Goal: Task Accomplishment & Management: Use online tool/utility

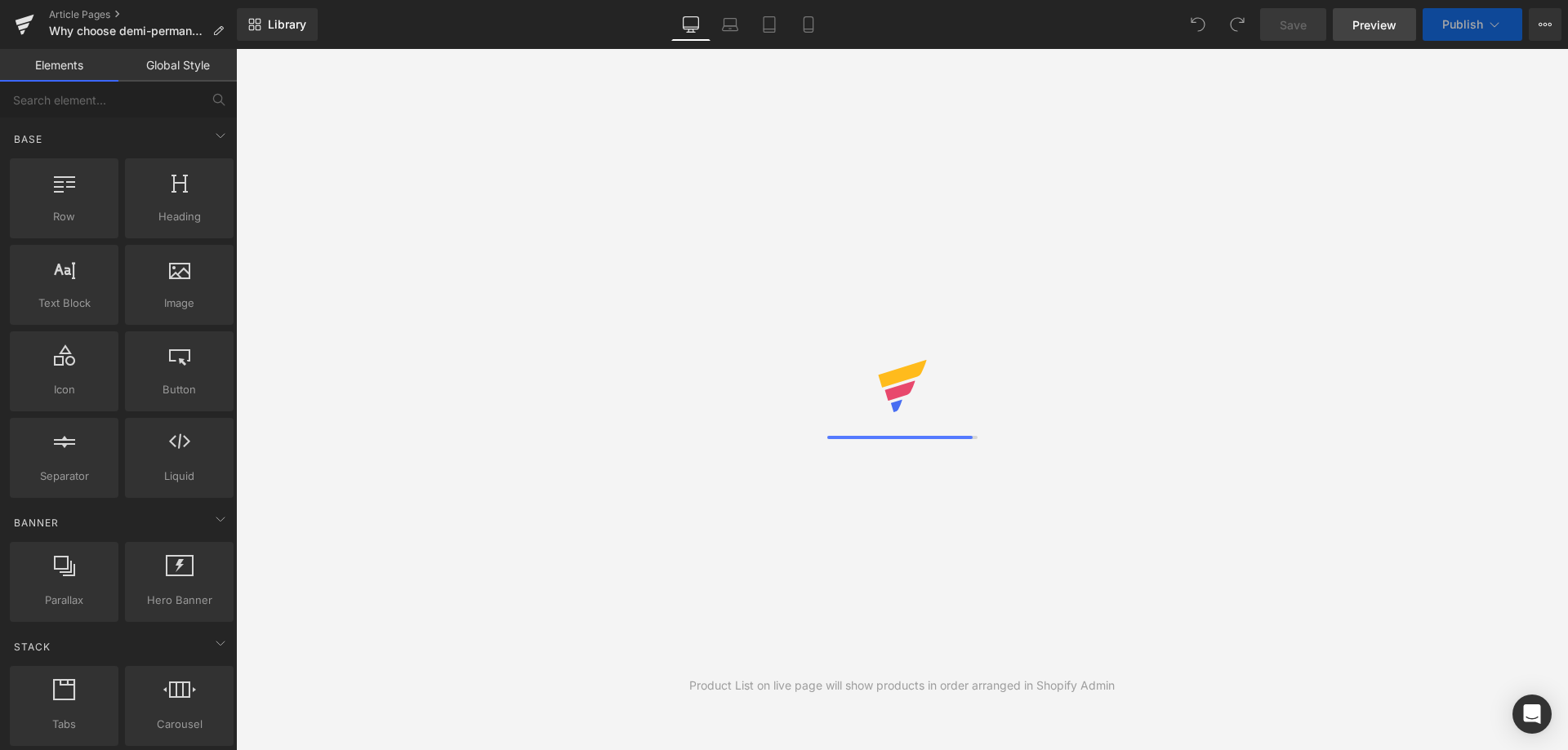
drag, startPoint x: 0, startPoint y: 0, endPoint x: 1370, endPoint y: 26, distance: 1370.2
click at [1370, 26] on span "Preview" at bounding box center [1374, 25] width 44 height 17
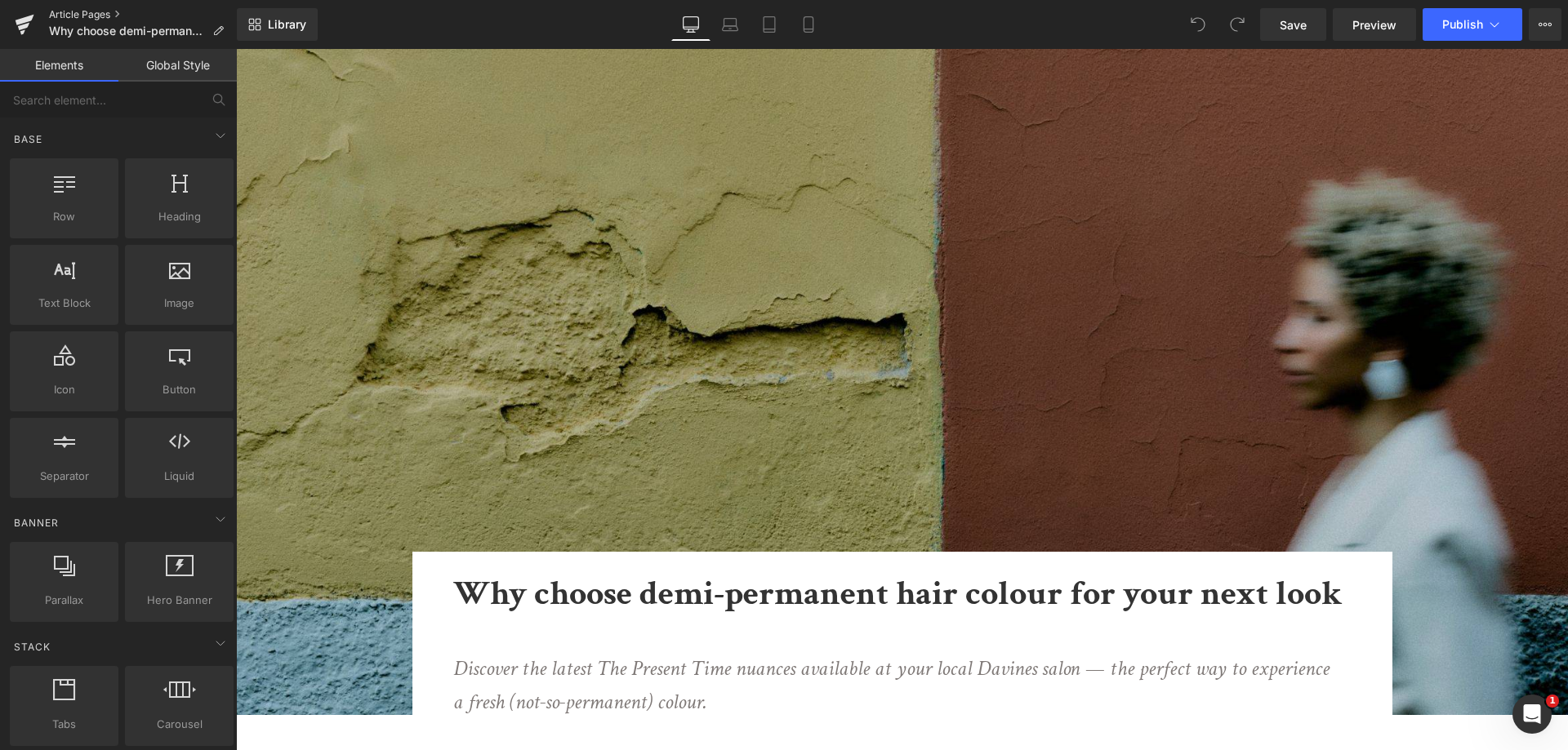
click at [79, 11] on link "Article Pages" at bounding box center [143, 15] width 188 height 13
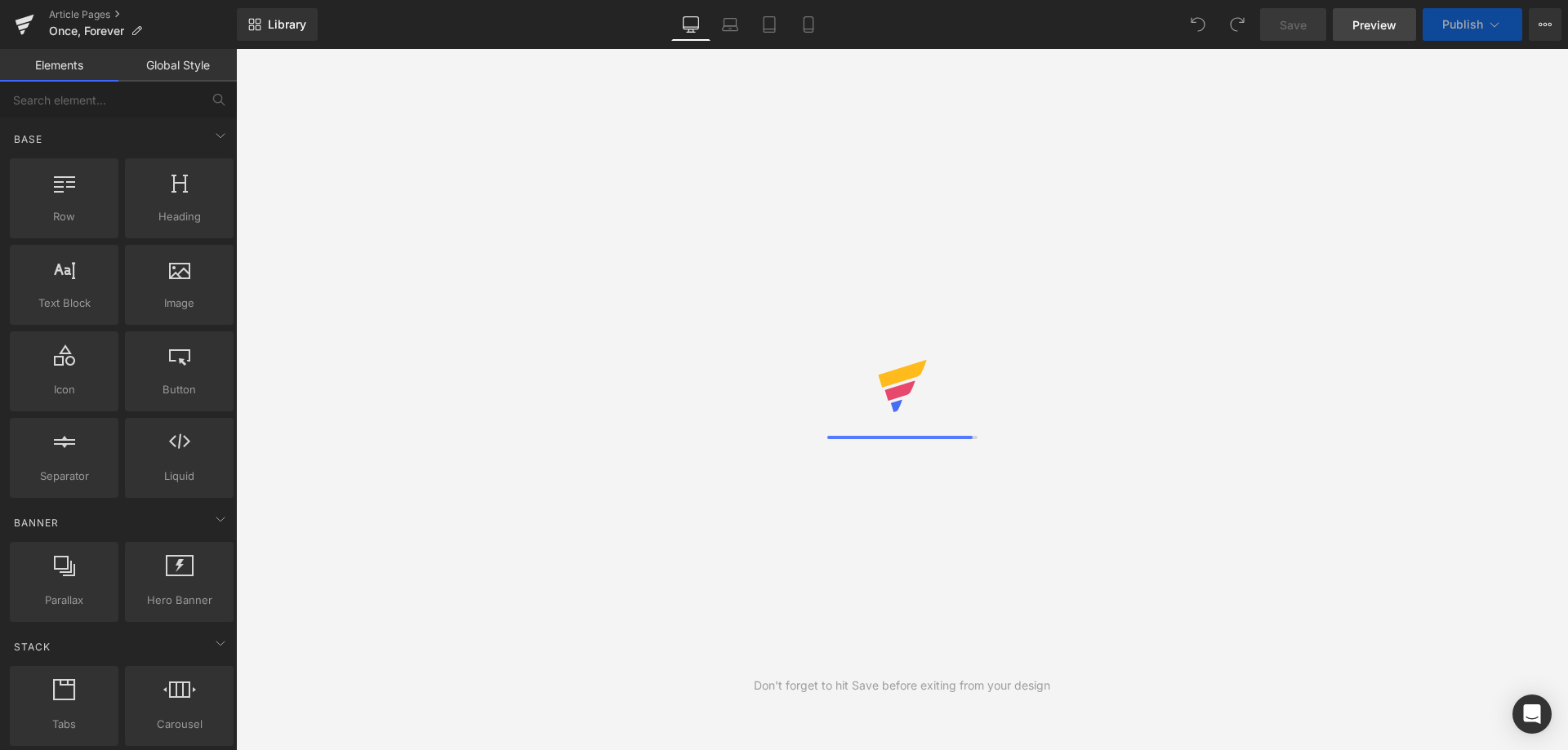
click at [1375, 36] on link "Preview" at bounding box center [1374, 25] width 83 height 33
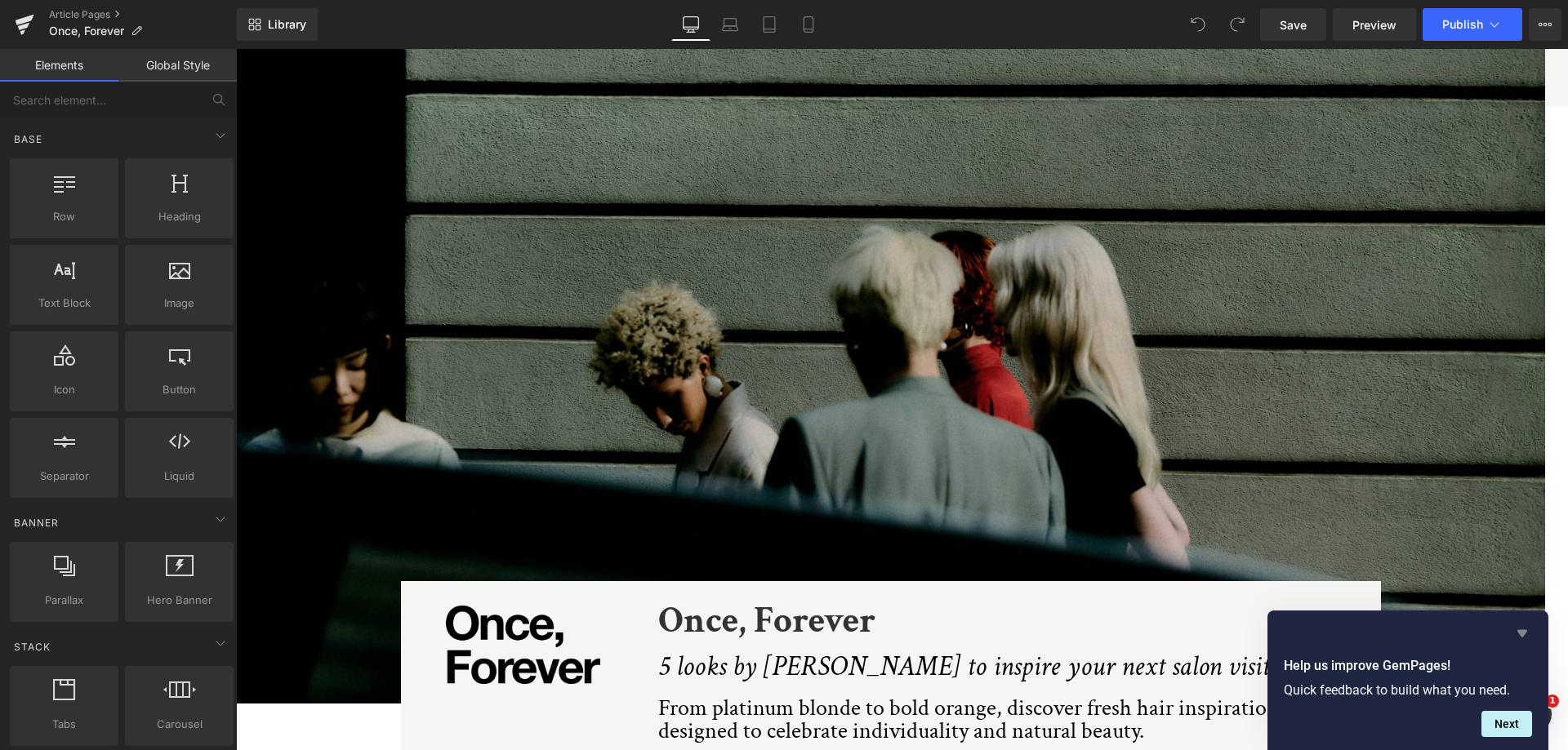
click at [1518, 631] on icon "Hide survey" at bounding box center [1522, 634] width 10 height 7
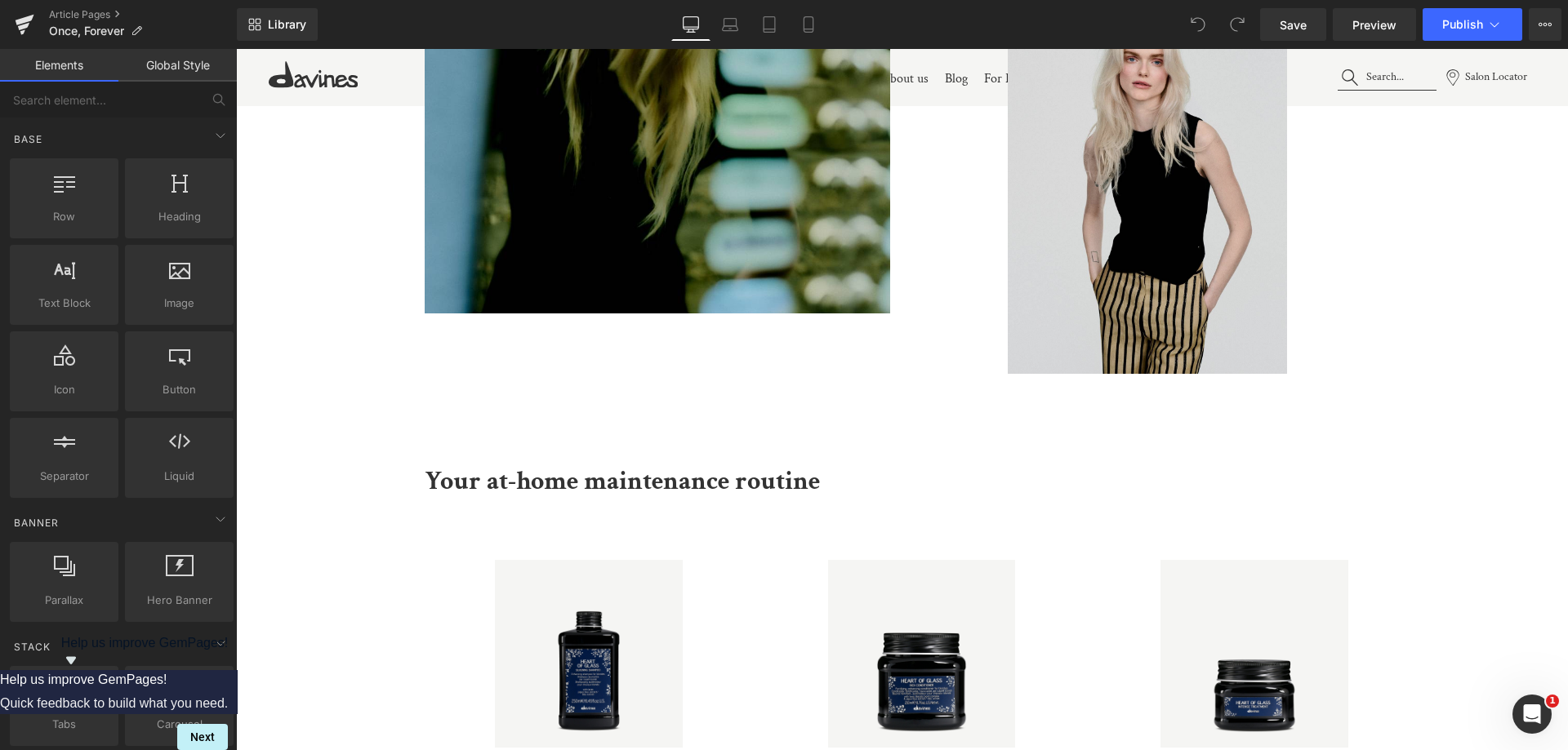
click at [1164, 262] on img at bounding box center [1147, 187] width 279 height 372
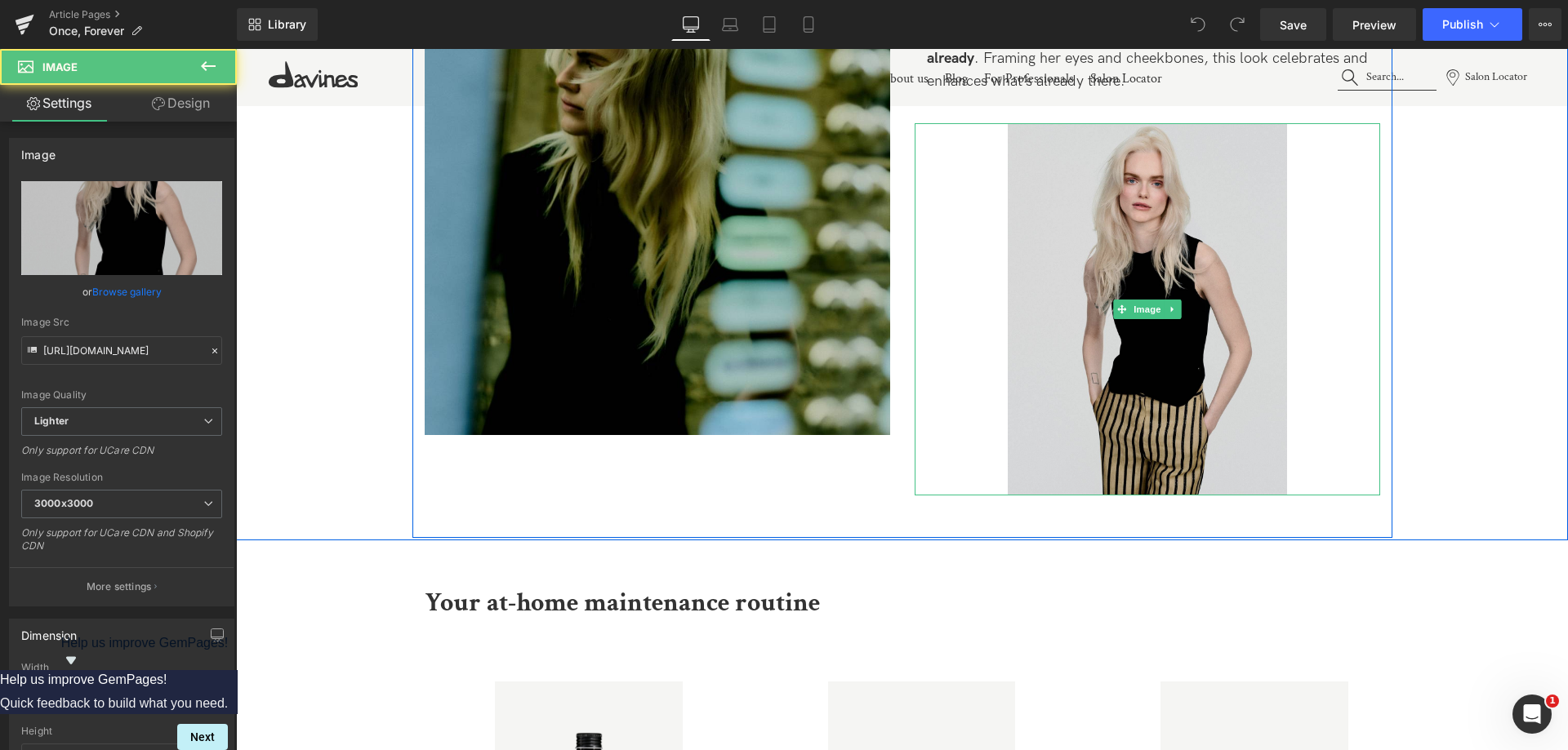
scroll to position [2041, 0]
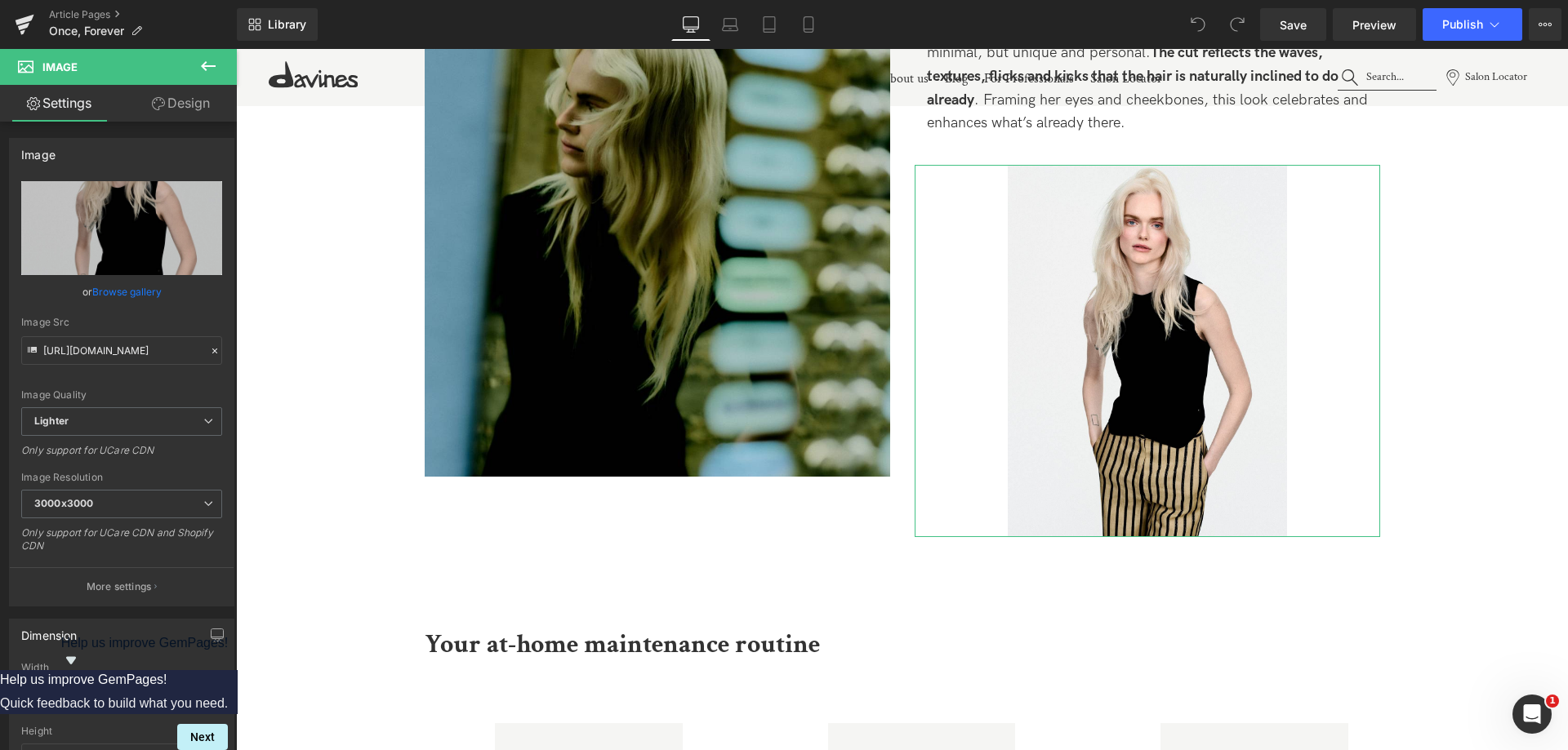
click at [201, 105] on link "Design" at bounding box center [180, 103] width 118 height 37
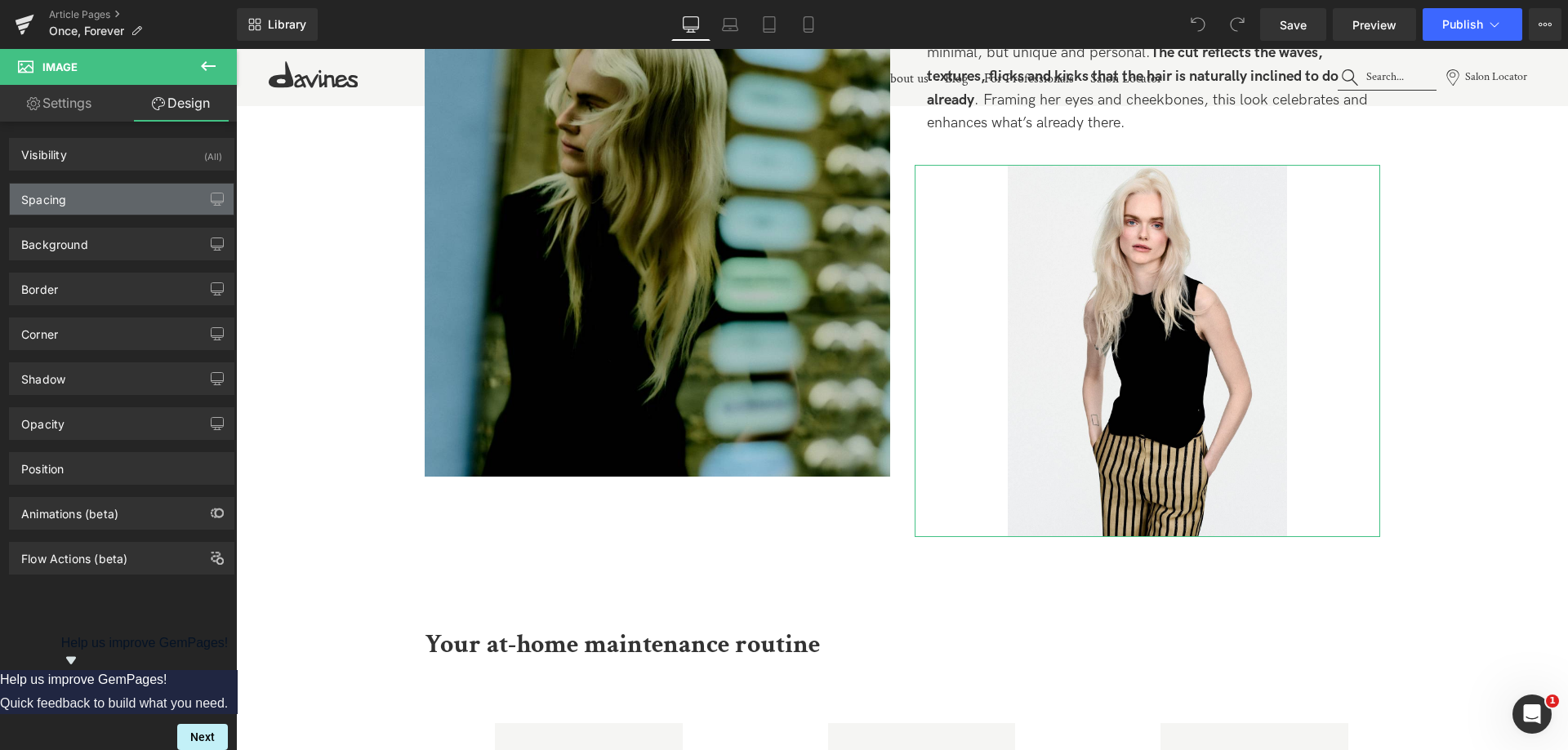
click at [137, 198] on div "Spacing" at bounding box center [121, 200] width 224 height 31
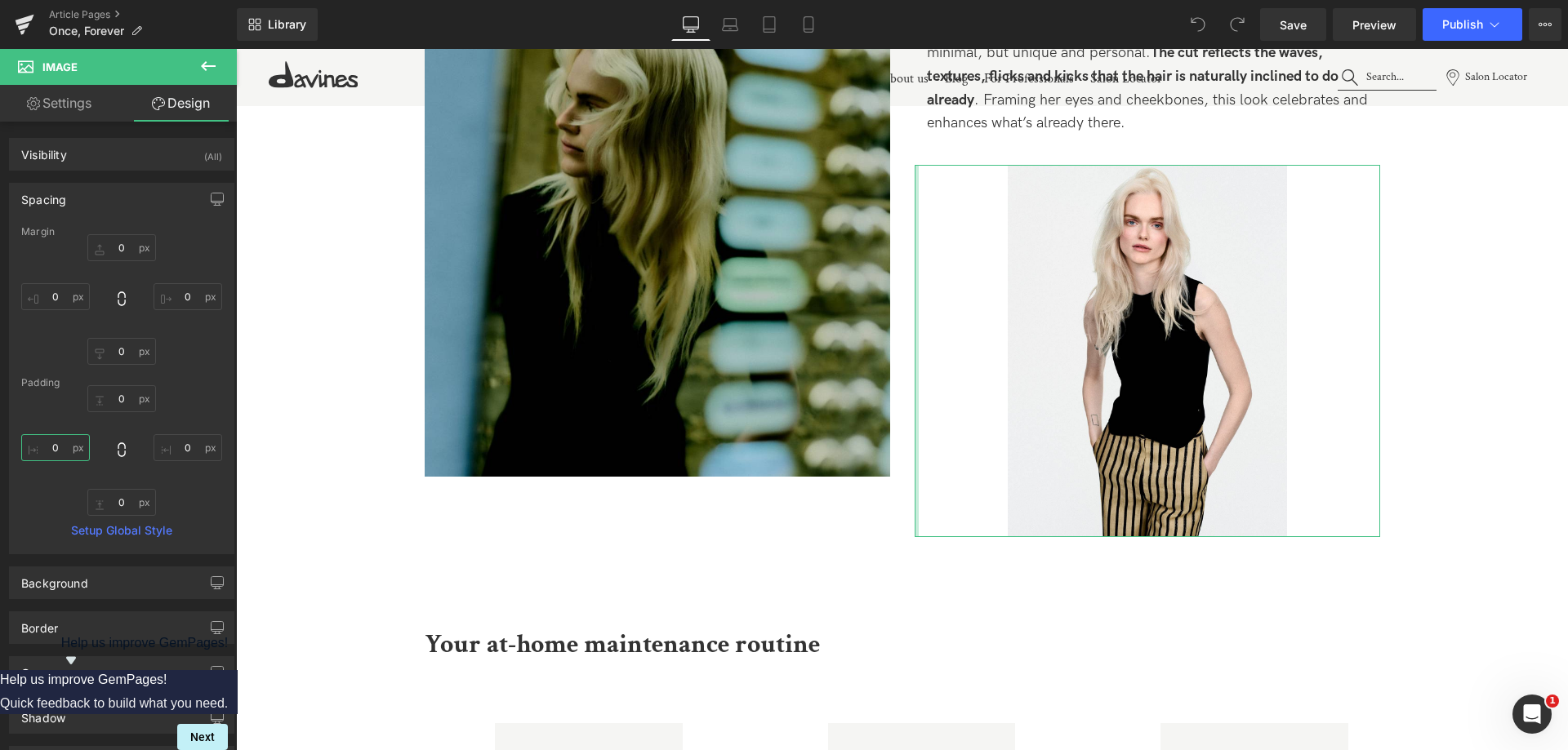
click at [48, 451] on input "0" at bounding box center [55, 447] width 68 height 27
click at [48, 449] on input "0" at bounding box center [55, 447] width 68 height 27
click at [51, 449] on input "-100" at bounding box center [55, 447] width 68 height 27
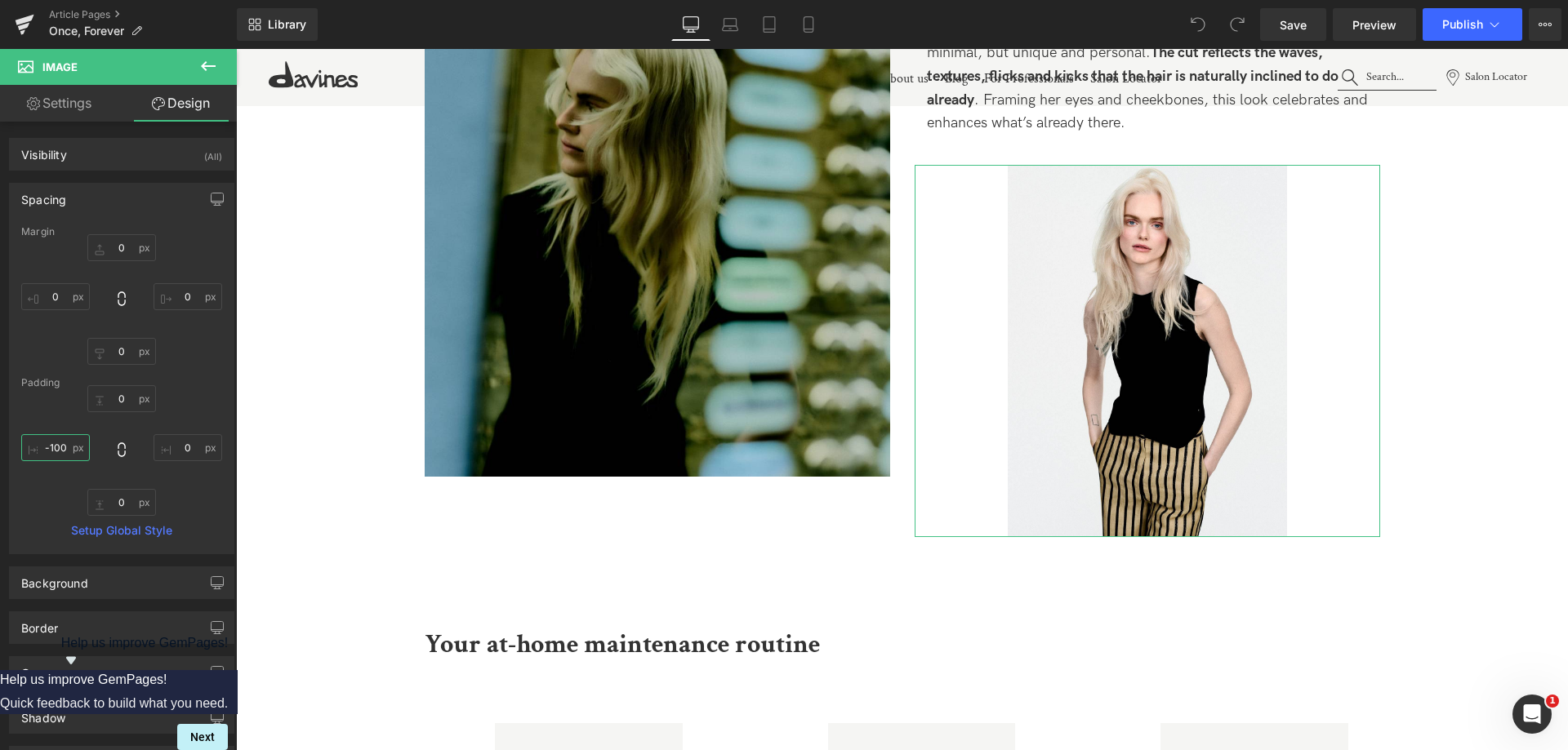
type input "D"
click at [180, 443] on input "0" at bounding box center [187, 447] width 68 height 27
click at [173, 445] on input "0" at bounding box center [187, 447] width 68 height 27
type input "-100"
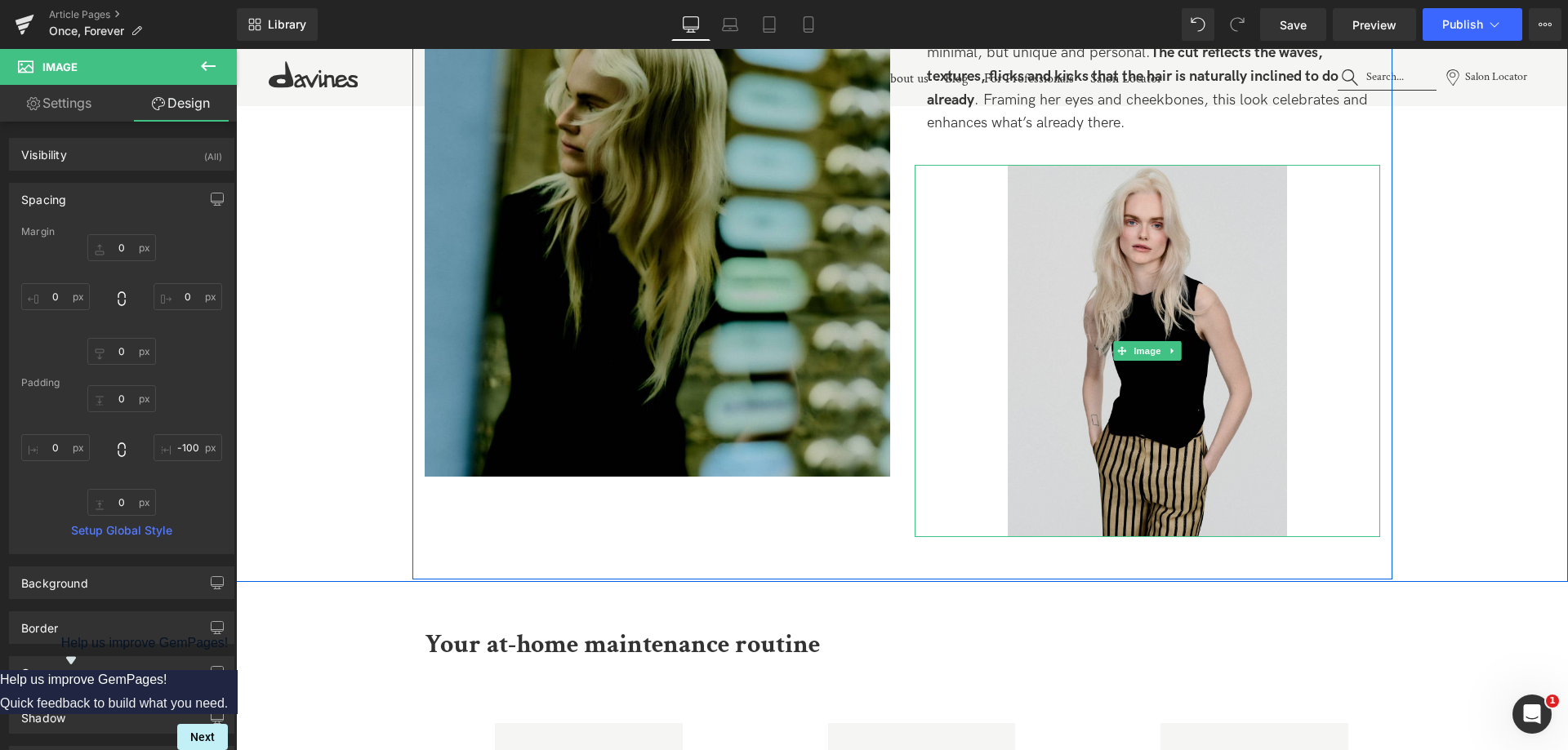
click at [1137, 290] on img at bounding box center [1147, 351] width 279 height 372
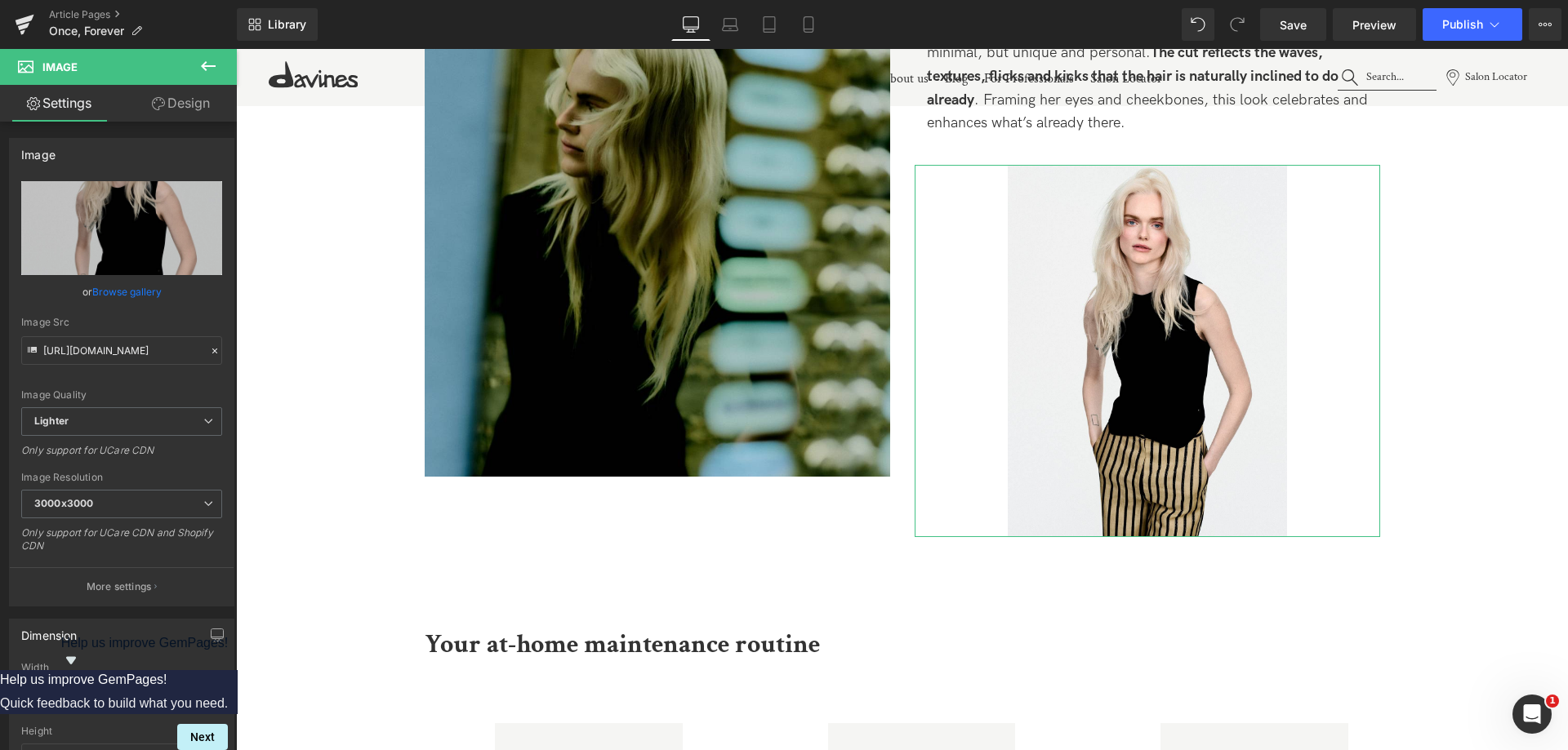
click at [160, 98] on icon at bounding box center [158, 104] width 13 height 13
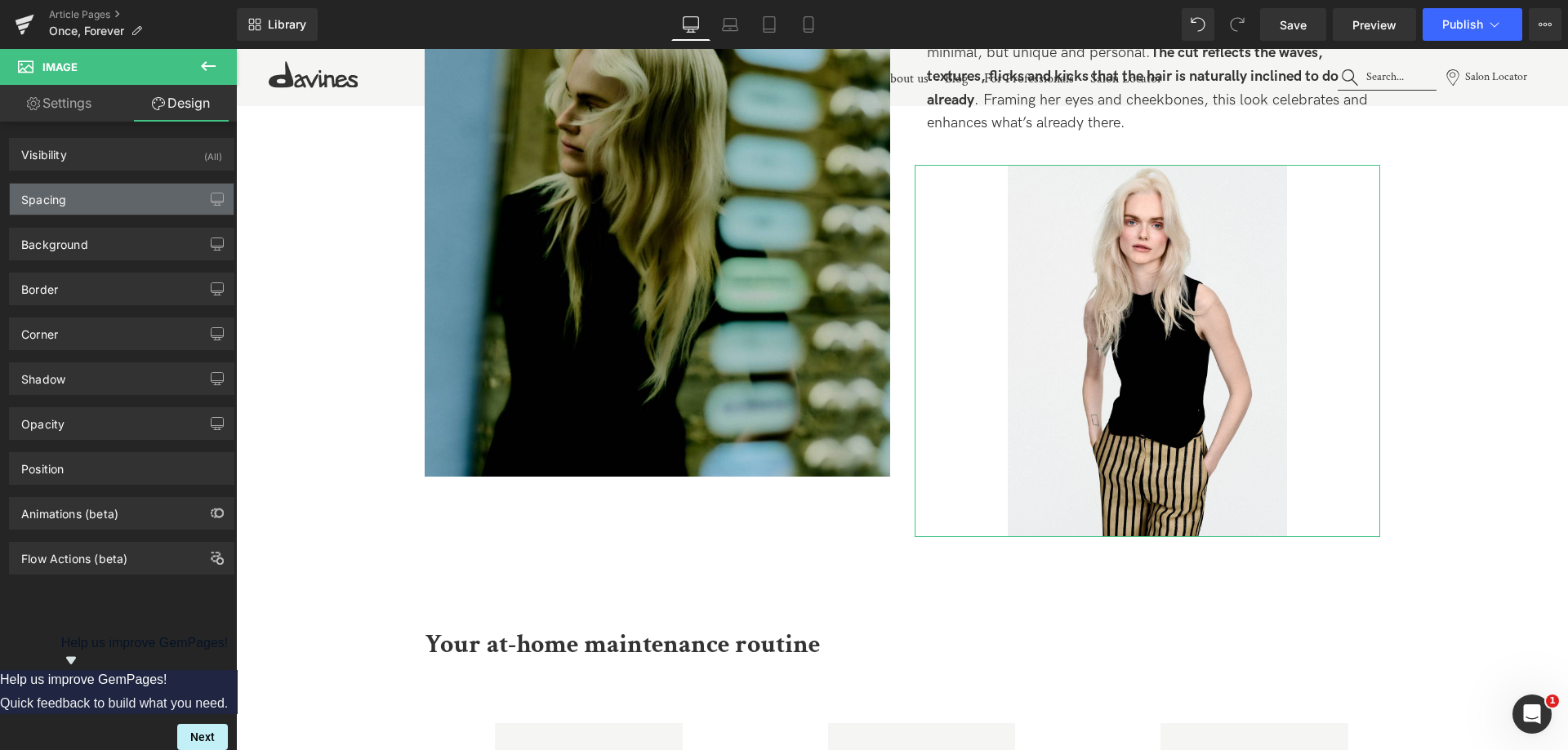
click at [99, 201] on div "Spacing" at bounding box center [121, 200] width 224 height 31
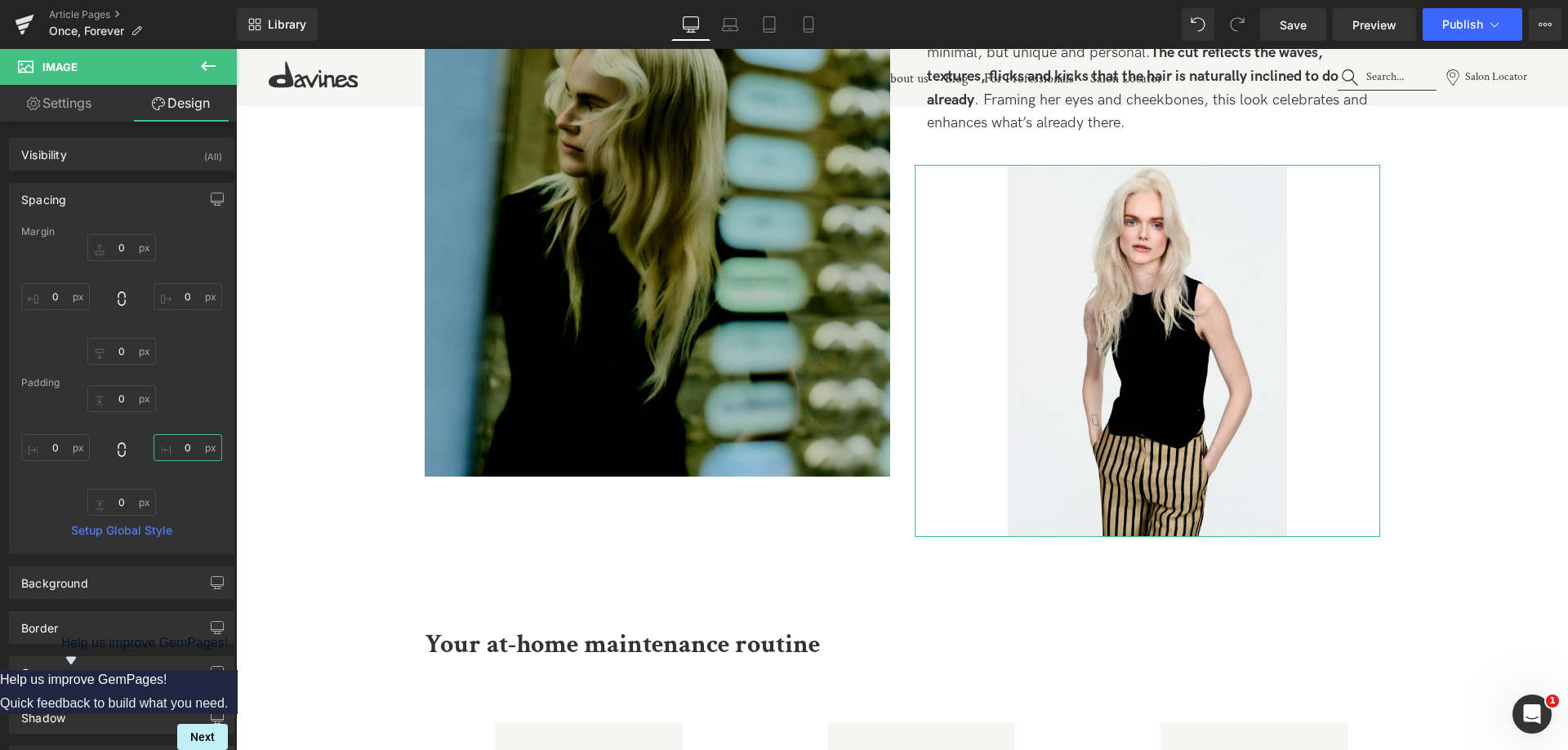
click at [180, 455] on input "0" at bounding box center [187, 447] width 68 height 27
click at [169, 450] on input "0" at bounding box center [187, 447] width 68 height 27
type input "-10"
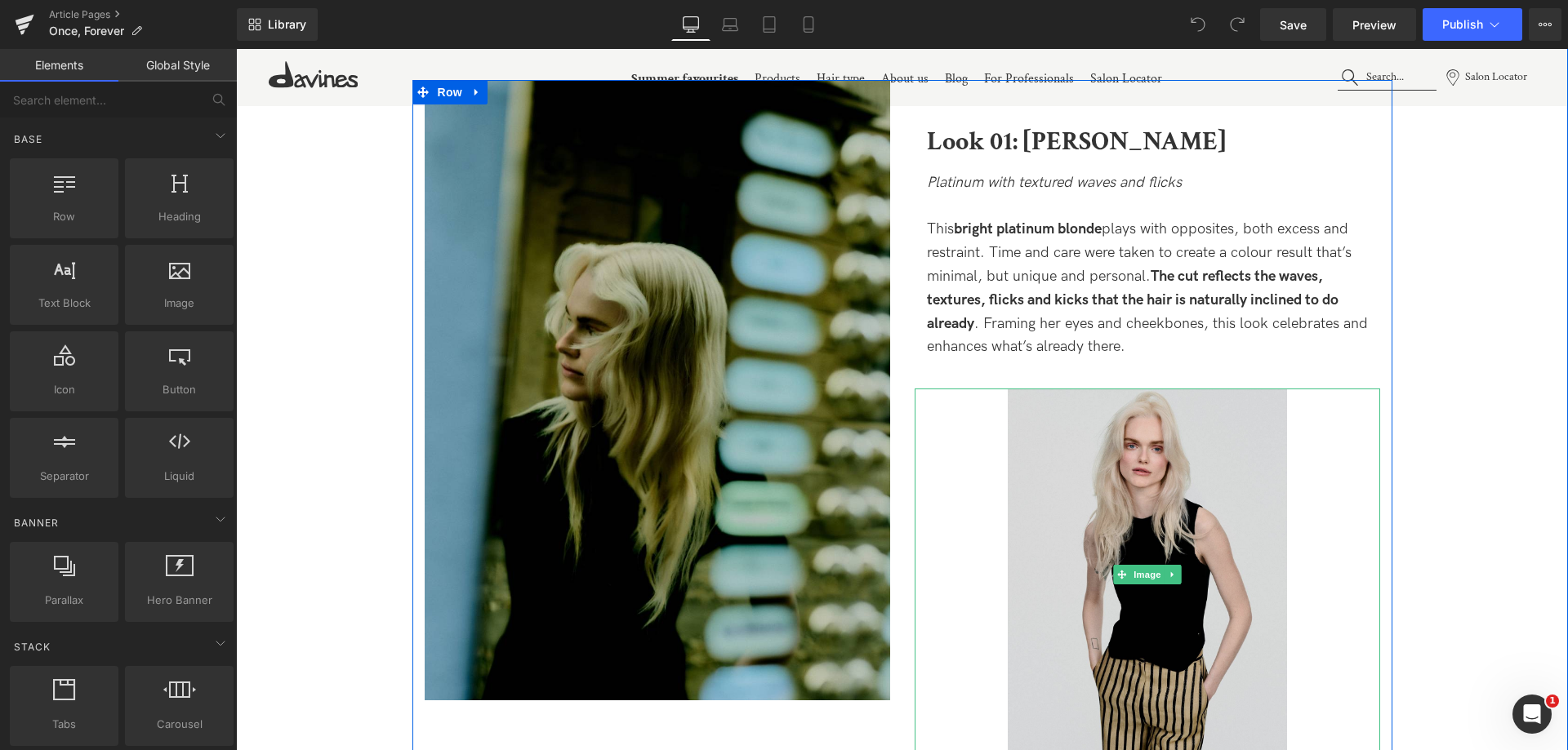
scroll to position [2041, 0]
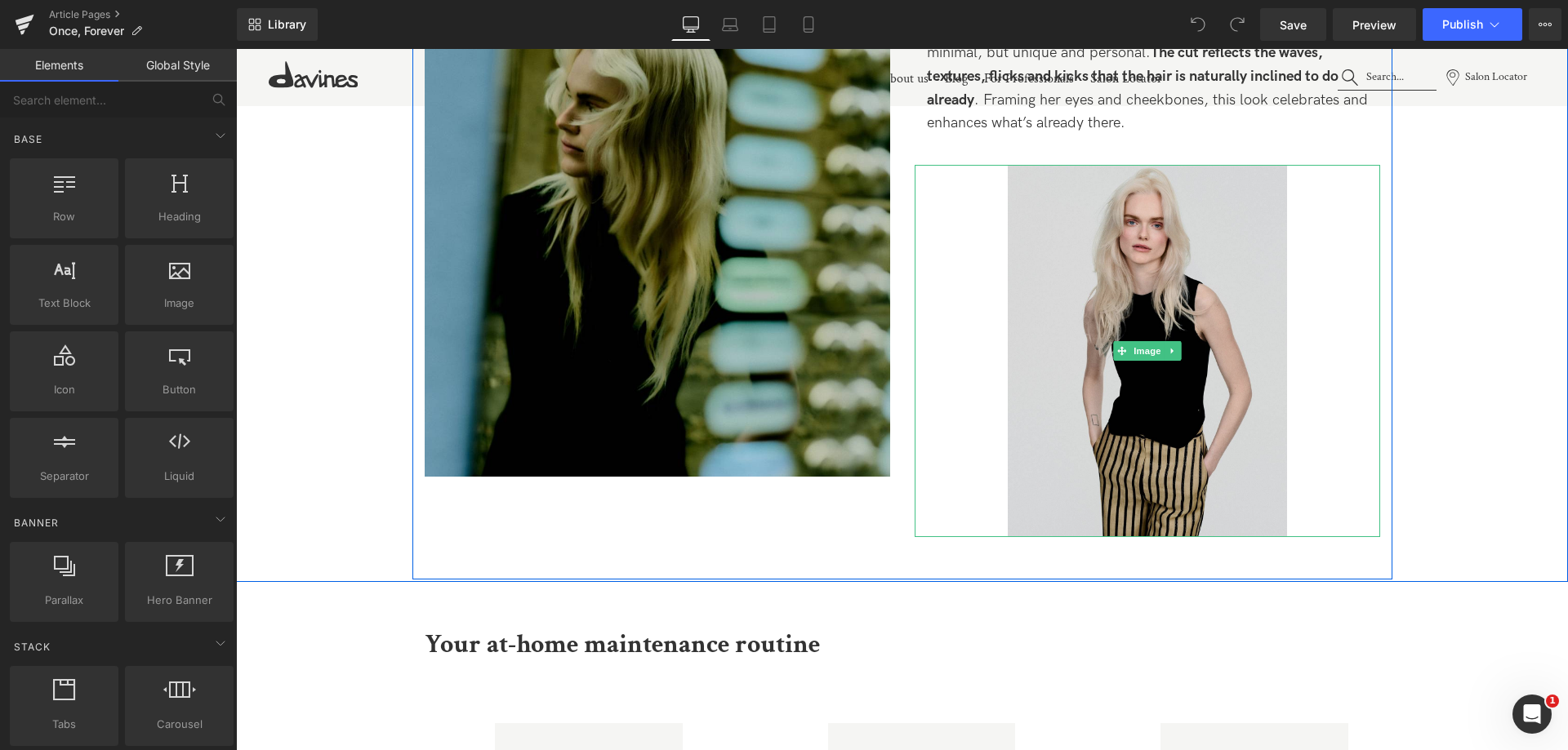
click at [1120, 323] on img at bounding box center [1147, 351] width 279 height 372
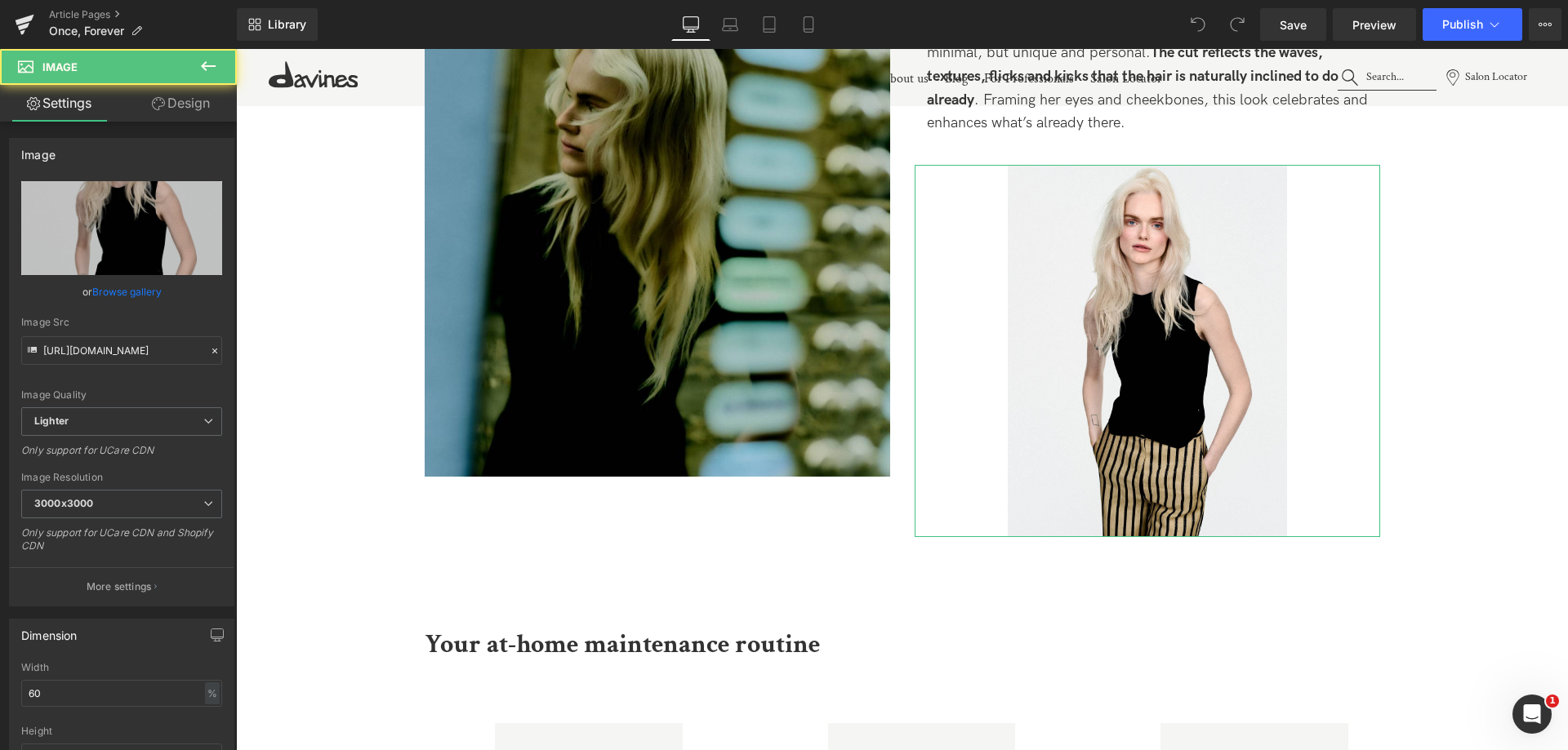
click at [183, 120] on link "Design" at bounding box center [180, 103] width 118 height 37
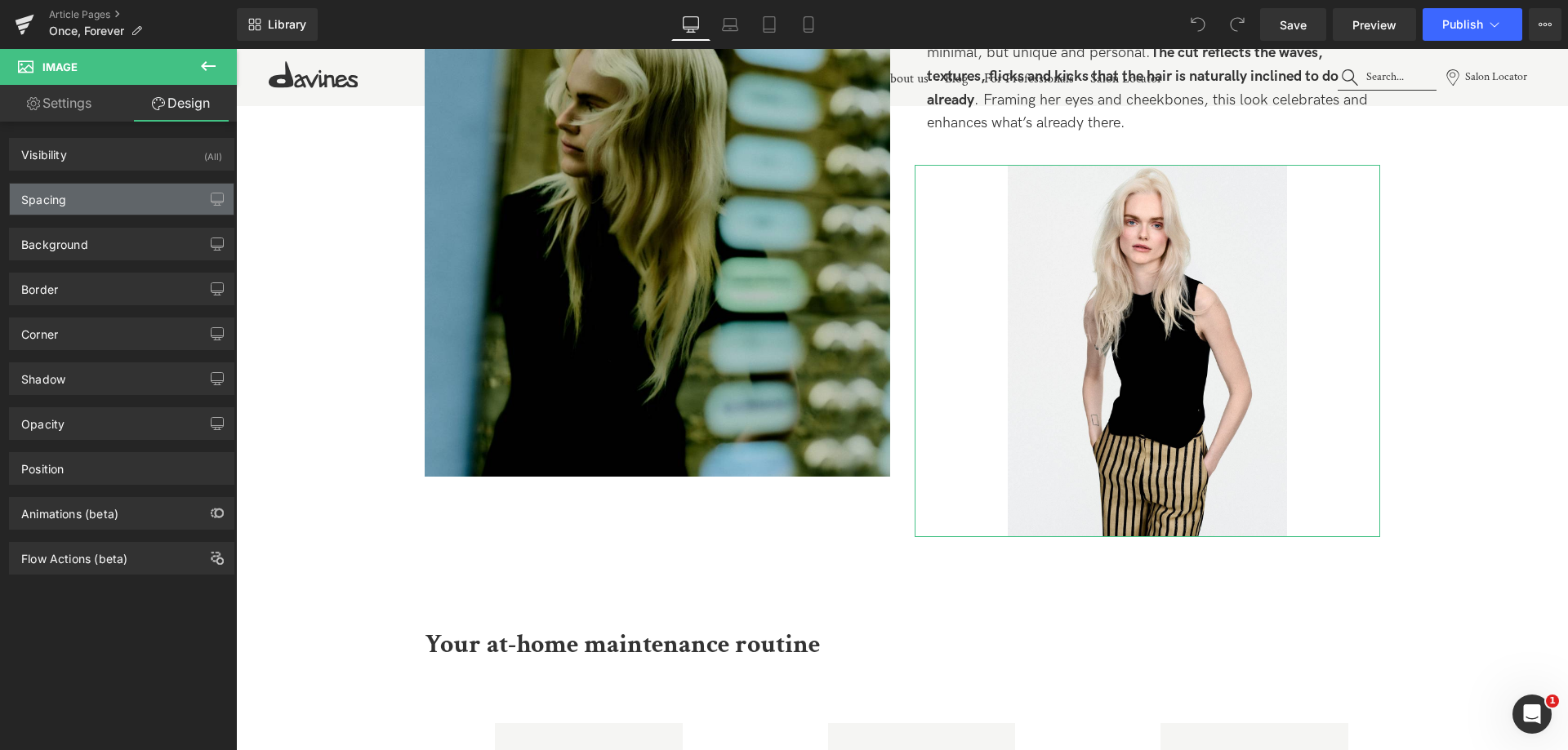
click at [116, 206] on div "Spacing" at bounding box center [121, 200] width 224 height 31
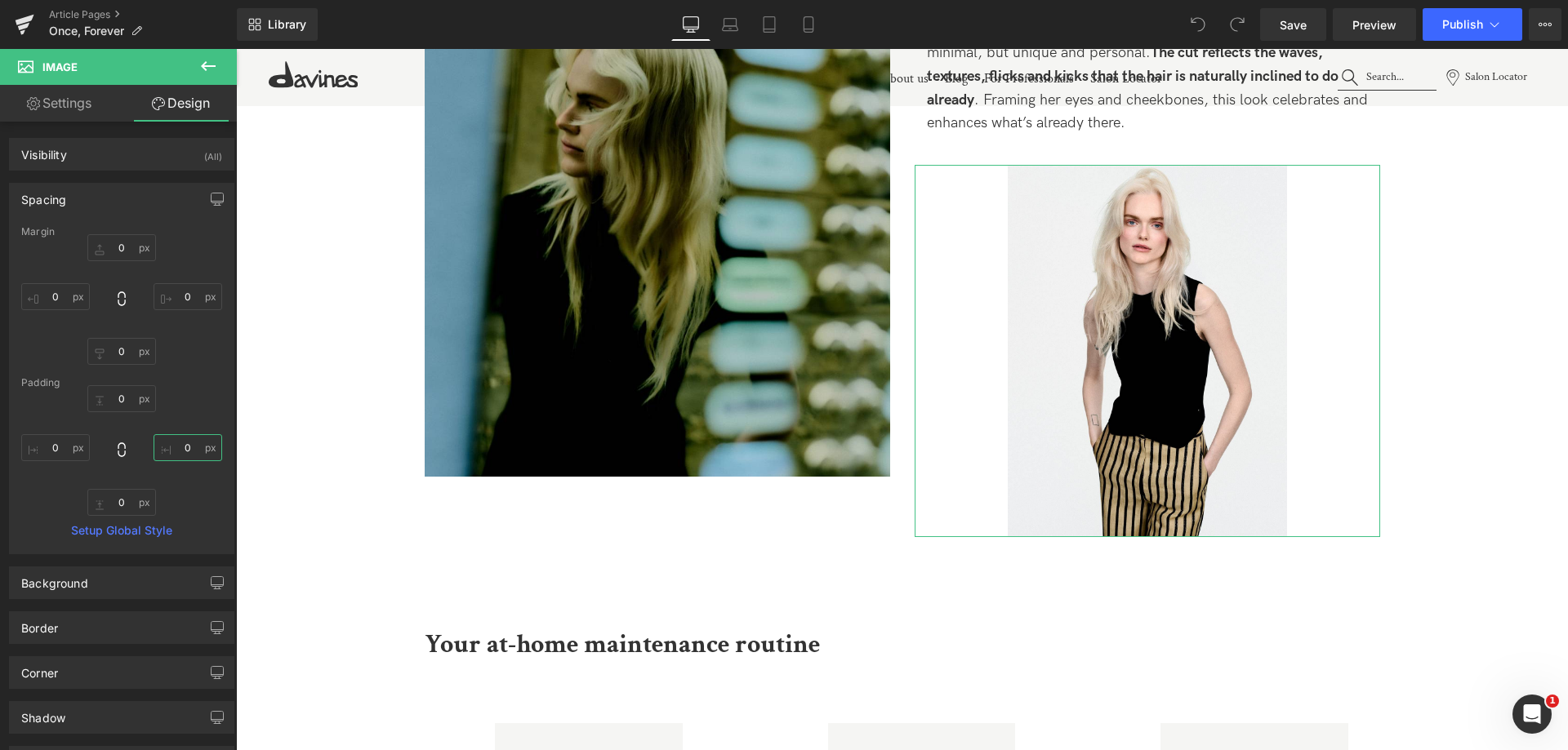
click at [165, 447] on input "text" at bounding box center [187, 447] width 68 height 27
click at [165, 446] on input "text" at bounding box center [187, 447] width 68 height 27
type input "0"
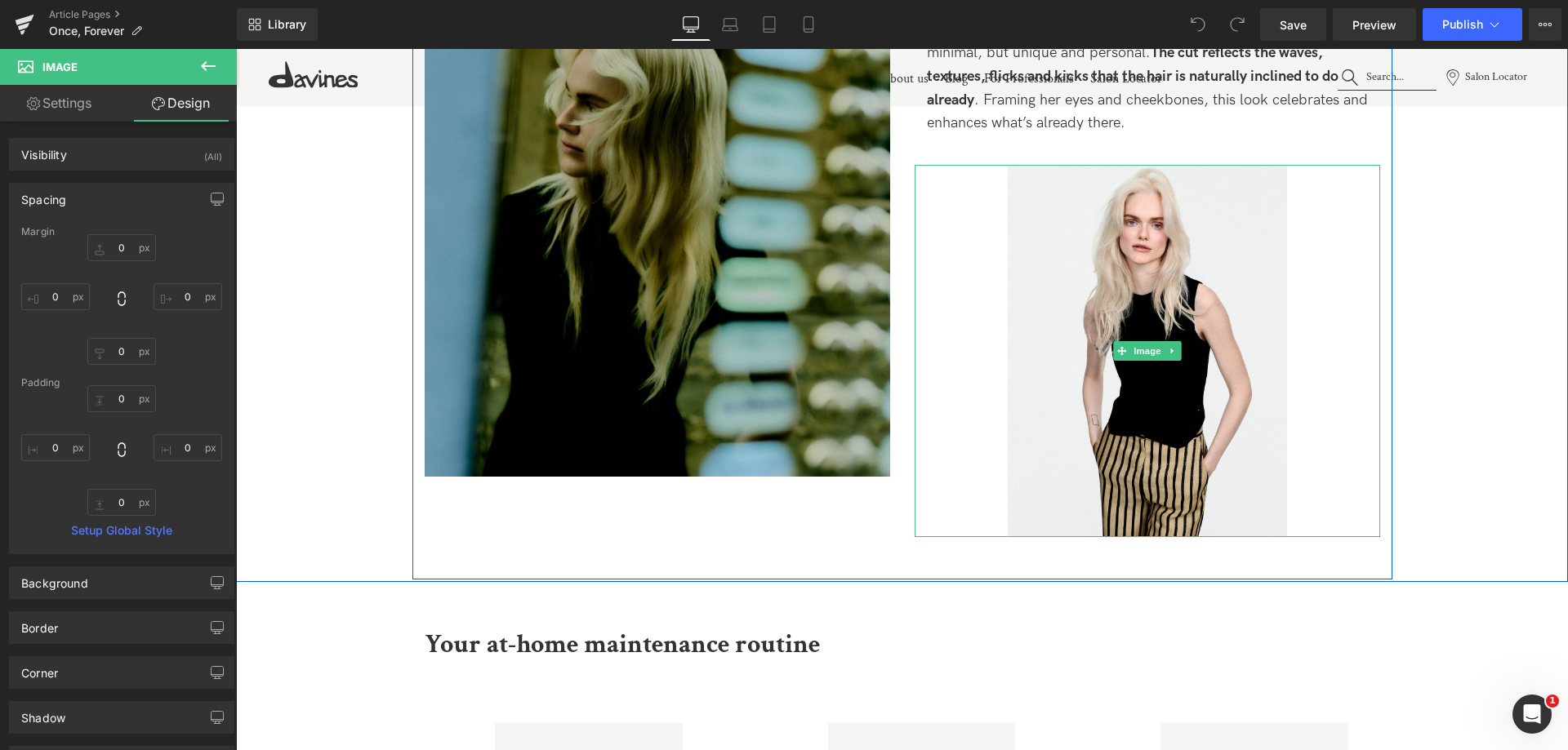
click at [1287, 295] on div at bounding box center [1147, 351] width 465 height 372
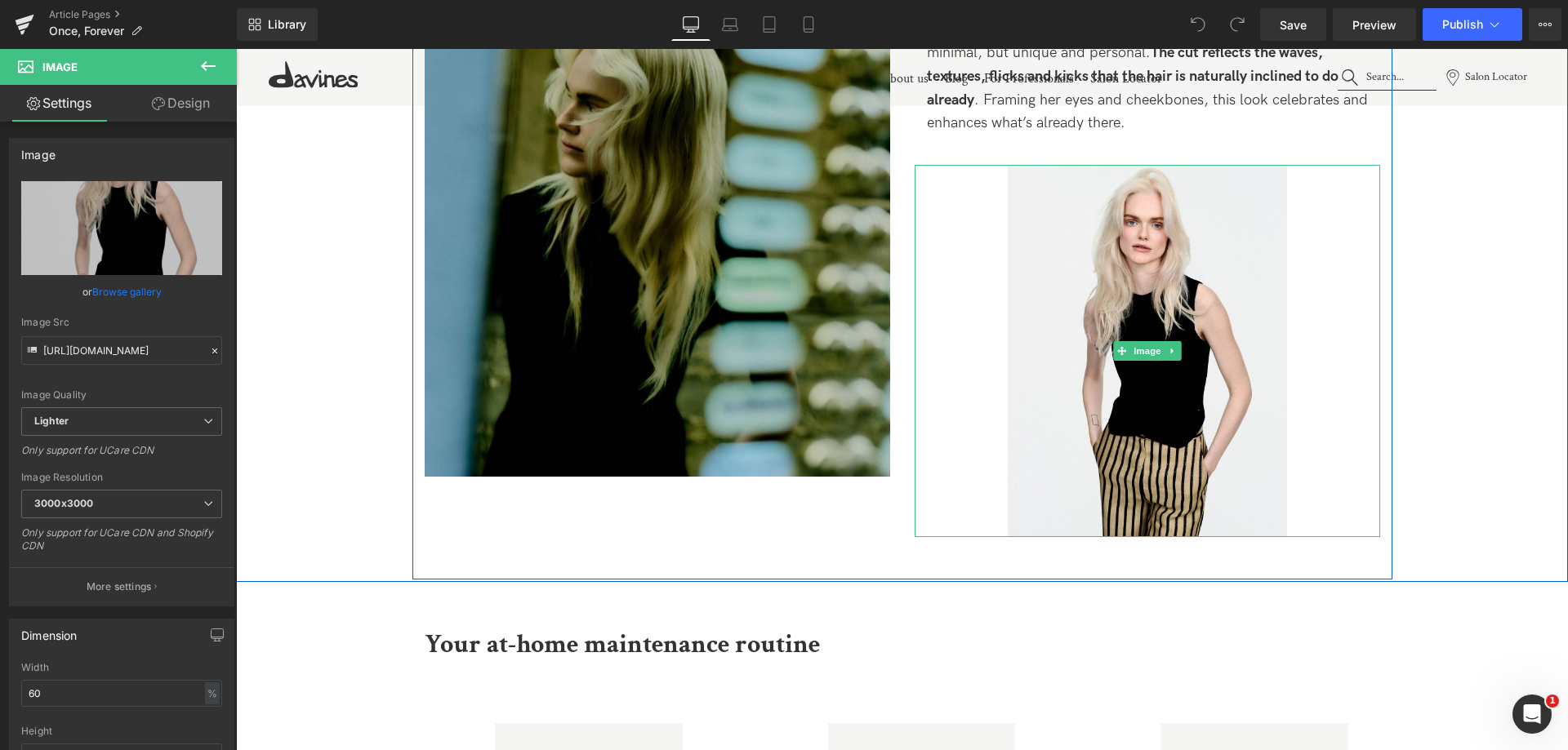
click at [981, 194] on div at bounding box center [1147, 351] width 465 height 372
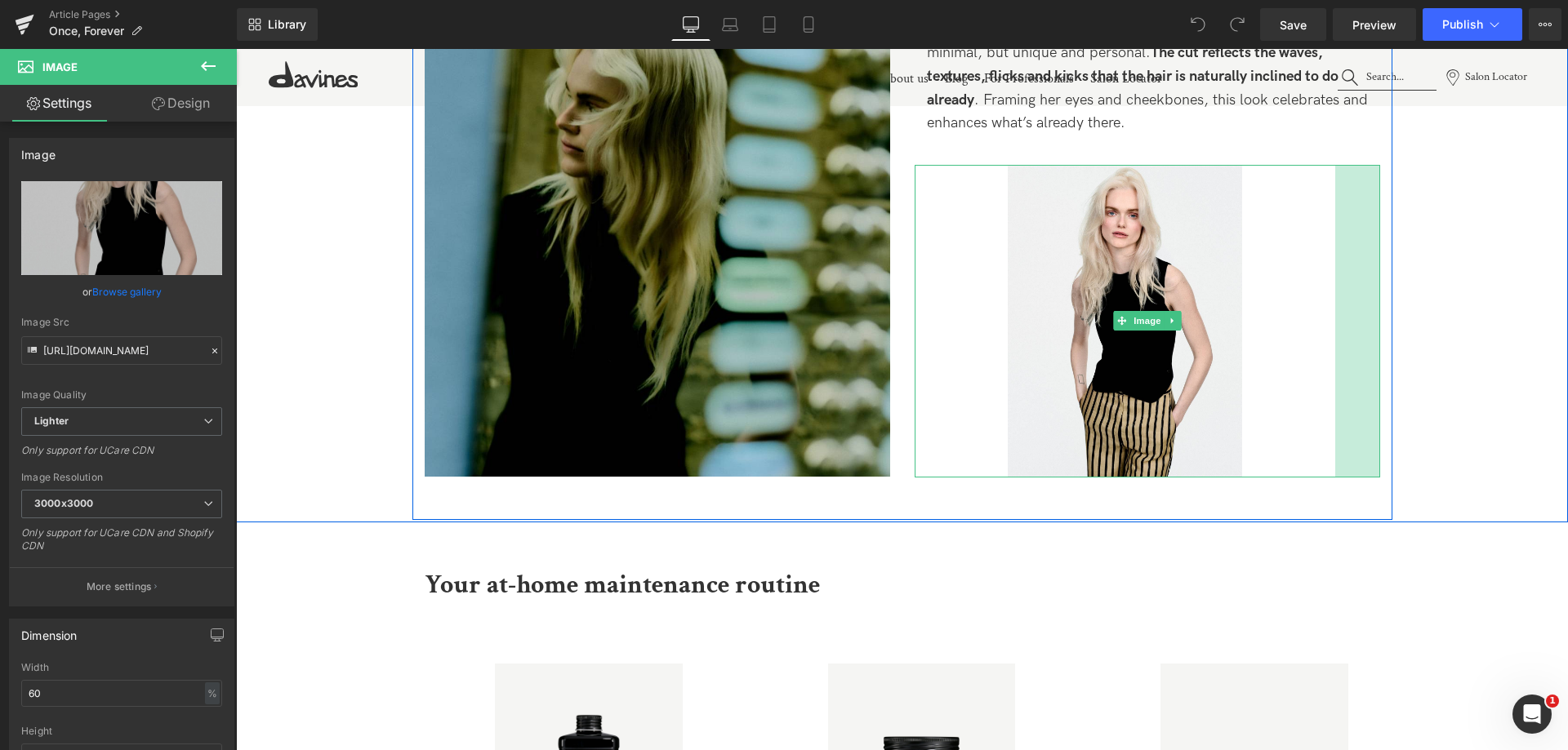
drag, startPoint x: 1375, startPoint y: 303, endPoint x: 1342, endPoint y: 319, distance: 36.7
click at [1342, 319] on div "Image 55px" at bounding box center [1147, 321] width 465 height 313
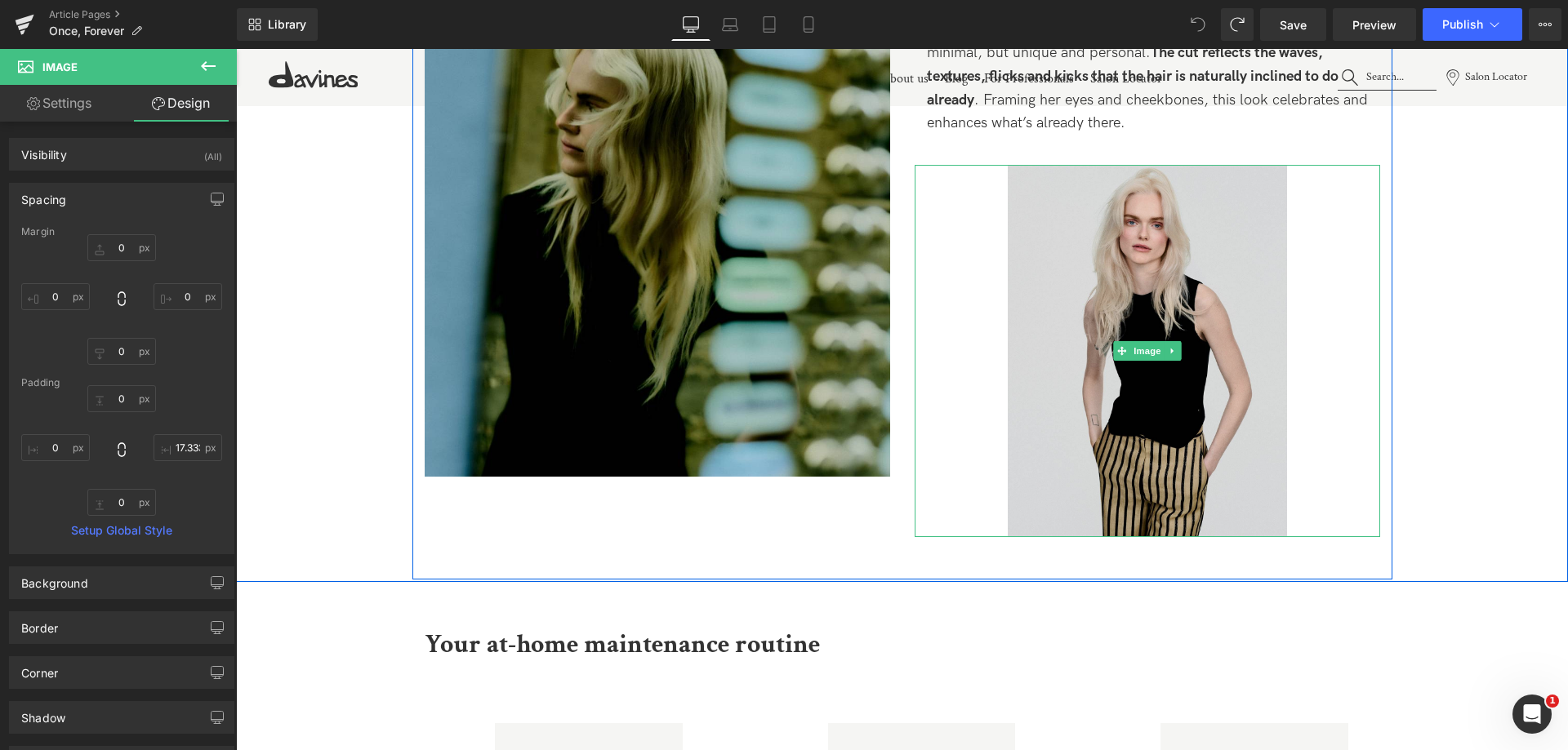
click at [1111, 431] on img at bounding box center [1147, 351] width 279 height 372
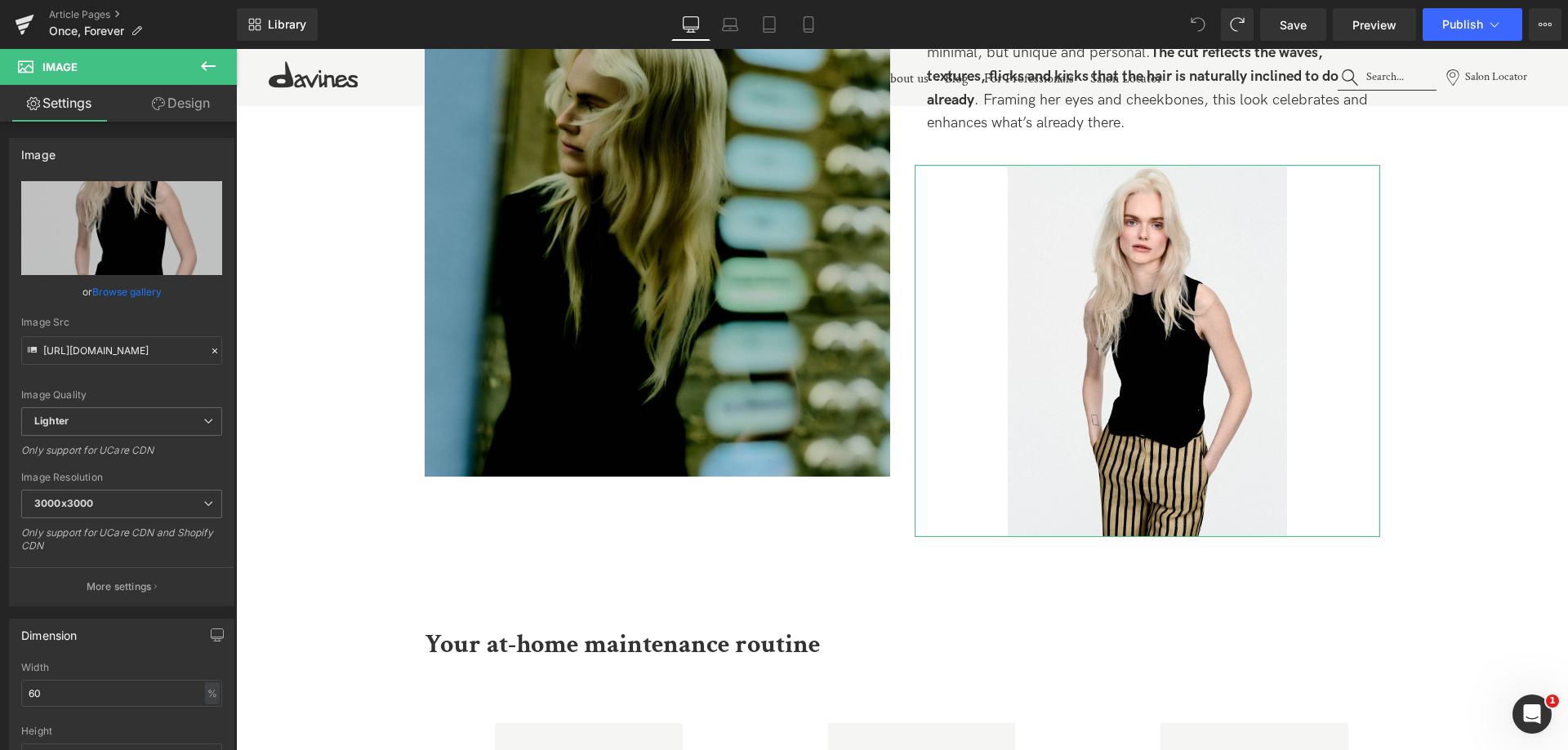
click at [158, 110] on icon at bounding box center [158, 104] width 13 height 13
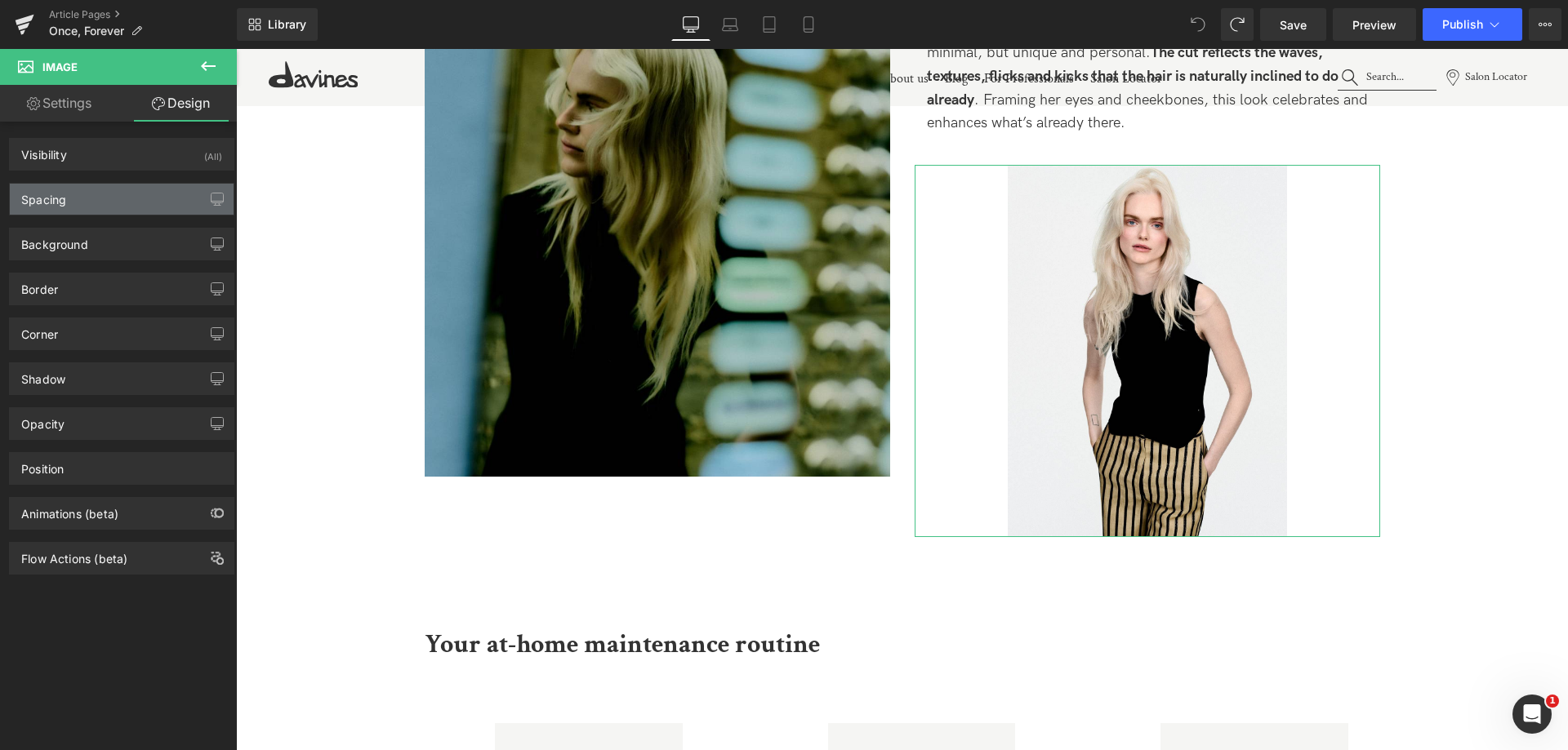
click at [82, 196] on div "Spacing" at bounding box center [121, 200] width 224 height 31
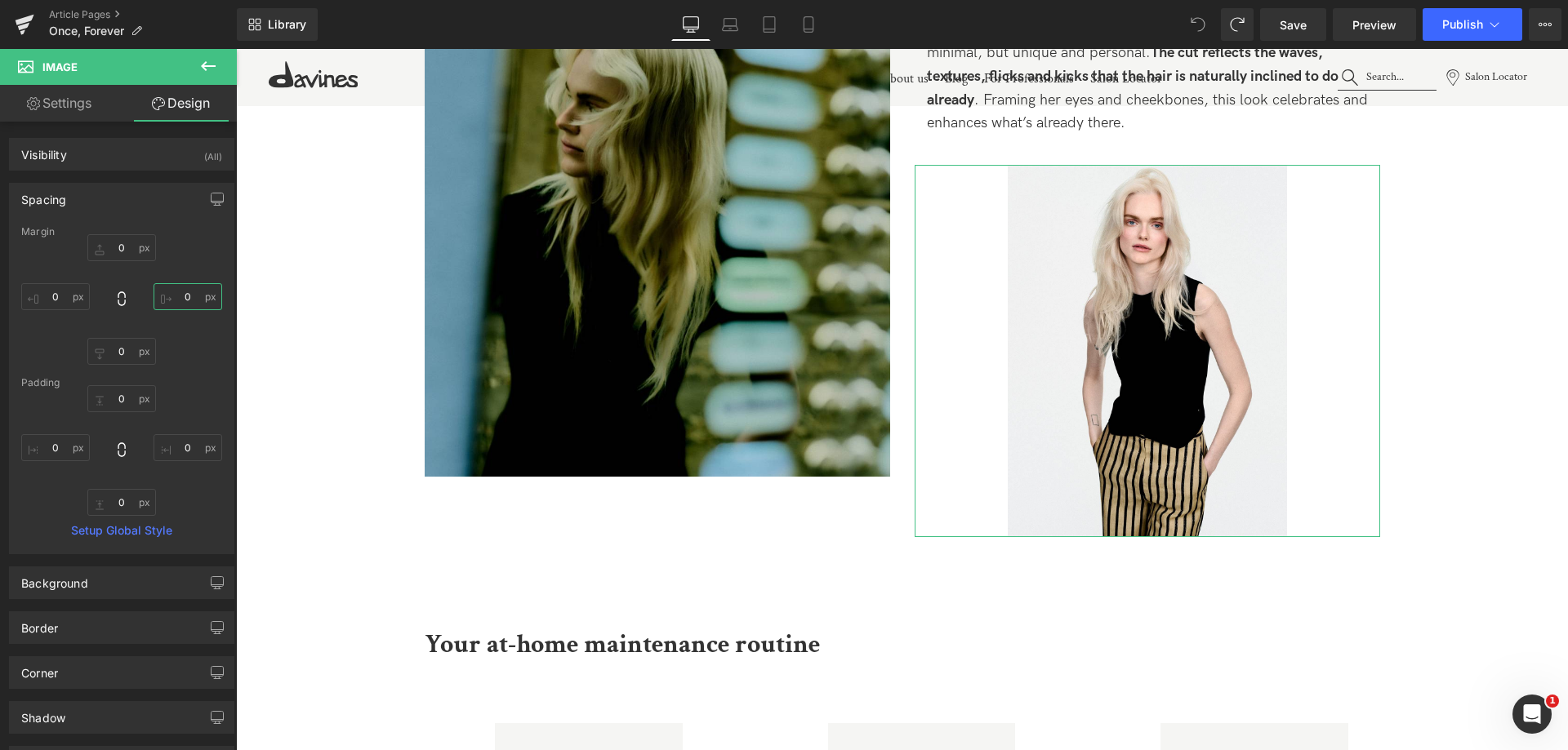
click at [158, 299] on input "0" at bounding box center [187, 296] width 68 height 27
click at [176, 297] on input "0" at bounding box center [187, 296] width 68 height 27
type input "-0"
click at [46, 299] on input "0" at bounding box center [55, 296] width 68 height 27
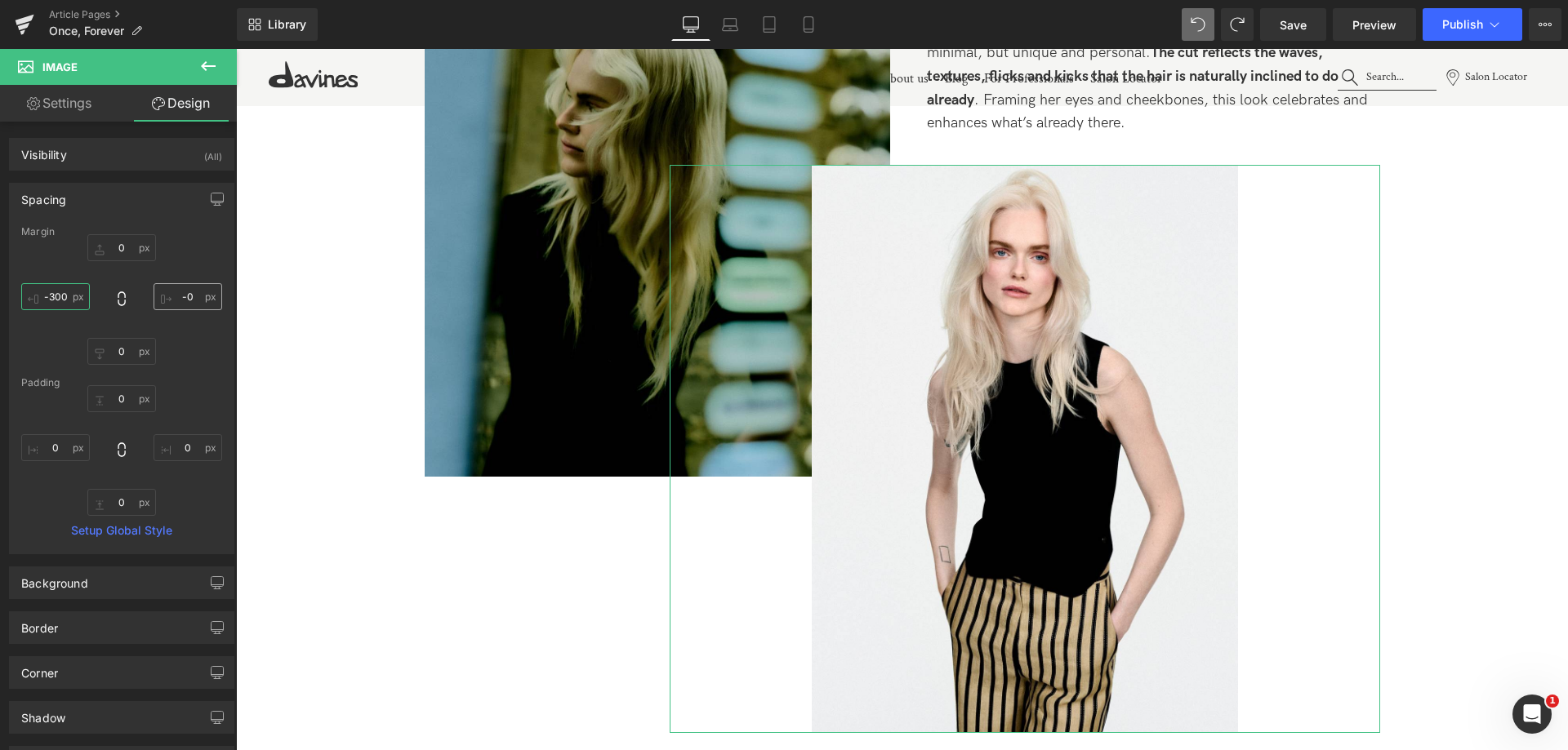
type input "-300"
click at [169, 297] on input "-0" at bounding box center [187, 296] width 68 height 27
click at [189, 303] on input "-0" at bounding box center [187, 296] width 68 height 27
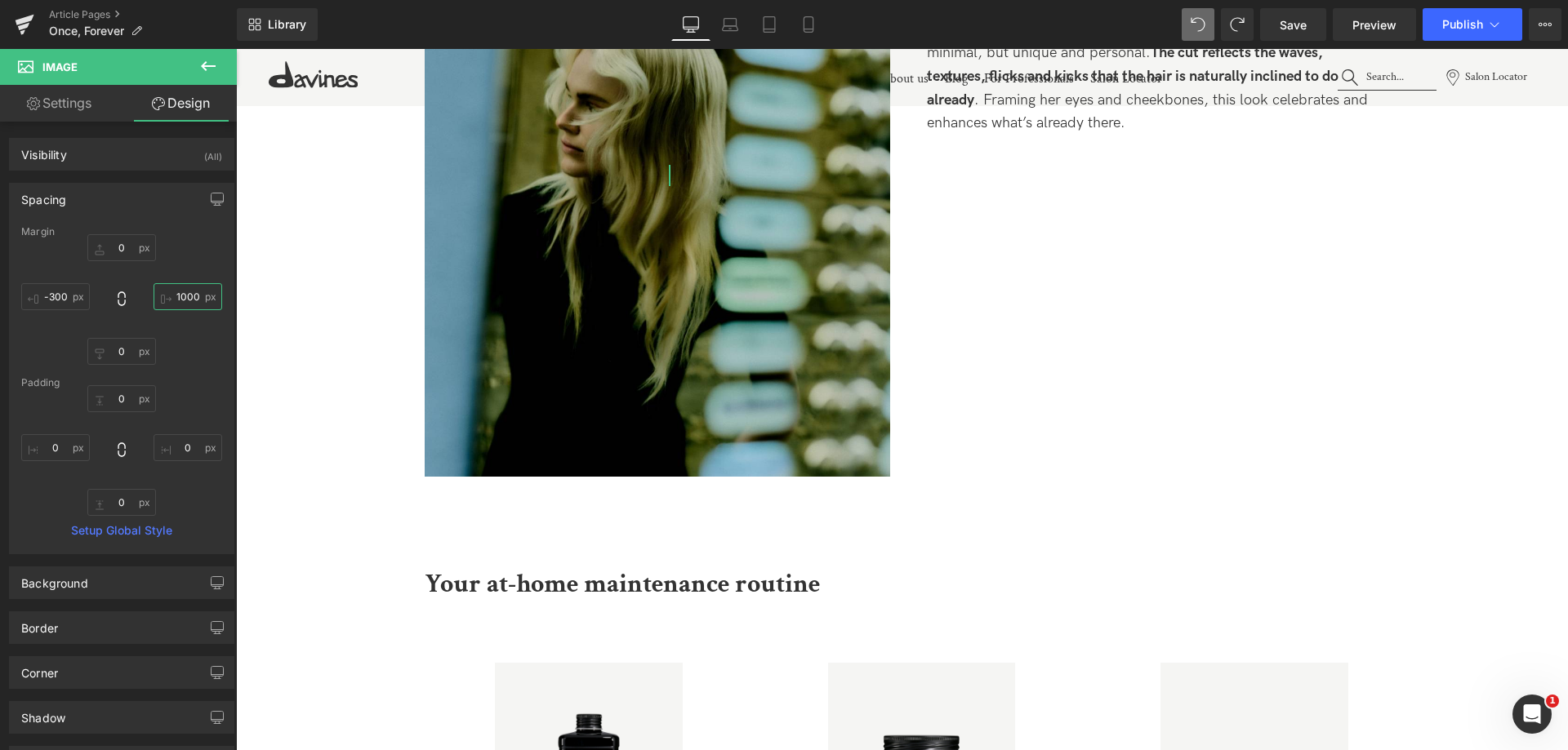
type input "100"
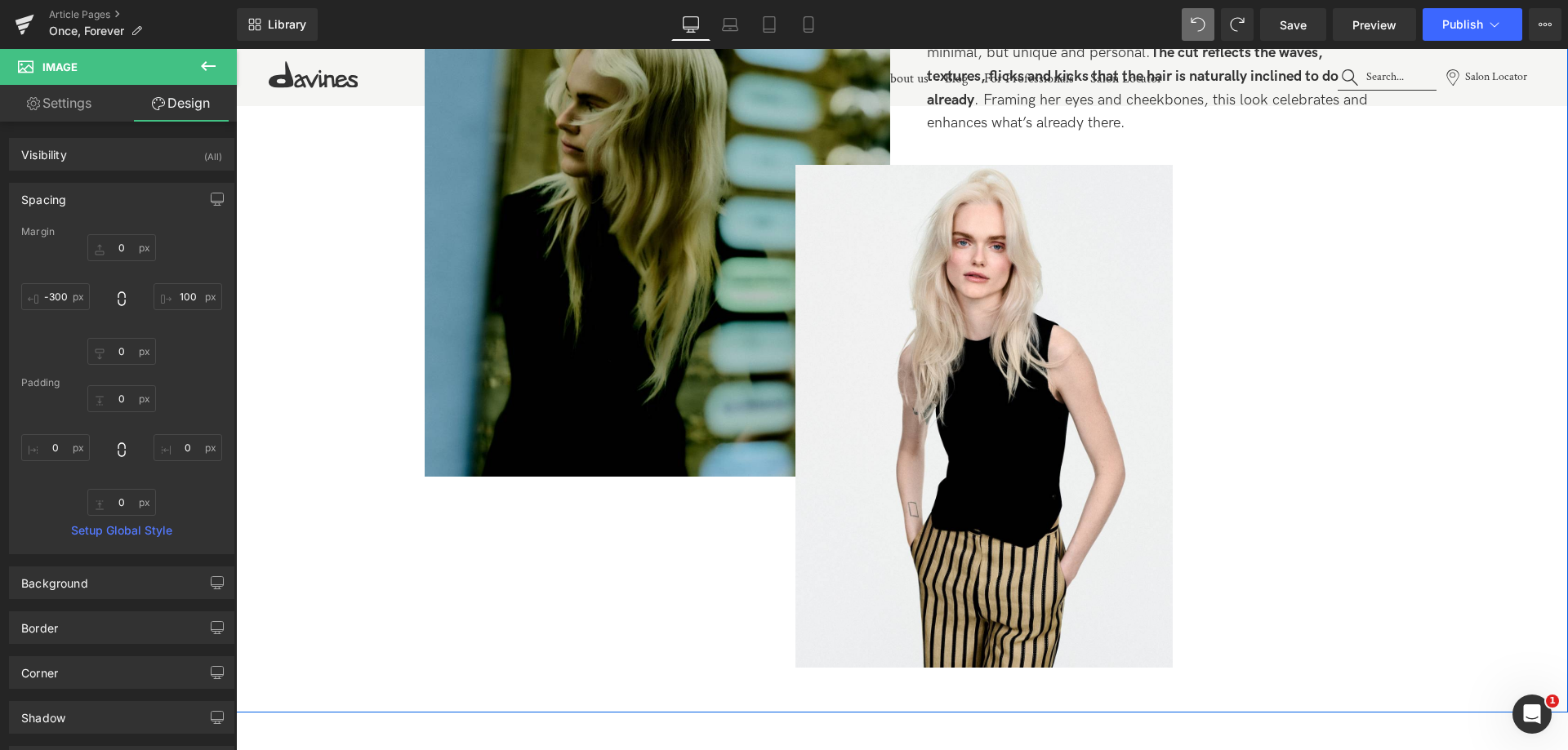
click at [1460, 348] on div "Meet the looks Heading Image Look 01: Lilly Text Block Platinum with textured w…" at bounding box center [902, 235] width 1332 height 951
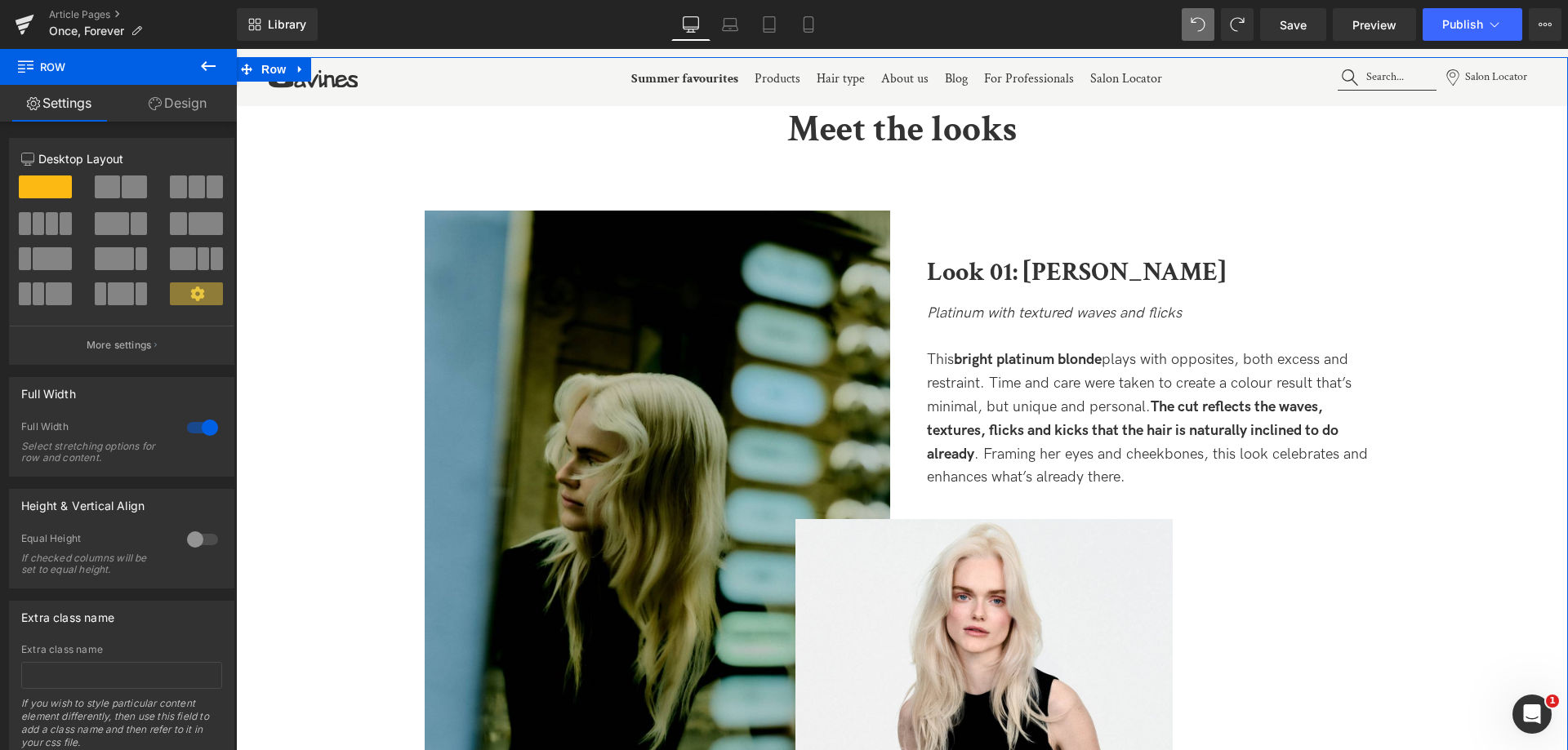
scroll to position [1715, 0]
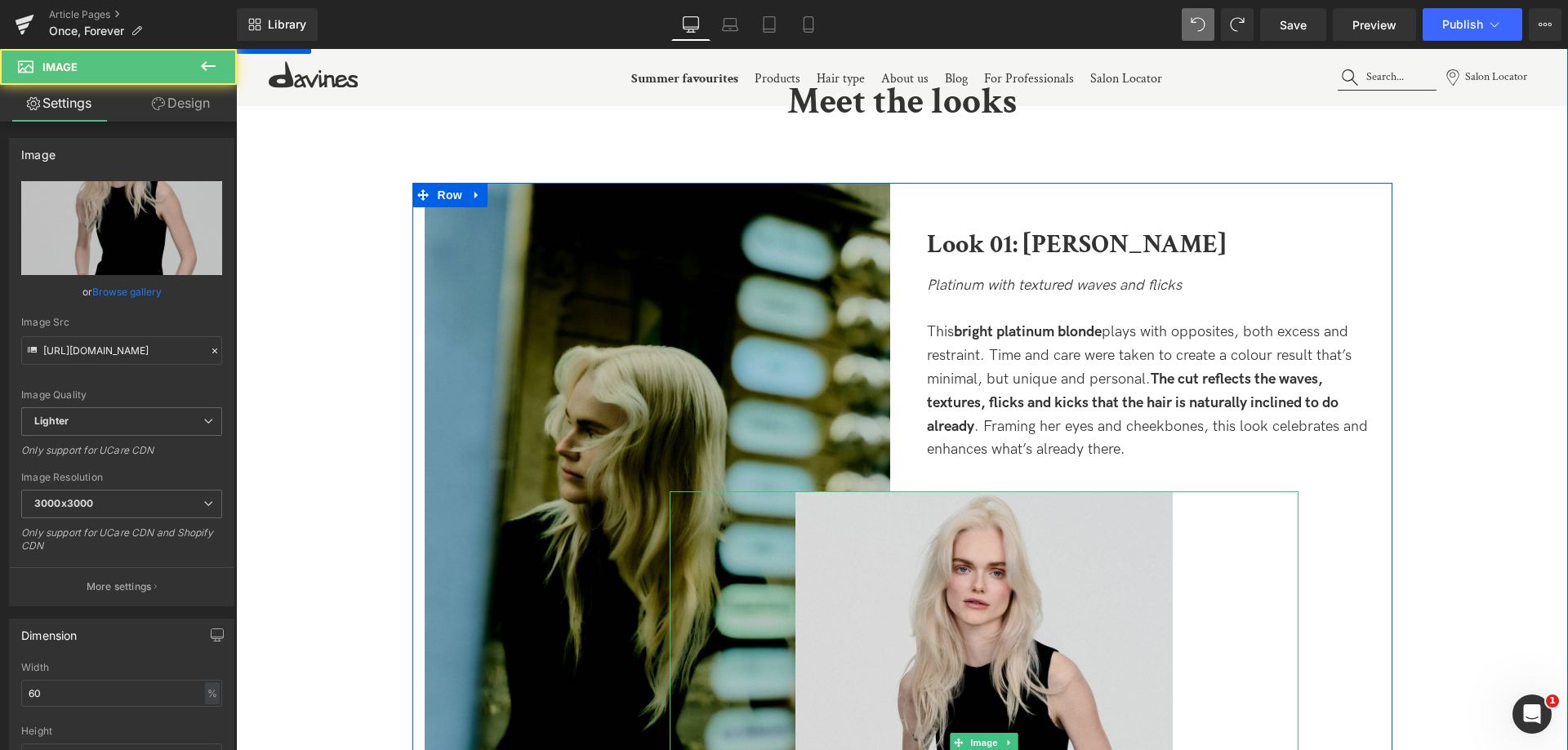
click at [1077, 565] on img at bounding box center [984, 743] width 377 height 503
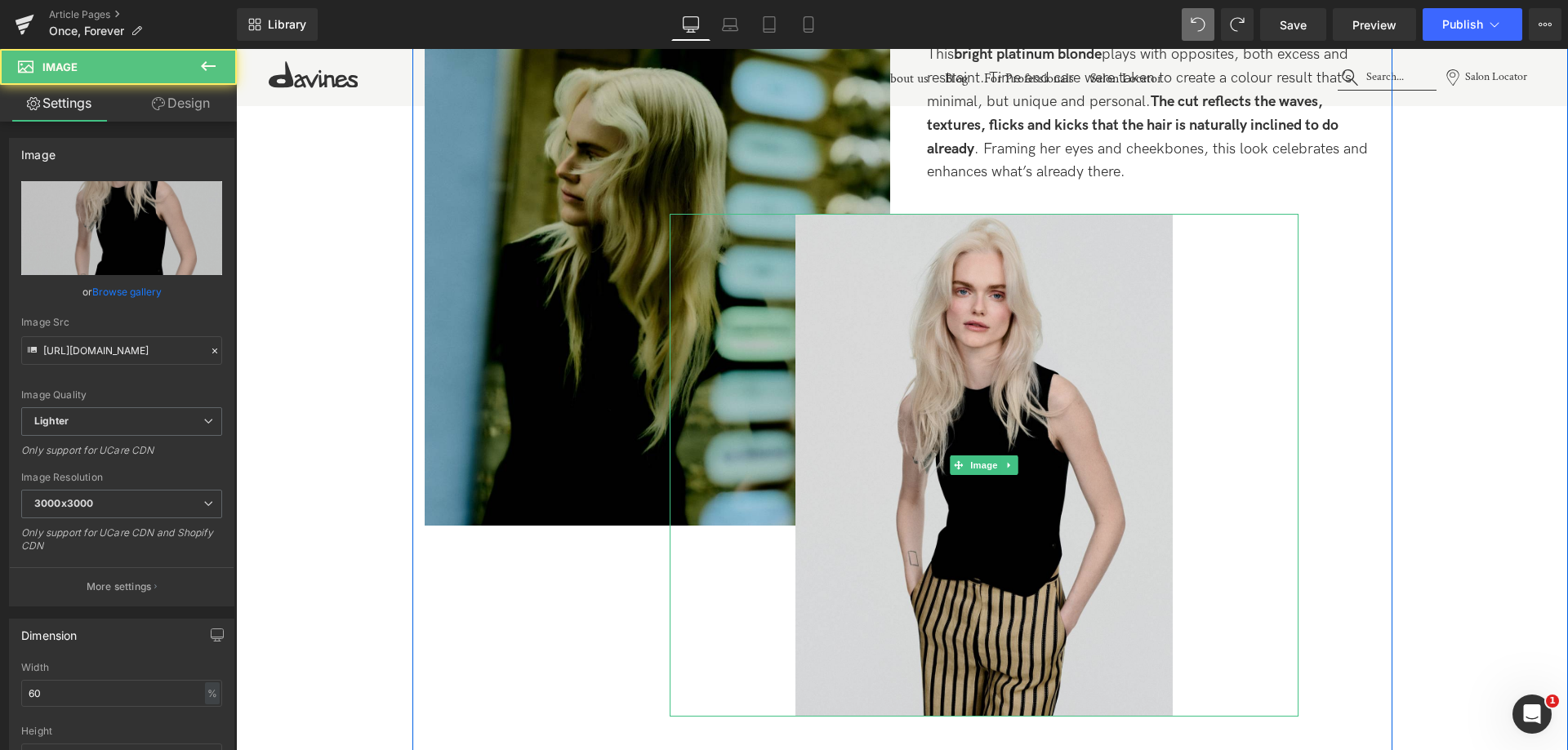
scroll to position [2041, 0]
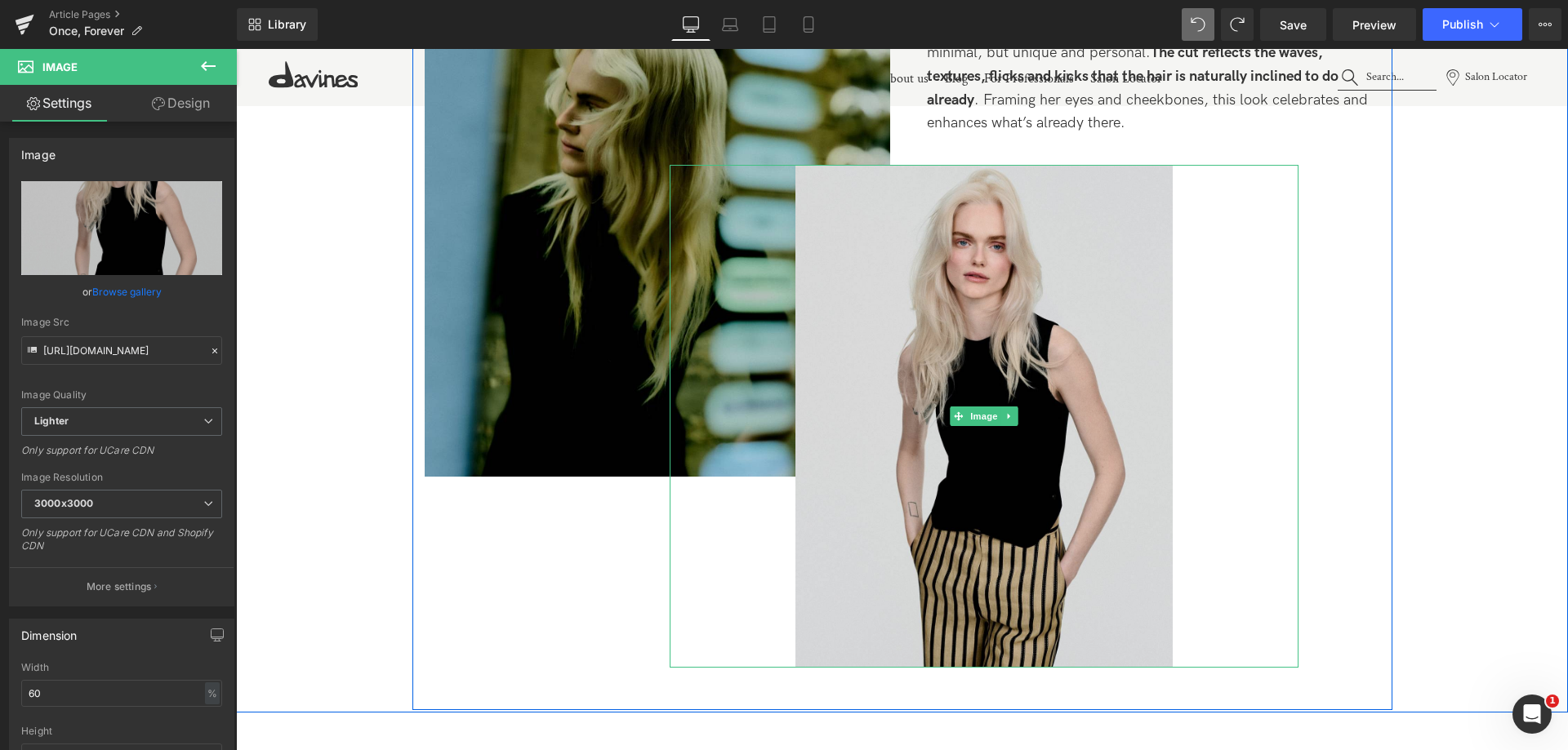
drag, startPoint x: 1144, startPoint y: 667, endPoint x: 1134, endPoint y: 599, distance: 68.7
click at [1134, 599] on div "Image" at bounding box center [984, 417] width 629 height 503
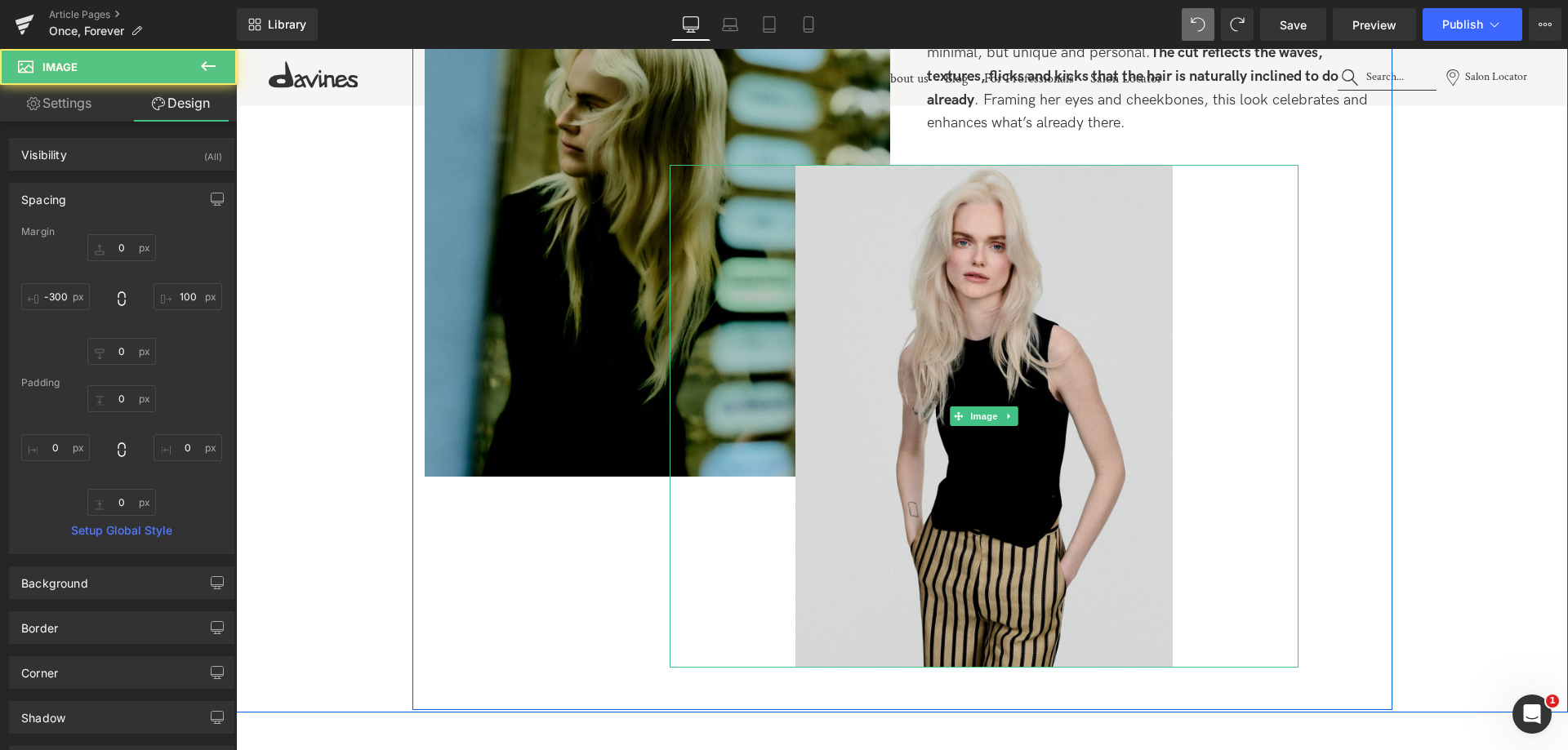
click at [1098, 648] on img at bounding box center [984, 417] width 377 height 503
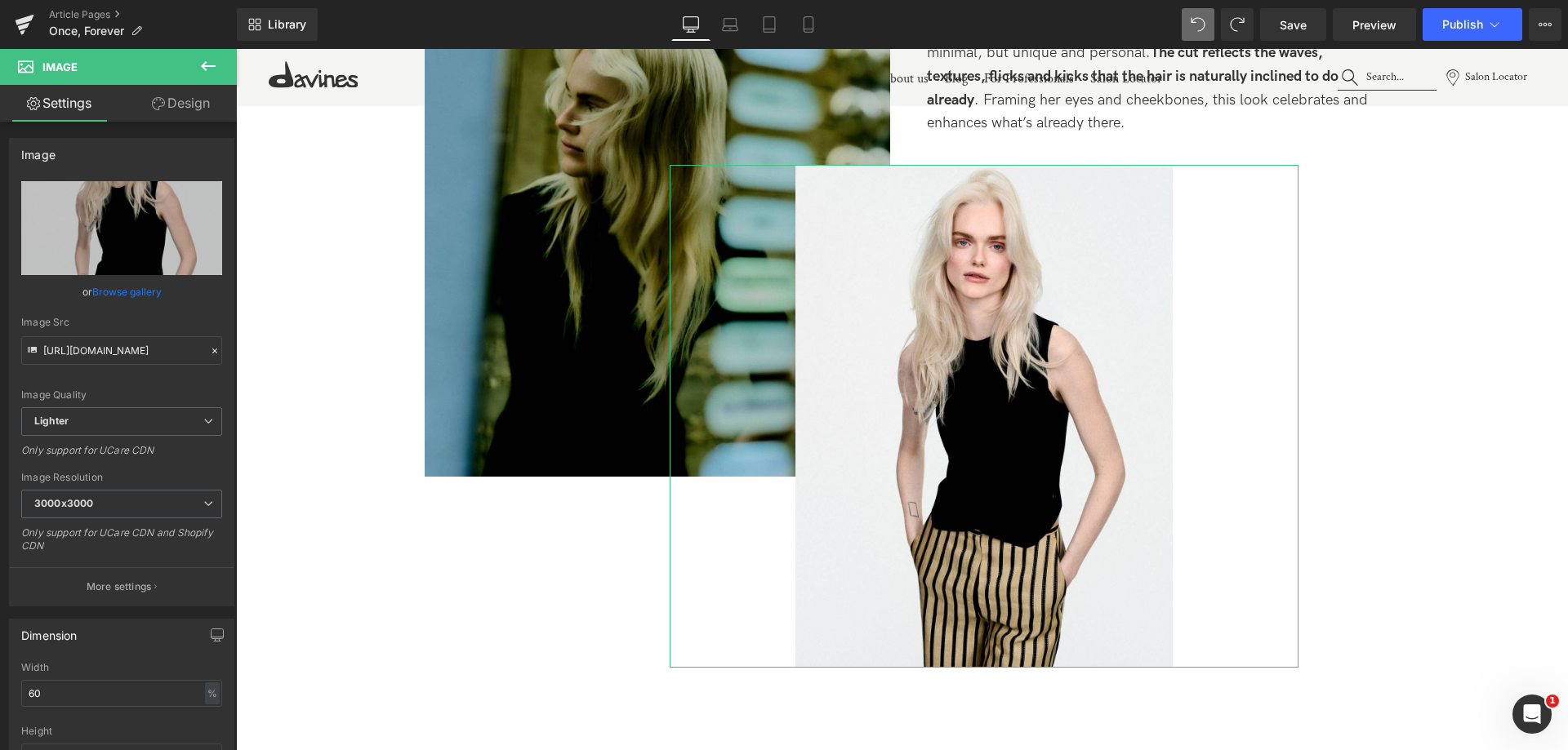
click at [191, 117] on link "Design" at bounding box center [180, 103] width 118 height 37
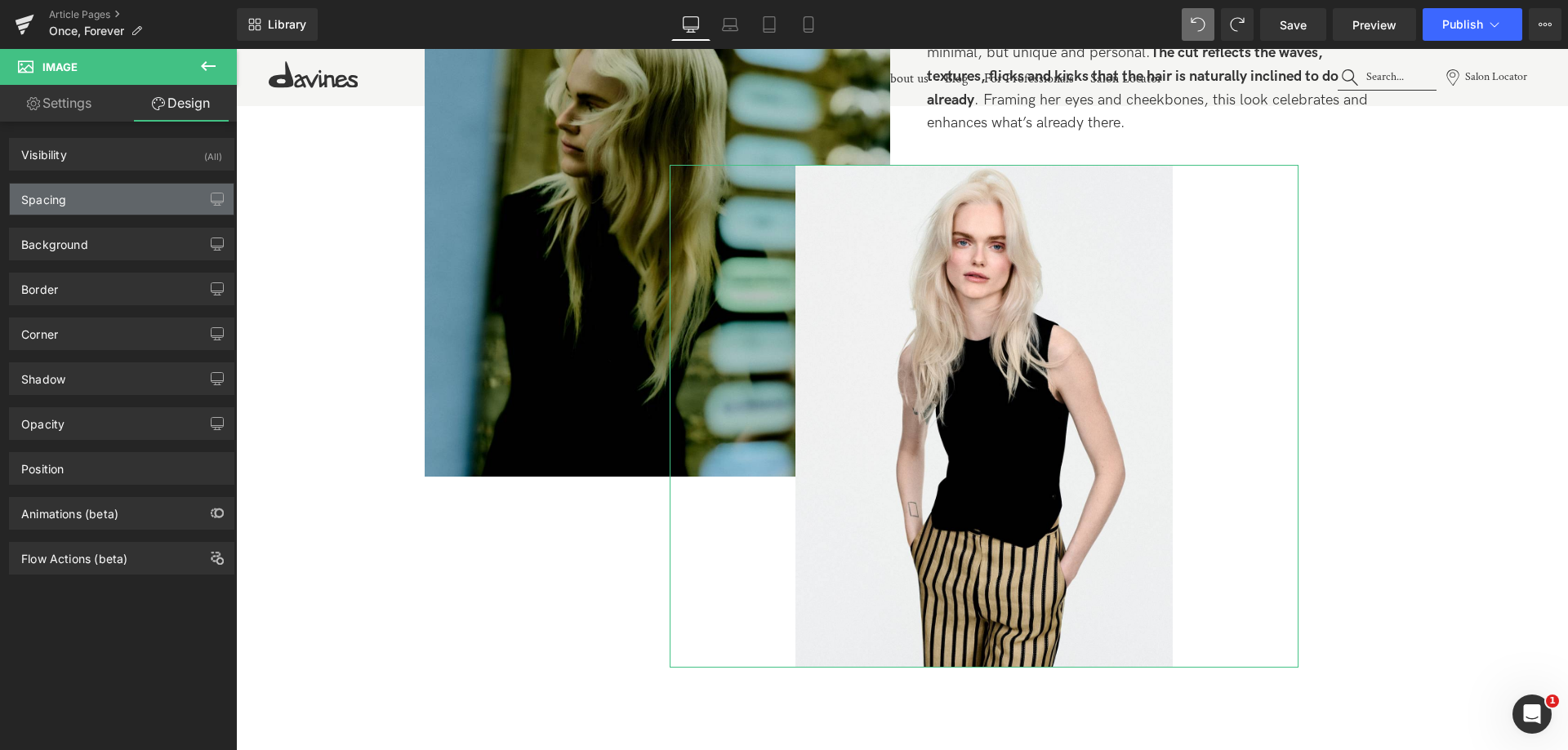
click at [92, 197] on div "Spacing" at bounding box center [121, 200] width 224 height 31
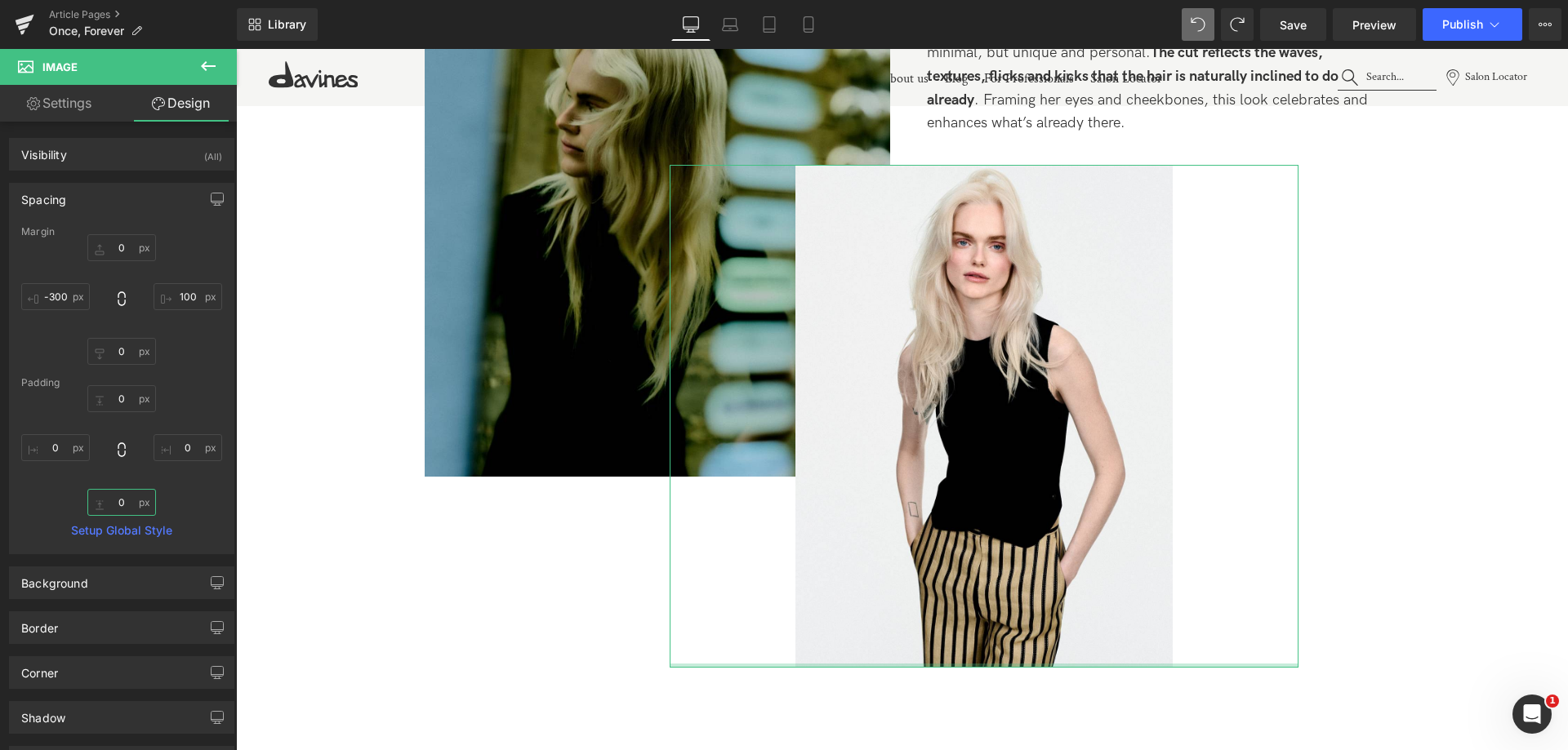
click at [108, 504] on input "0" at bounding box center [121, 502] width 68 height 27
click at [108, 404] on input "0" at bounding box center [121, 399] width 68 height 27
click at [114, 504] on input "0" at bounding box center [121, 502] width 68 height 27
click at [110, 506] on input "0" at bounding box center [121, 502] width 68 height 27
type input "0"
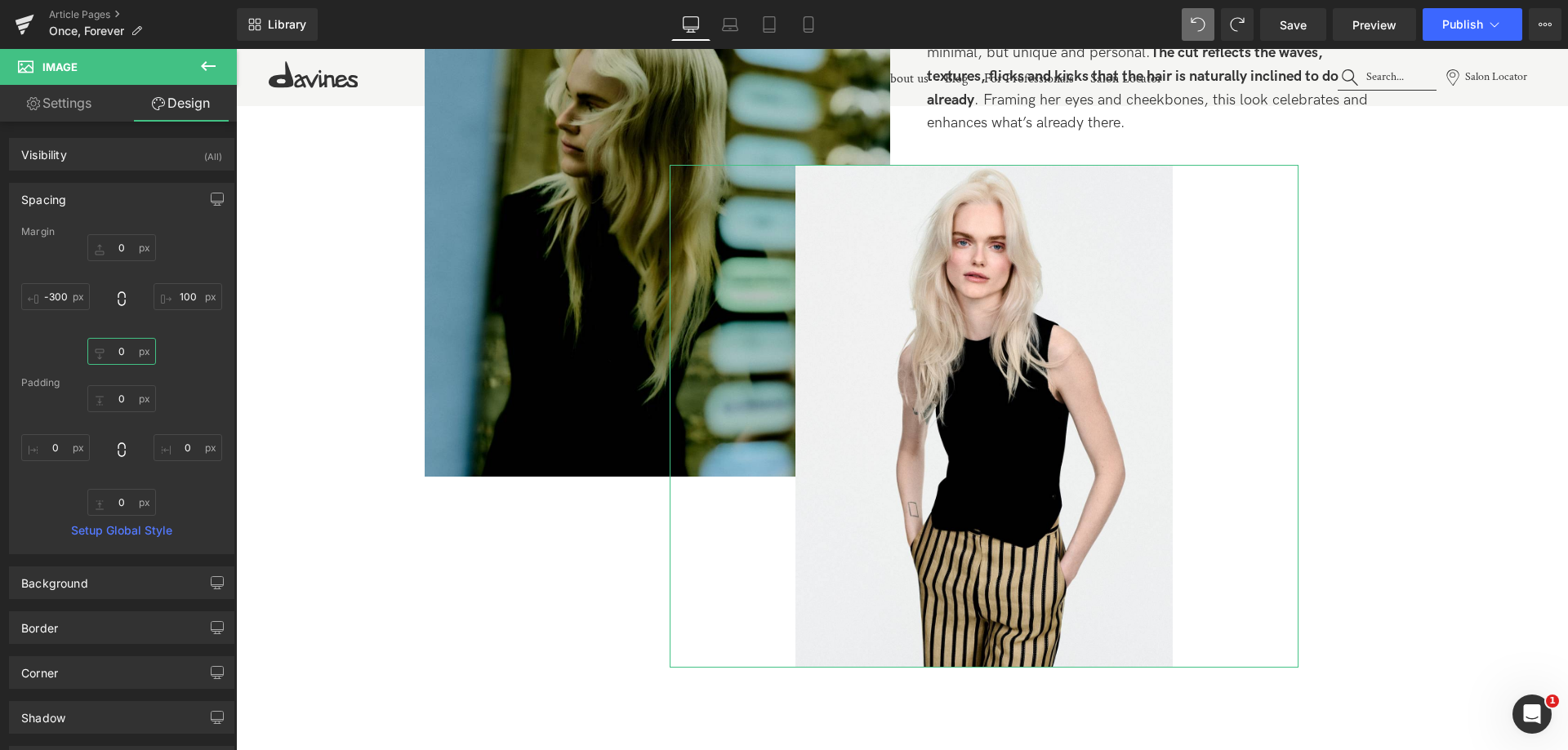
click at [107, 357] on input "0" at bounding box center [121, 351] width 68 height 27
click at [107, 346] on input "0" at bounding box center [121, 351] width 68 height 27
type input "0"
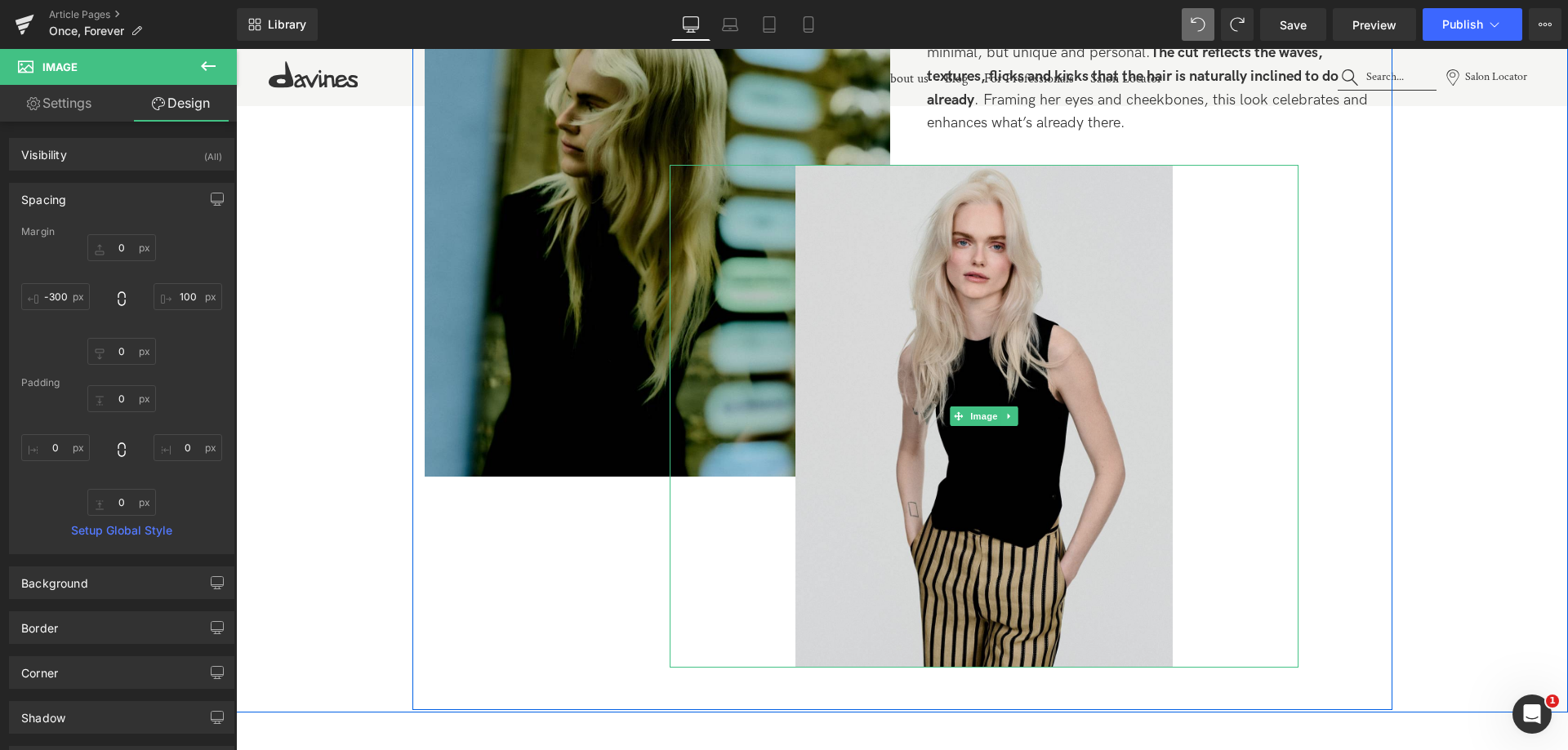
click at [986, 271] on img at bounding box center [984, 417] width 377 height 503
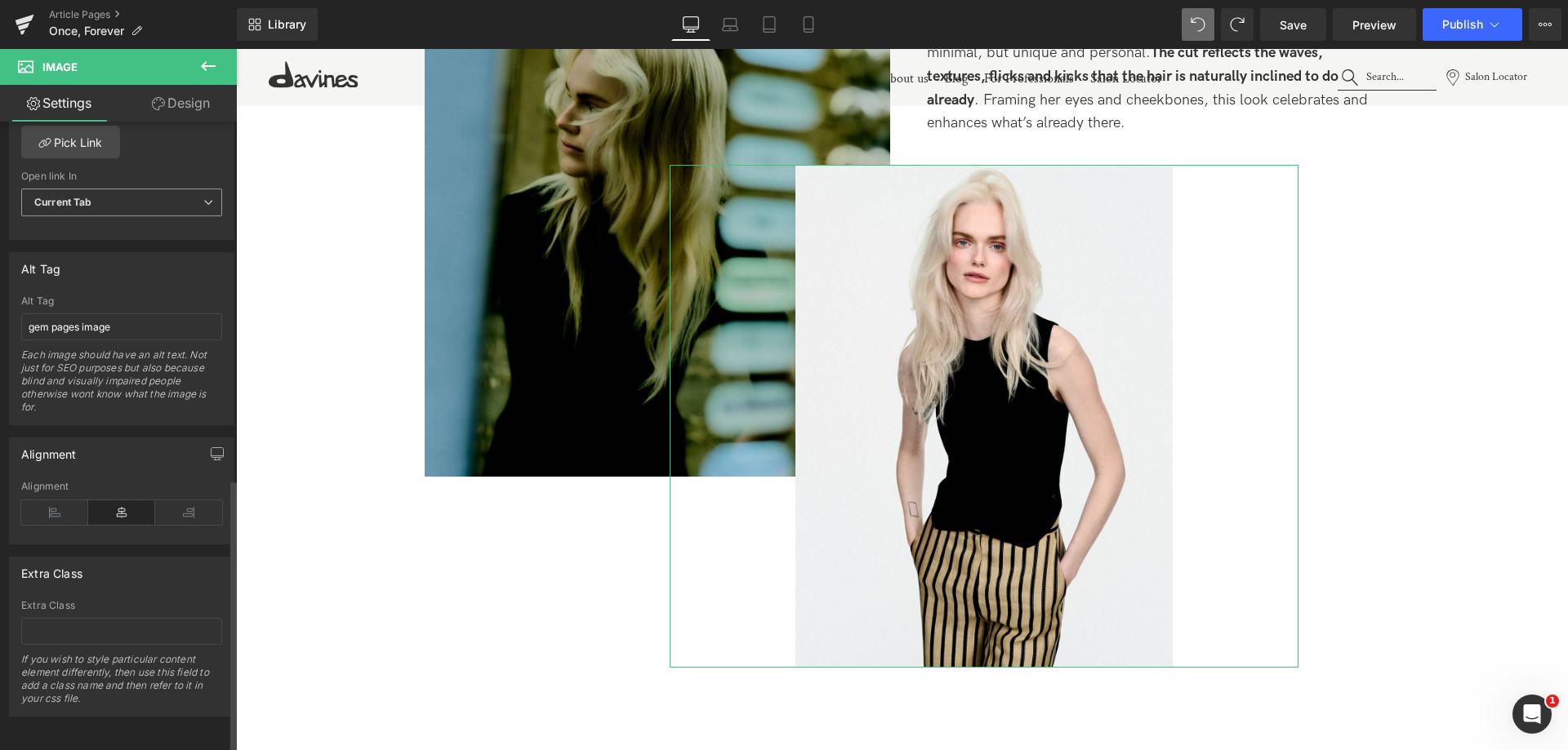
scroll to position [821, 0]
click at [69, 502] on icon at bounding box center [54, 513] width 67 height 25
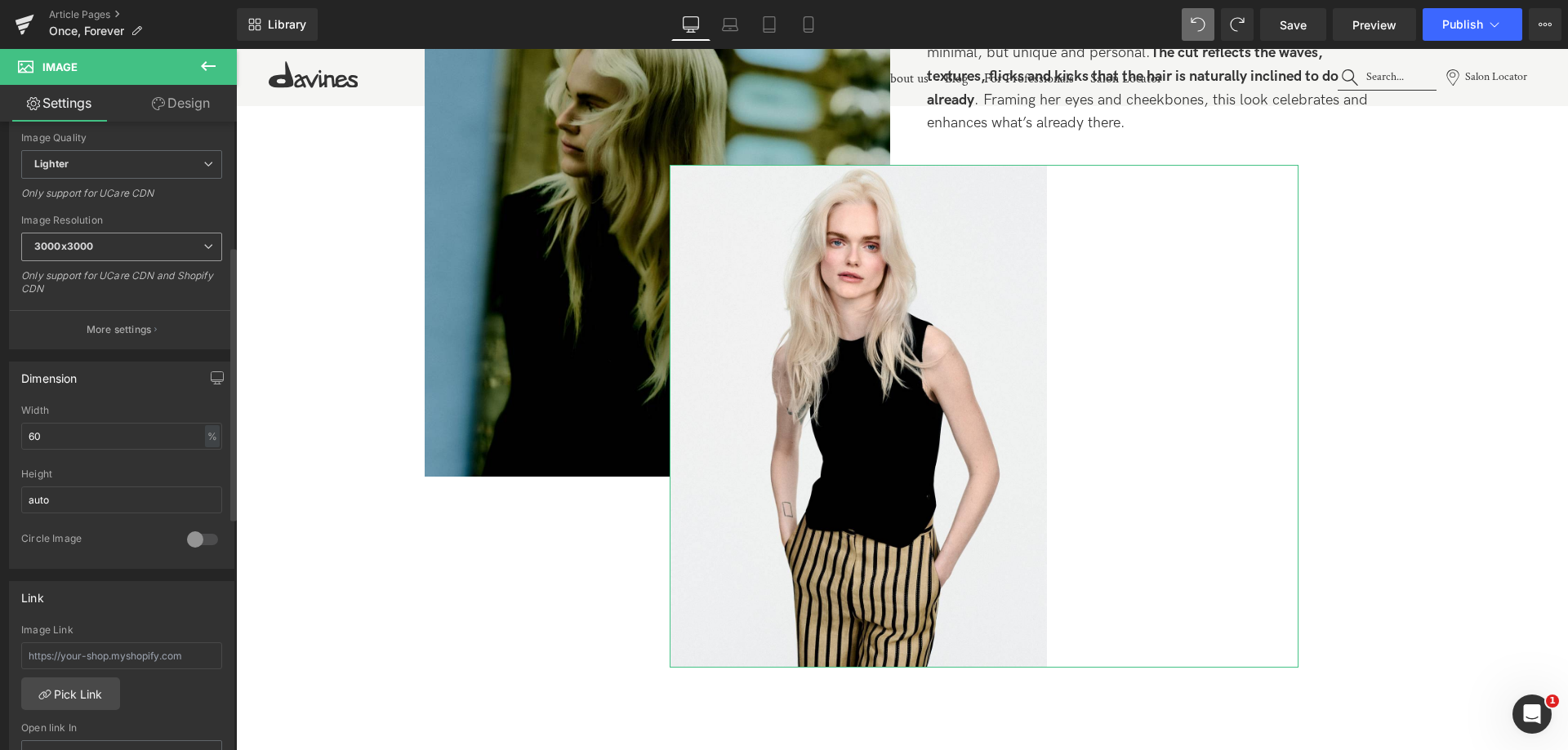
scroll to position [250, 0]
click at [176, 95] on link "Design" at bounding box center [180, 103] width 118 height 37
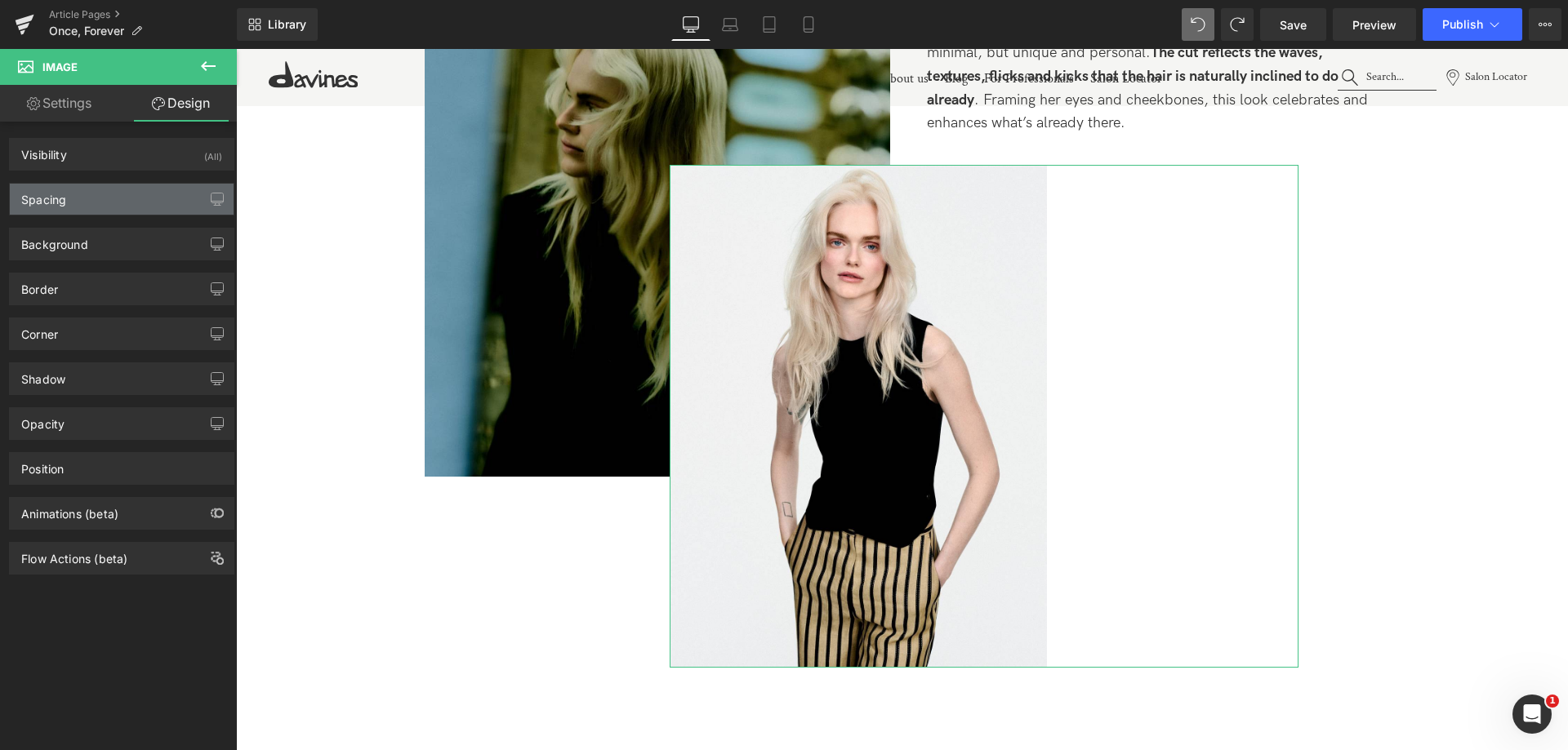
click at [172, 206] on div "Spacing" at bounding box center [121, 200] width 224 height 31
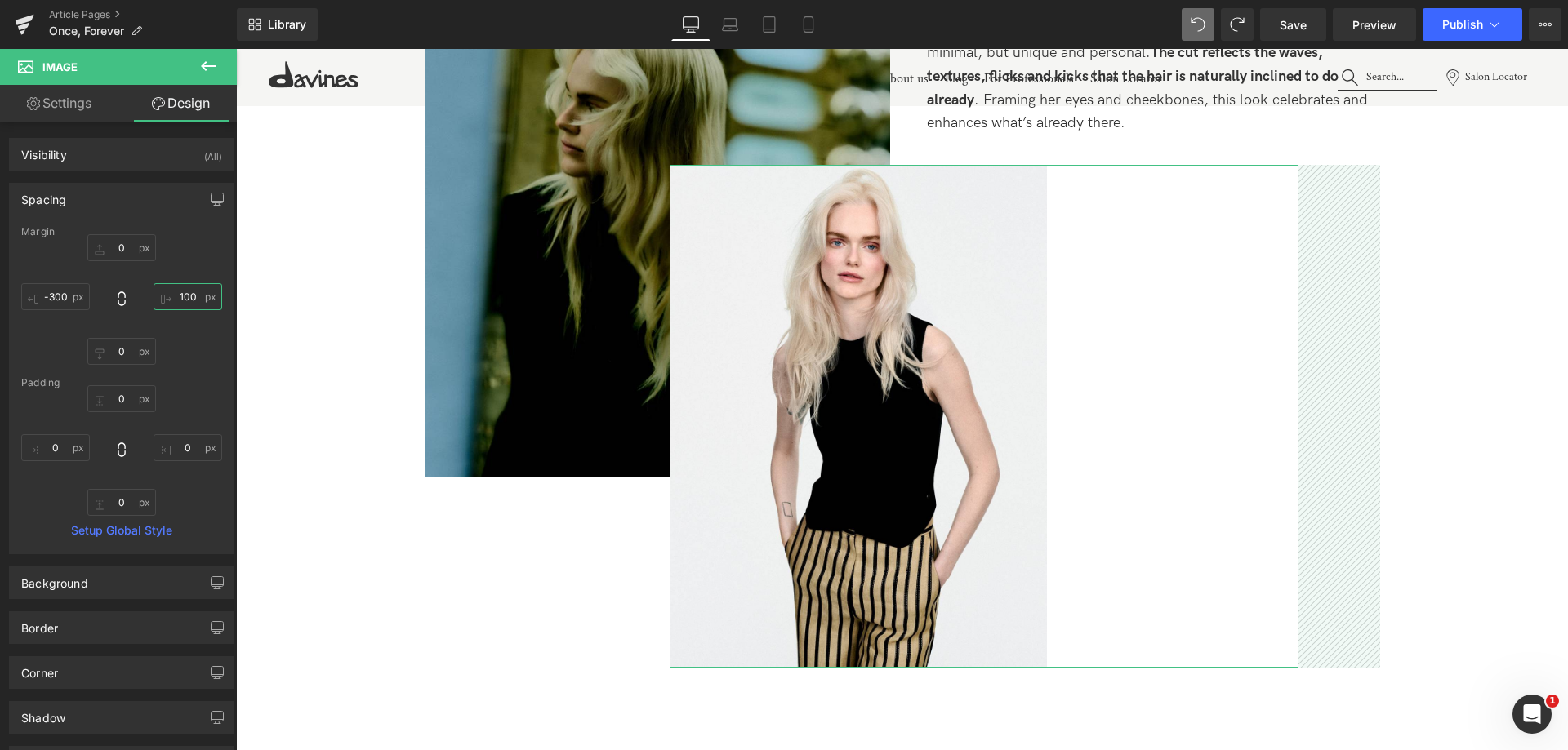
click at [169, 301] on input "100" at bounding box center [187, 296] width 68 height 27
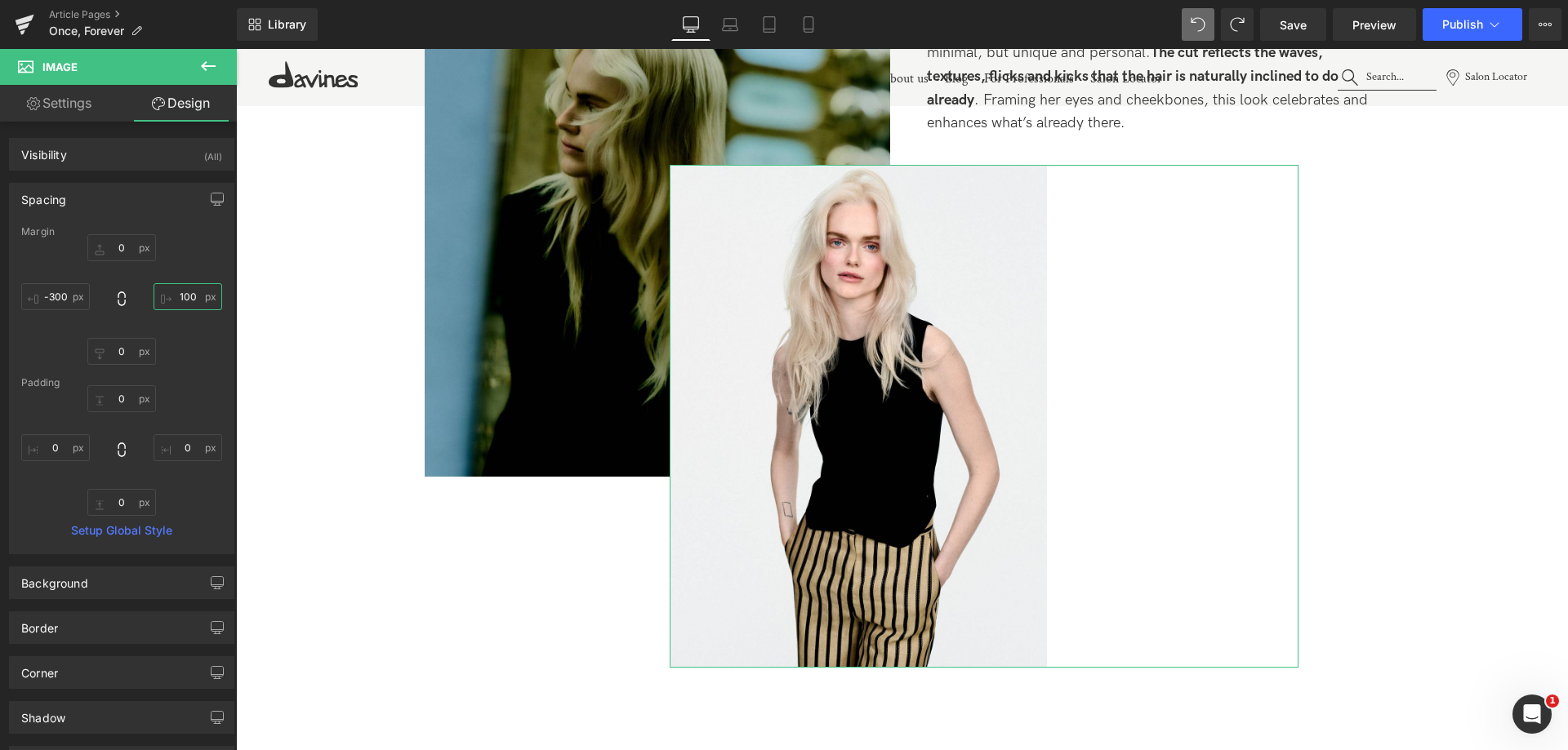
click at [182, 300] on input "100" at bounding box center [187, 296] width 68 height 27
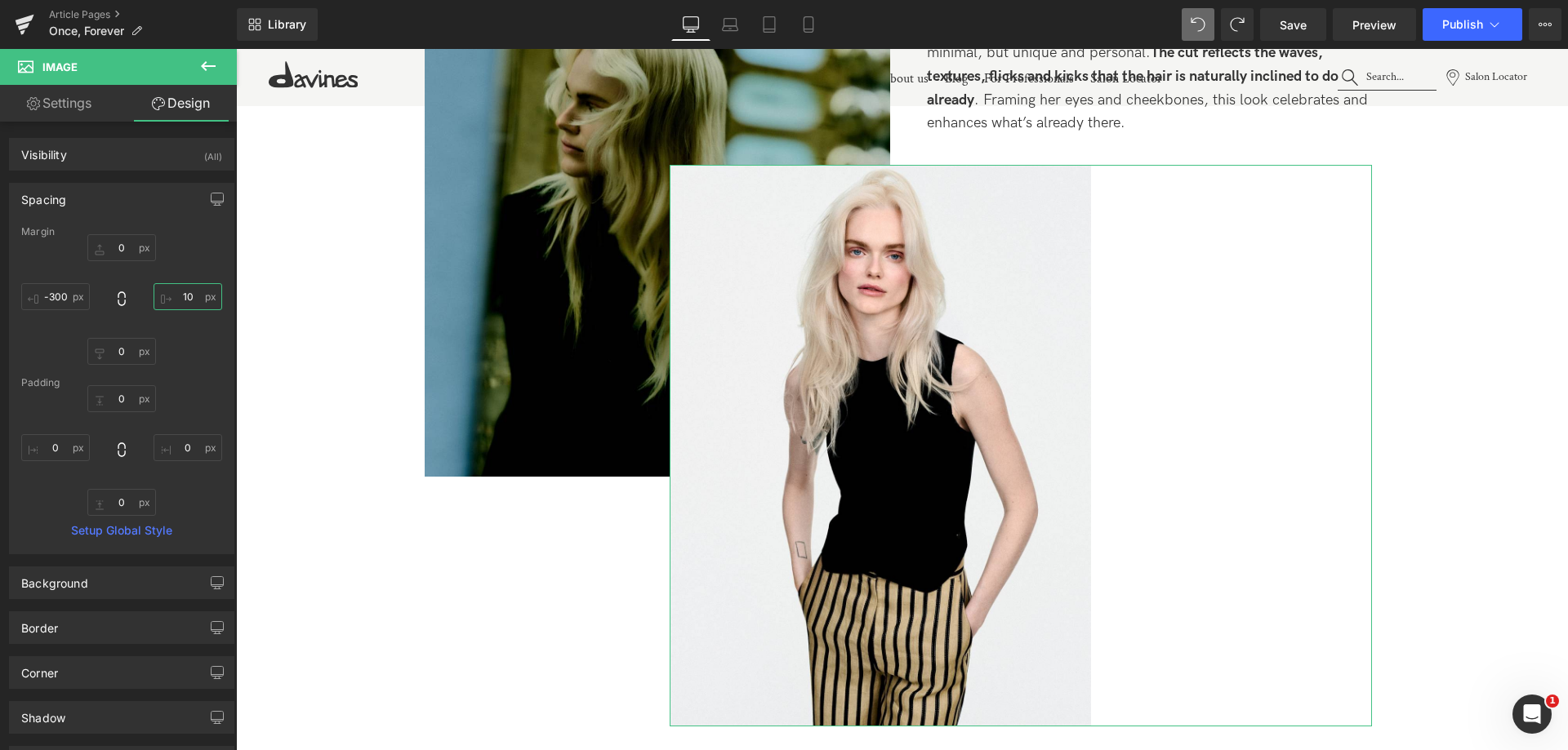
type input "100"
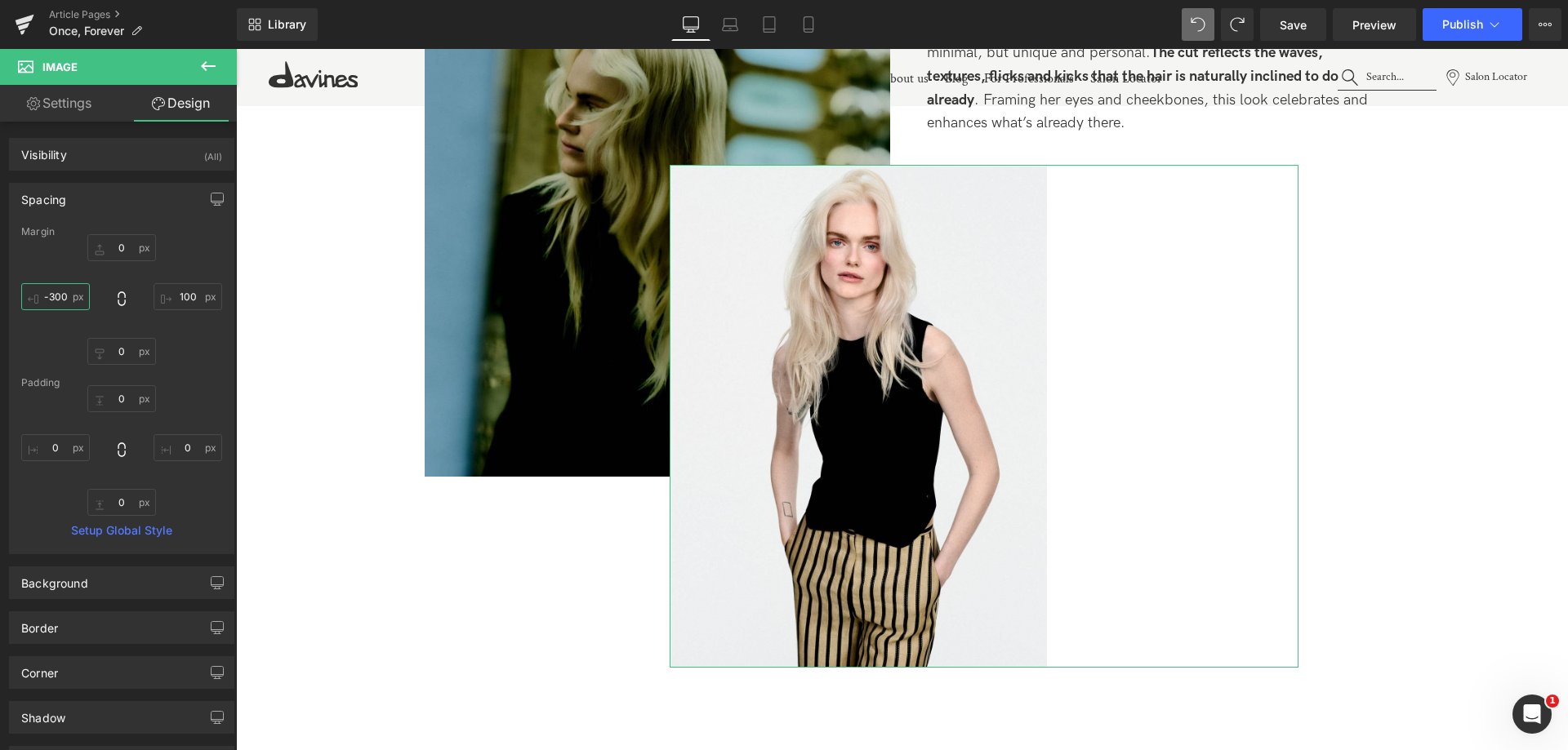
click at [59, 295] on input "-300" at bounding box center [55, 296] width 68 height 27
click at [57, 299] on input "-300" at bounding box center [55, 296] width 68 height 27
type input "-100"
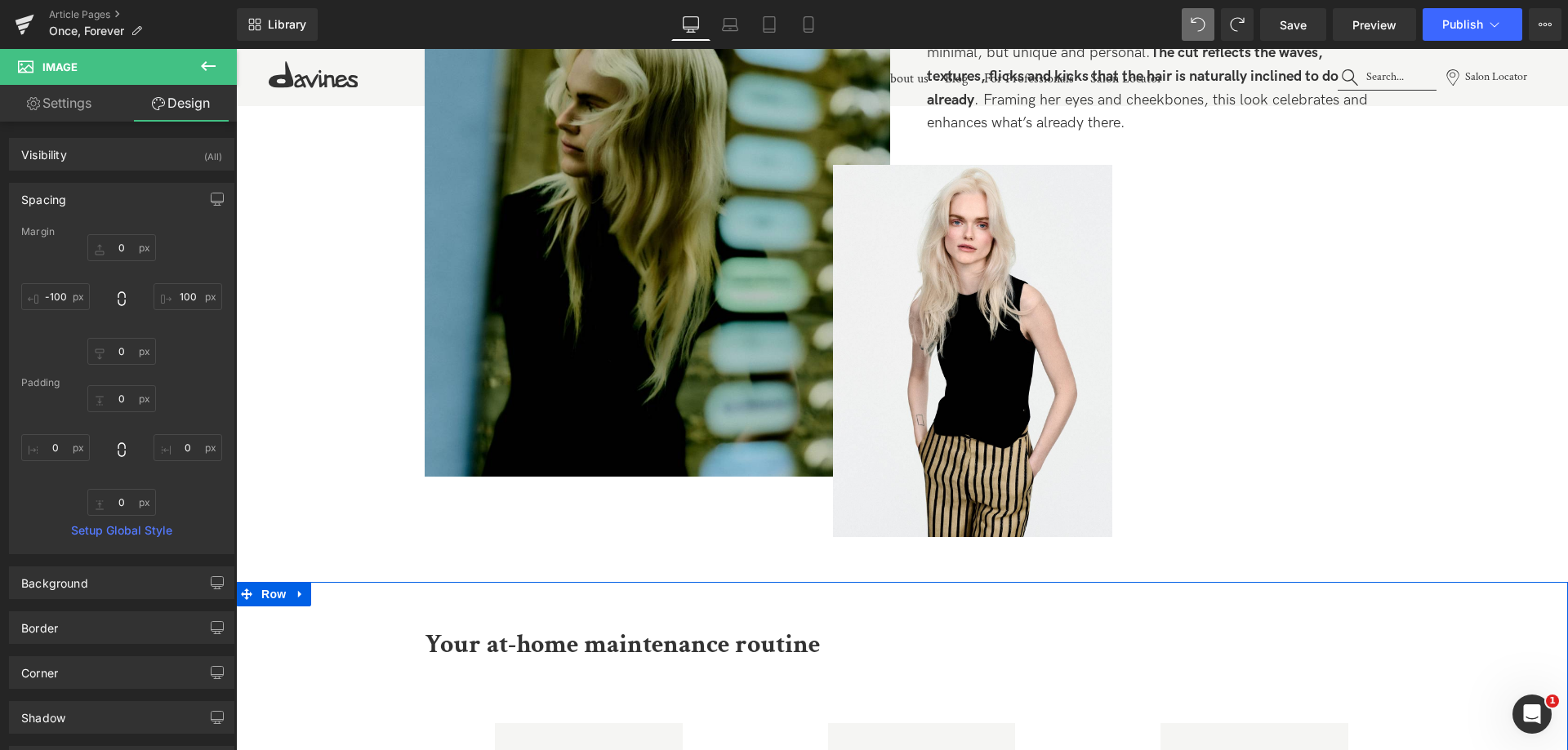
click at [236, 49] on div at bounding box center [236, 49] width 0 height 0
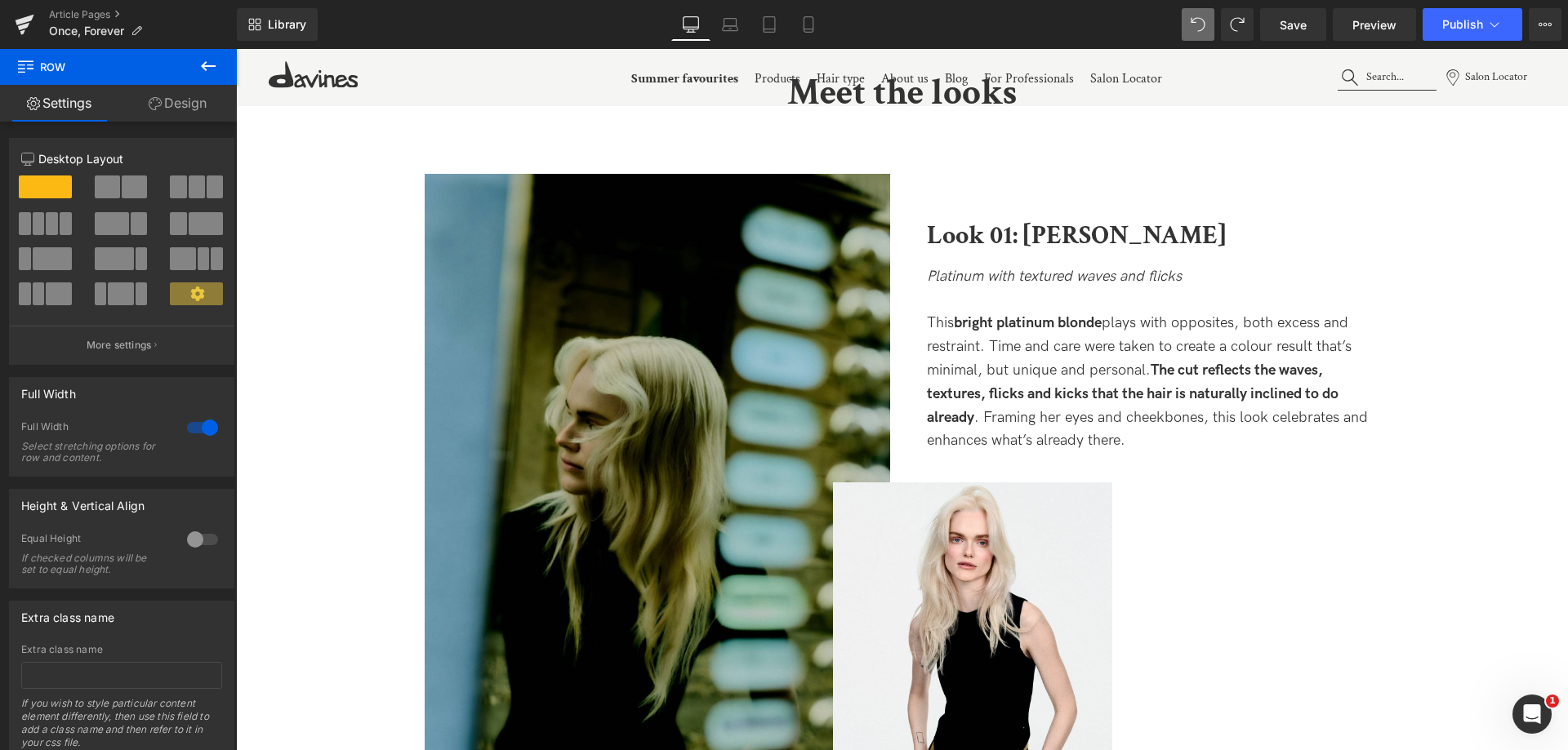
scroll to position [1715, 0]
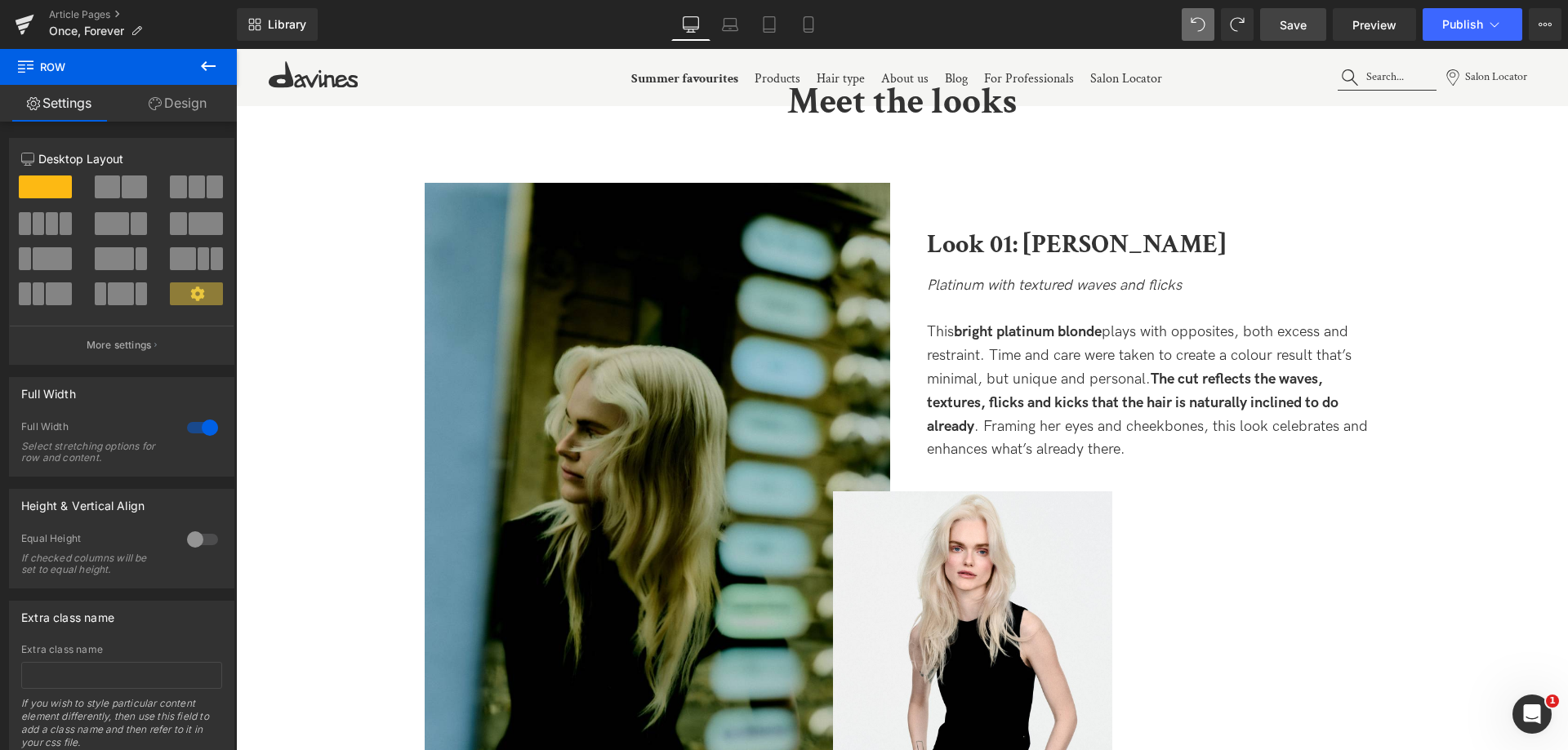
click at [1300, 31] on span "Save" at bounding box center [1292, 25] width 27 height 17
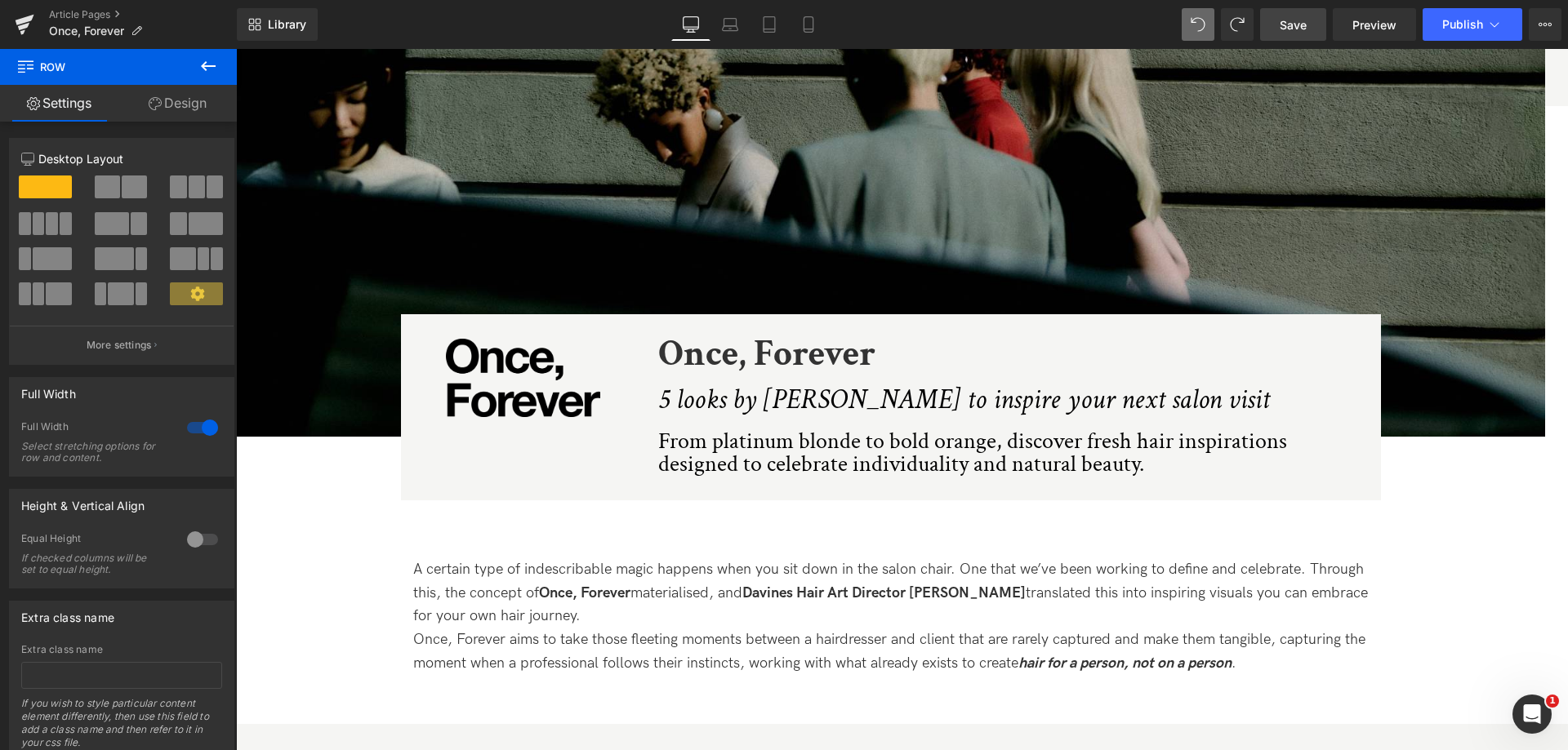
scroll to position [245, 0]
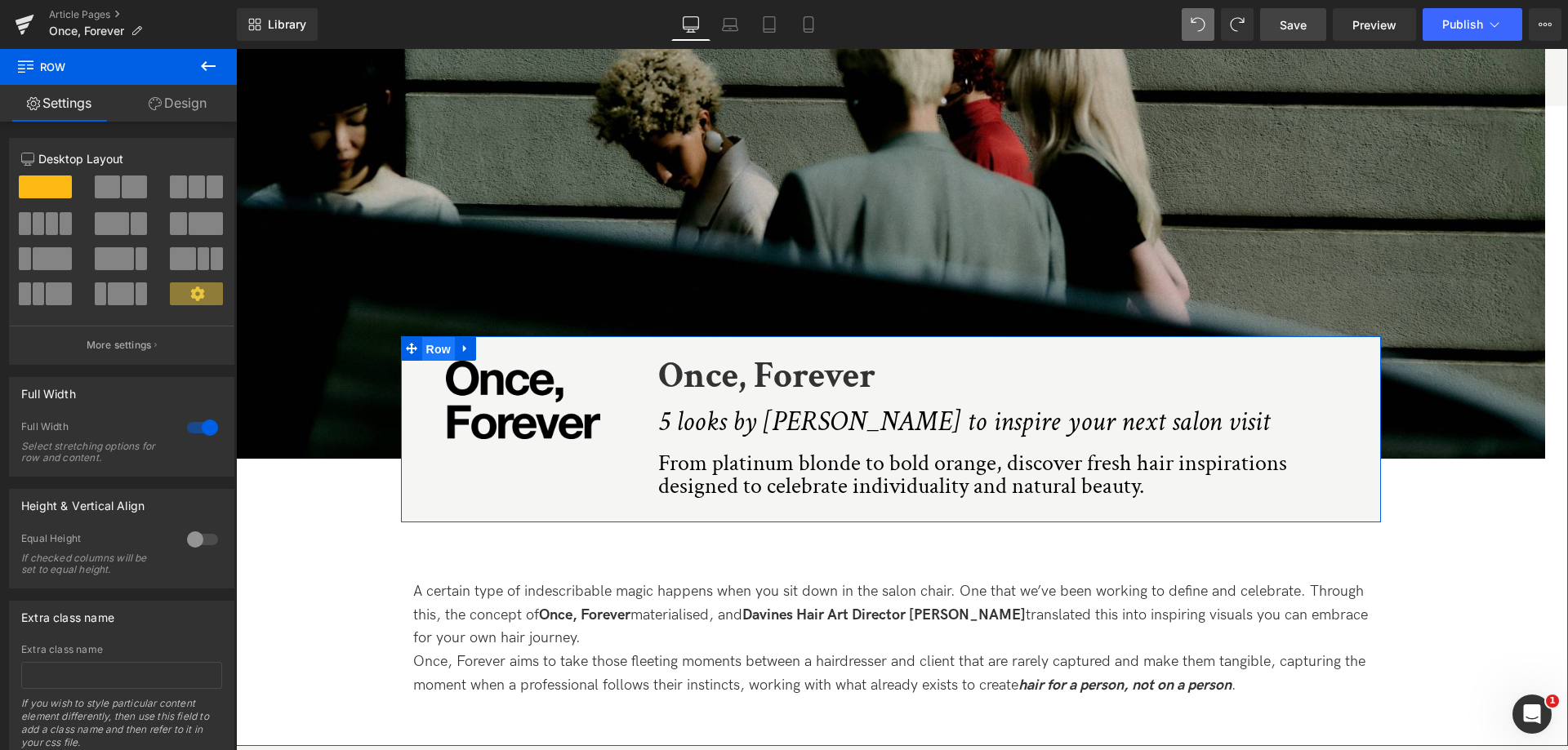
click at [427, 351] on span "Row" at bounding box center [439, 350] width 33 height 25
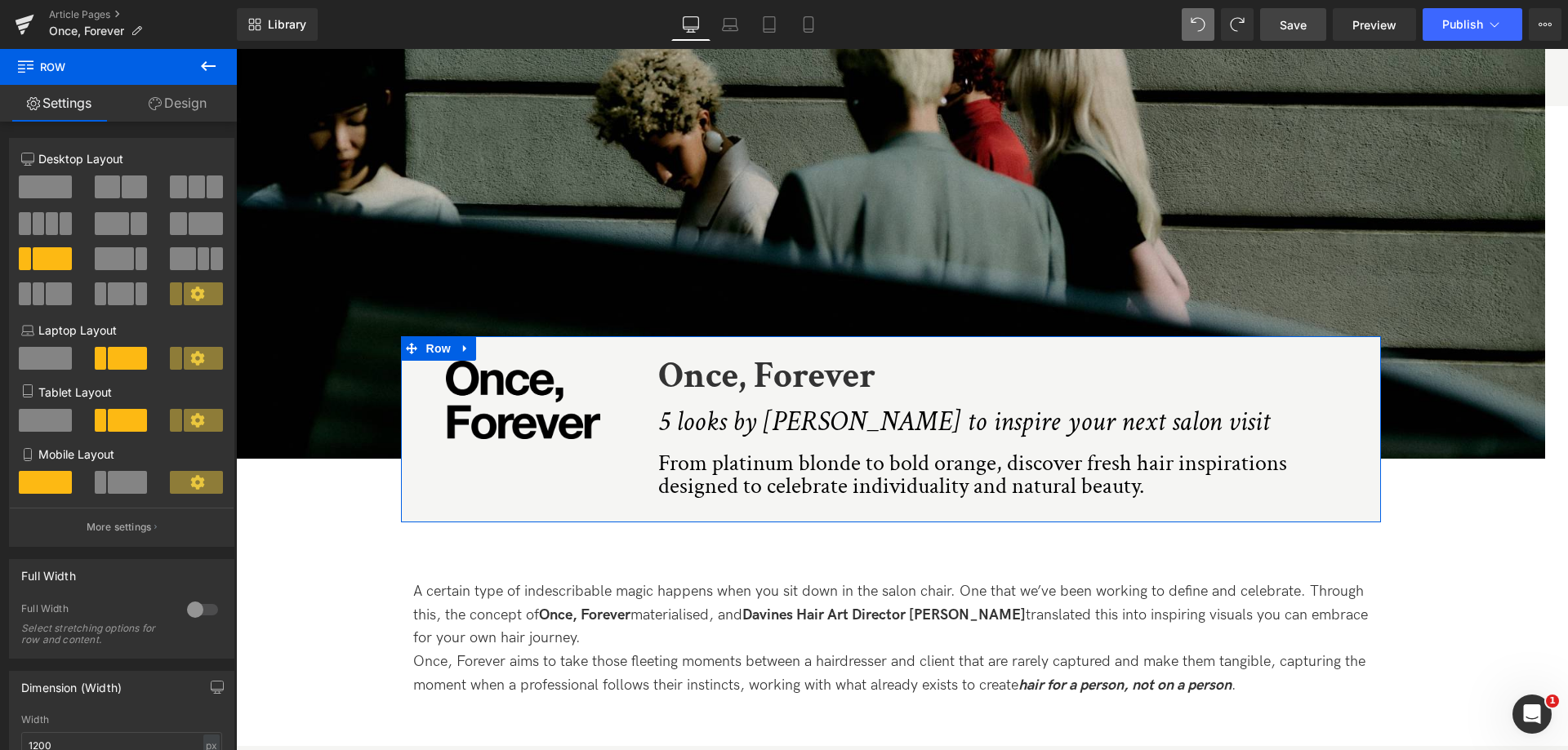
click at [197, 107] on link "Design" at bounding box center [177, 103] width 118 height 37
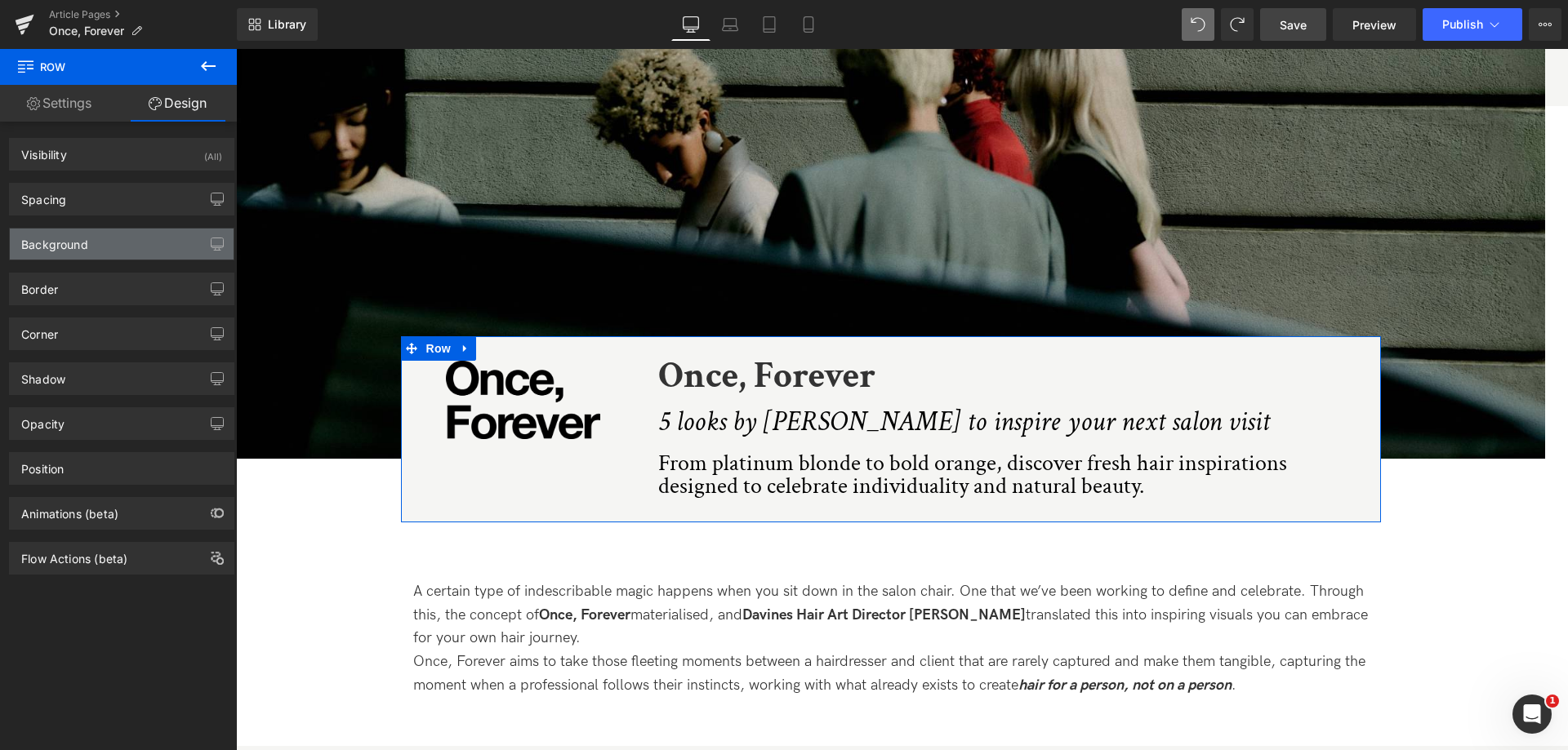
click at [120, 245] on div "Background" at bounding box center [121, 244] width 224 height 31
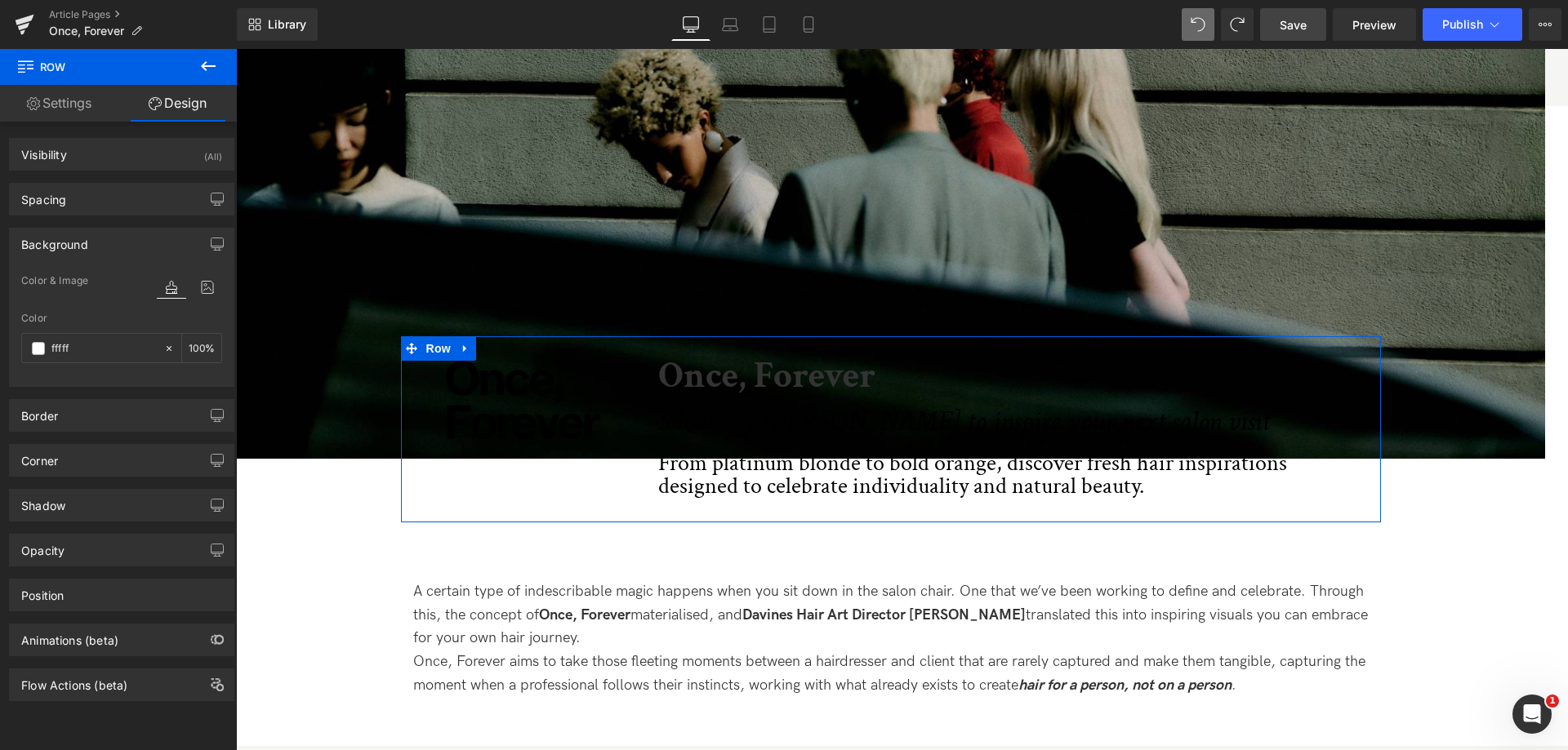
type input "ffffff"
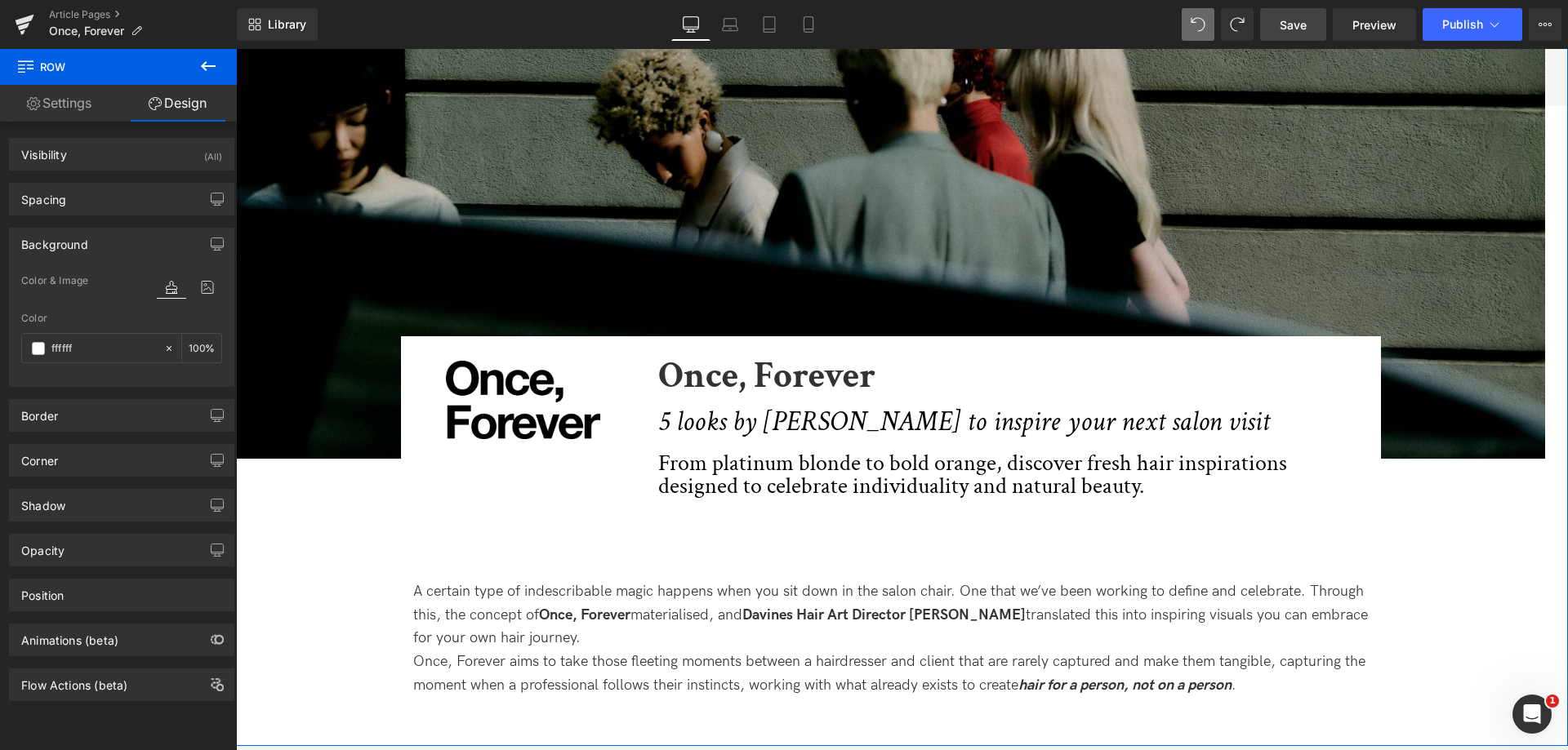
click at [305, 548] on div "Image Image Image Once, Forever Heading 5 looks by Tom Connell to inspire your …" at bounding box center [890, 255] width 1309 height 902
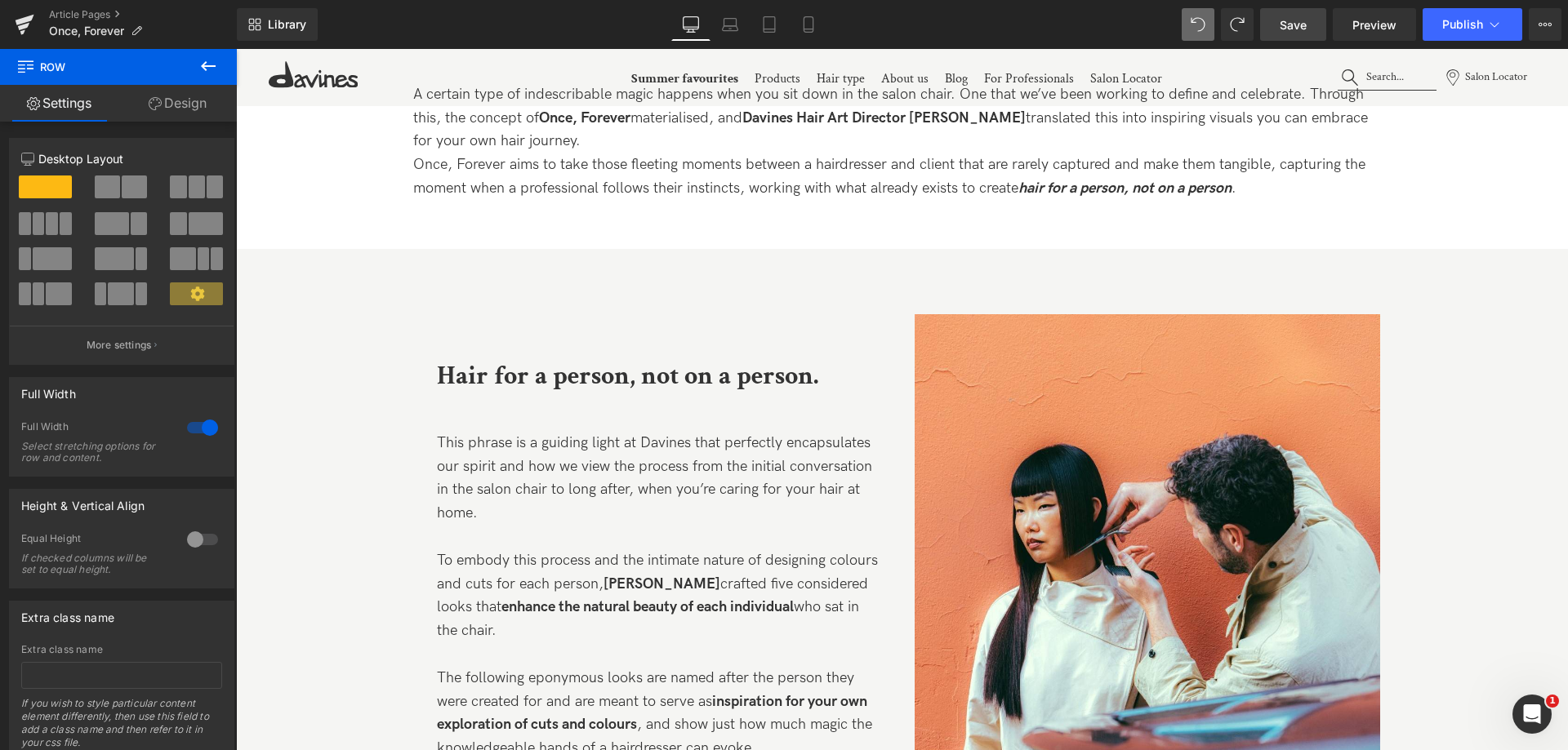
scroll to position [816, 0]
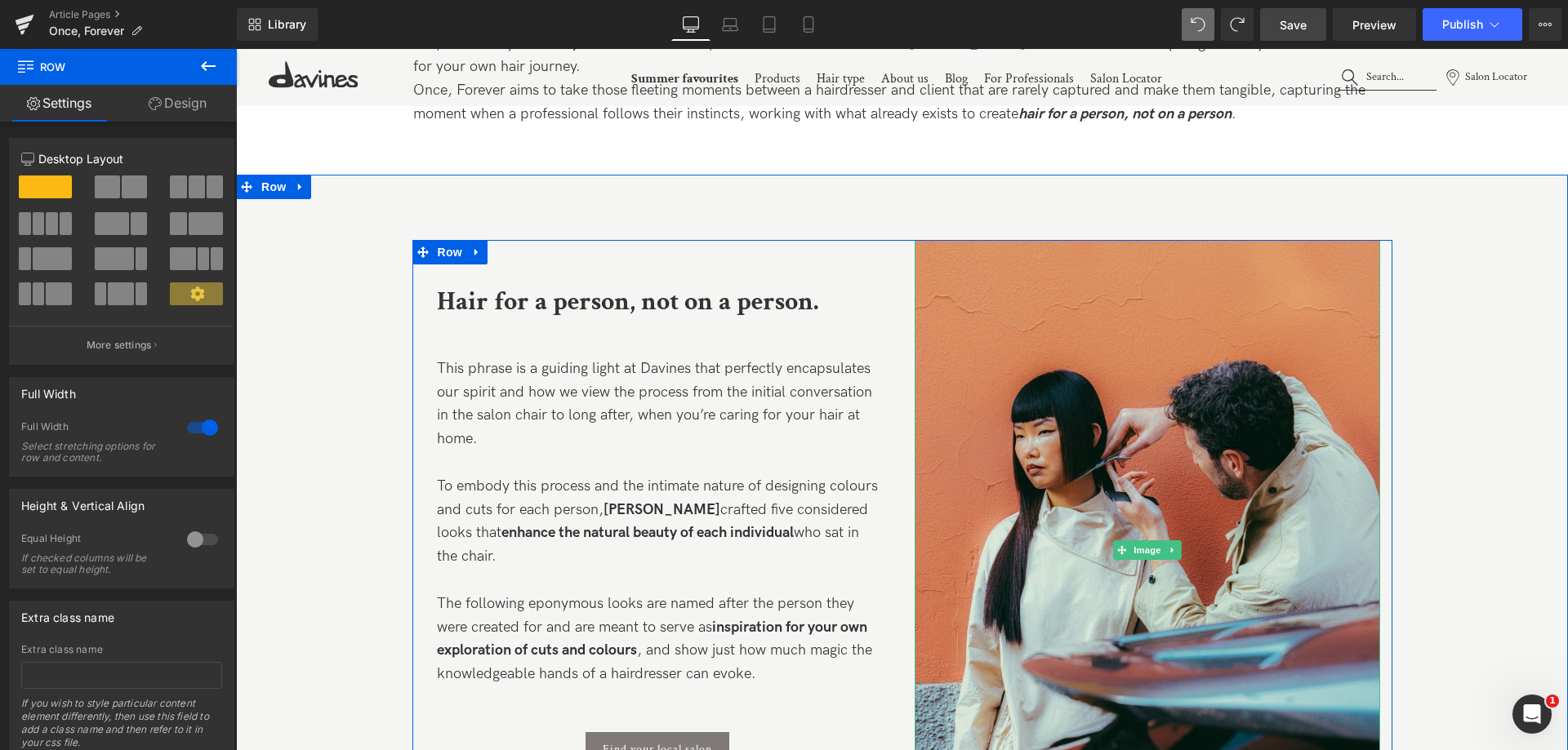
click at [1207, 378] on img at bounding box center [1147, 550] width 465 height 620
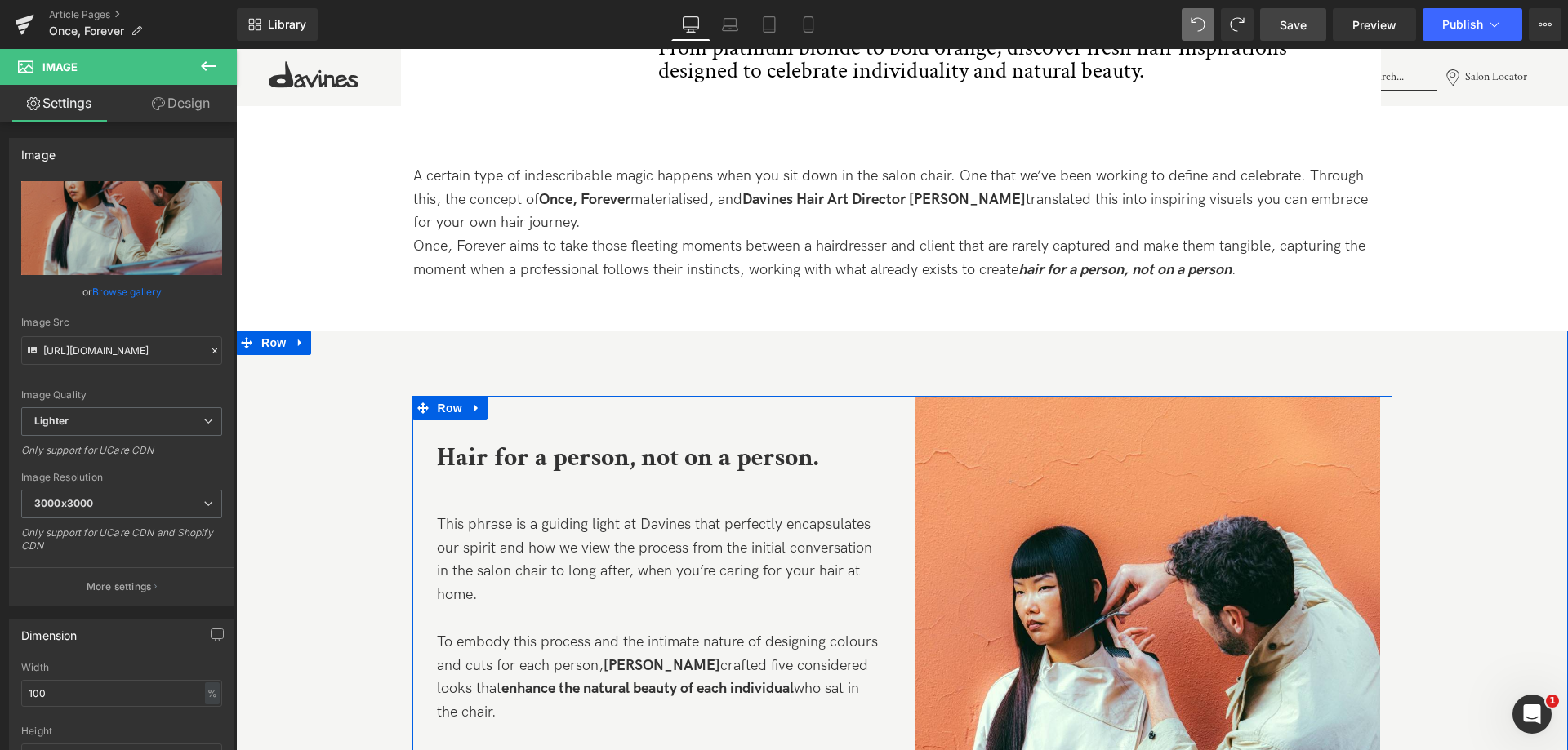
scroll to position [653, 0]
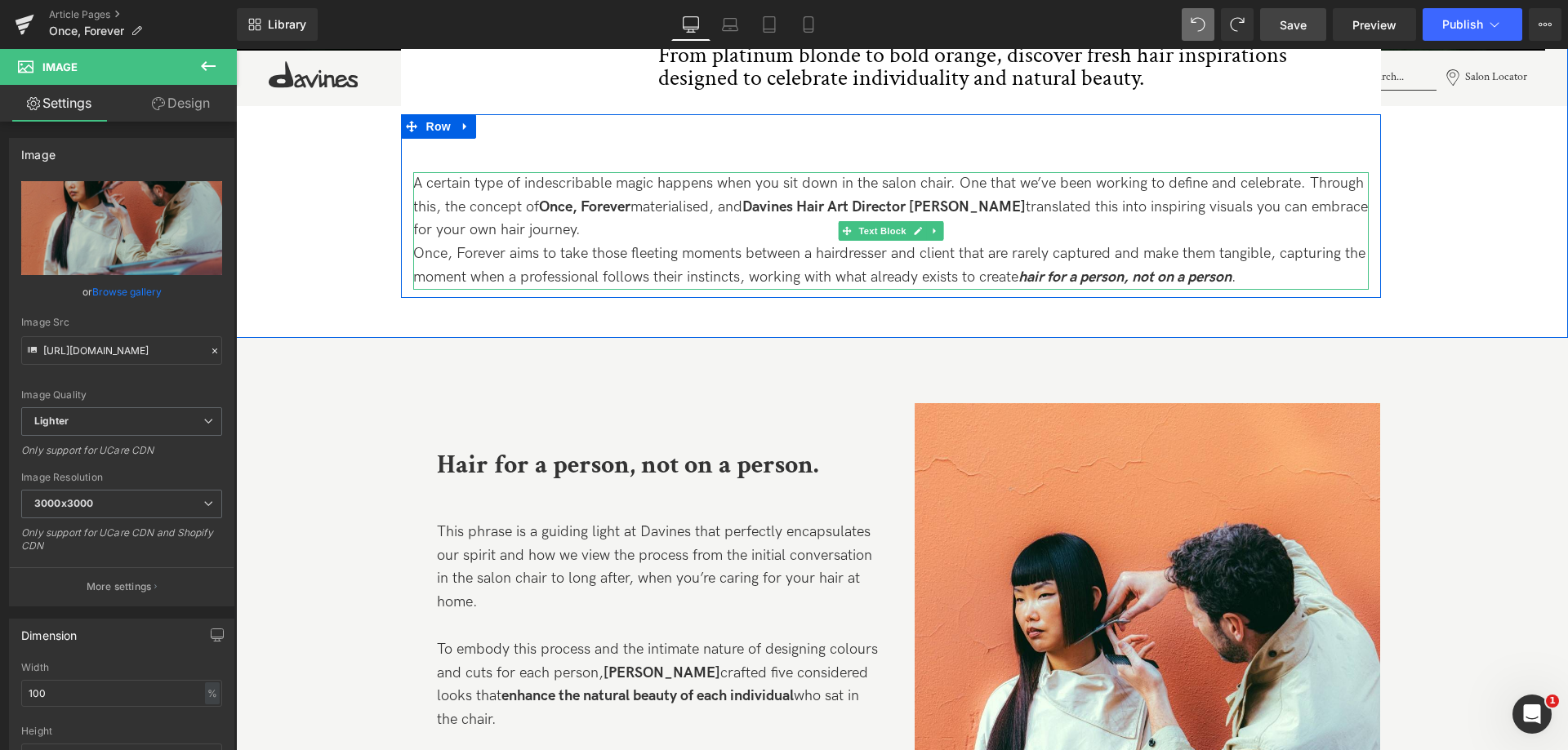
click at [713, 231] on p "A certain type of indescribable magic happens when you sit down in the salon ch…" at bounding box center [891, 207] width 956 height 70
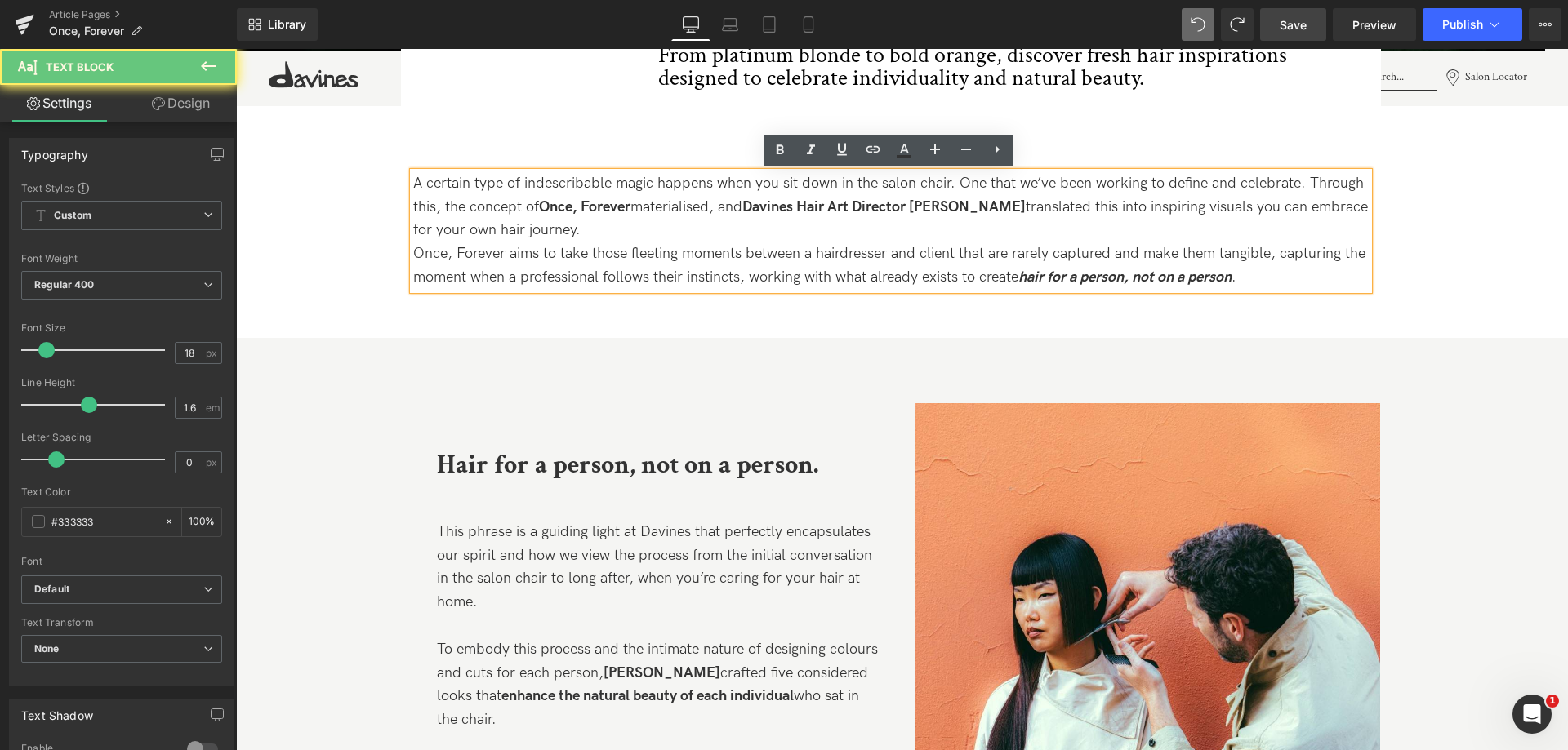
click at [654, 229] on p "A certain type of indescribable magic happens when you sit down in the salon ch…" at bounding box center [891, 207] width 956 height 70
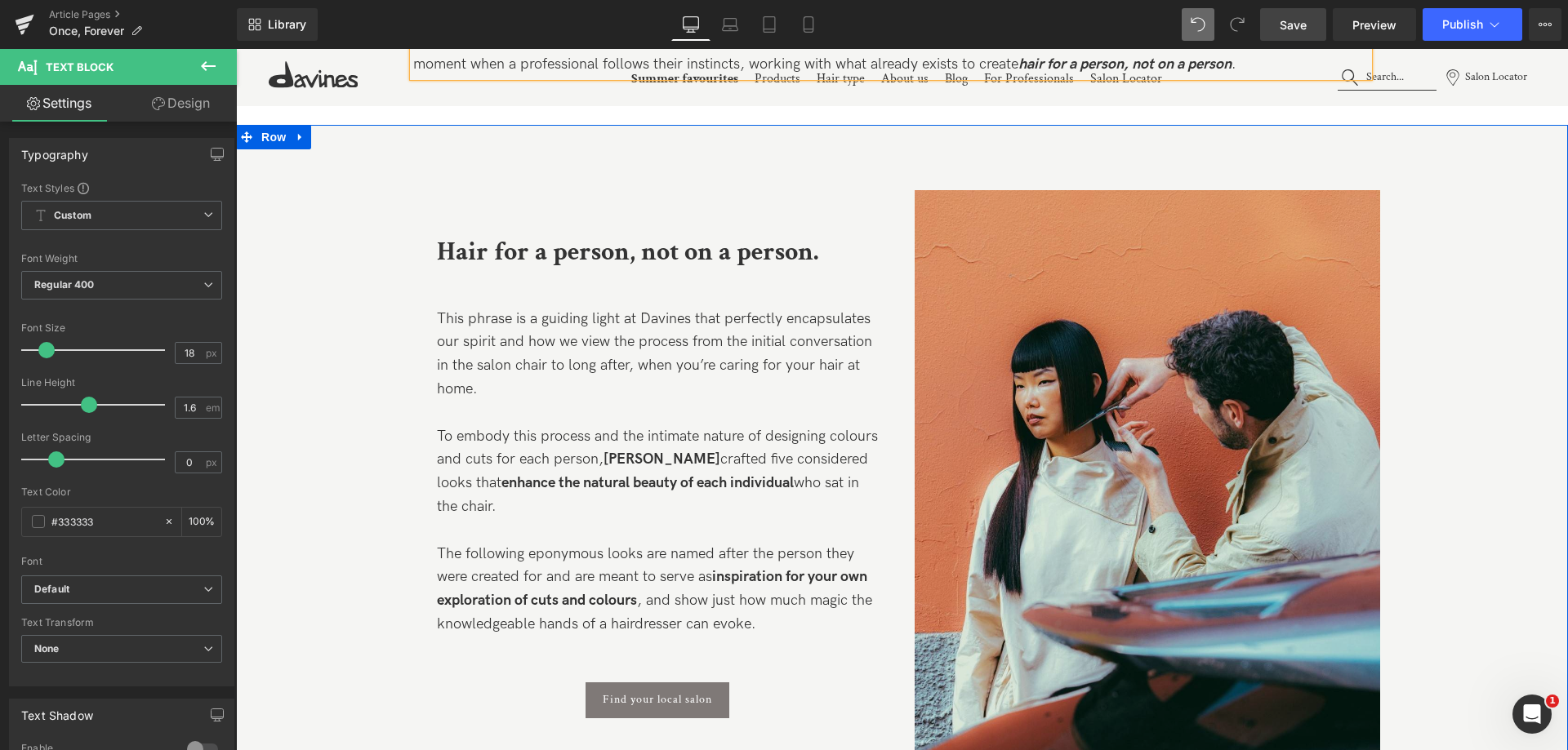
scroll to position [898, 0]
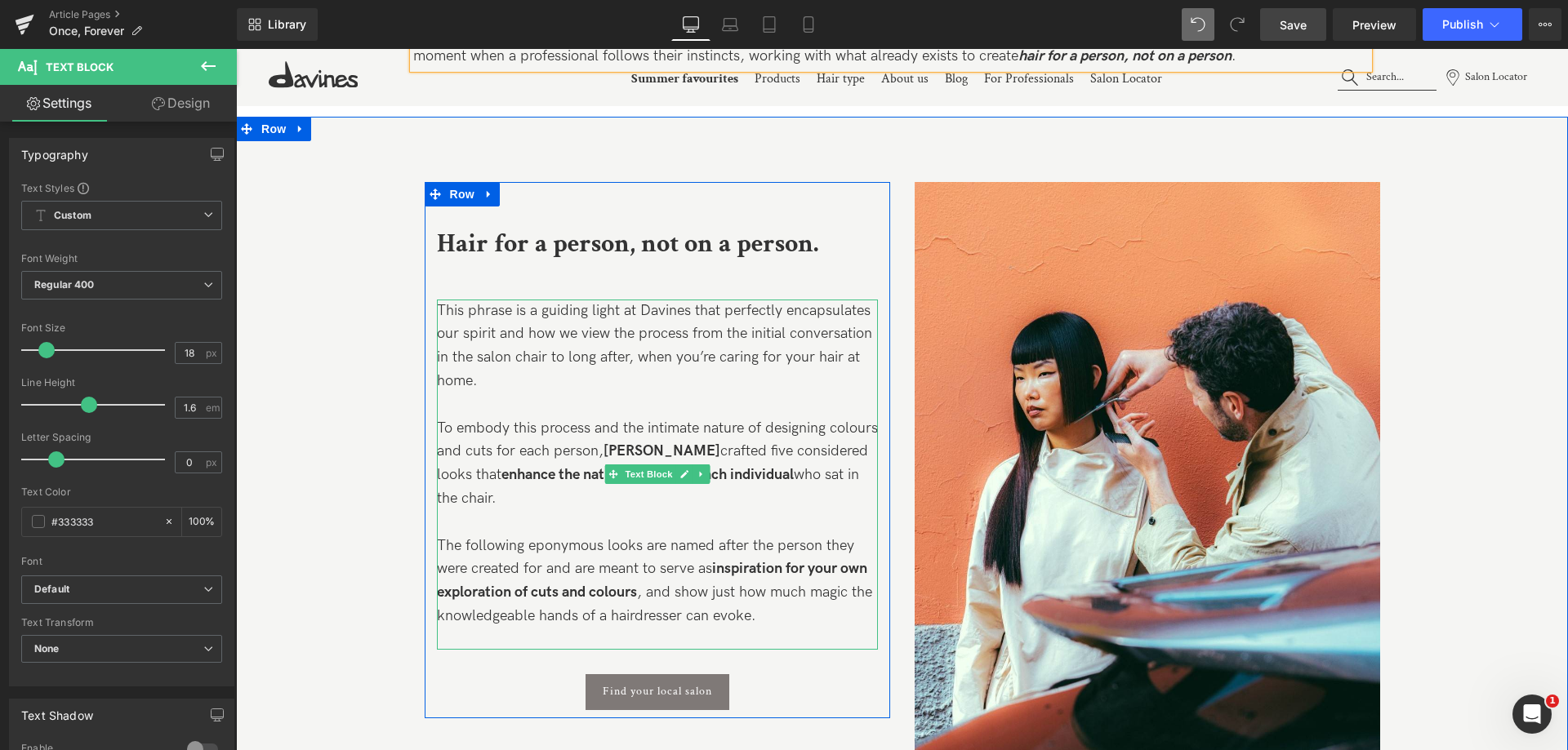
click at [650, 332] on span "This phrase is a guiding light at Davines that perfectly encapsulates our spiri…" at bounding box center [654, 346] width 435 height 87
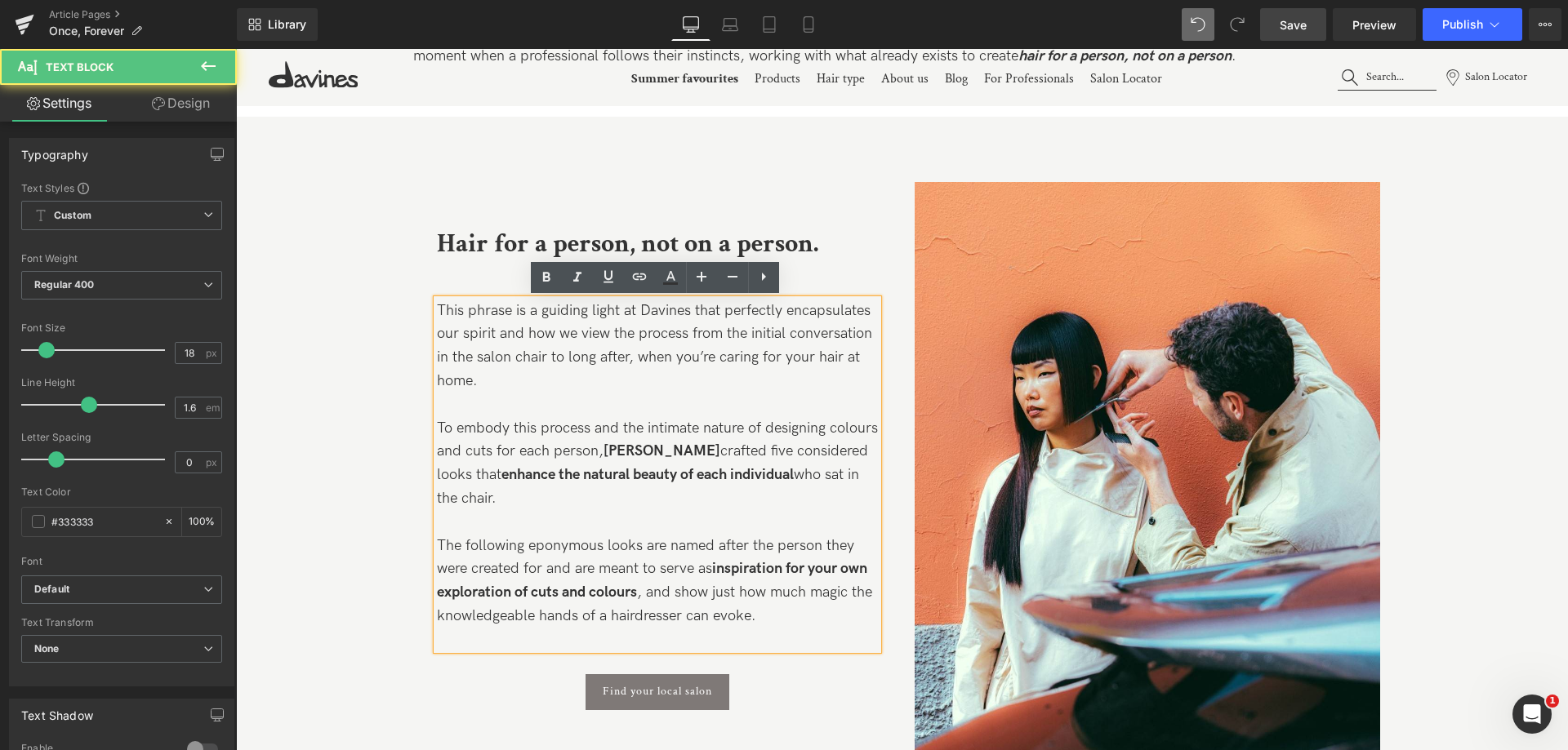
click at [504, 403] on p at bounding box center [657, 405] width 441 height 24
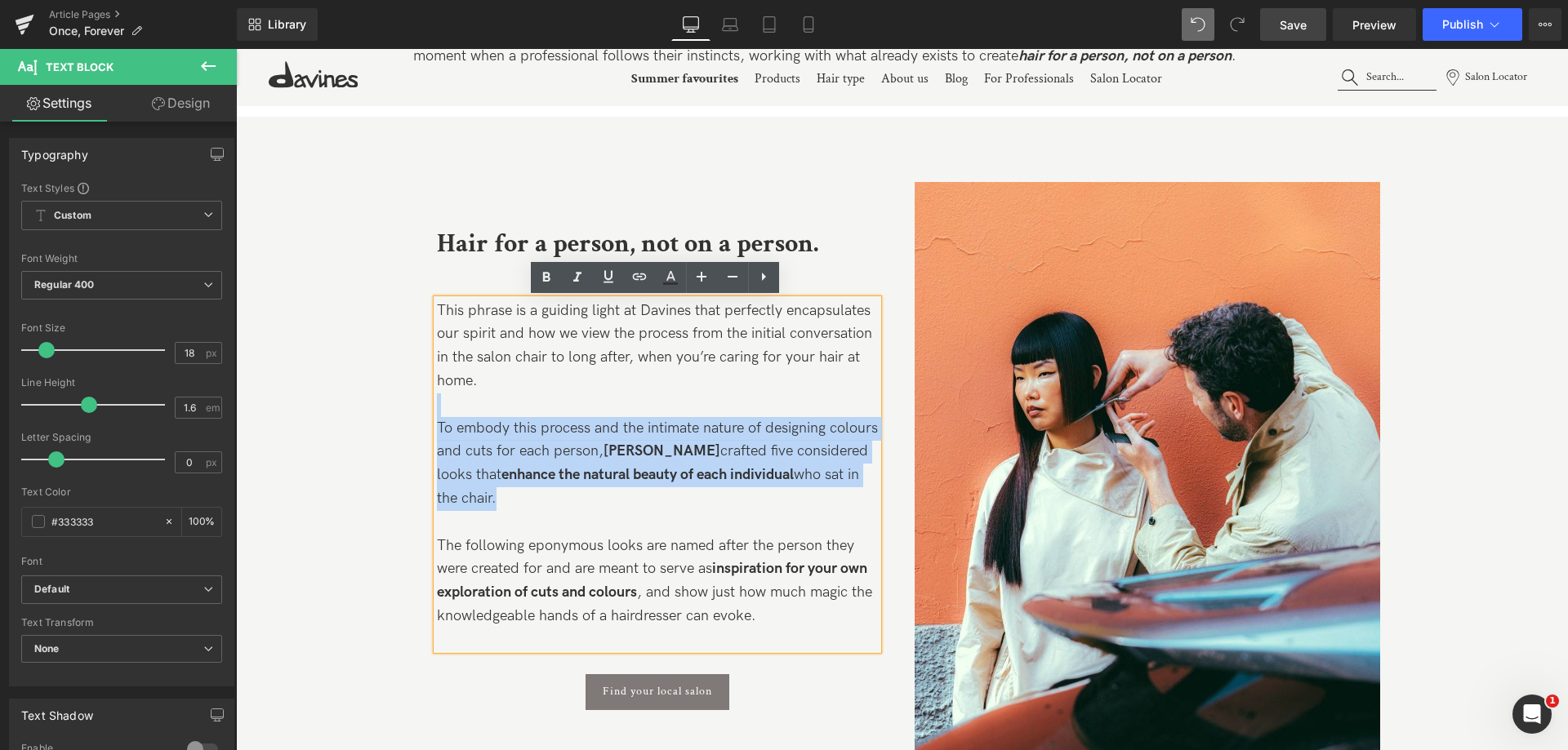
drag, startPoint x: 506, startPoint y: 384, endPoint x: 703, endPoint y: 502, distance: 229.6
click at [703, 502] on div "This phrase is a guiding light at Davines that perfectly encapsulates our spiri…" at bounding box center [657, 474] width 441 height 350
click at [703, 502] on p "To embody this process and the intimate nature of designing colours and cuts fo…" at bounding box center [657, 465] width 441 height 94
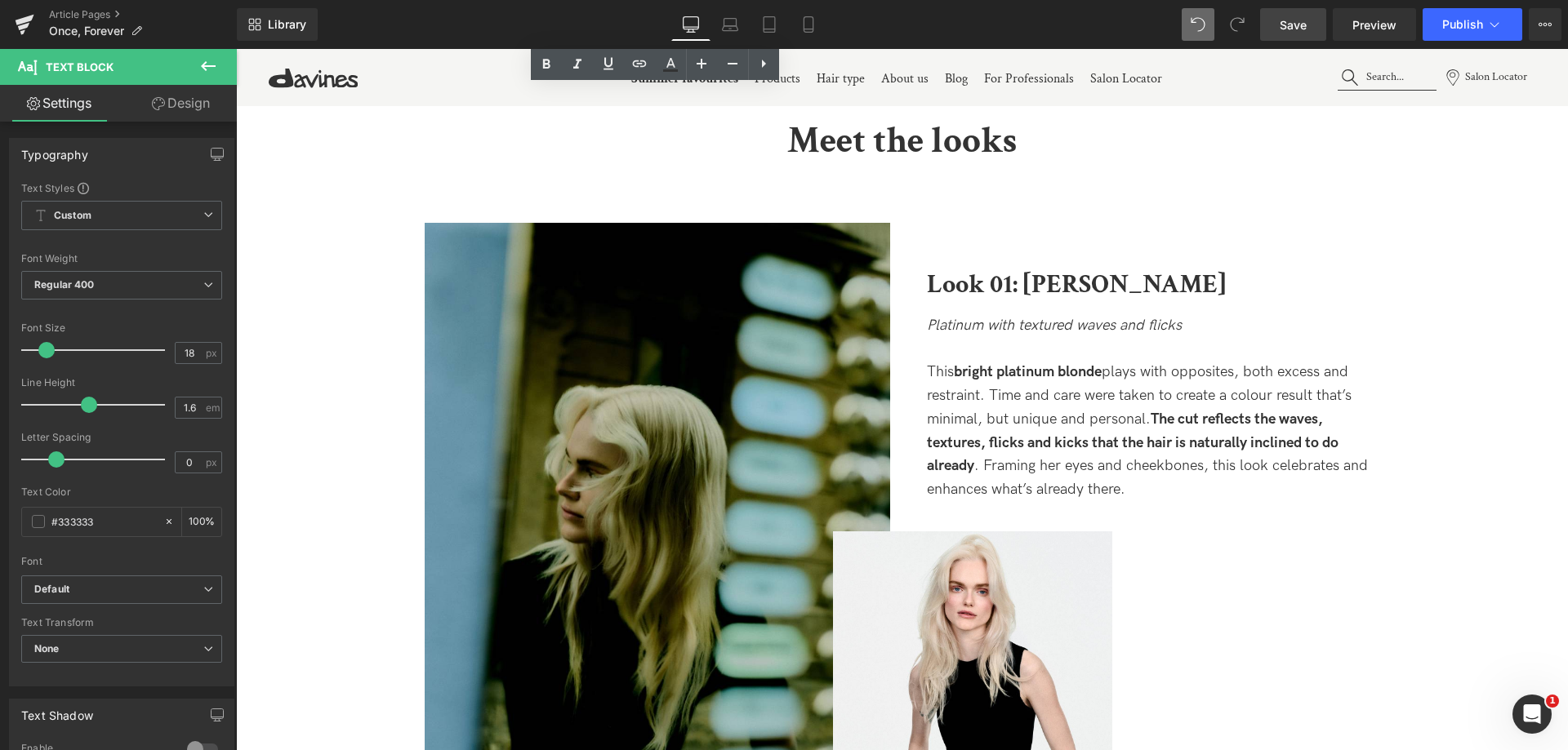
scroll to position [1715, 0]
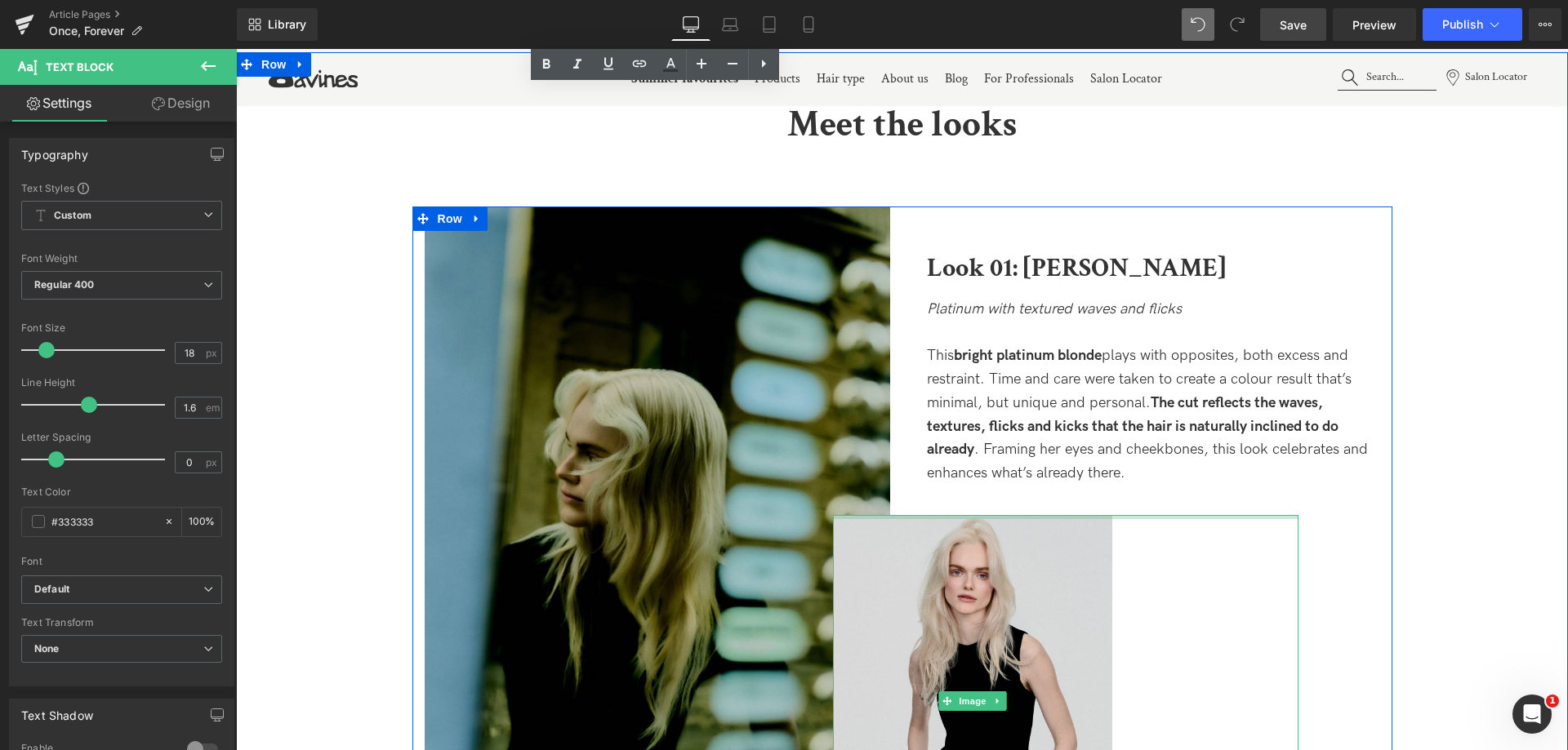
click at [986, 517] on div at bounding box center [1065, 517] width 465 height 4
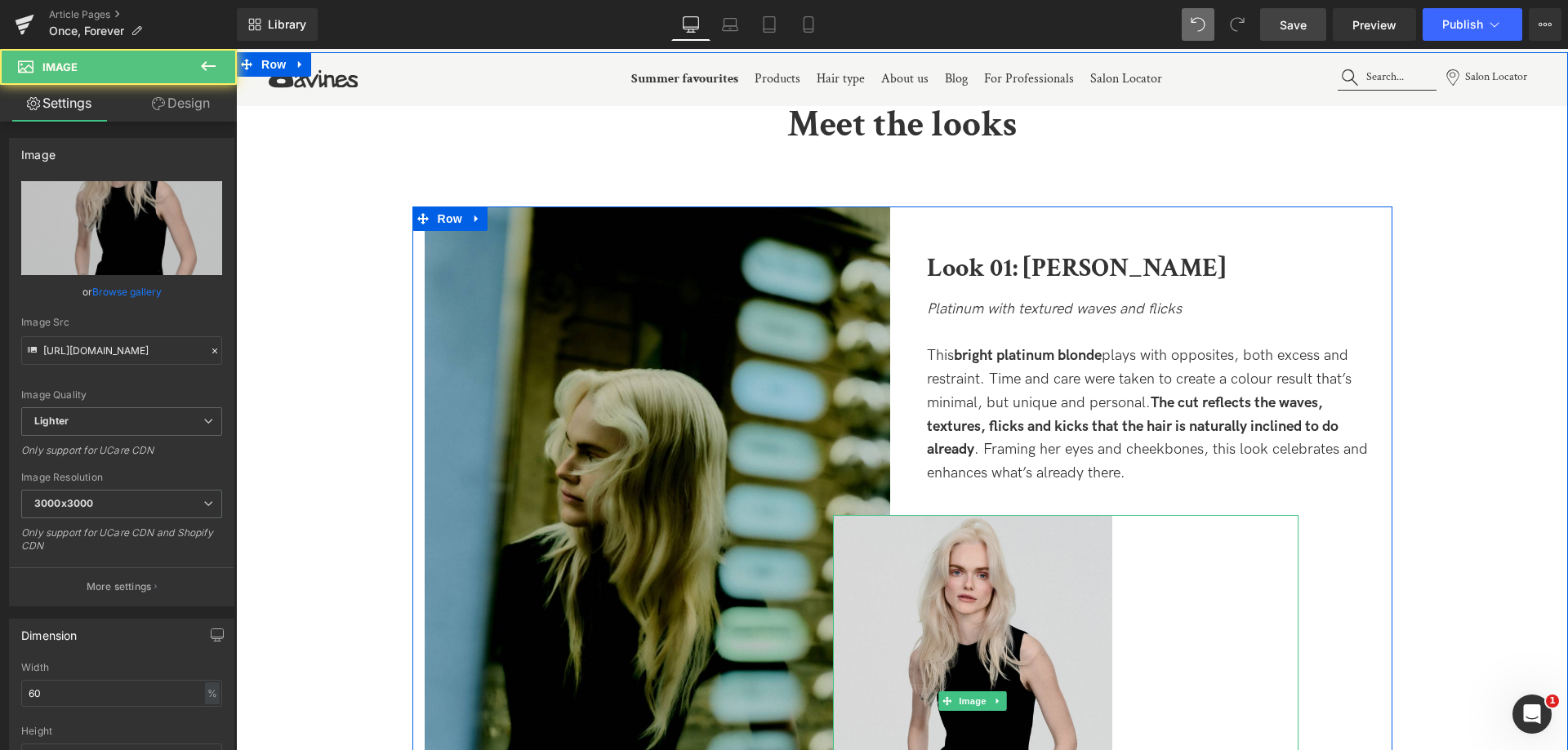
click at [991, 556] on img at bounding box center [972, 700] width 279 height 372
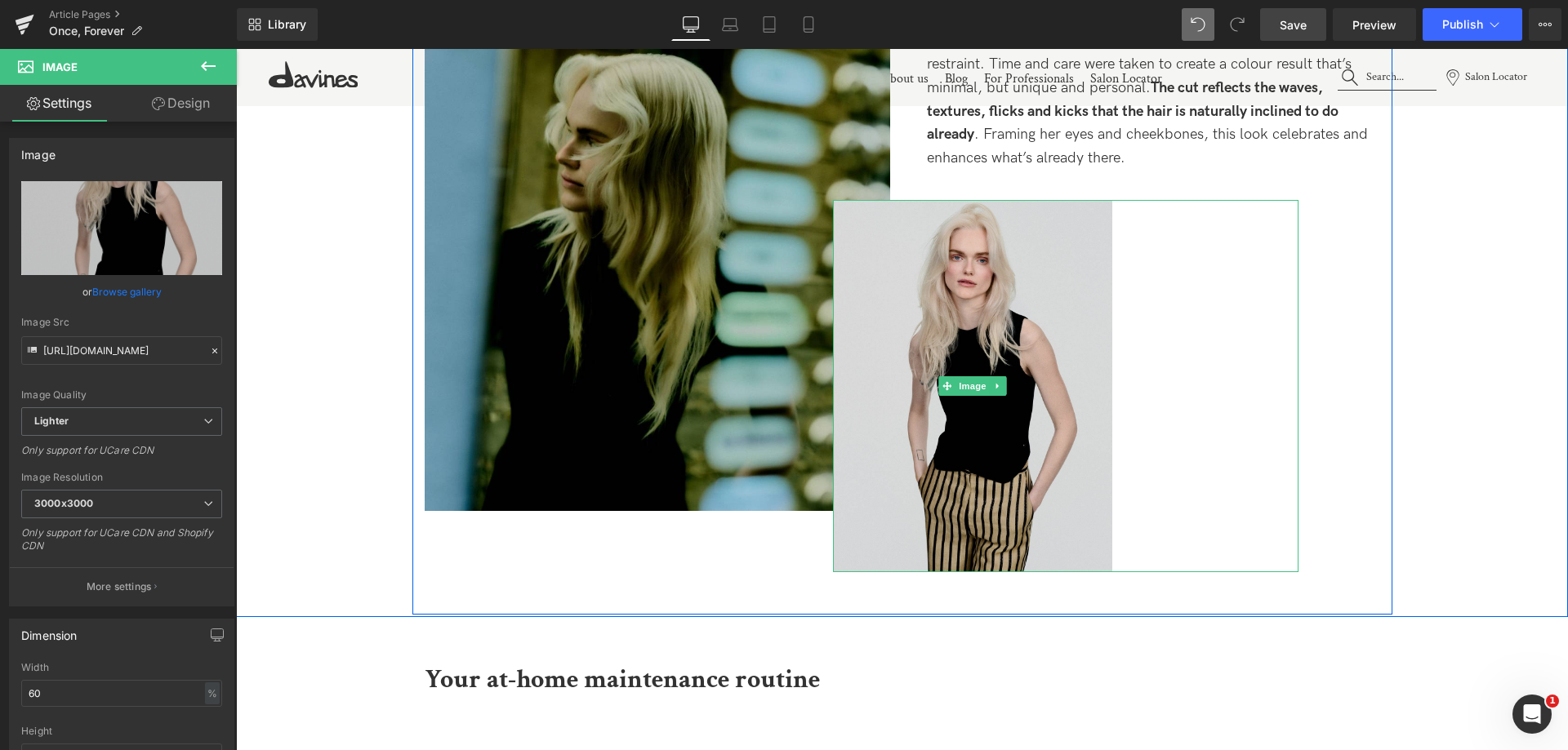
scroll to position [2041, 0]
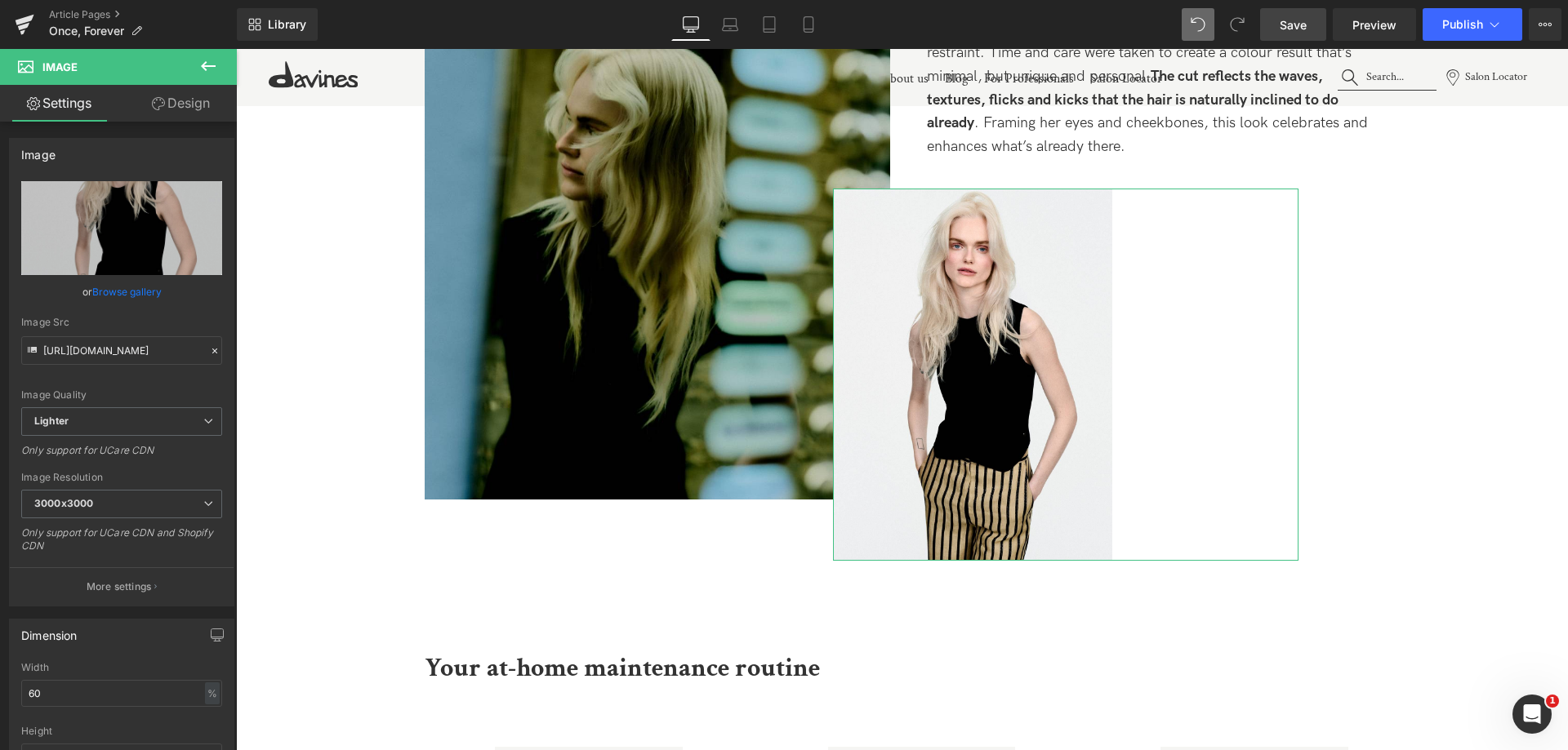
click at [180, 116] on link "Design" at bounding box center [180, 103] width 118 height 37
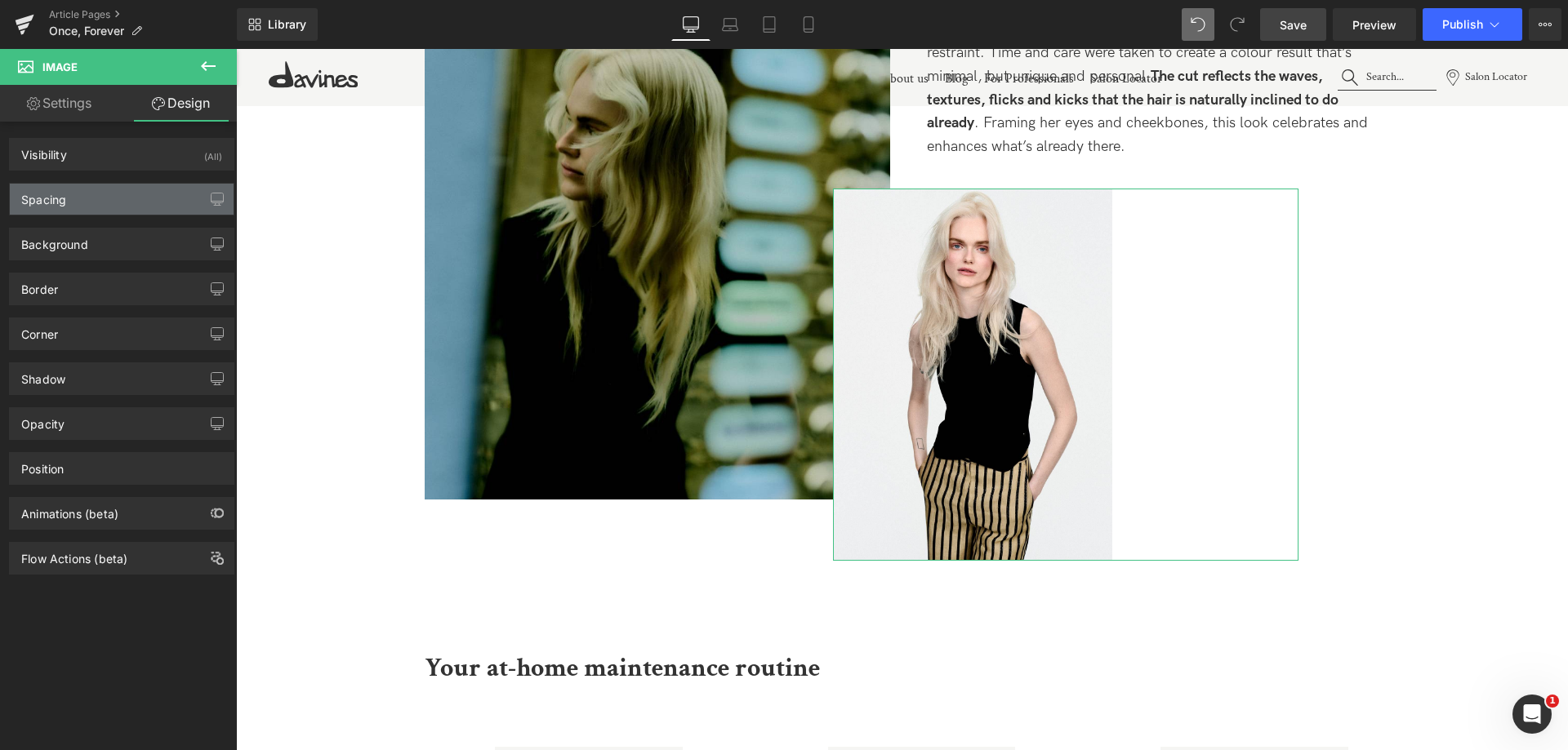
click at [133, 196] on div "Spacing" at bounding box center [121, 200] width 224 height 31
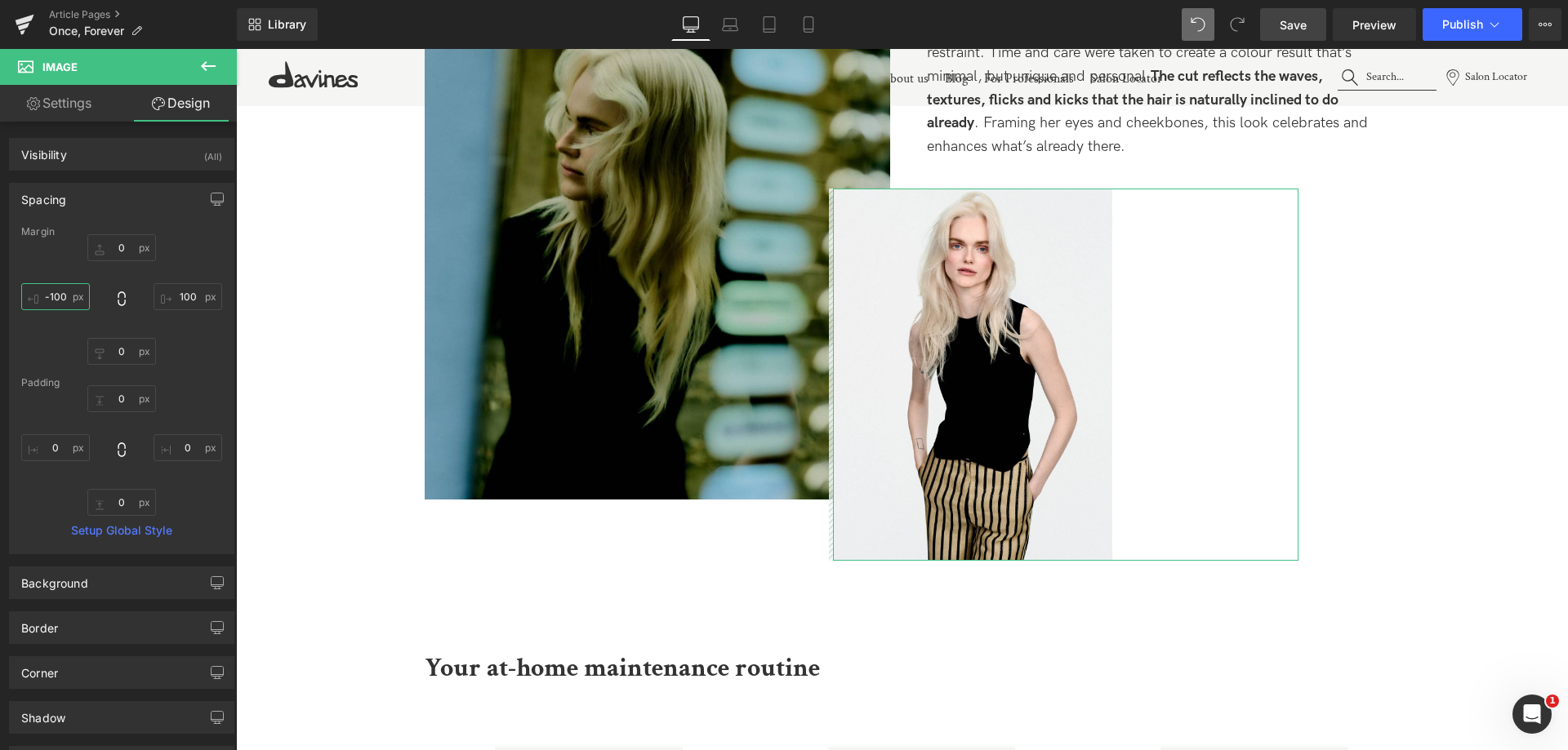
click at [47, 295] on input "text" at bounding box center [55, 296] width 68 height 27
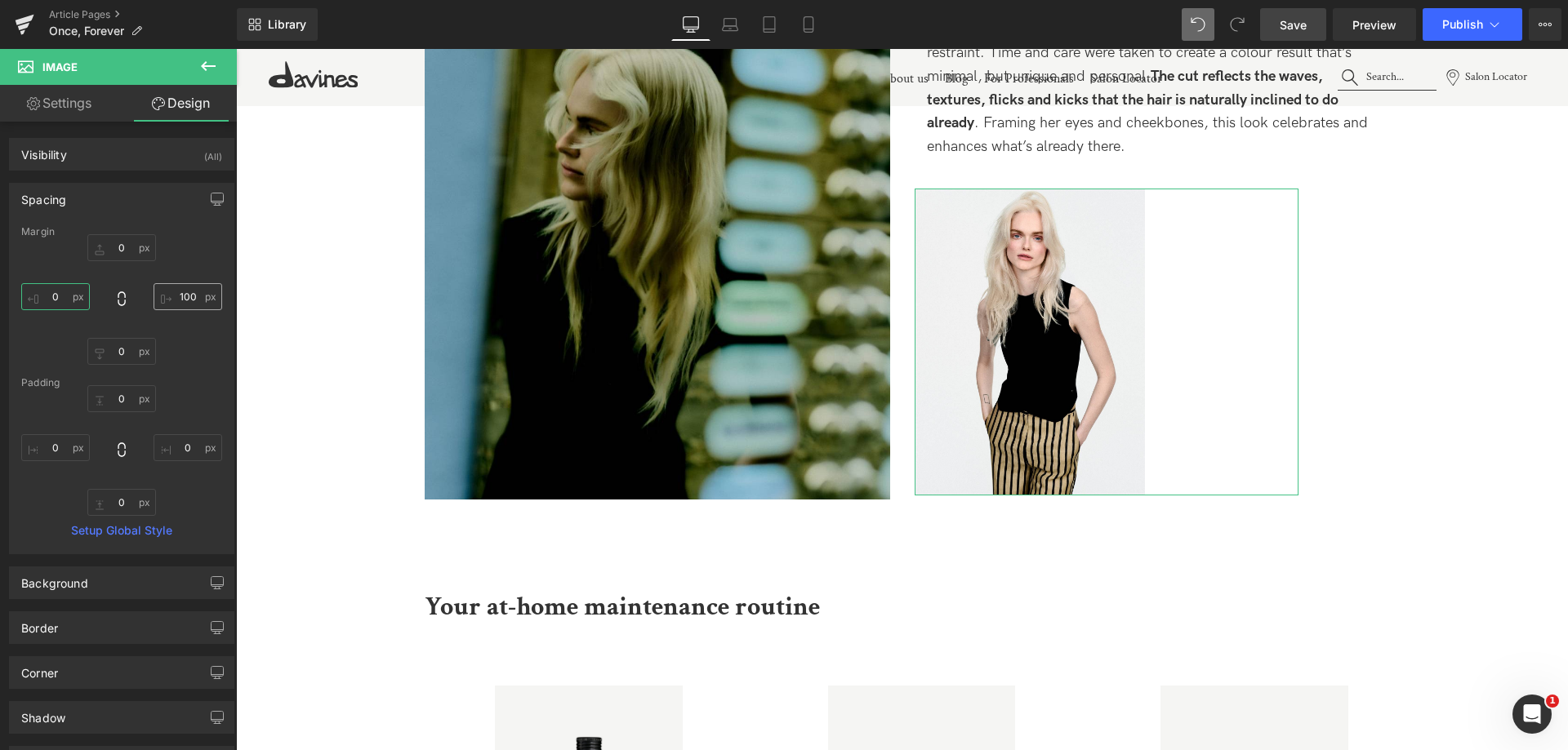
type input "0"
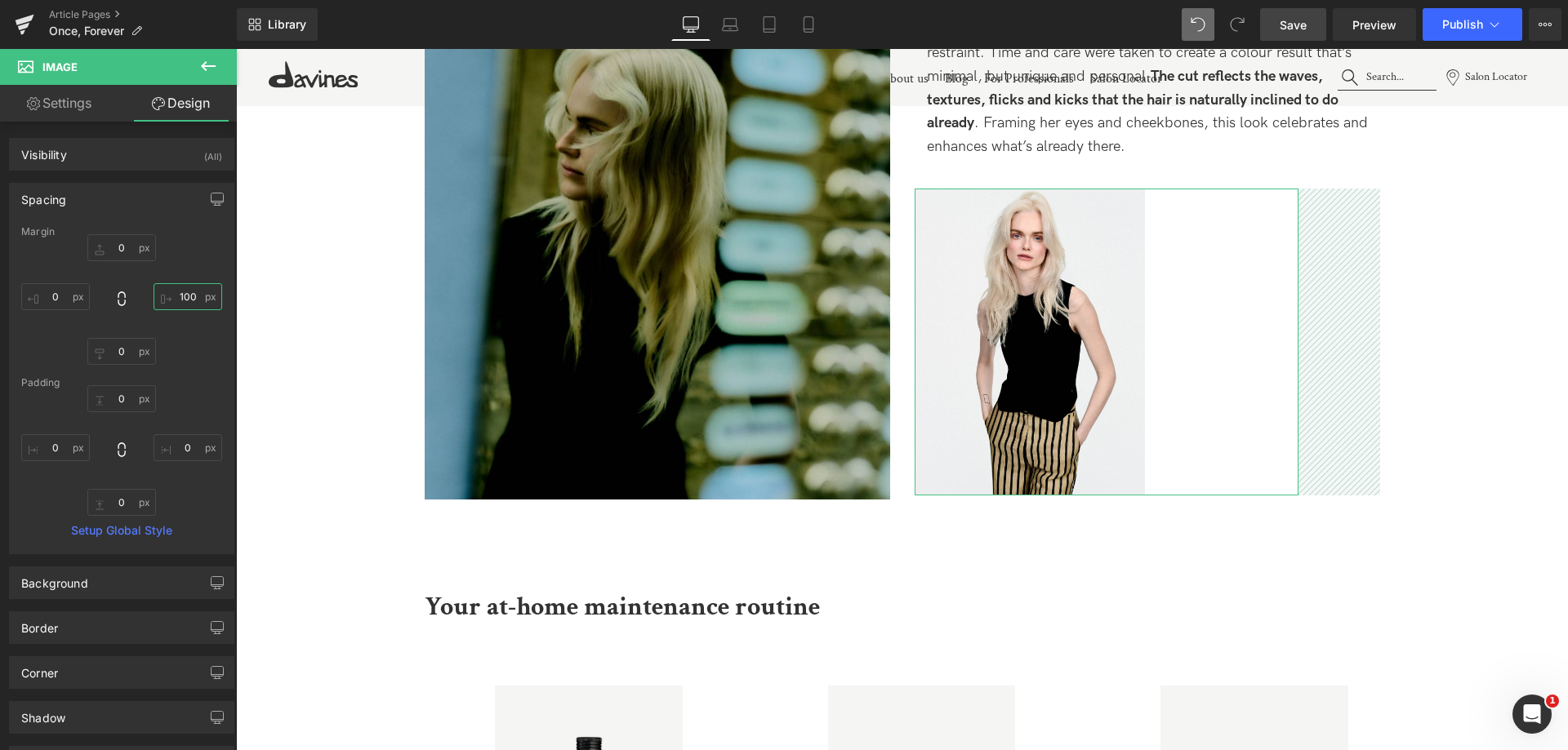
click at [182, 296] on input "text" at bounding box center [187, 296] width 68 height 27
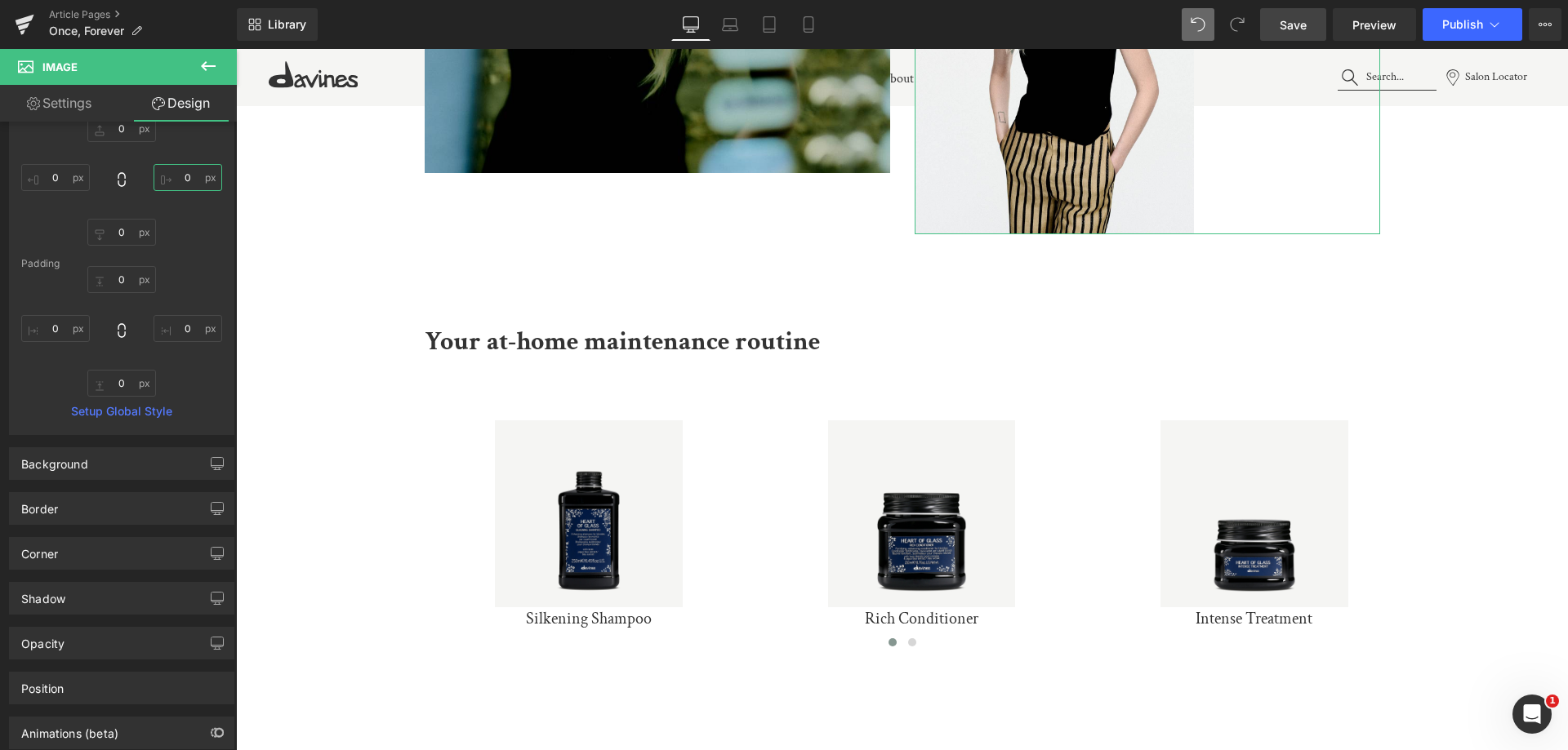
scroll to position [0, 0]
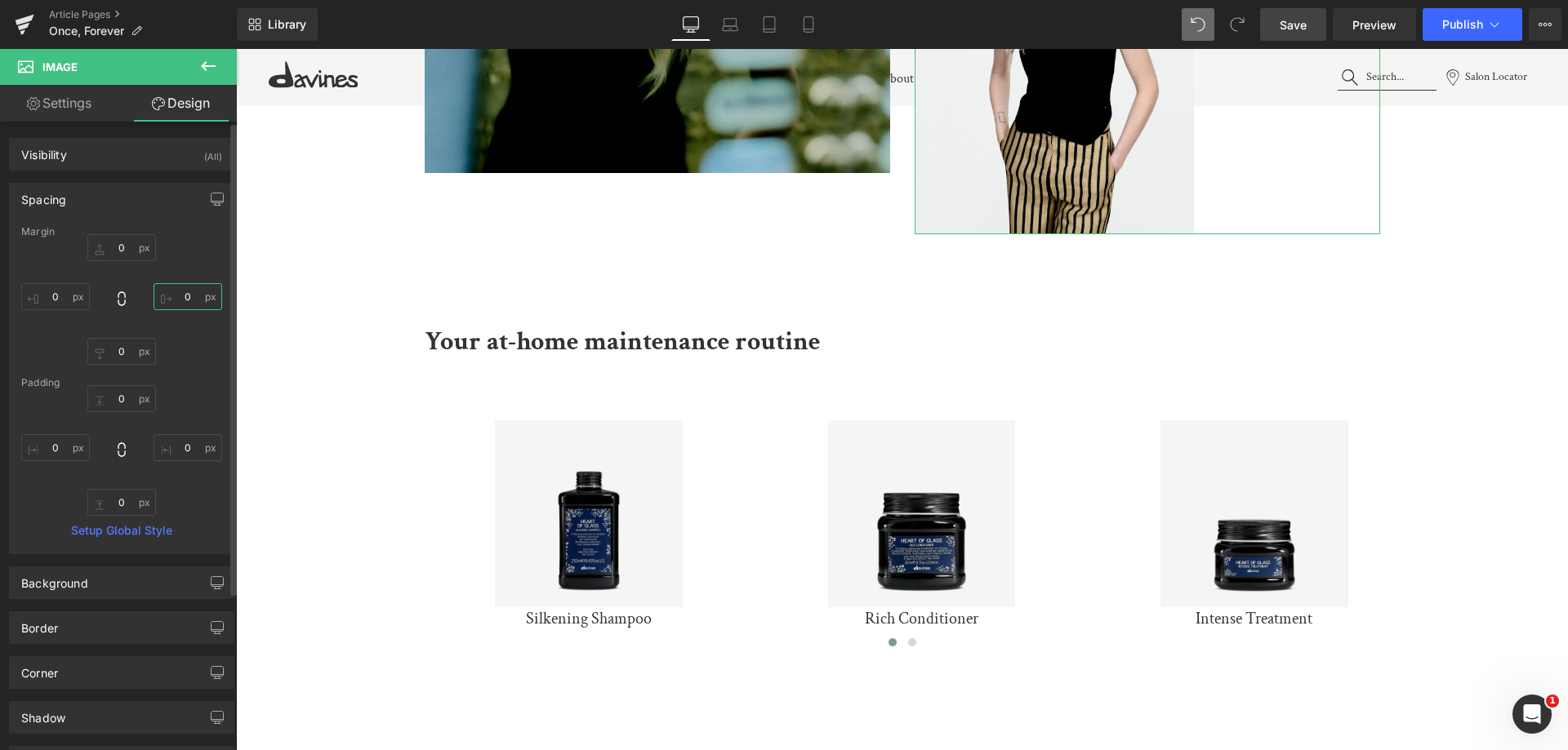
type input "0"
click at [113, 205] on div "Spacing" at bounding box center [121, 200] width 224 height 31
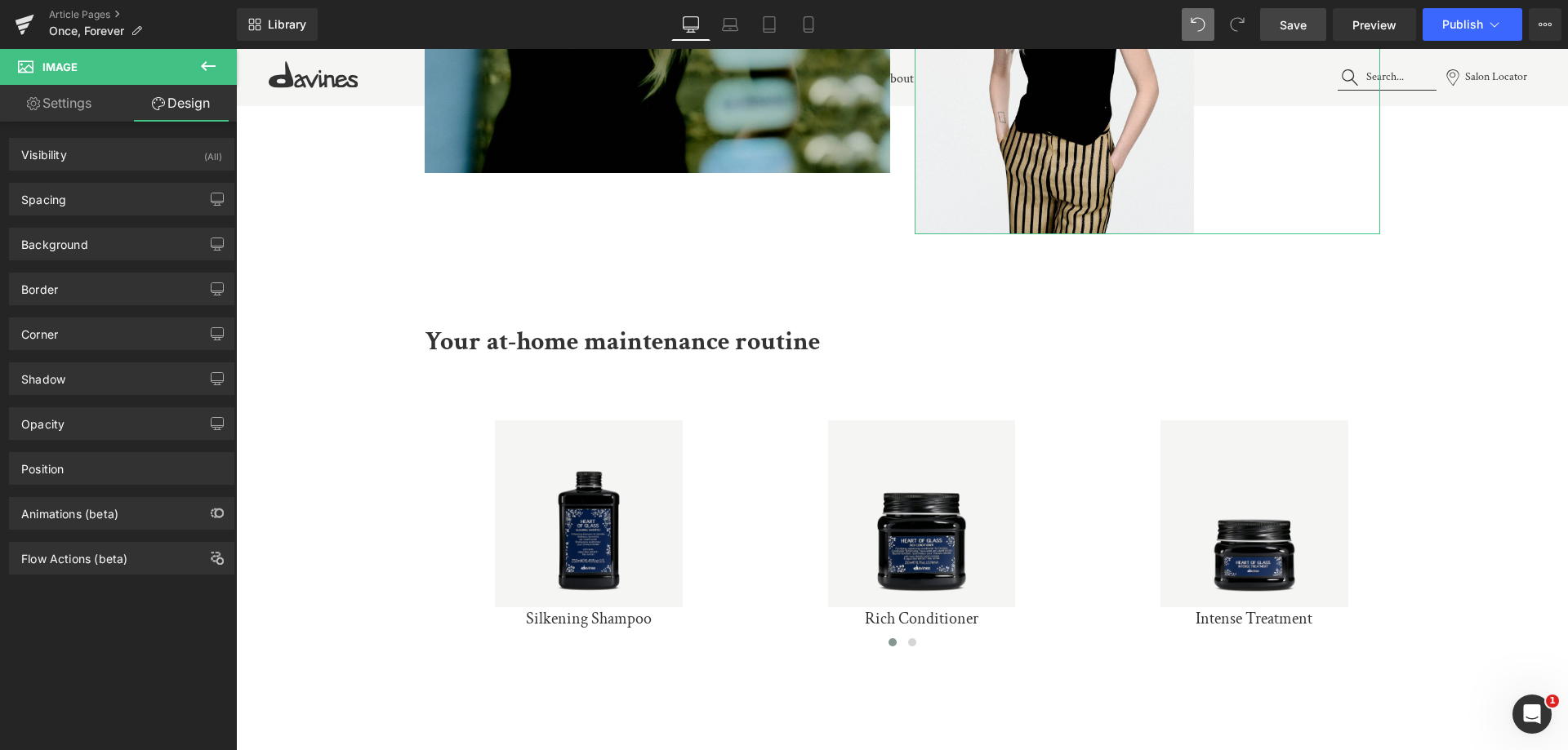
click at [51, 113] on link "Settings" at bounding box center [59, 103] width 118 height 37
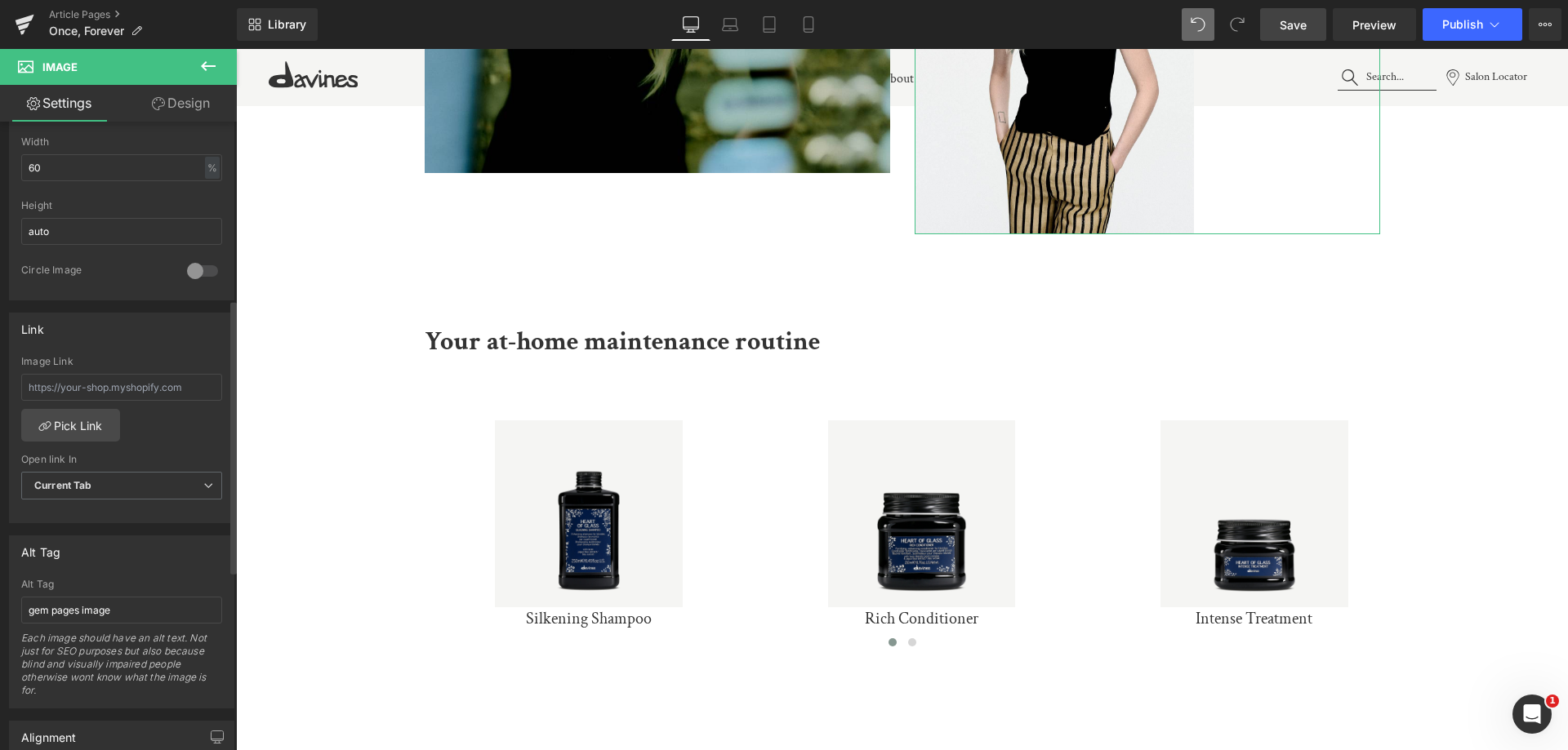
scroll to position [653, 0]
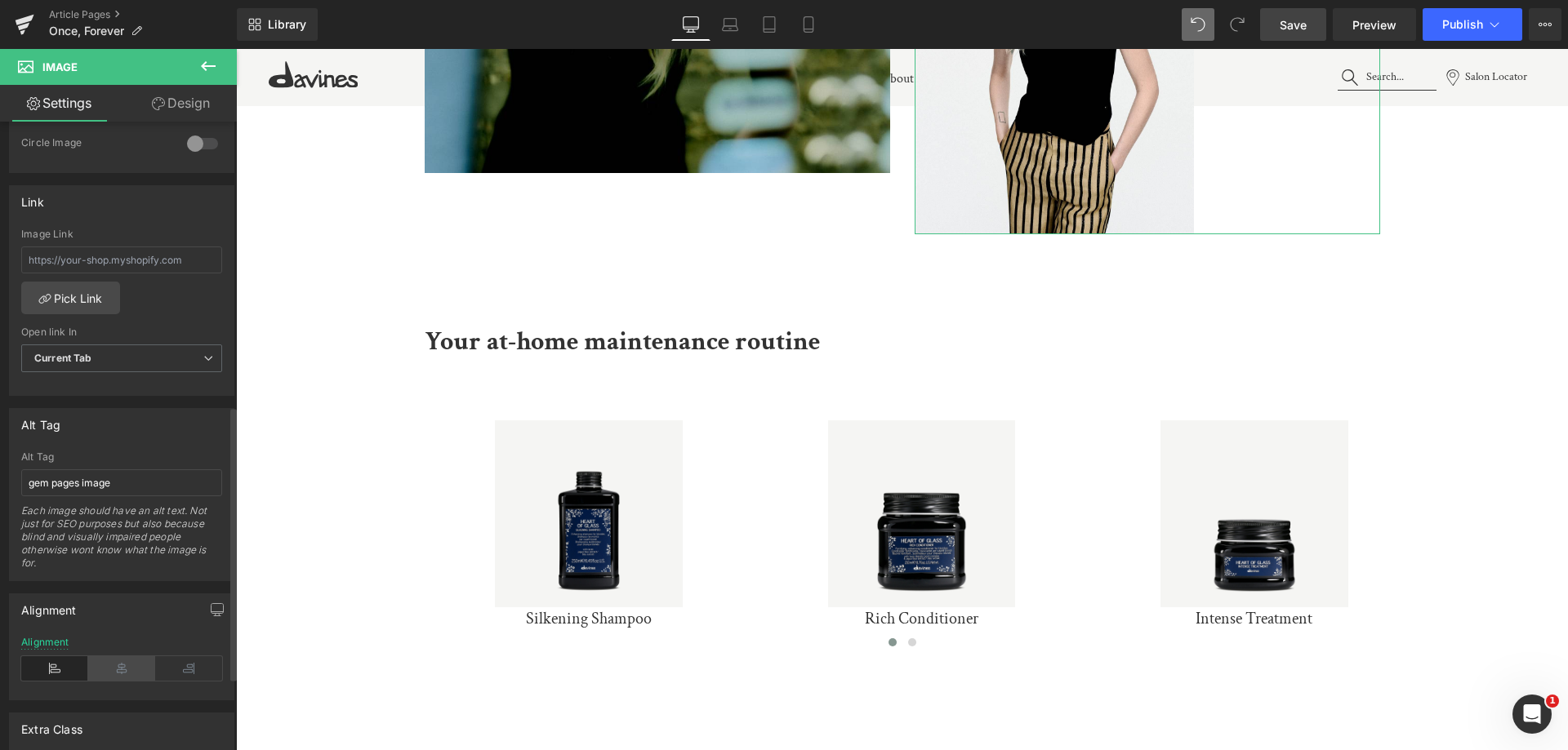
click at [126, 671] on icon at bounding box center [121, 669] width 67 height 25
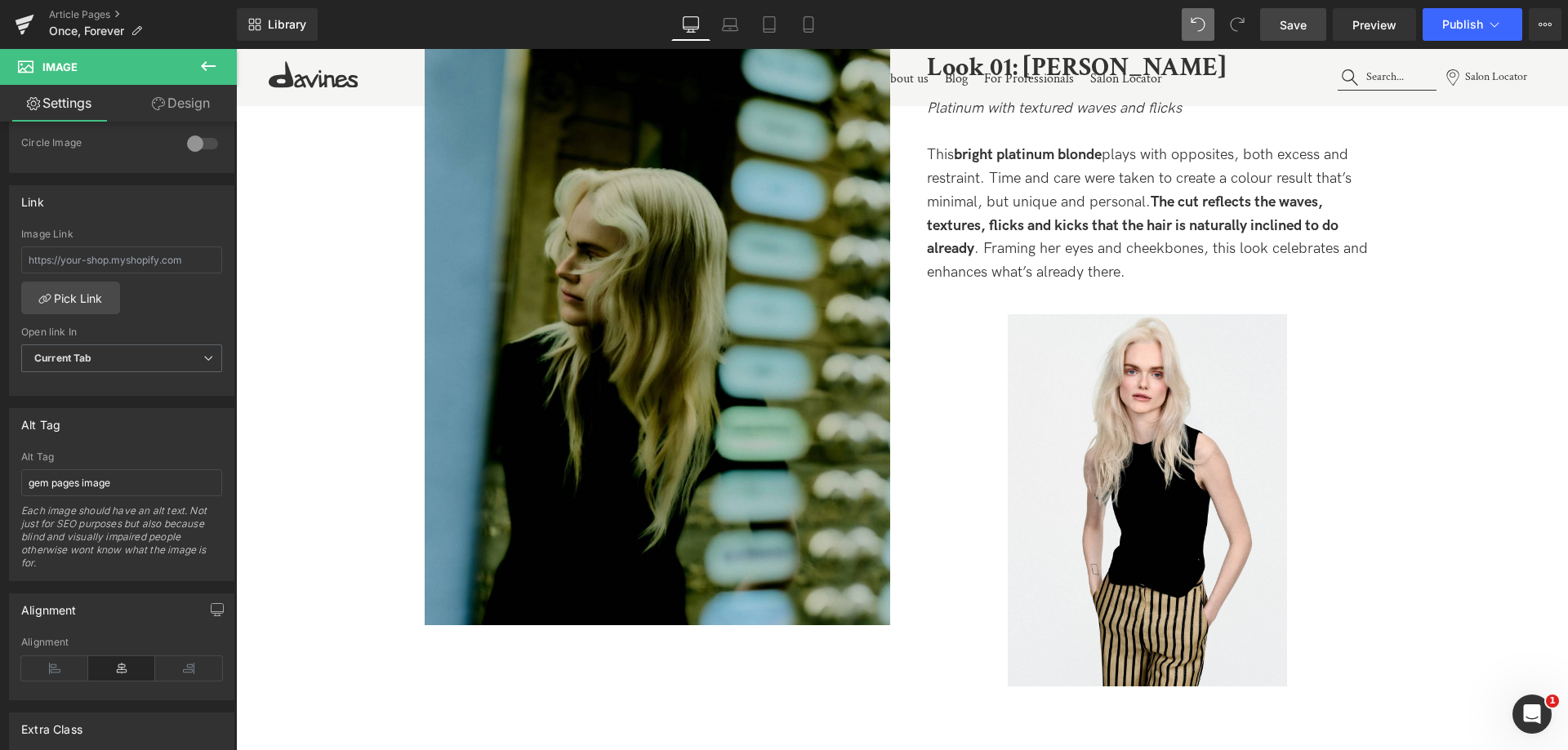
scroll to position [1796, 0]
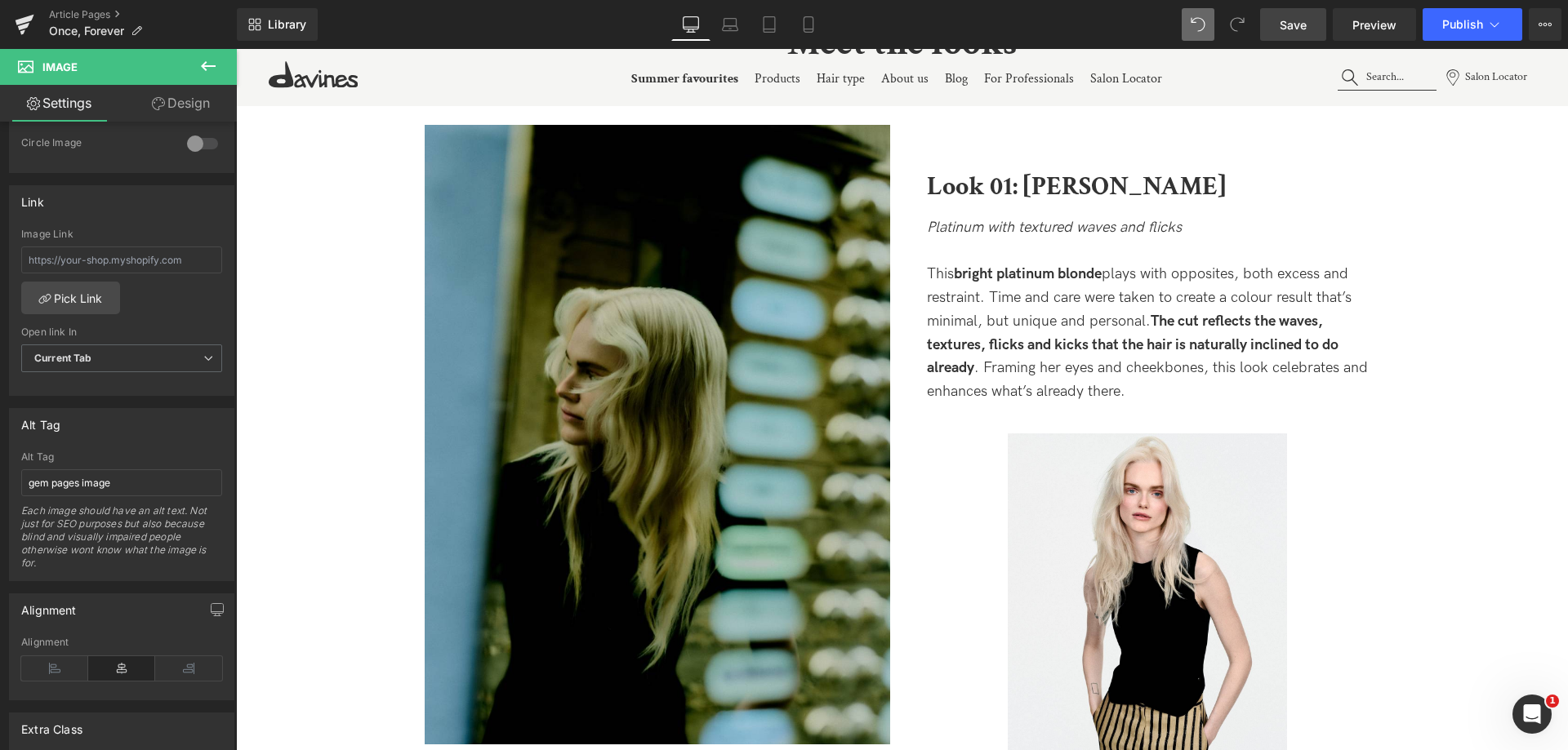
click at [992, 324] on p "This bright platinum blonde plays with opposites, both excess and restraint. Ti…" at bounding box center [1147, 333] width 441 height 141
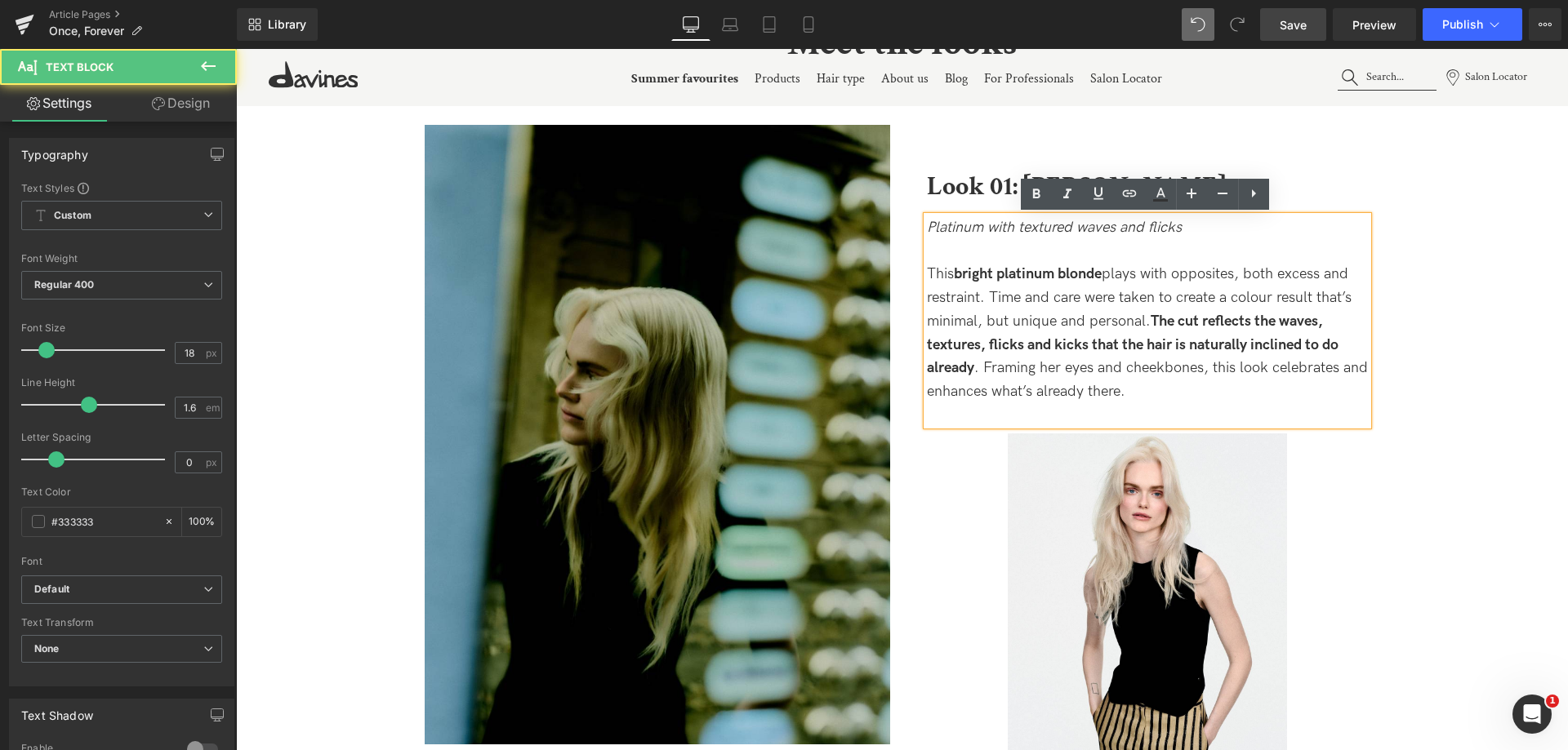
click at [973, 166] on div "Look 01: Lilly Text Block Platinum with textured waves and flicks This bright p…" at bounding box center [1147, 287] width 465 height 276
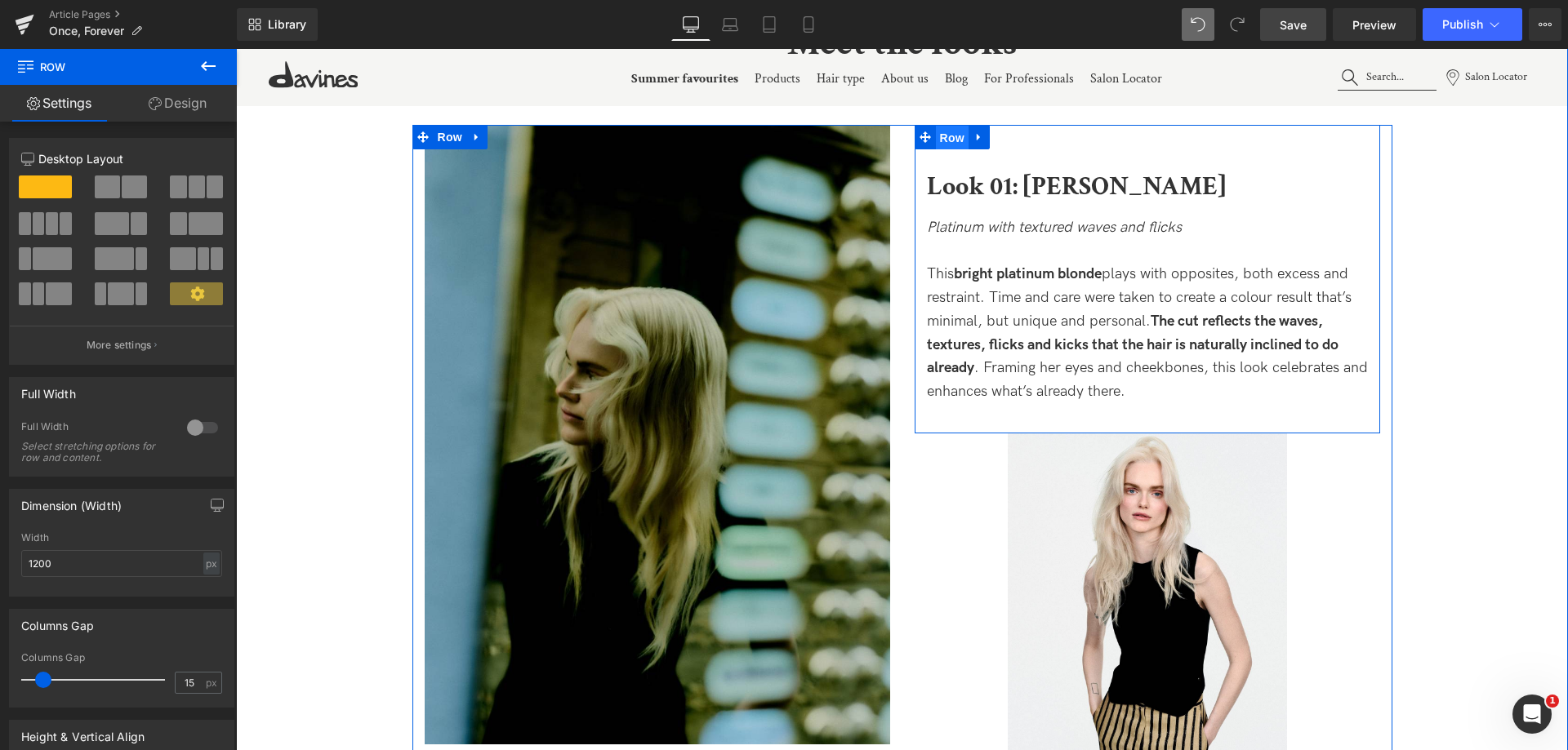
click at [941, 142] on span "Row" at bounding box center [952, 138] width 33 height 25
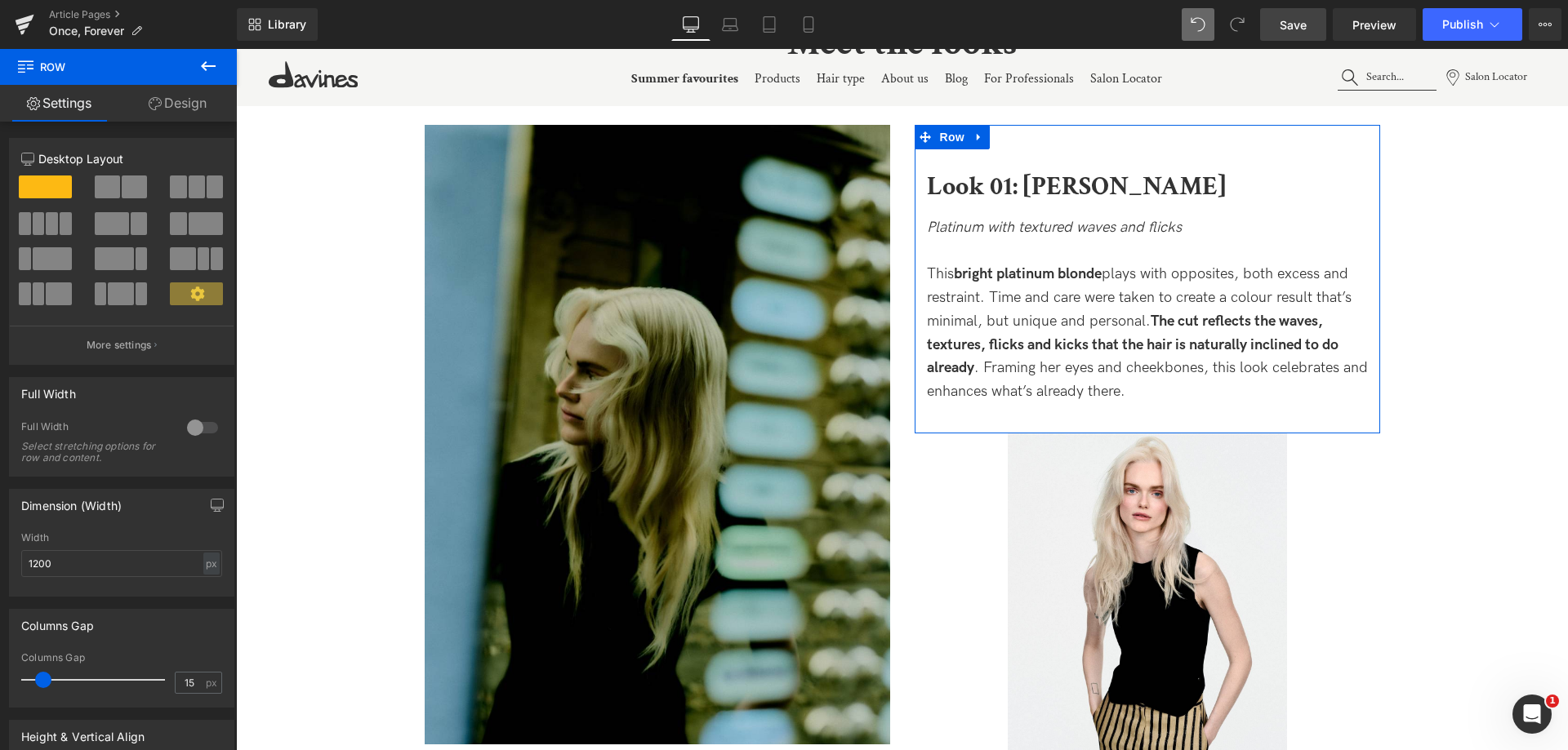
click at [183, 109] on link "Design" at bounding box center [177, 103] width 118 height 37
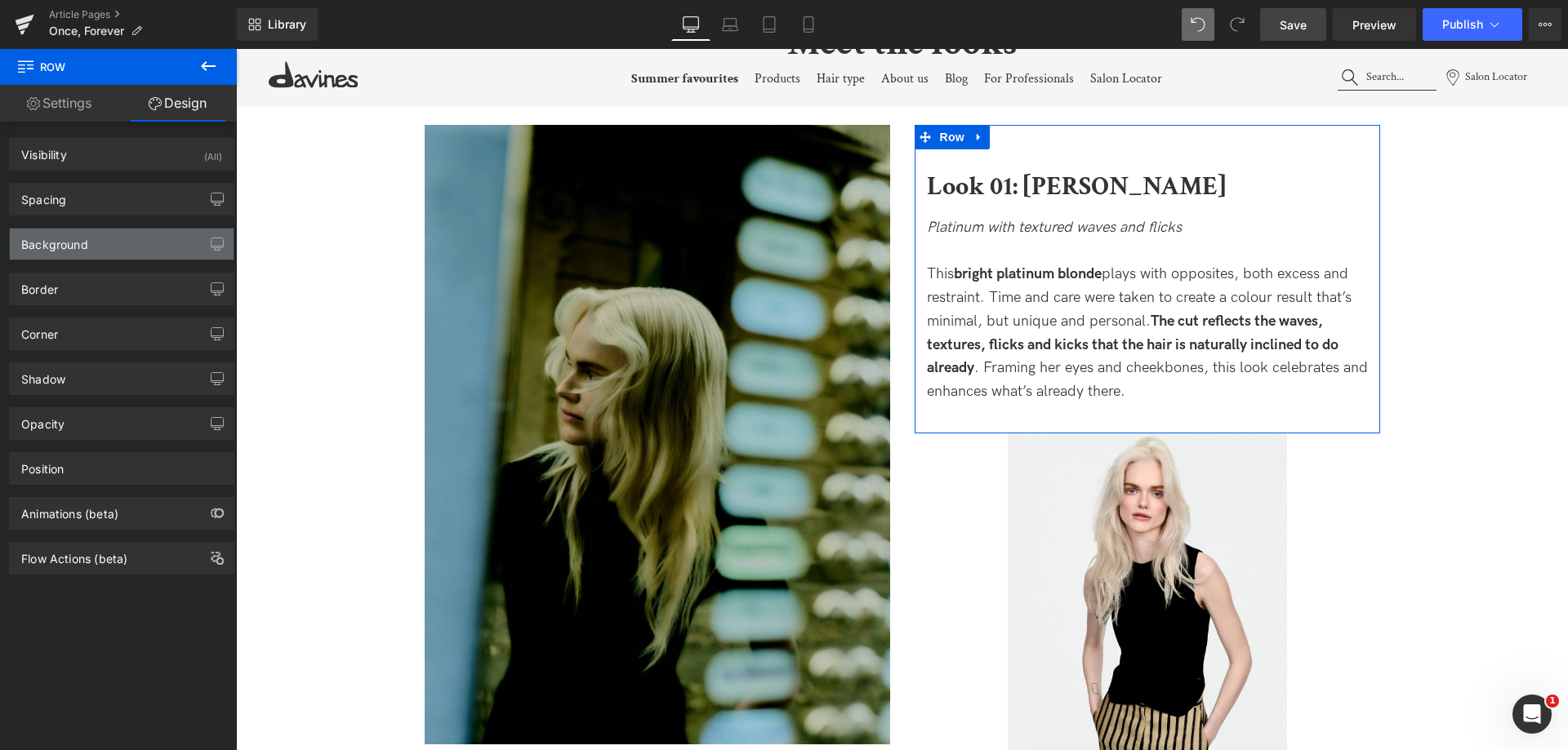
click at [114, 235] on div "Background" at bounding box center [121, 244] width 224 height 31
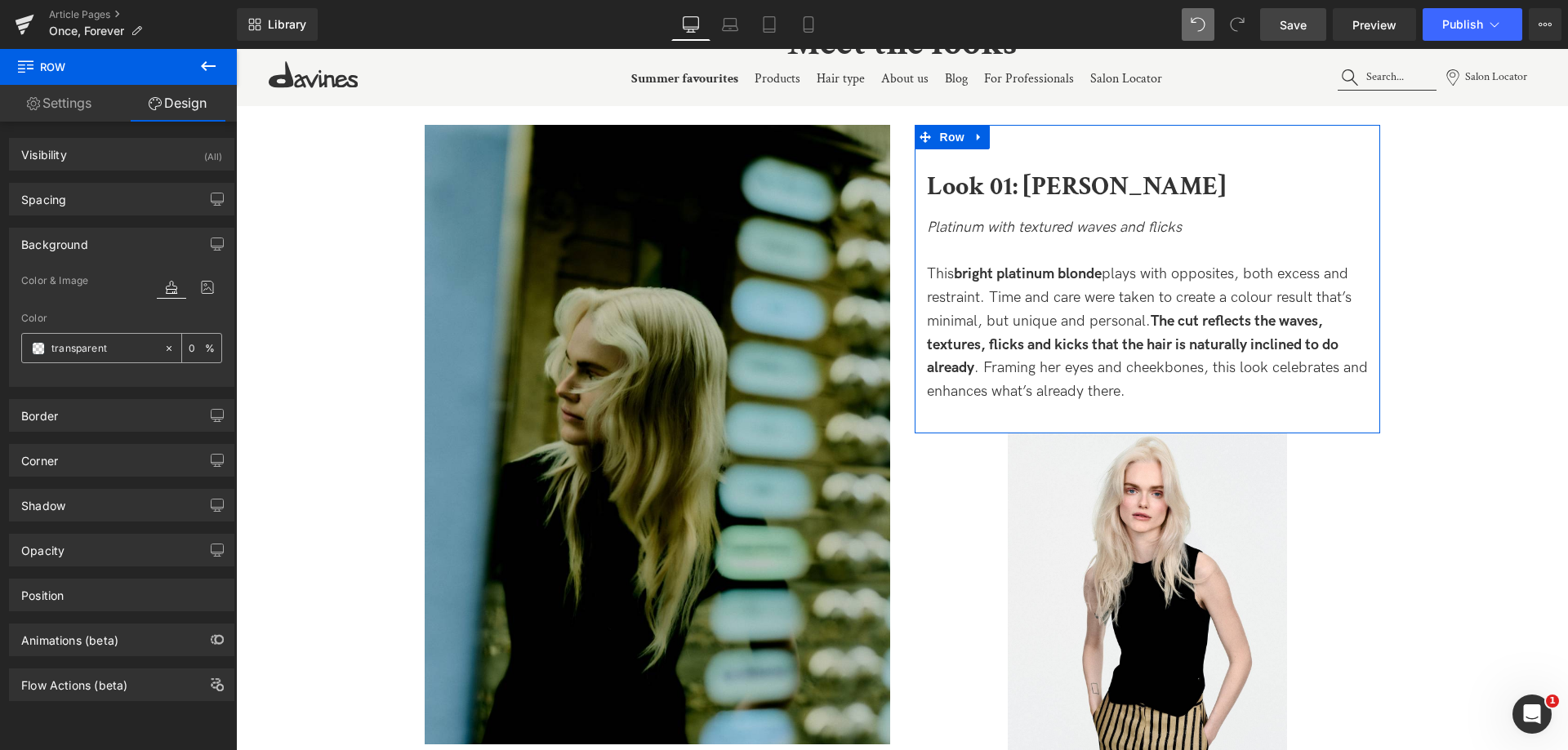
click at [76, 350] on input "transparent" at bounding box center [103, 349] width 105 height 18
type input "ffffff"
click at [142, 190] on div "Spacing" at bounding box center [121, 200] width 224 height 31
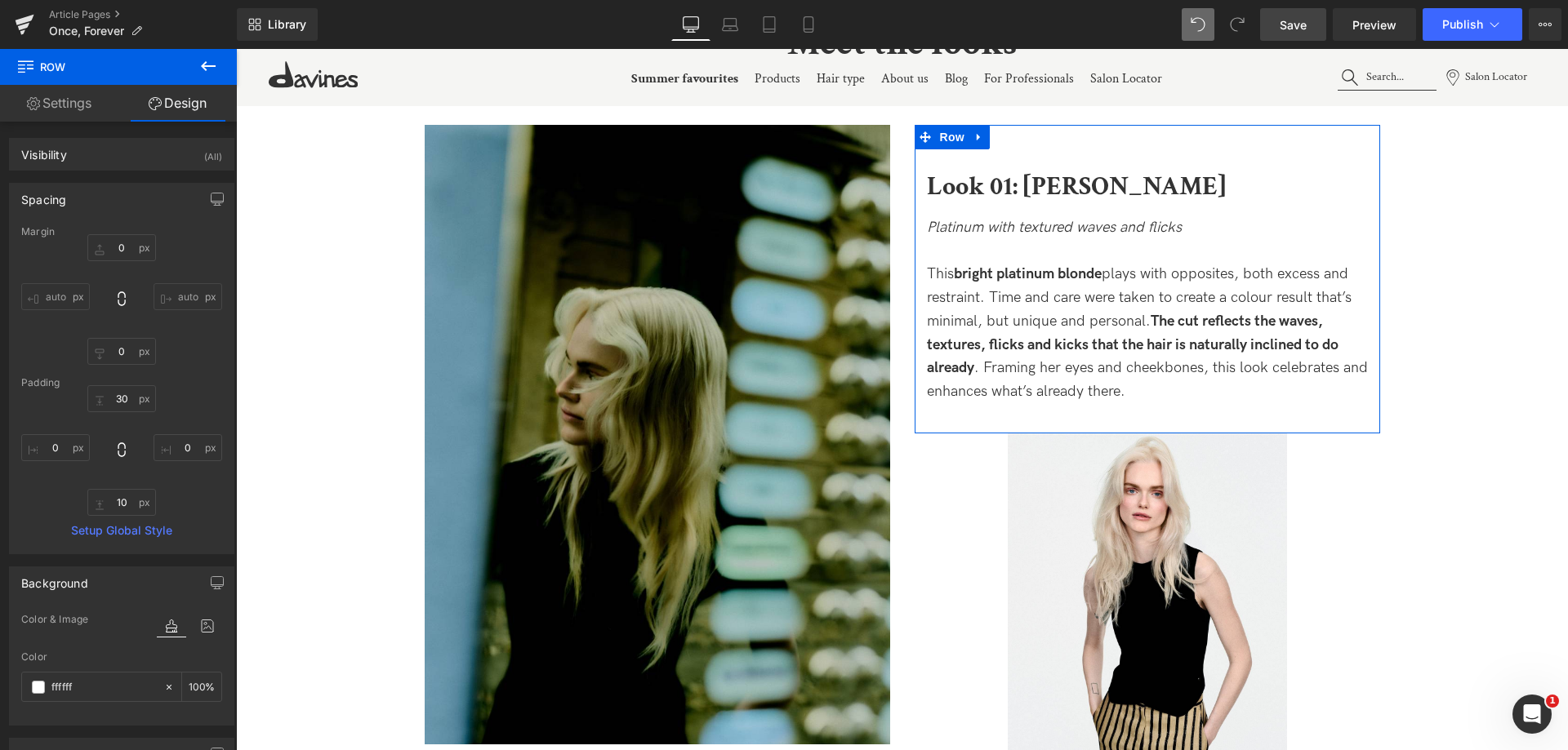
click at [56, 299] on input "auto" at bounding box center [55, 296] width 68 height 27
click at [49, 292] on input "auto" at bounding box center [55, 296] width 68 height 27
click at [51, 456] on input "0" at bounding box center [55, 447] width 68 height 27
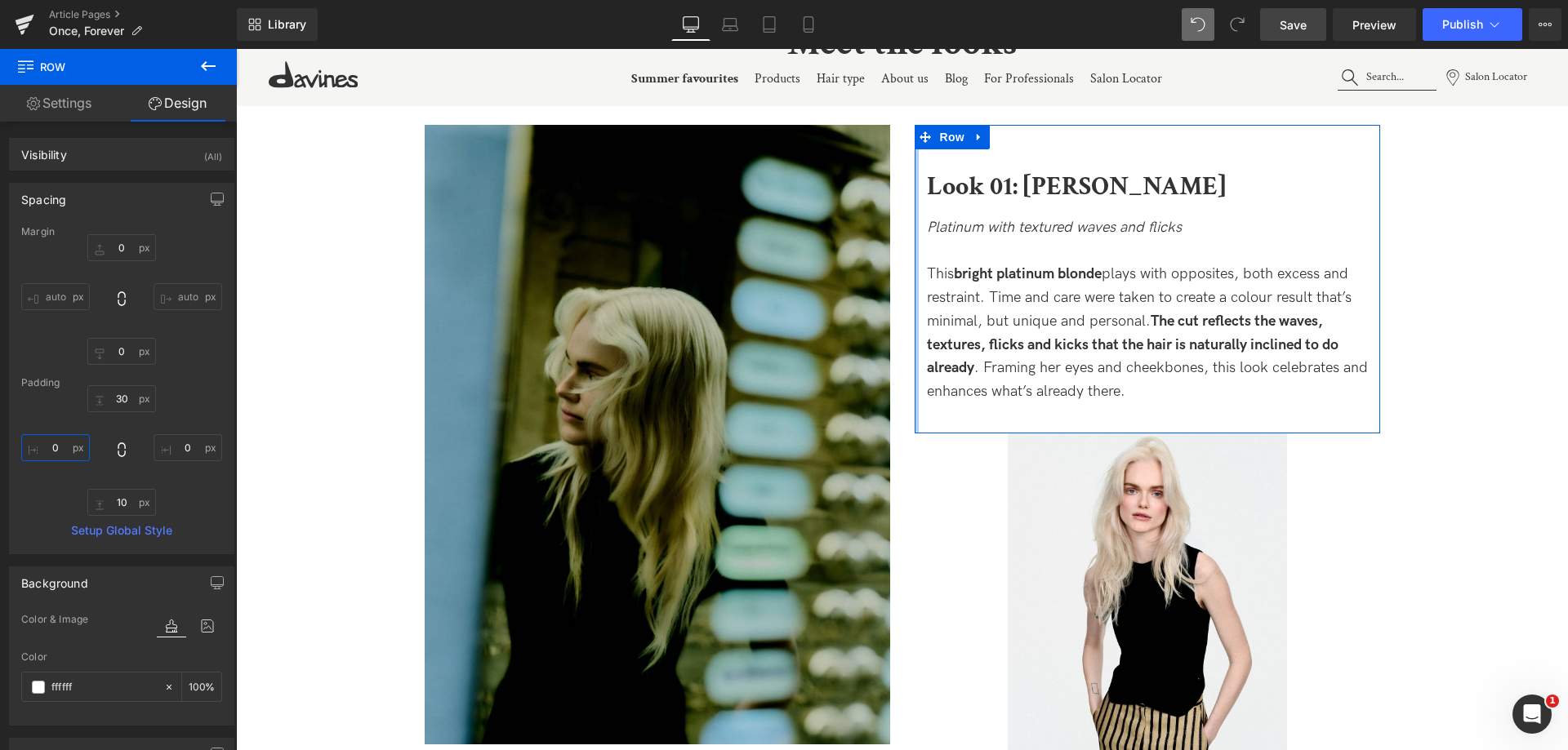
click at [49, 446] on input "0" at bounding box center [55, 447] width 68 height 27
click at [180, 446] on input "0" at bounding box center [187, 447] width 68 height 27
click at [172, 444] on input "0" at bounding box center [187, 447] width 68 height 27
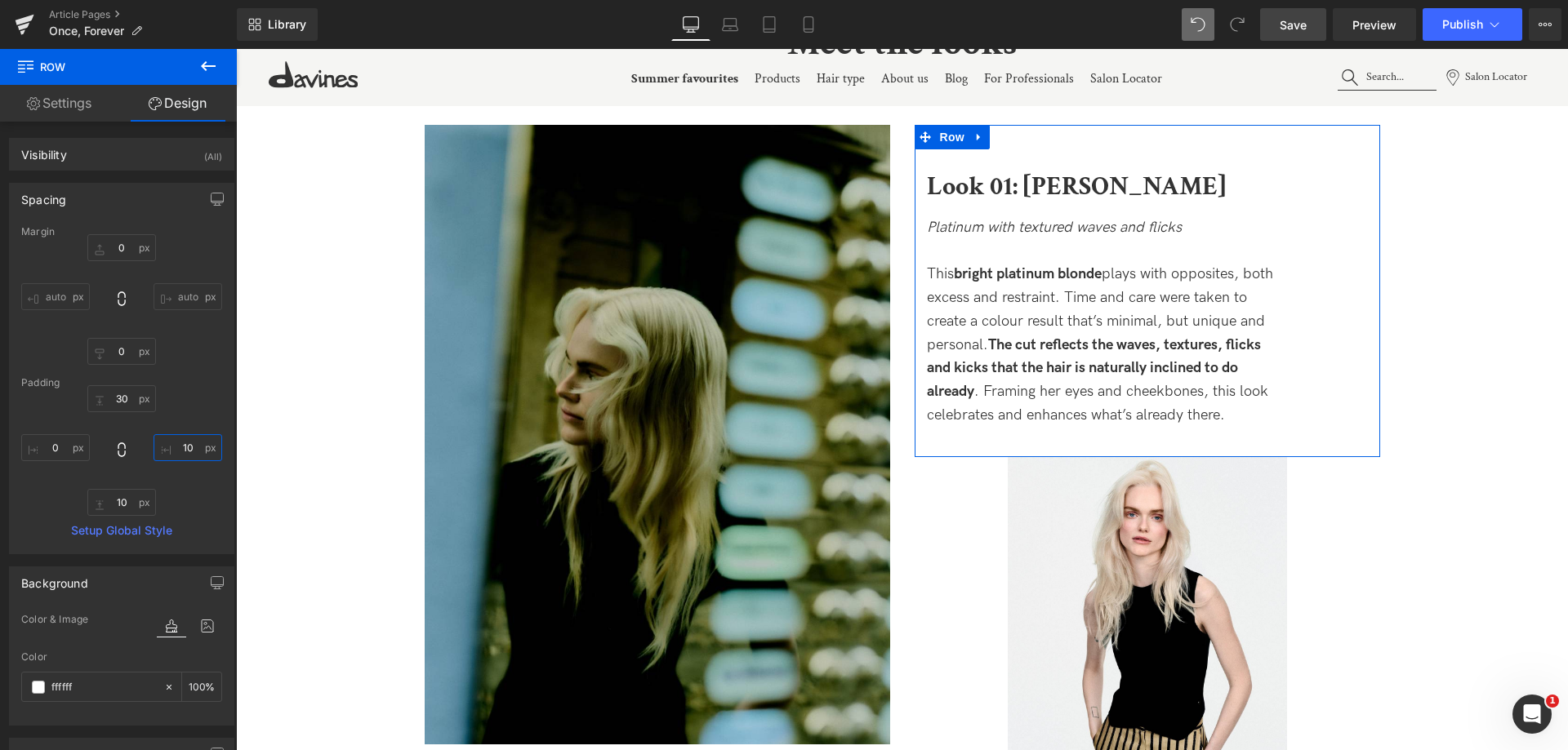
type input "0"
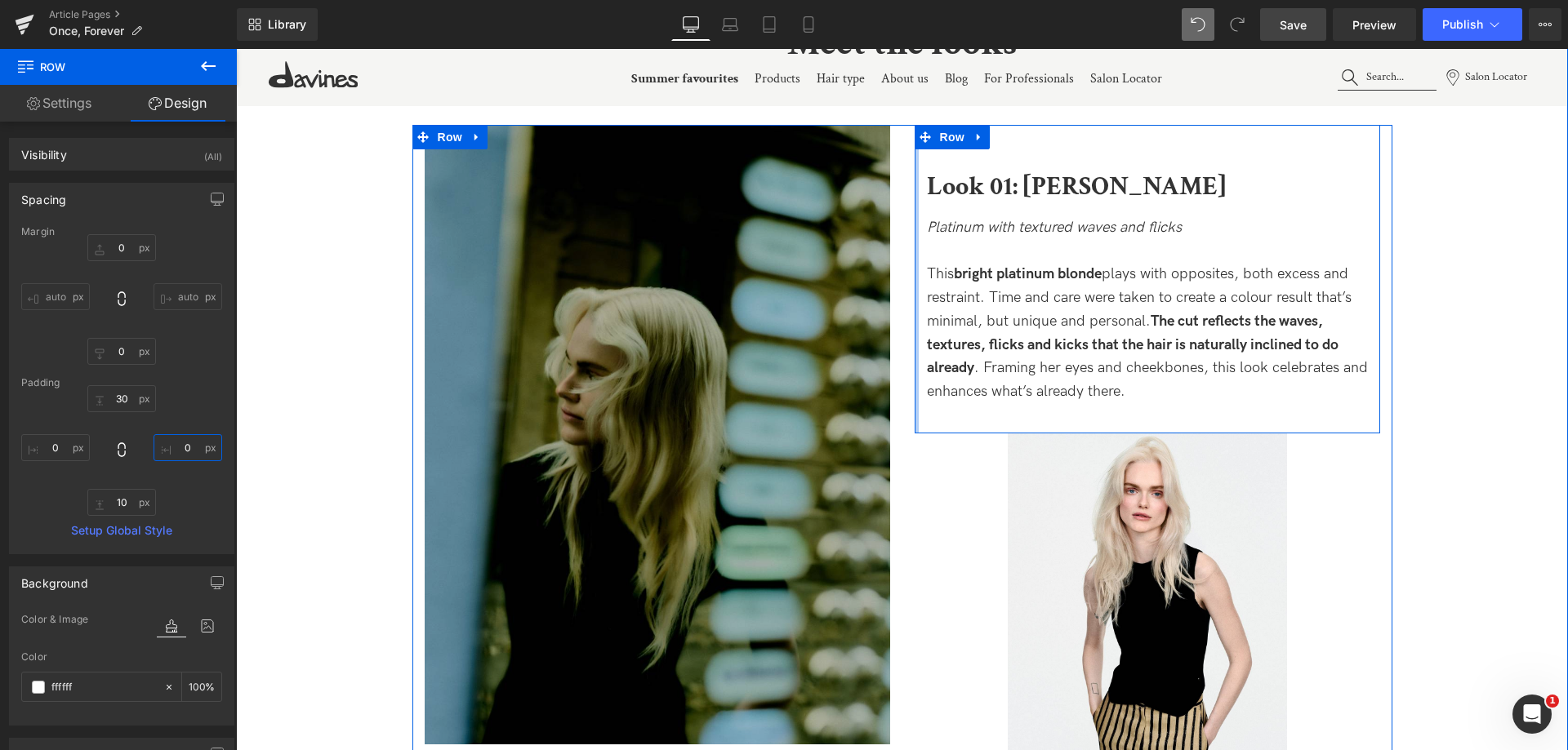
drag, startPoint x: 912, startPoint y: 219, endPoint x: 868, endPoint y: 219, distance: 44.0
click at [868, 219] on div "Image Look 01: Lilly Text Block Platinum with textured waves and flicks This br…" at bounding box center [902, 486] width 980 height 724
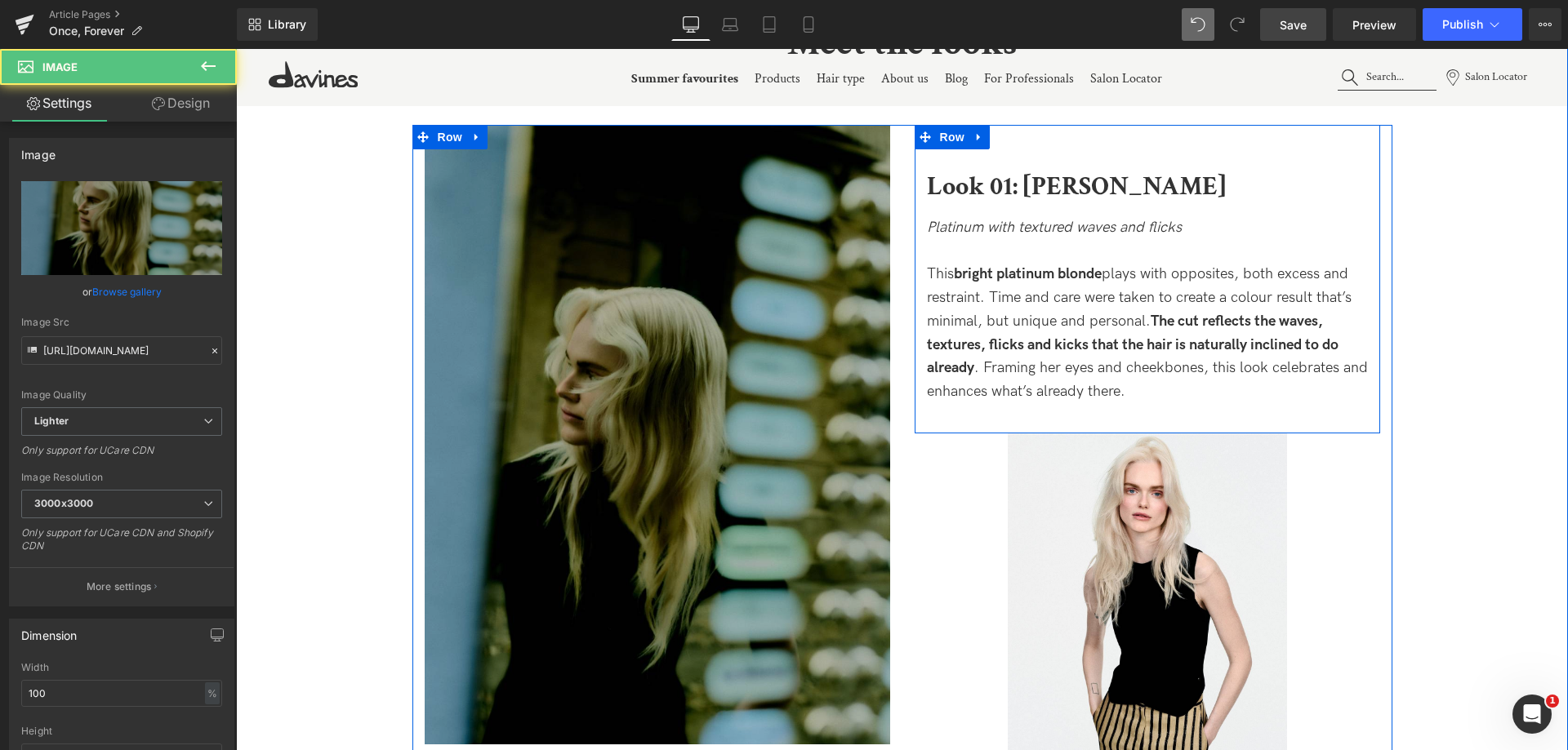
click at [868, 219] on img at bounding box center [658, 435] width 465 height 620
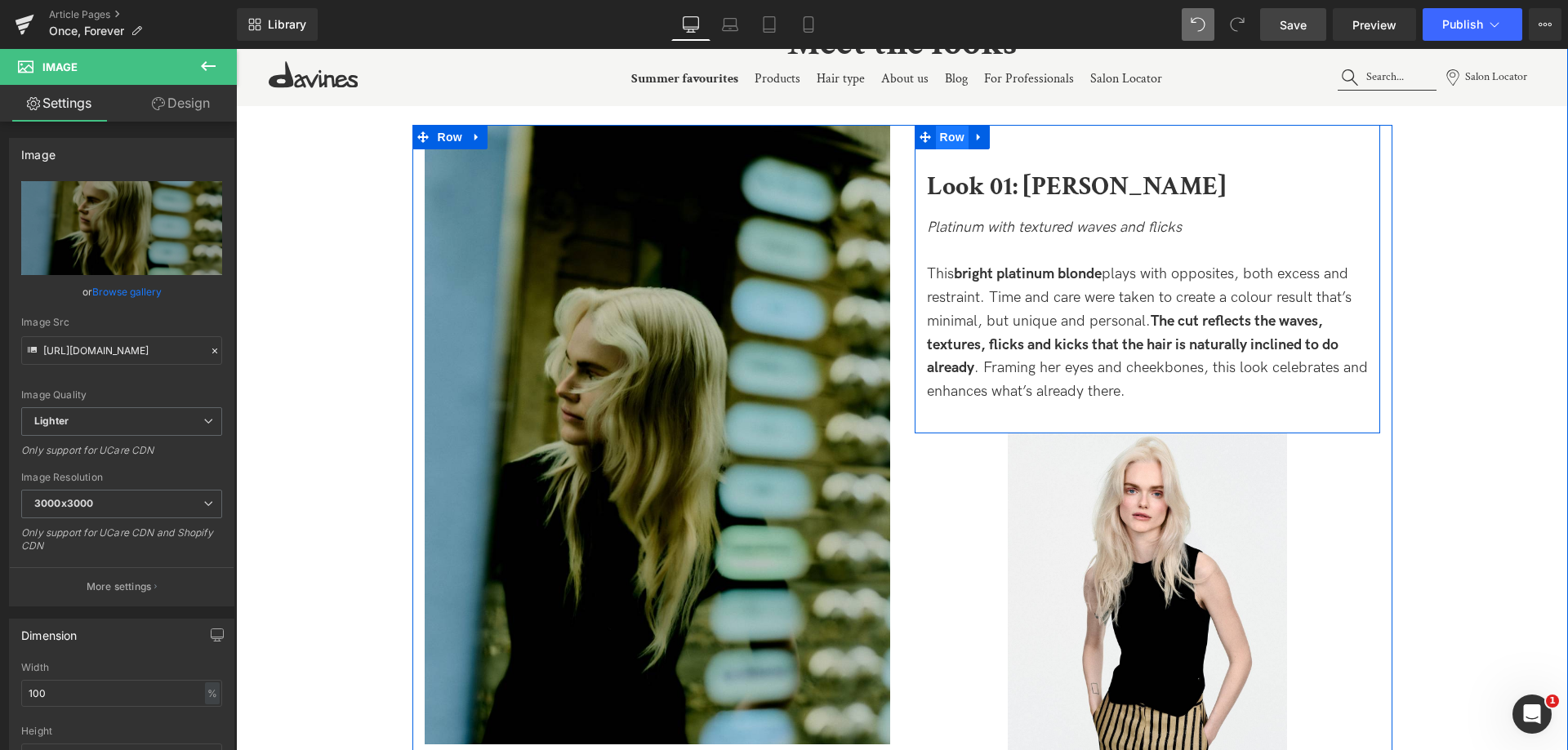
click at [949, 131] on span "Row" at bounding box center [952, 137] width 33 height 25
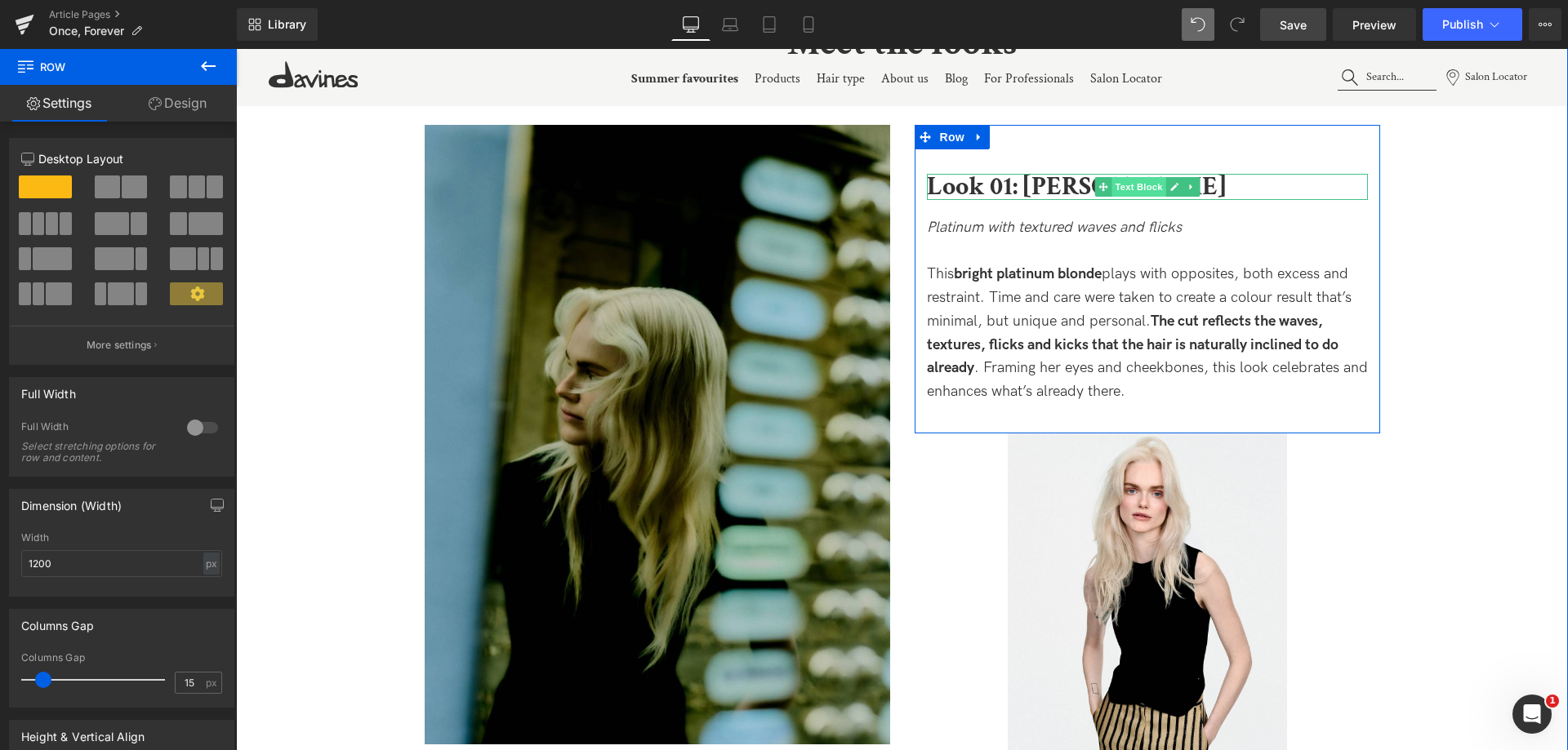
click at [1137, 179] on span "Text Block" at bounding box center [1138, 187] width 54 height 20
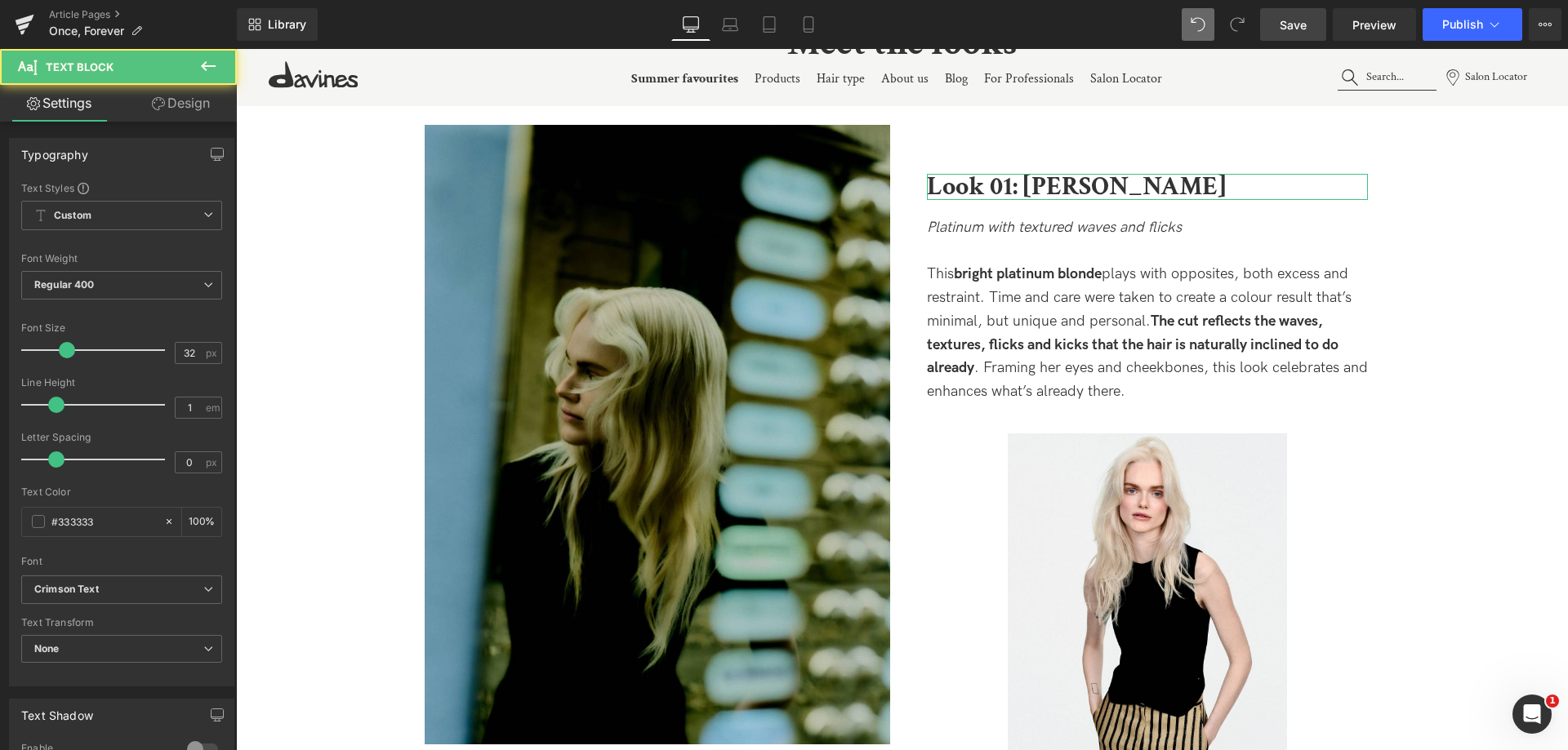
click at [201, 115] on link "Design" at bounding box center [180, 103] width 118 height 37
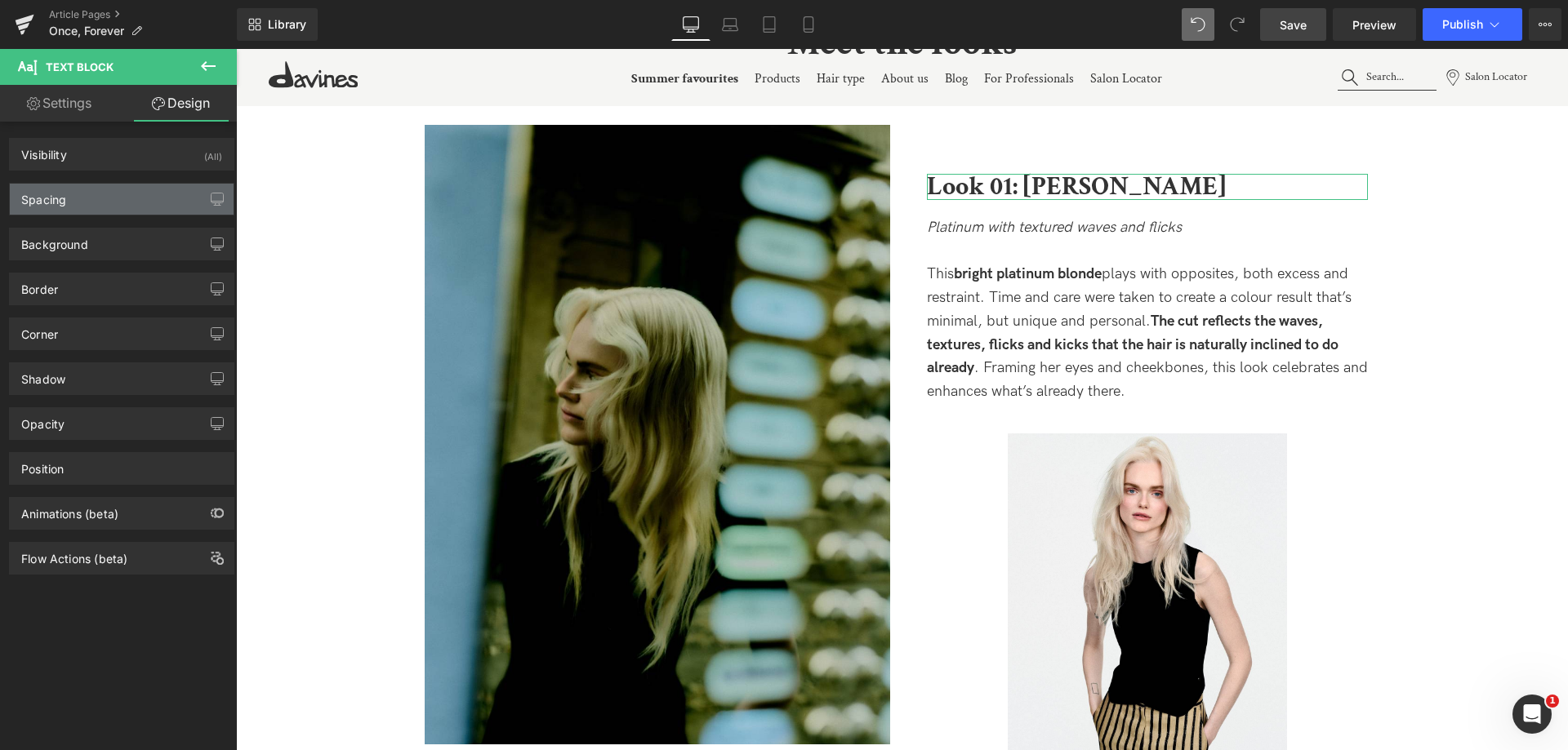
click at [104, 191] on div "Spacing" at bounding box center [121, 200] width 224 height 31
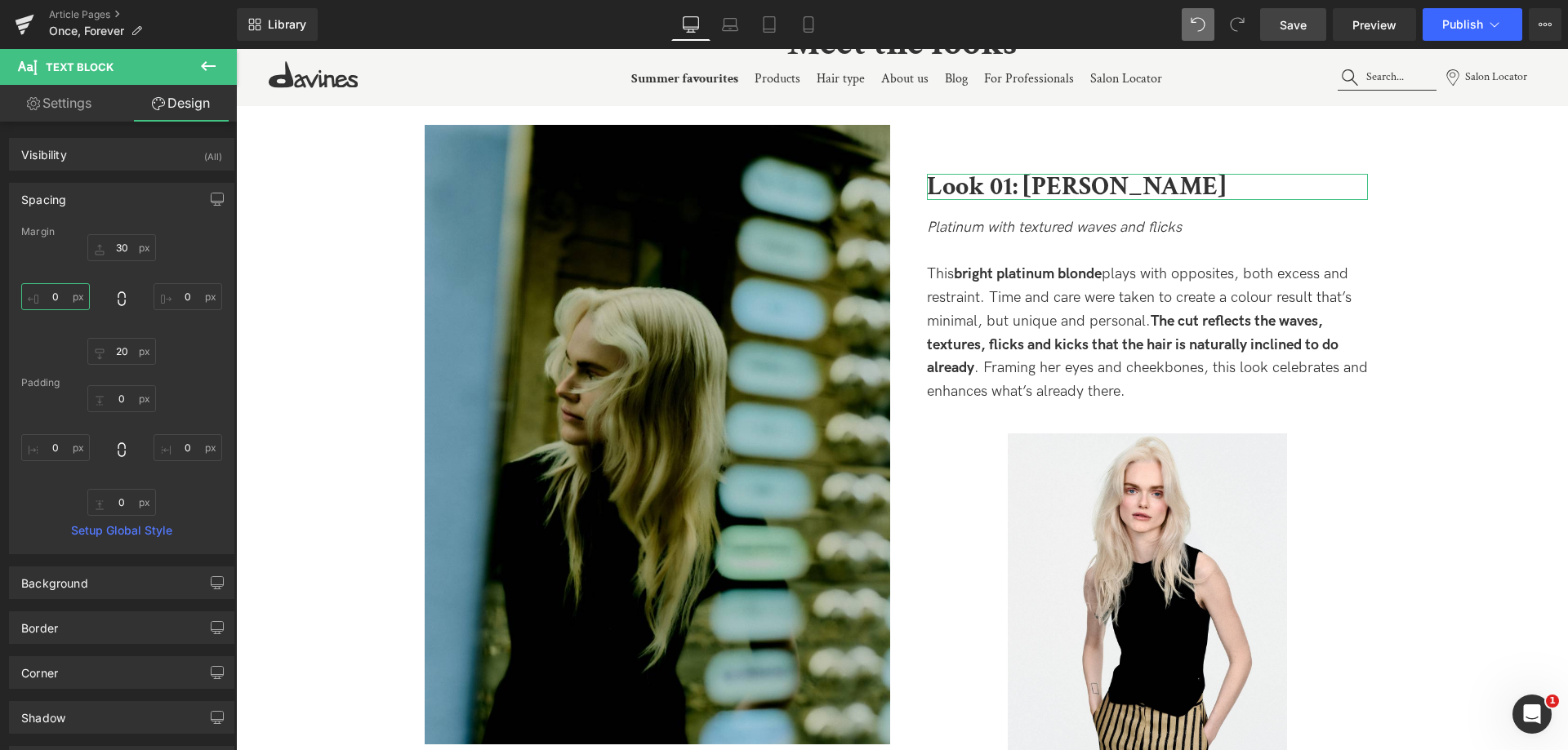
click at [44, 293] on input "0" at bounding box center [55, 296] width 68 height 27
click at [44, 300] on input "0" at bounding box center [55, 296] width 68 height 27
type input "-100"
click at [53, 298] on input "-100" at bounding box center [55, 296] width 68 height 27
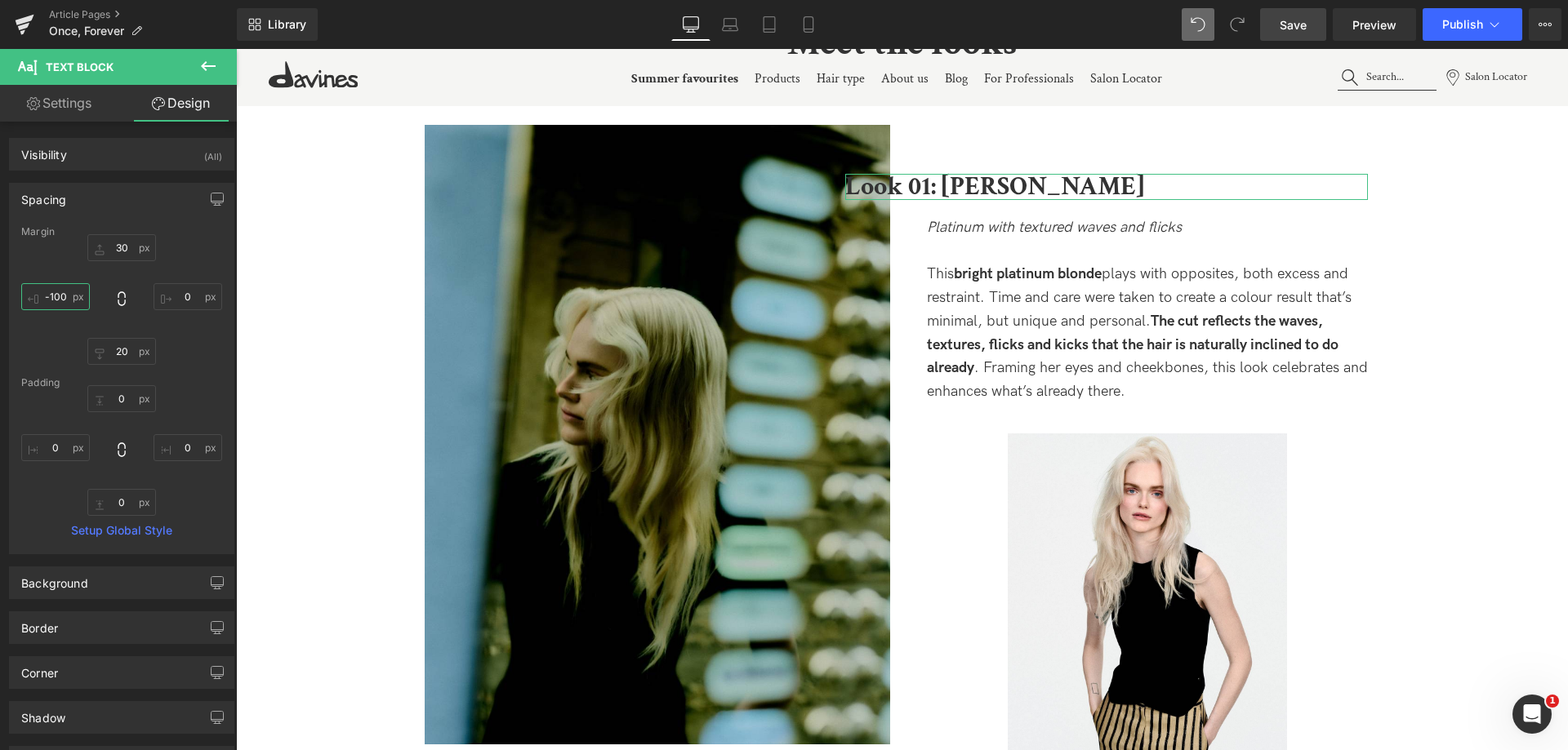
click at [53, 298] on input "-100" at bounding box center [55, 296] width 68 height 27
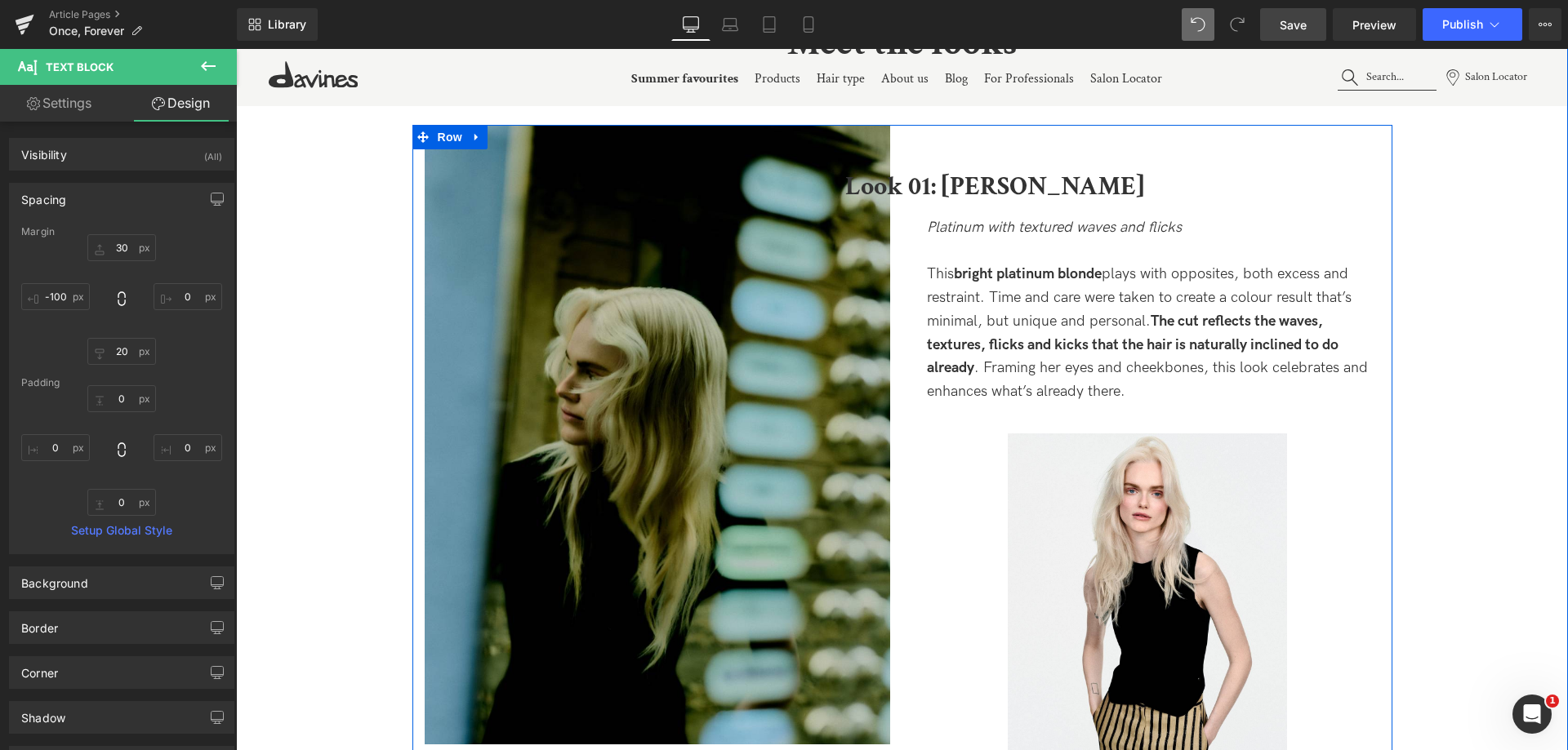
click at [964, 269] on strong "bright platinum blonde" at bounding box center [1027, 274] width 148 height 17
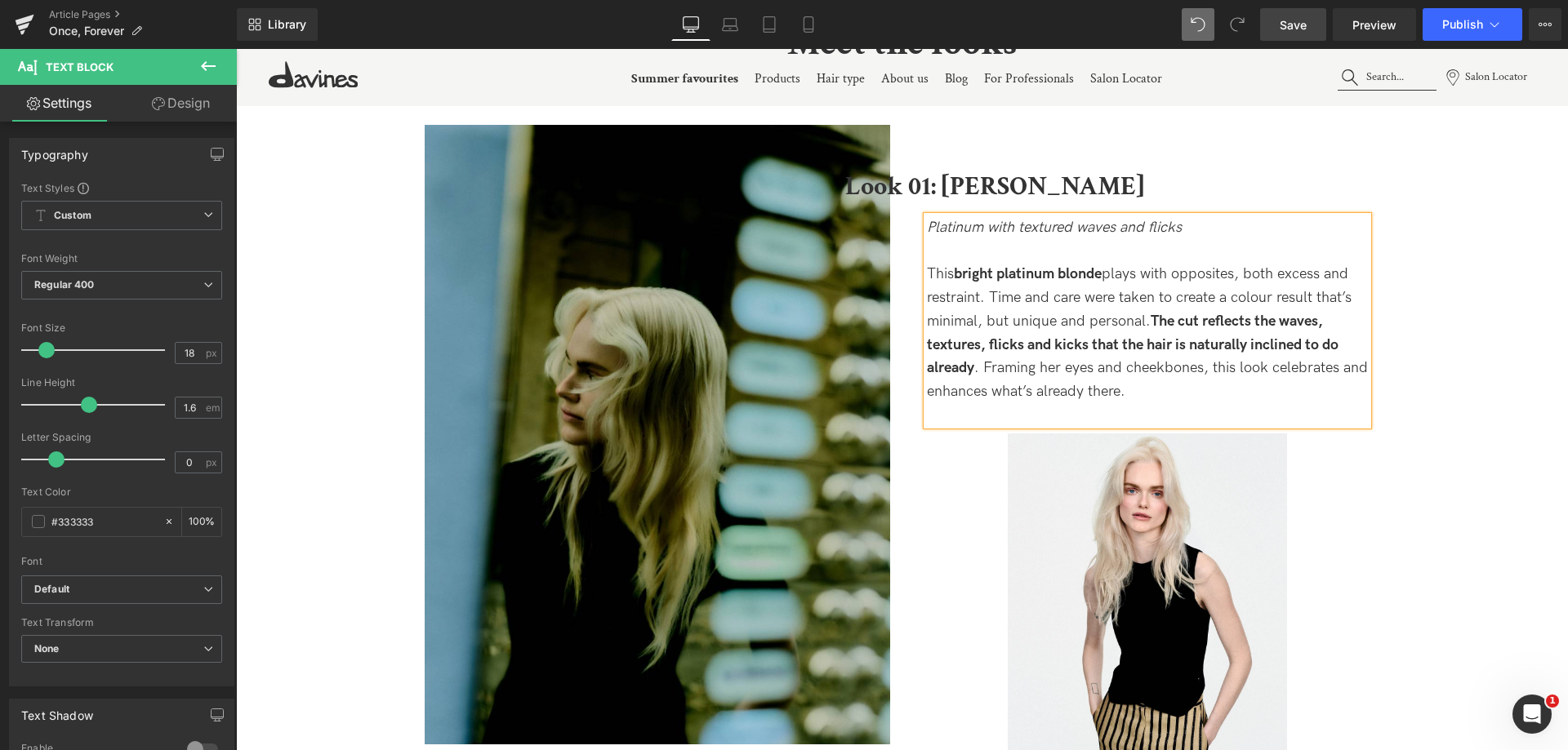
click at [210, 101] on link "Design" at bounding box center [180, 103] width 118 height 37
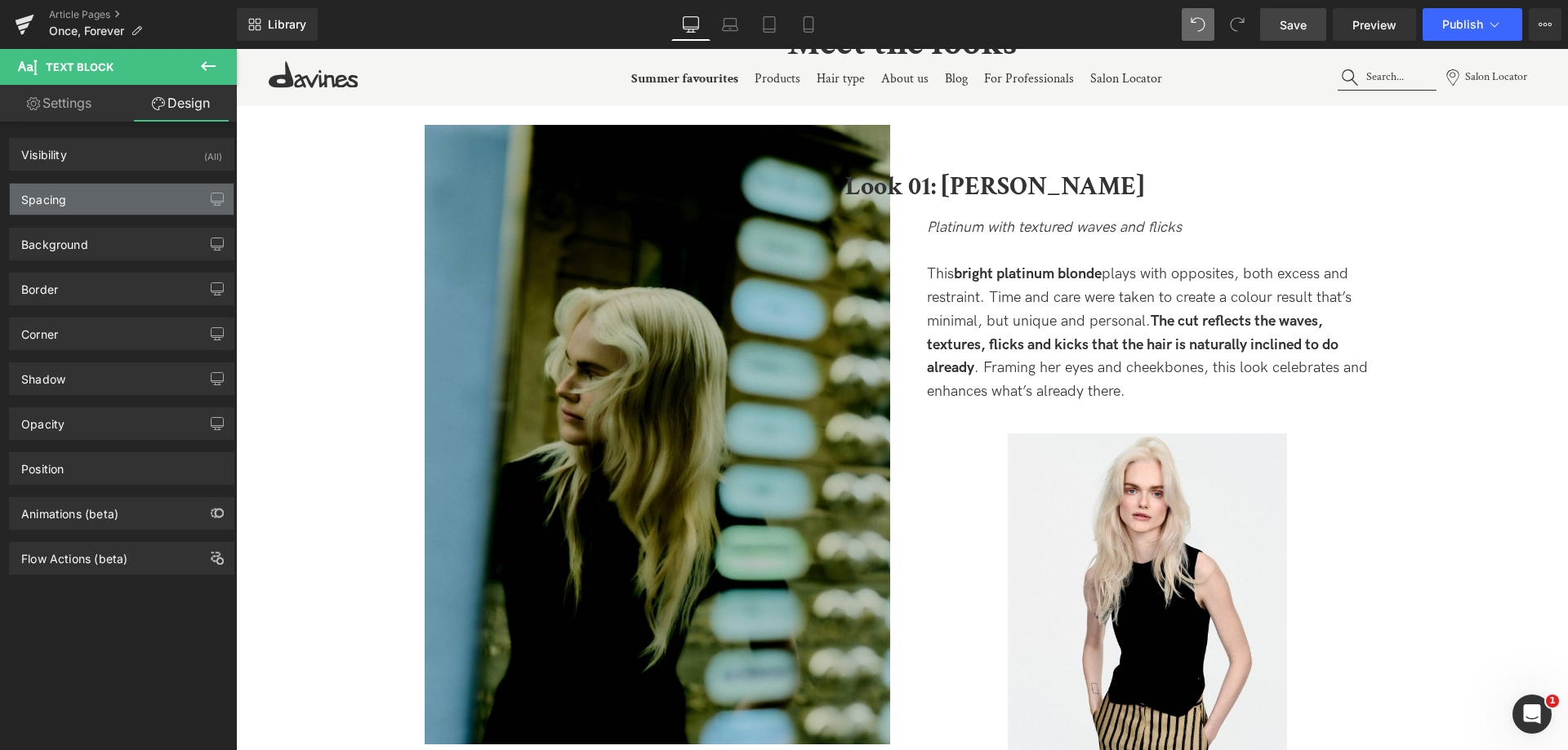
click at [112, 199] on div "Spacing" at bounding box center [121, 200] width 224 height 31
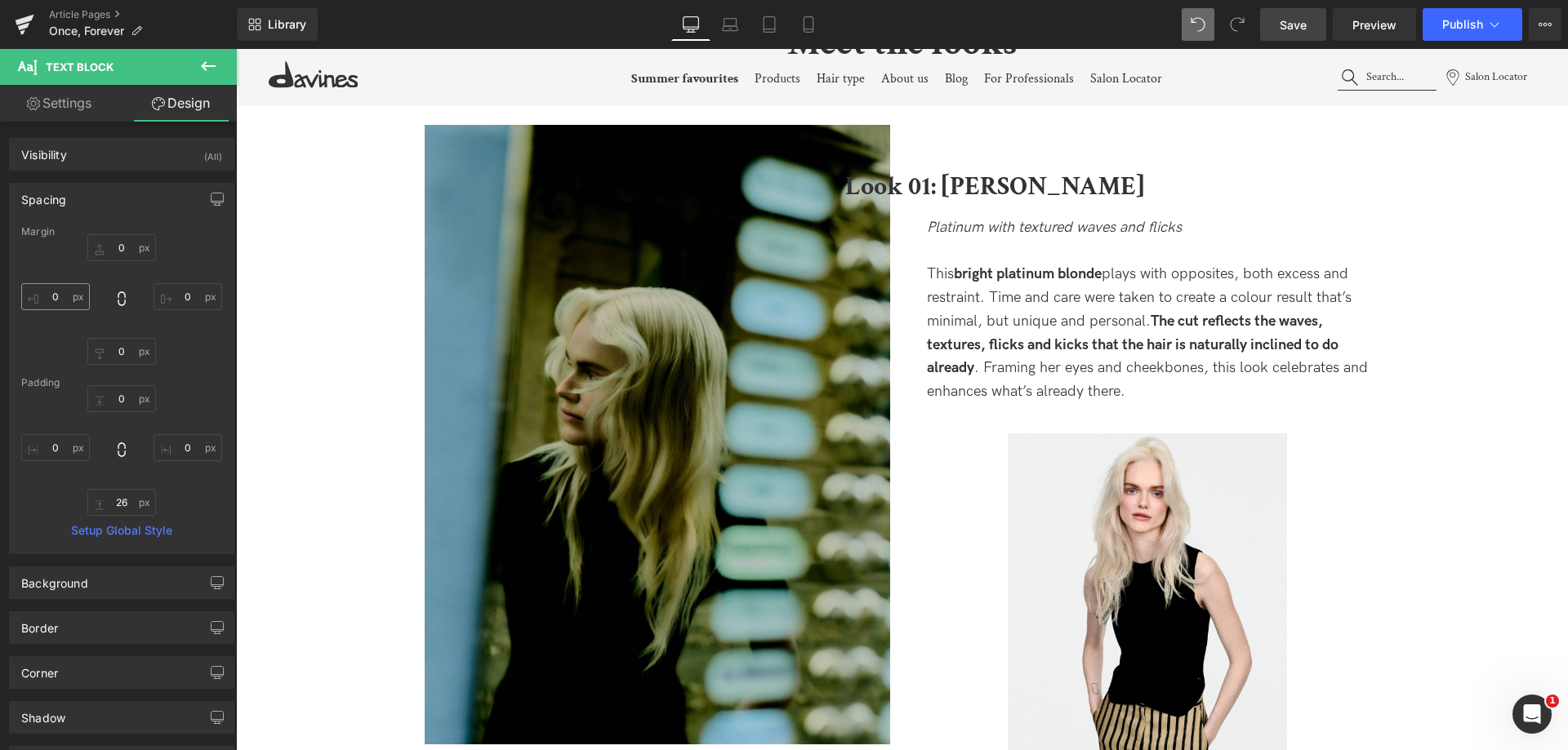
click at [55, 290] on input "0" at bounding box center [55, 296] width 68 height 27
paste input "-10"
type input "-100"
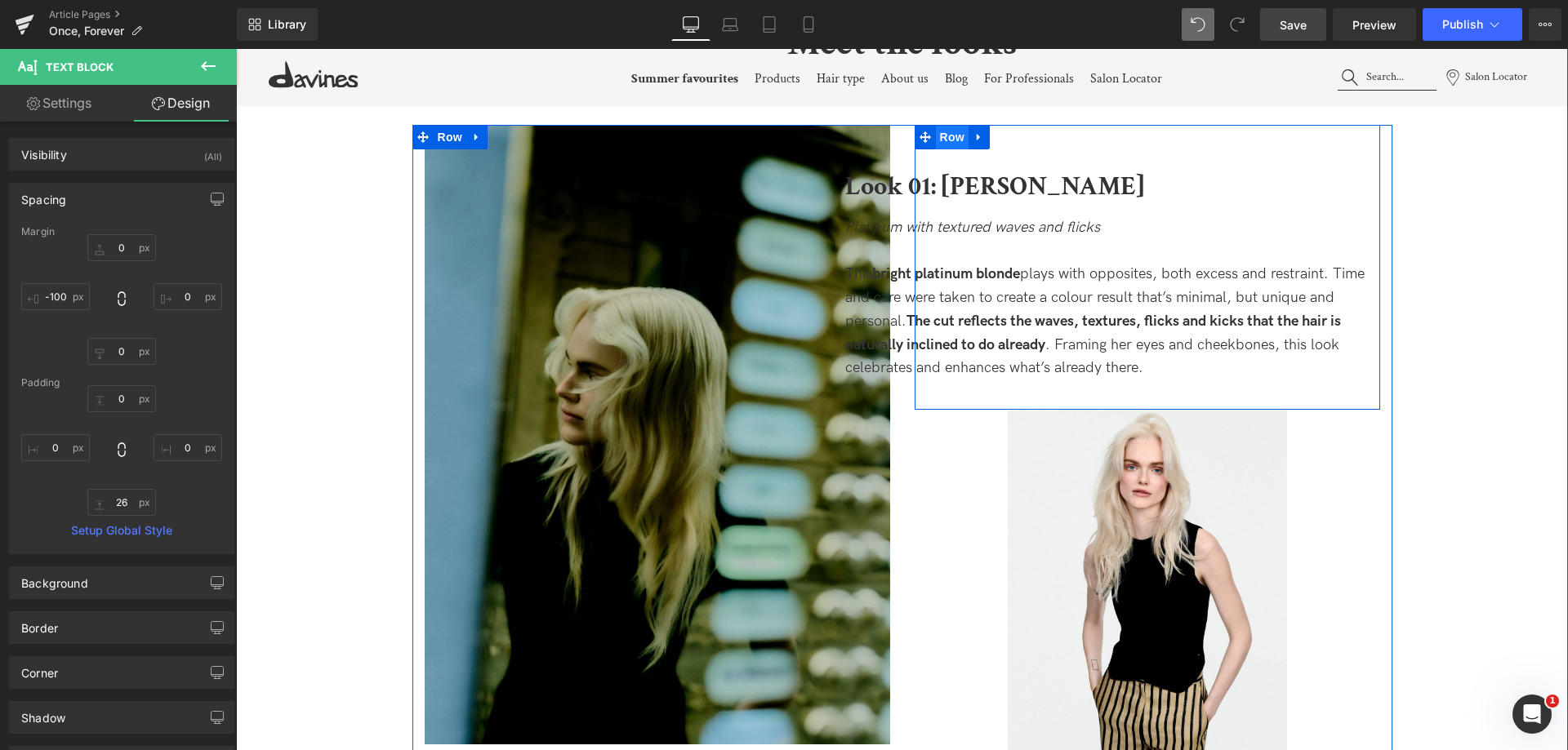
click at [948, 131] on span "Row" at bounding box center [952, 137] width 33 height 25
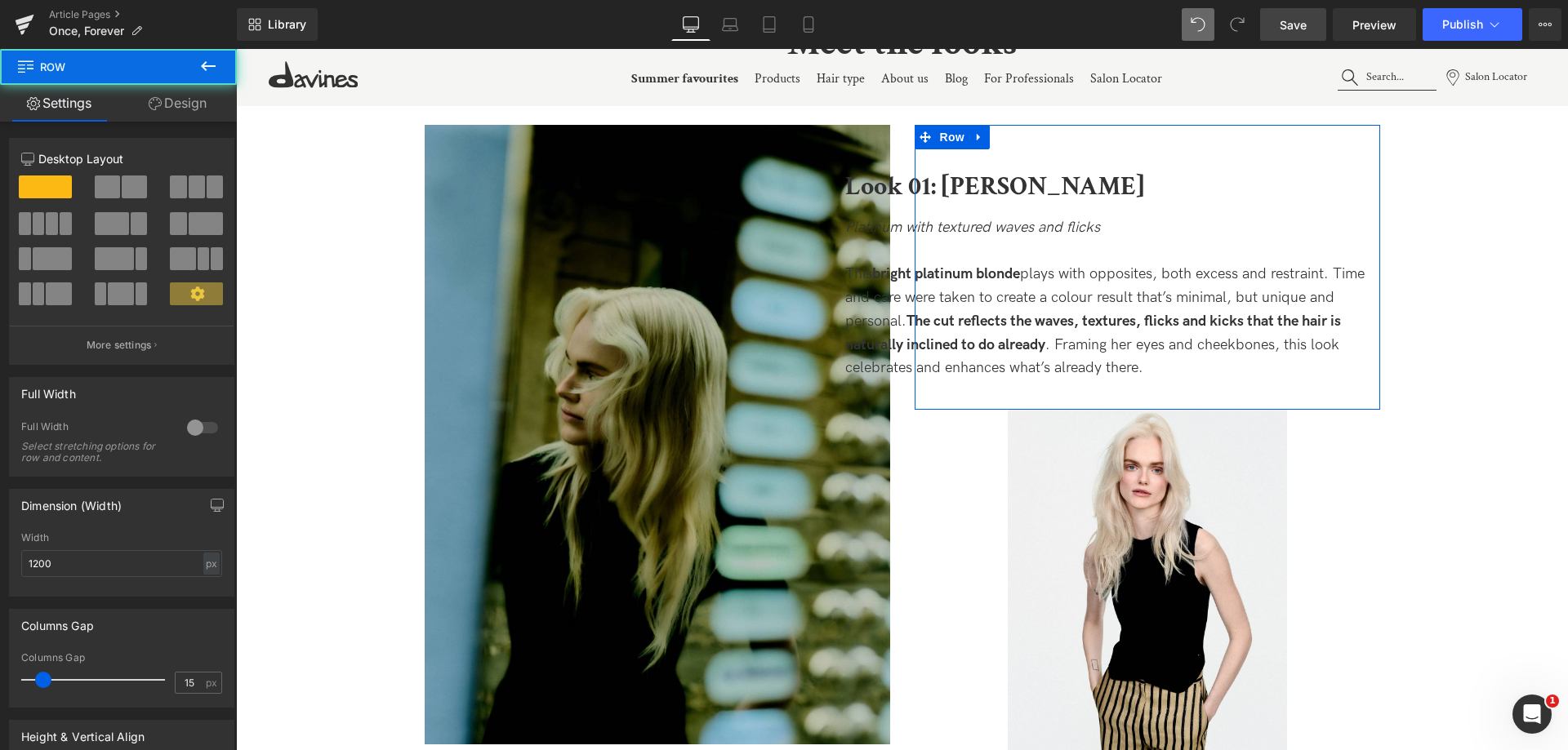
click at [201, 88] on link "Design" at bounding box center [177, 103] width 118 height 37
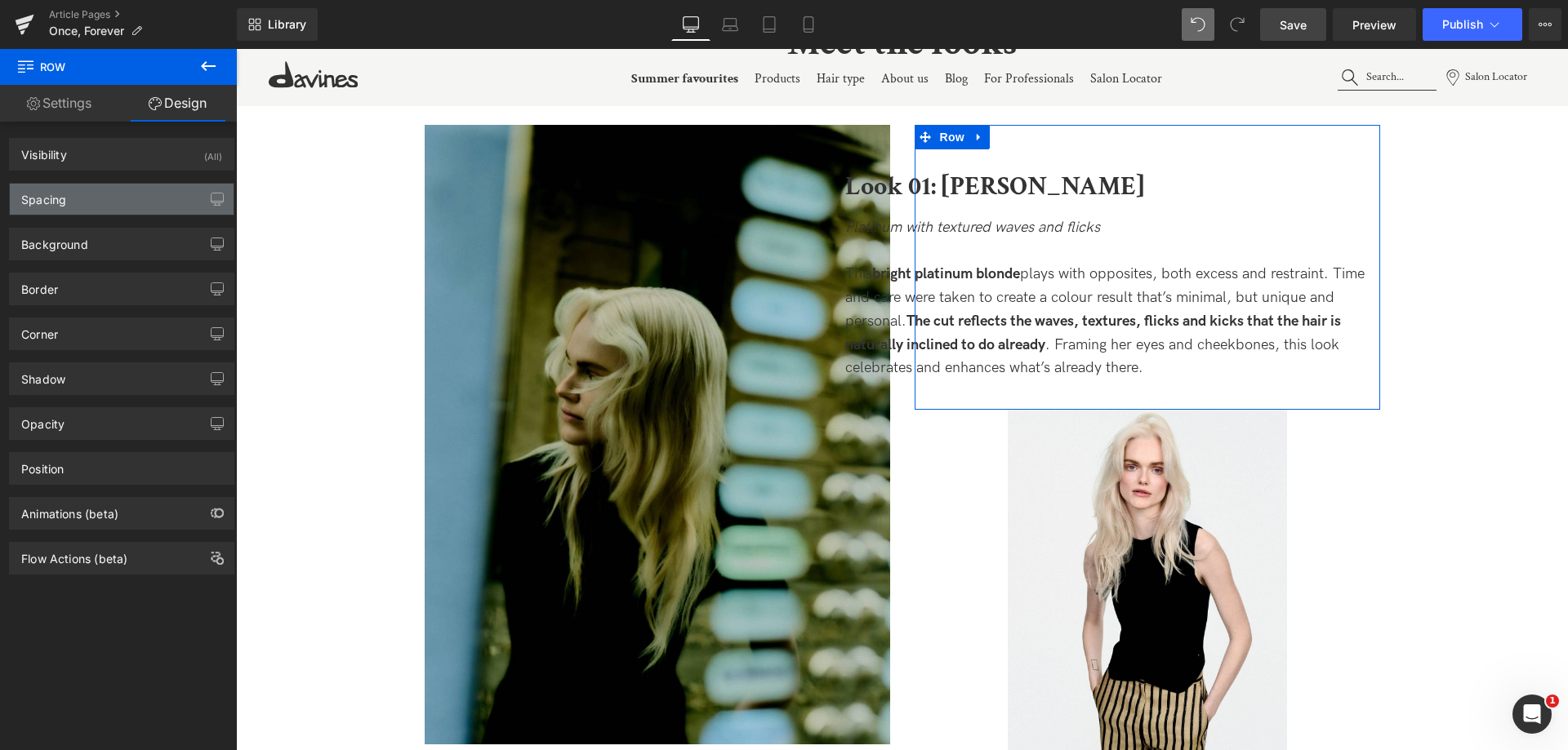
click at [91, 196] on div "Spacing" at bounding box center [121, 200] width 224 height 31
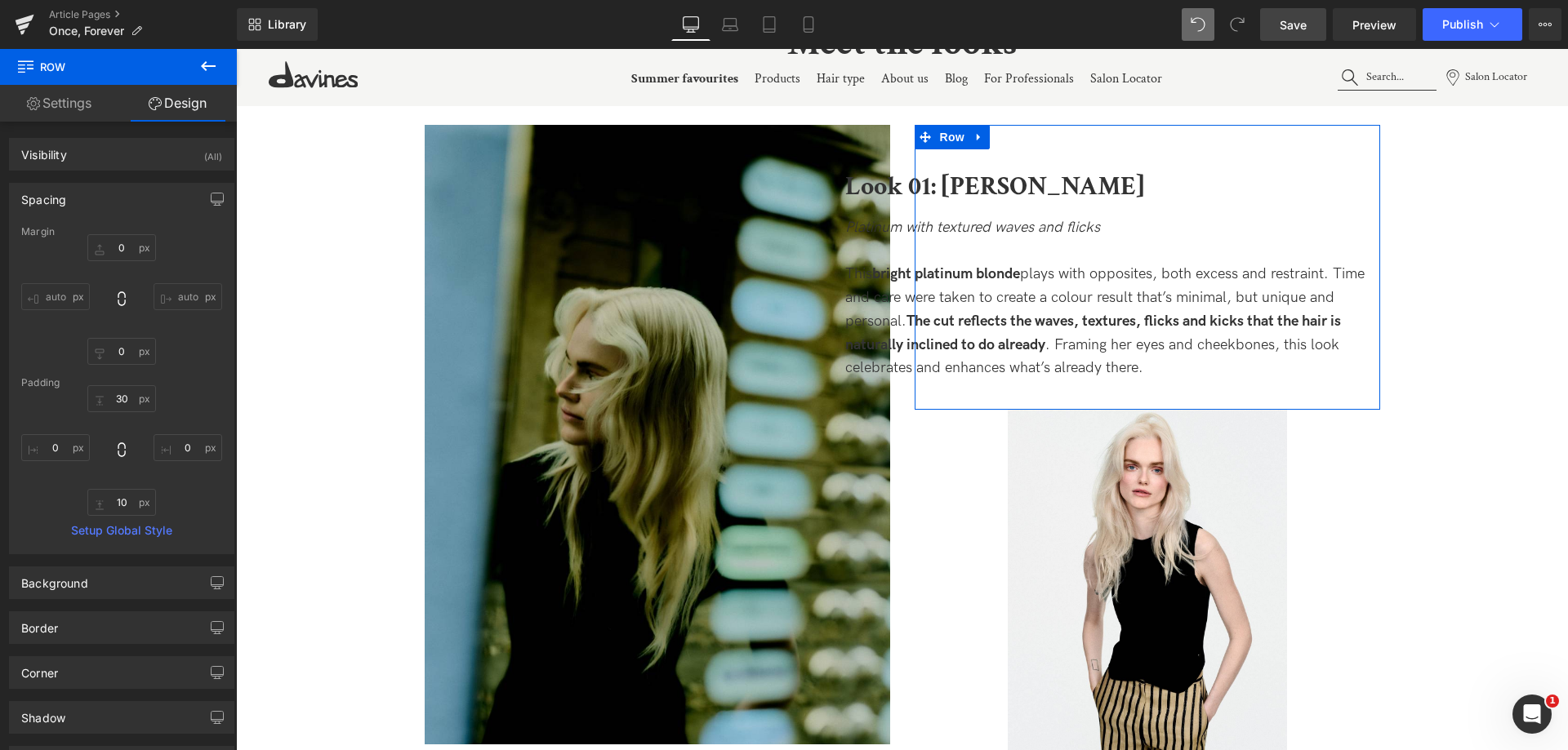
click at [59, 300] on input "auto" at bounding box center [55, 296] width 68 height 27
click at [40, 446] on input "text" at bounding box center [55, 447] width 68 height 27
paste input "-10"
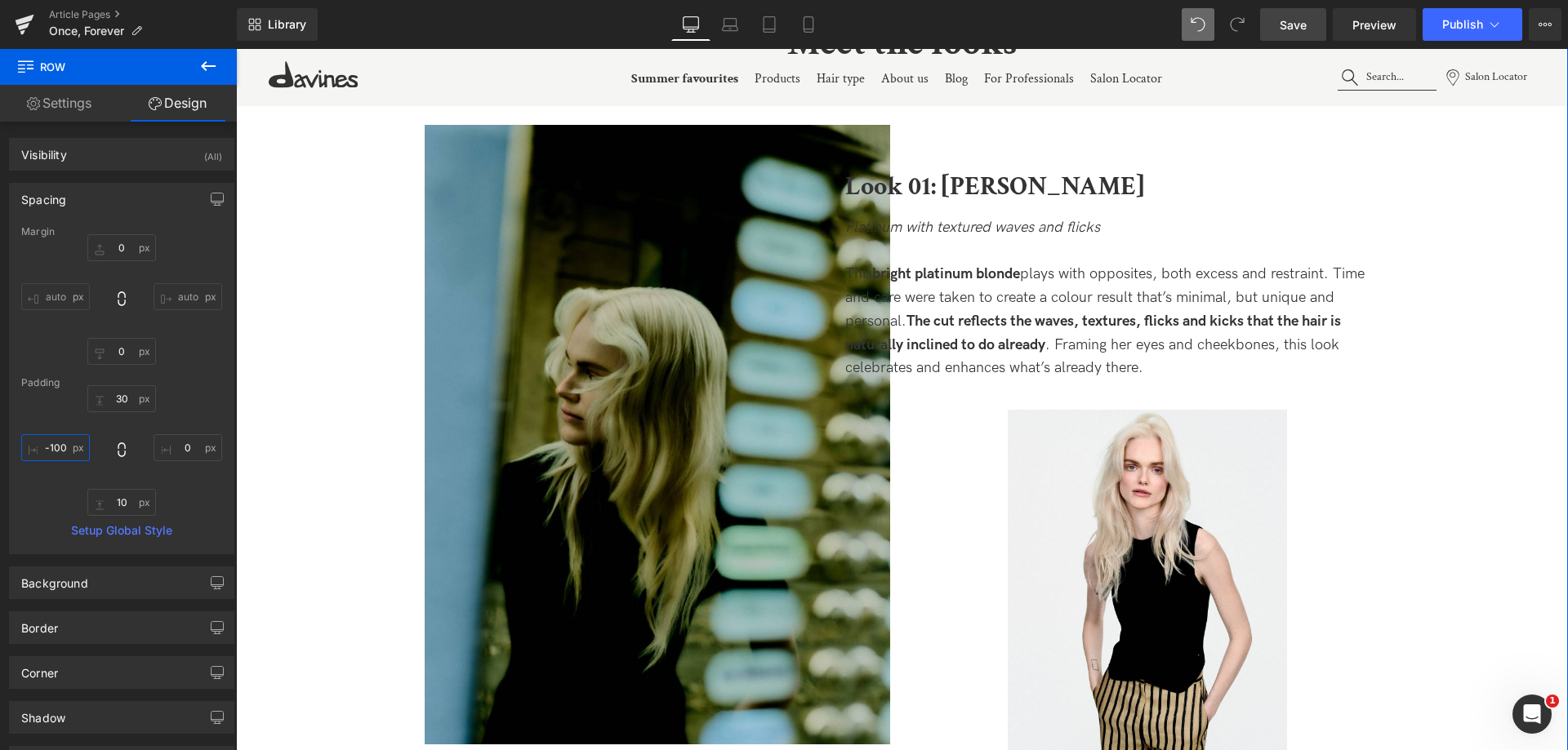
type input "0"
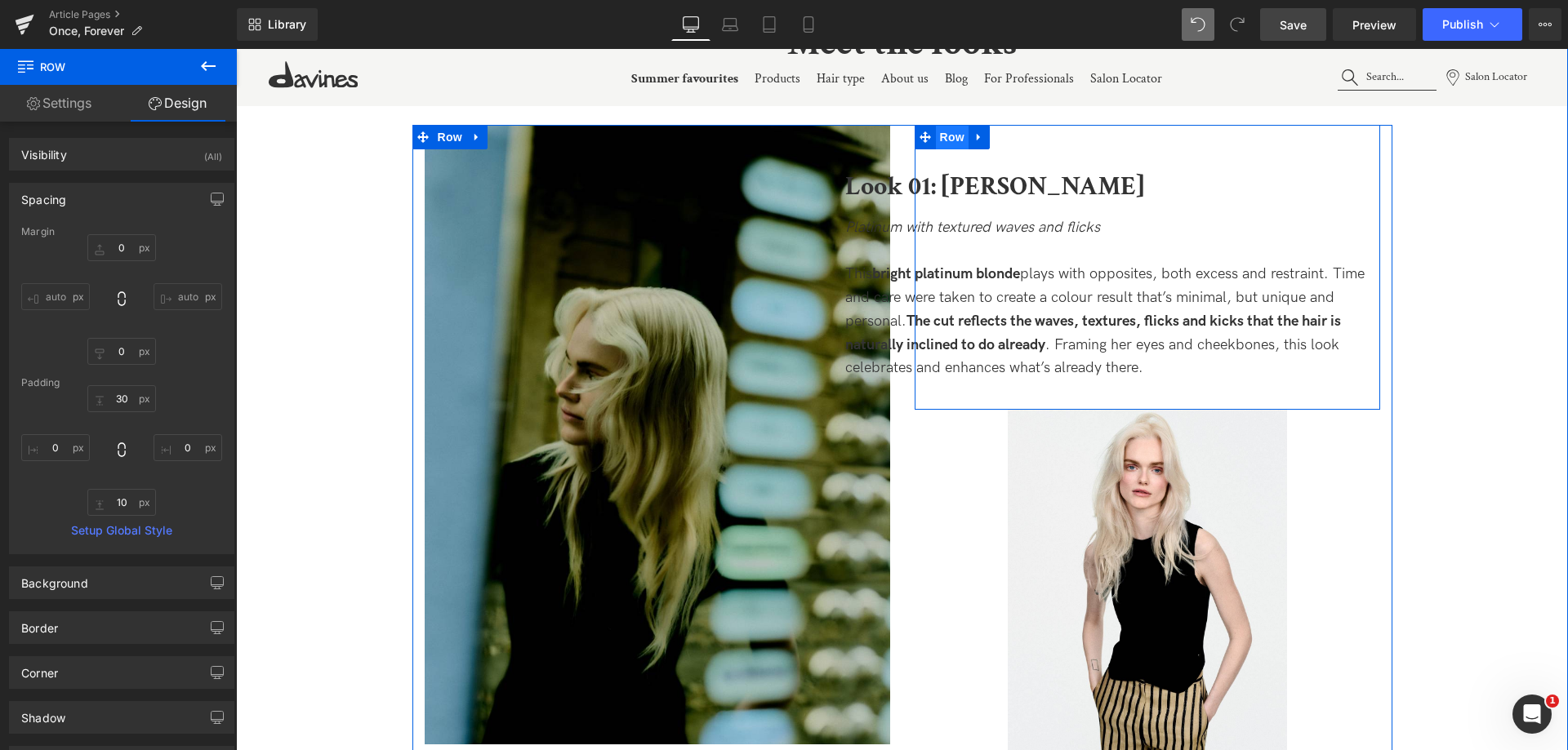
click at [952, 133] on span "Row" at bounding box center [952, 137] width 33 height 25
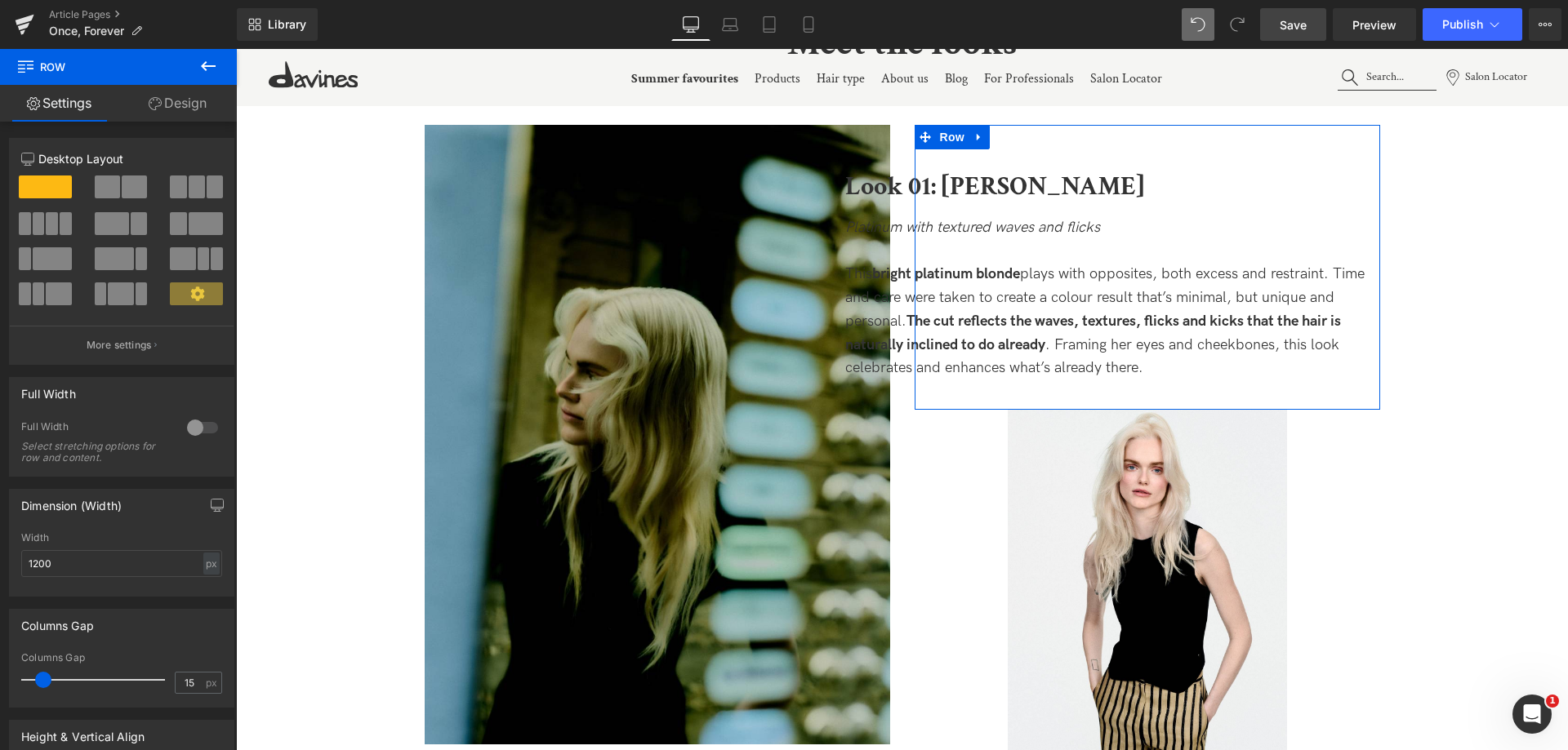
click at [178, 113] on link "Design" at bounding box center [177, 103] width 118 height 37
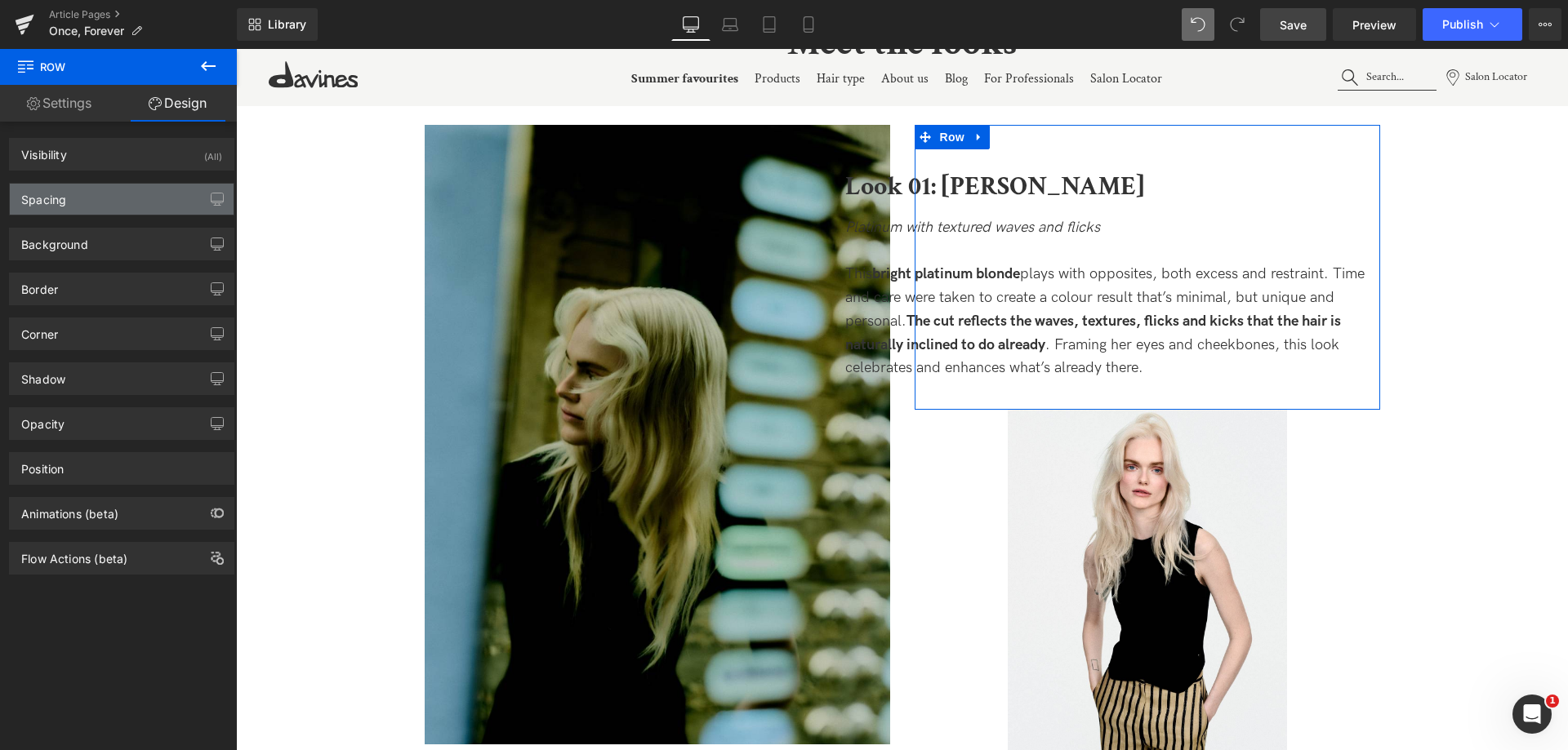
click at [101, 197] on div "Spacing" at bounding box center [121, 200] width 224 height 31
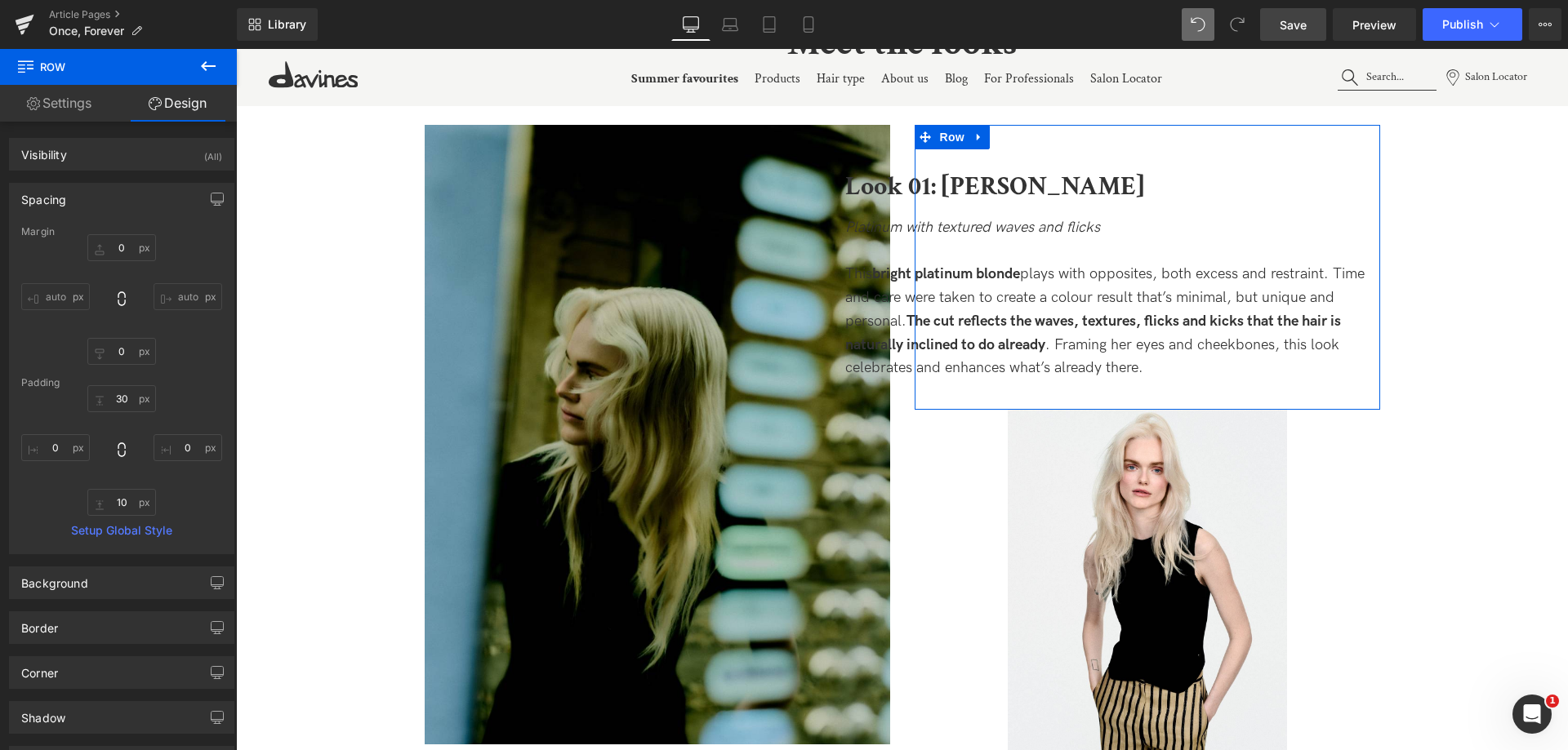
click at [54, 298] on input "auto" at bounding box center [55, 296] width 68 height 27
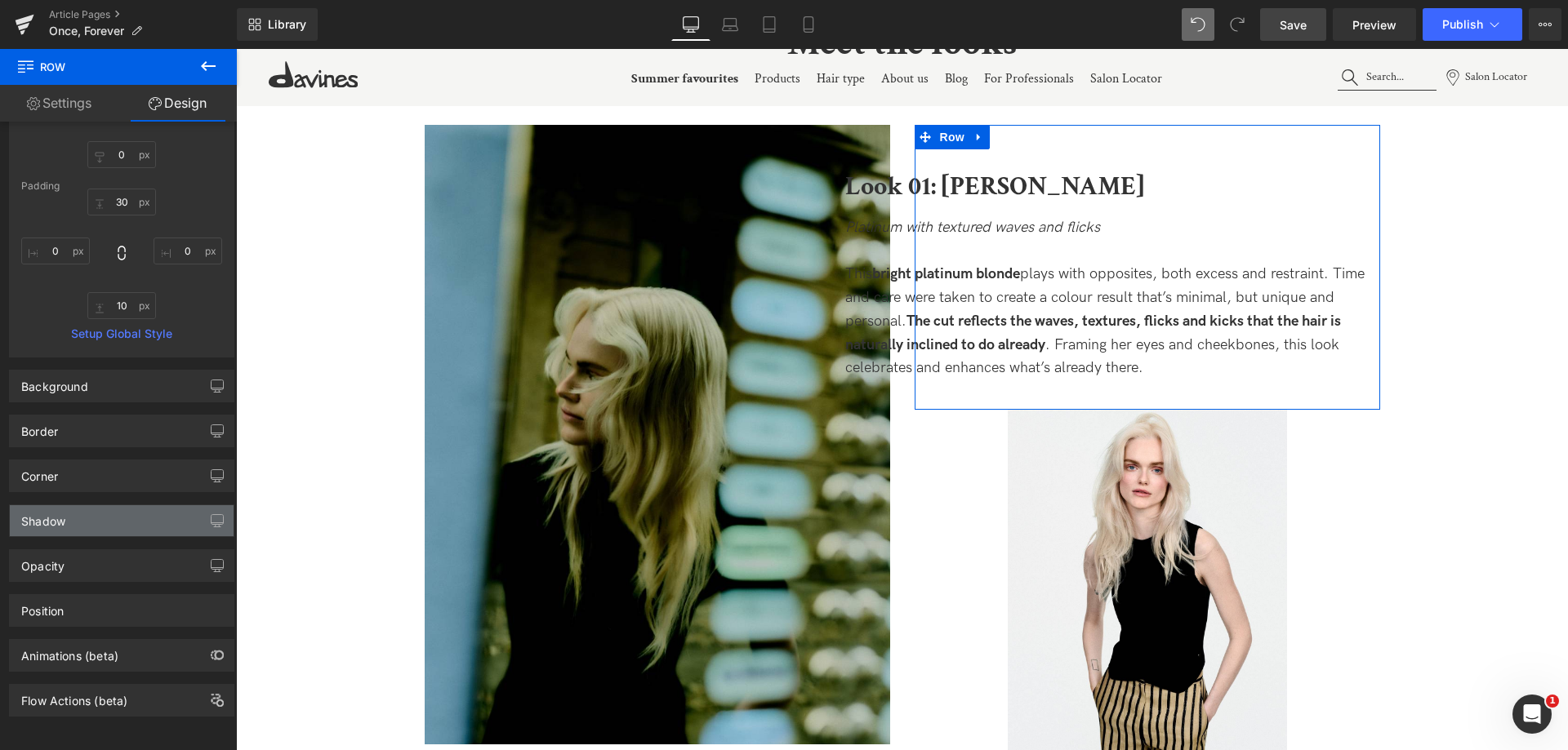
scroll to position [209, 0]
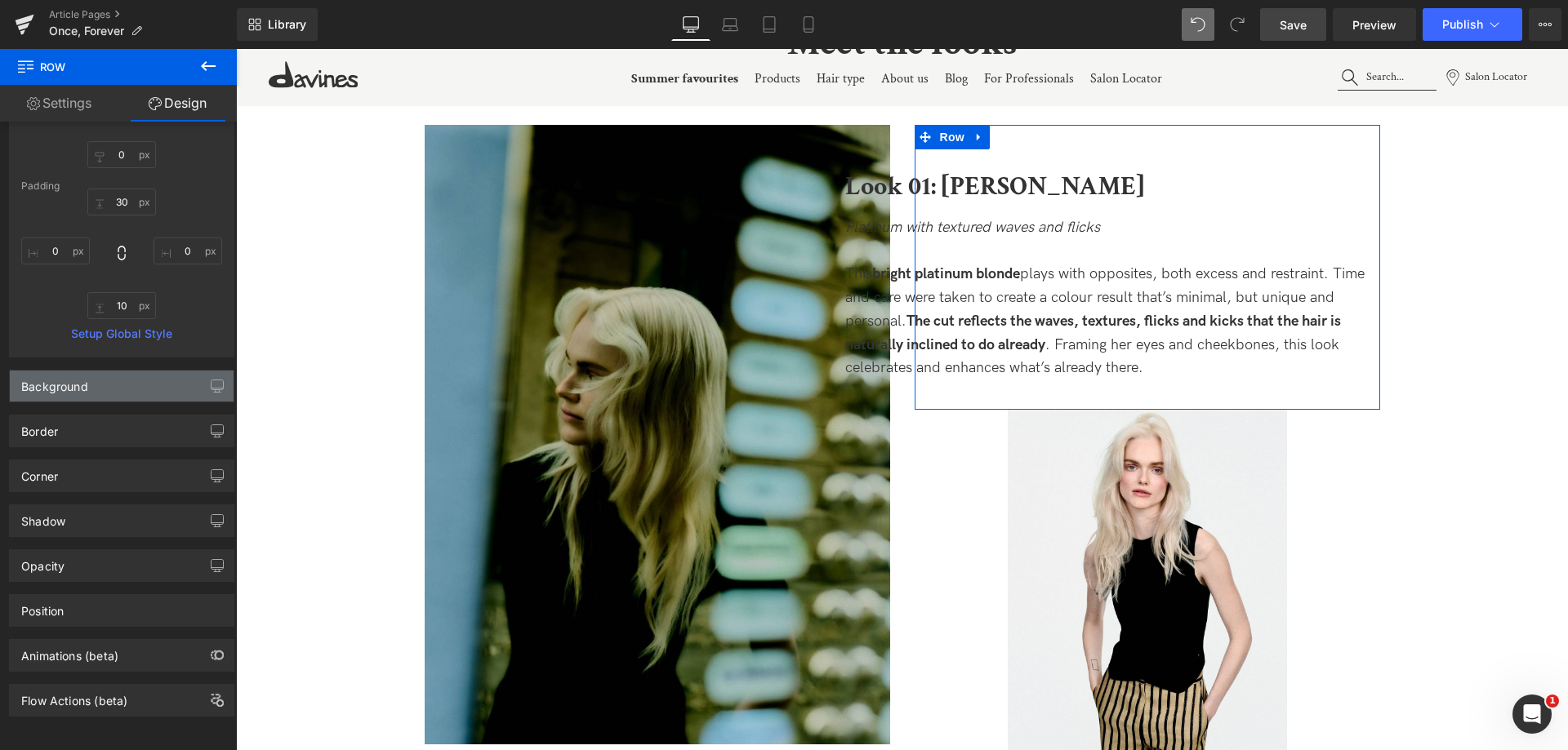
click at [92, 381] on div "Background" at bounding box center [121, 386] width 224 height 31
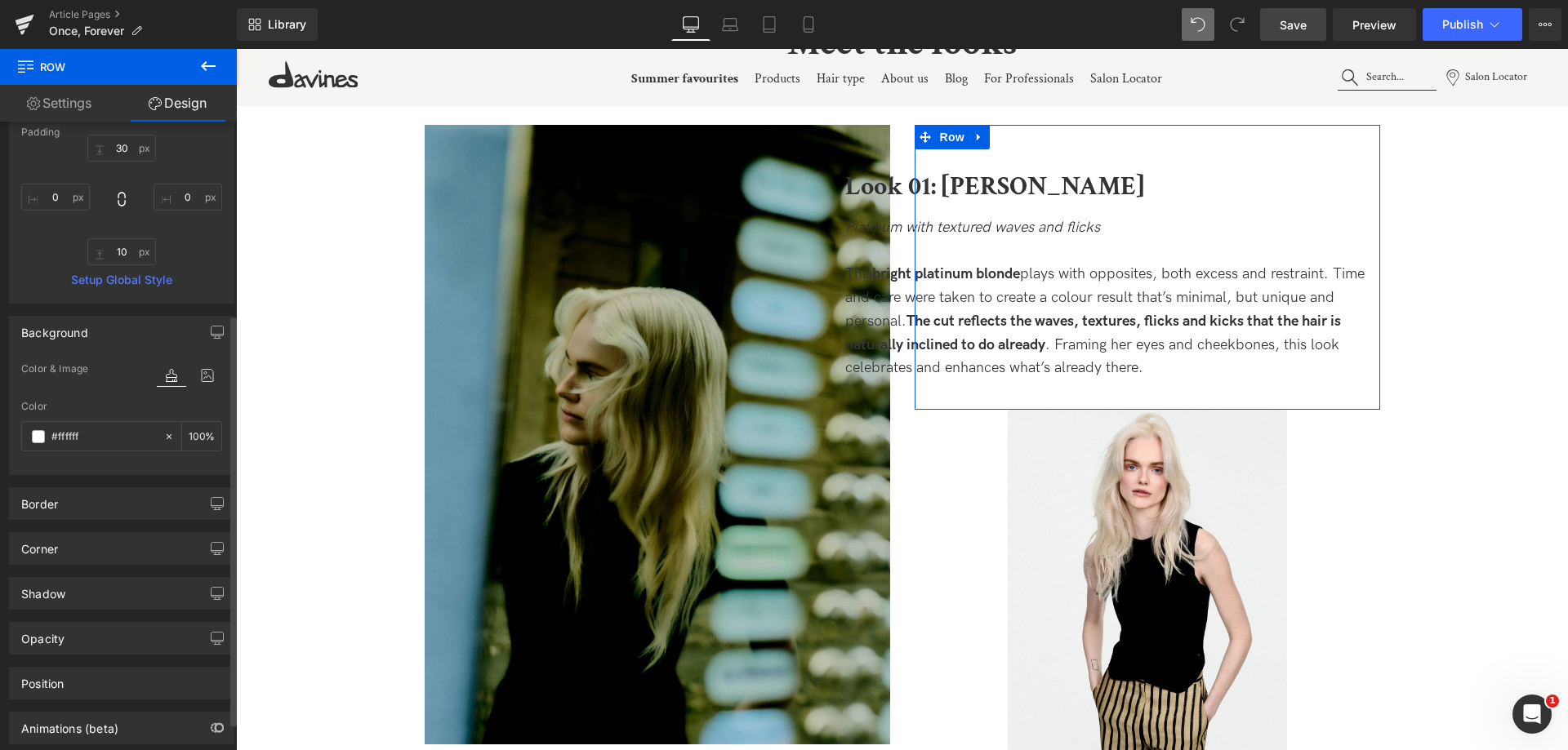
scroll to position [336, 0]
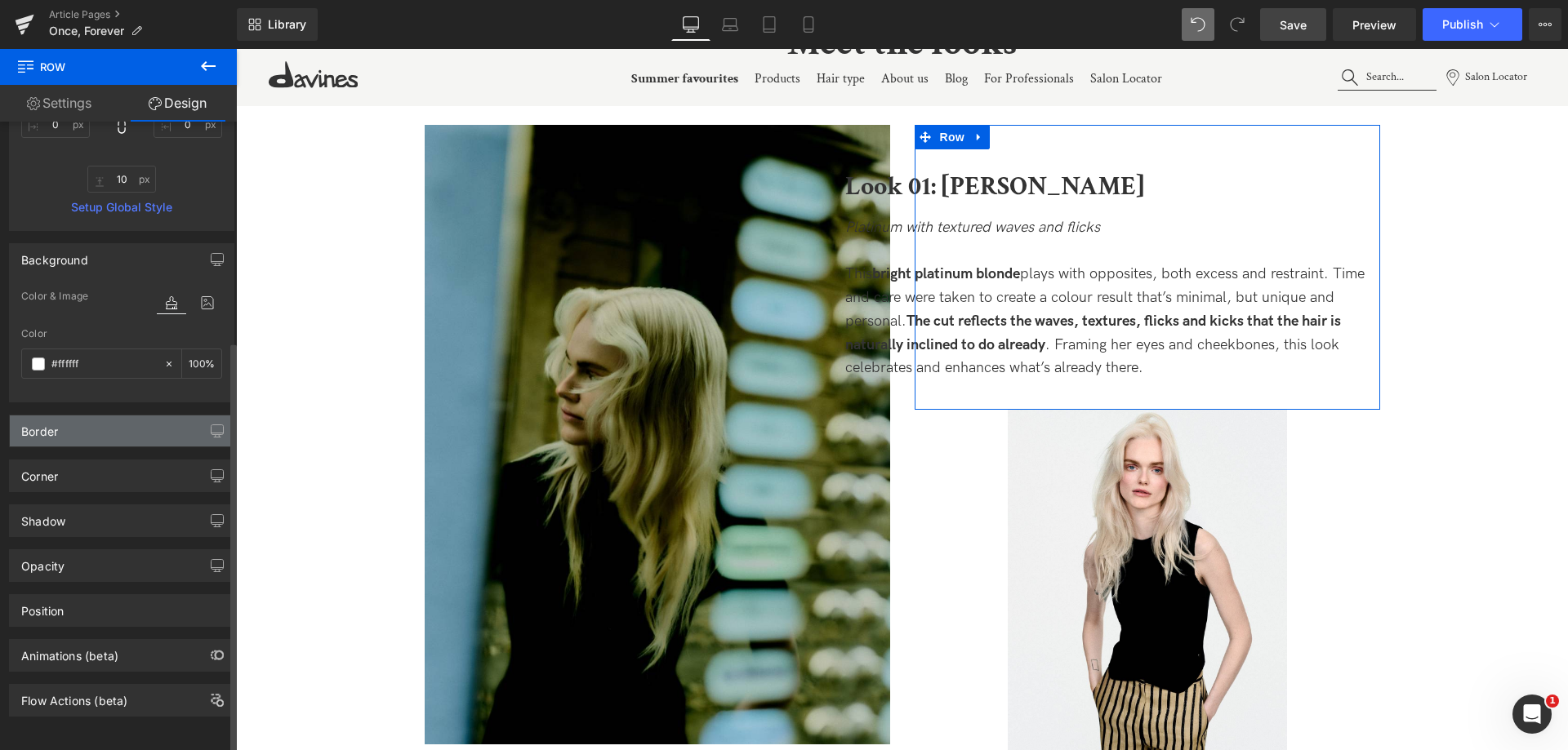
click at [107, 420] on div "Border" at bounding box center [121, 432] width 224 height 31
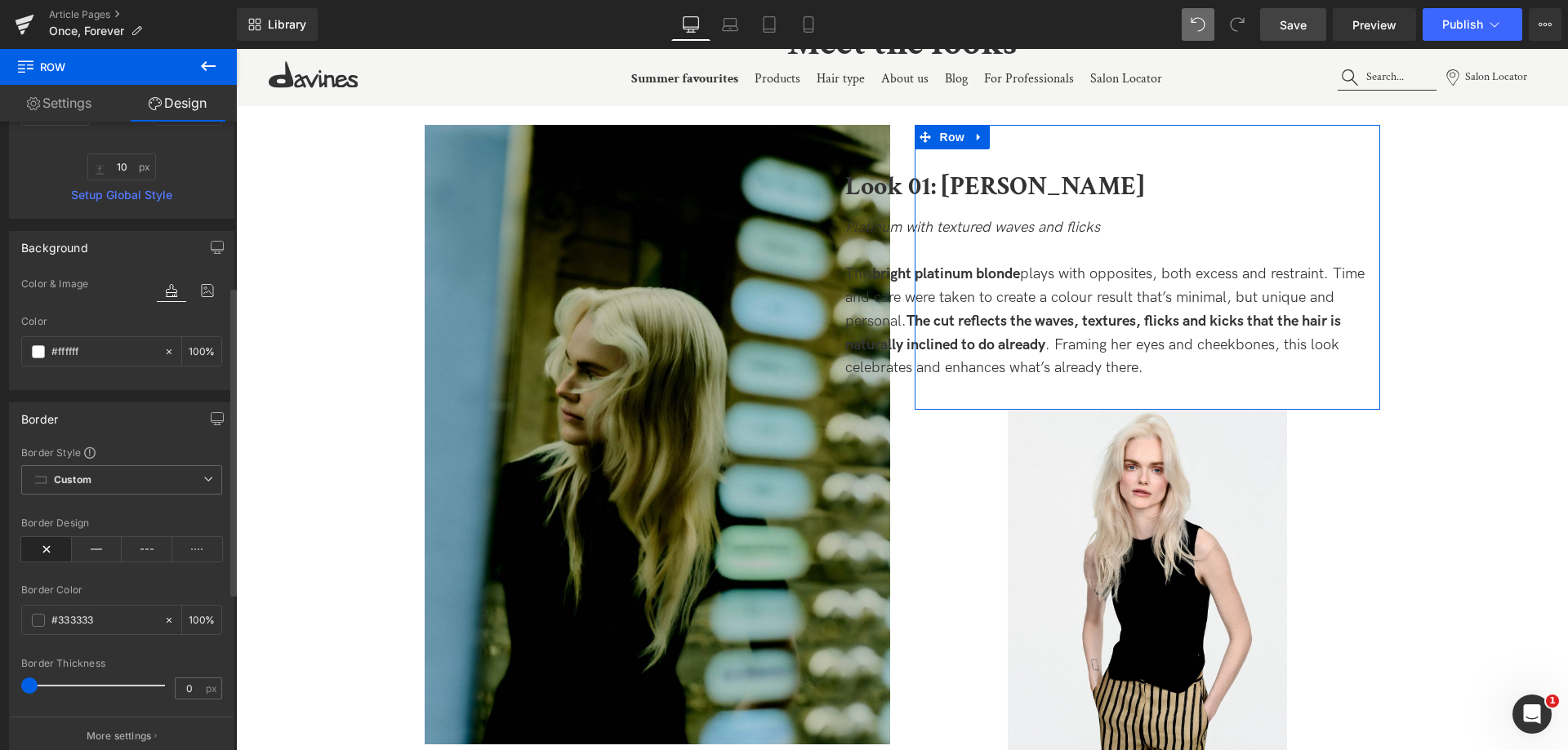
click at [111, 426] on div "Border" at bounding box center [121, 419] width 224 height 31
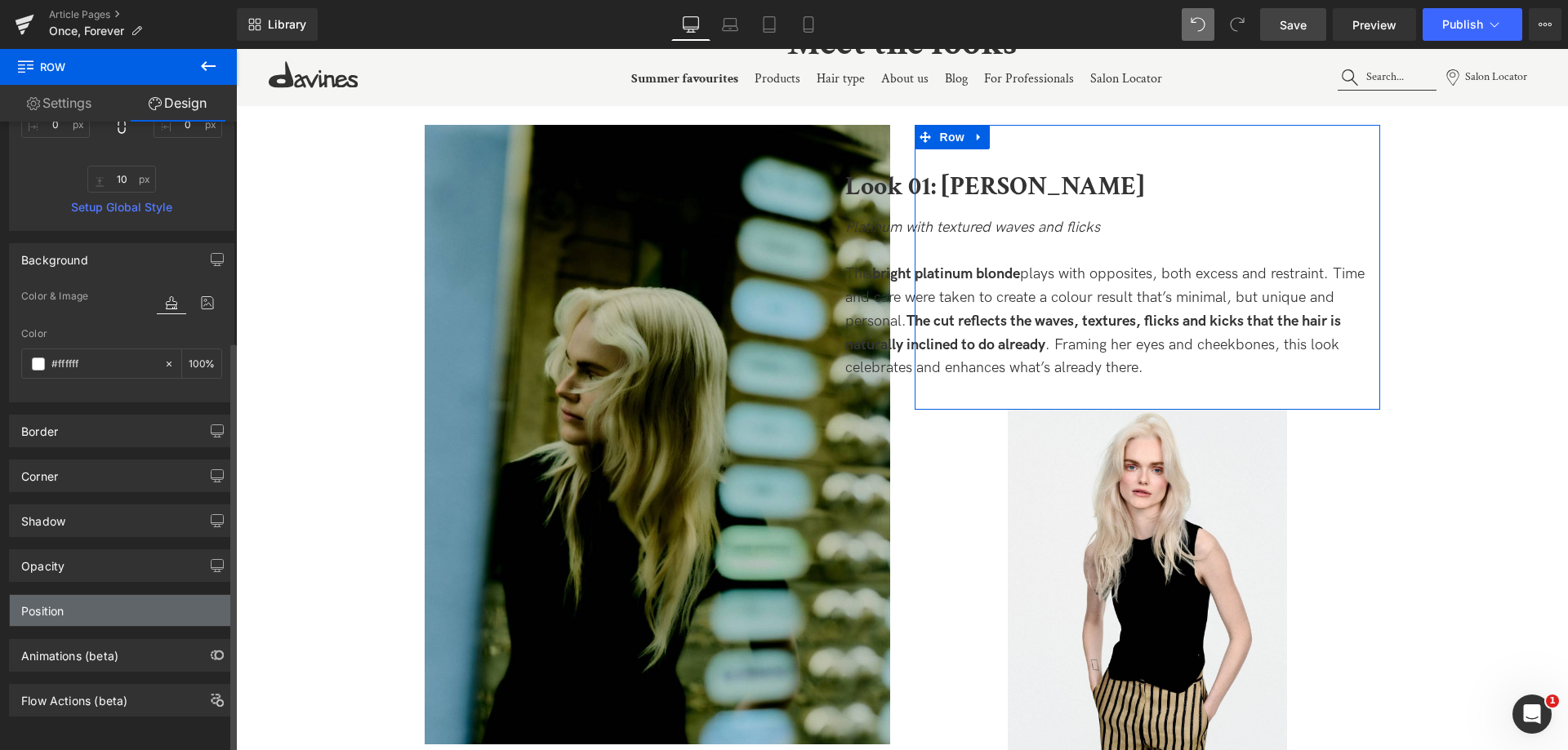
click at [111, 595] on div "Position" at bounding box center [121, 611] width 224 height 31
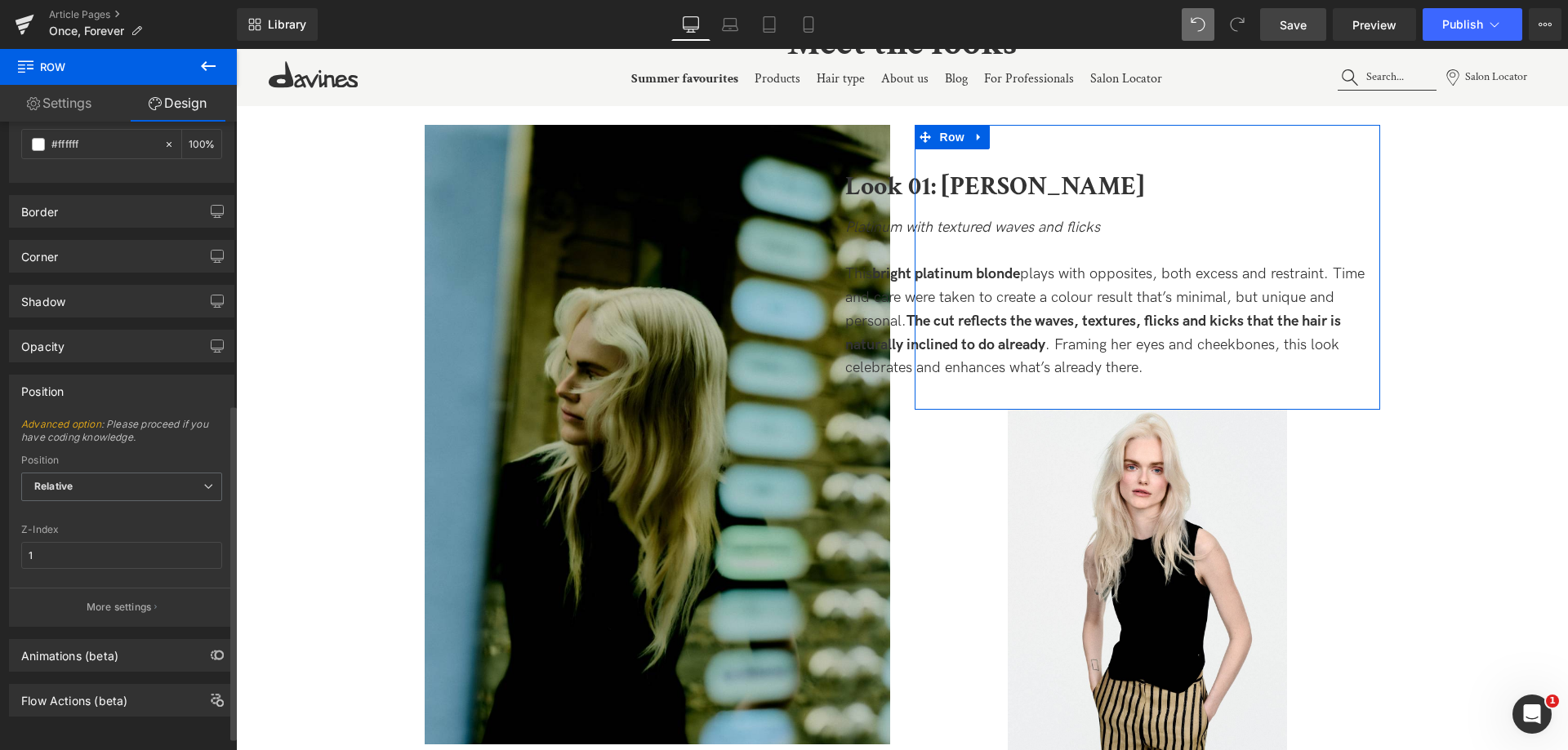
scroll to position [555, 0]
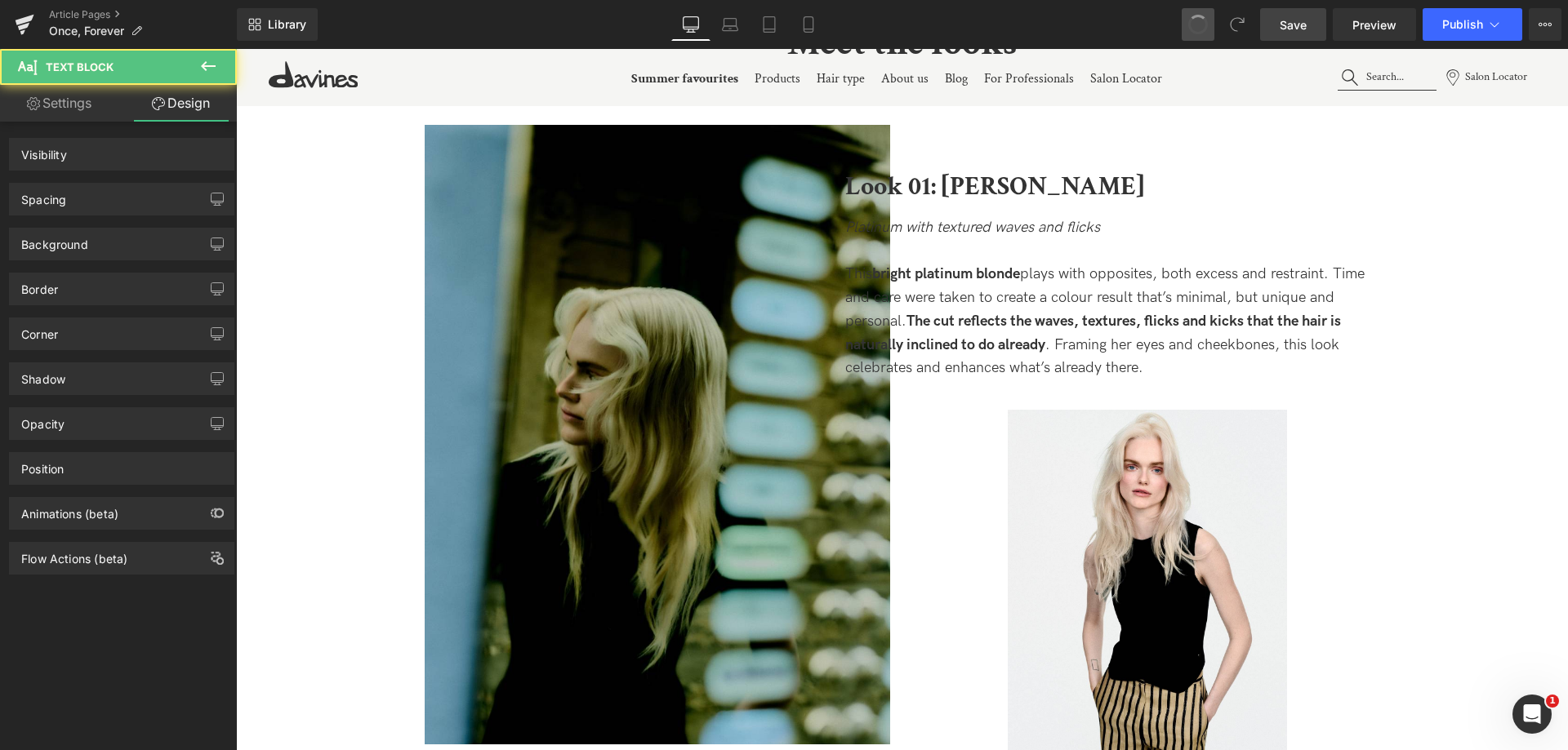
click at [1193, 39] on button at bounding box center [1198, 25] width 33 height 33
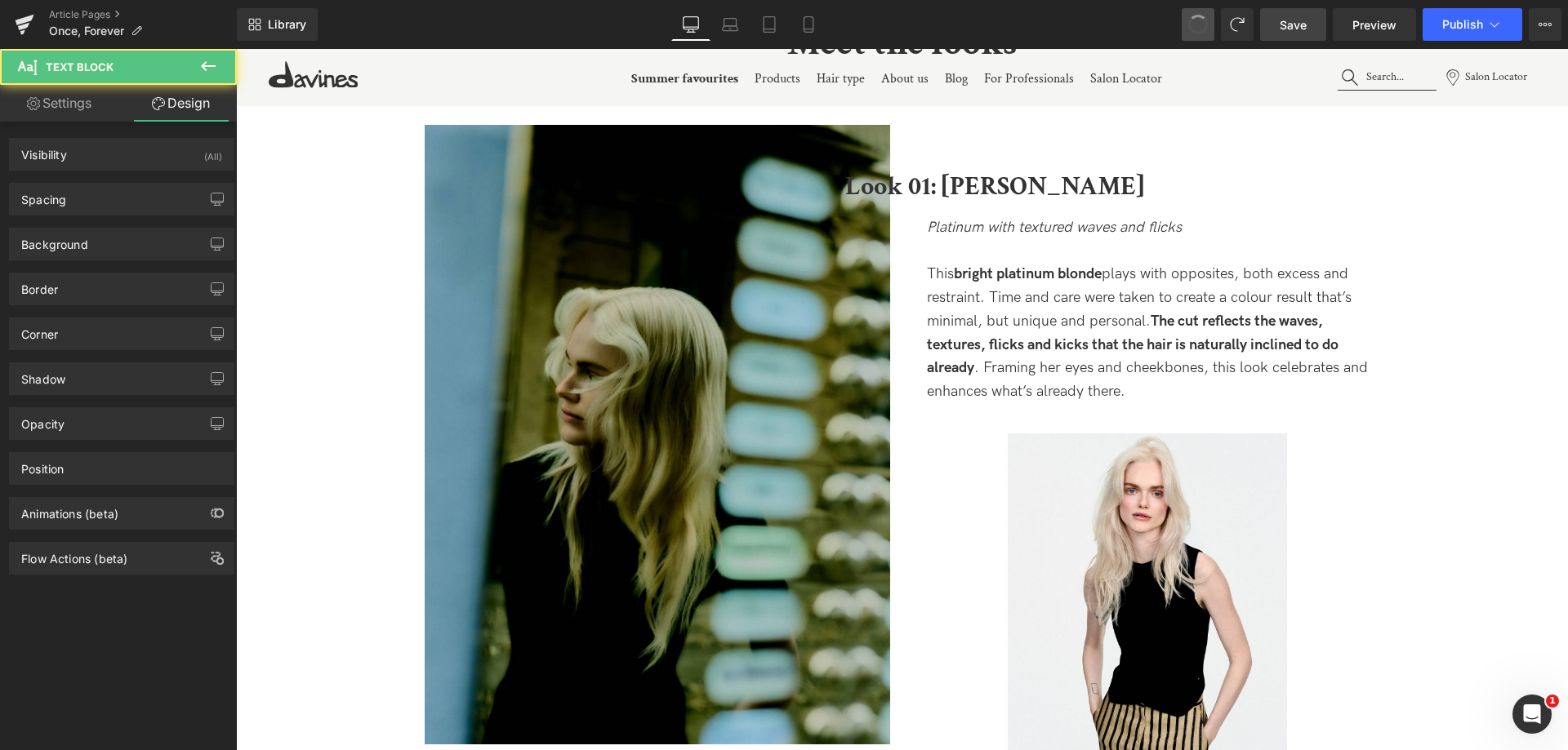
click at [1193, 39] on button at bounding box center [1198, 25] width 33 height 33
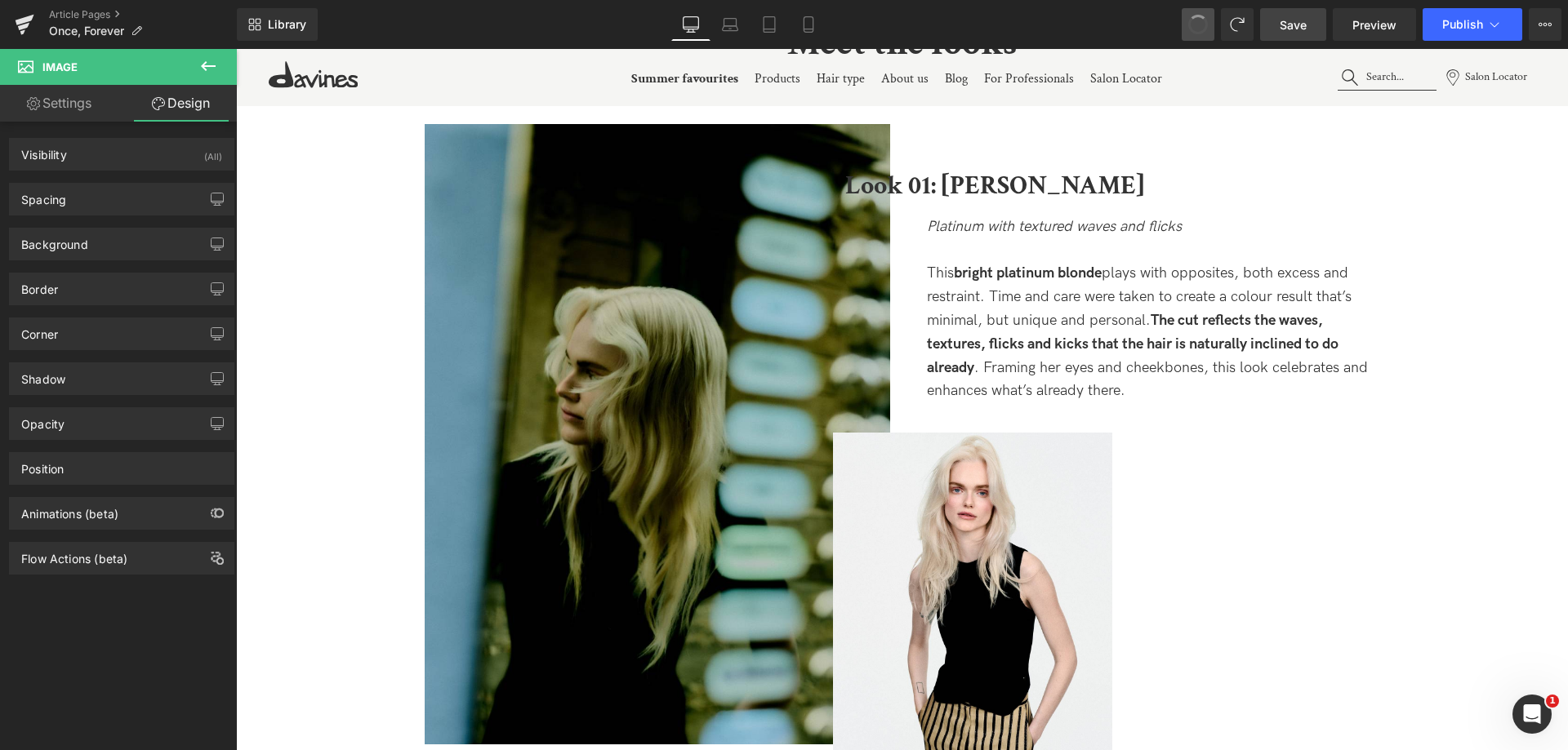
click at [1198, 25] on span at bounding box center [1198, 25] width 23 height 23
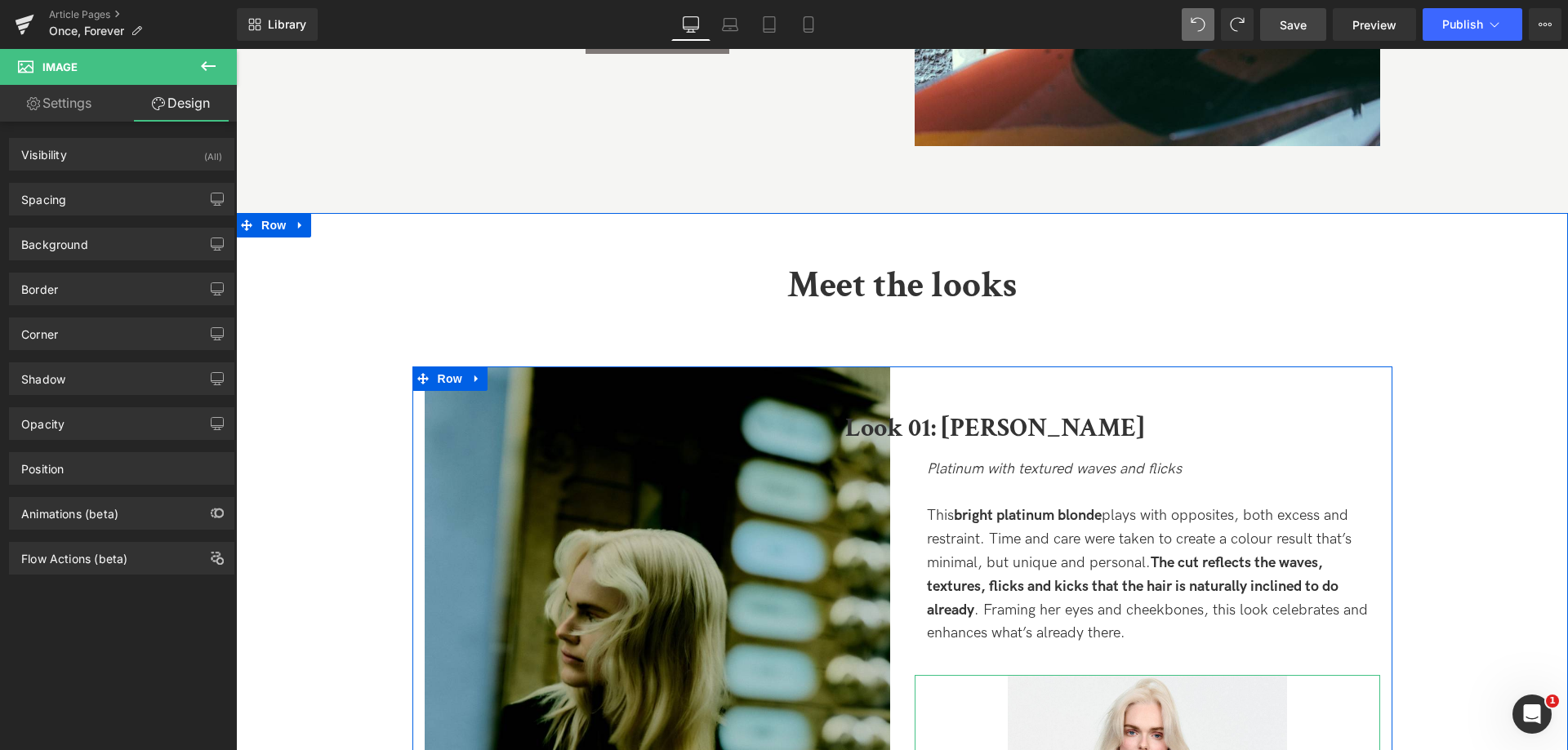
scroll to position [1512, 0]
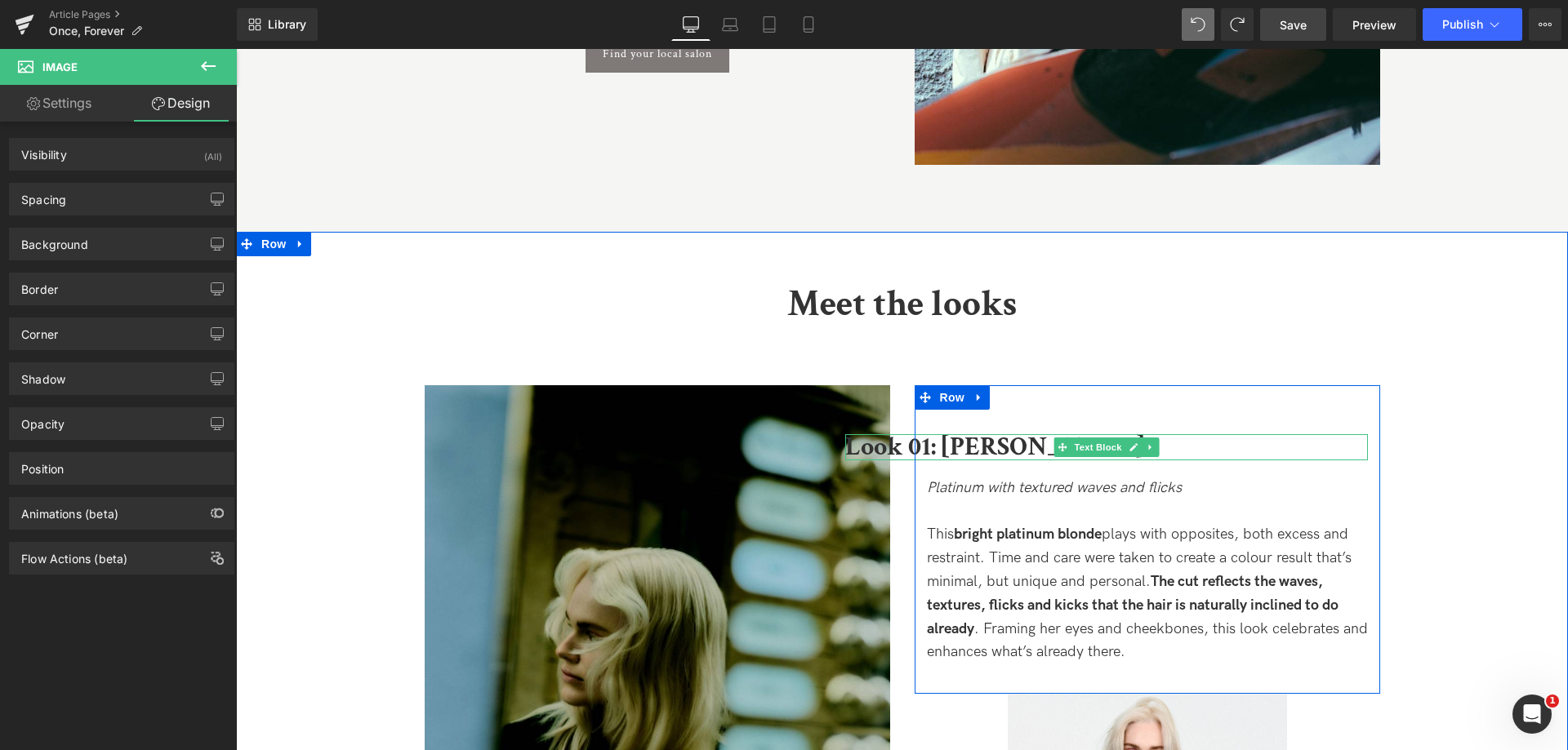
click at [941, 450] on b "Look 01: [PERSON_NAME]" at bounding box center [994, 446] width 299 height 34
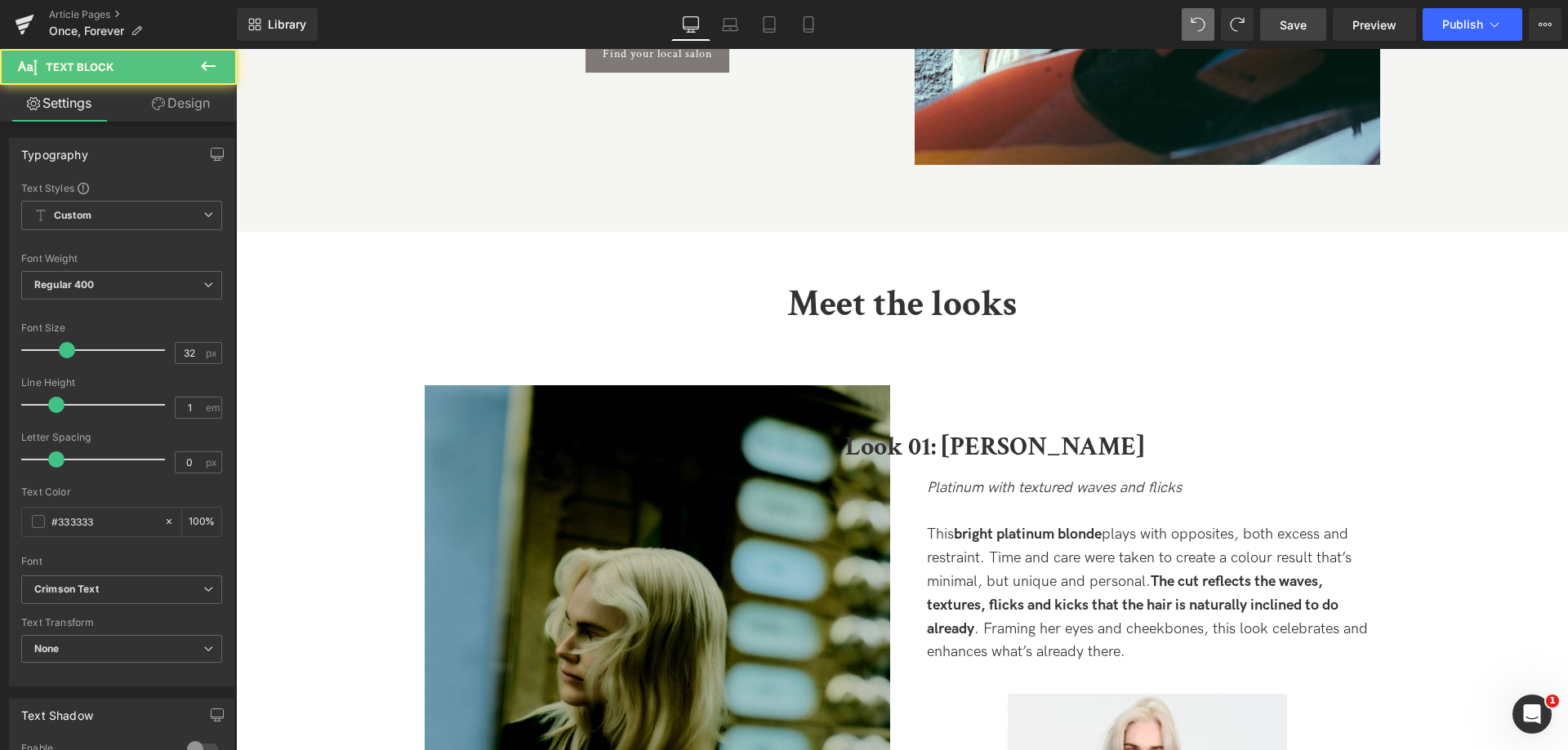
click at [173, 108] on link "Design" at bounding box center [180, 103] width 118 height 37
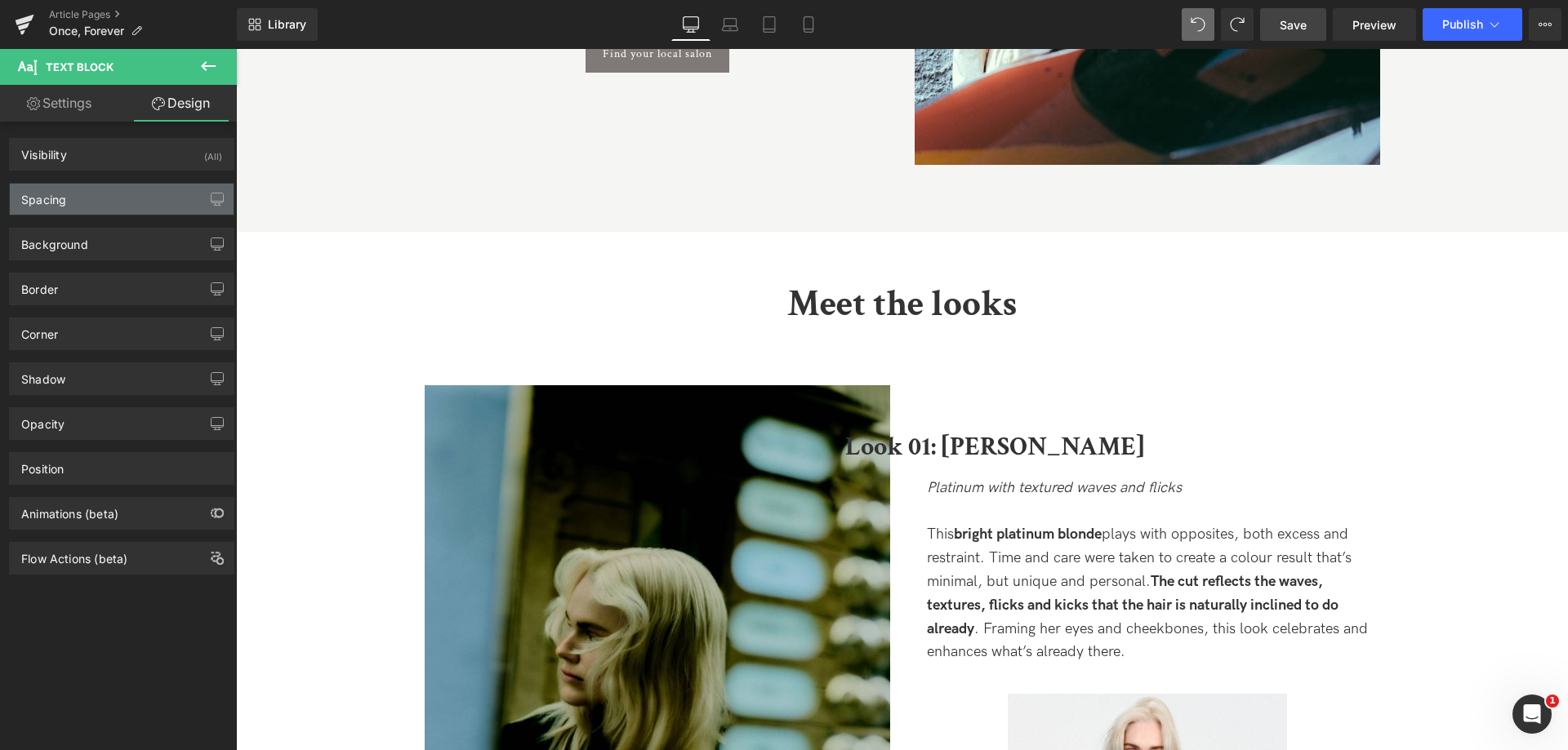
click at [29, 192] on div "Spacing" at bounding box center [44, 196] width 45 height 23
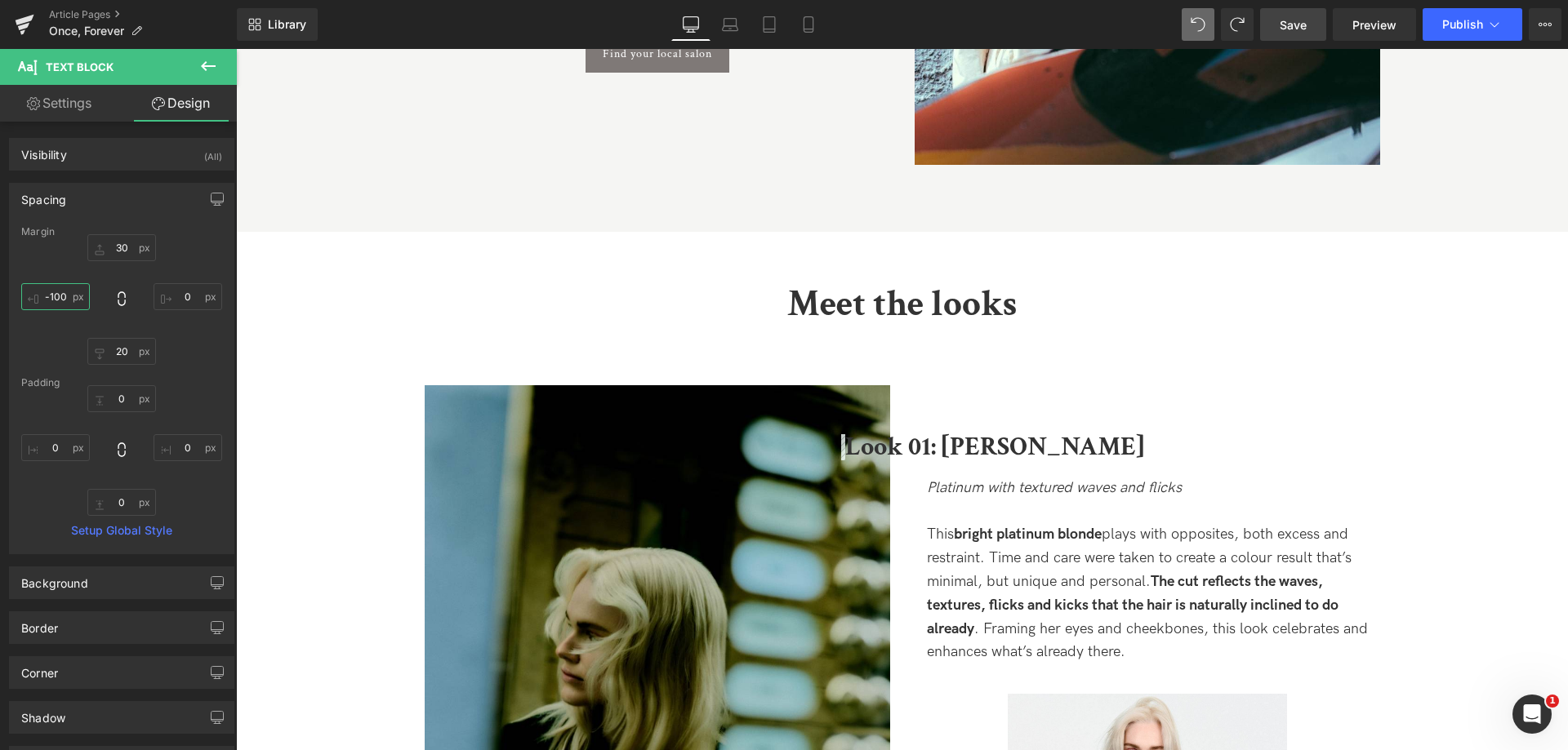
click at [50, 302] on input "-100" at bounding box center [55, 296] width 68 height 27
type input "o"
type input "0"
click at [1310, 31] on link "Save" at bounding box center [1293, 25] width 66 height 33
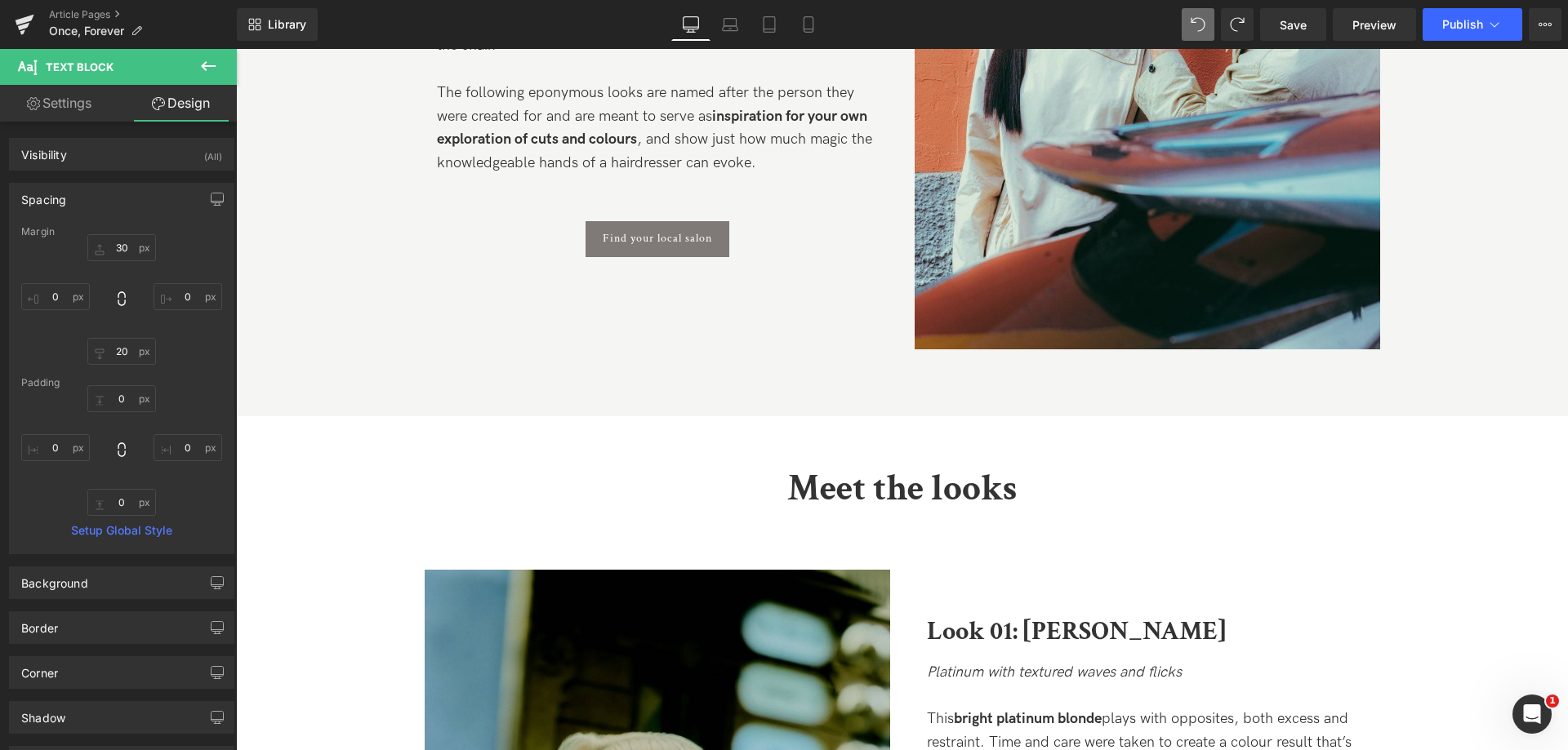
scroll to position [1022, 0]
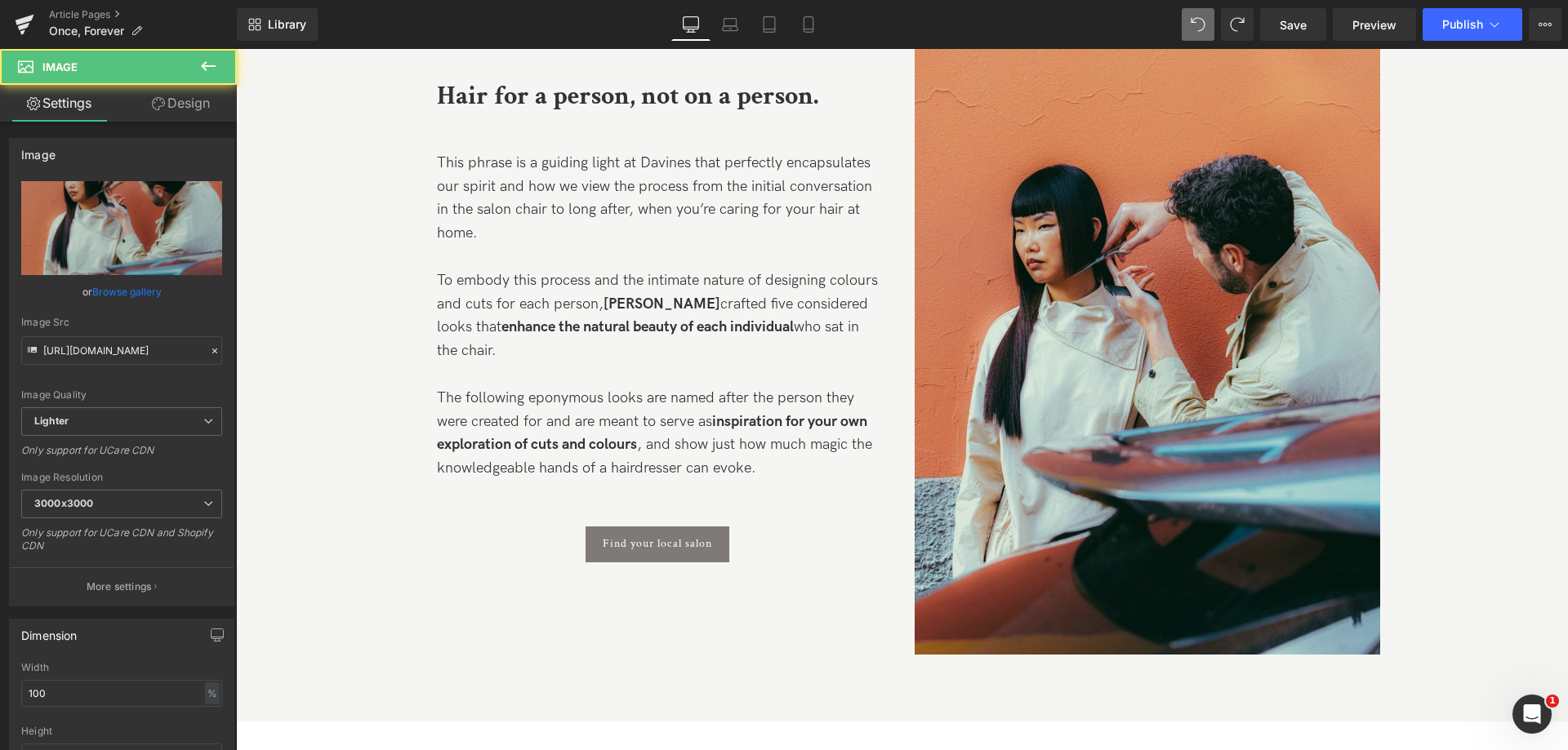
click at [1013, 280] on img at bounding box center [1147, 345] width 465 height 620
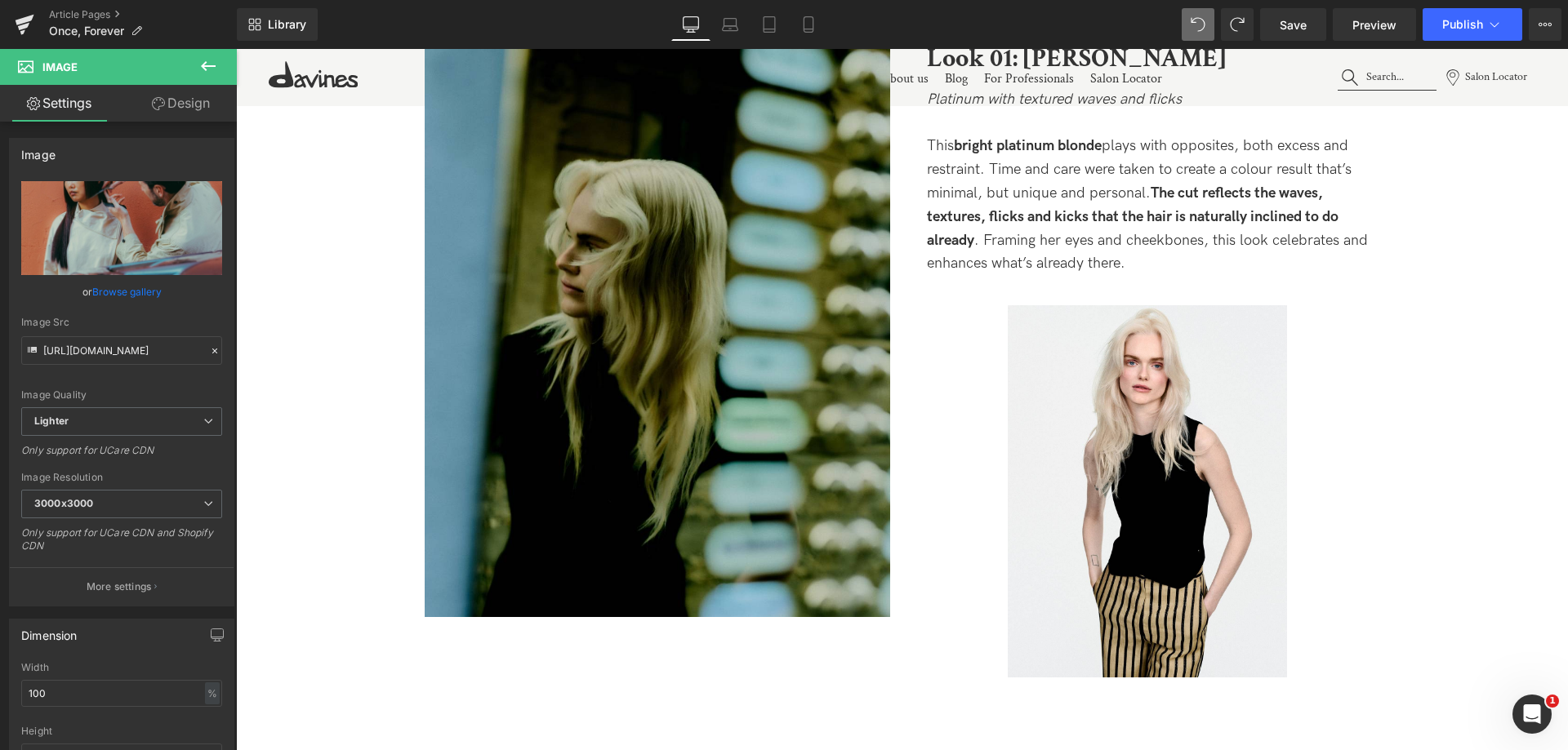
scroll to position [1920, 0]
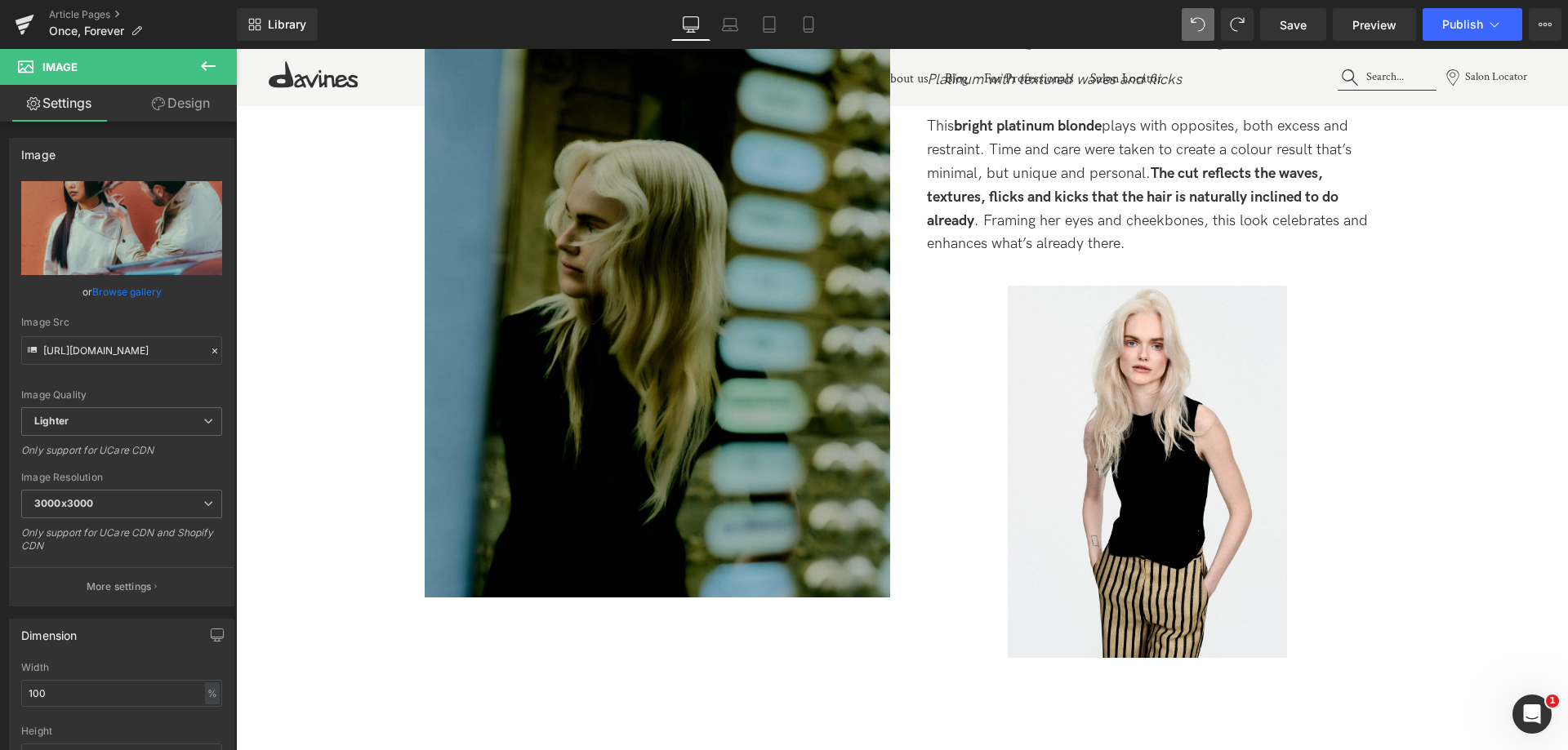
click at [762, 313] on img at bounding box center [658, 287] width 465 height 620
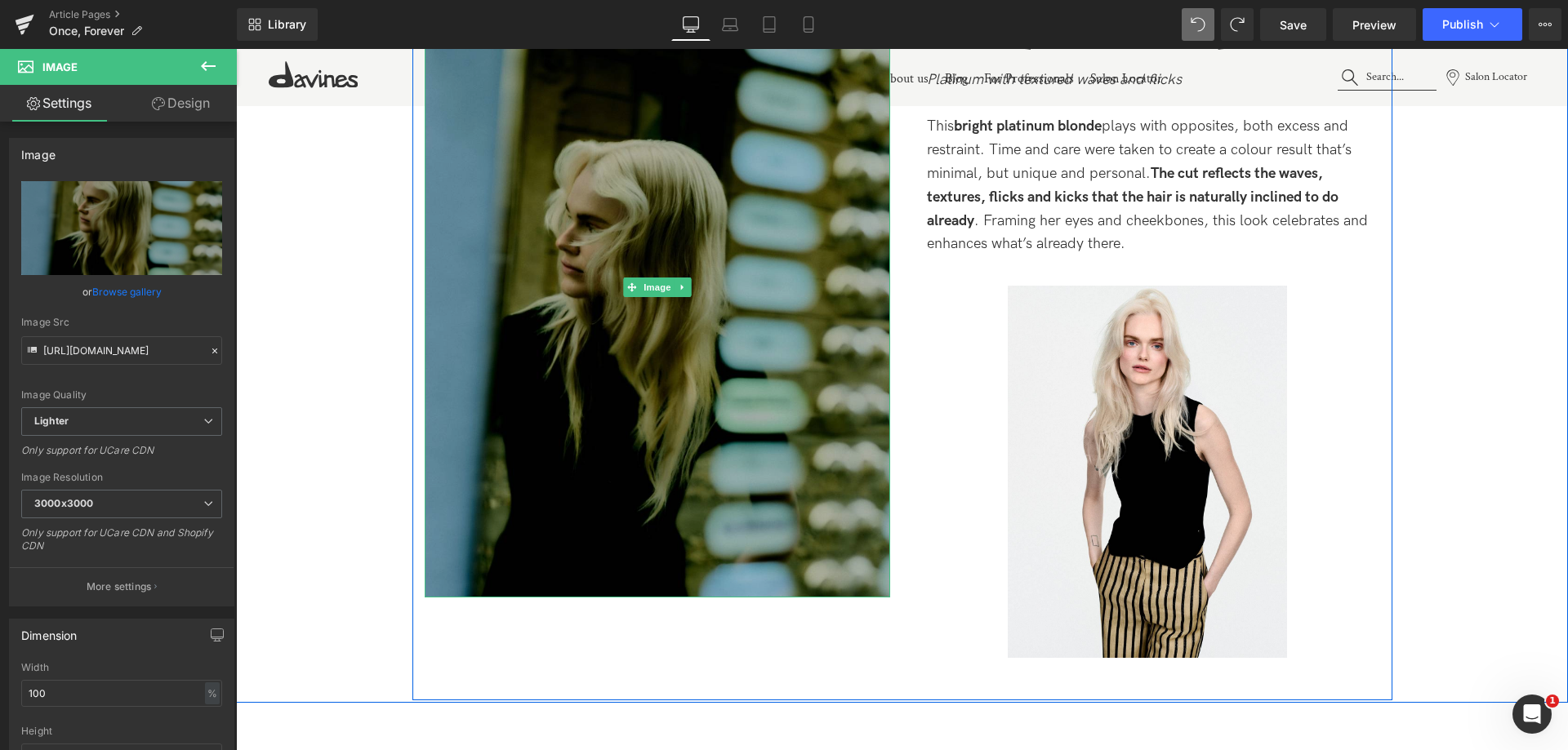
click at [671, 243] on img at bounding box center [658, 287] width 465 height 620
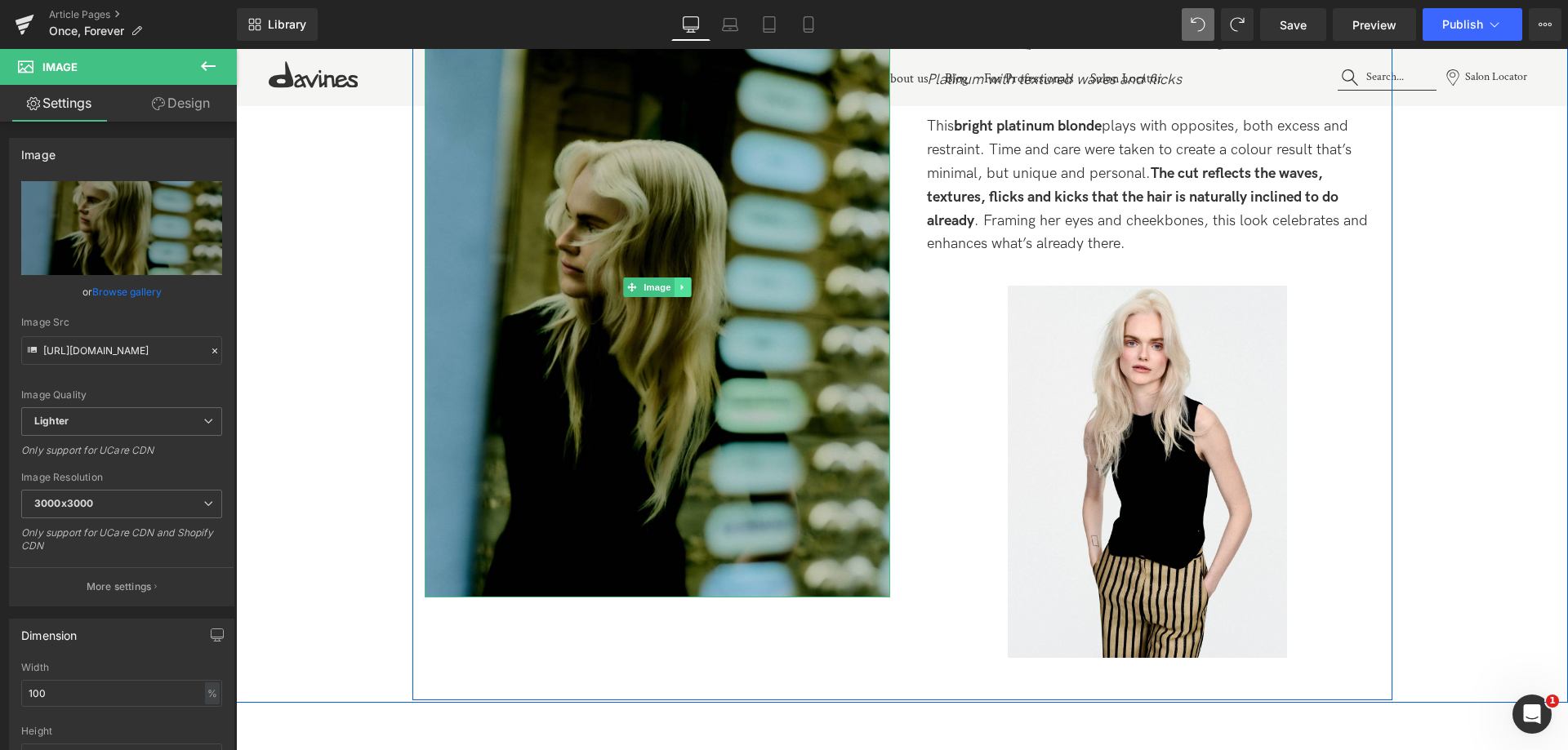
click at [674, 285] on link at bounding box center [682, 287] width 17 height 20
click at [669, 290] on icon at bounding box center [673, 287] width 9 height 10
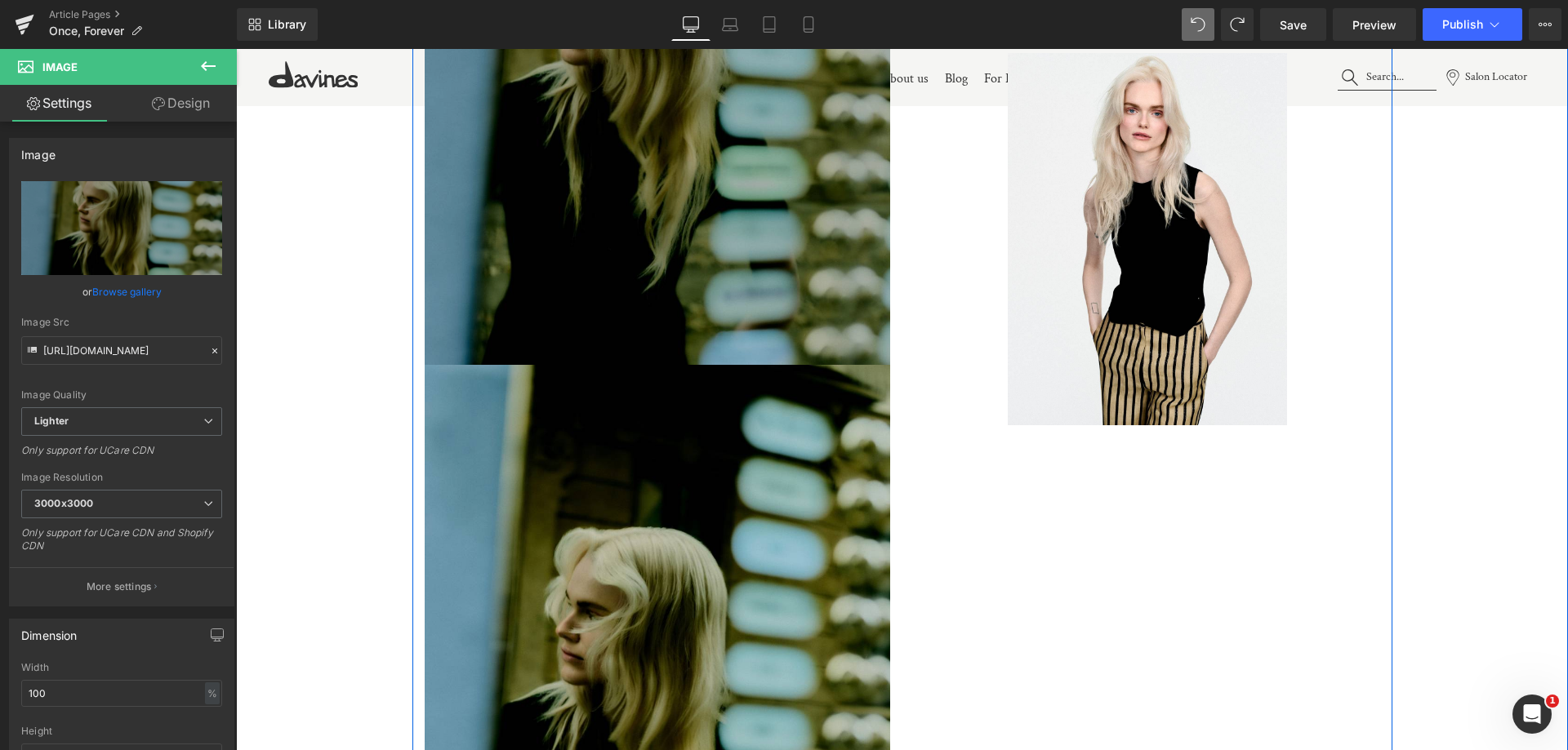
scroll to position [1995, 0]
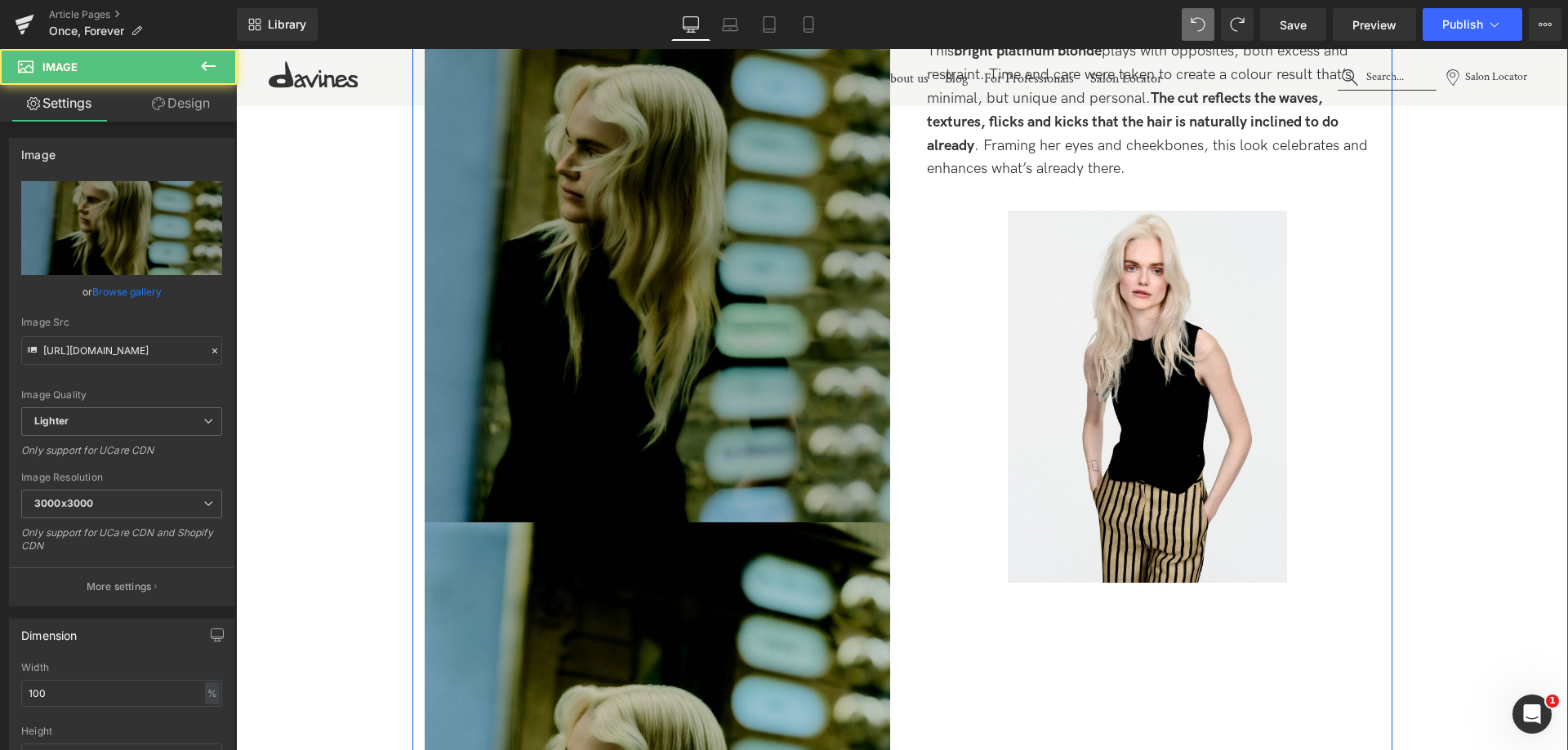
click at [692, 339] on img at bounding box center [658, 212] width 465 height 620
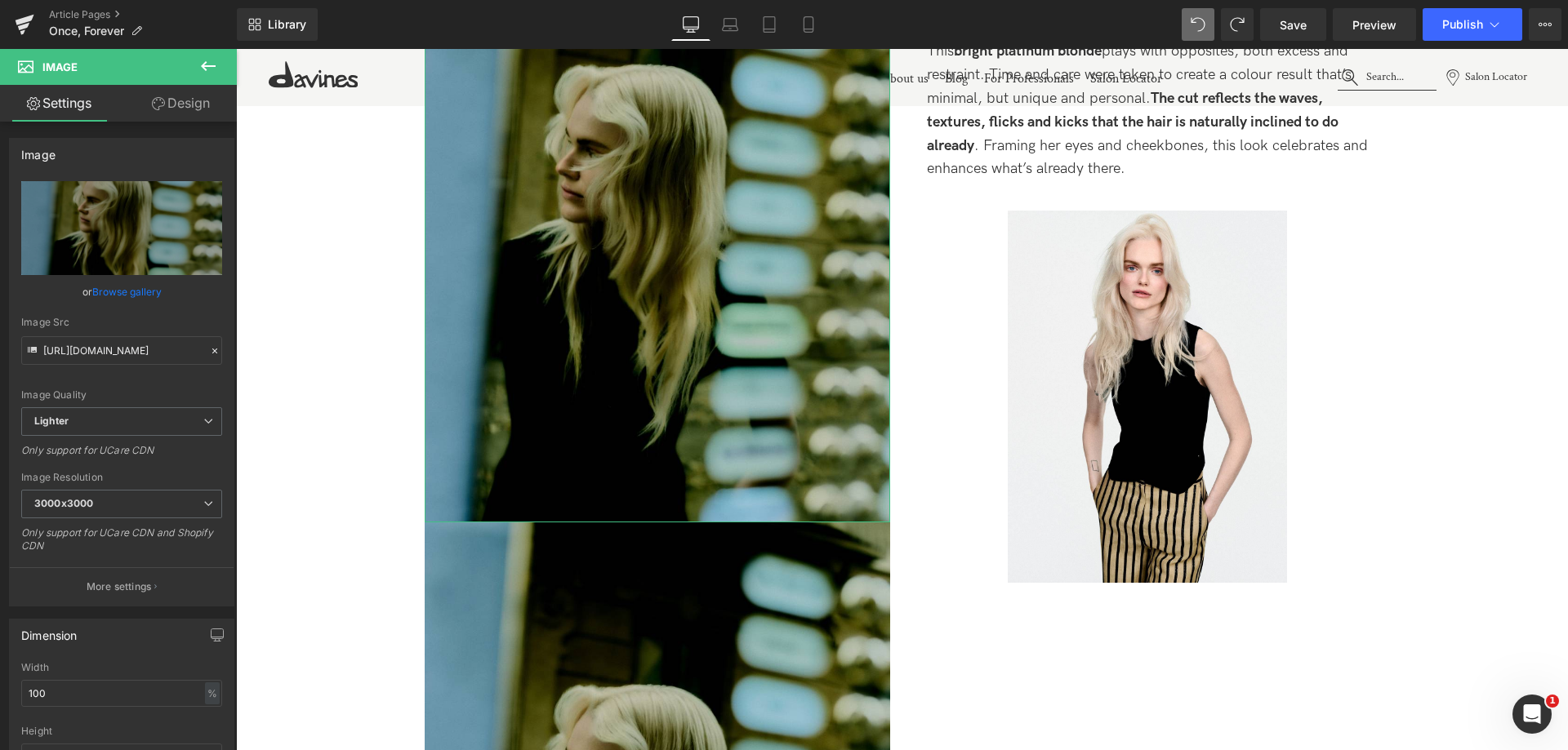
click at [187, 106] on link "Design" at bounding box center [180, 103] width 118 height 37
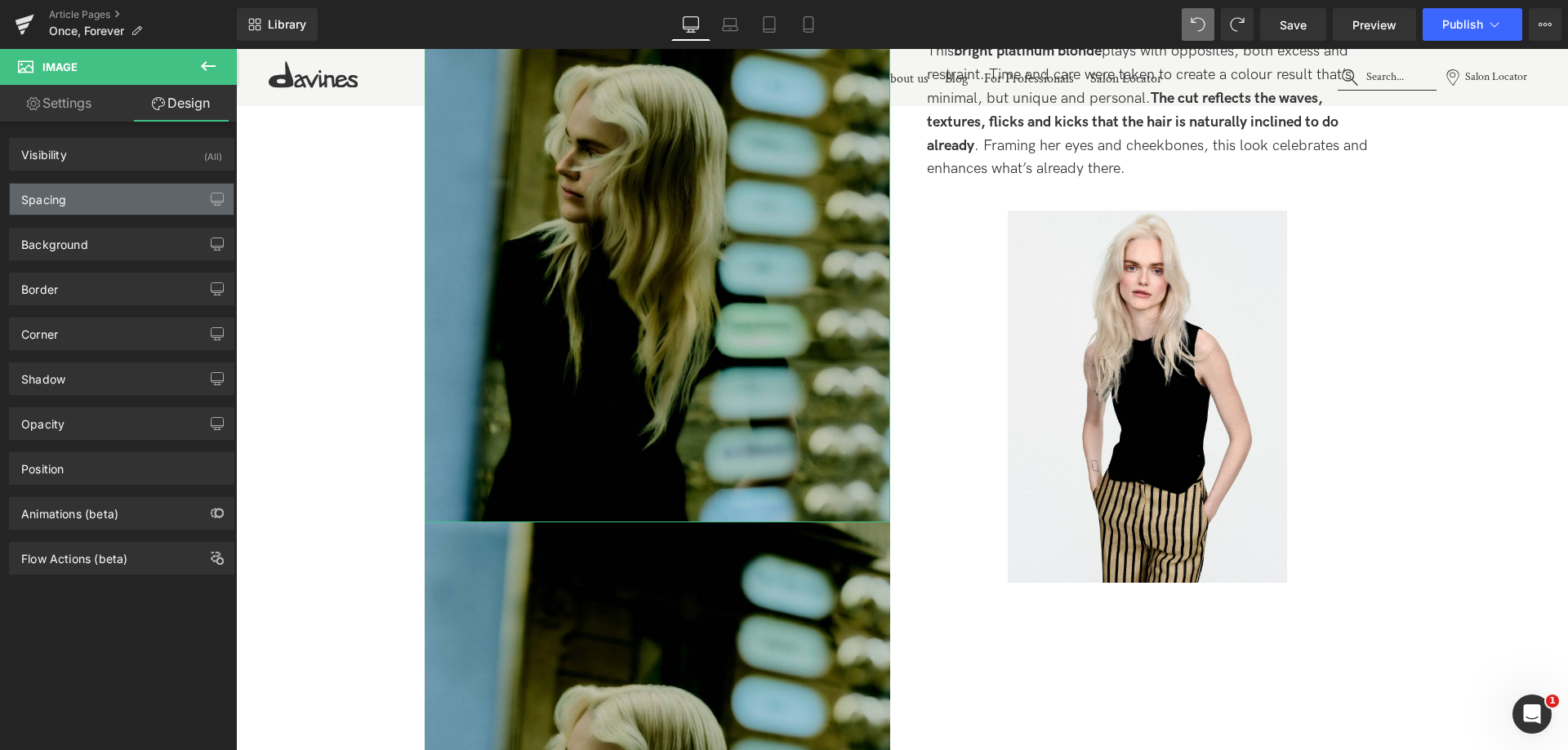
click at [120, 202] on div "Spacing" at bounding box center [121, 200] width 224 height 31
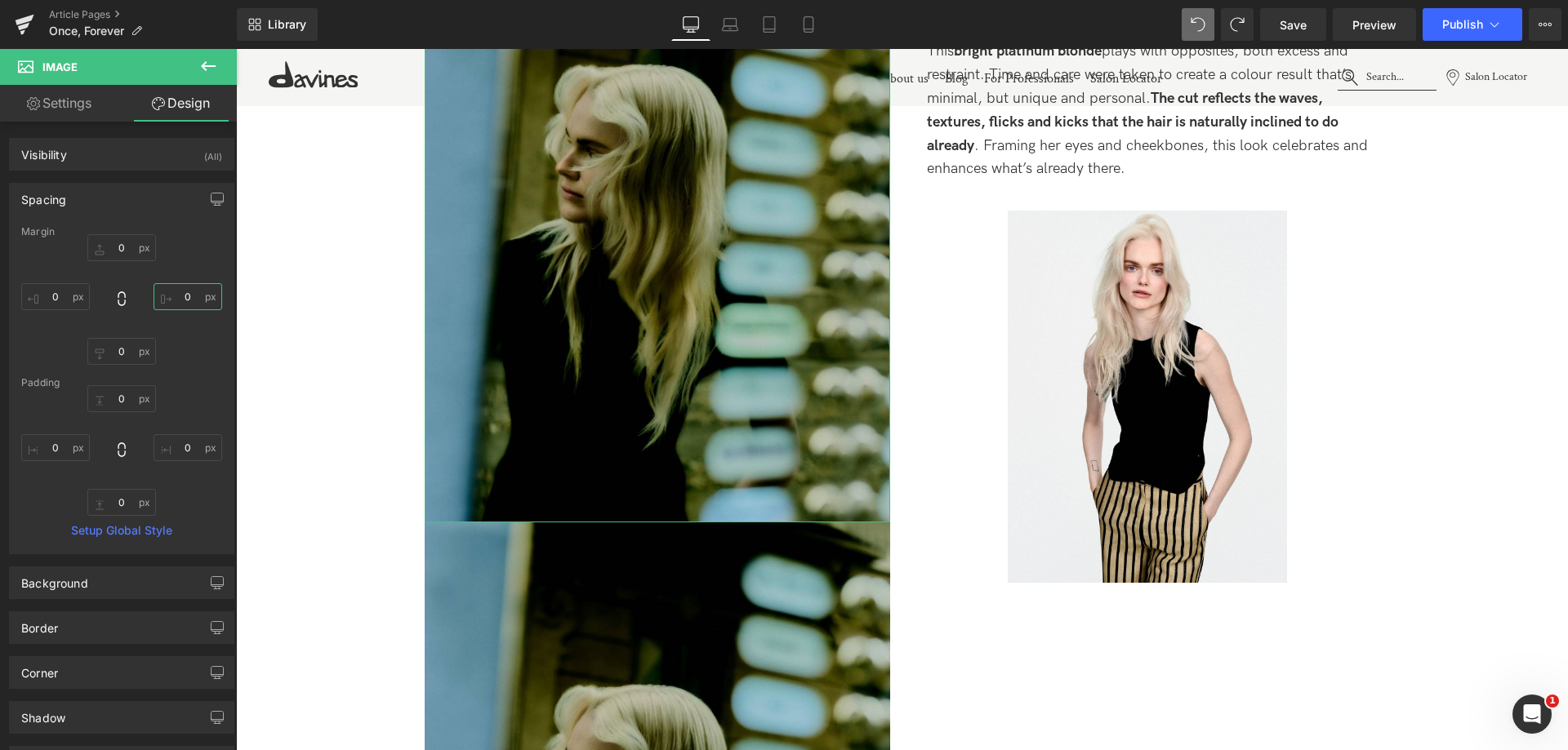
click at [175, 295] on input "0" at bounding box center [187, 296] width 68 height 27
click at [172, 295] on input "0" at bounding box center [187, 296] width 68 height 27
type input "100"
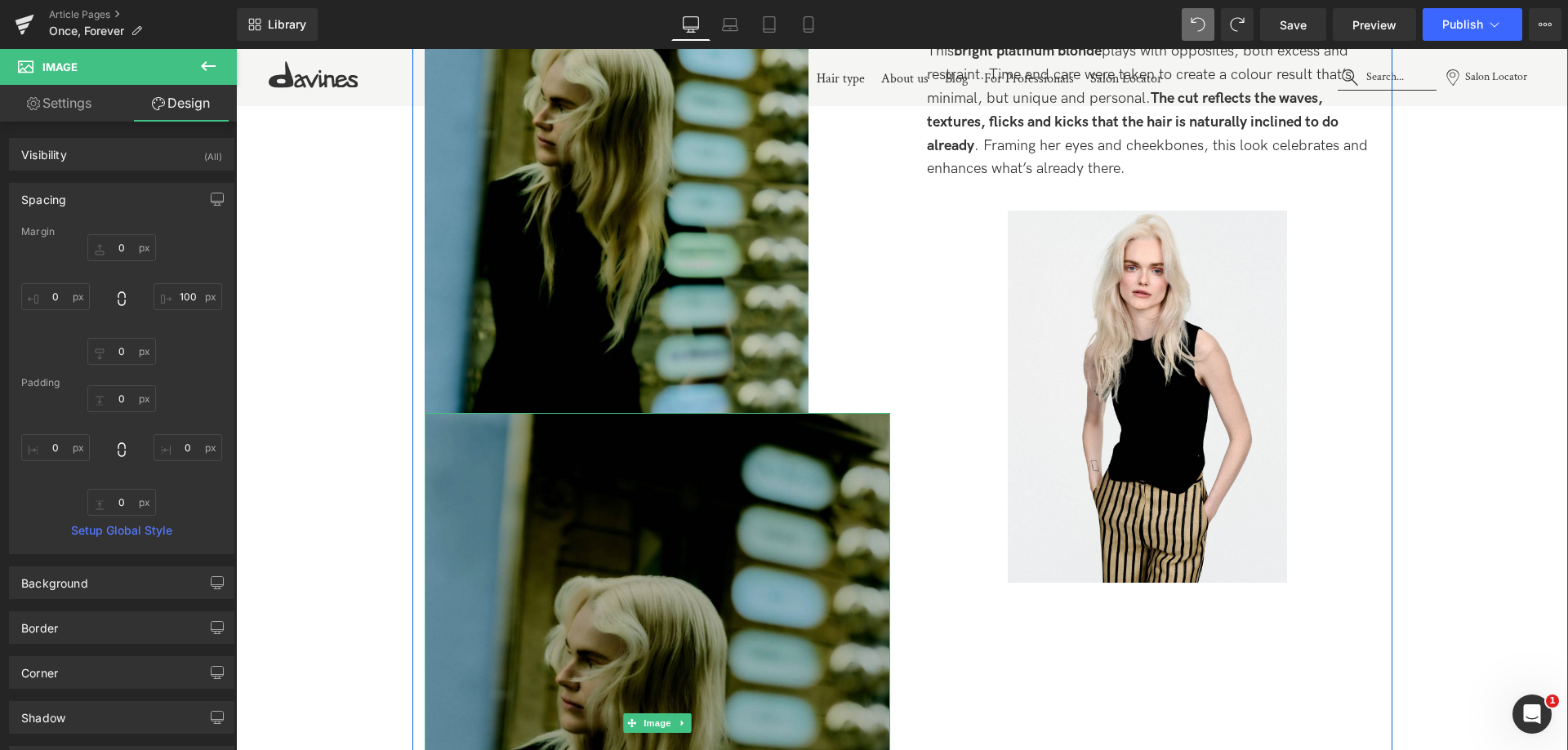
click at [588, 517] on img at bounding box center [658, 724] width 465 height 620
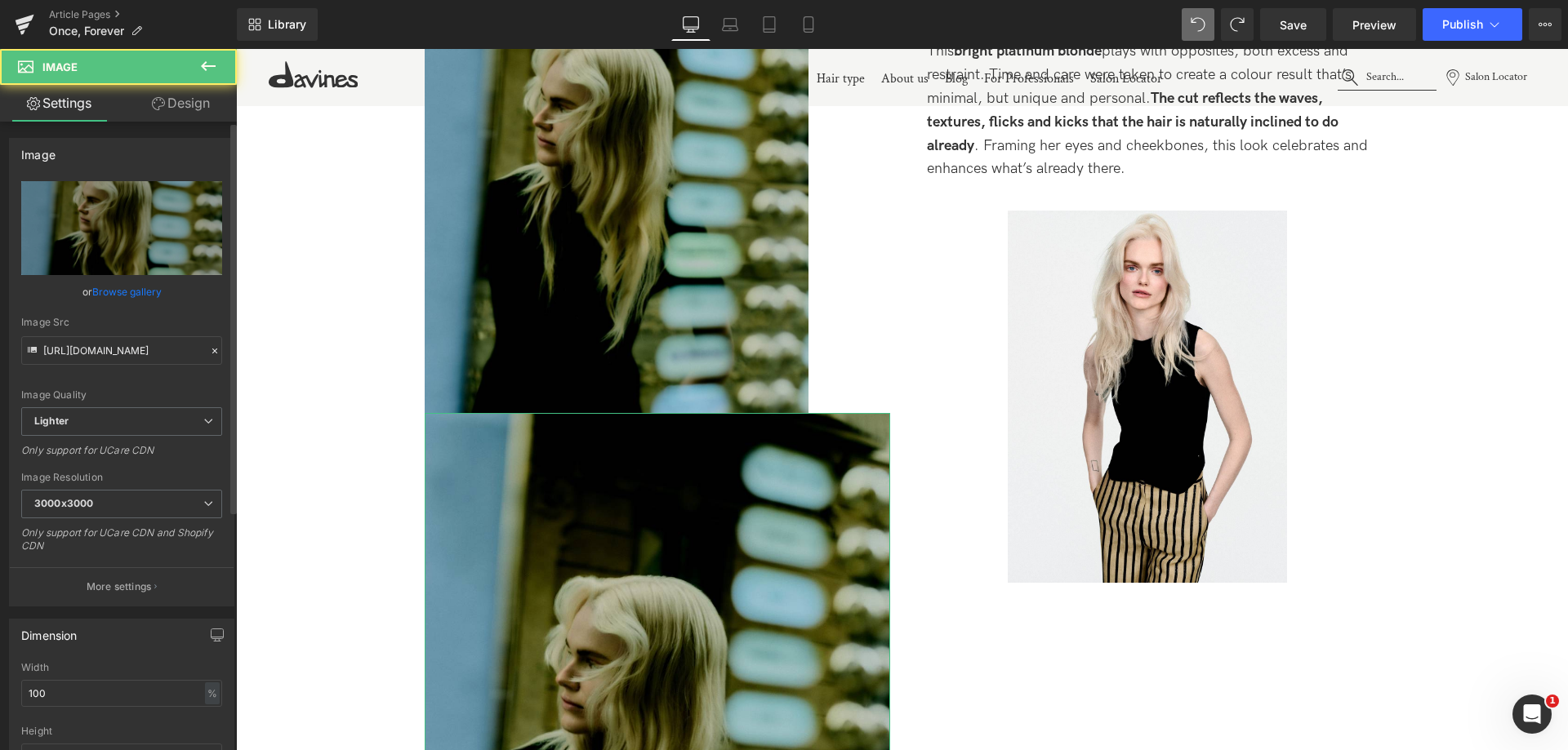
click at [142, 292] on link "Browse gallery" at bounding box center [127, 291] width 69 height 29
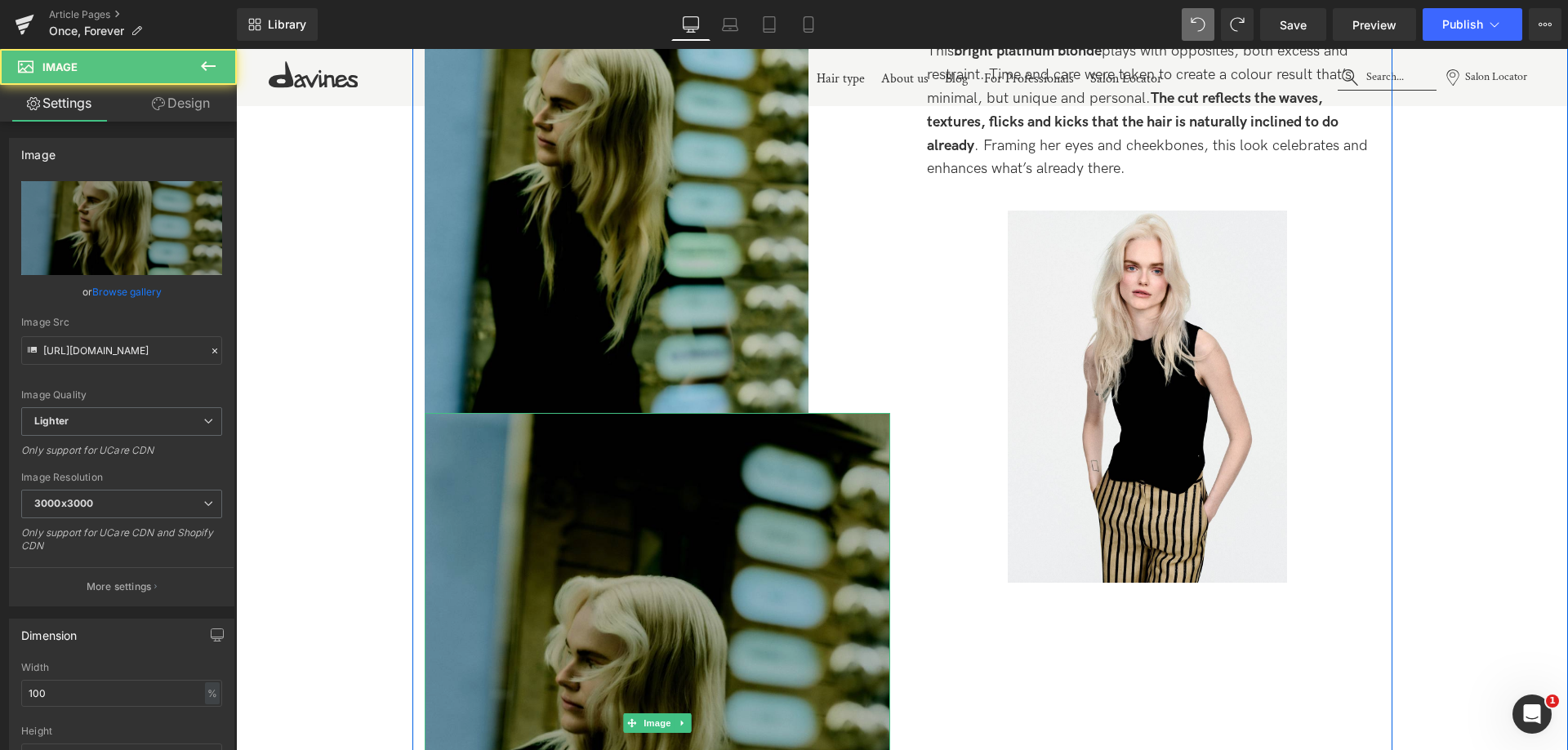
click at [632, 548] on img at bounding box center [658, 724] width 465 height 620
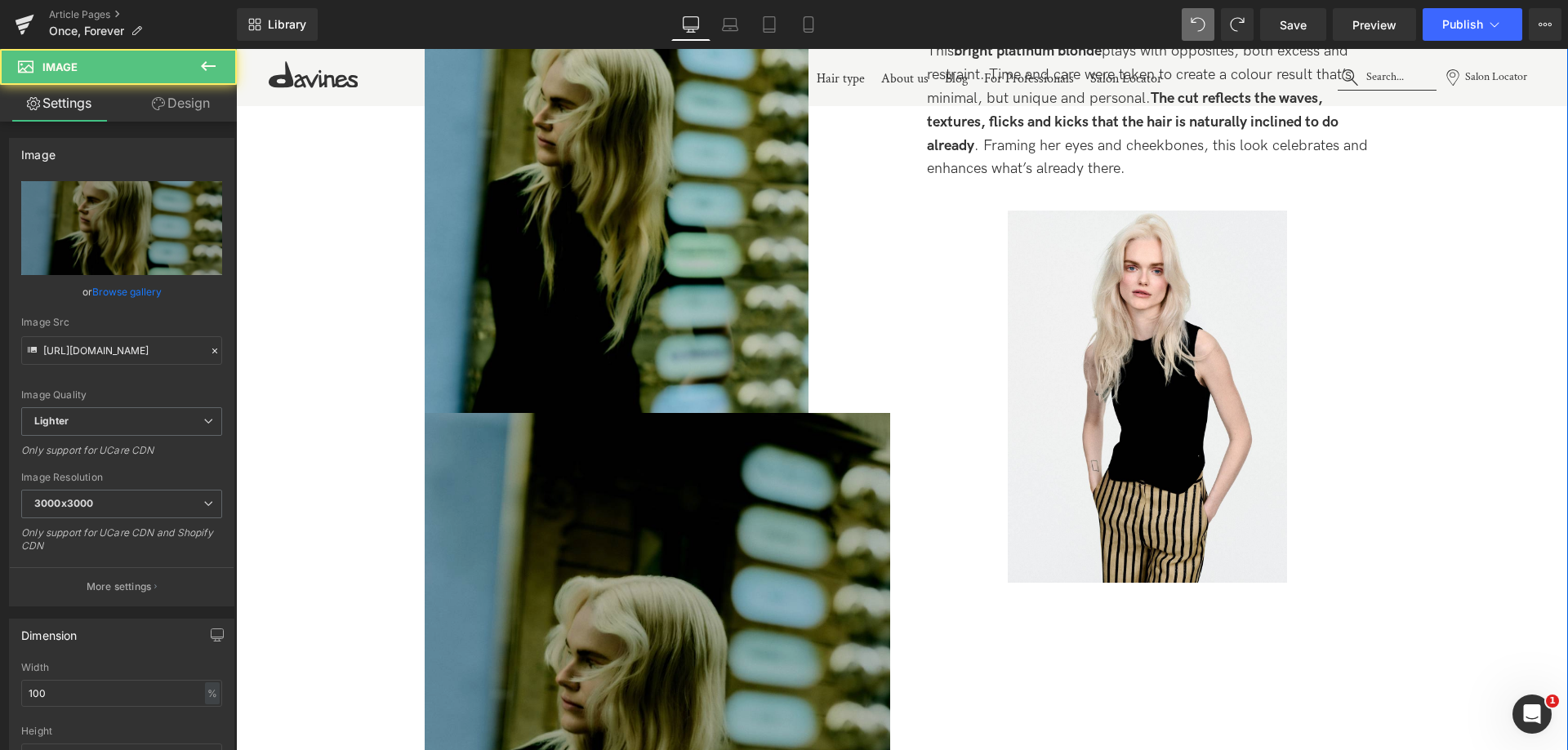
click at [539, 531] on img at bounding box center [658, 724] width 465 height 620
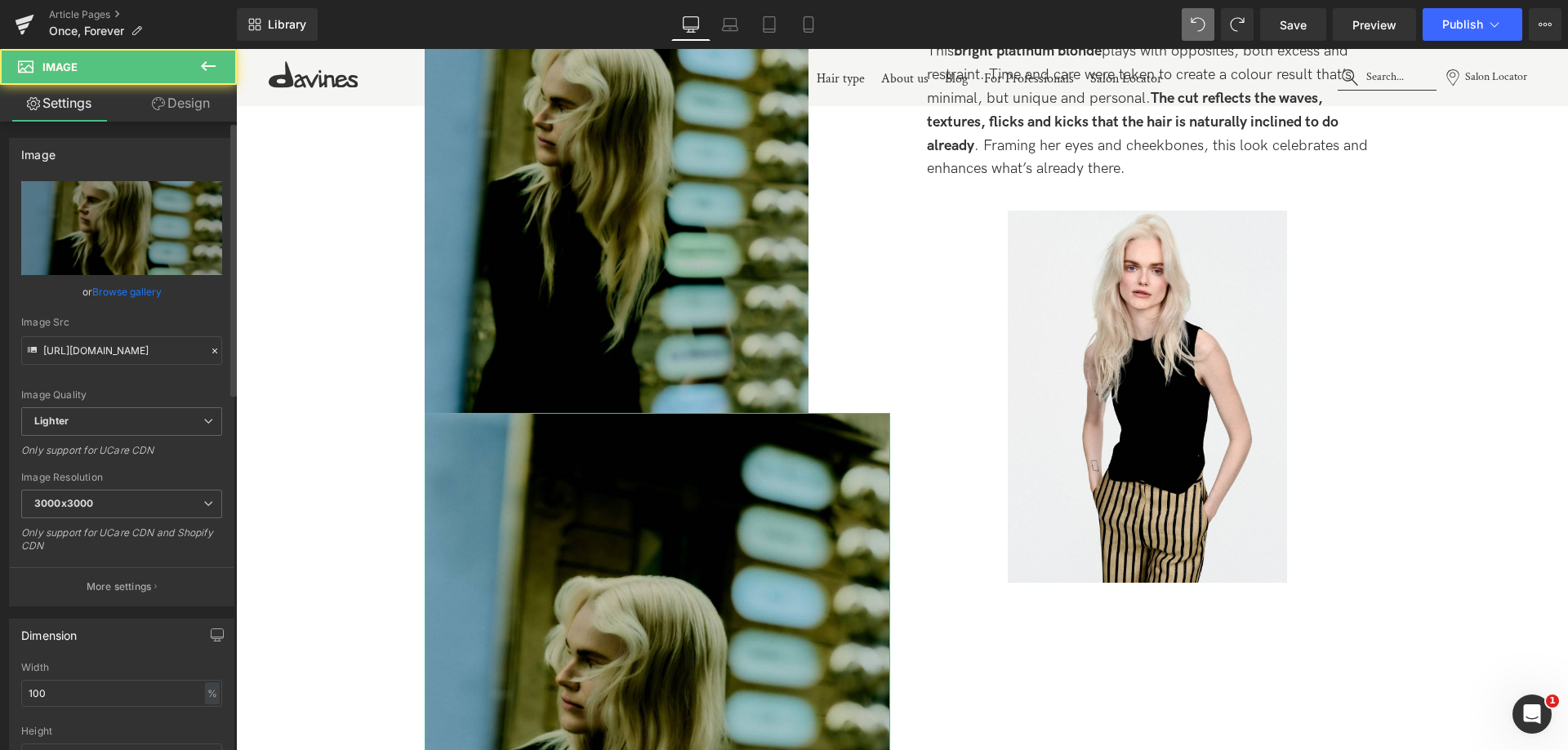
click at [116, 288] on link "Browse gallery" at bounding box center [127, 291] width 69 height 29
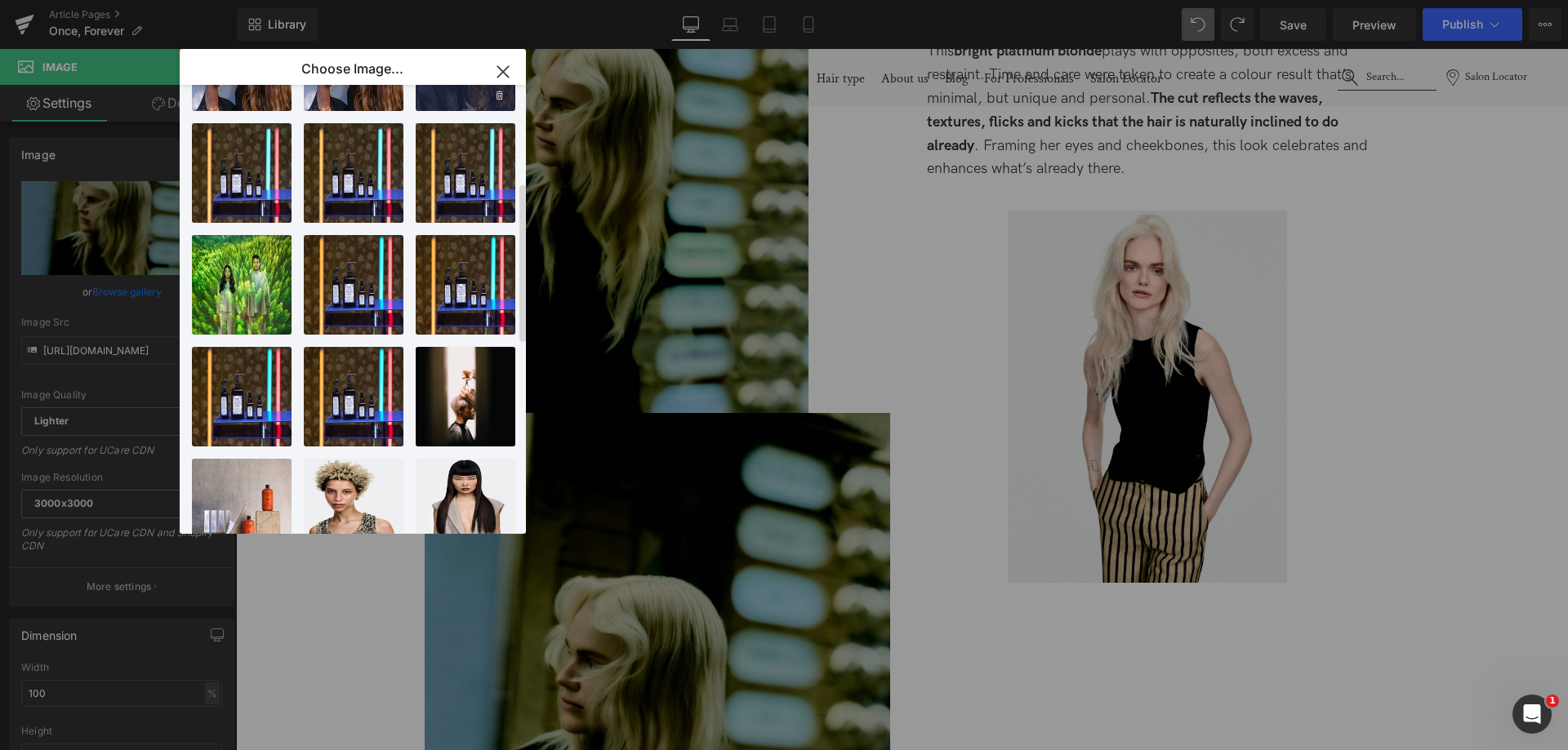
scroll to position [0, 0]
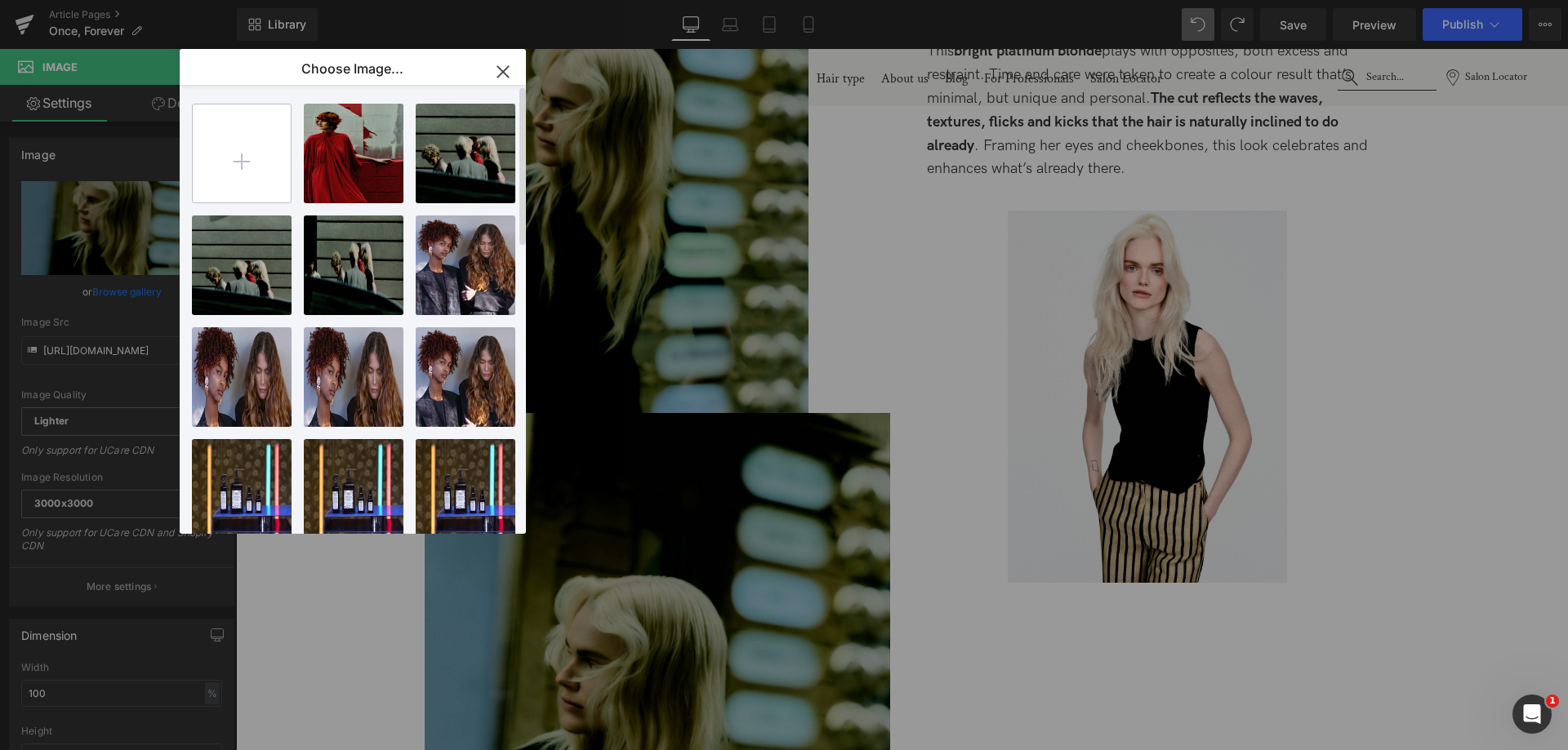
click at [262, 170] on input "file" at bounding box center [242, 153] width 98 height 98
type input "C:\fakepath\DAVINES_C25_SHOT_12_175.jpg"
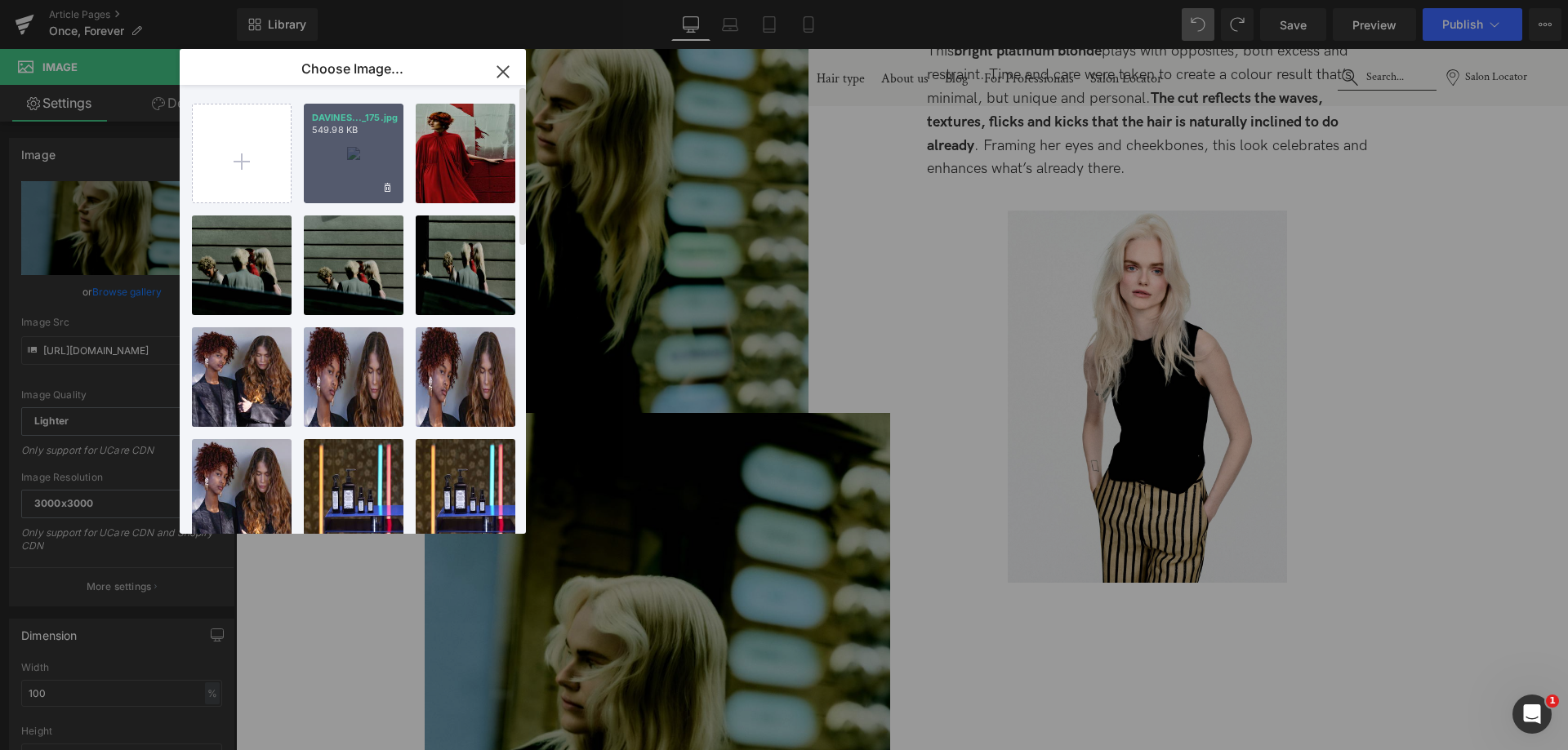
click at [361, 169] on div "DAVINES..._175.jpg 549.98 KB" at bounding box center [353, 153] width 100 height 100
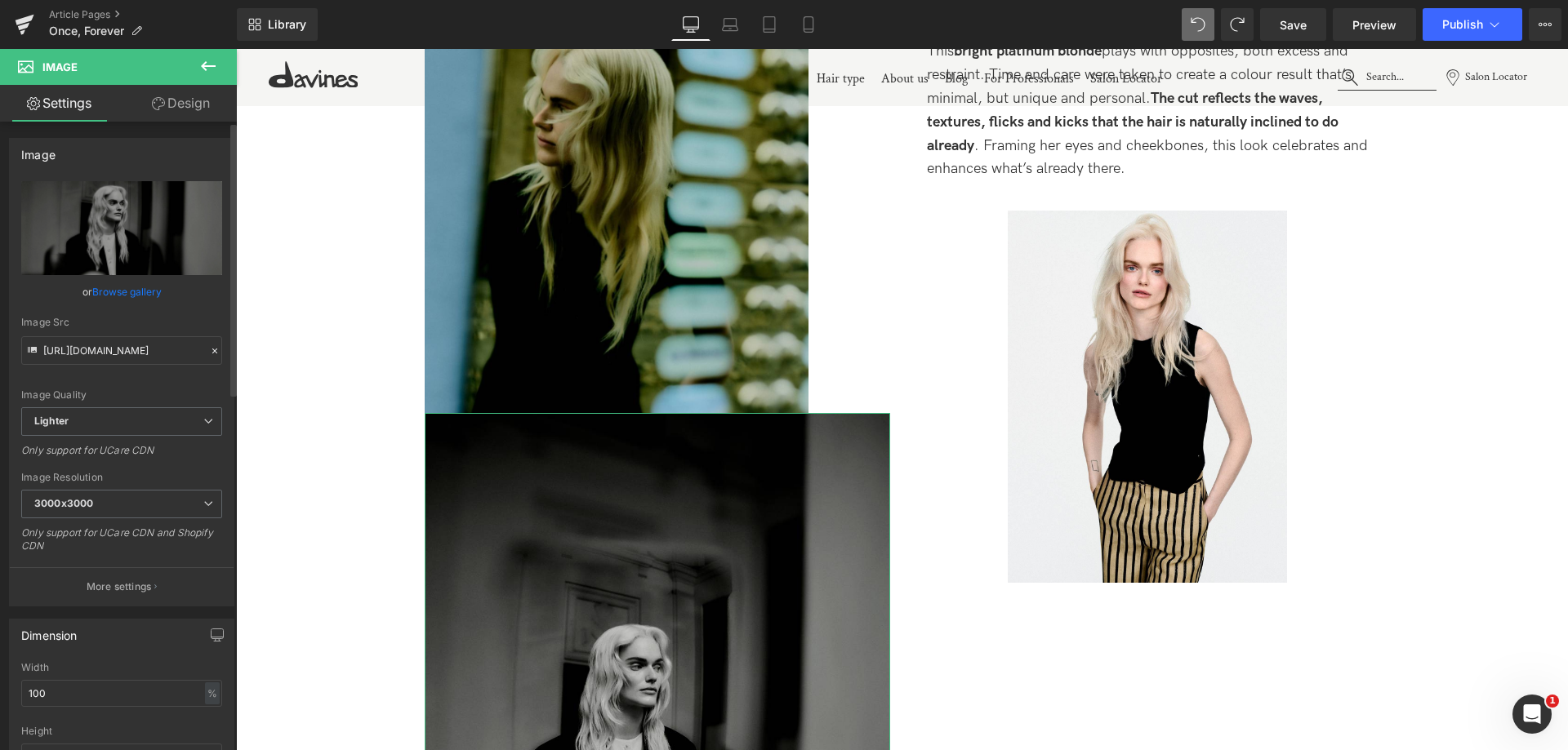
click at [100, 289] on link "Browse gallery" at bounding box center [127, 291] width 69 height 29
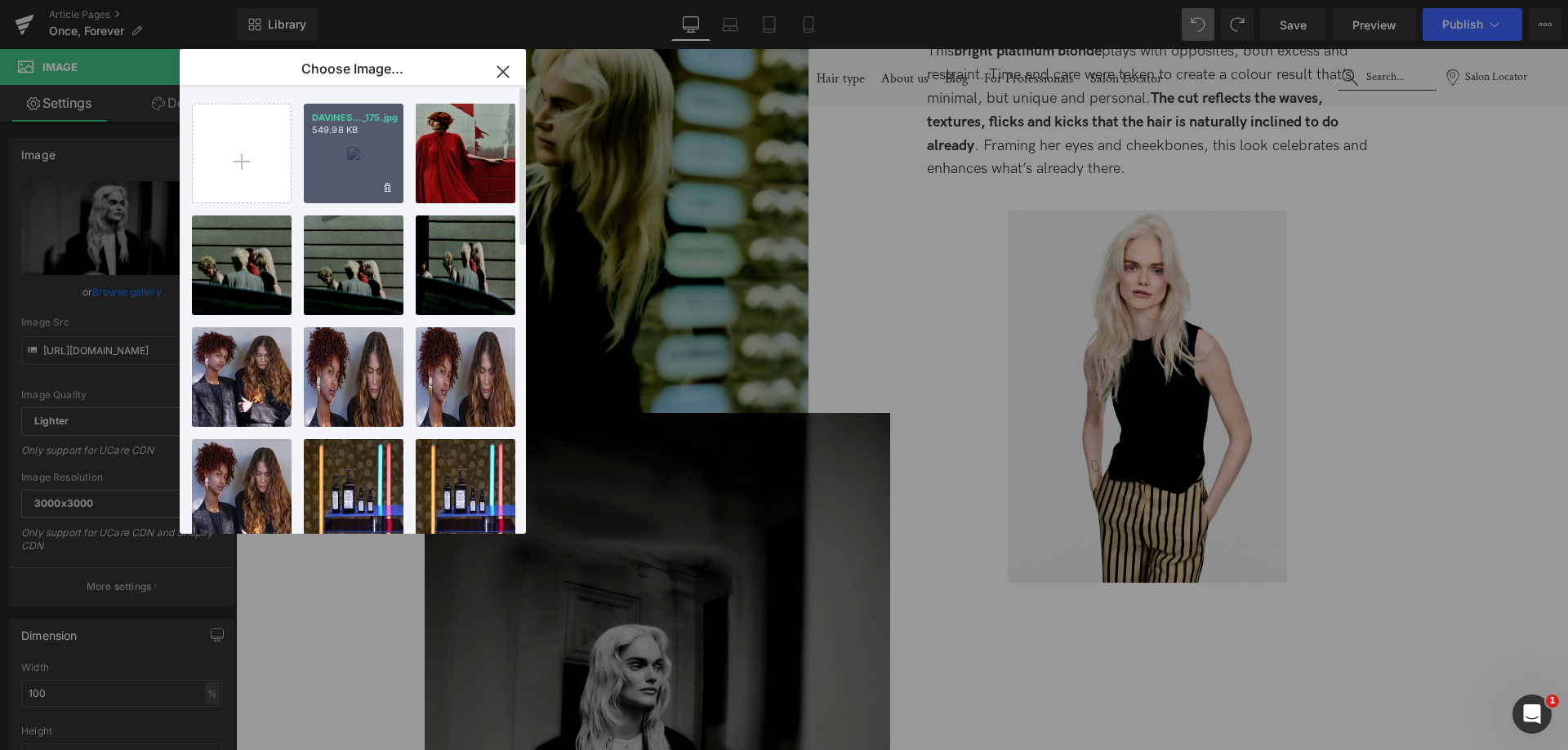
drag, startPoint x: 381, startPoint y: 149, endPoint x: 144, endPoint y: 101, distance: 241.8
click at [381, 149] on div "DAVINES..._175.jpg 549.98 KB" at bounding box center [353, 153] width 100 height 100
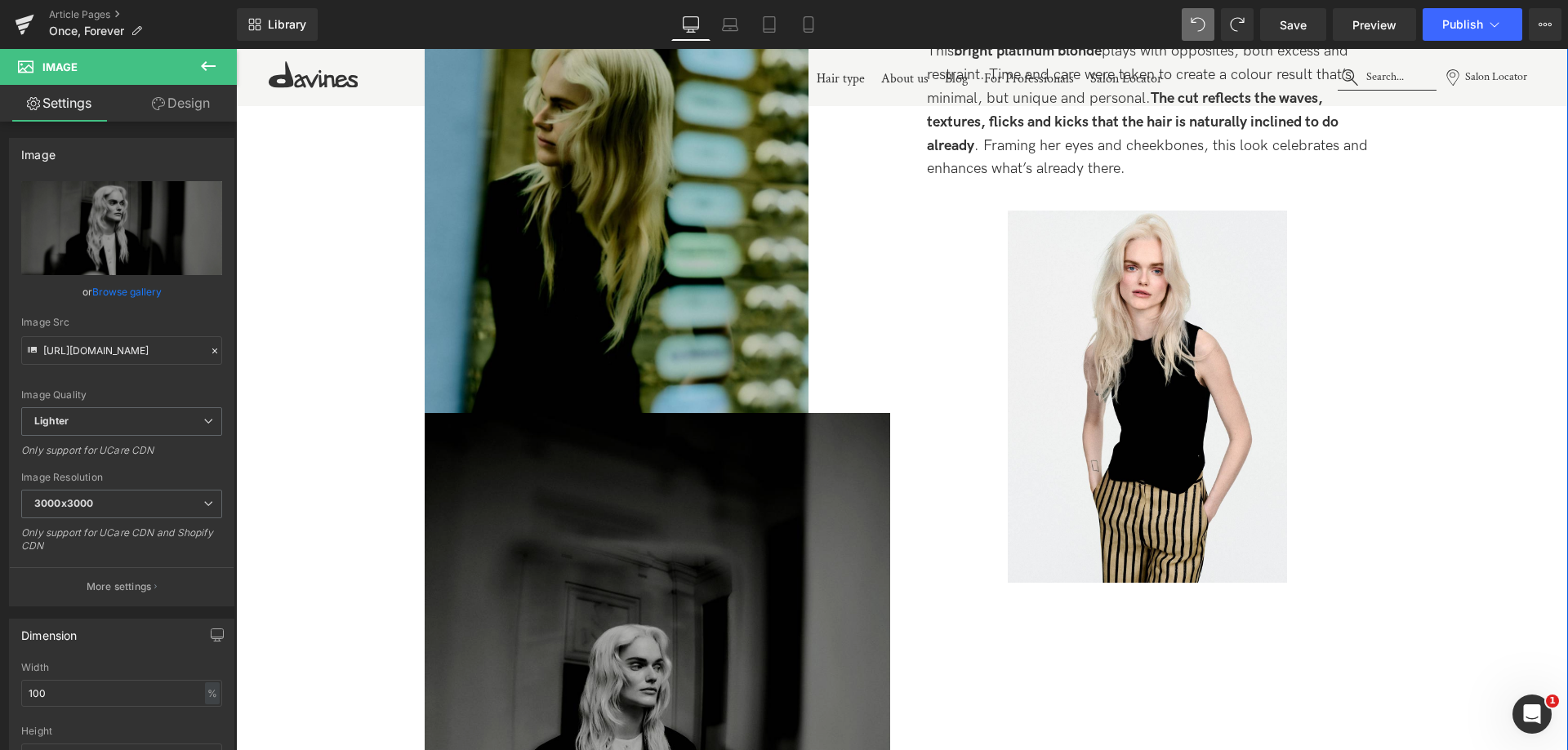
click at [725, 553] on img at bounding box center [658, 724] width 465 height 620
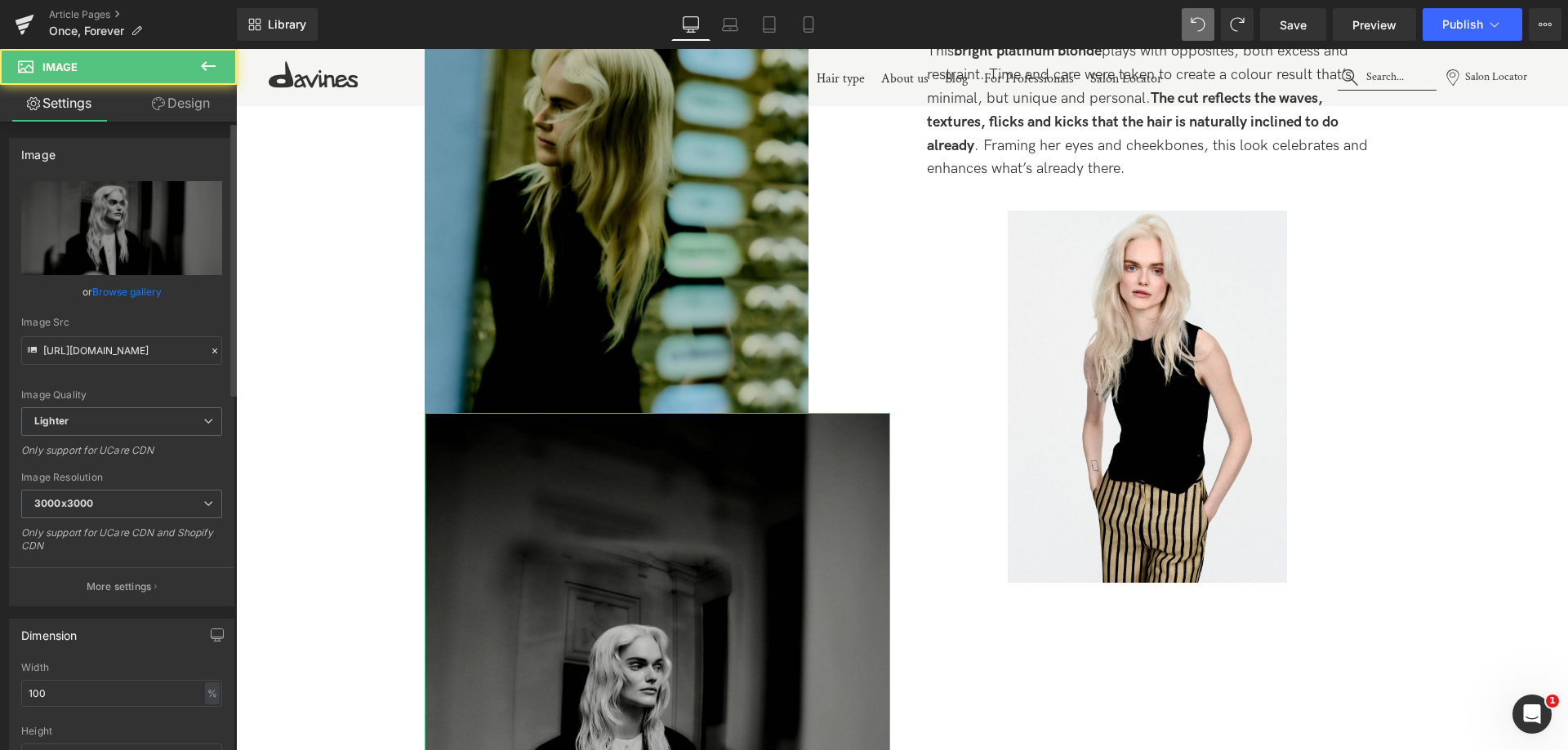
click at [120, 285] on link "Browse gallery" at bounding box center [127, 291] width 69 height 29
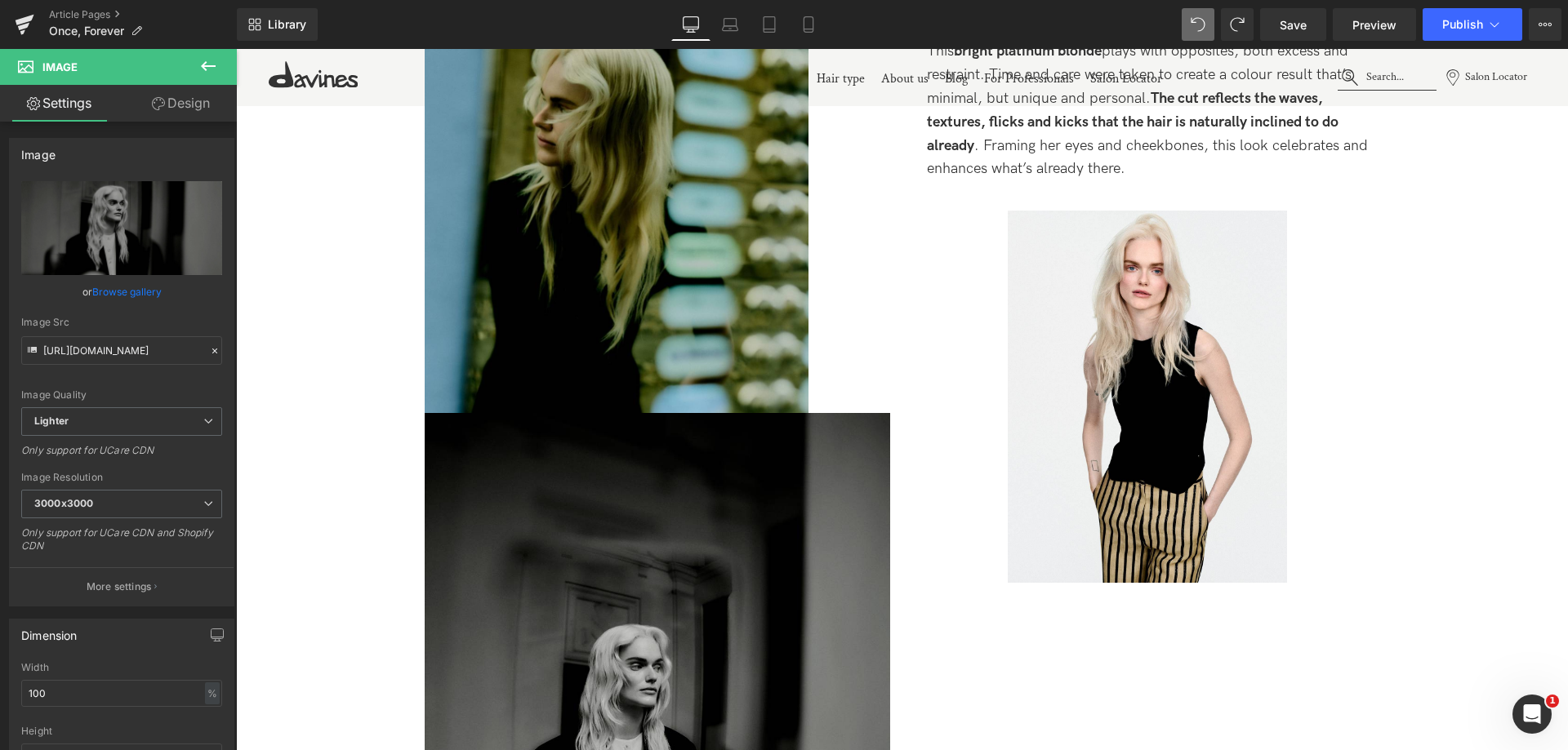
click at [144, 0] on div "Row You are previewing how the will restyle your page. You can not edit Element…" at bounding box center [784, 0] width 1568 height 0
click at [171, 101] on link "Design" at bounding box center [180, 103] width 118 height 37
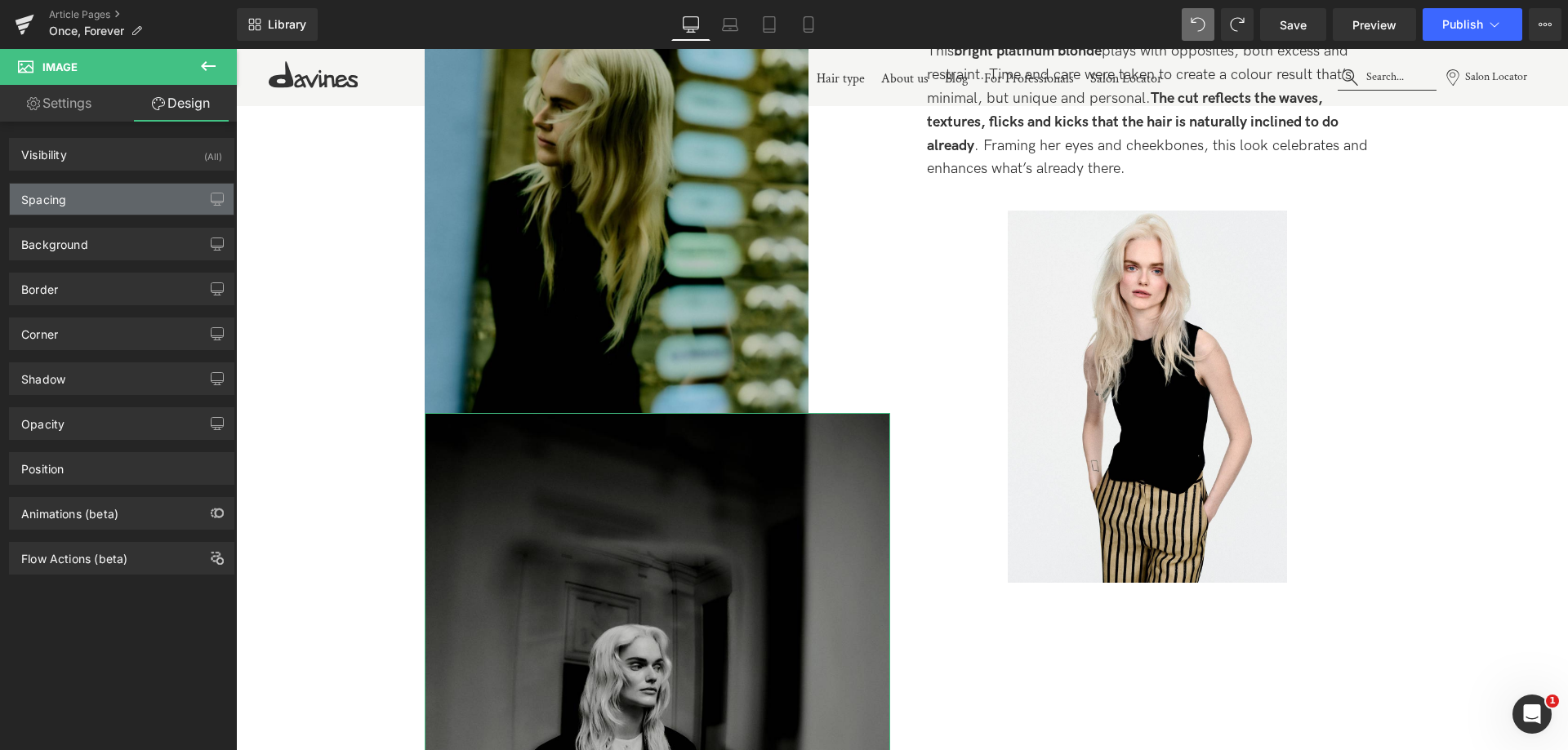
click at [97, 200] on div "Spacing" at bounding box center [121, 200] width 224 height 31
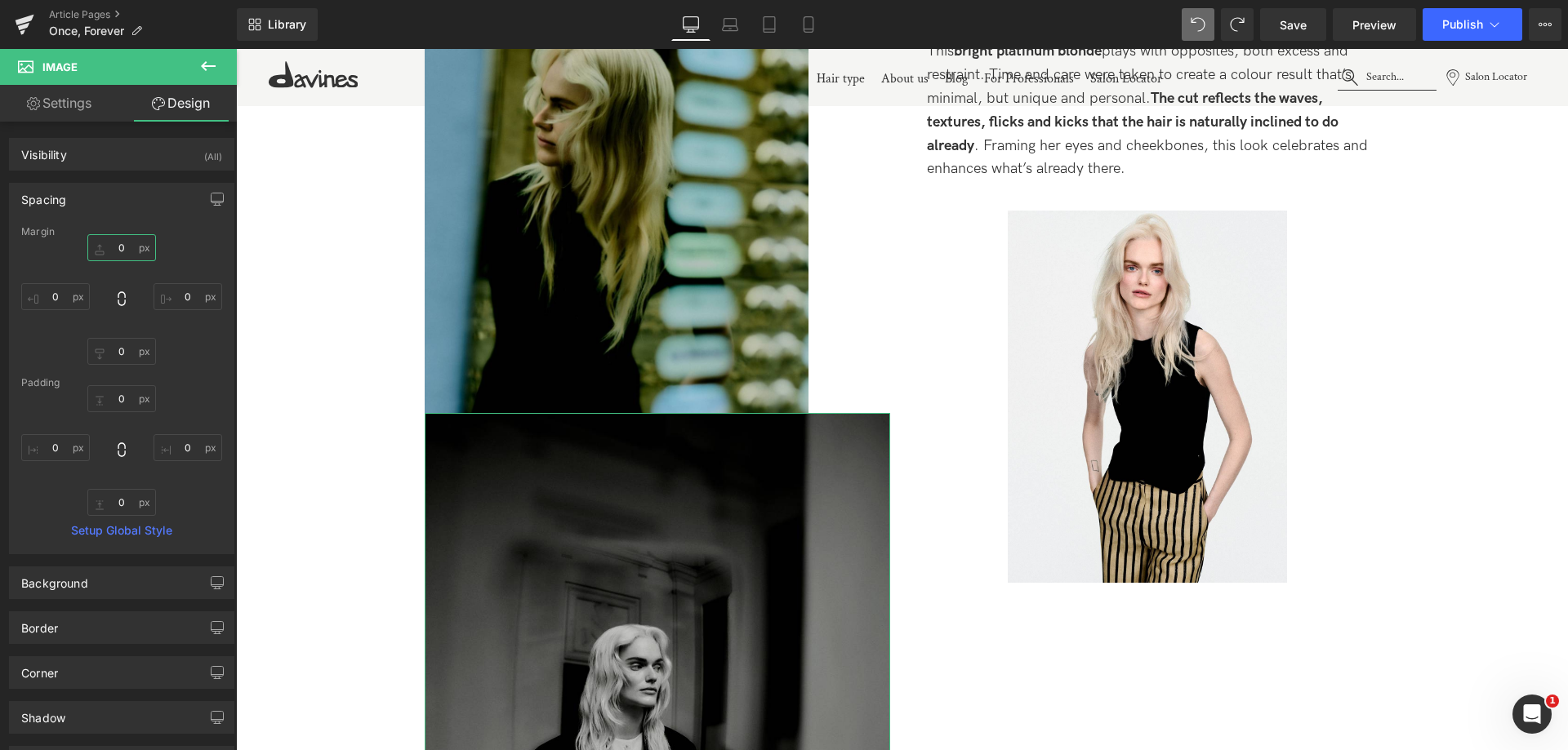
click at [93, 249] on input "0" at bounding box center [121, 248] width 68 height 27
click at [104, 248] on input "0" at bounding box center [121, 248] width 68 height 27
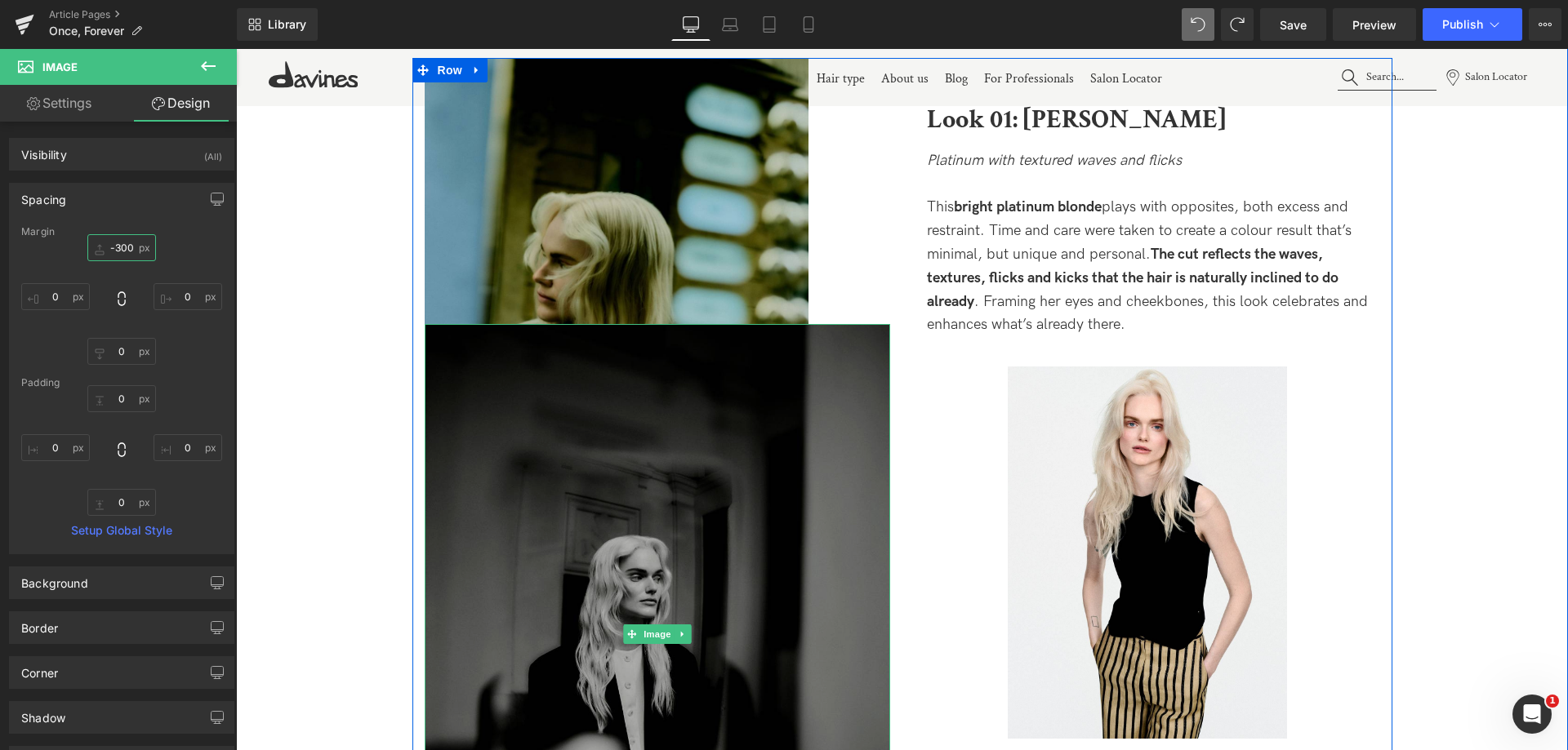
scroll to position [1832, 0]
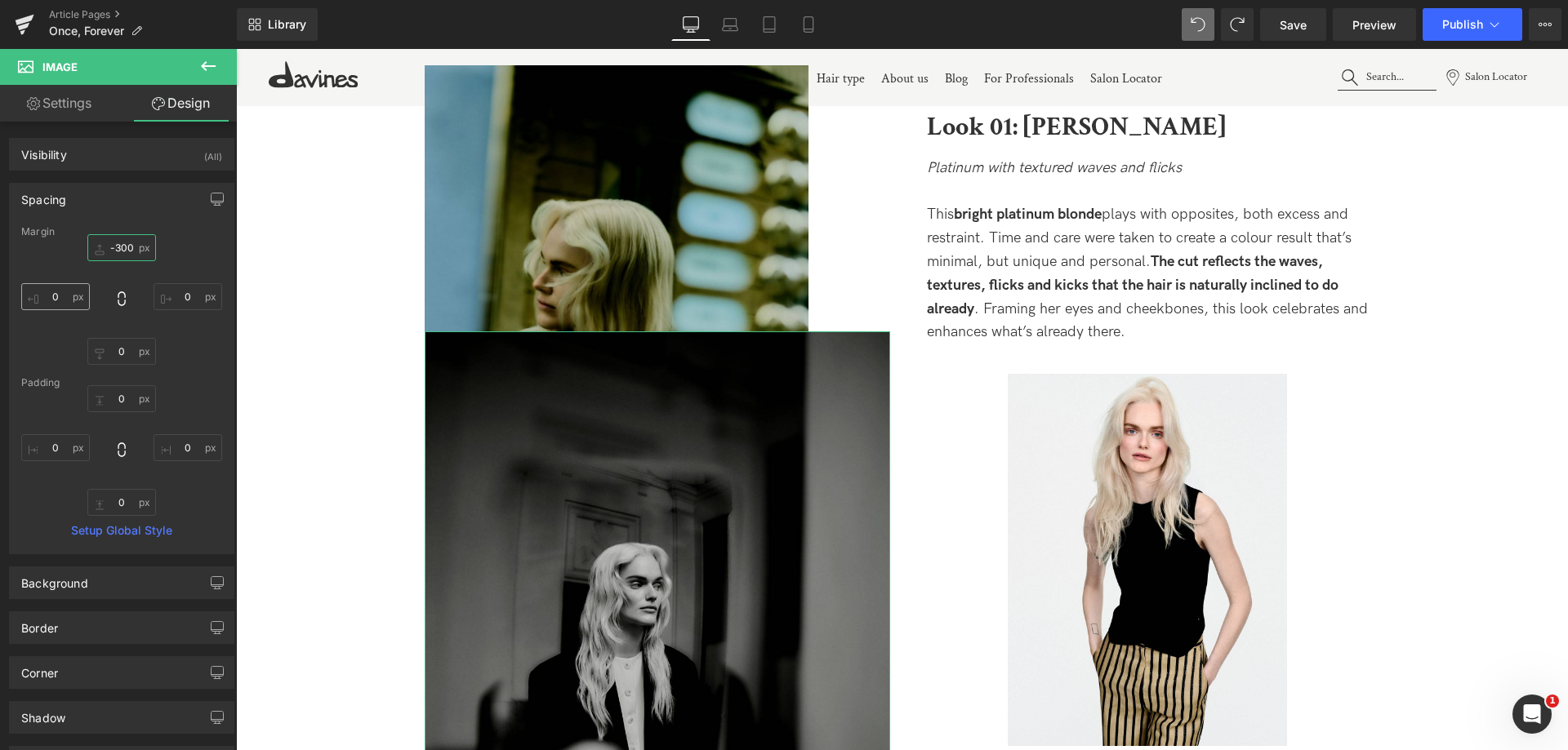
type input "-300"
click at [56, 303] on input "0" at bounding box center [55, 296] width 68 height 27
click at [49, 301] on input "0" at bounding box center [55, 296] width 68 height 27
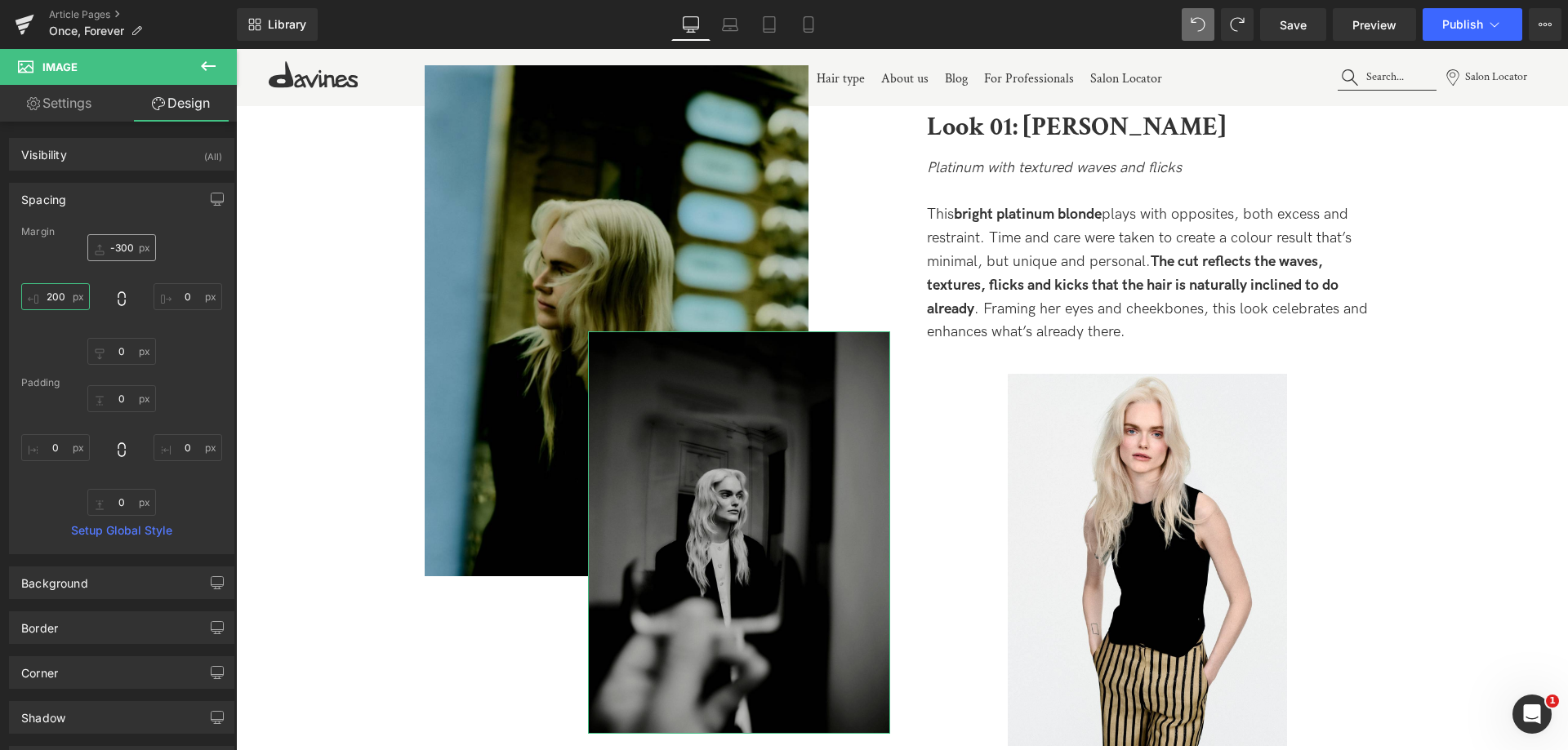
type input "200"
click at [115, 251] on input "-300" at bounding box center [121, 248] width 68 height 27
click at [120, 251] on input "-300" at bounding box center [121, 248] width 68 height 27
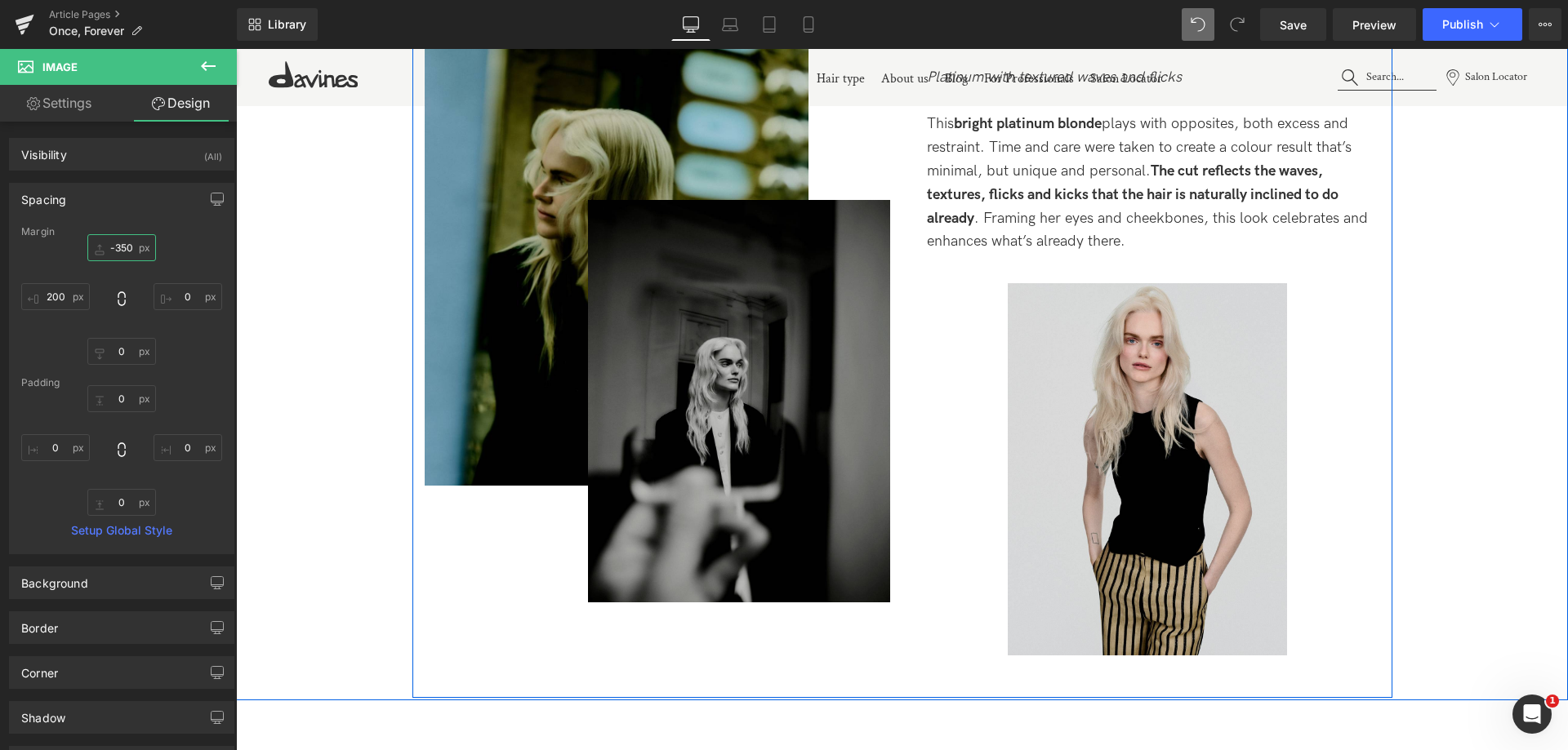
scroll to position [1750, 0]
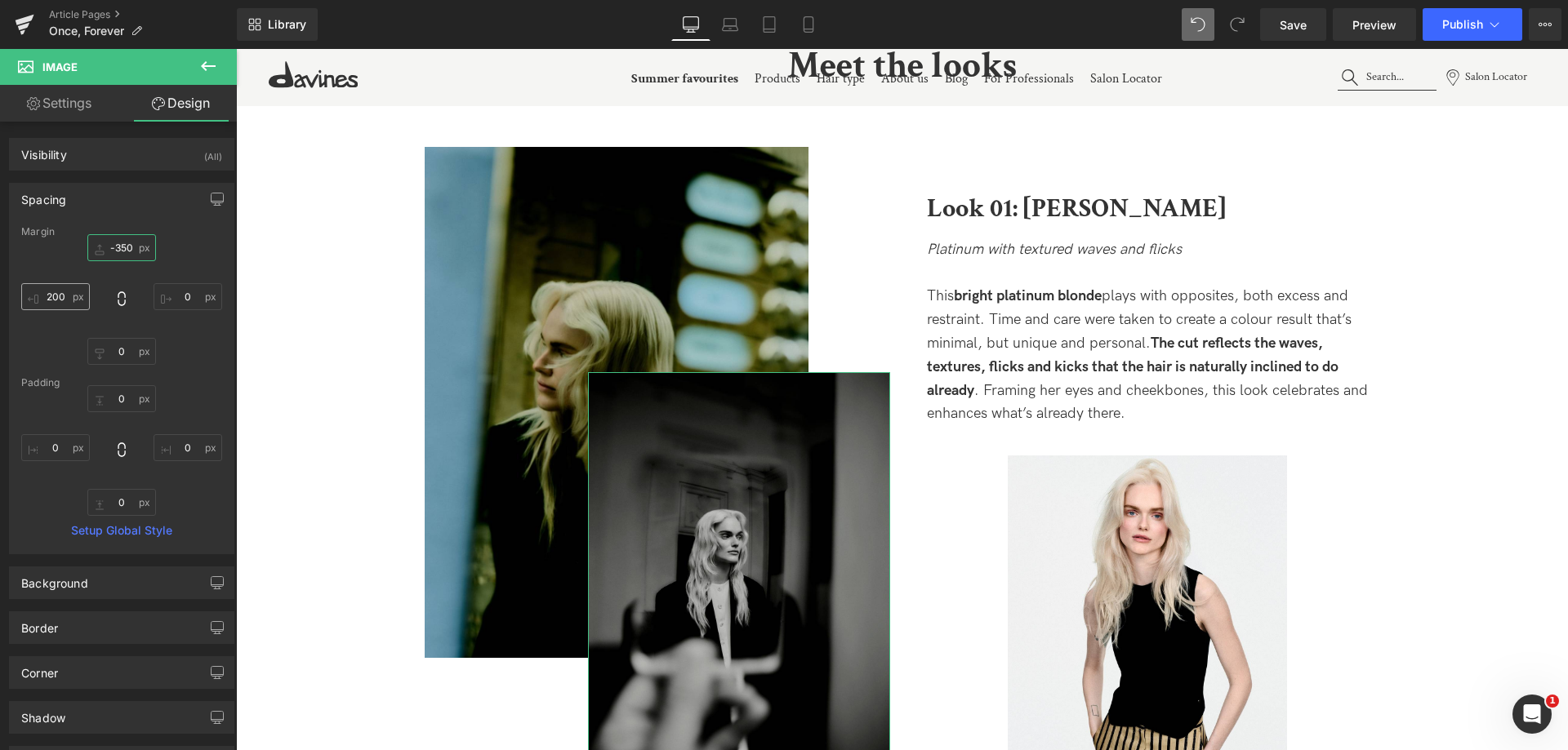
type input "-350"
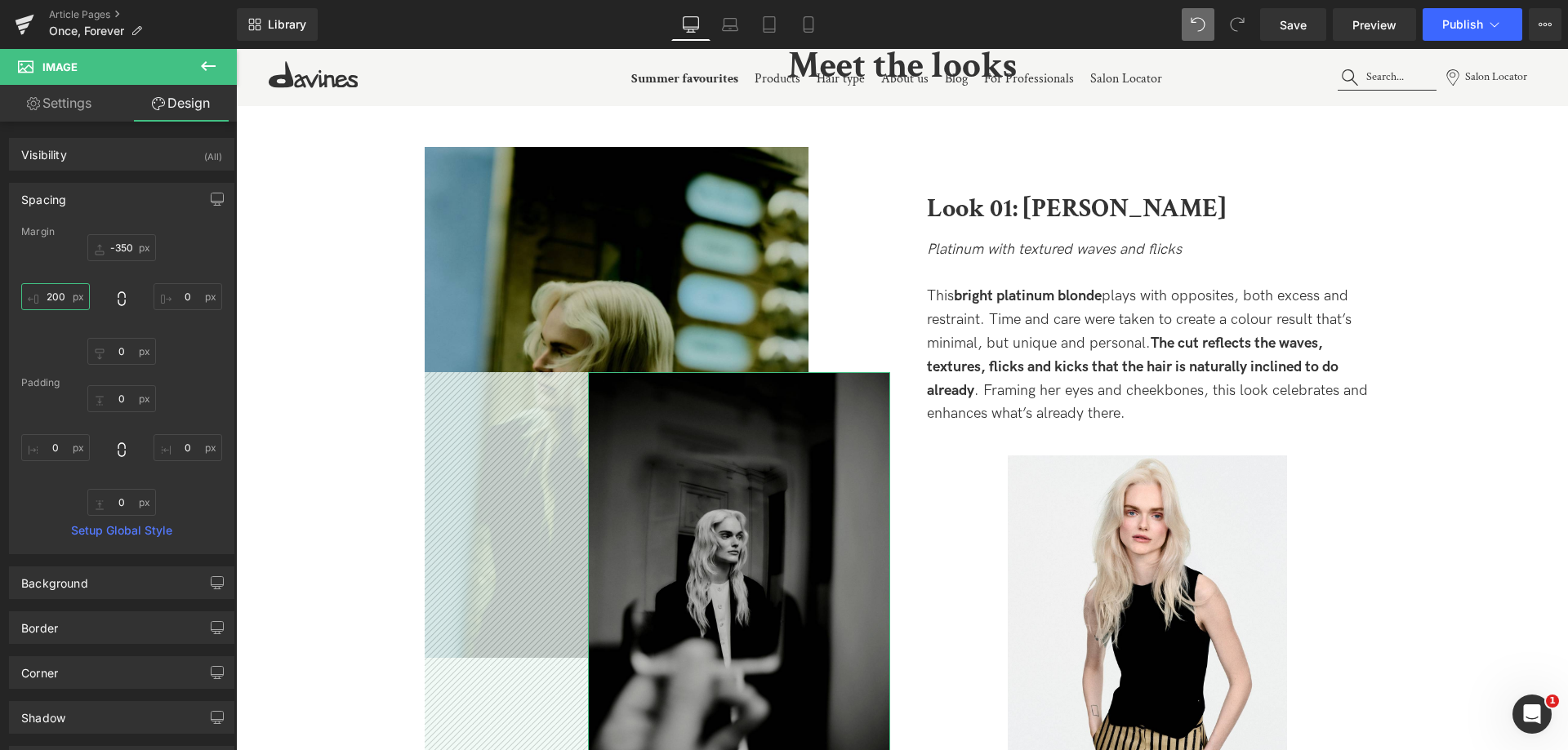
click at [52, 293] on input "200" at bounding box center [55, 296] width 68 height 27
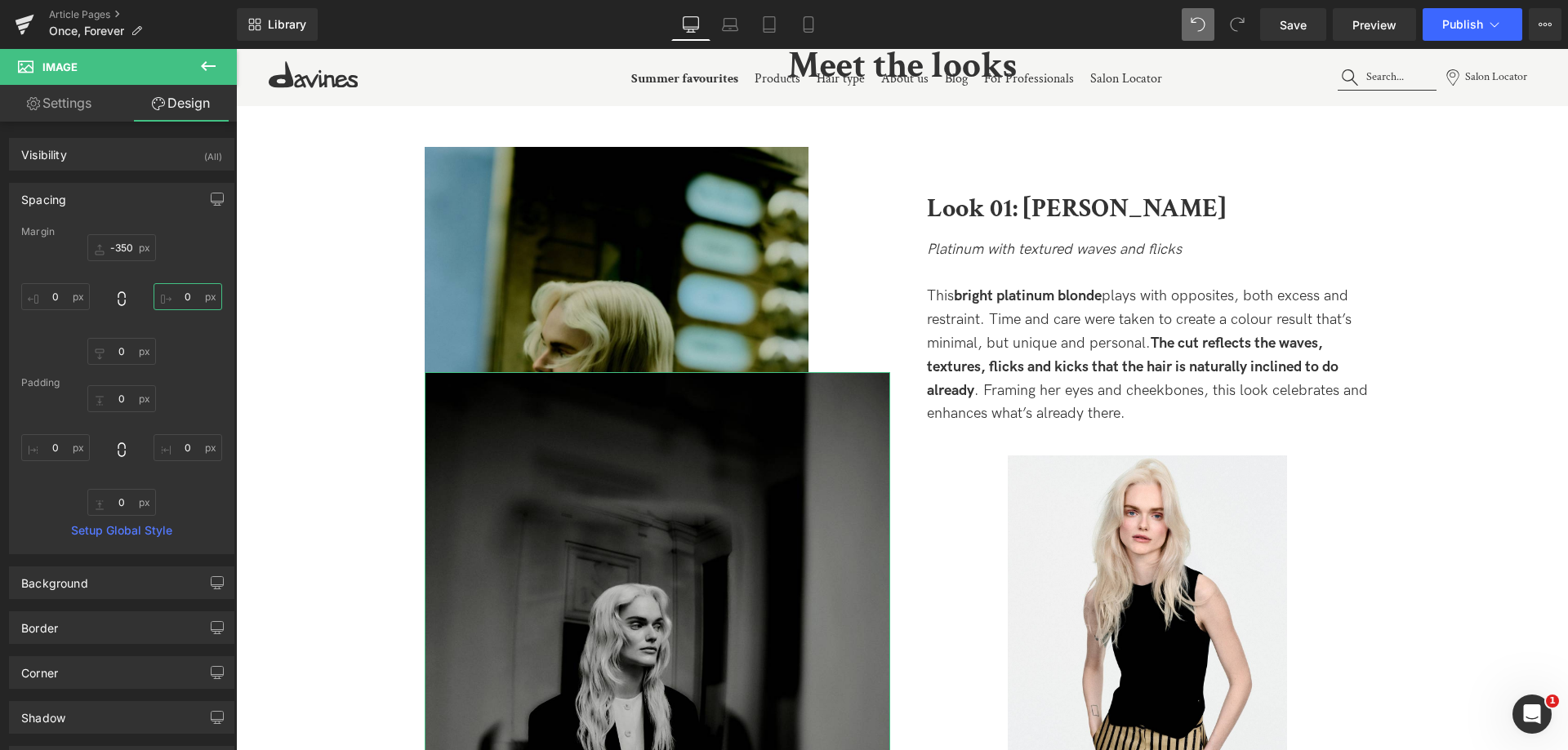
paste input "20"
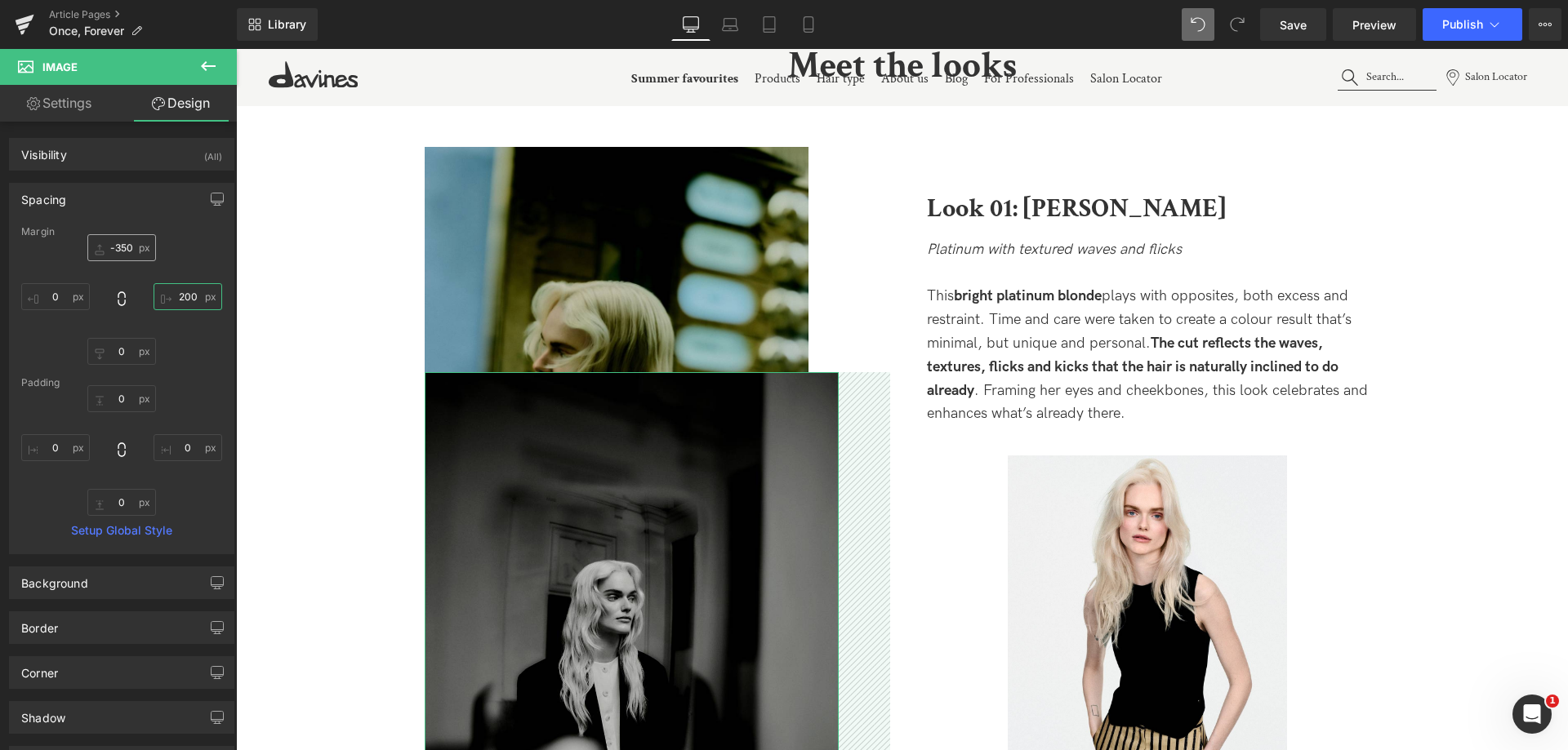
type input "64"
click at [118, 248] on input "-350" at bounding box center [121, 248] width 68 height 27
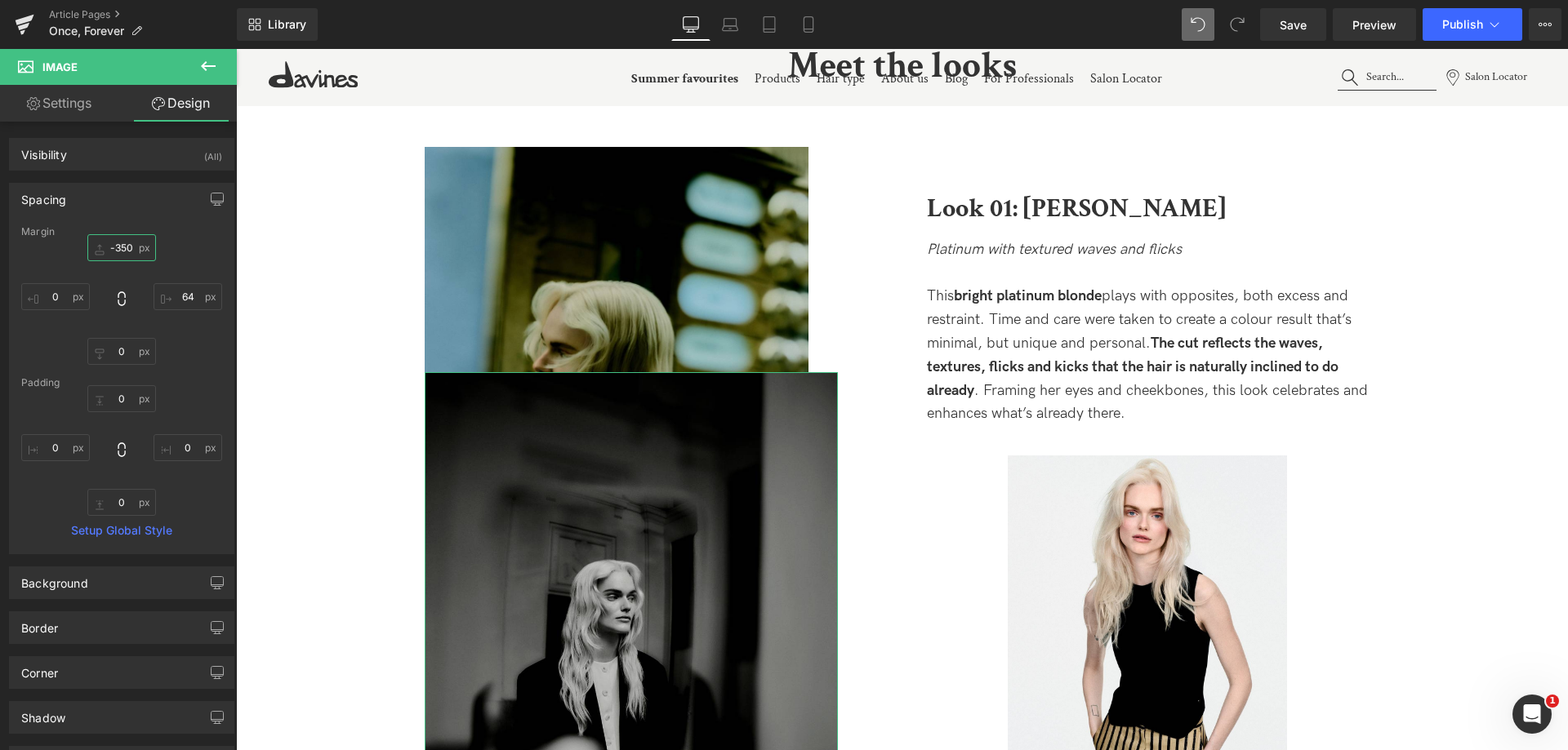
click at [108, 250] on input "-350" at bounding box center [121, 248] width 68 height 27
type input "350"
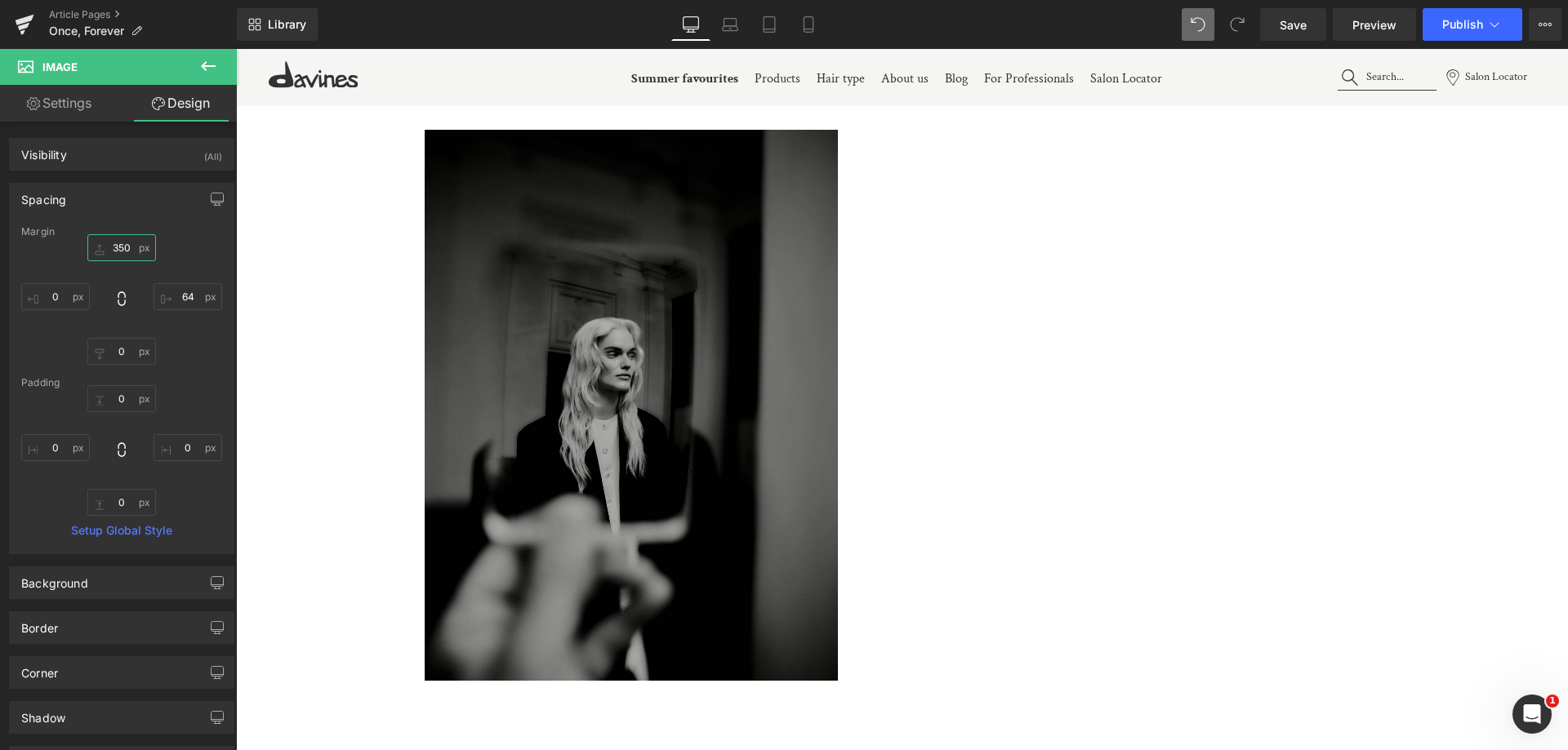
scroll to position [2567, 0]
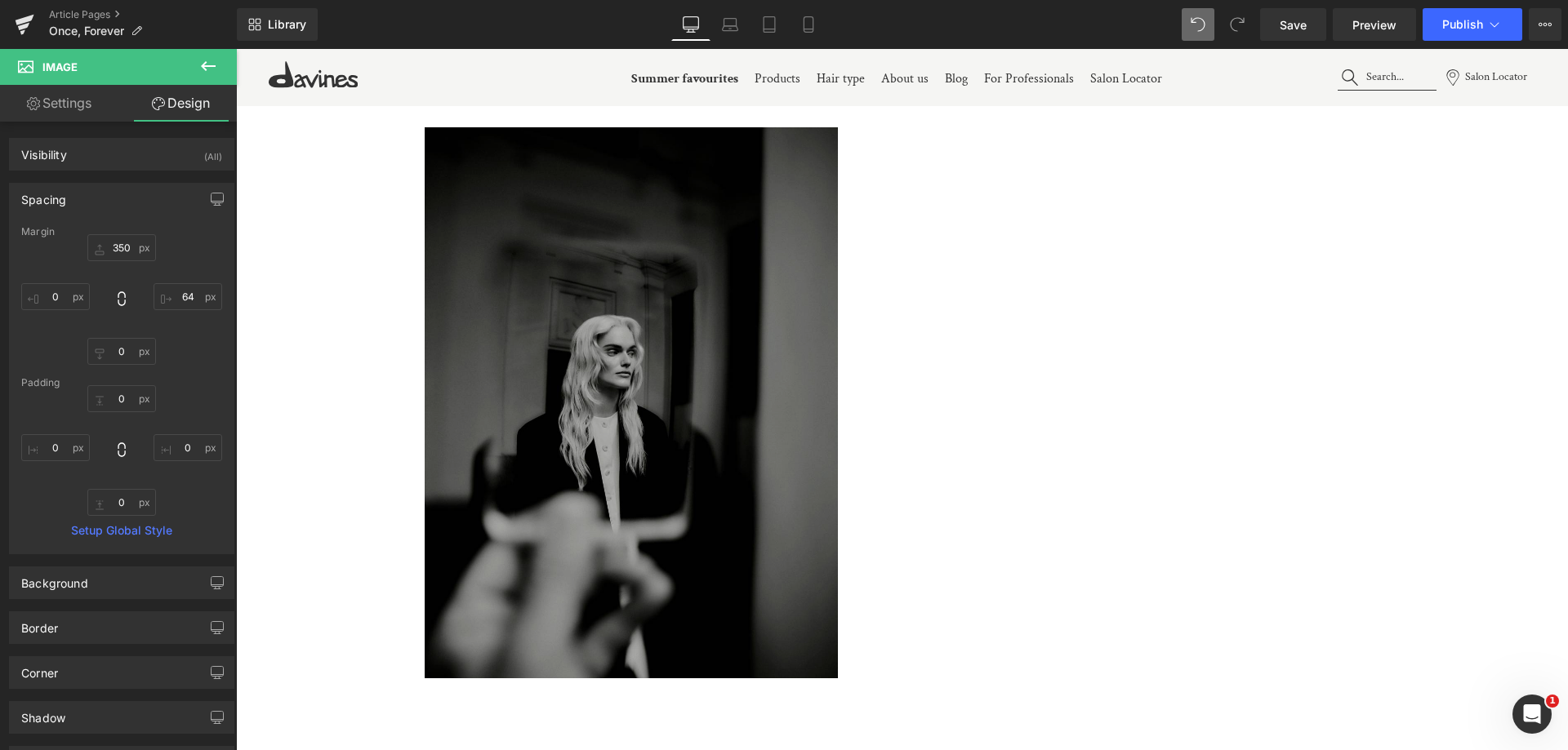
click at [758, 432] on img at bounding box center [631, 402] width 413 height 550
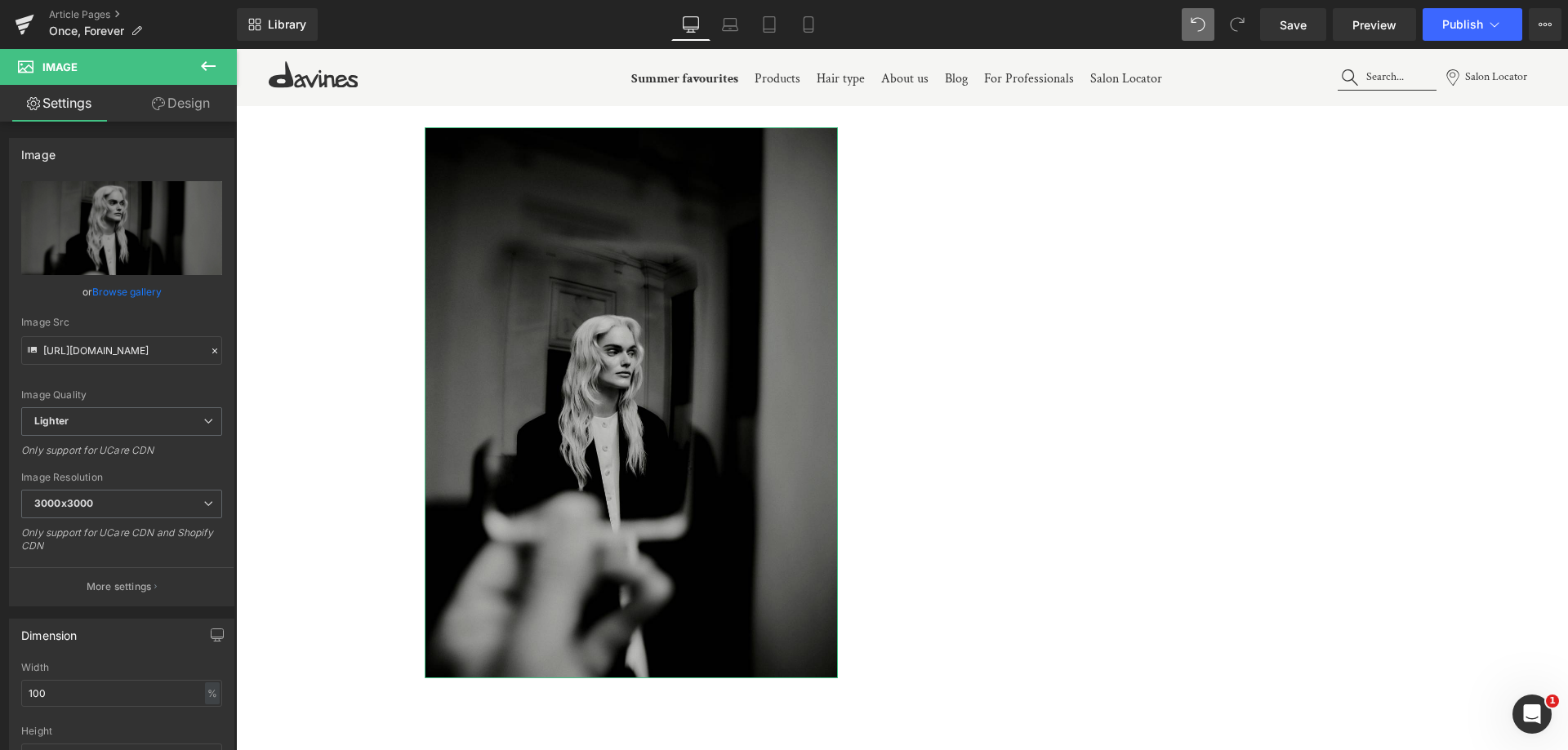
click at [181, 96] on link "Design" at bounding box center [180, 103] width 118 height 37
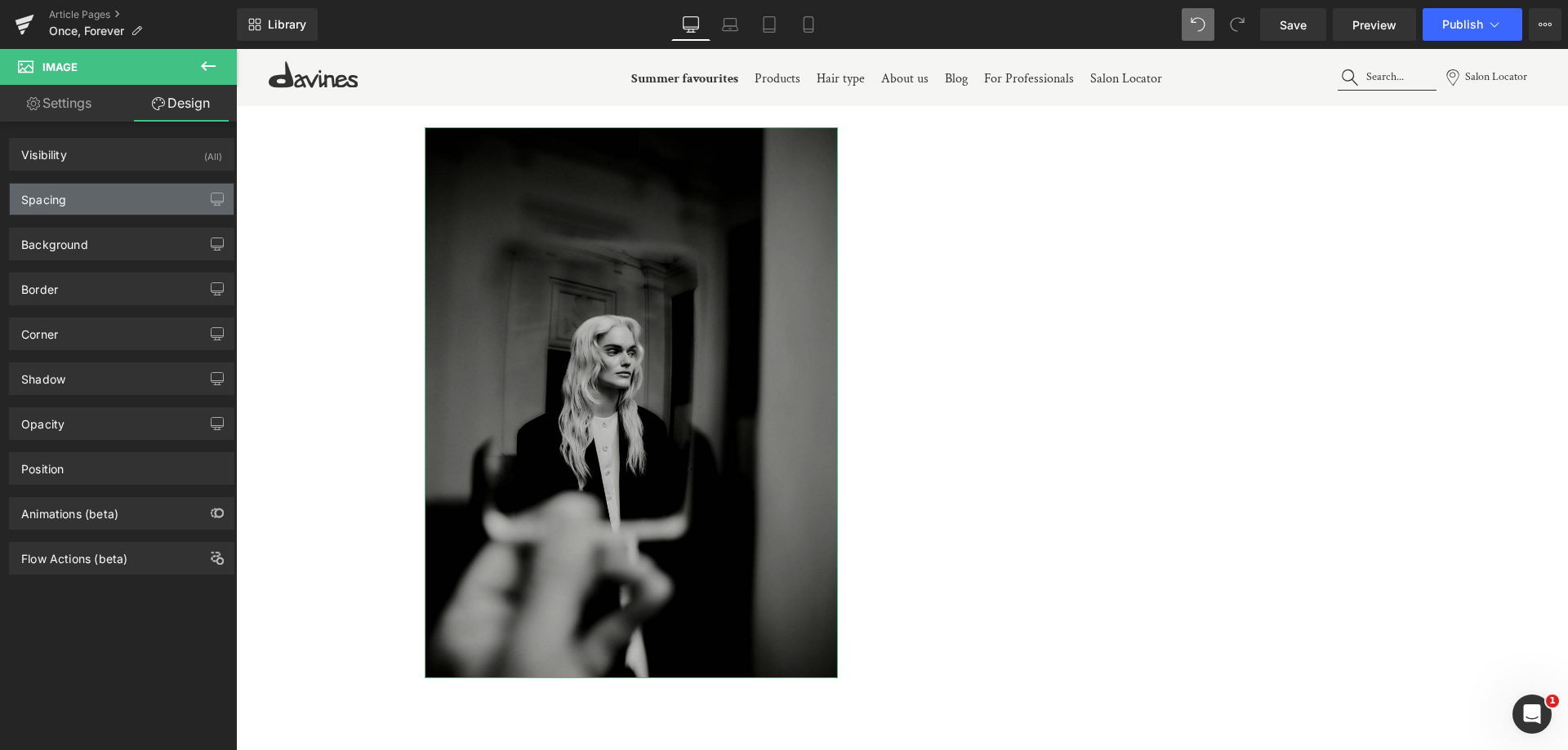
click at [116, 196] on div "Spacing" at bounding box center [121, 200] width 224 height 31
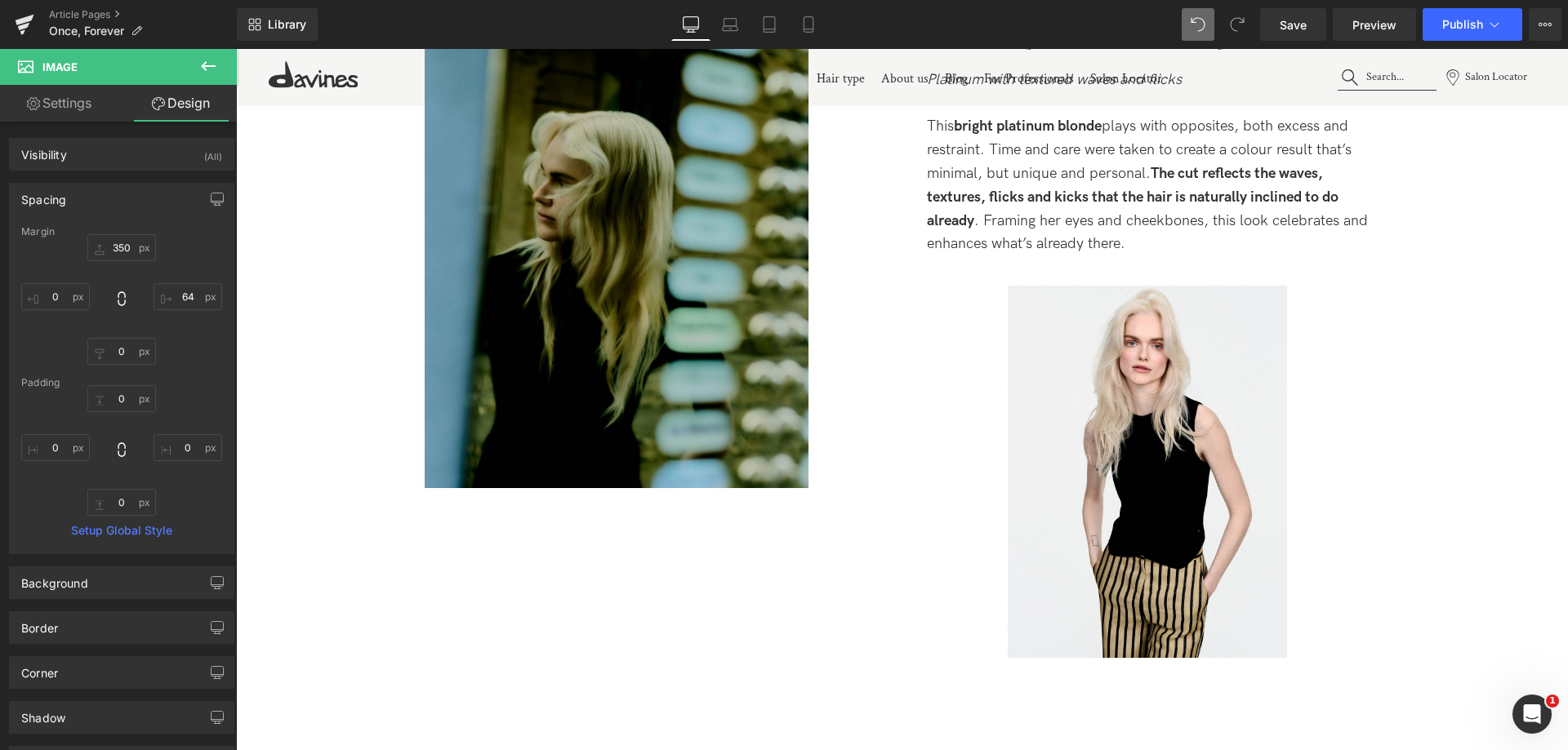
scroll to position [1913, 0]
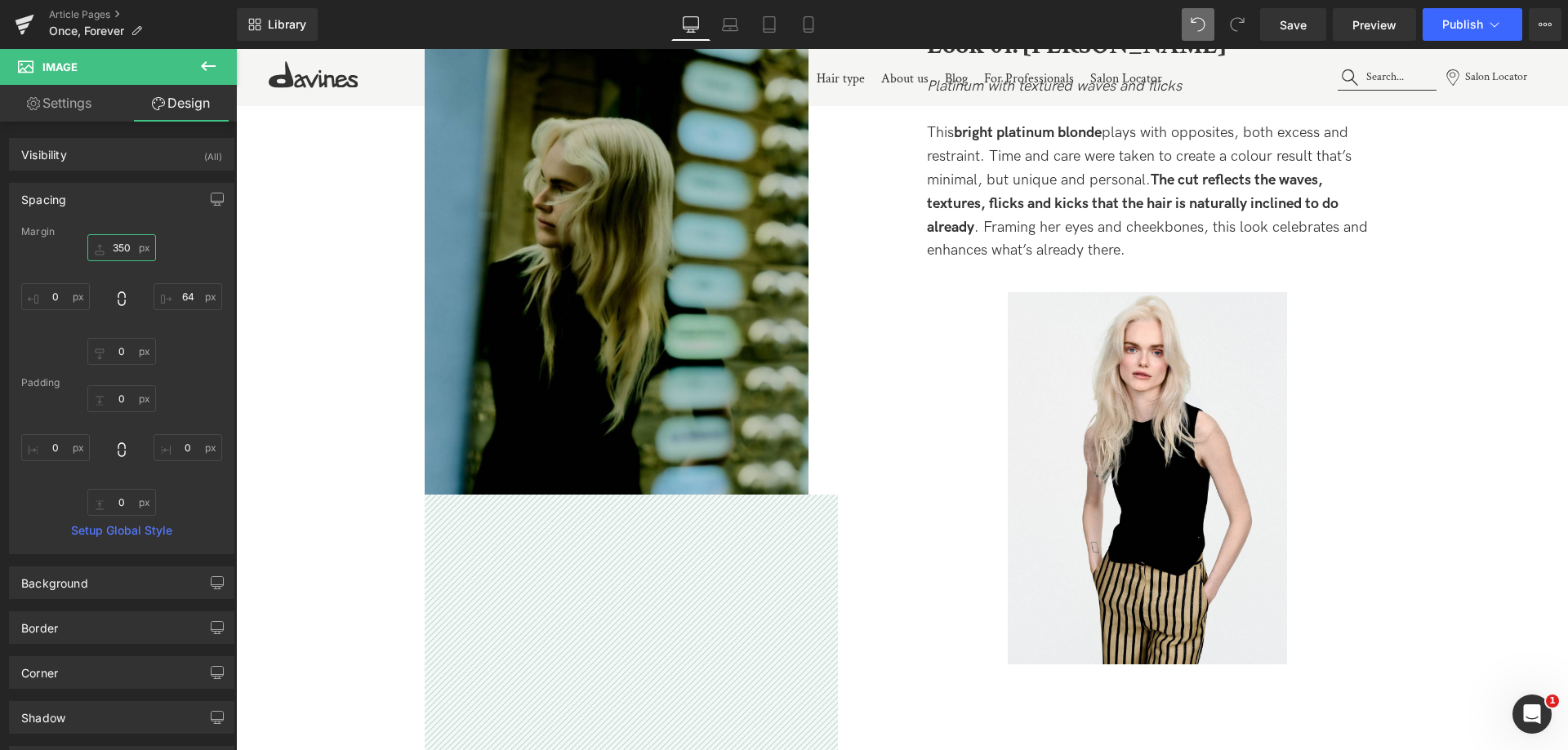
click at [116, 246] on input "350" at bounding box center [121, 248] width 68 height 27
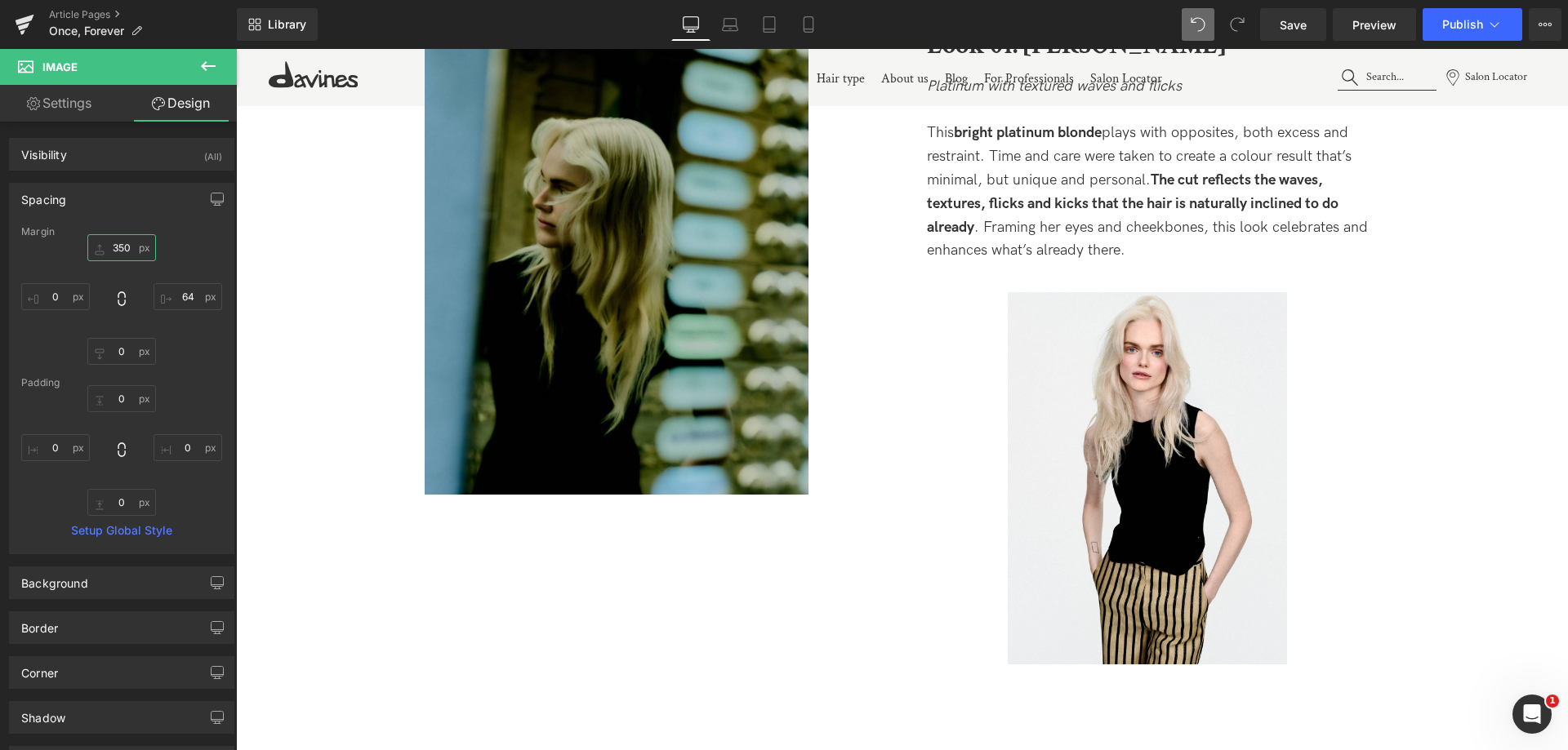
drag, startPoint x: 106, startPoint y: 255, endPoint x: 116, endPoint y: 251, distance: 10.8
click at [106, 255] on input "350" at bounding box center [121, 248] width 68 height 27
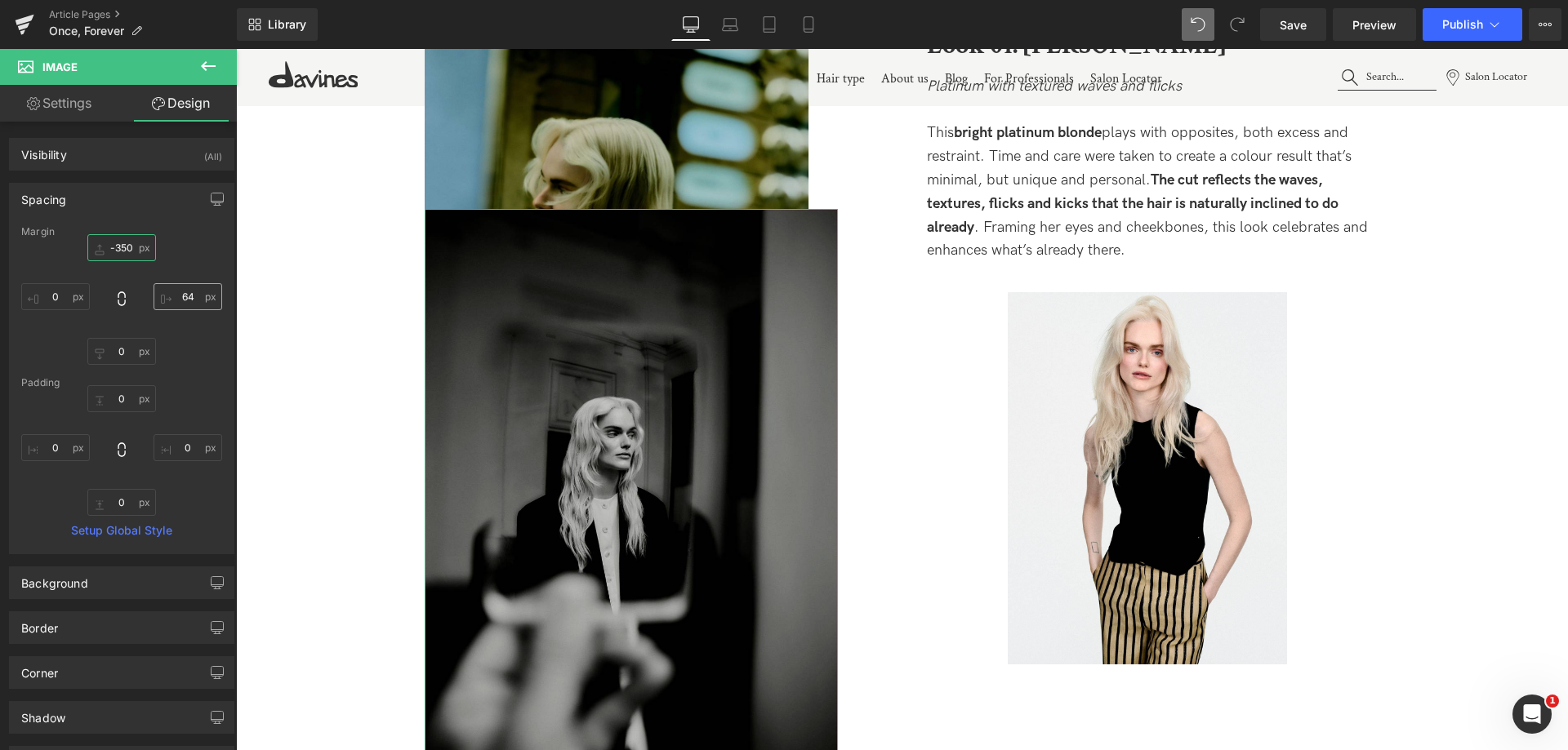
type input "-350"
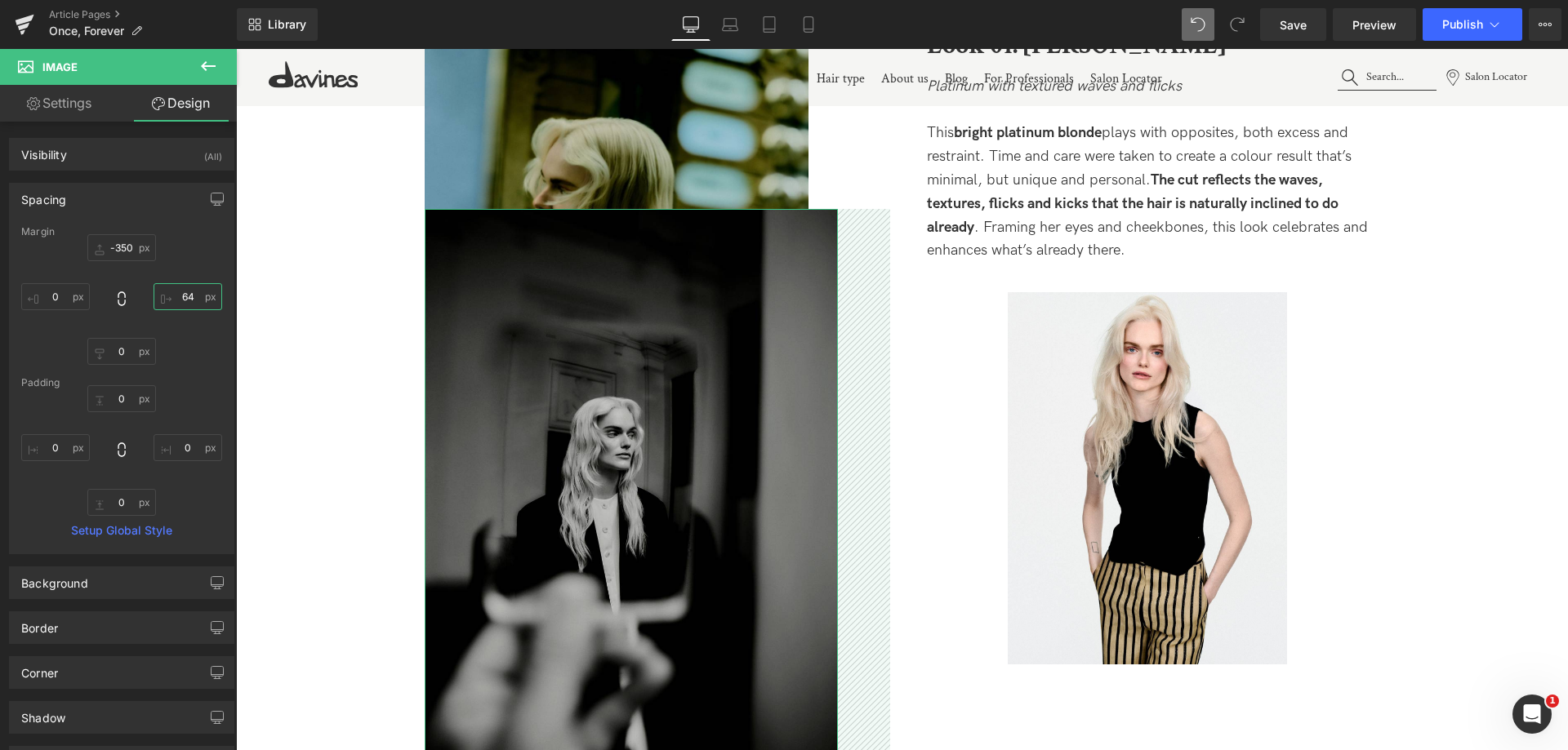
click at [194, 290] on input "64" at bounding box center [187, 296] width 68 height 27
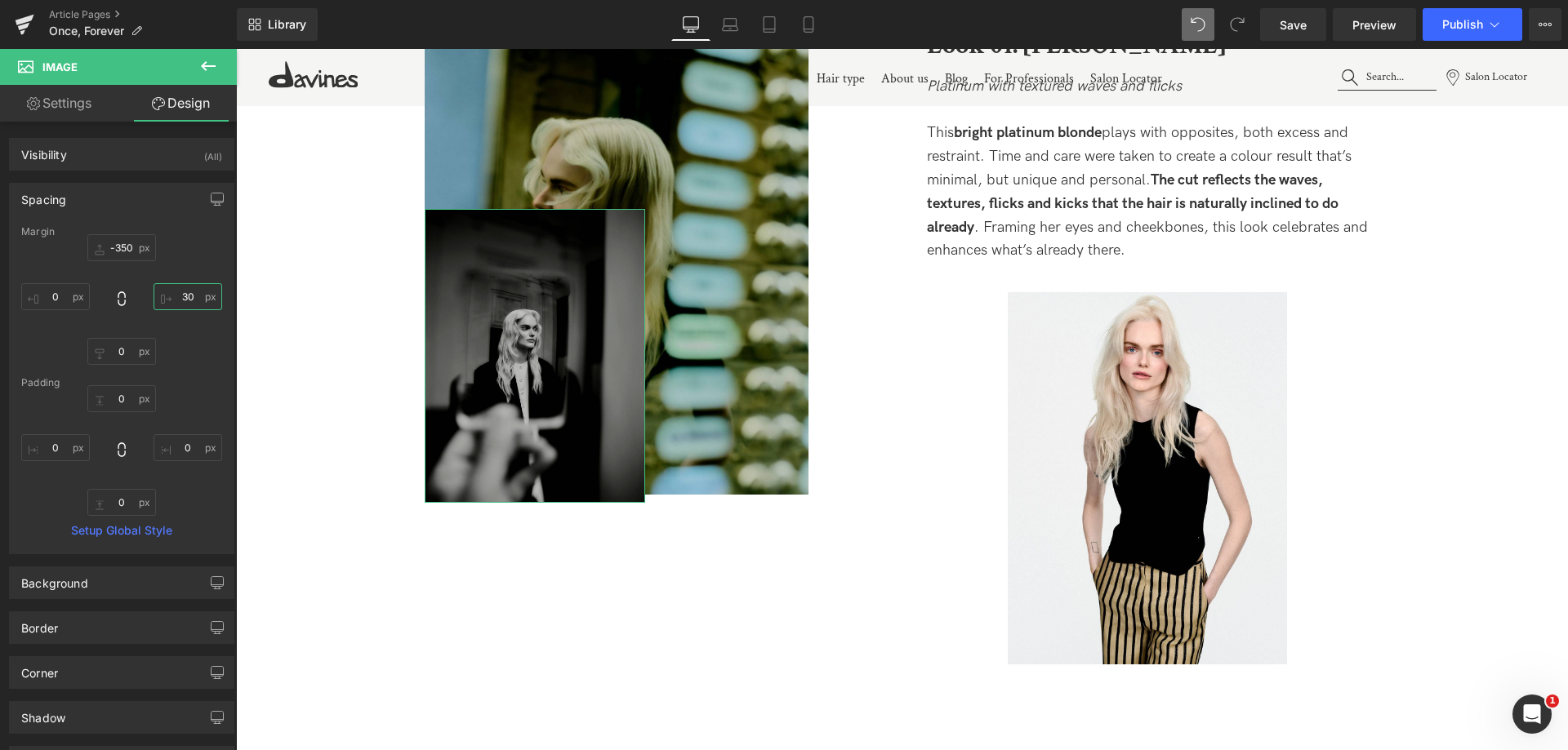
type input "3"
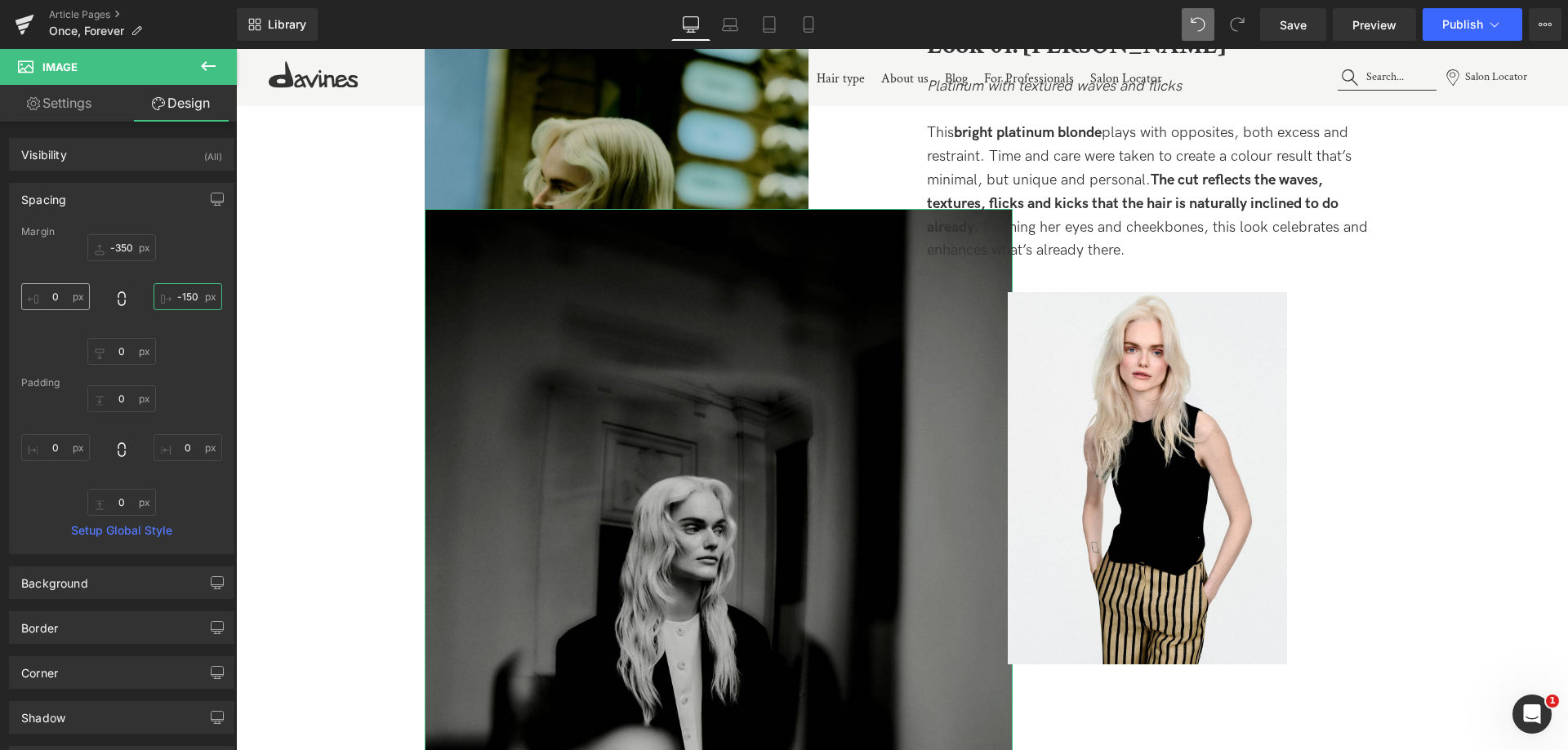
type input "-150"
click at [42, 299] on input "0" at bounding box center [55, 296] width 68 height 27
click at [41, 298] on input "0" at bounding box center [55, 296] width 68 height 27
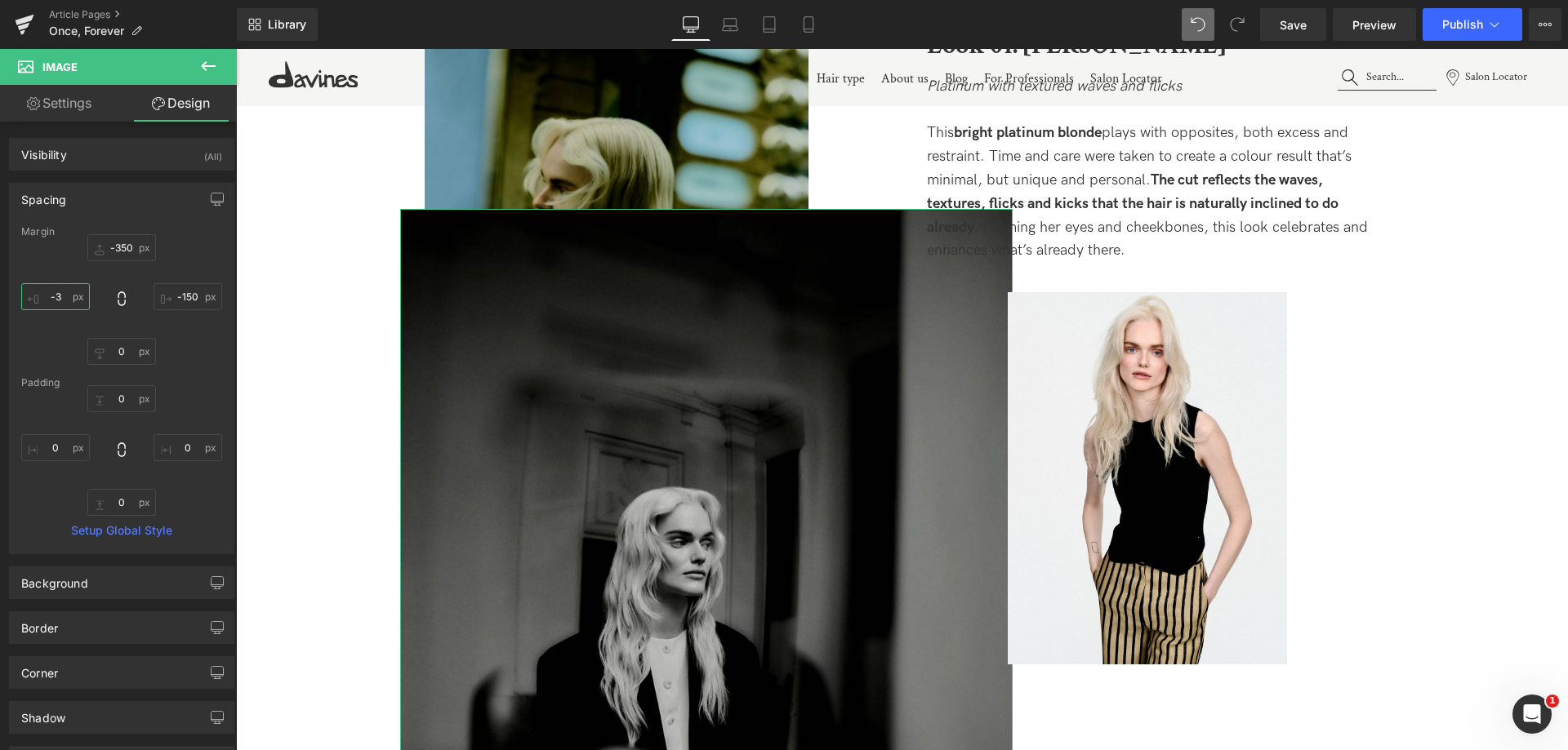
type input "-"
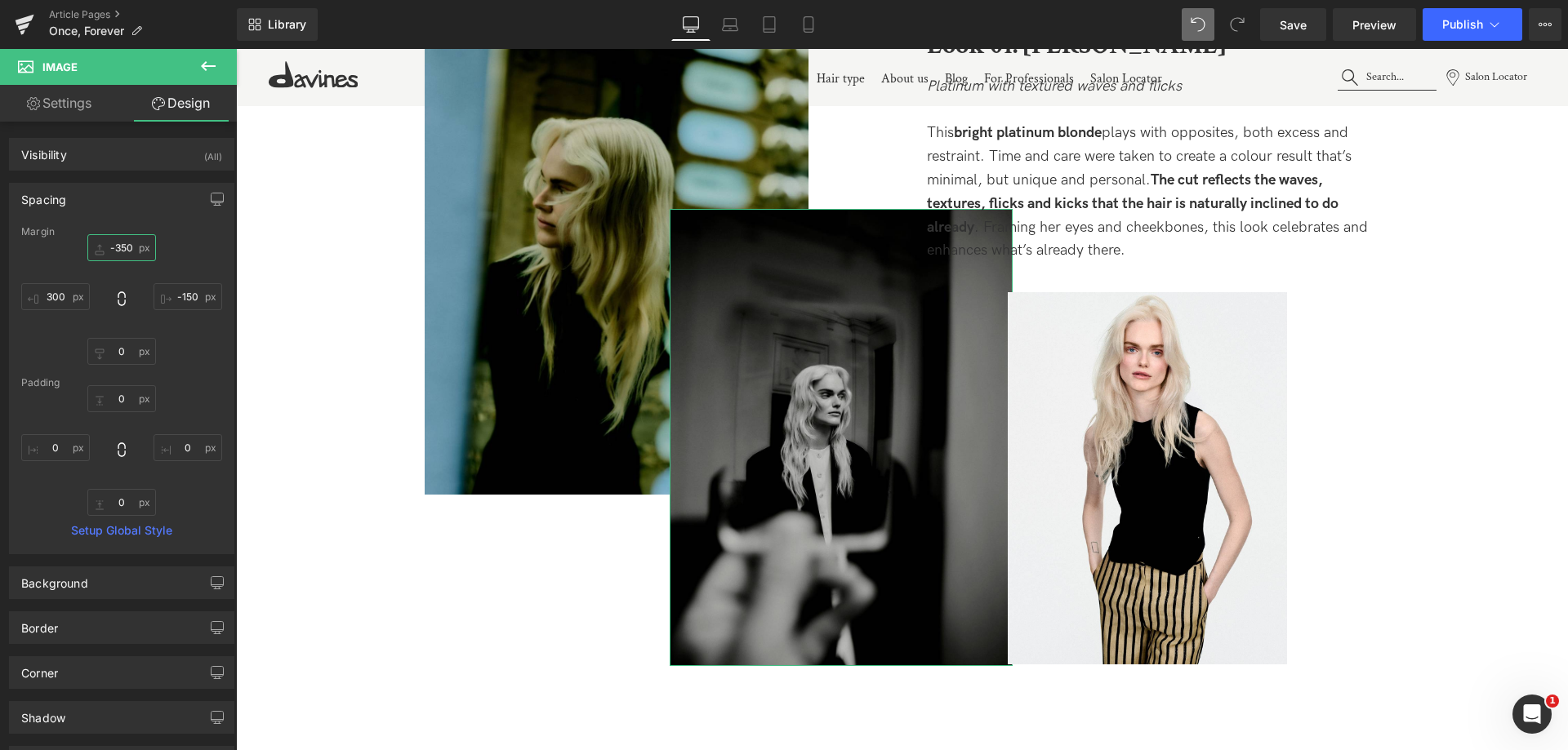
click at [120, 249] on input "-350" at bounding box center [121, 248] width 68 height 27
click at [124, 249] on input "-350" at bounding box center [121, 248] width 68 height 27
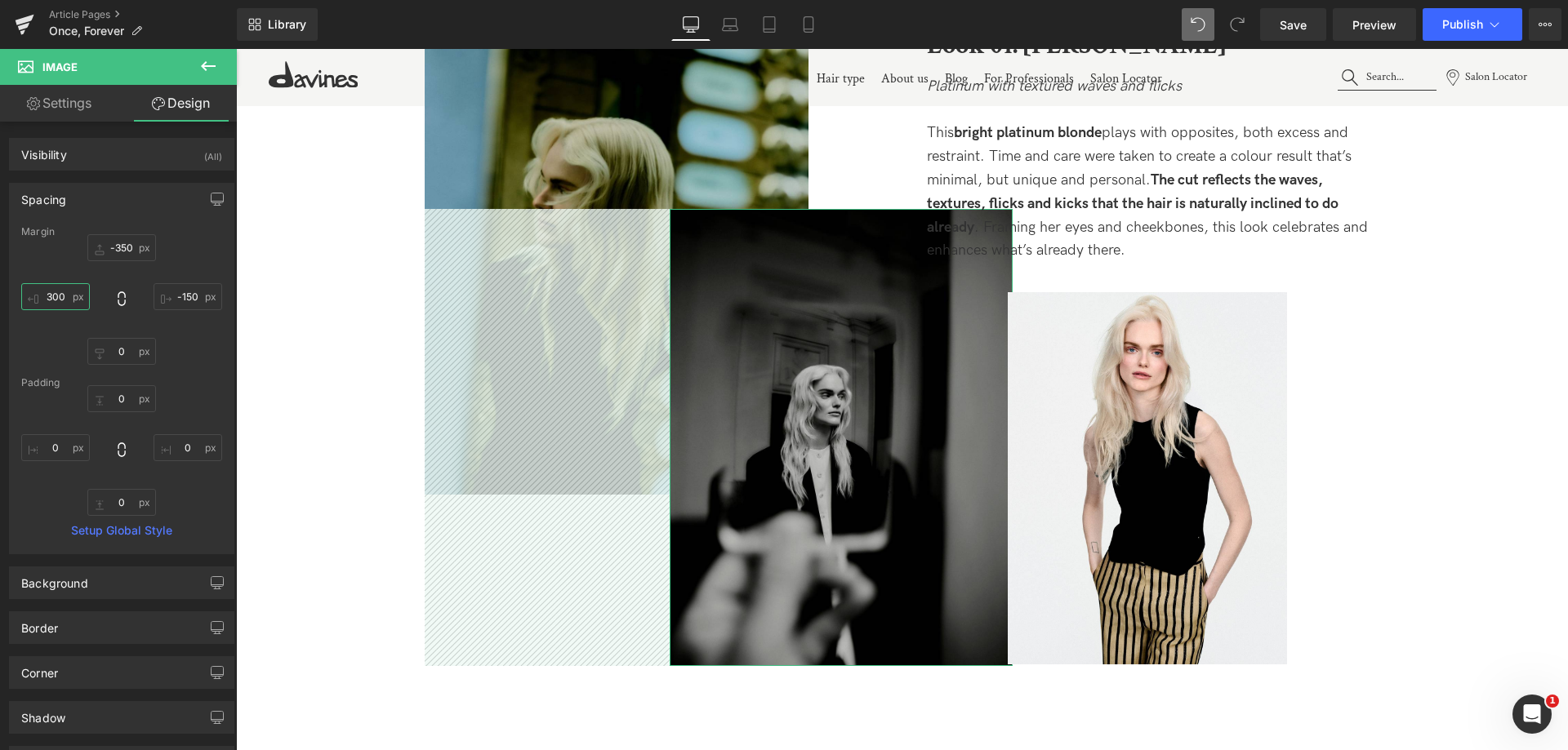
click at [59, 297] on input "300" at bounding box center [55, 296] width 68 height 27
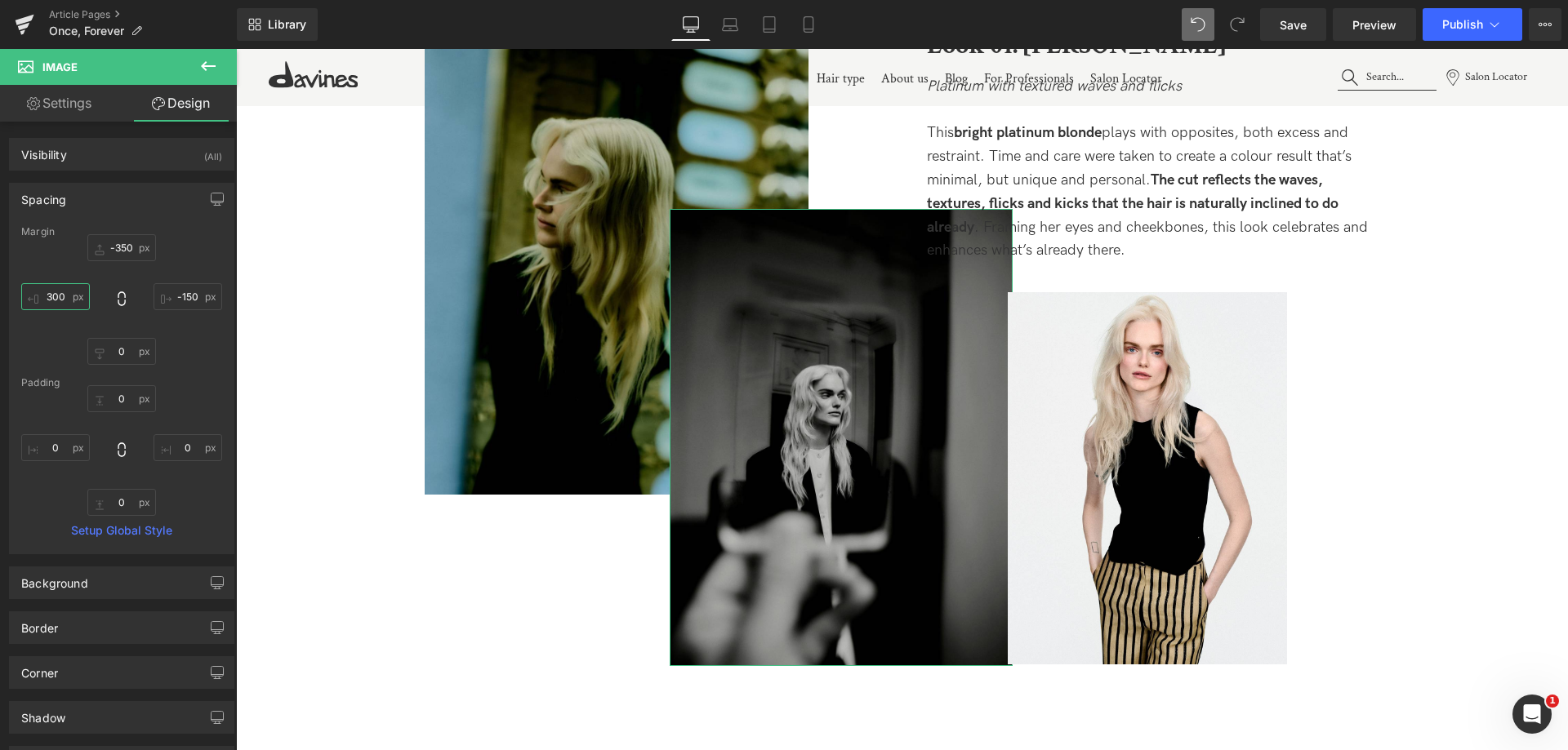
click at [53, 296] on input "300" at bounding box center [55, 296] width 68 height 27
type input "350"
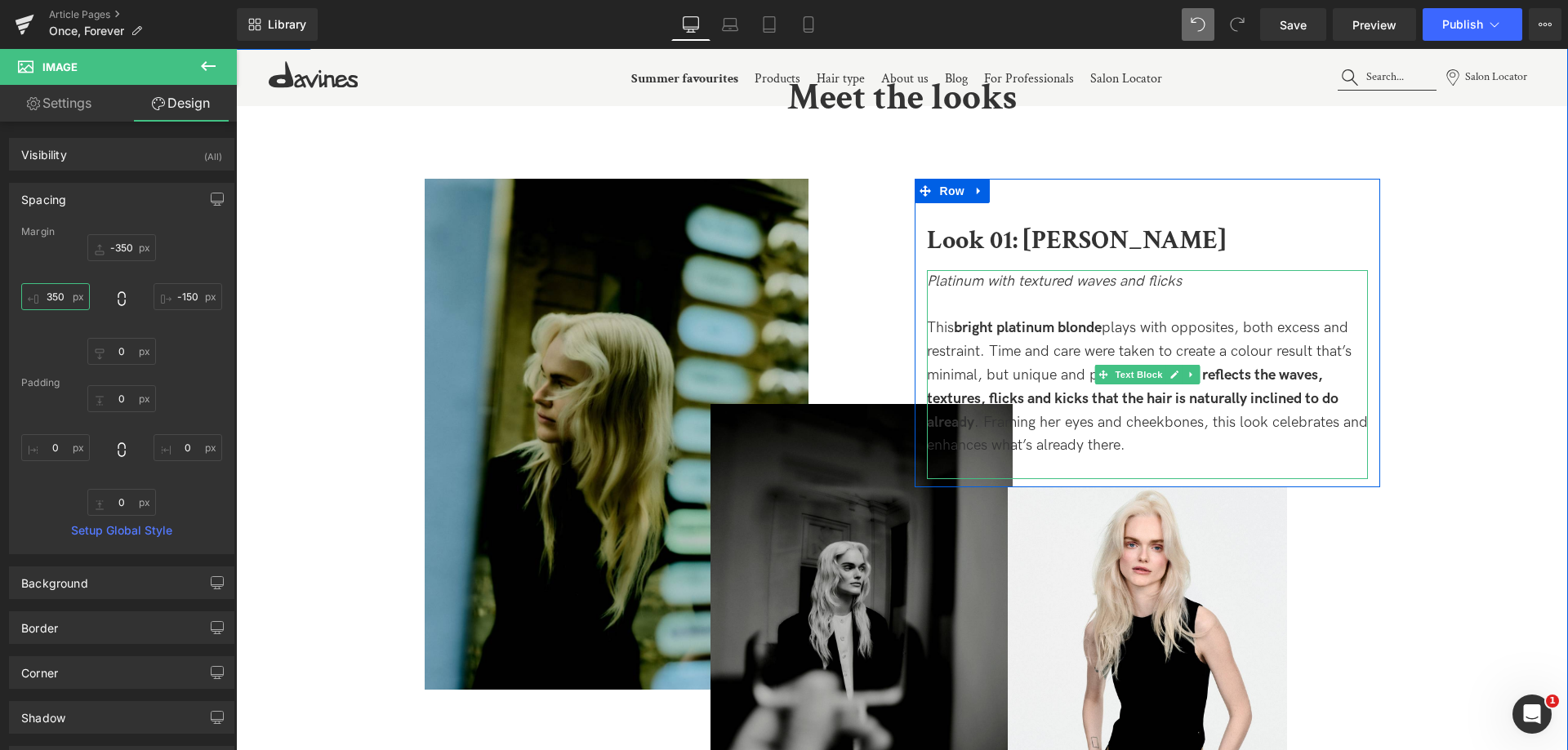
scroll to position [1832, 0]
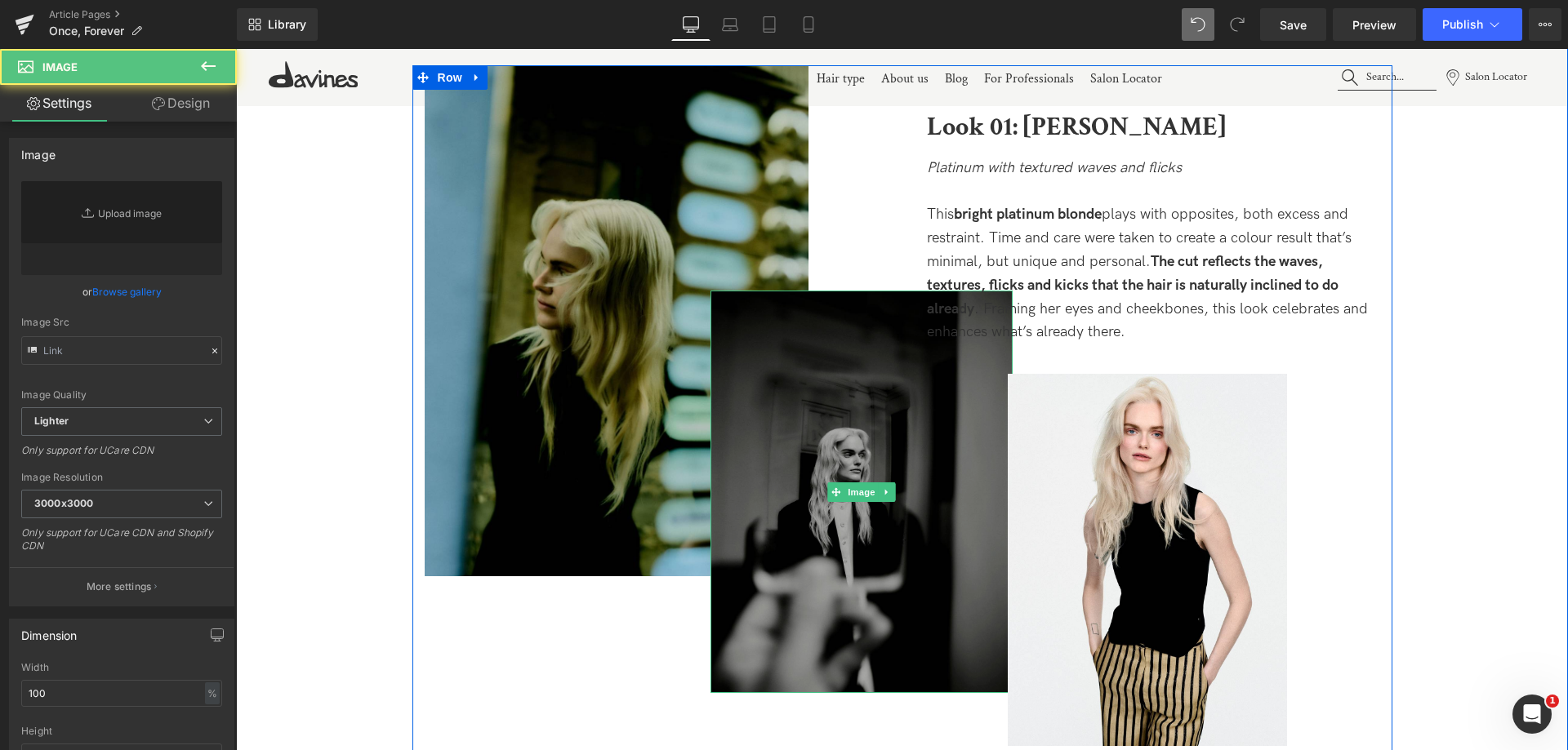
click at [835, 509] on img at bounding box center [862, 492] width 302 height 403
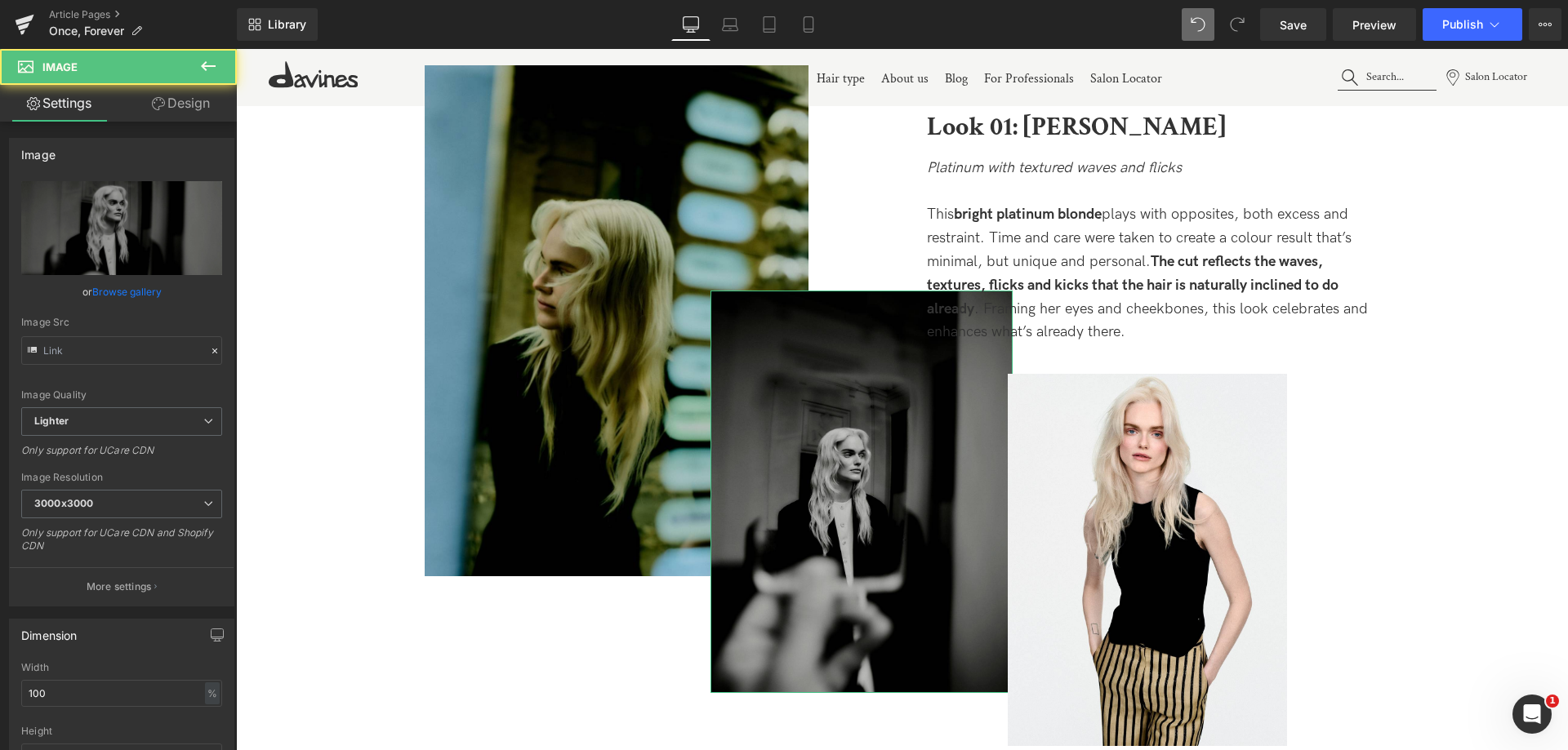
click at [176, 116] on link "Design" at bounding box center [180, 103] width 118 height 37
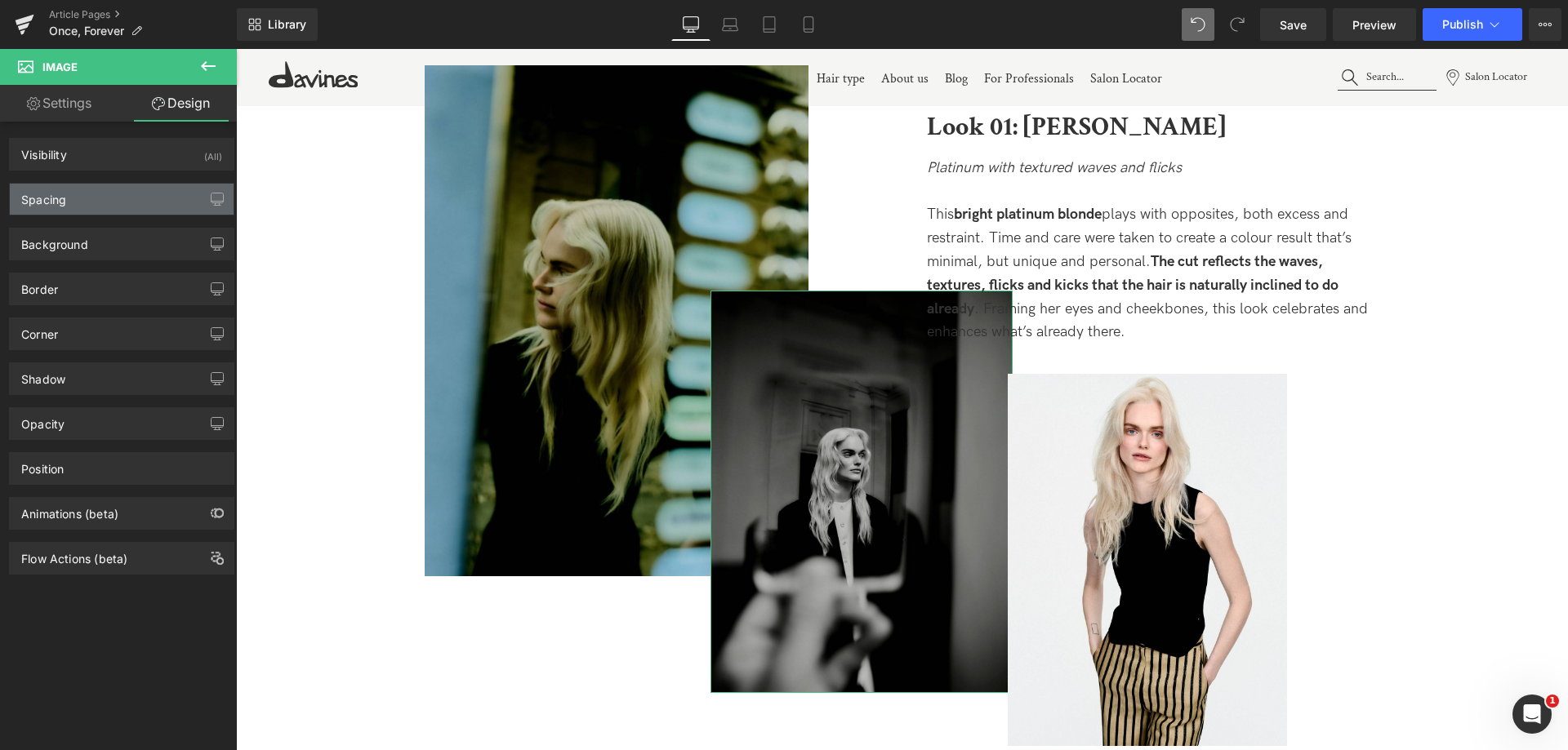
click at [111, 196] on div "Spacing" at bounding box center [121, 200] width 224 height 31
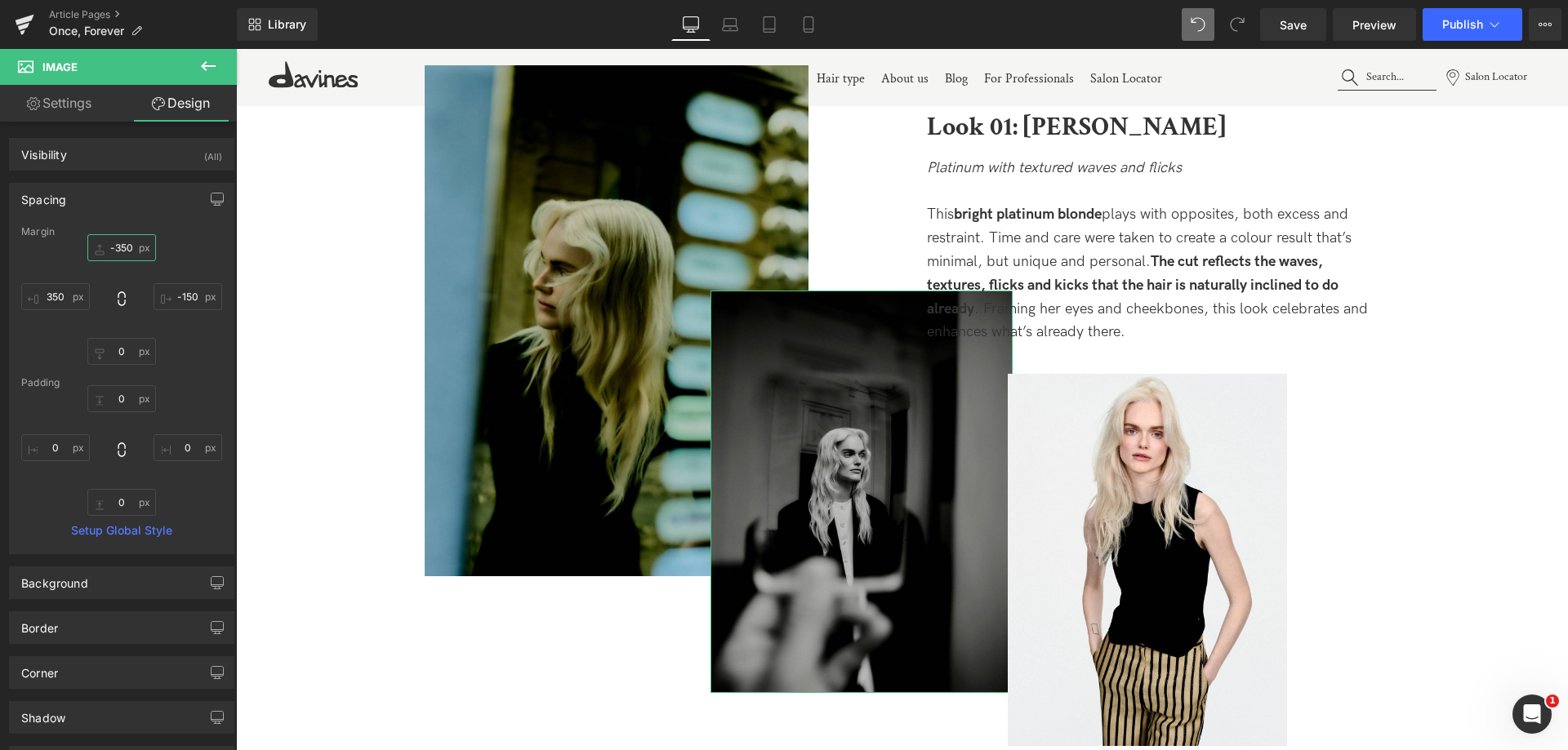
click at [117, 248] on input "-350" at bounding box center [121, 248] width 68 height 27
click at [123, 249] on input "-350" at bounding box center [121, 248] width 68 height 27
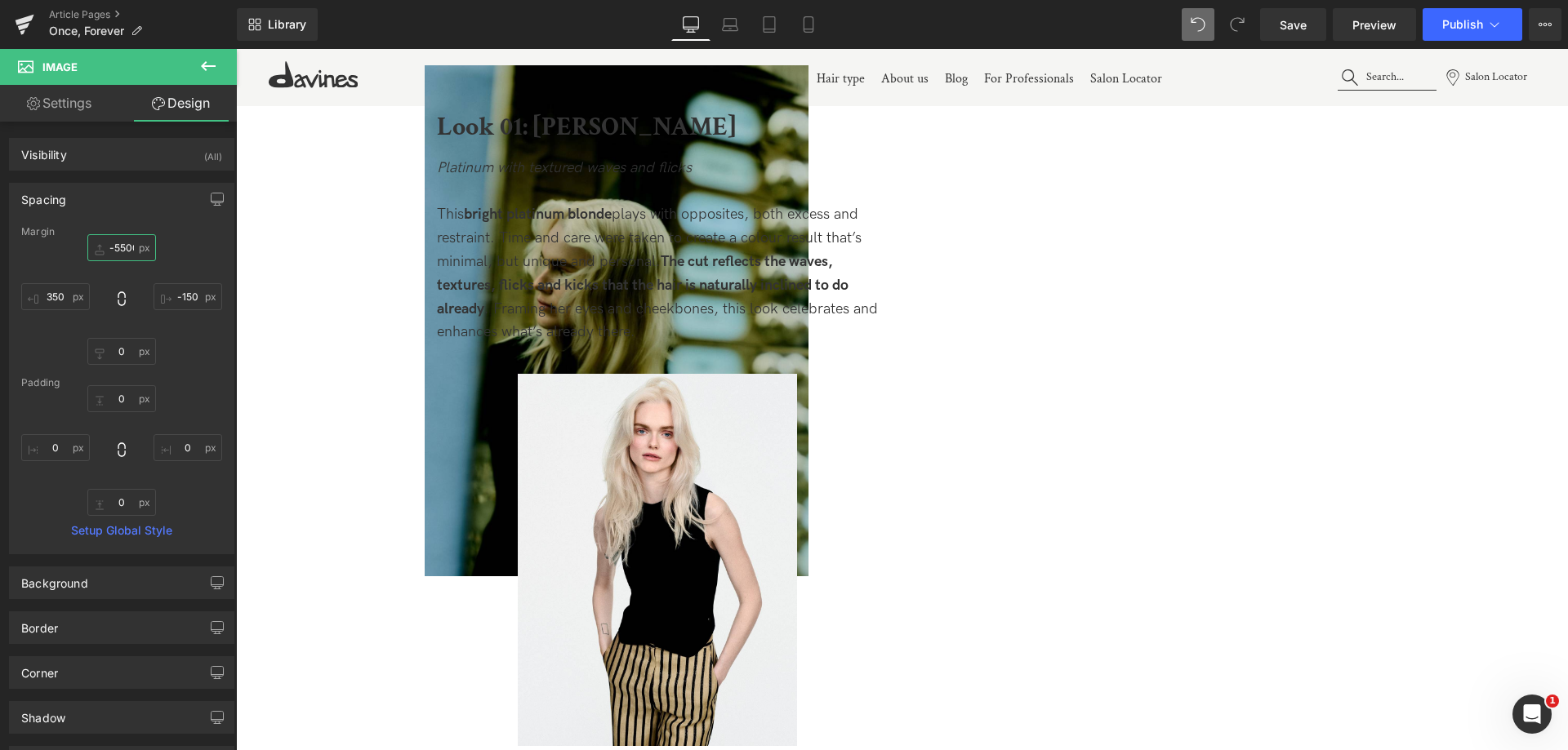
type input "-550"
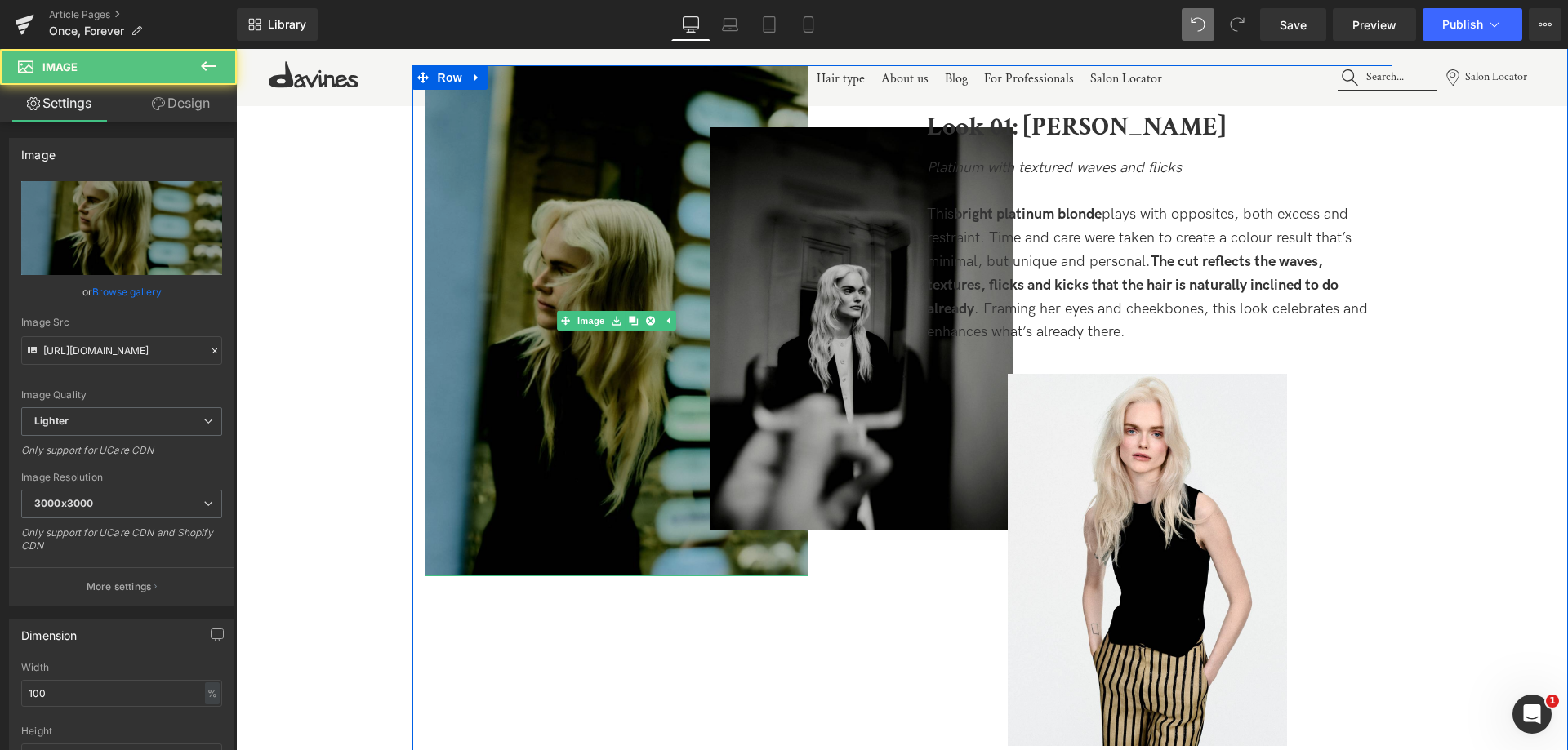
click at [550, 233] on img at bounding box center [616, 321] width 384 height 512
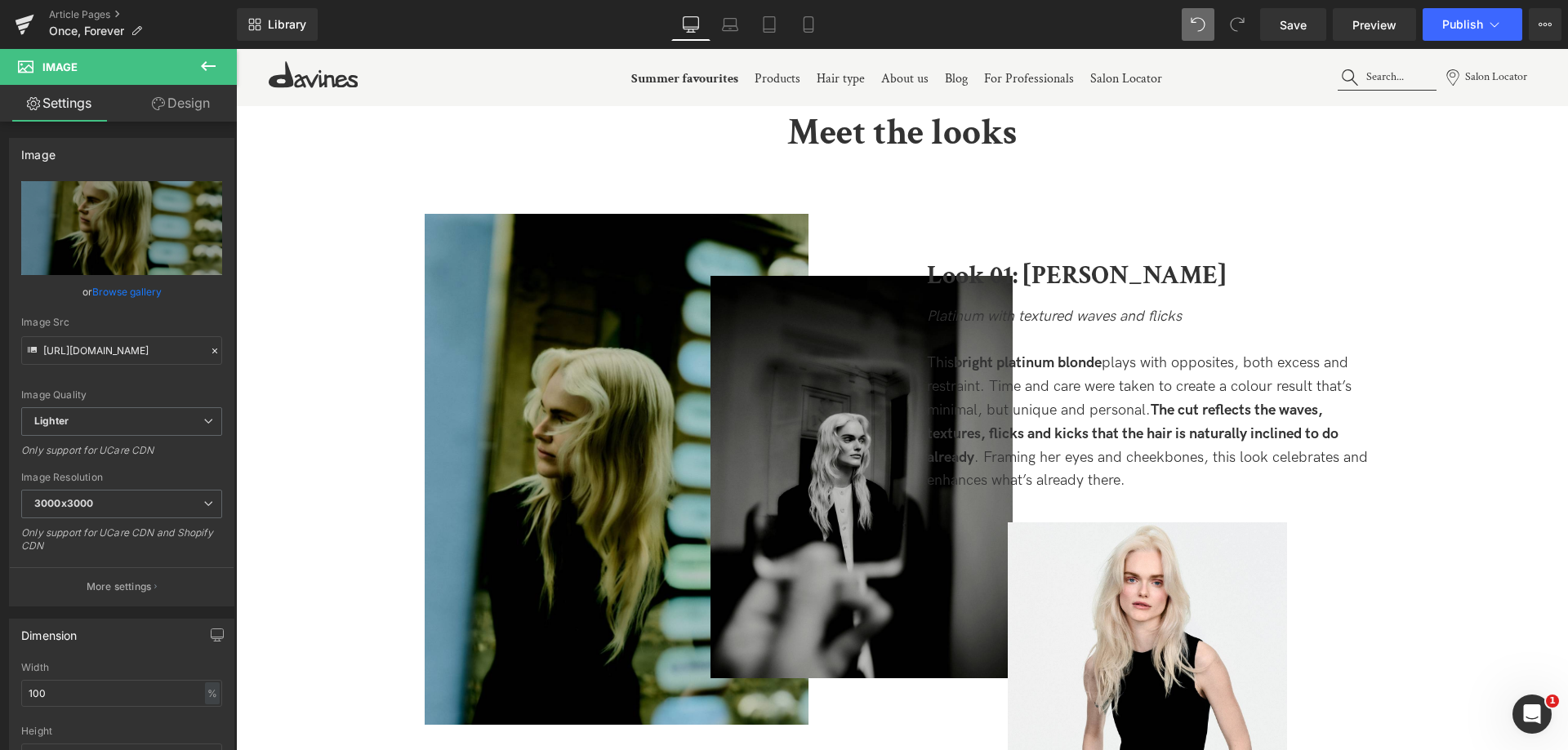
scroll to position [1715, 0]
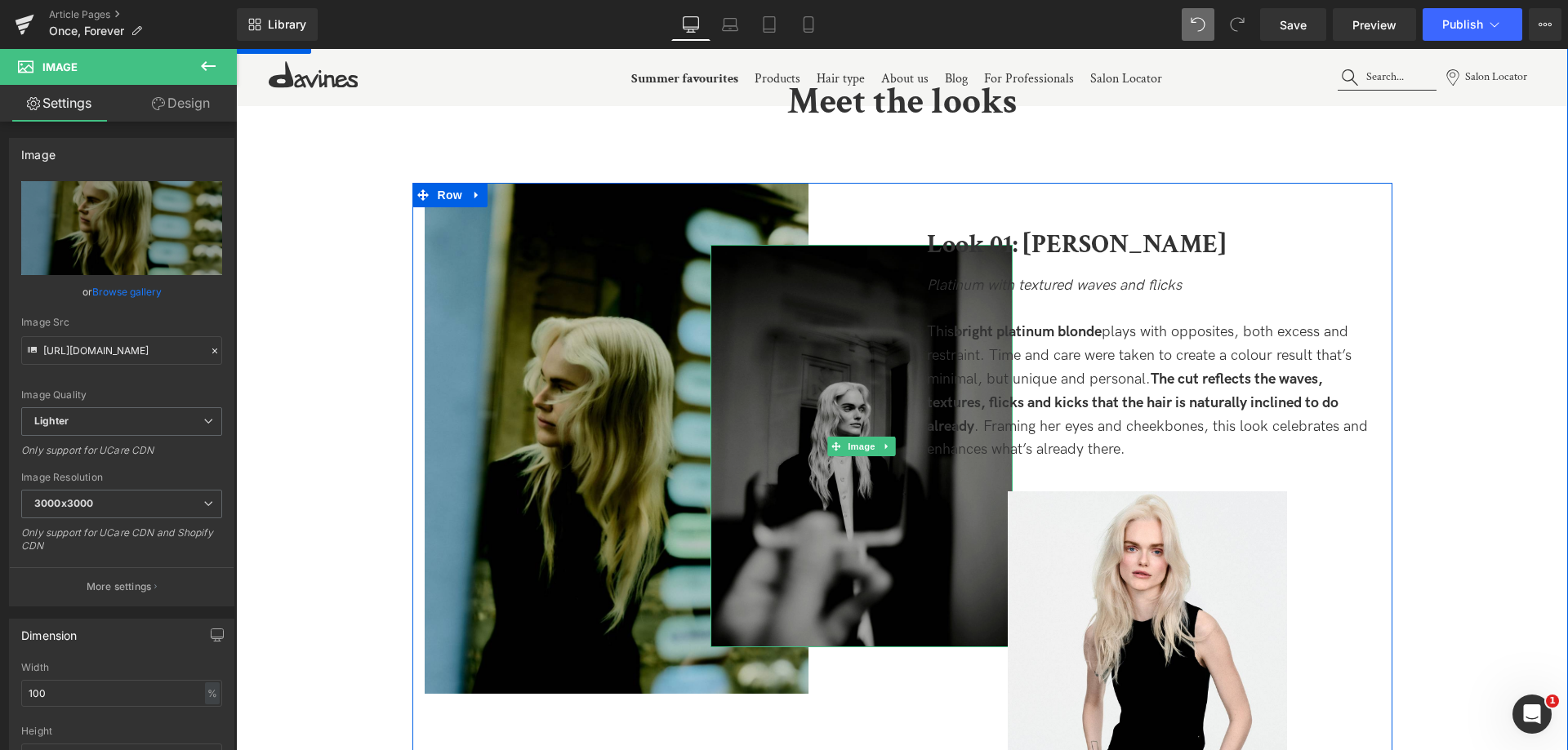
click at [838, 392] on img at bounding box center [862, 446] width 302 height 403
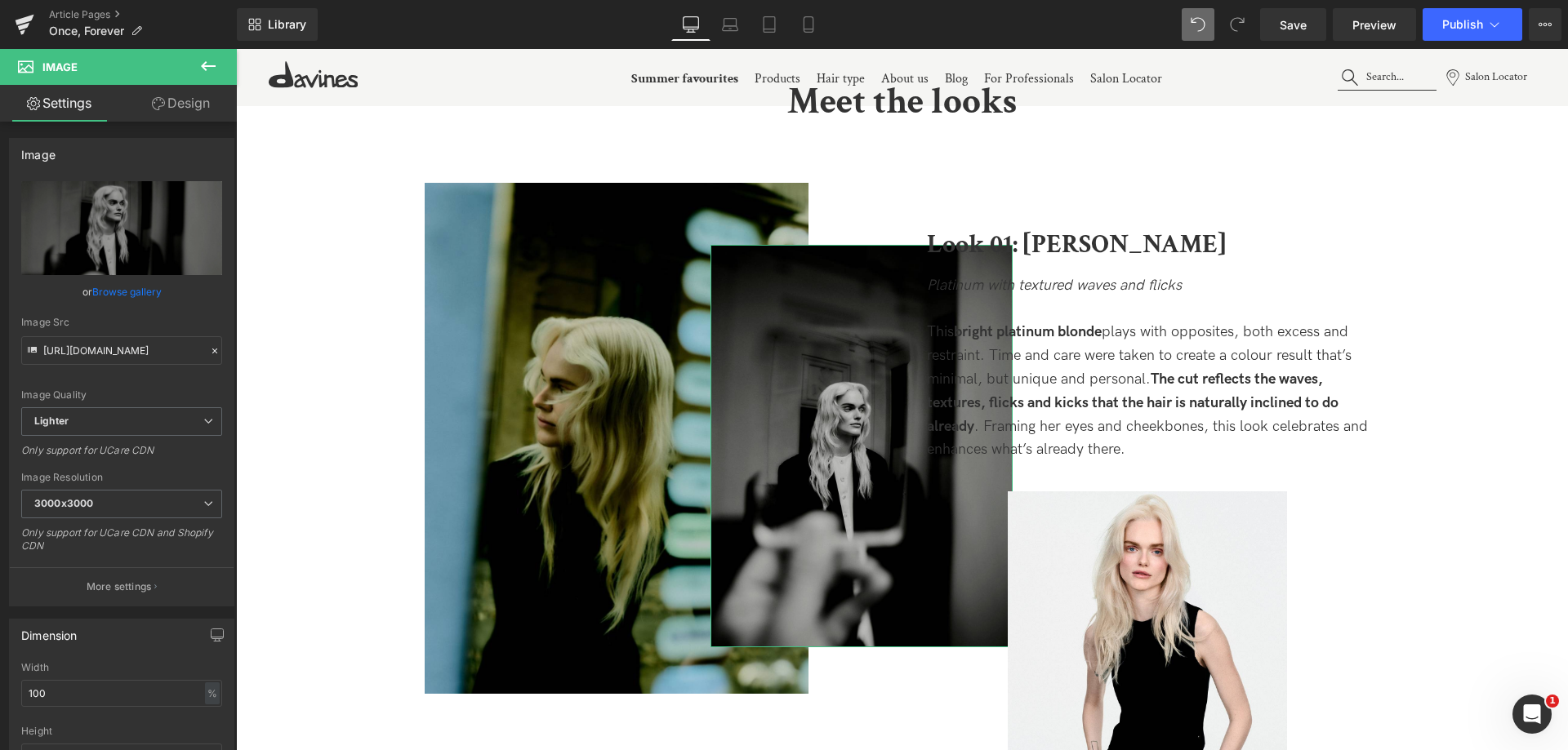
click at [177, 117] on link "Design" at bounding box center [180, 103] width 118 height 37
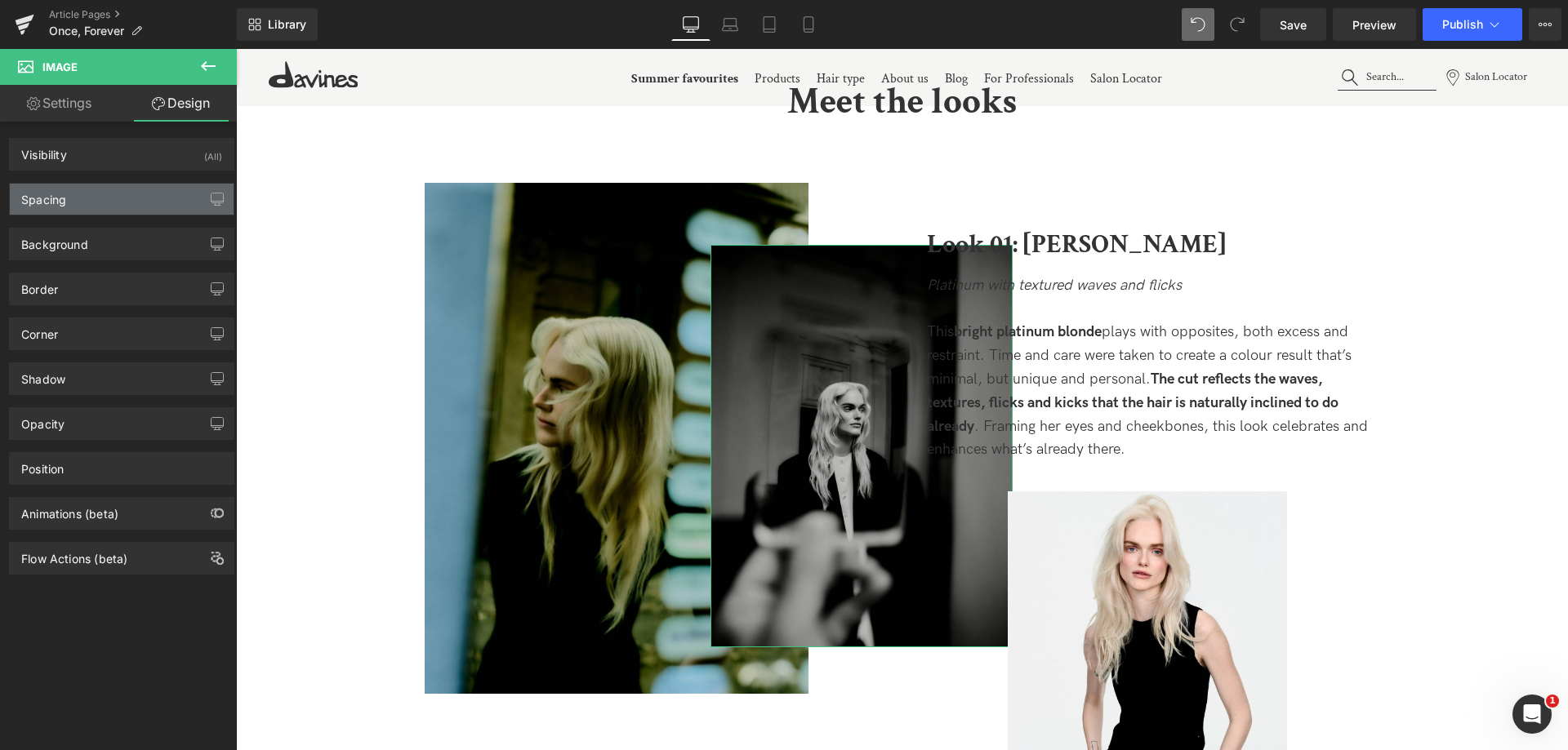
click at [110, 193] on div "Spacing" at bounding box center [121, 200] width 224 height 31
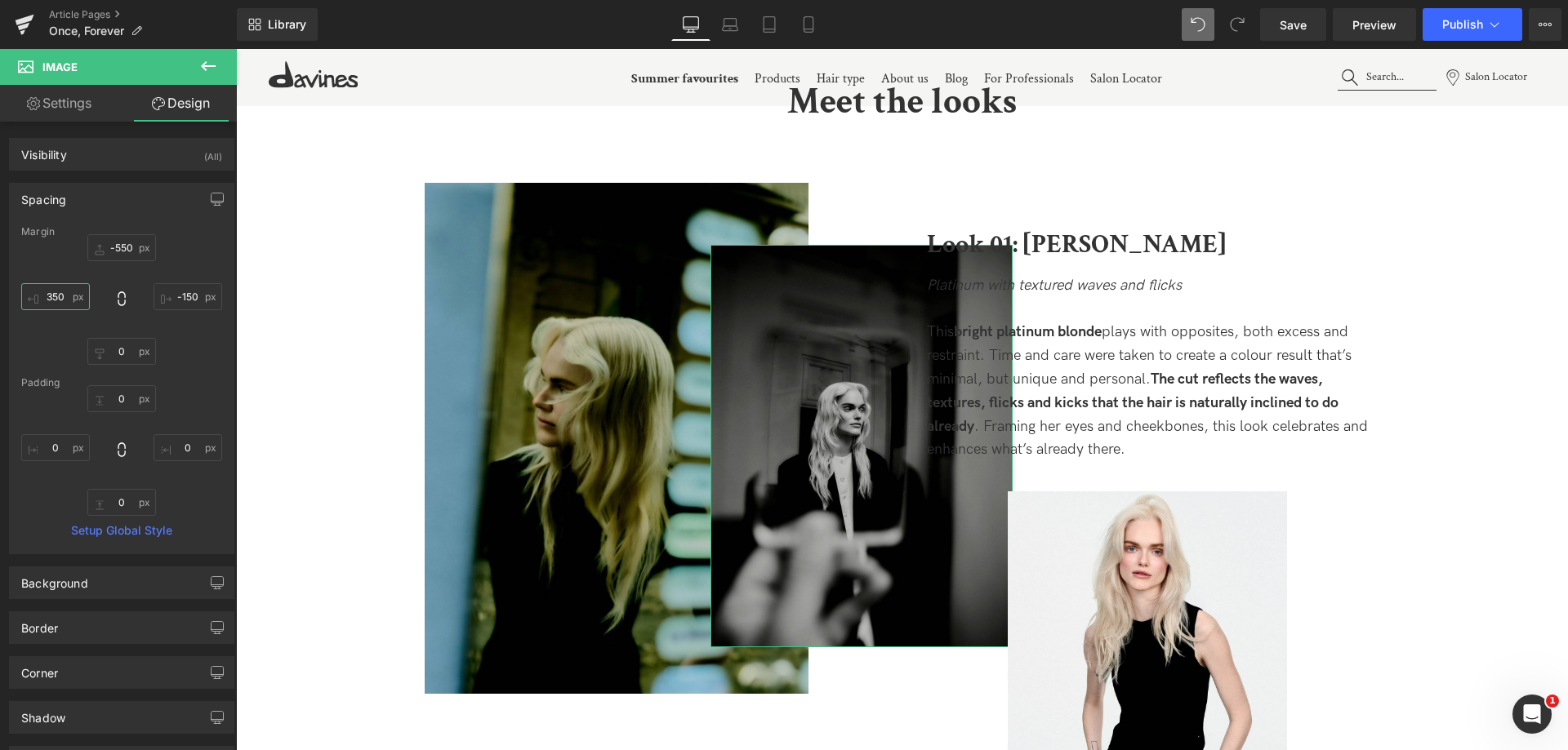
click at [48, 302] on input "350" at bounding box center [55, 296] width 68 height 27
click at [60, 296] on input "350" at bounding box center [55, 296] width 68 height 27
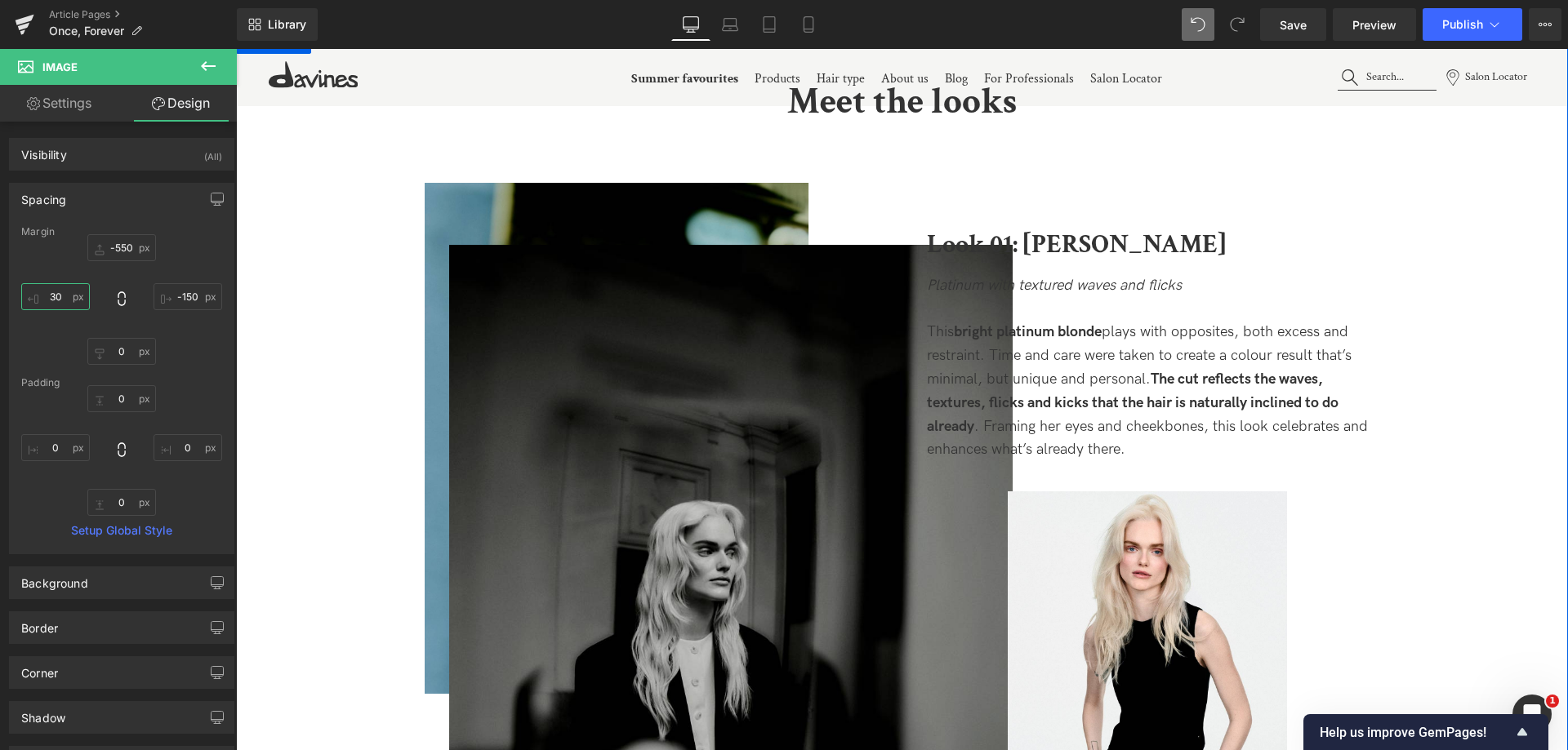
type input "350"
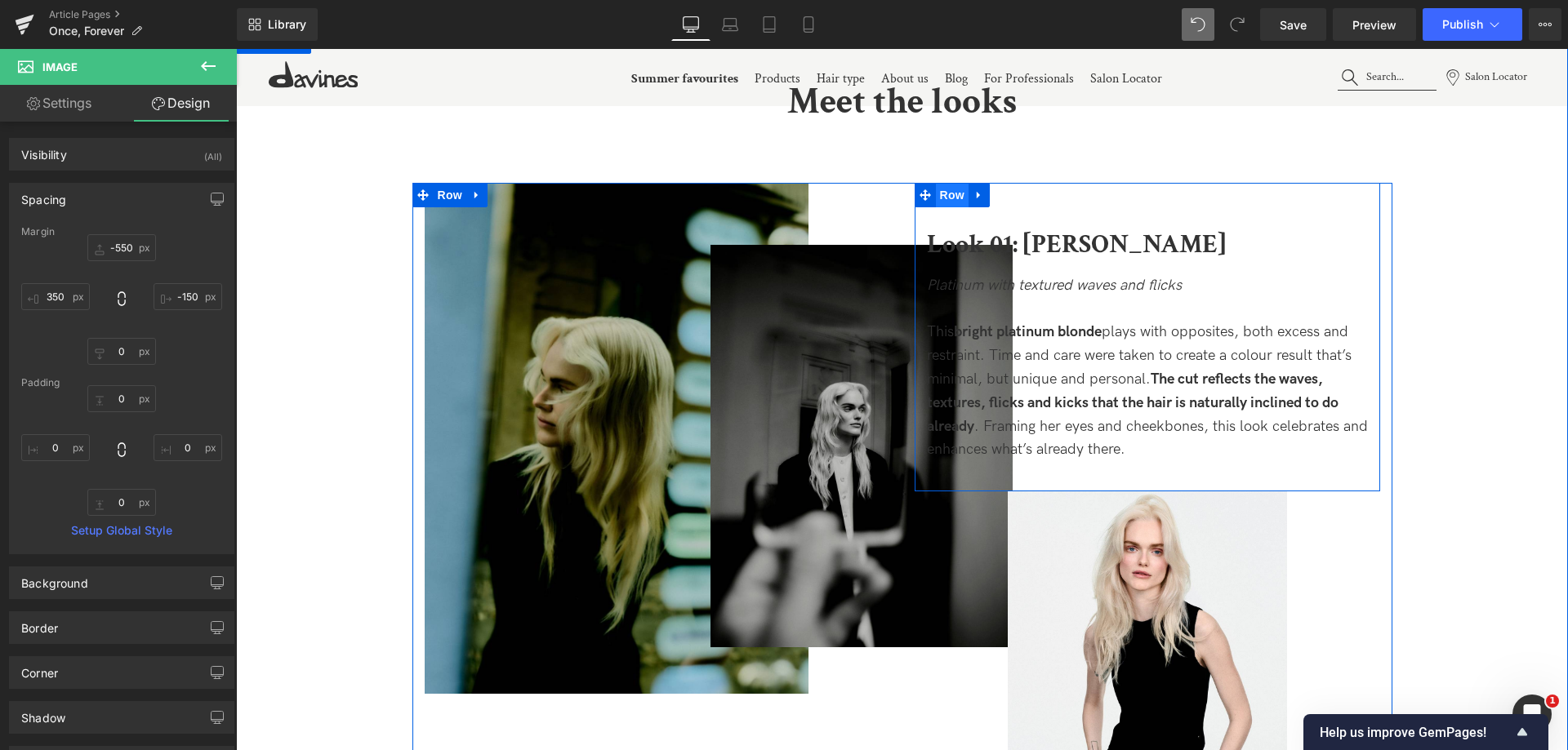
click at [952, 193] on span "Row" at bounding box center [952, 196] width 33 height 25
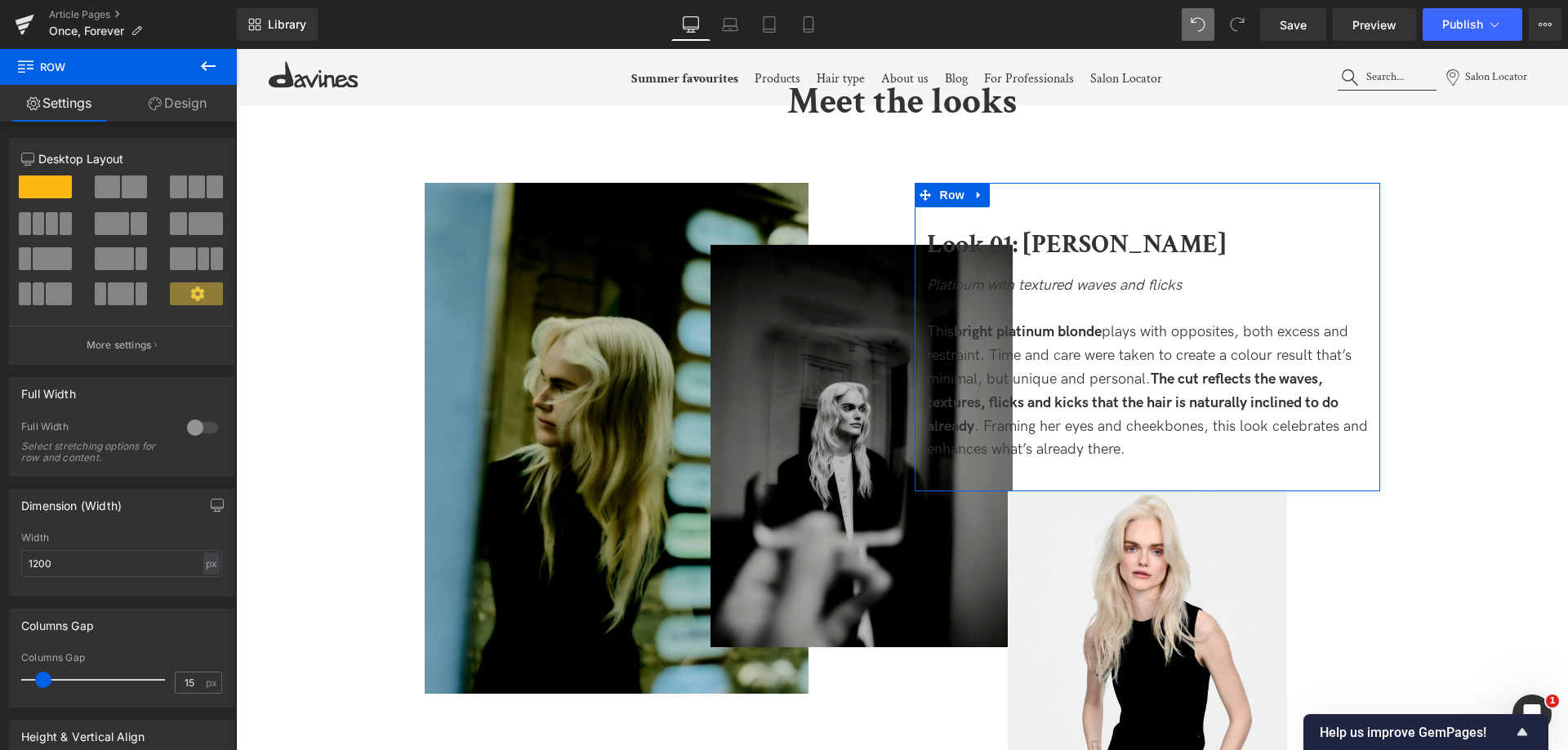
click at [172, 124] on div "12 12 12 Column Size Customizer 12 Desktop Layout Laptop Layout Tablet Layout M…" at bounding box center [122, 556] width 244 height 870
click at [177, 113] on link "Design" at bounding box center [177, 103] width 118 height 37
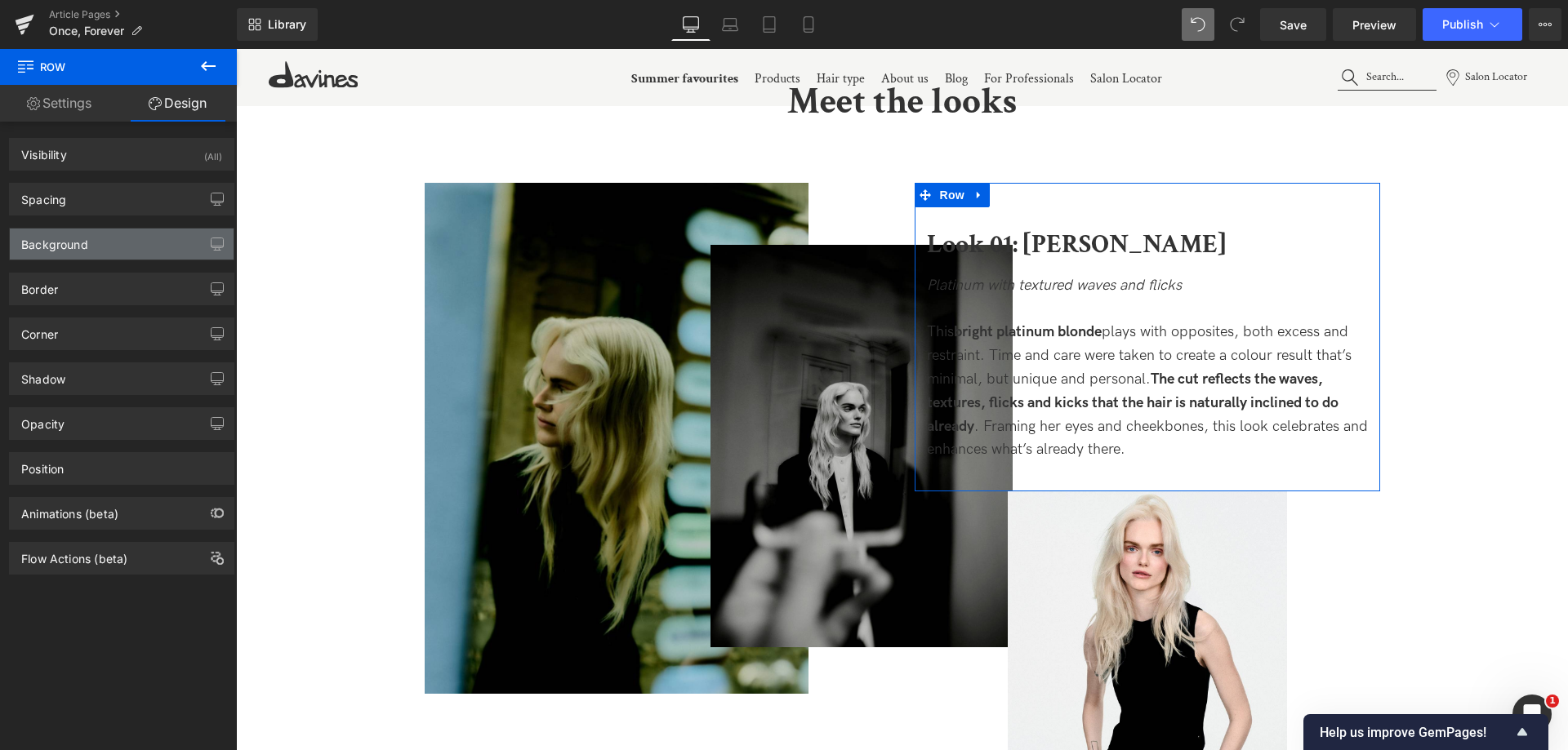
click at [90, 233] on div "Background" at bounding box center [121, 244] width 224 height 31
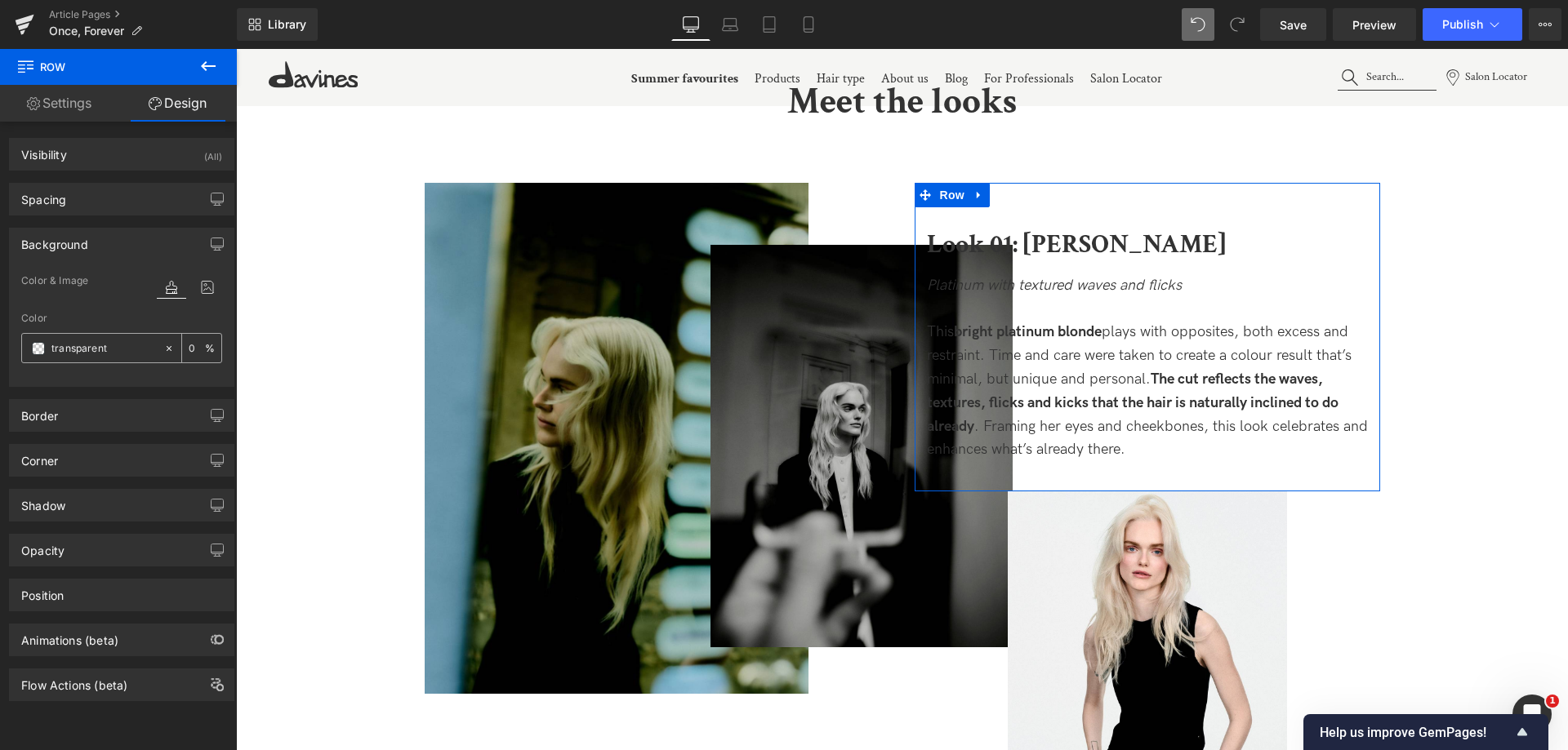
click at [74, 347] on input "text" at bounding box center [103, 349] width 105 height 18
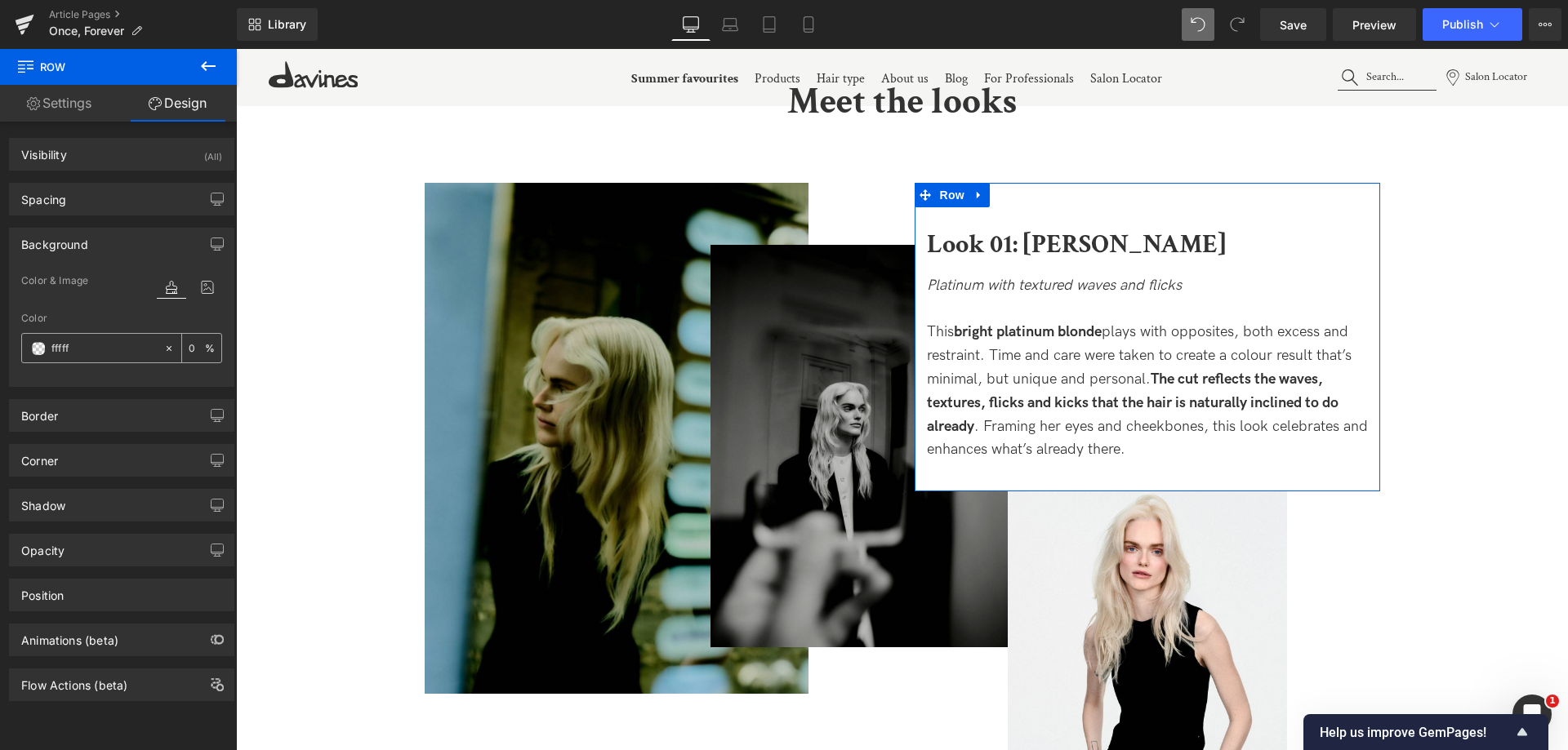
type input "ffffff"
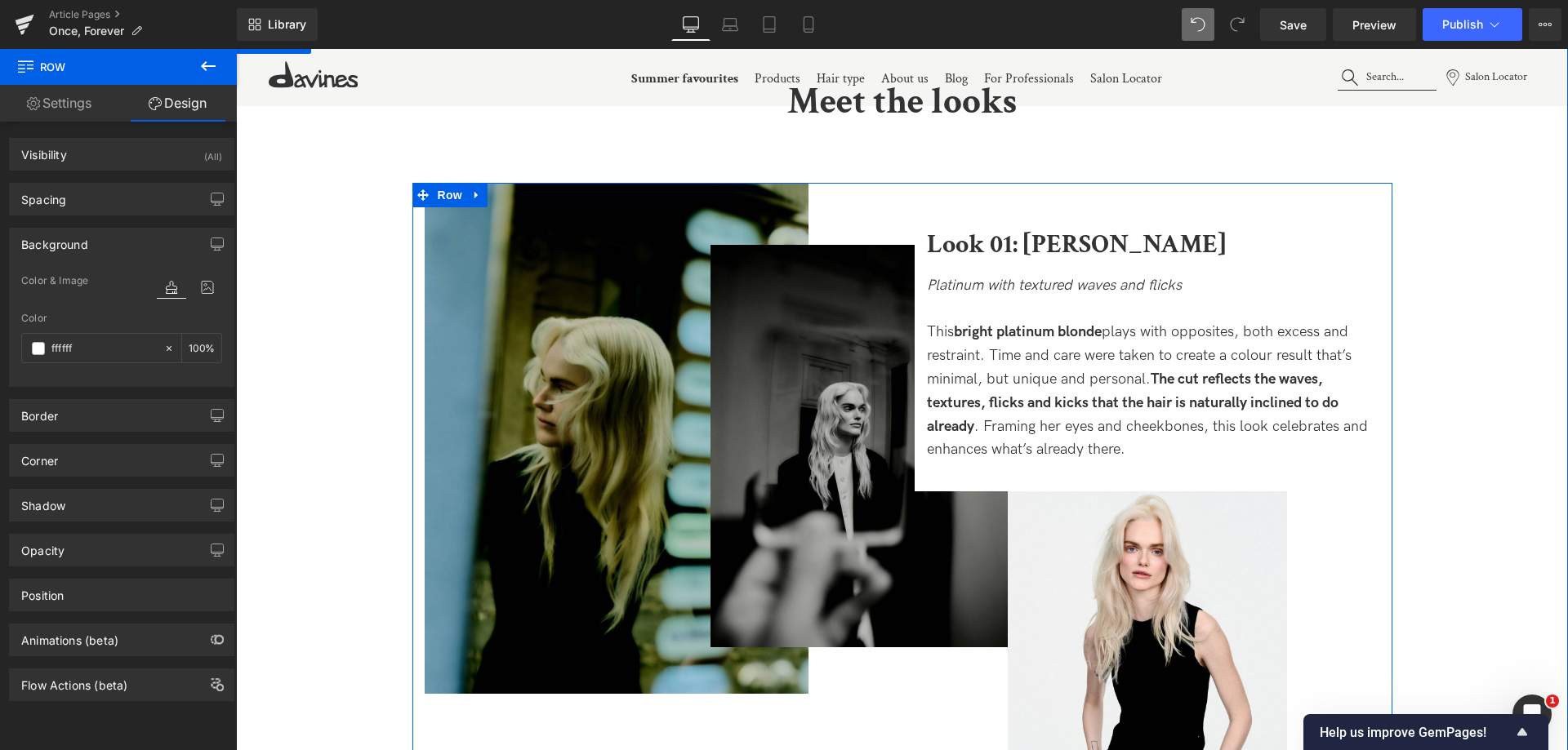
scroll to position [2041, 0]
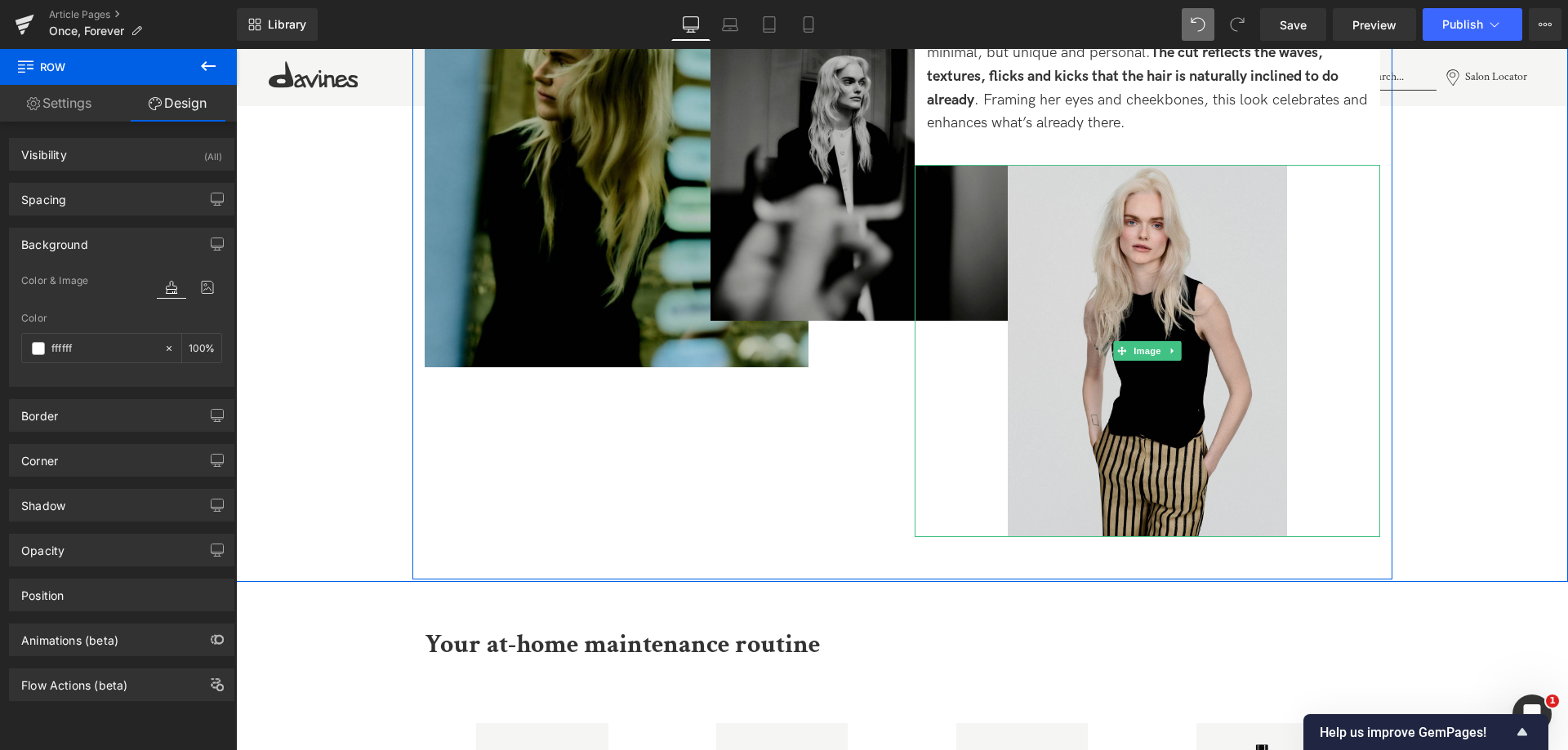
click at [1247, 306] on img at bounding box center [1147, 351] width 279 height 372
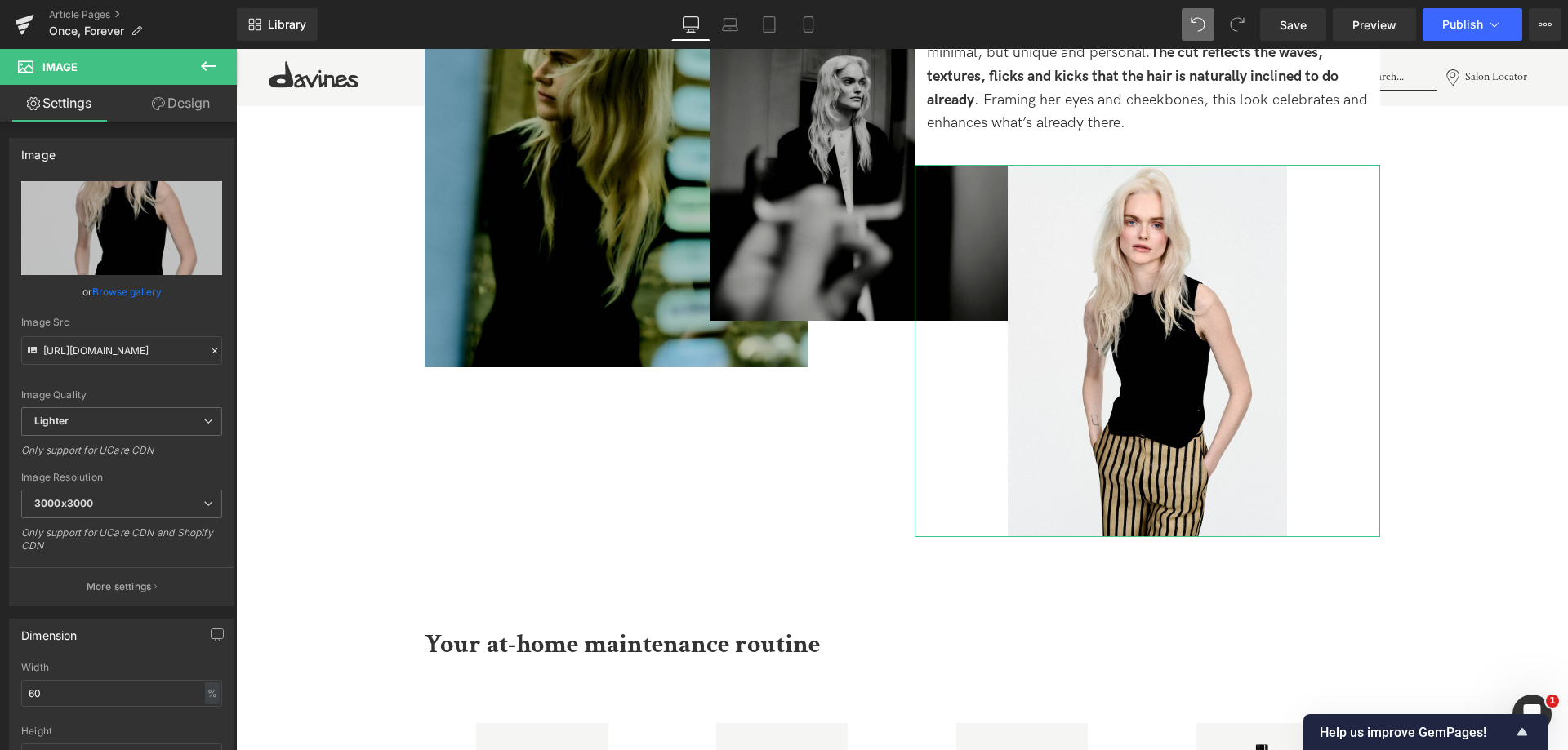
click at [210, 101] on link "Design" at bounding box center [180, 103] width 118 height 37
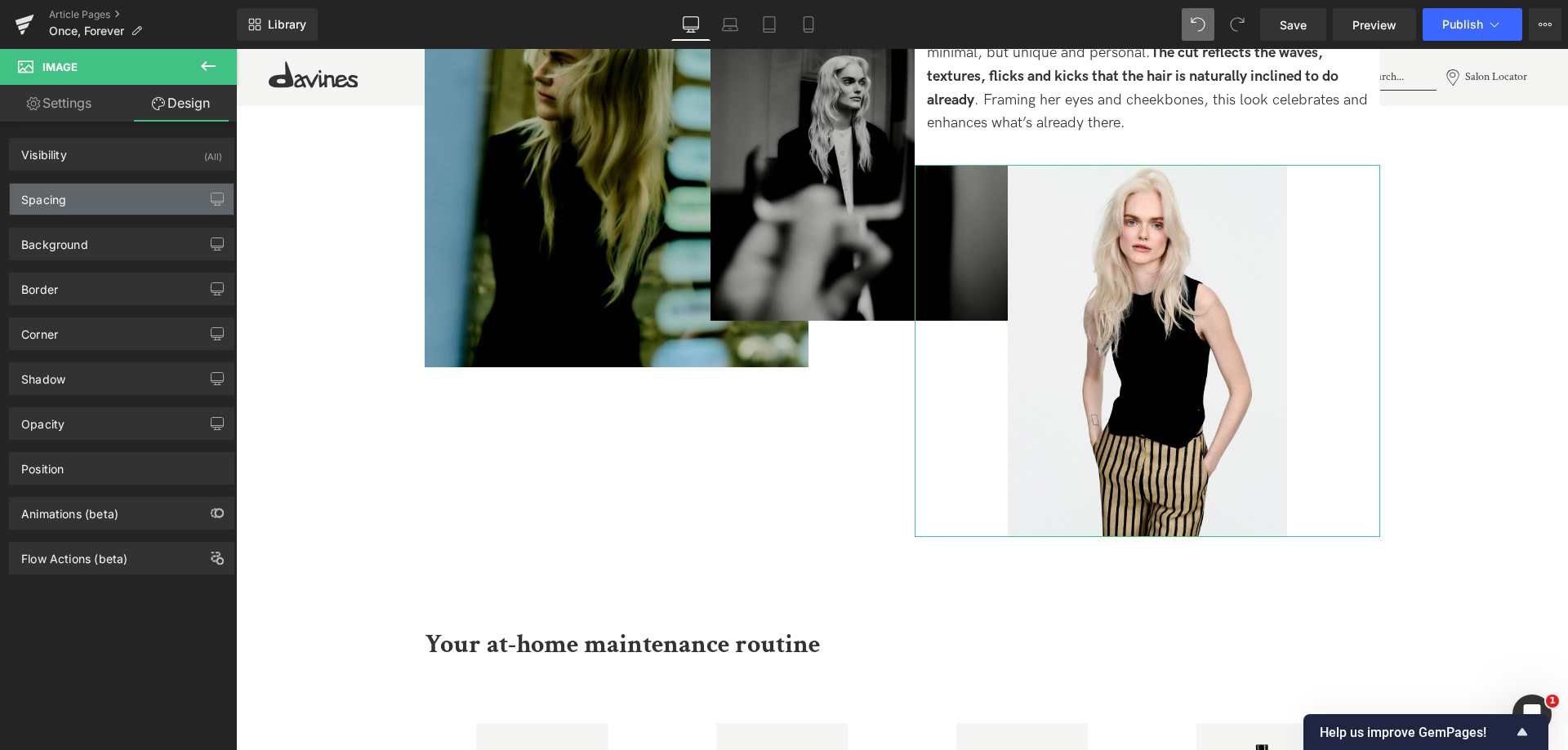
click at [55, 212] on div "Spacing" at bounding box center [121, 200] width 224 height 31
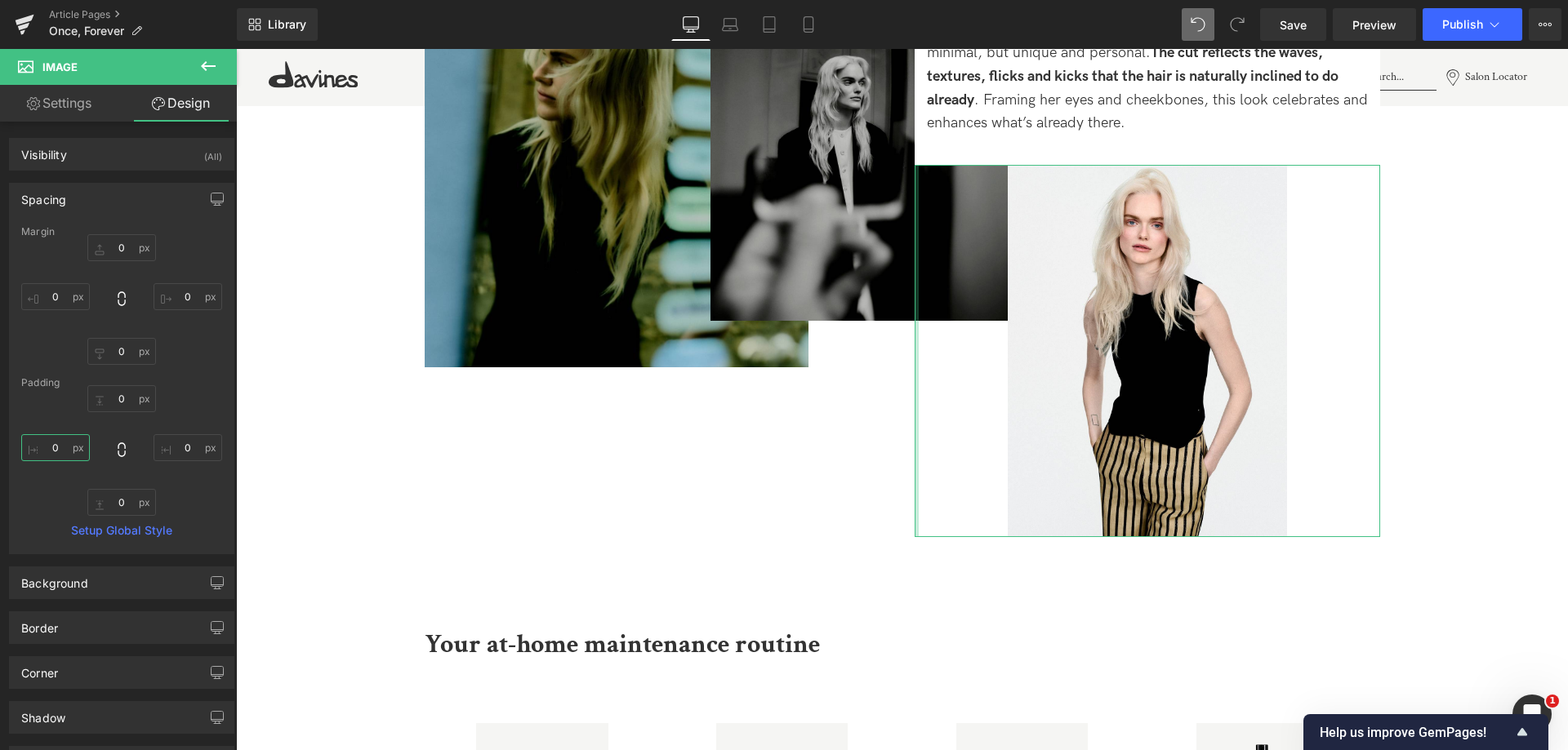
click at [47, 443] on input "0" at bounding box center [55, 447] width 68 height 27
click at [43, 295] on input "0" at bounding box center [55, 296] width 68 height 27
click at [41, 293] on input "0" at bounding box center [55, 296] width 68 height 27
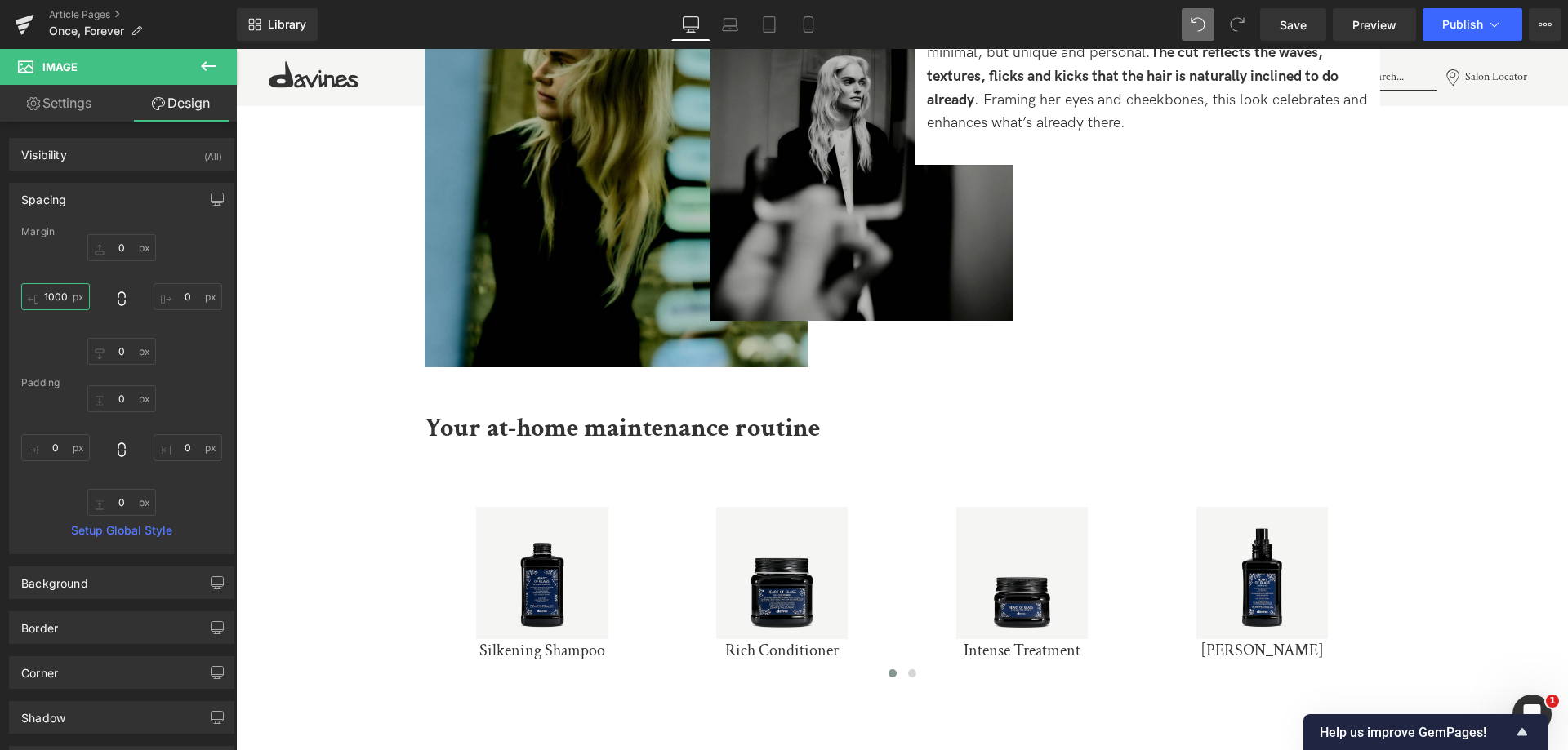
type input "100"
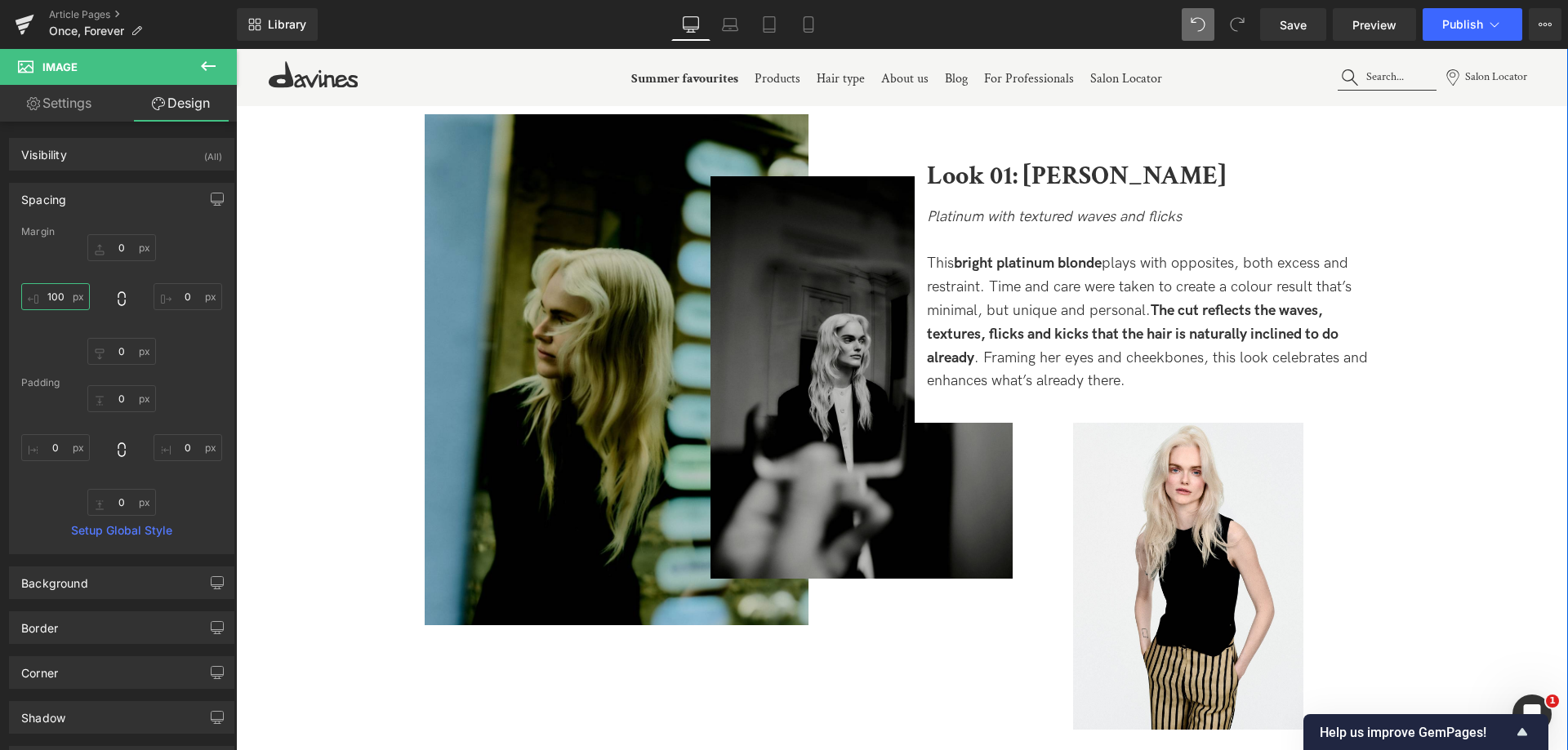
scroll to position [1796, 0]
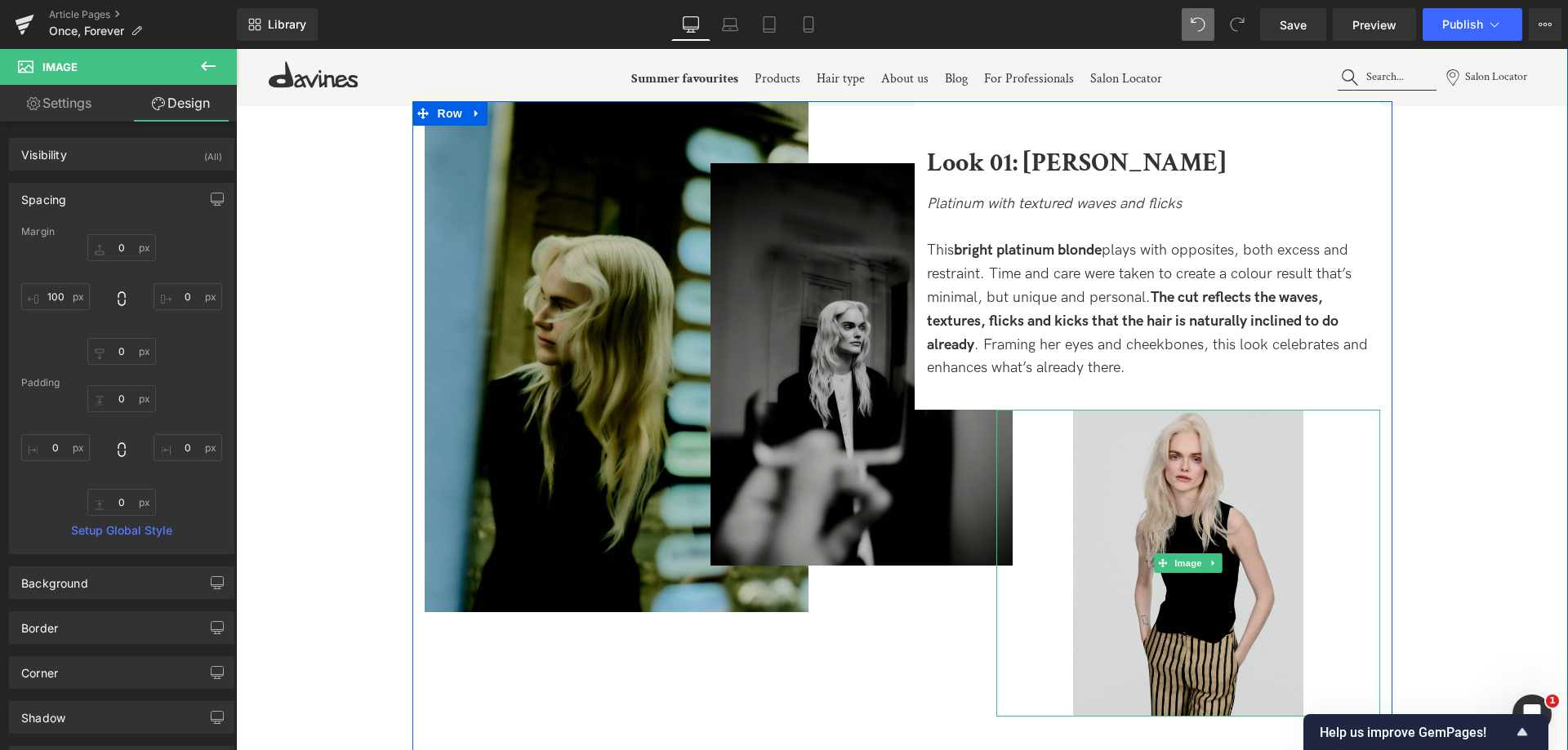
click at [1213, 493] on img at bounding box center [1188, 564] width 230 height 307
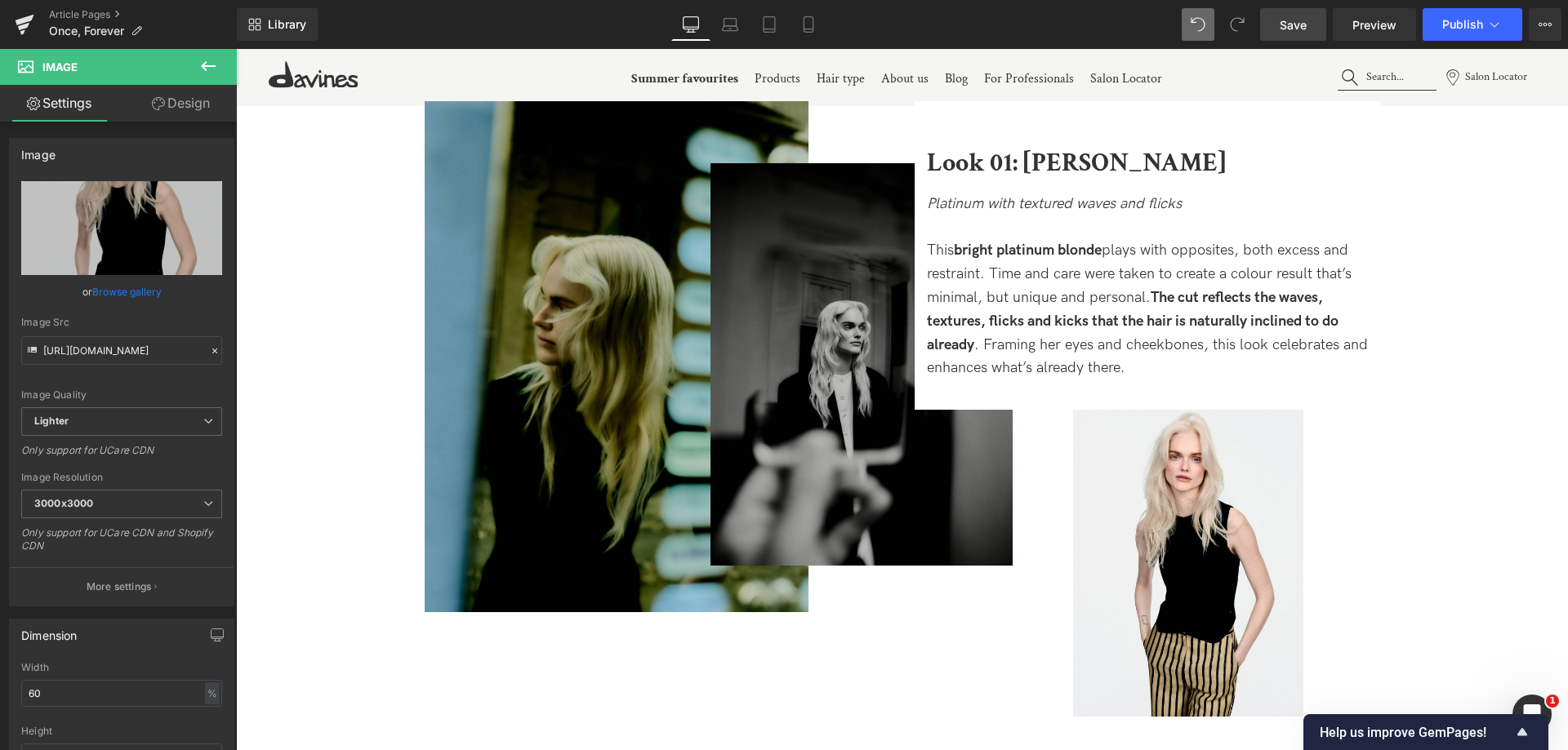
click at [1302, 18] on span "Save" at bounding box center [1292, 25] width 27 height 17
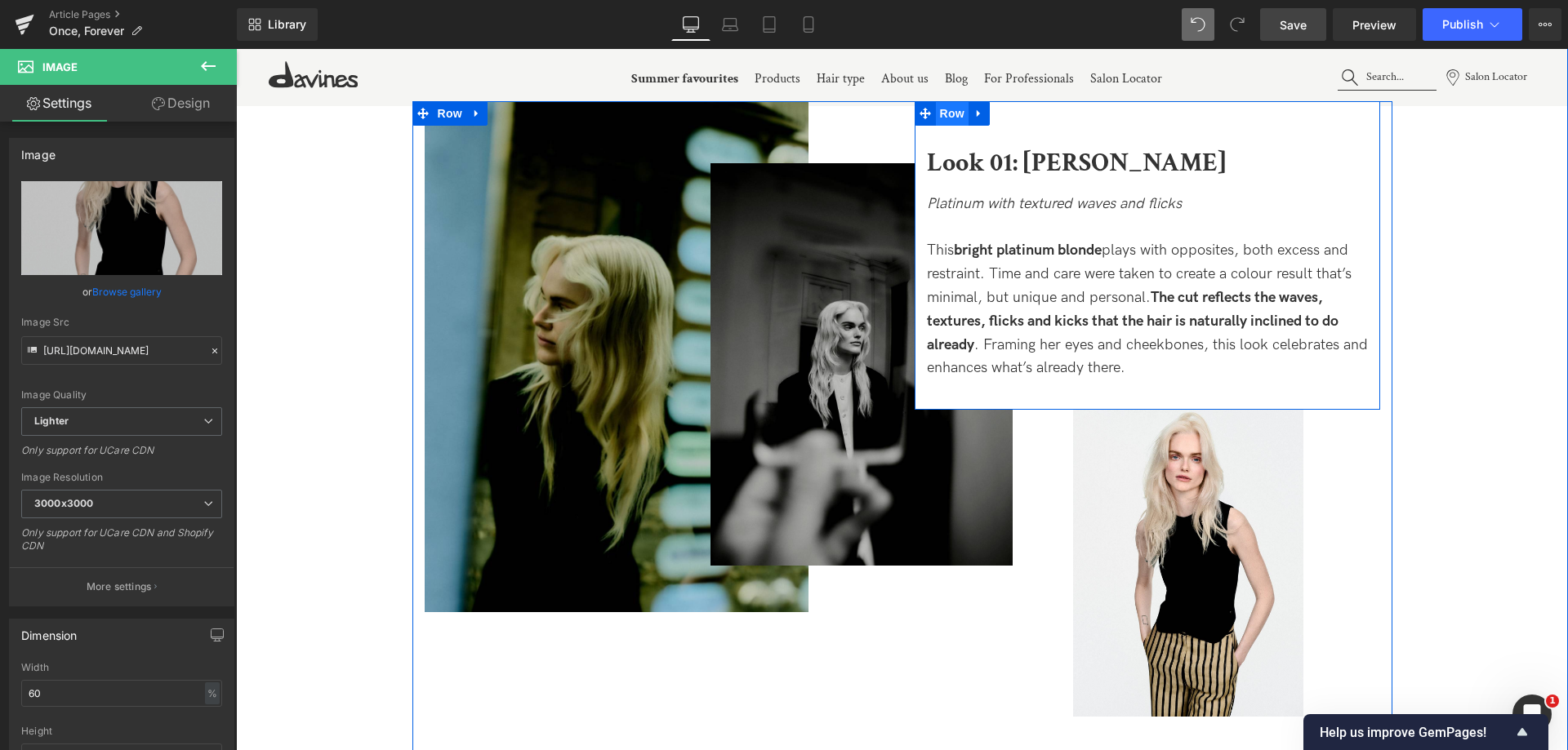
click at [955, 116] on span "Row" at bounding box center [952, 114] width 33 height 25
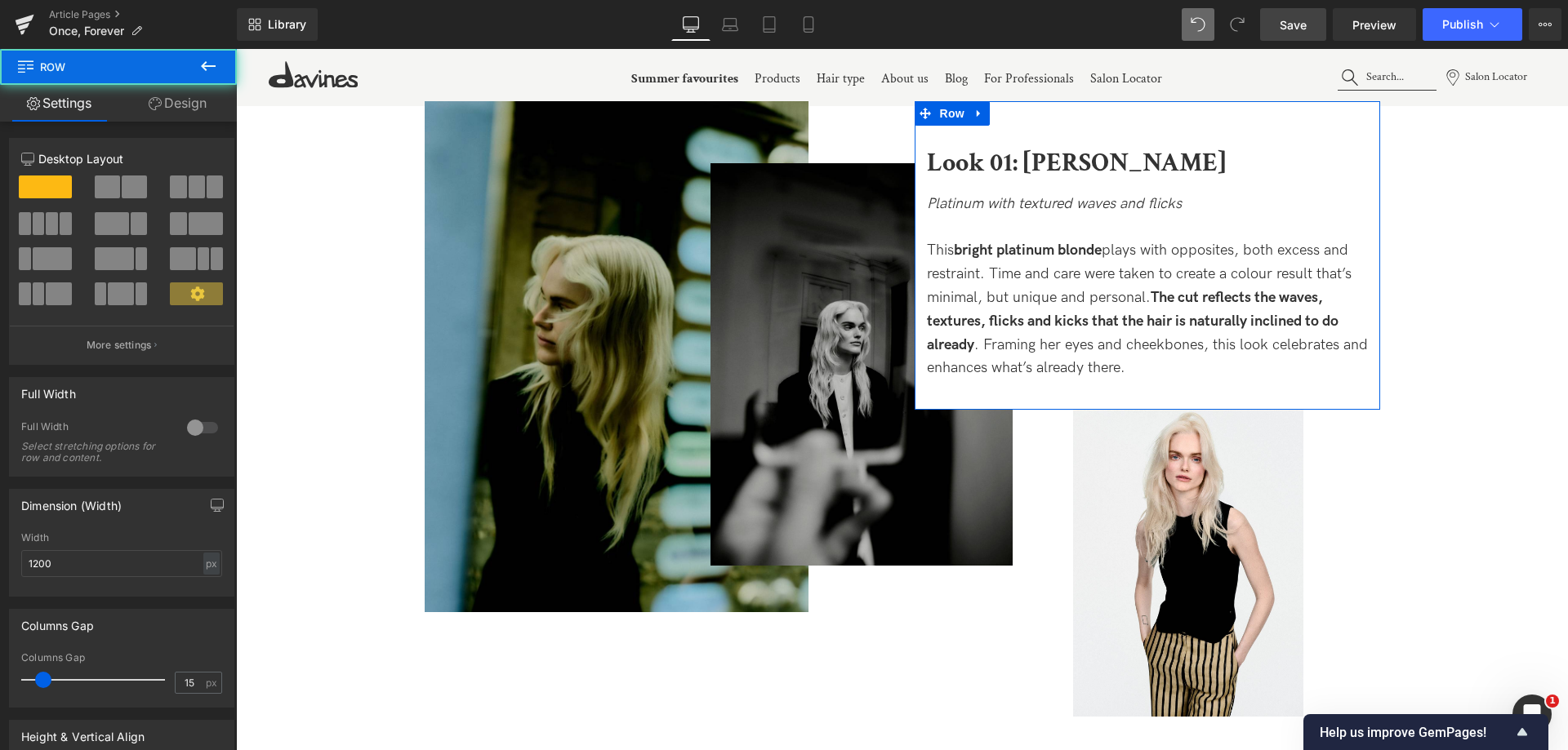
click at [171, 108] on link "Design" at bounding box center [177, 103] width 118 height 37
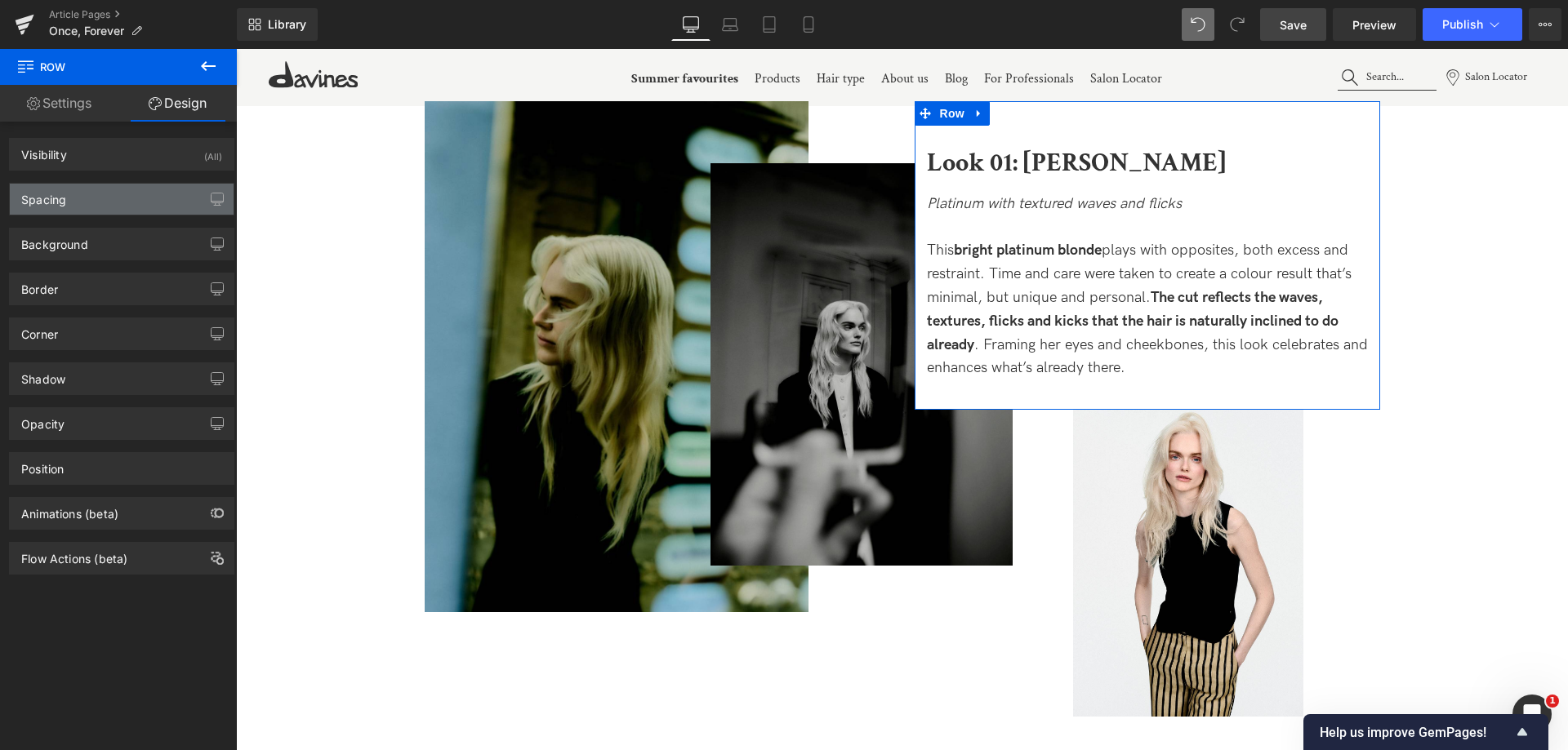
click at [66, 192] on div "Spacing" at bounding box center [44, 196] width 45 height 23
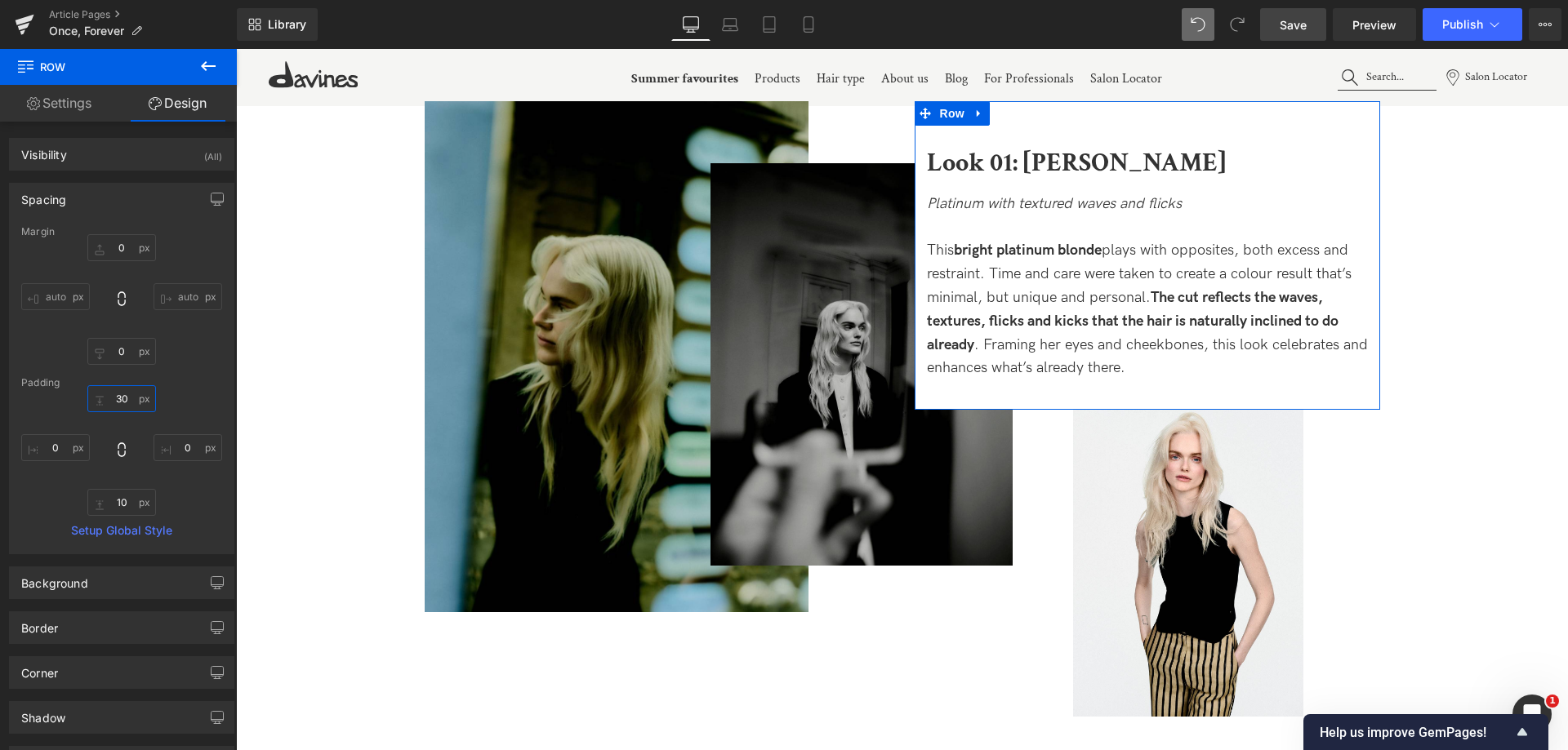
click at [125, 406] on input "30" at bounding box center [121, 399] width 68 height 27
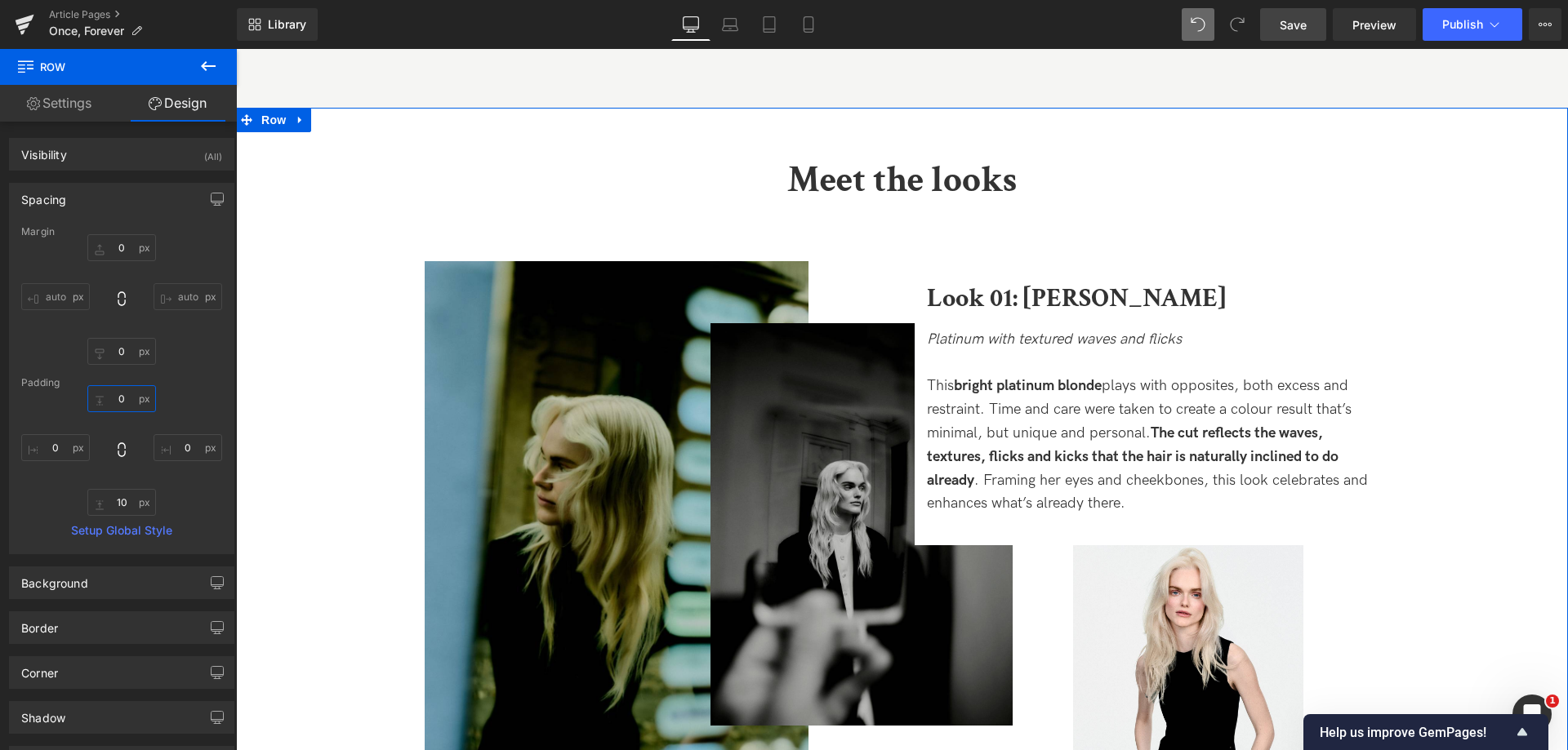
scroll to position [1633, 0]
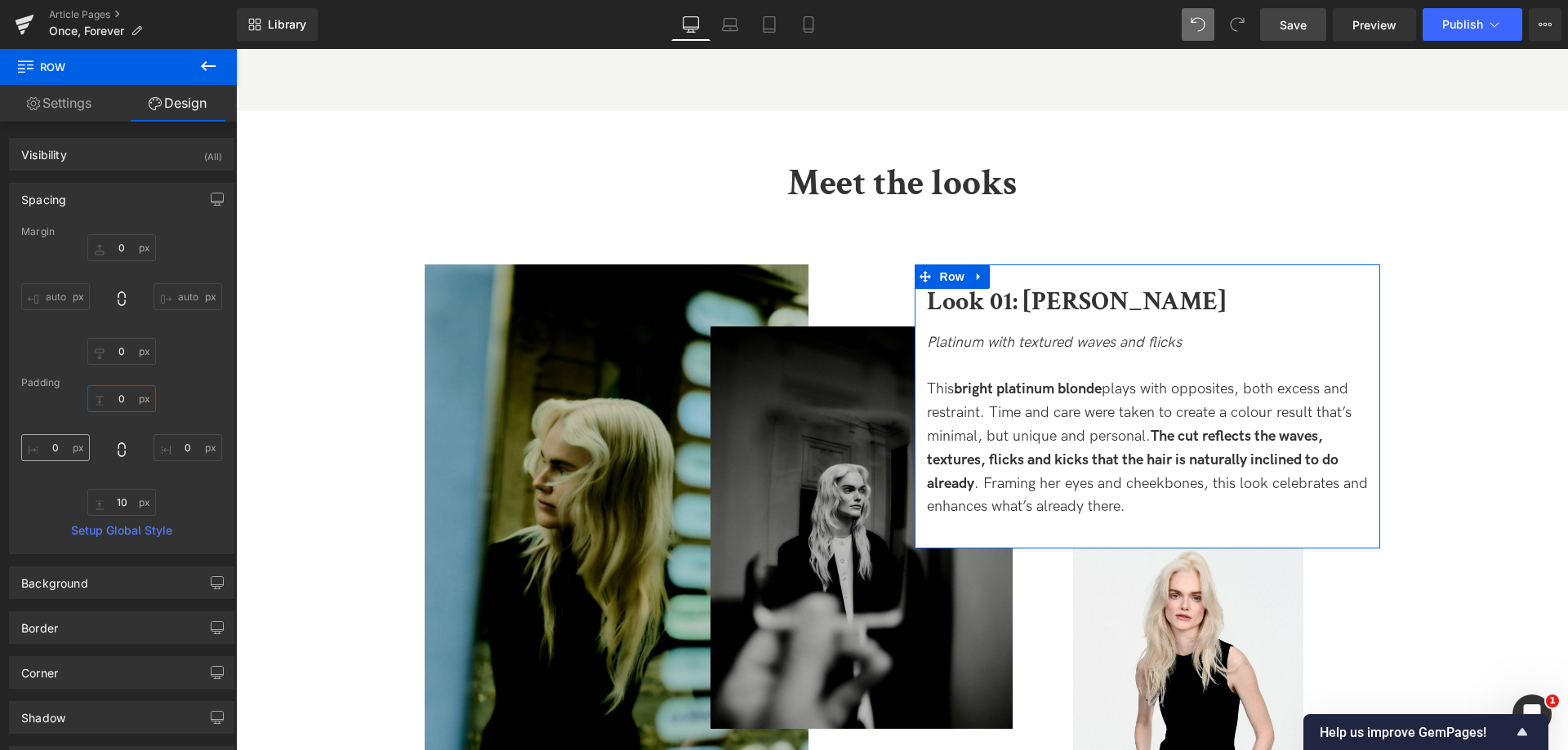
type input "0"
click at [47, 455] on input "0" at bounding box center [55, 447] width 68 height 27
click at [43, 446] on input "0" at bounding box center [55, 447] width 68 height 27
type input "30"
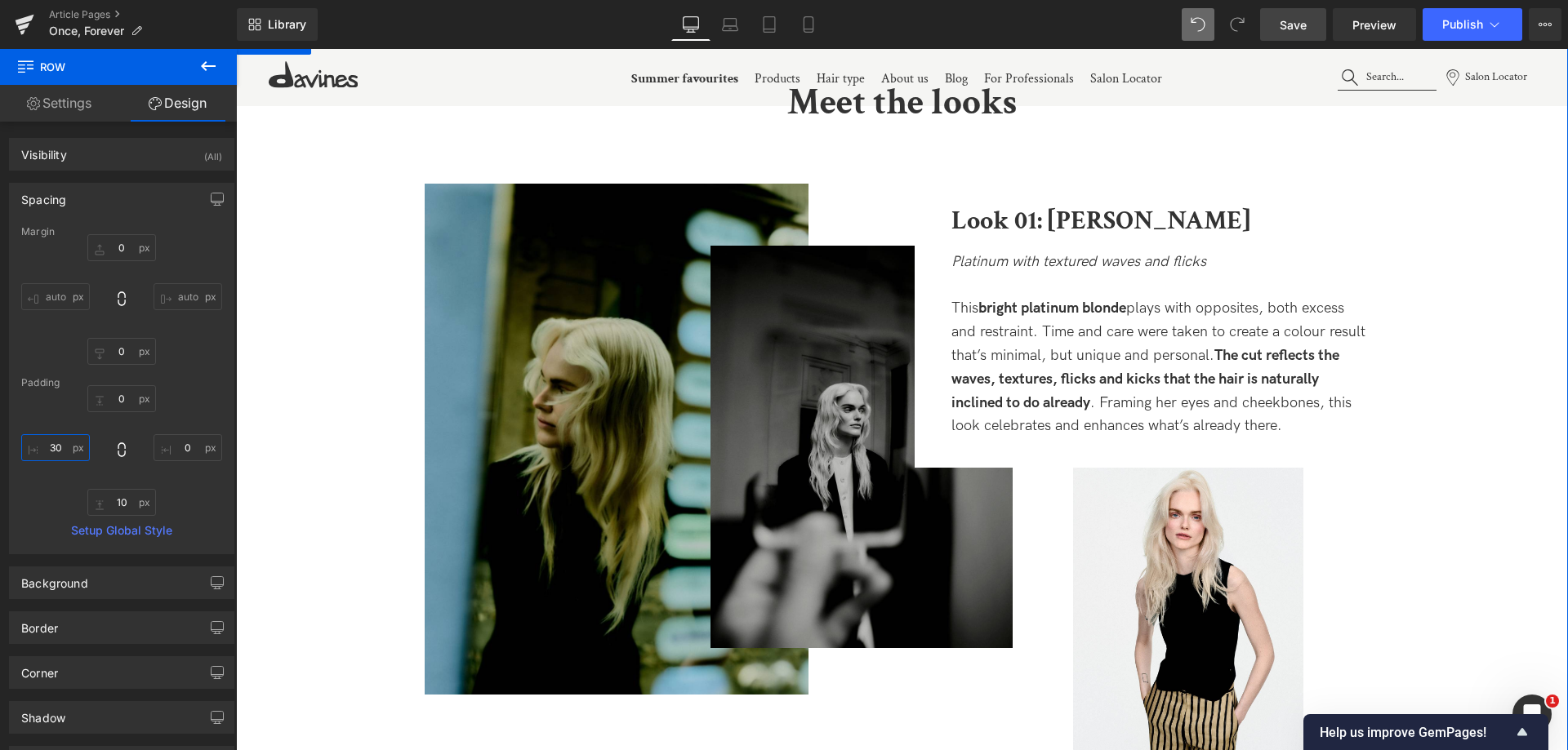
scroll to position [1715, 0]
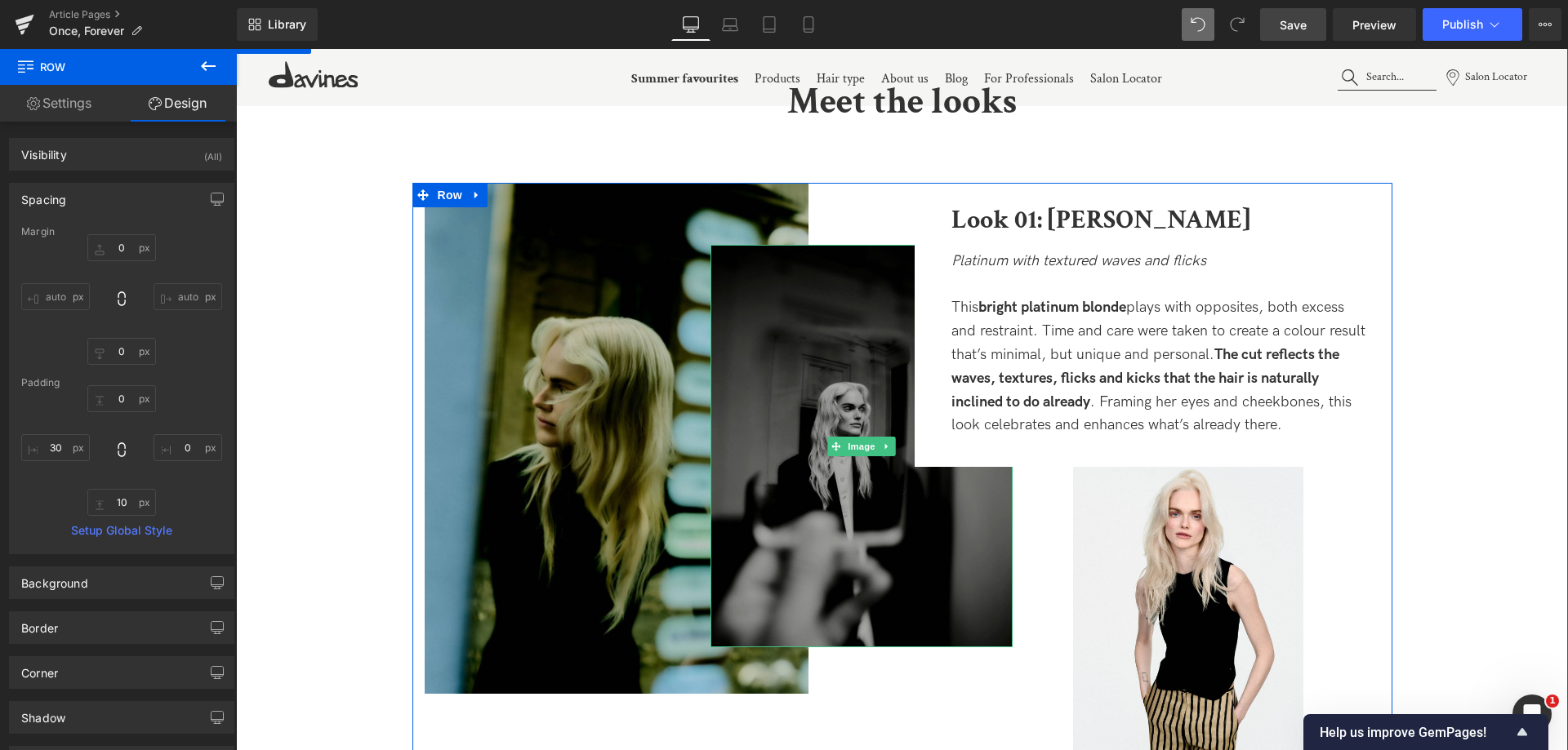
click at [807, 431] on img at bounding box center [862, 446] width 302 height 403
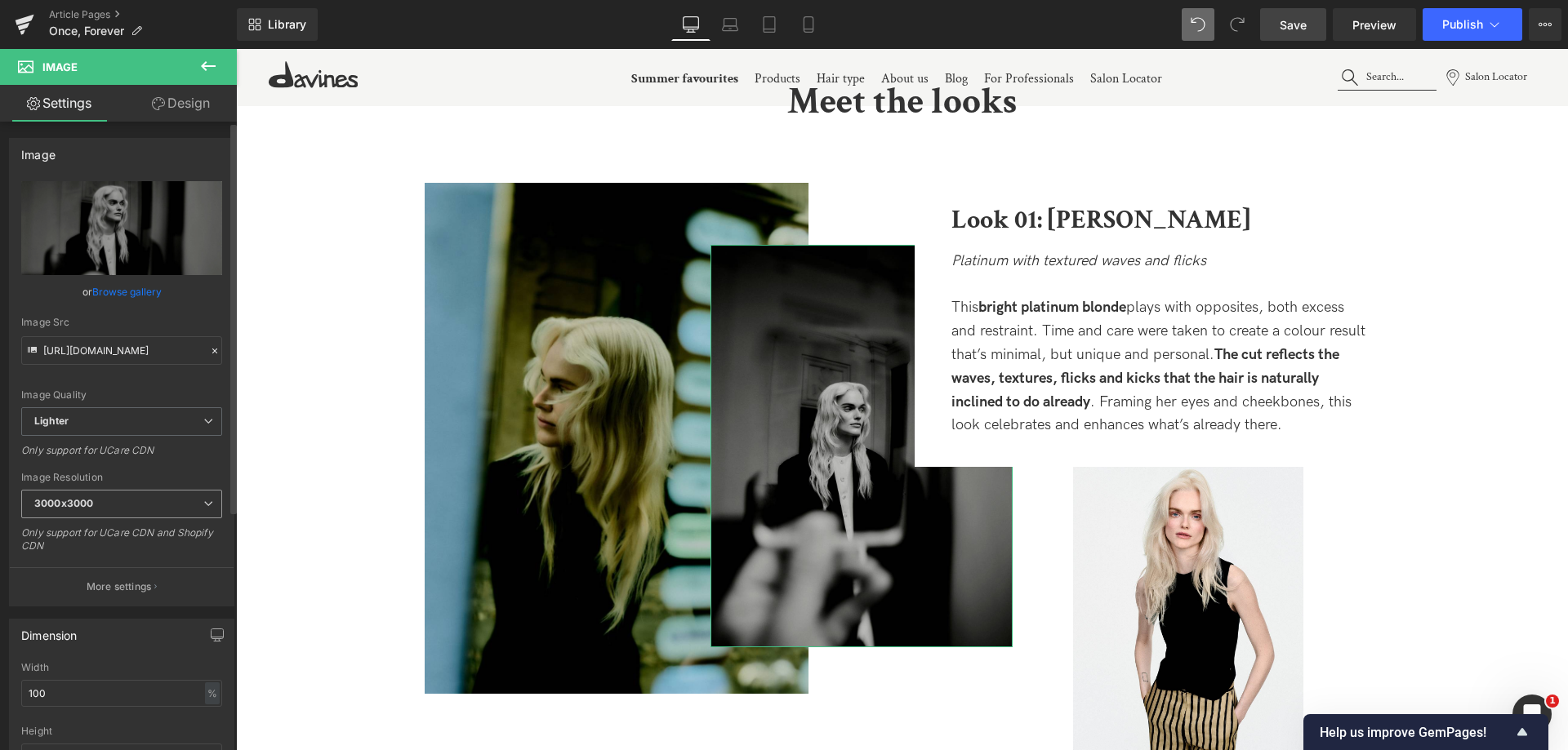
click at [84, 500] on b "3000x3000" at bounding box center [64, 503] width 59 height 12
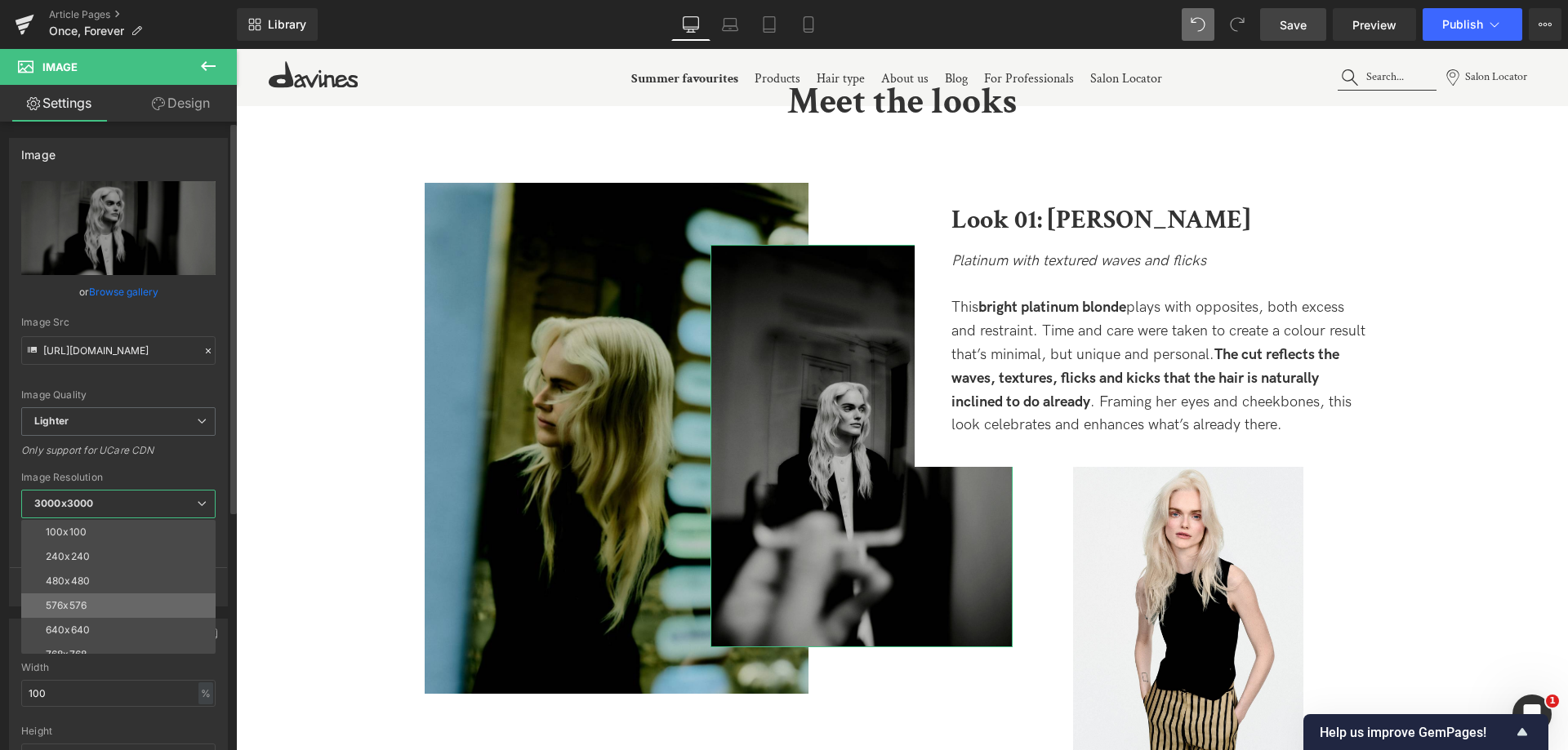
click at [104, 603] on li "576x576" at bounding box center [122, 606] width 201 height 25
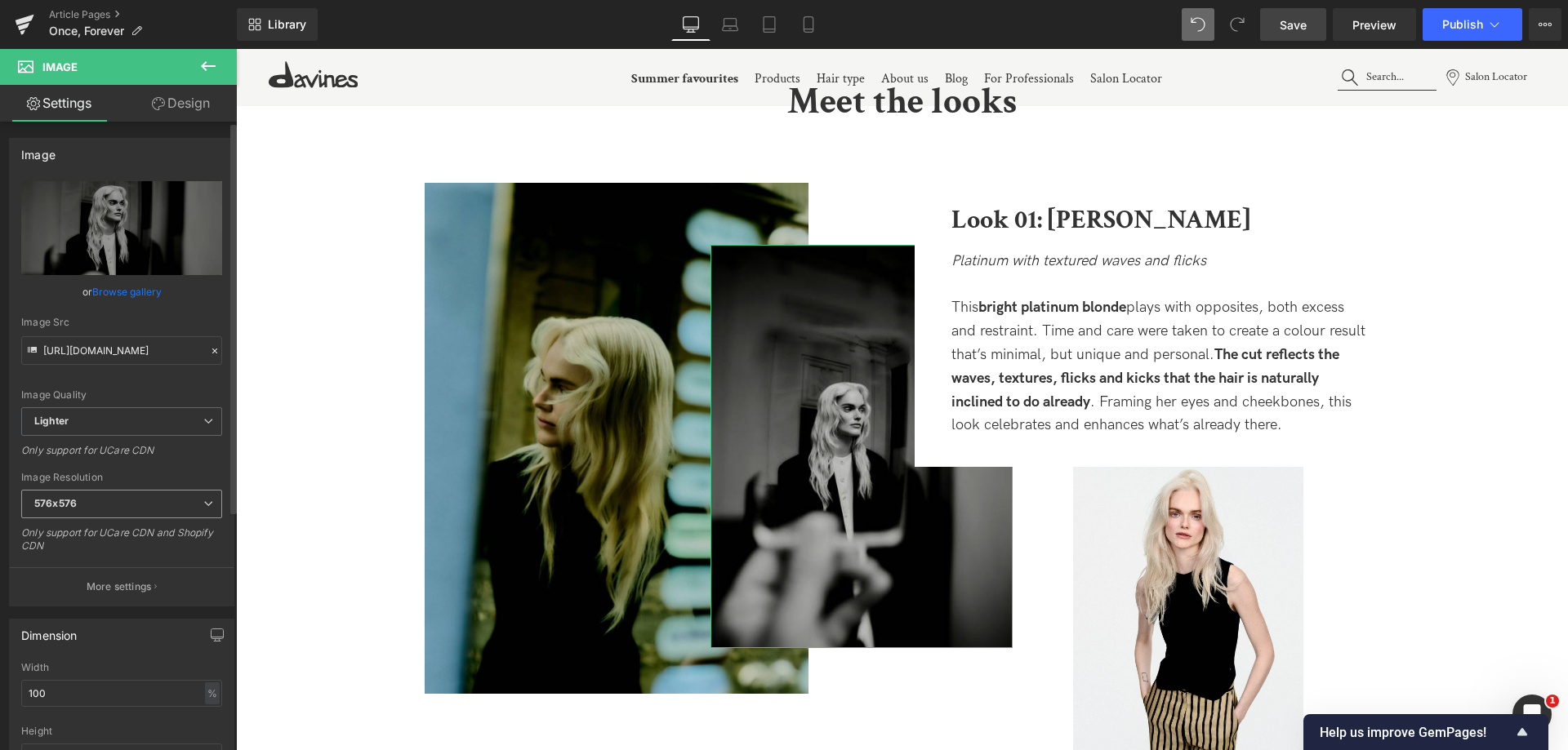
click at [87, 502] on span "576x576" at bounding box center [121, 504] width 201 height 29
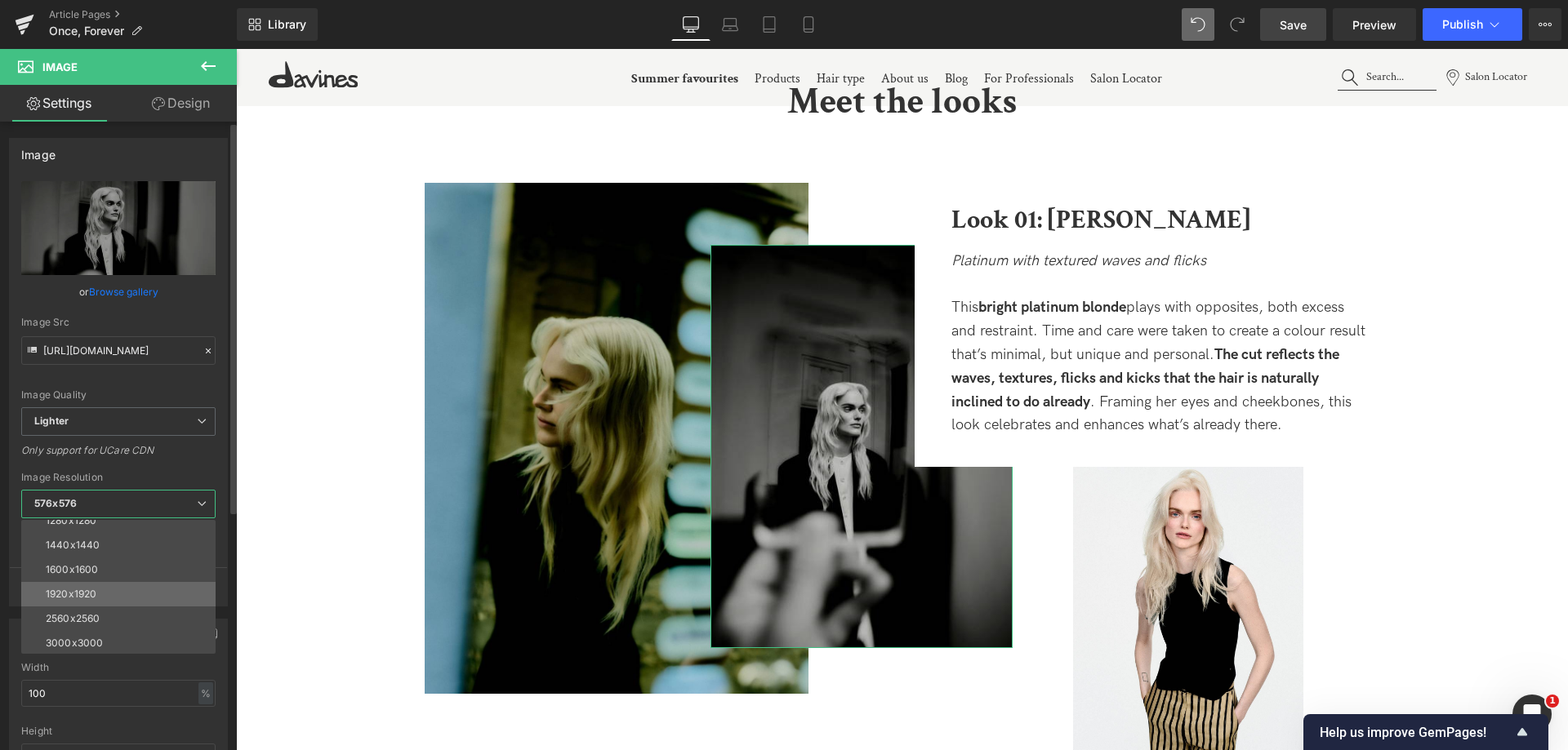
scroll to position [233, 0]
click at [102, 594] on li "1920x1920" at bounding box center [122, 593] width 201 height 25
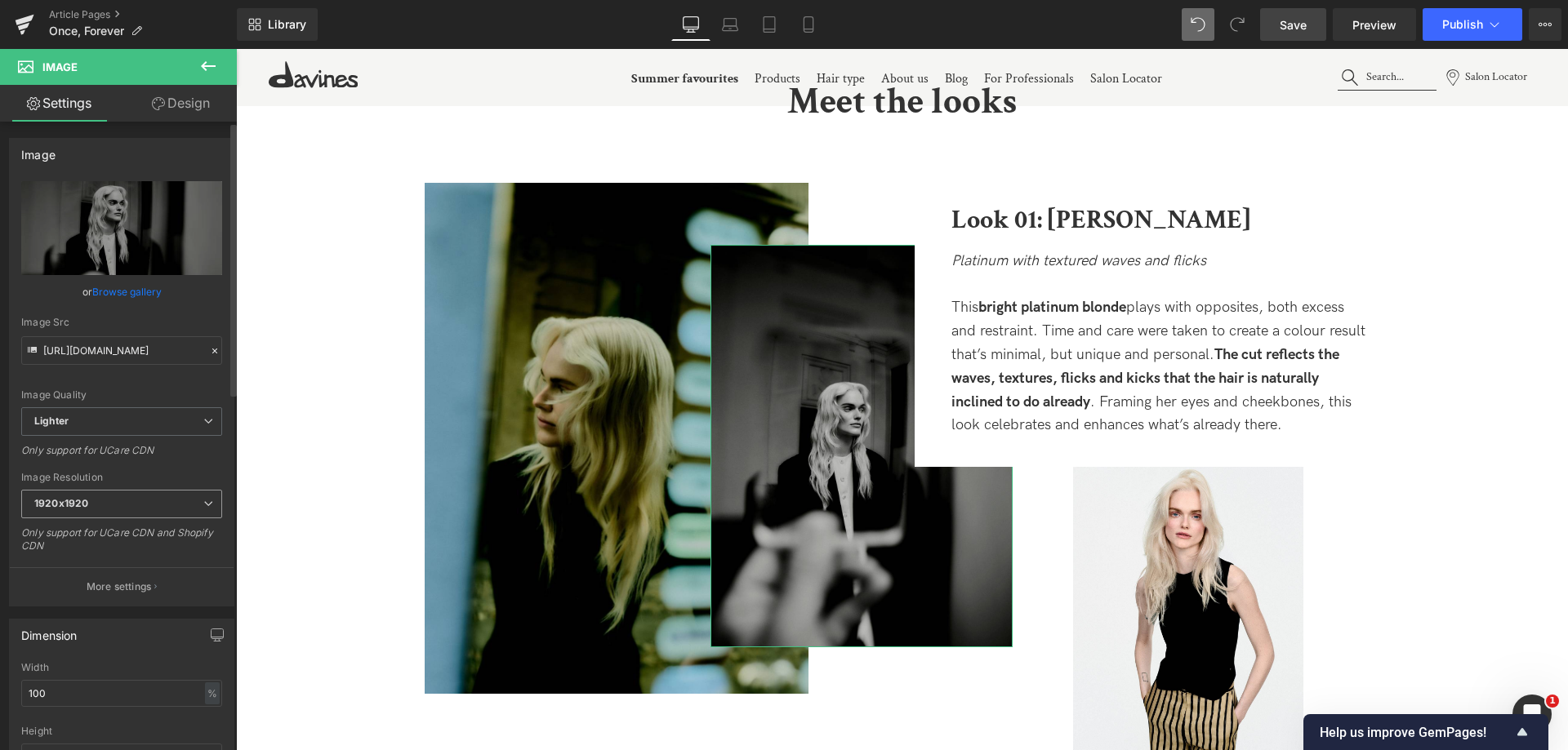
click at [110, 511] on span "1920x1920" at bounding box center [121, 504] width 201 height 29
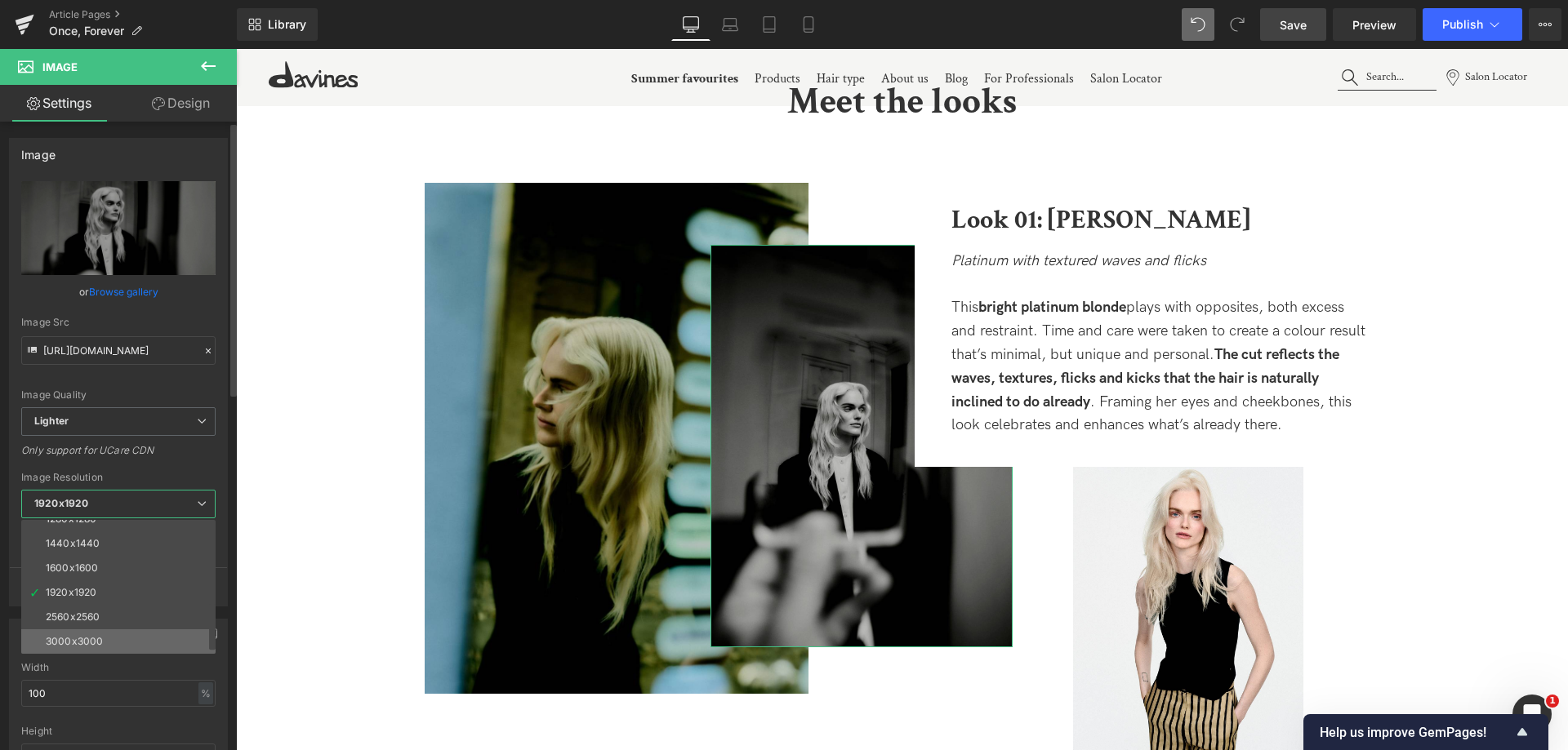
click at [118, 641] on li "3000x3000" at bounding box center [122, 642] width 201 height 25
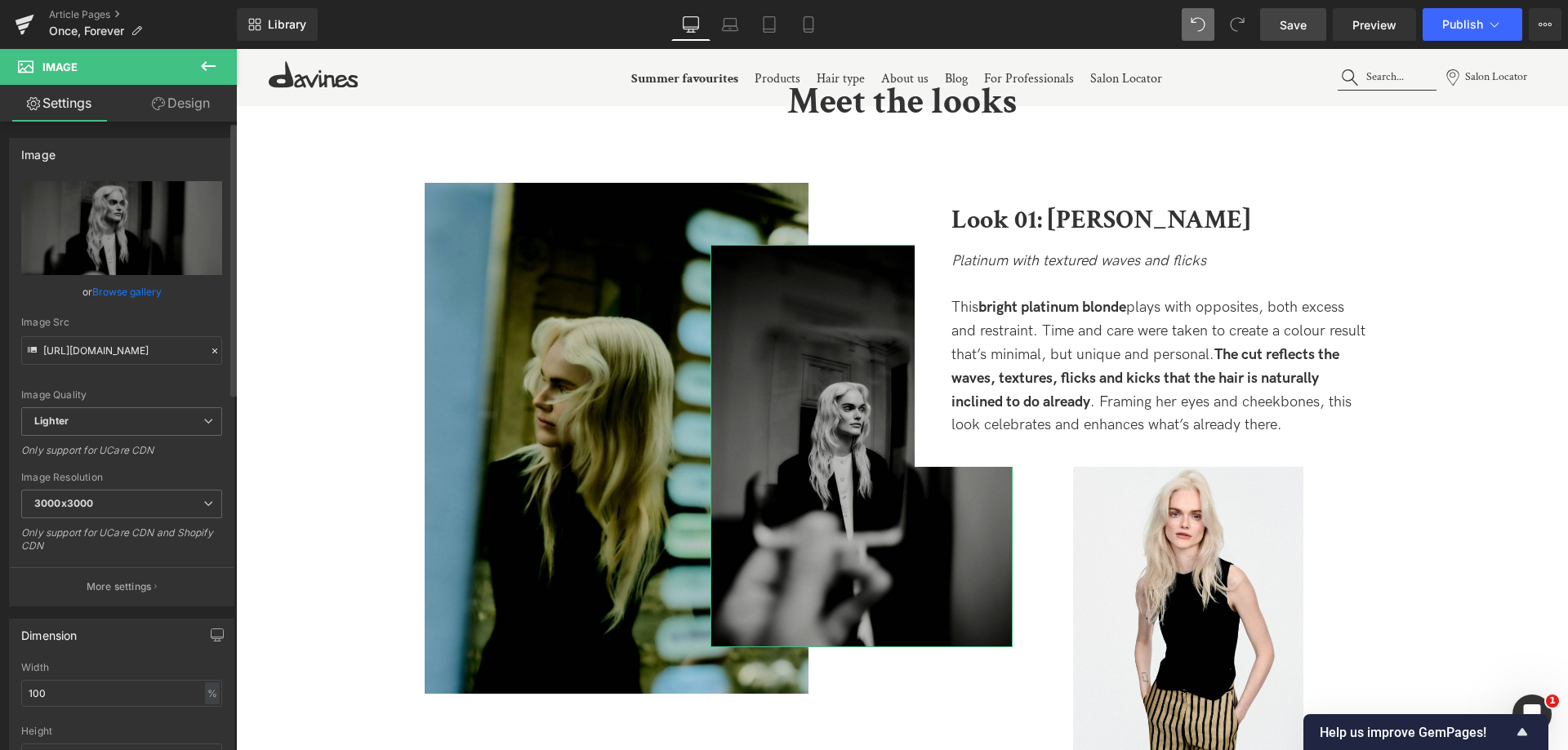
click at [59, 677] on div "Width 100 % % px" at bounding box center [121, 693] width 201 height 64
click at [63, 689] on input "100" at bounding box center [121, 693] width 201 height 27
type input "1"
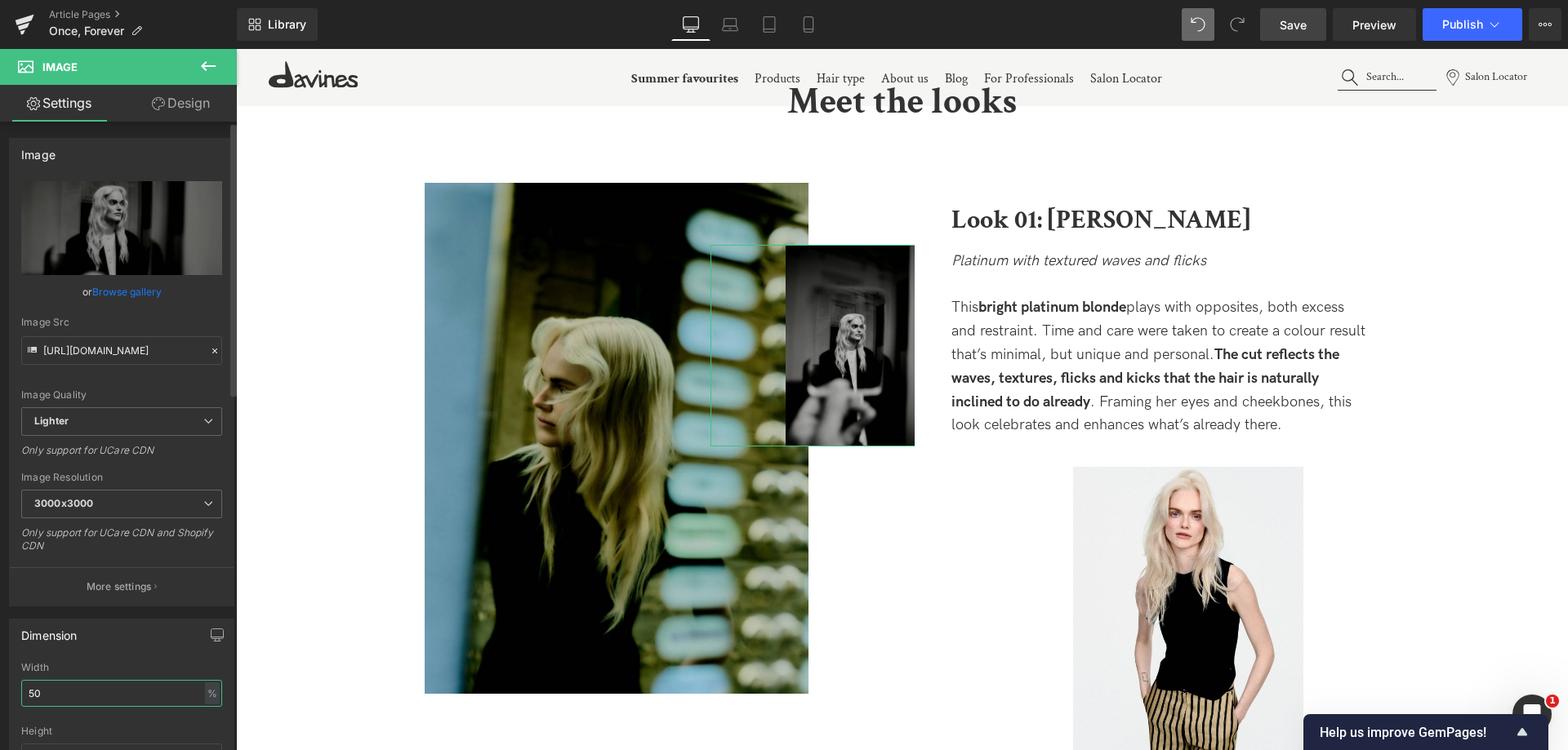
type input "5"
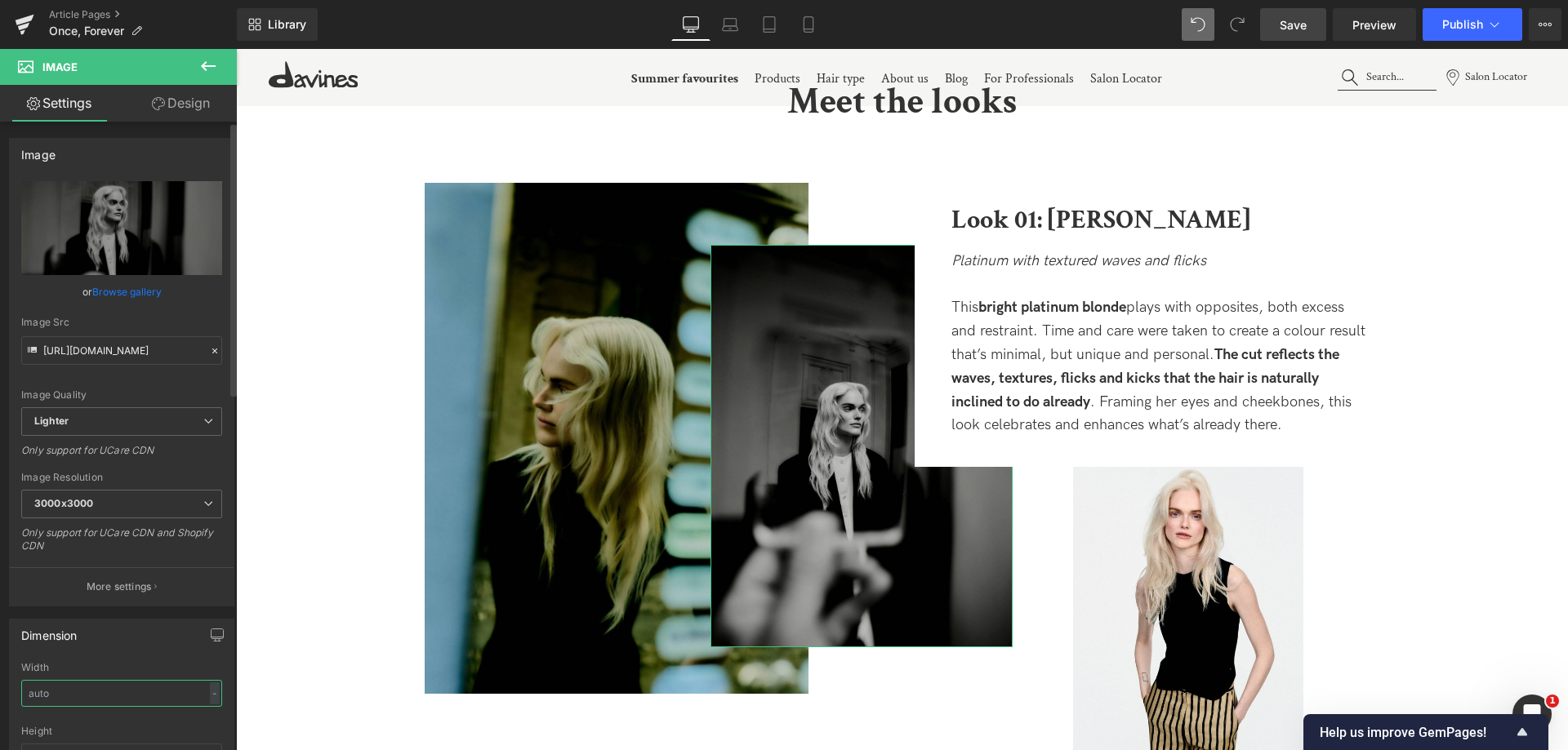
type input "0"
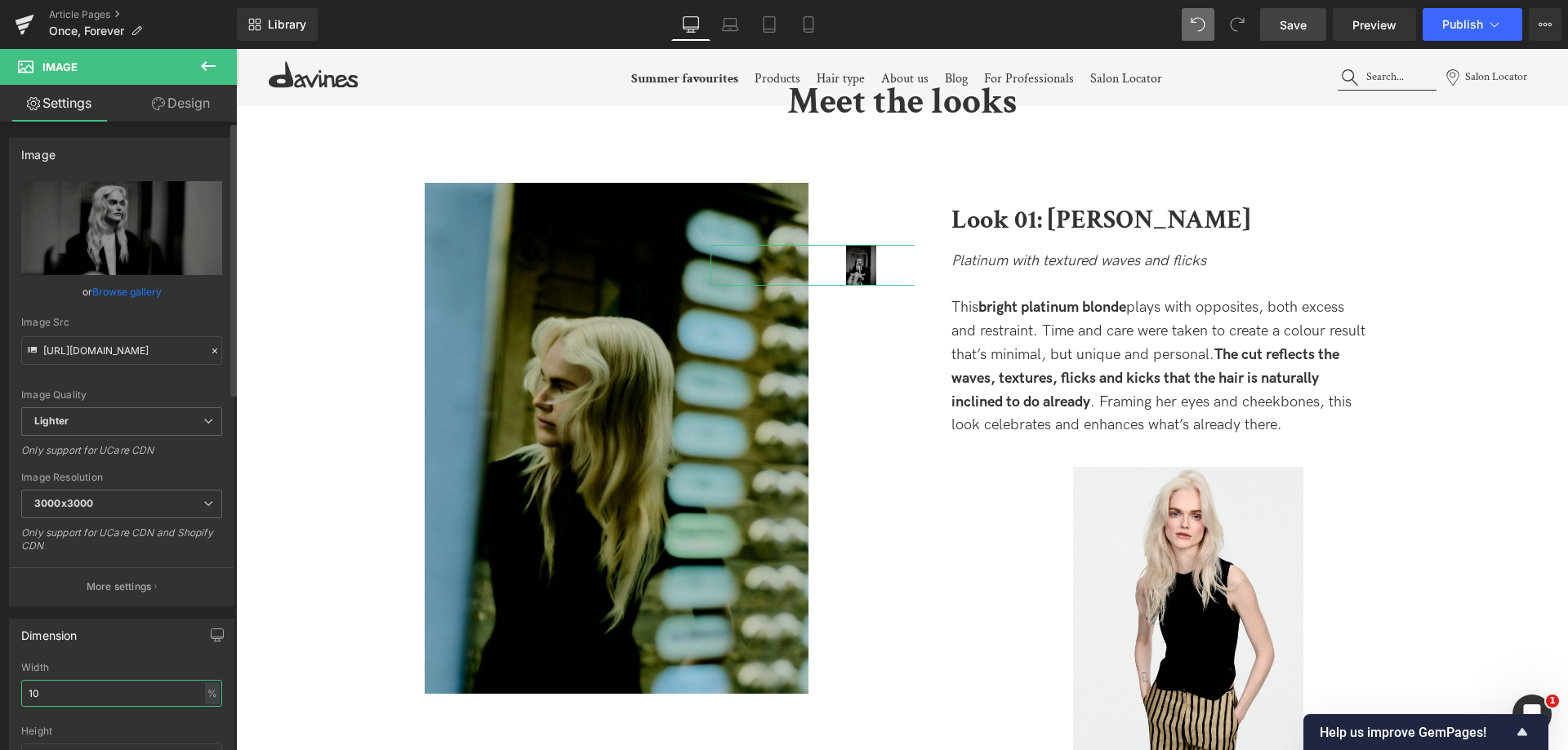
type input "1"
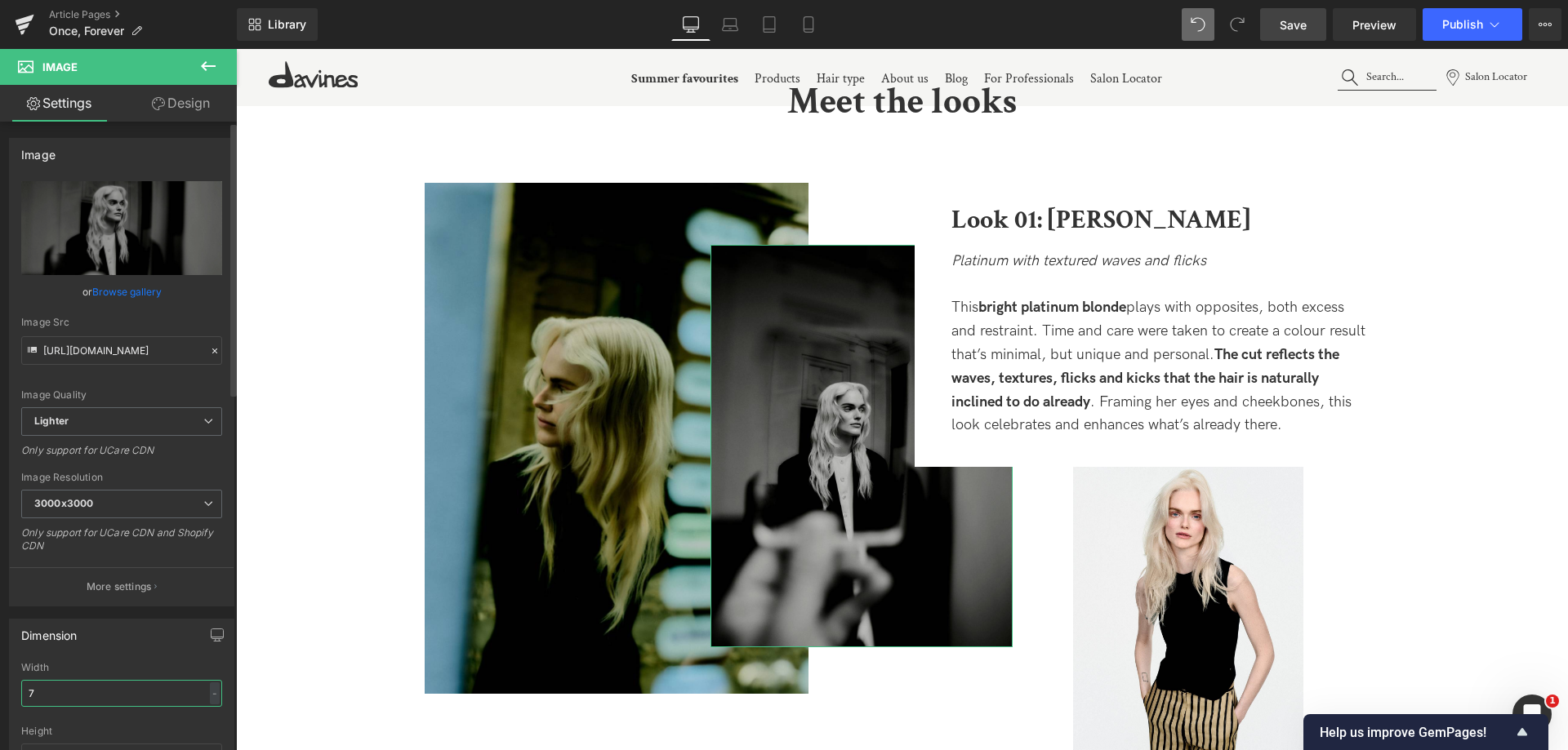
type input "70"
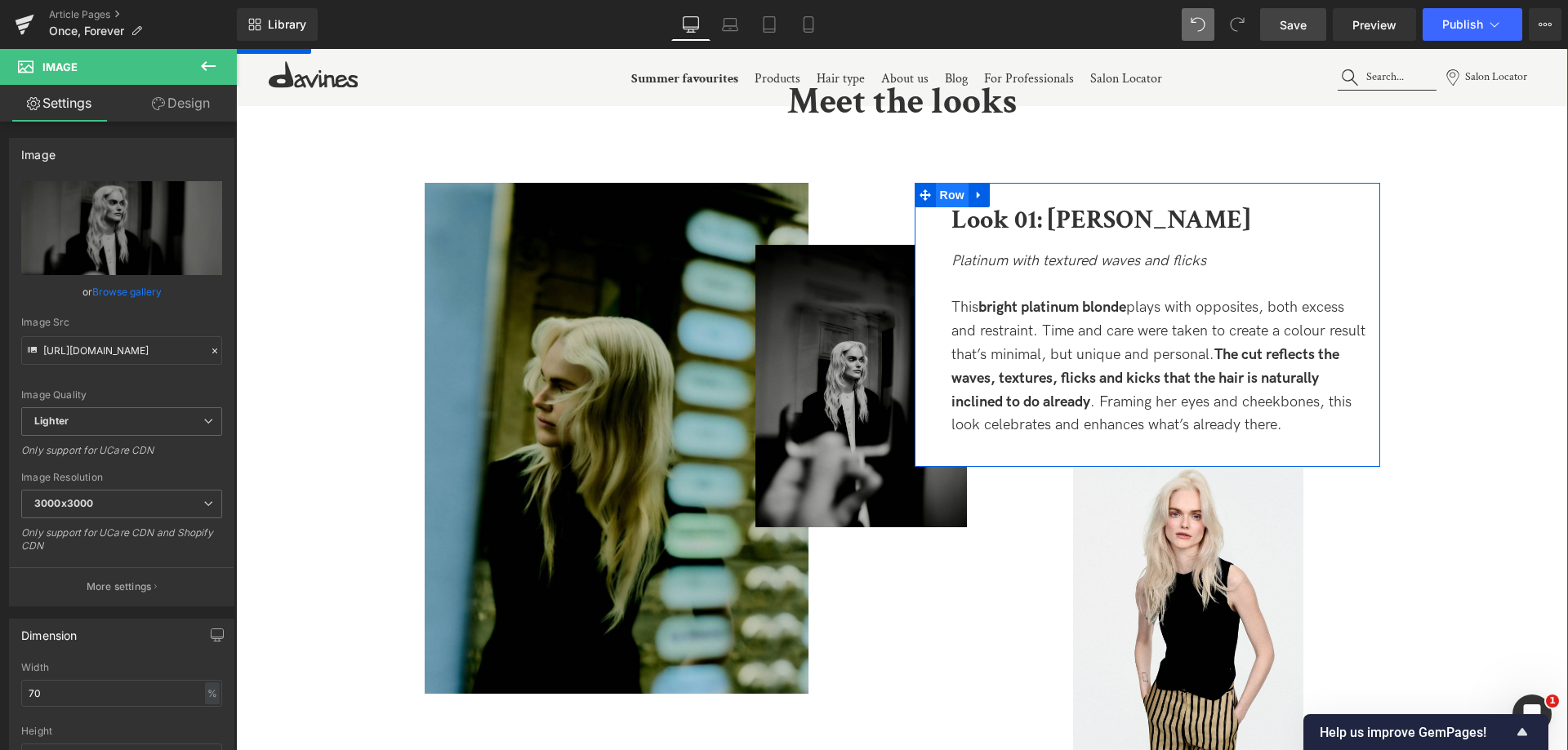
click at [956, 203] on span "Row" at bounding box center [952, 196] width 33 height 25
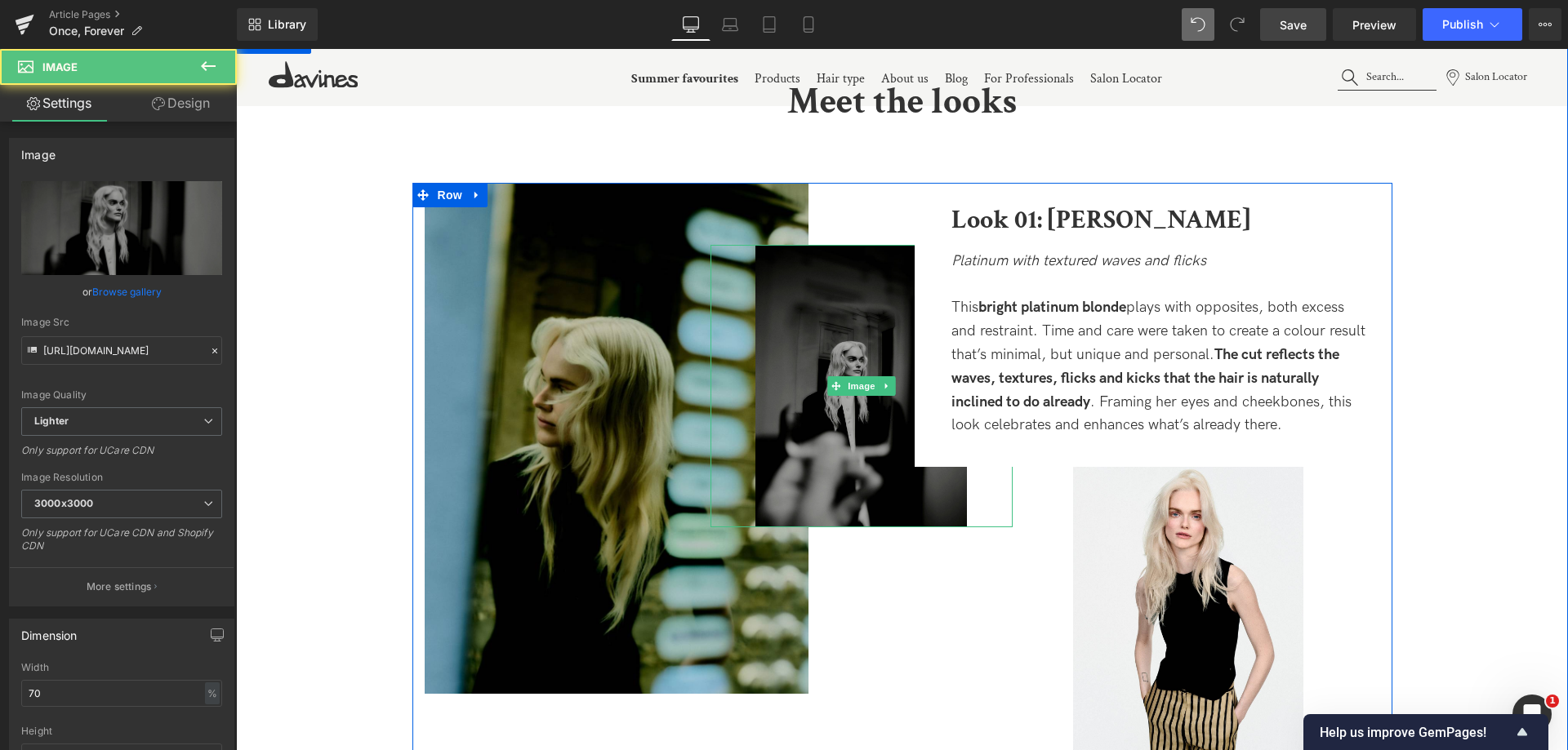
click at [852, 304] on img at bounding box center [861, 385] width 211 height 281
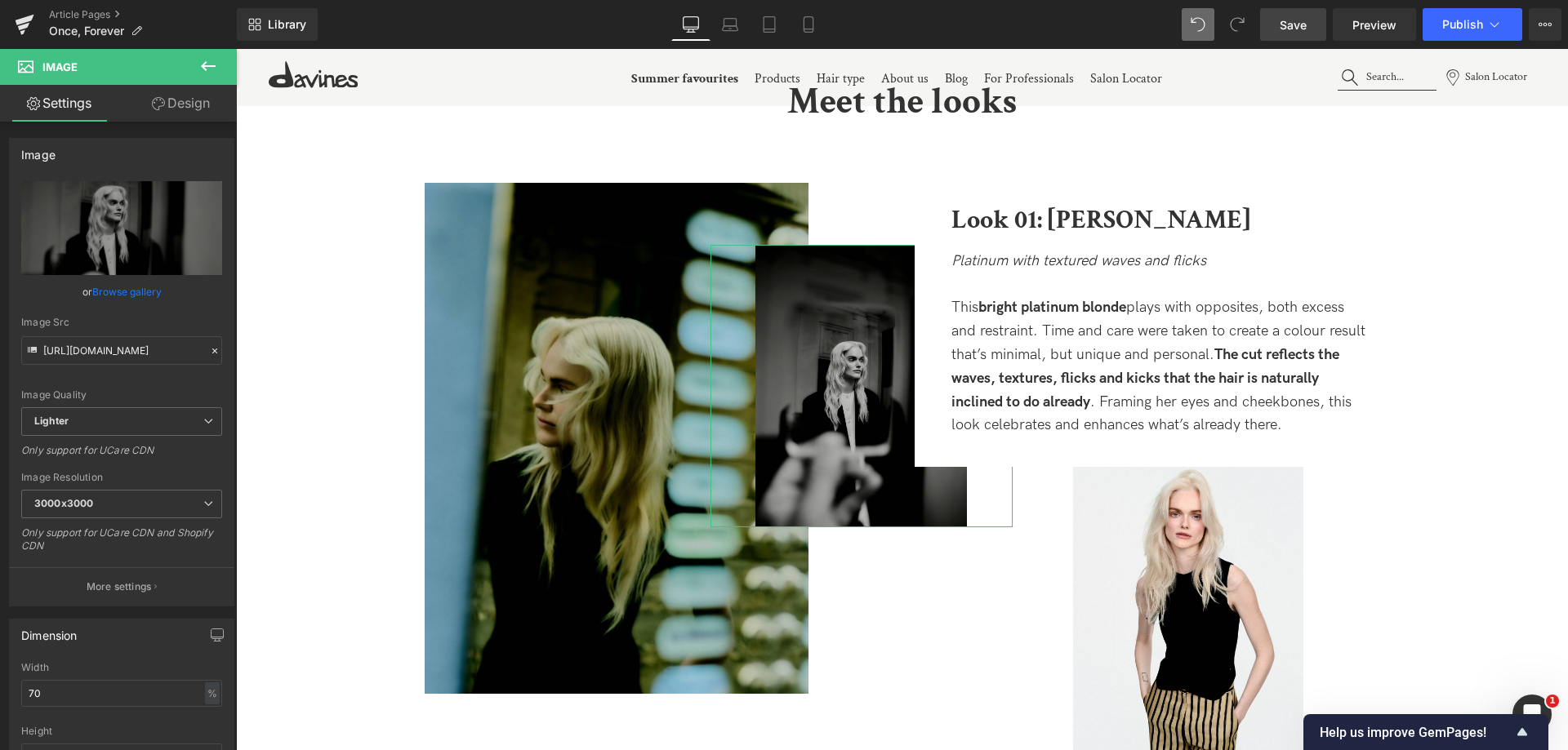
click at [139, 97] on link "Design" at bounding box center [180, 103] width 118 height 37
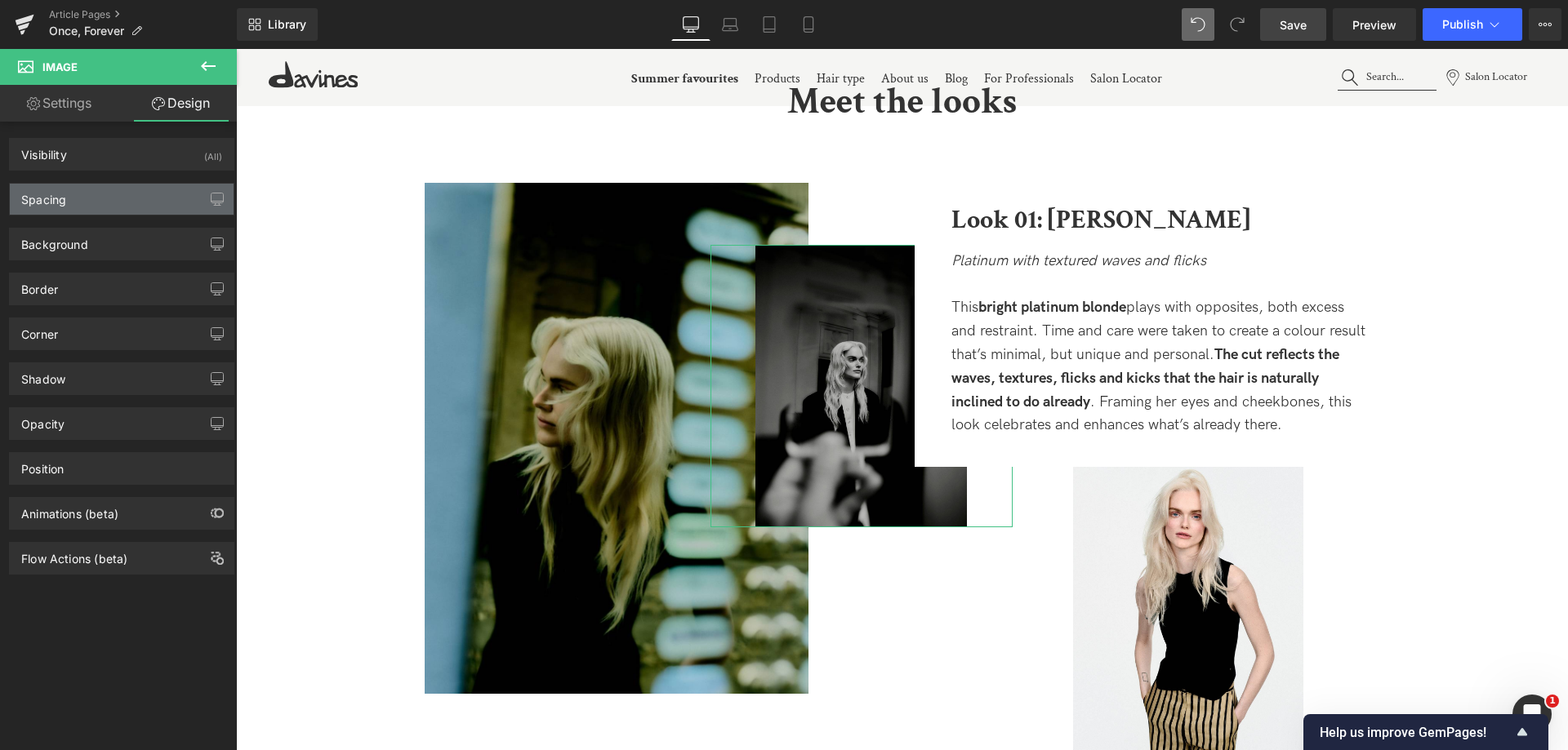
click at [153, 209] on div "Spacing" at bounding box center [121, 200] width 224 height 31
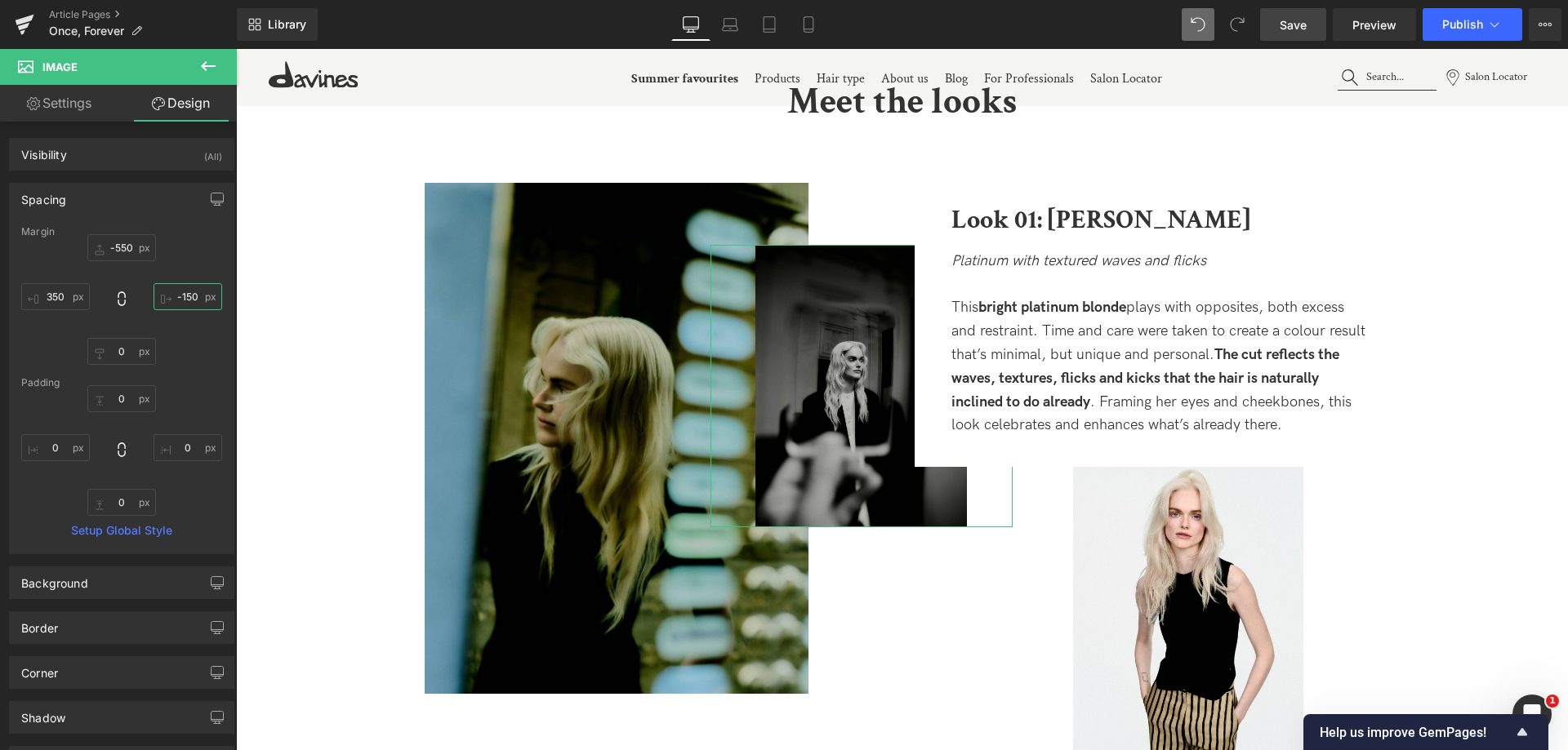
click at [183, 293] on input "-150" at bounding box center [187, 296] width 68 height 27
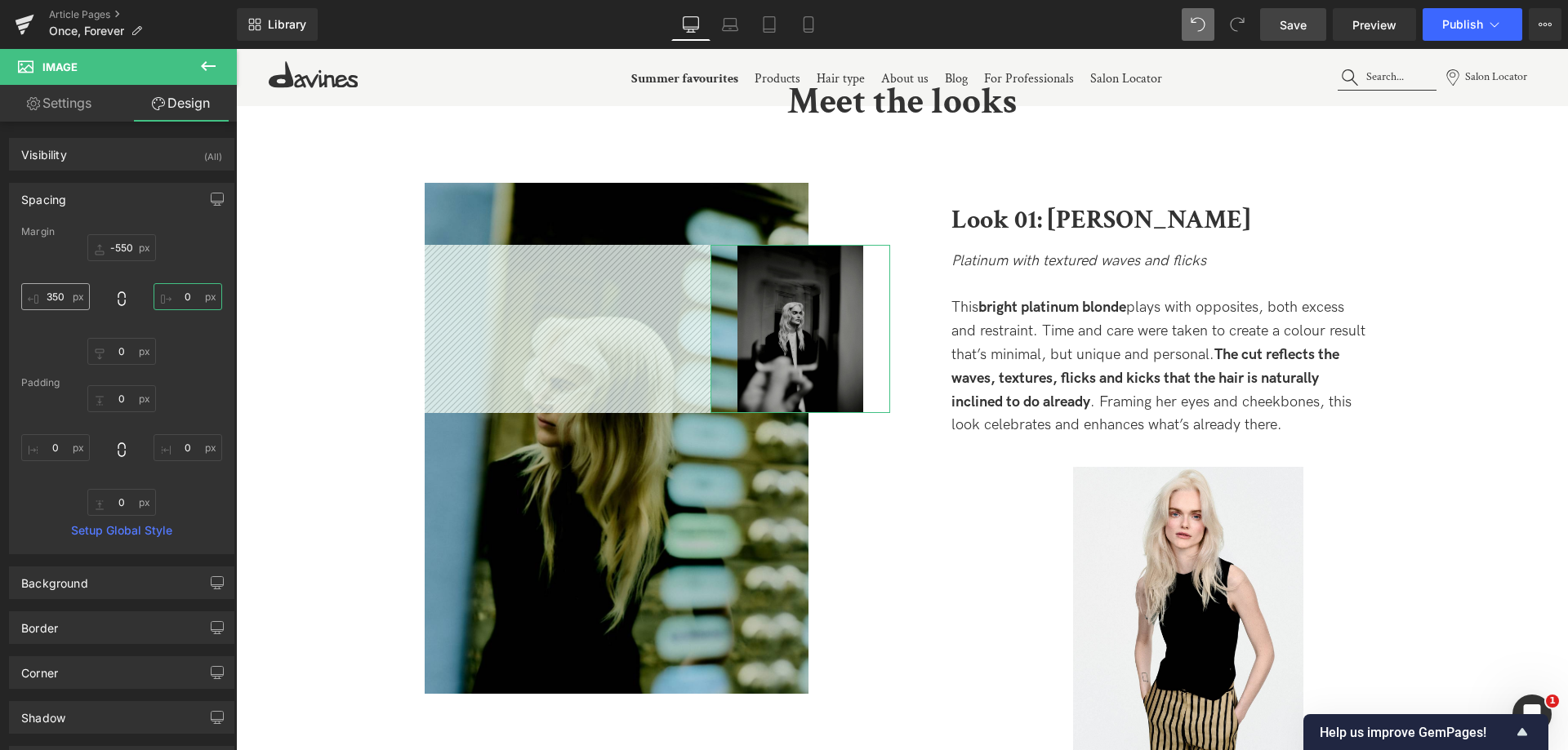
type input "0"
click at [60, 296] on input "350" at bounding box center [55, 296] width 68 height 27
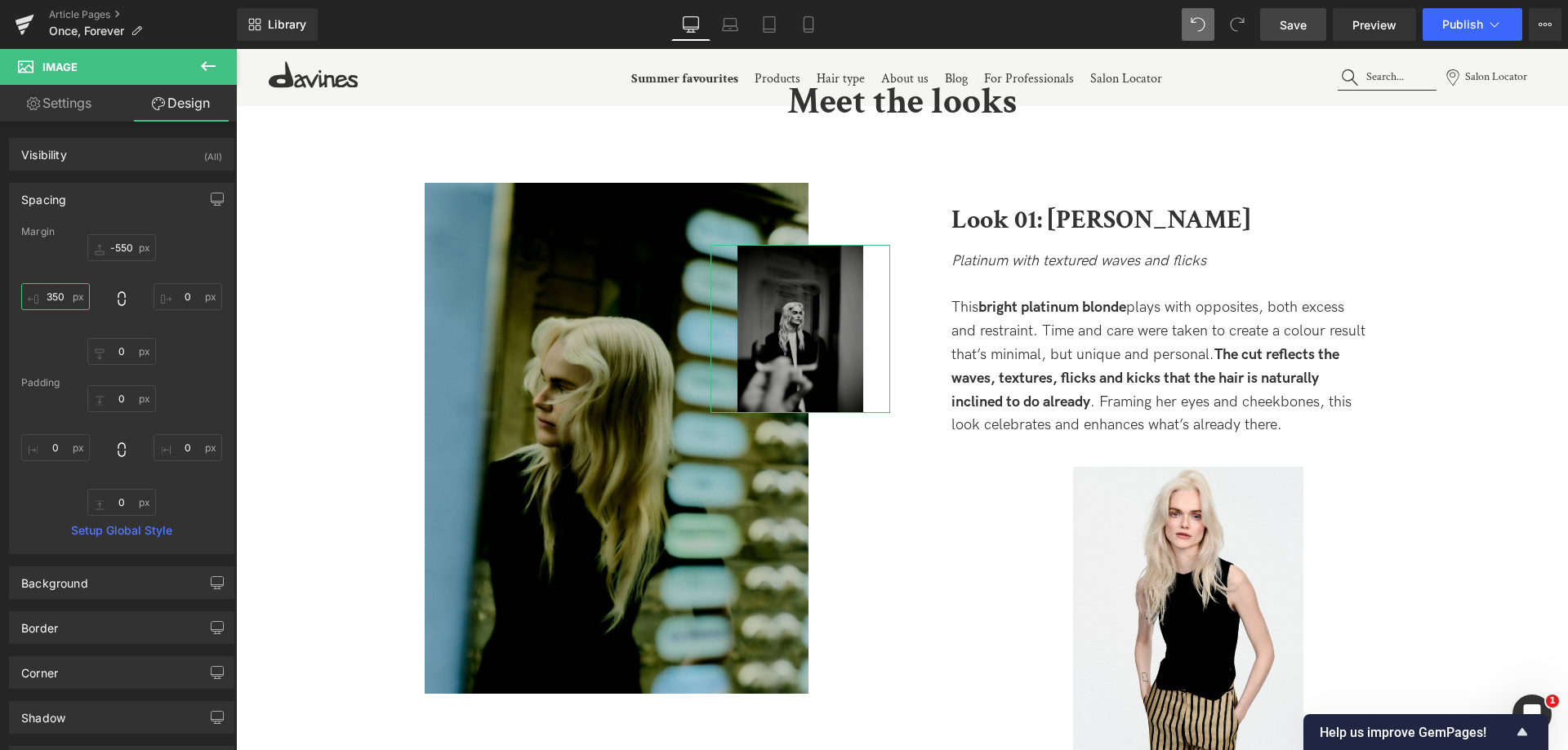
click at [58, 297] on input "350" at bounding box center [55, 296] width 68 height 27
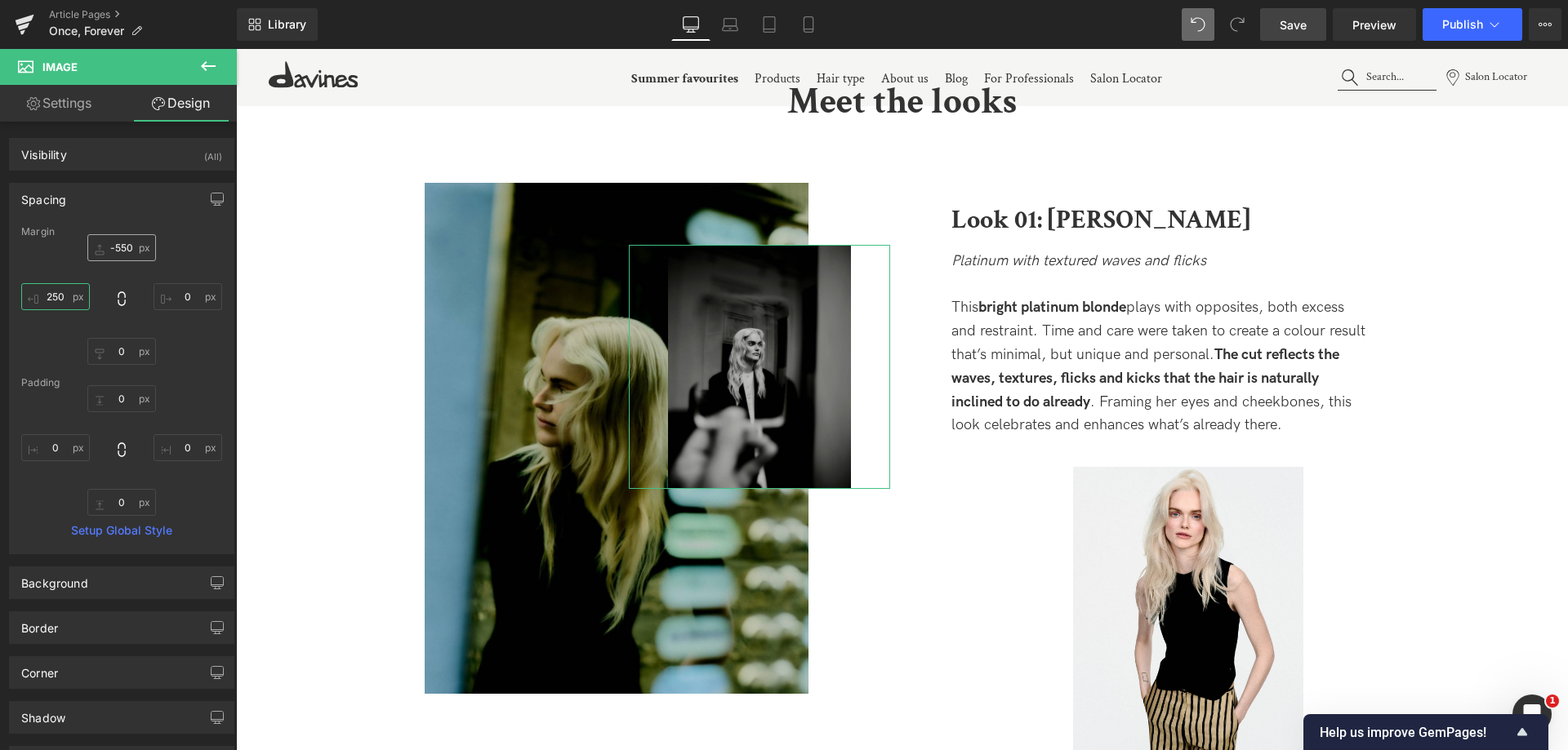
type input "250"
click at [111, 248] on input "-550" at bounding box center [121, 248] width 68 height 27
click at [125, 250] on input "-550" at bounding box center [121, 248] width 68 height 27
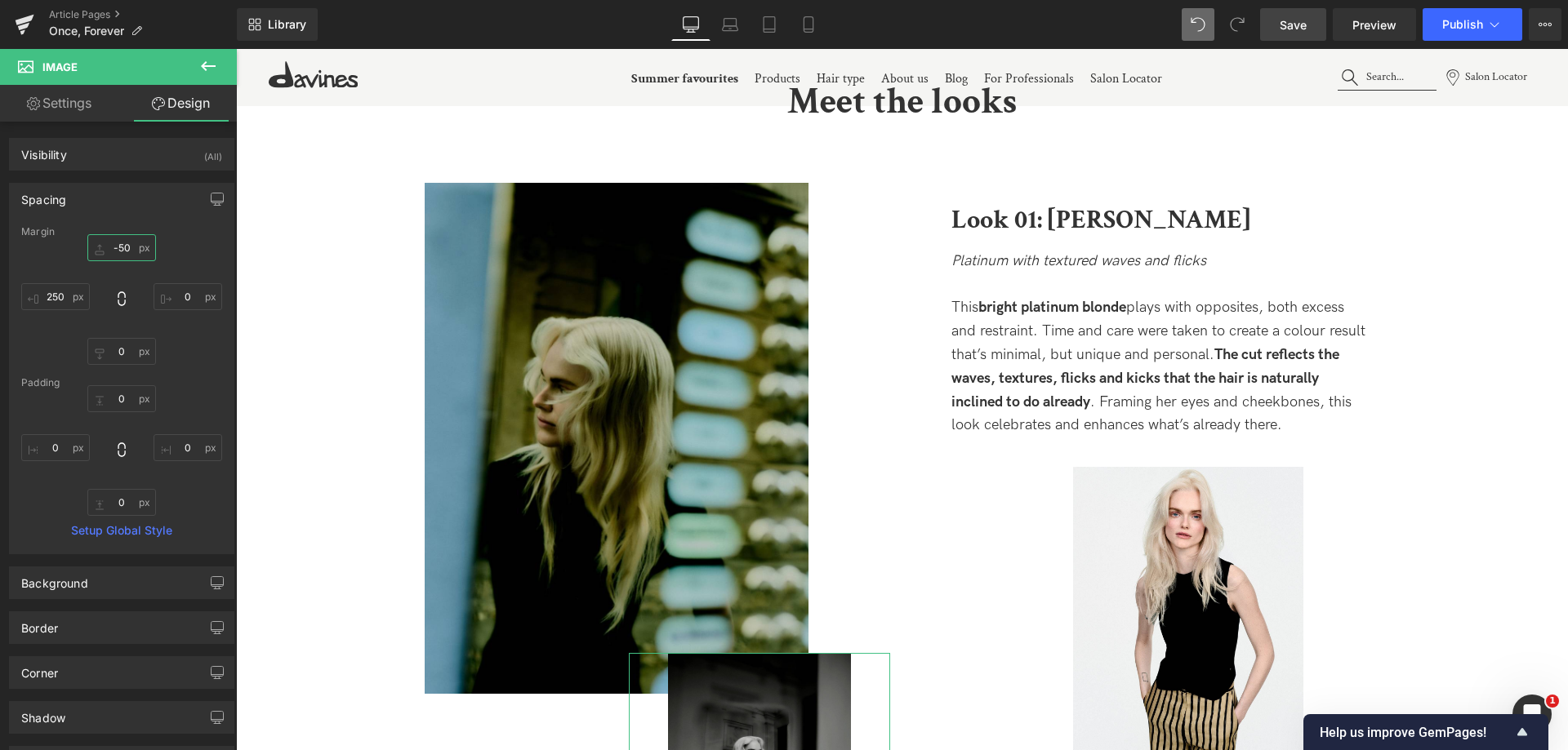
type input "-500"
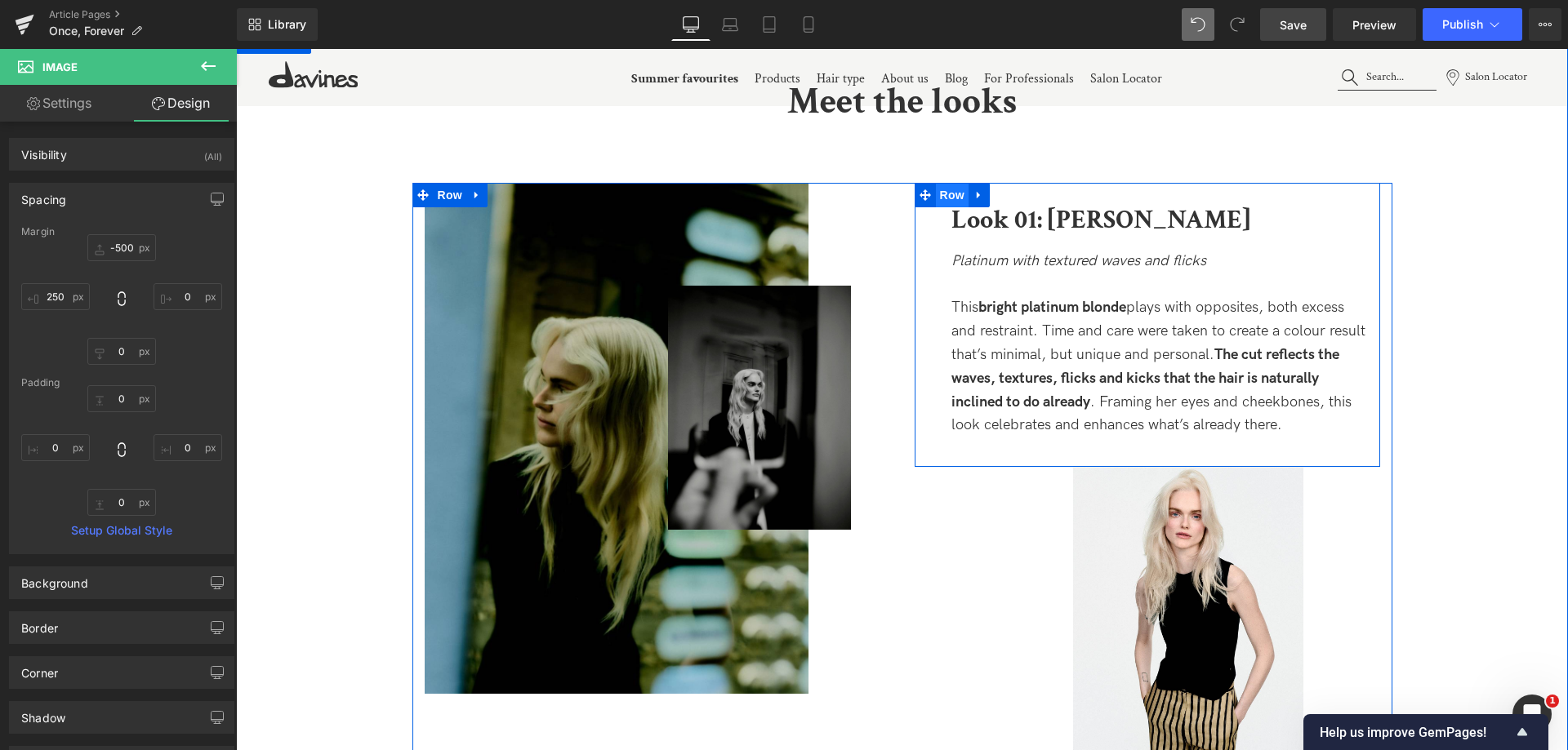
click at [953, 193] on span "Row" at bounding box center [952, 196] width 33 height 25
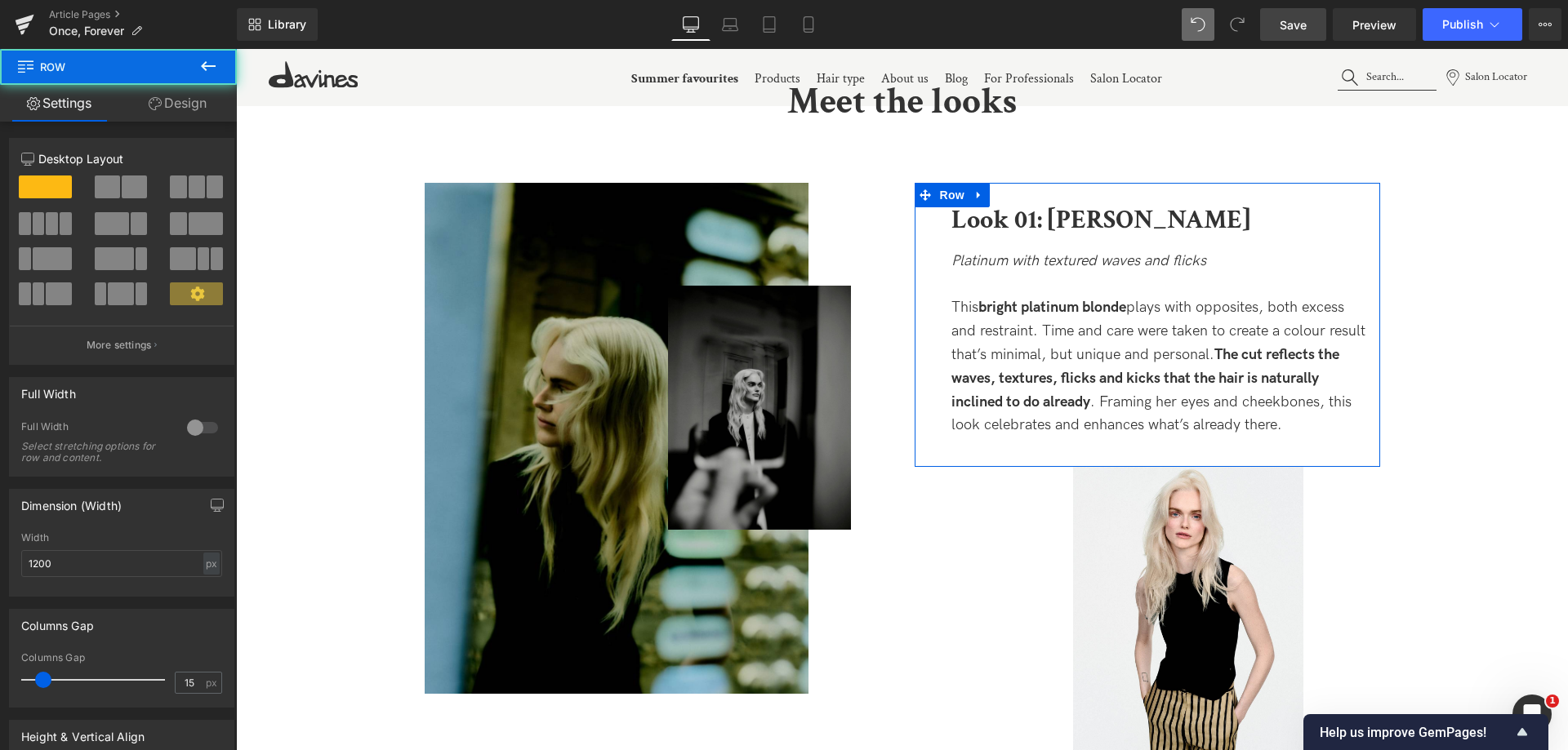
drag, startPoint x: 201, startPoint y: 101, endPoint x: 82, endPoint y: 233, distance: 177.7
click at [201, 101] on link "Design" at bounding box center [177, 103] width 118 height 37
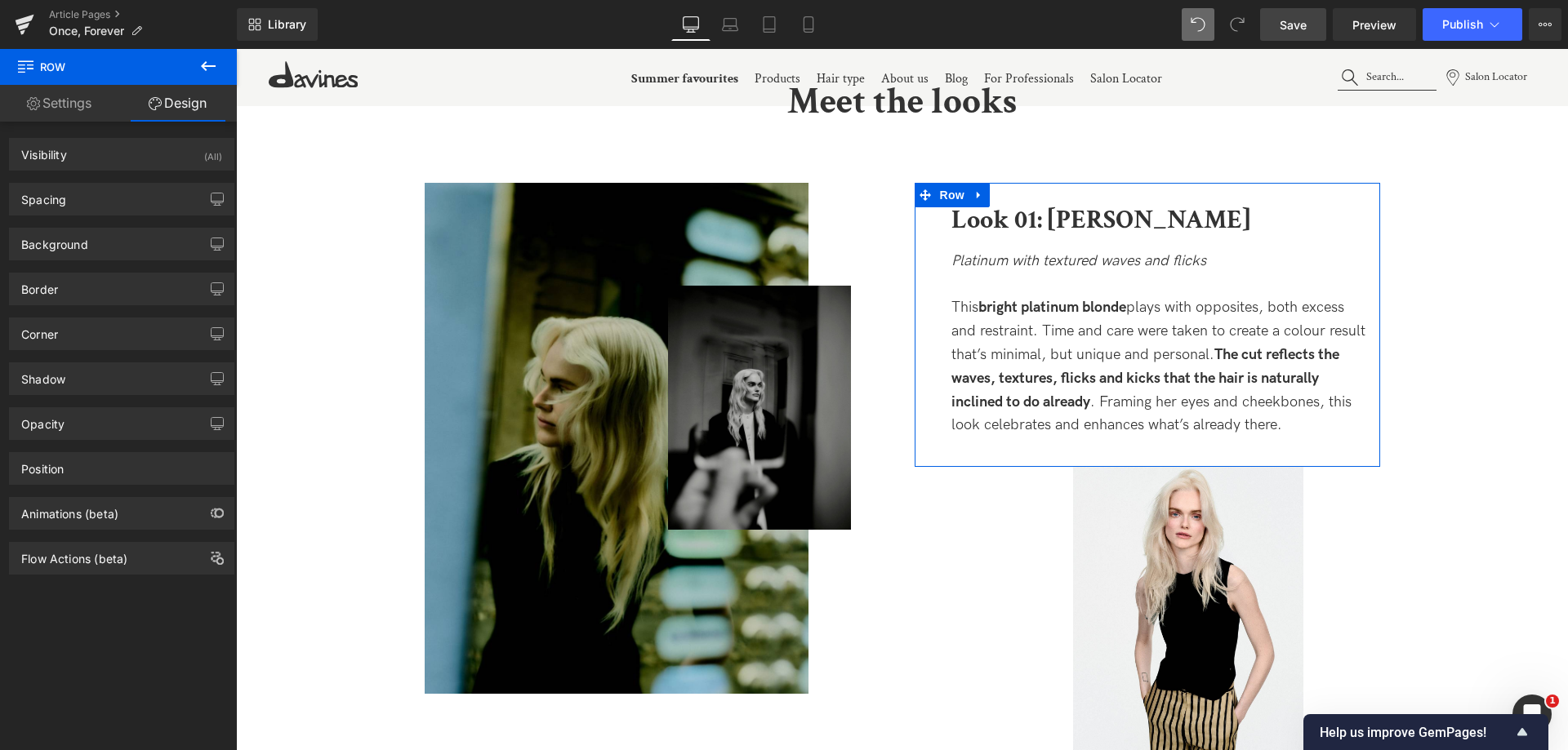
drag, startPoint x: 68, startPoint y: 198, endPoint x: 67, endPoint y: 284, distance: 86.0
click at [68, 198] on div "Spacing" at bounding box center [121, 200] width 224 height 31
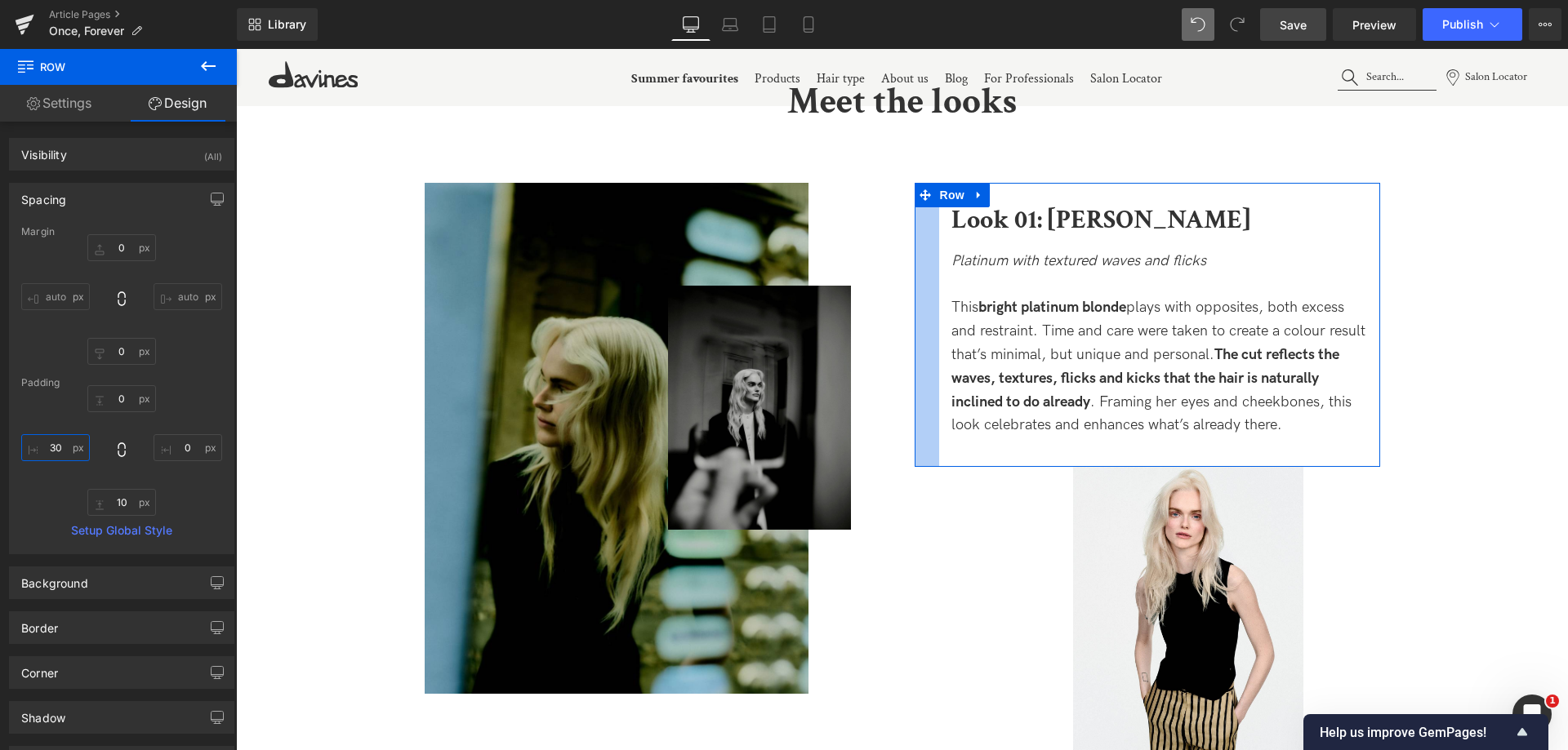
click at [50, 446] on input "30" at bounding box center [55, 447] width 68 height 27
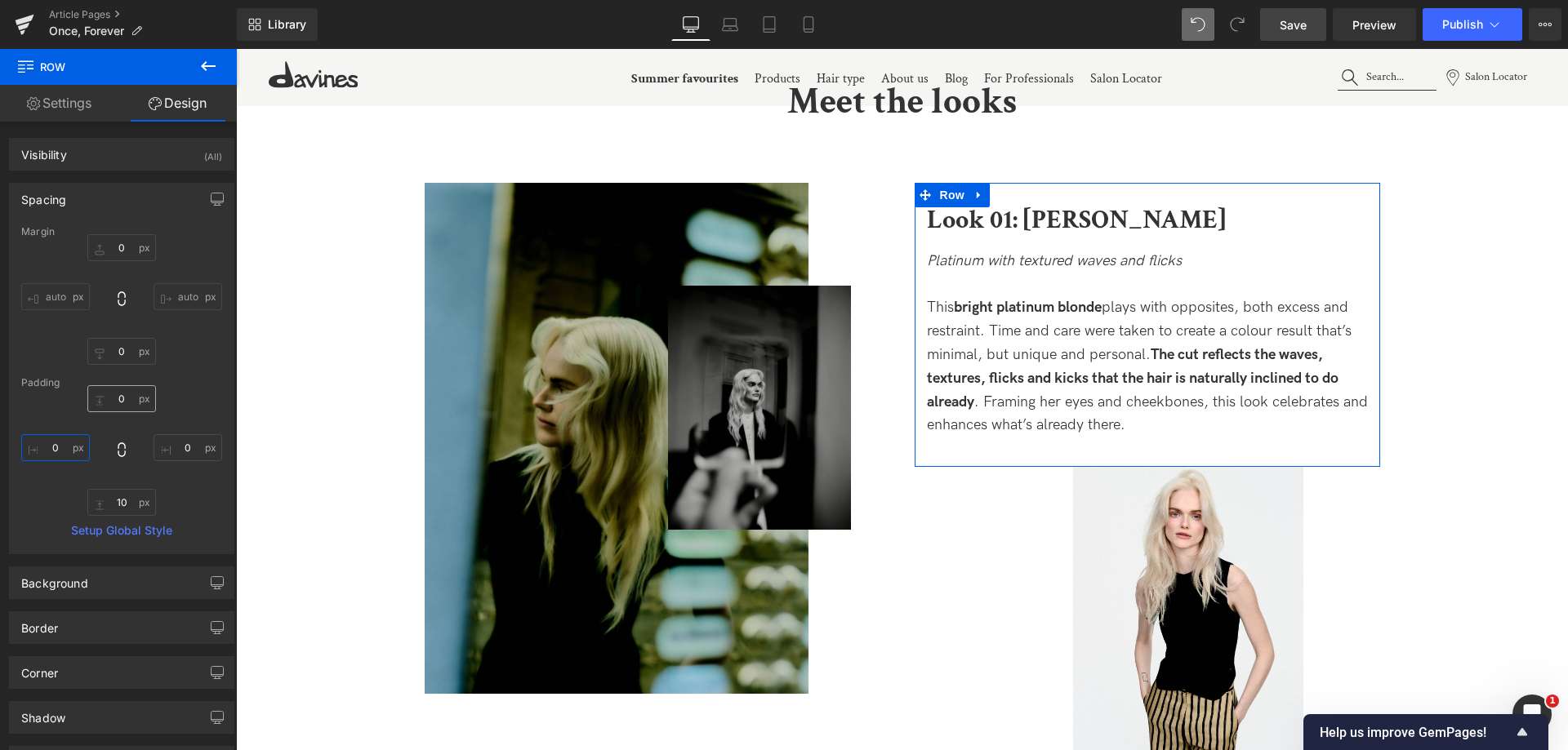
type input "0"
click at [109, 396] on input "0" at bounding box center [121, 399] width 68 height 27
click at [110, 396] on input "0" at bounding box center [121, 399] width 68 height 27
type input "30"
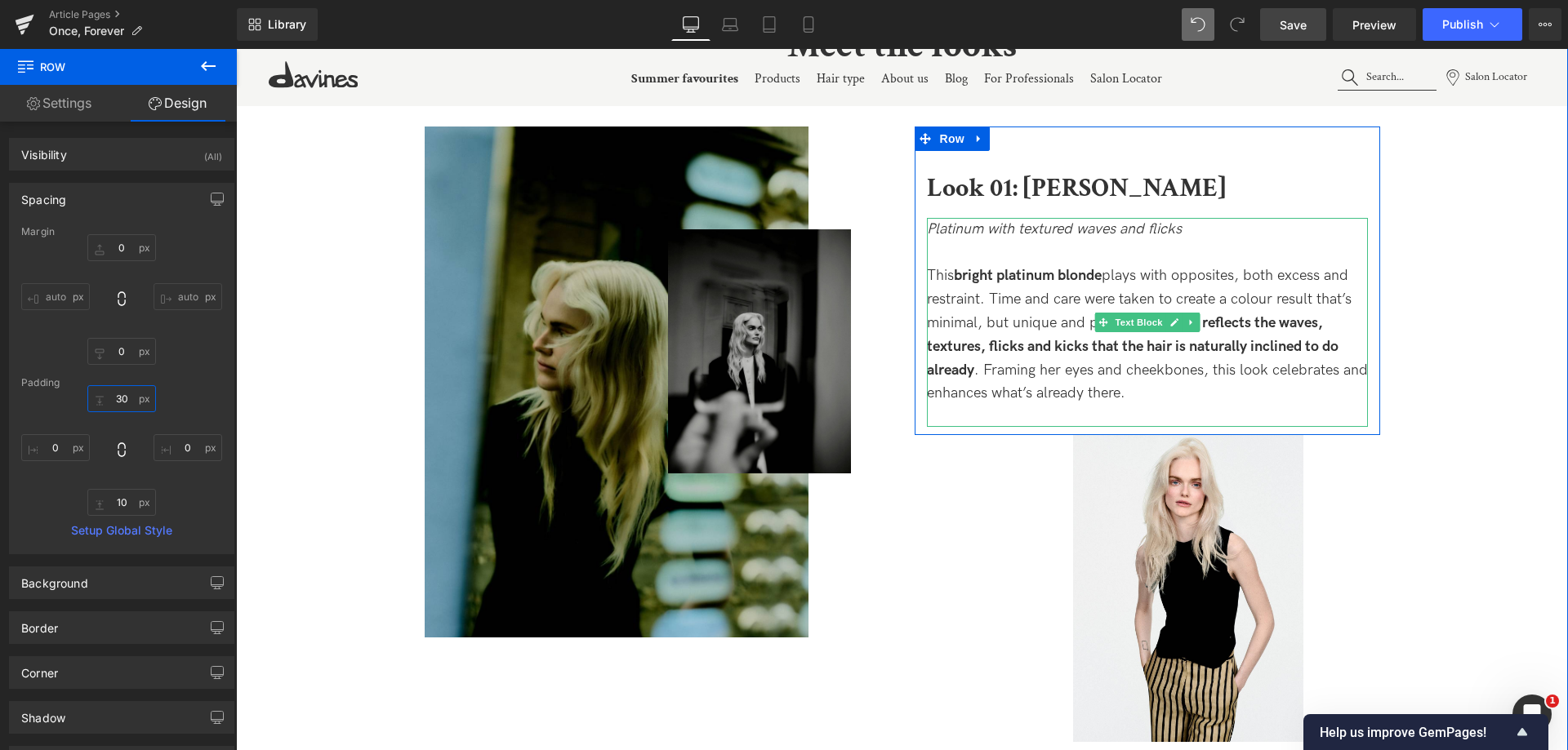
scroll to position [1796, 0]
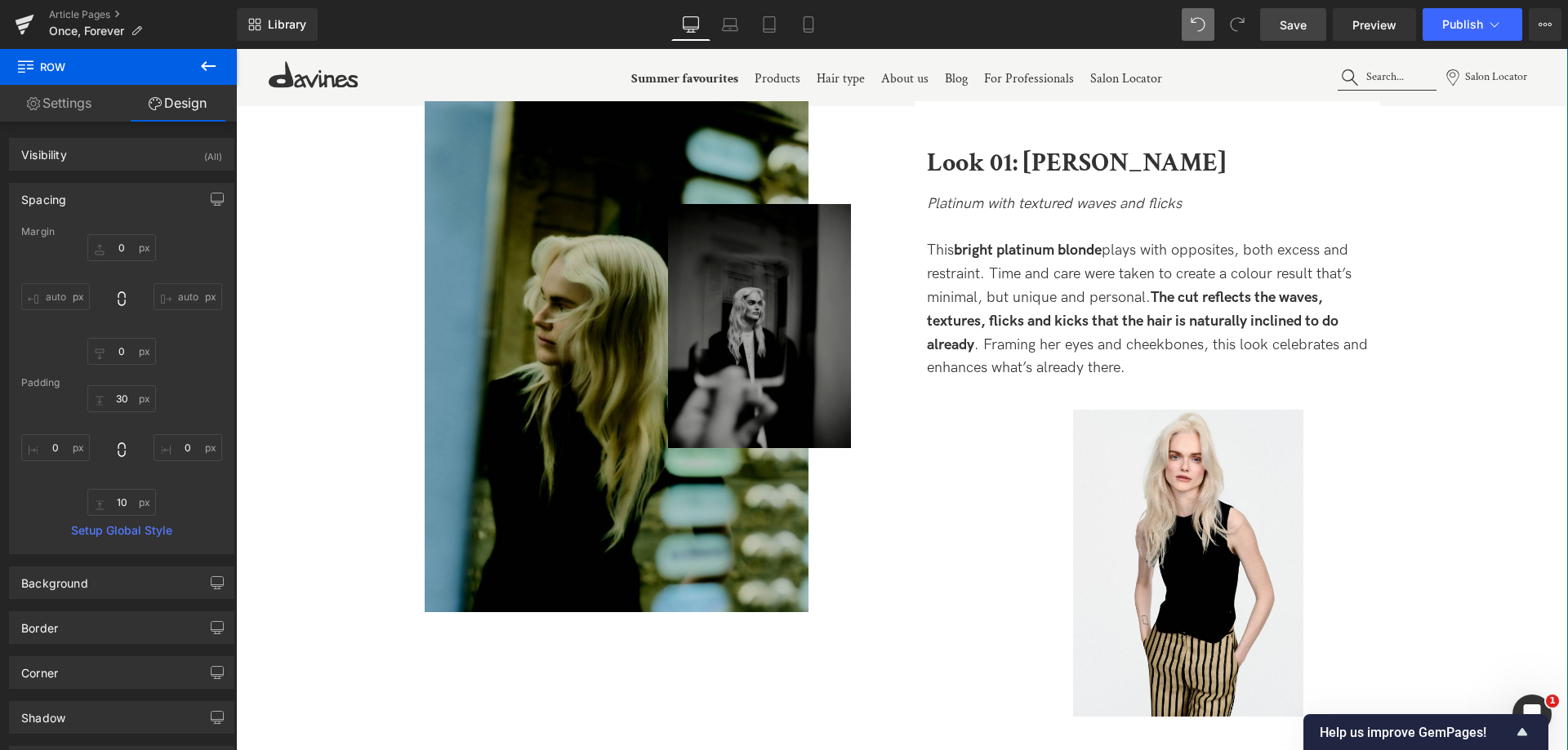
click at [757, 346] on img at bounding box center [759, 326] width 183 height 244
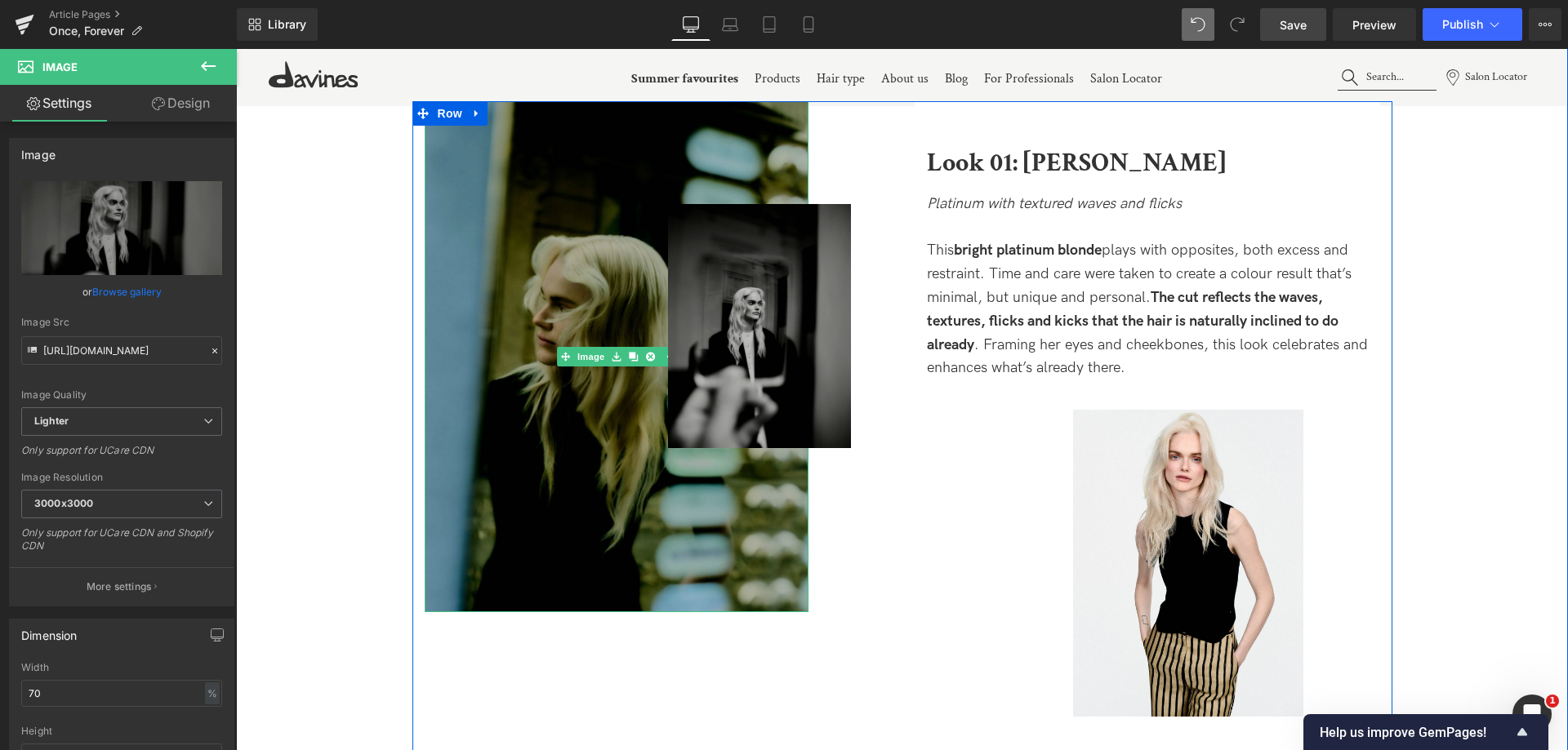
click at [712, 507] on img at bounding box center [616, 357] width 384 height 512
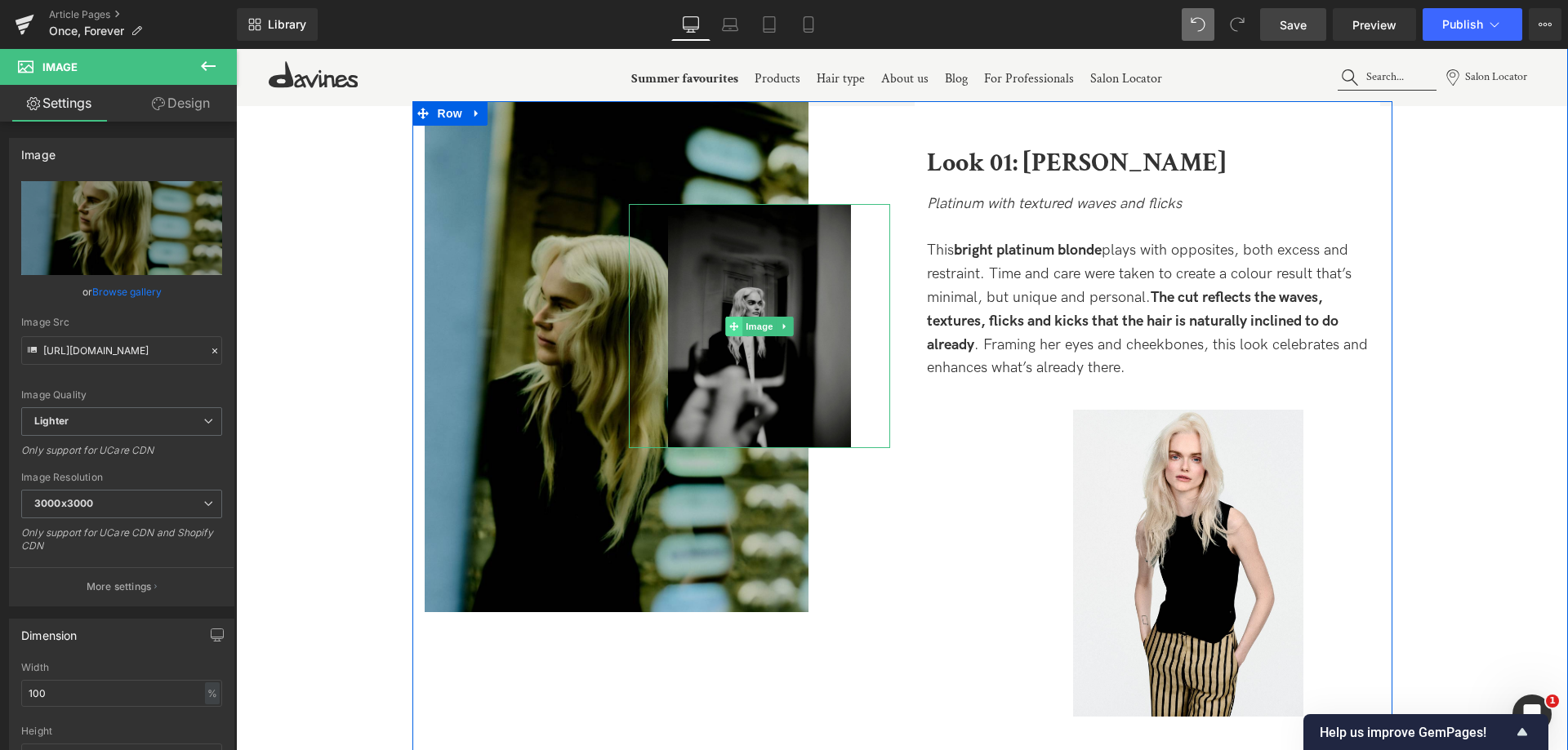
click at [739, 322] on span at bounding box center [734, 327] width 17 height 20
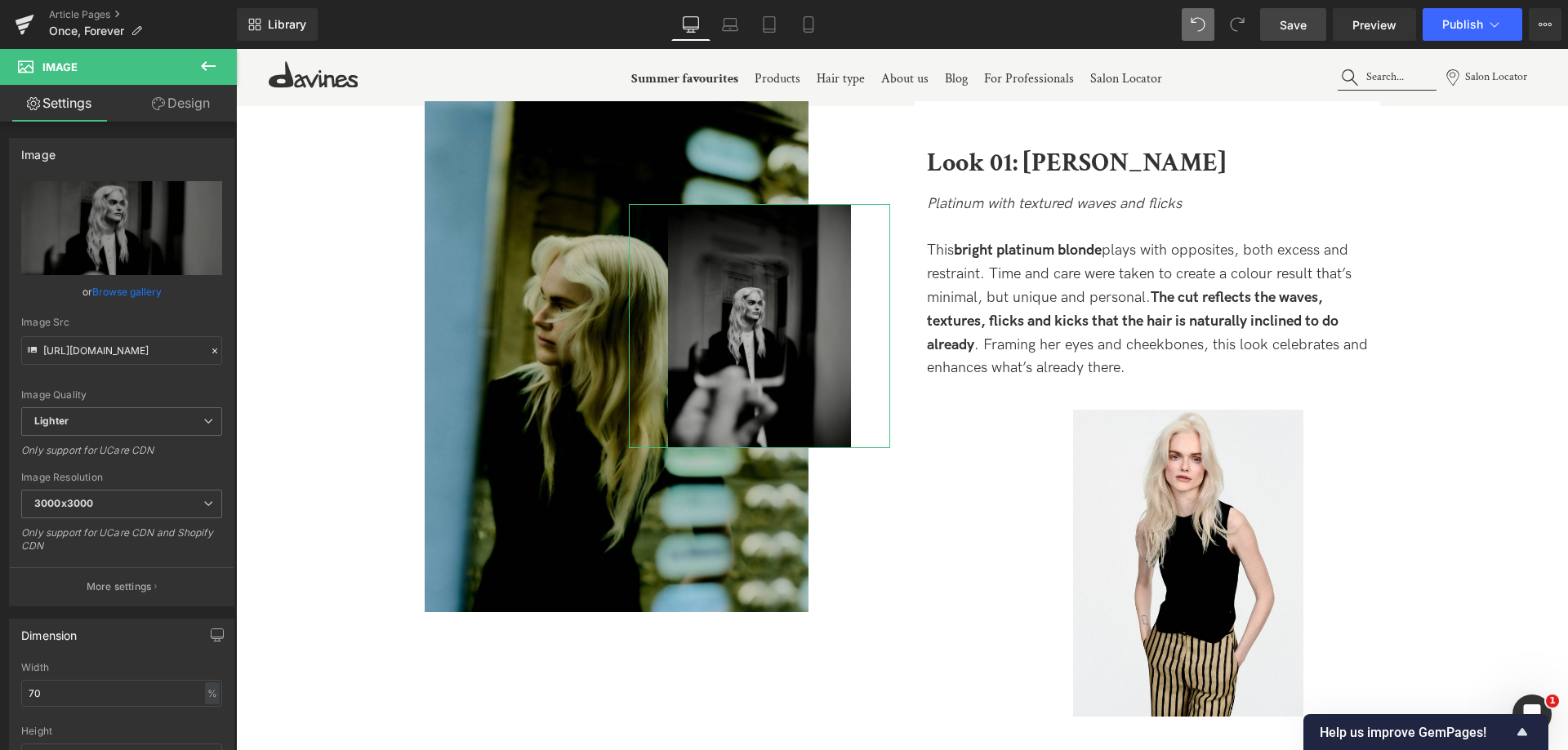
click at [167, 105] on link "Design" at bounding box center [180, 103] width 118 height 37
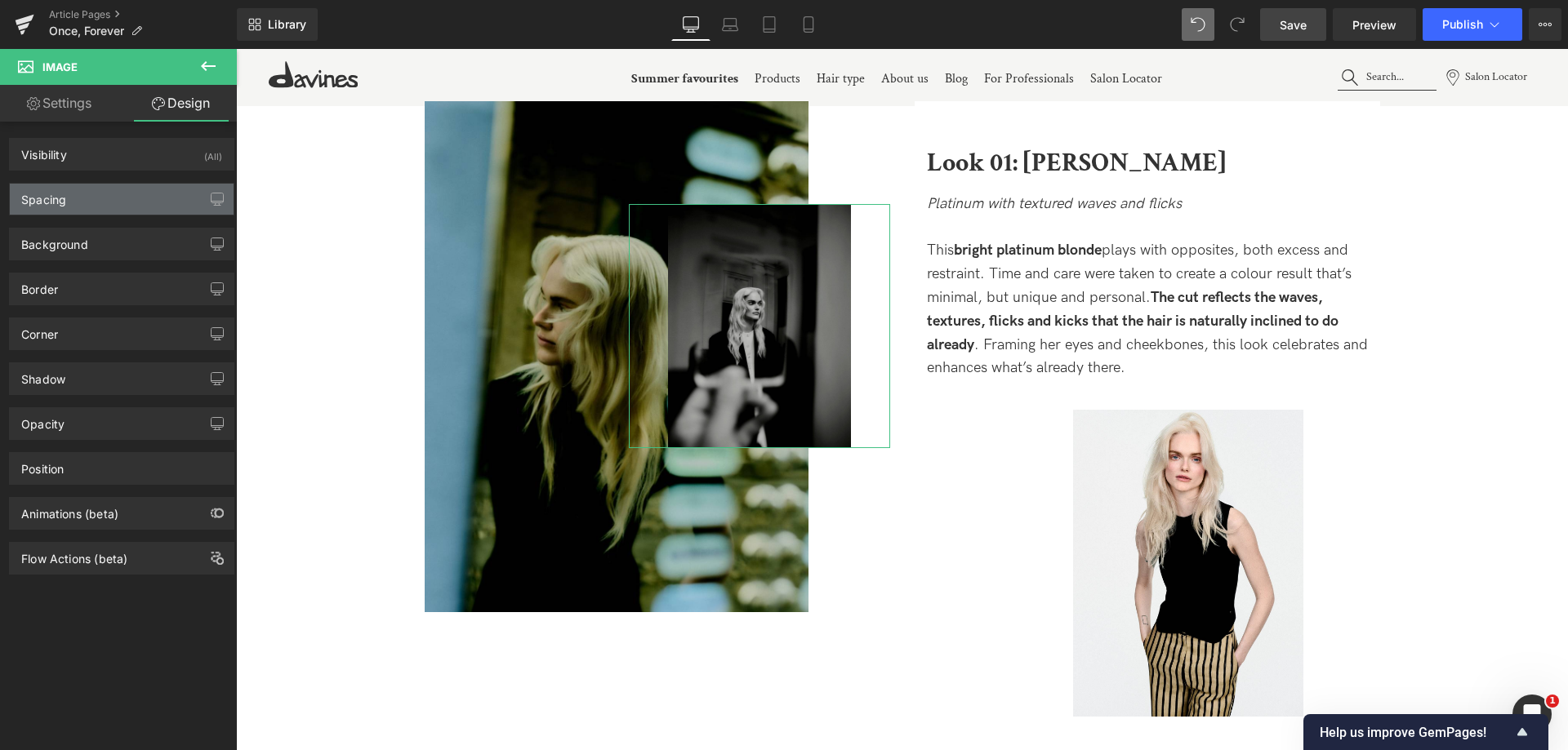
click at [108, 201] on div "Spacing" at bounding box center [121, 200] width 224 height 31
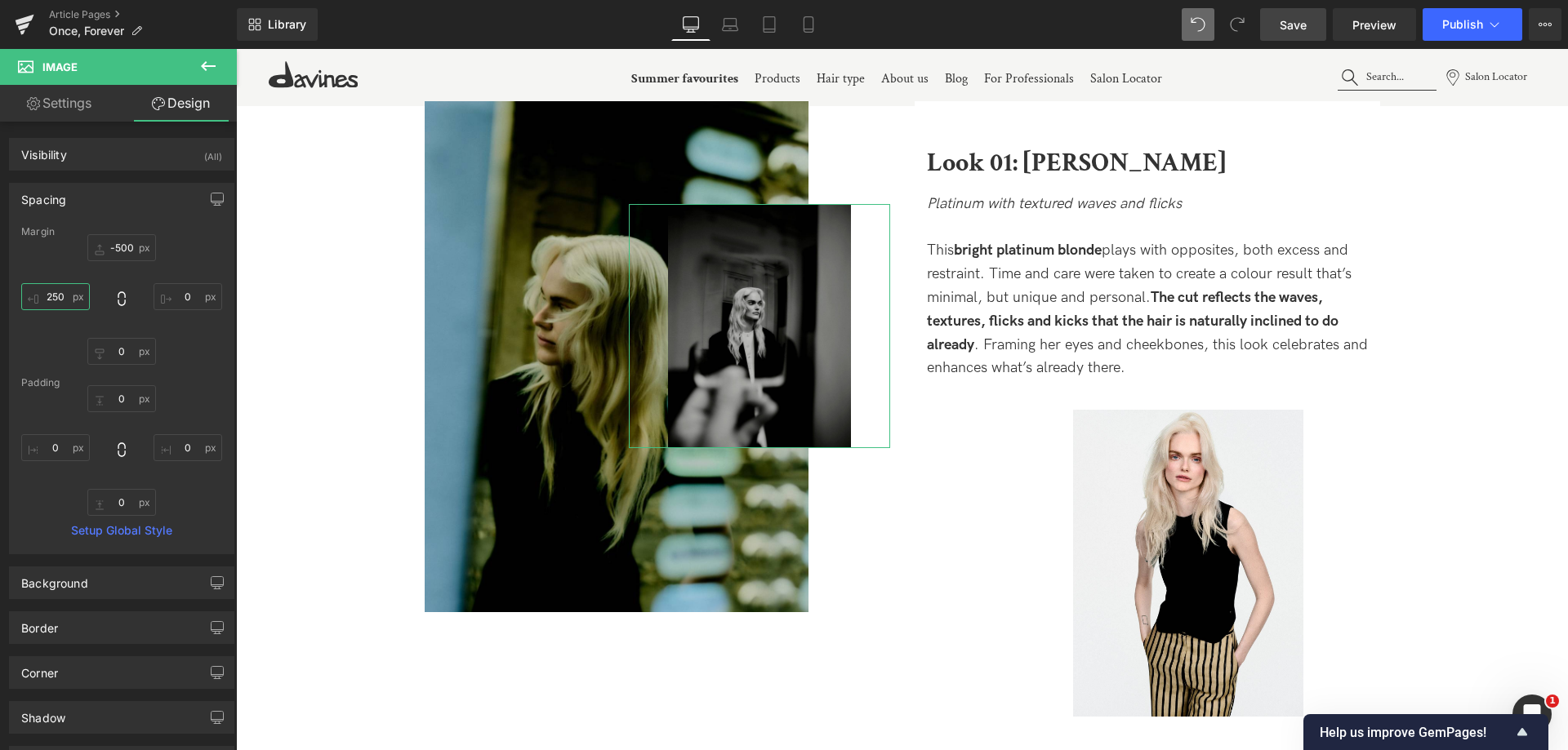
click at [56, 309] on input "250" at bounding box center [55, 296] width 68 height 27
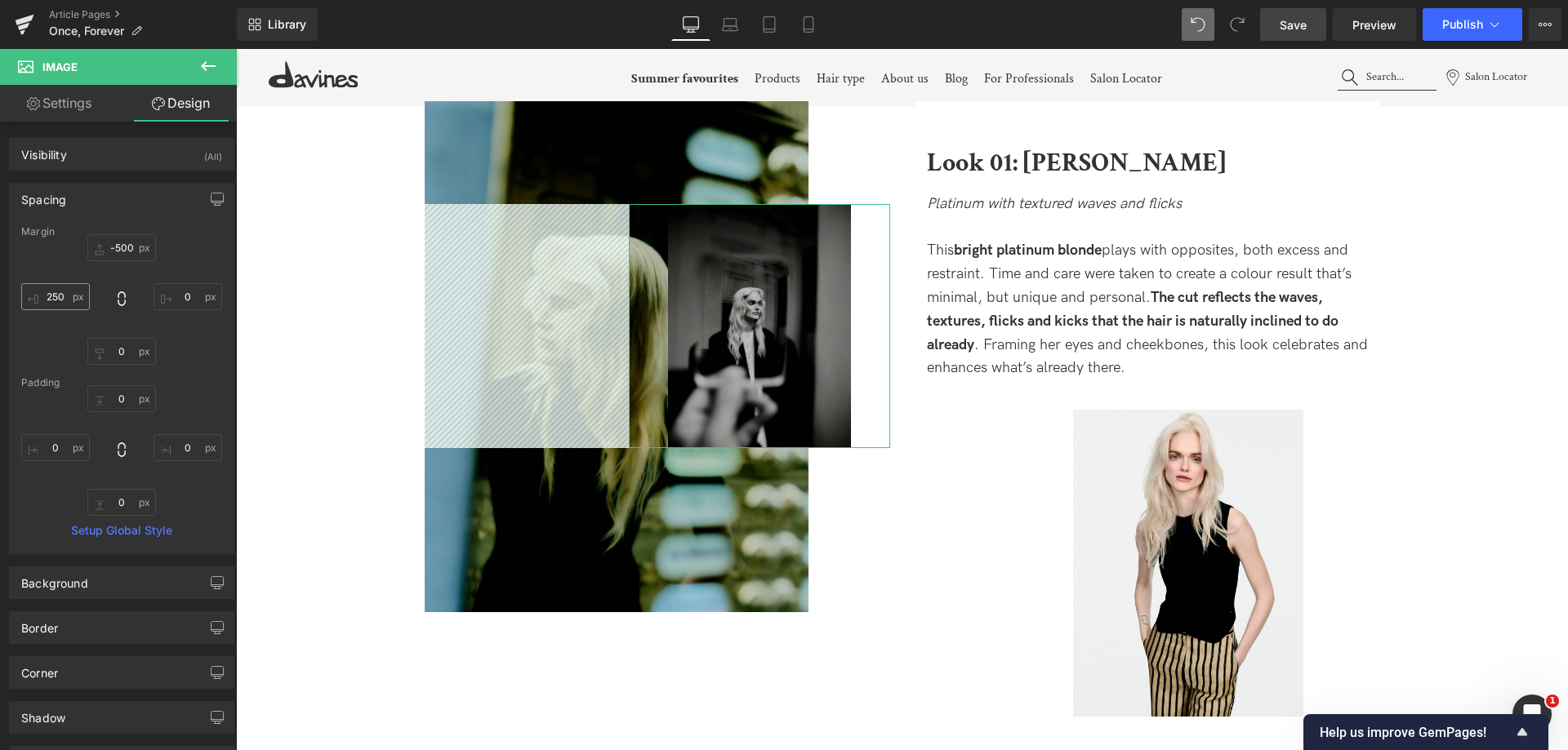
click at [59, 298] on input "250" at bounding box center [55, 296] width 68 height 27
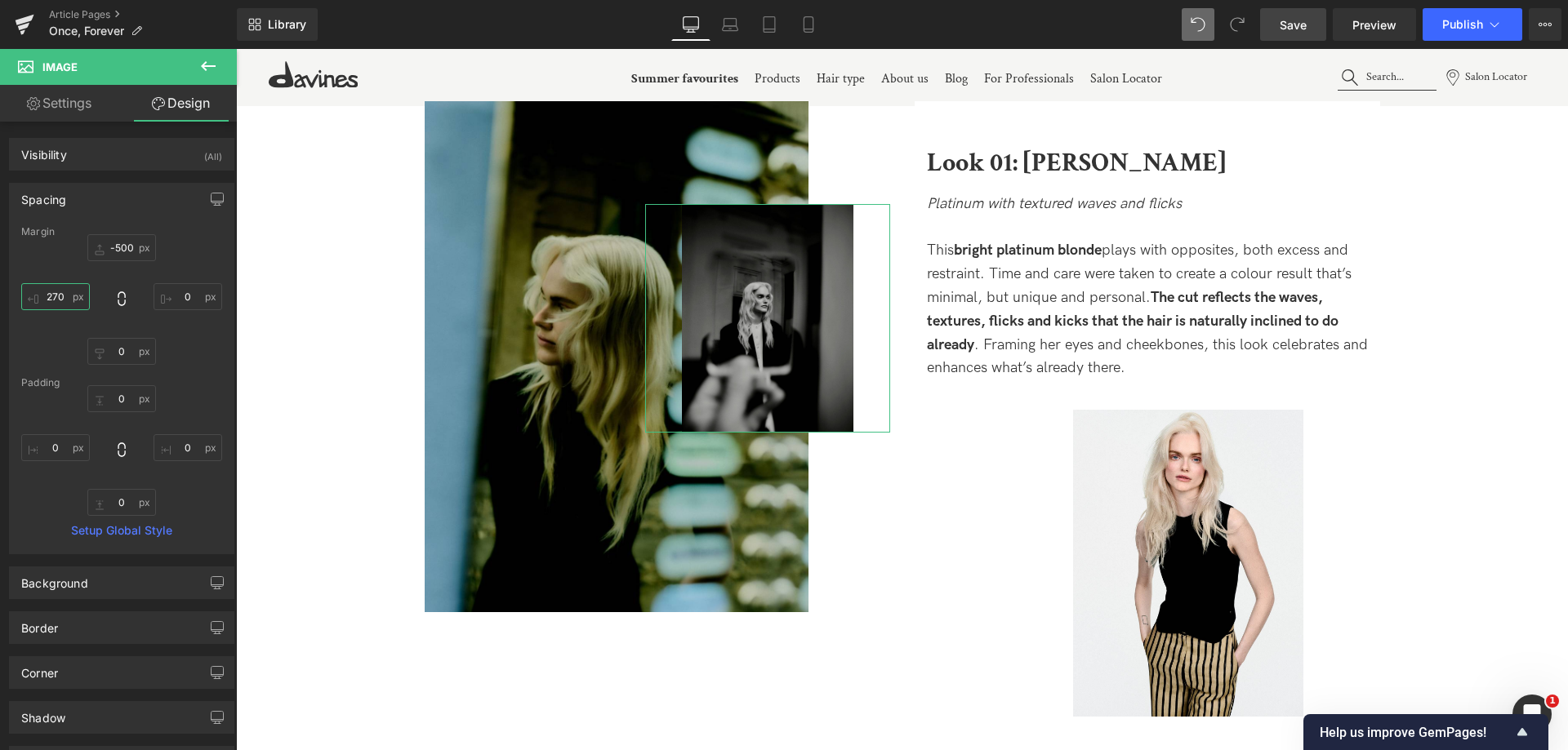
type input "270"
click at [58, 103] on link "Settings" at bounding box center [59, 103] width 118 height 37
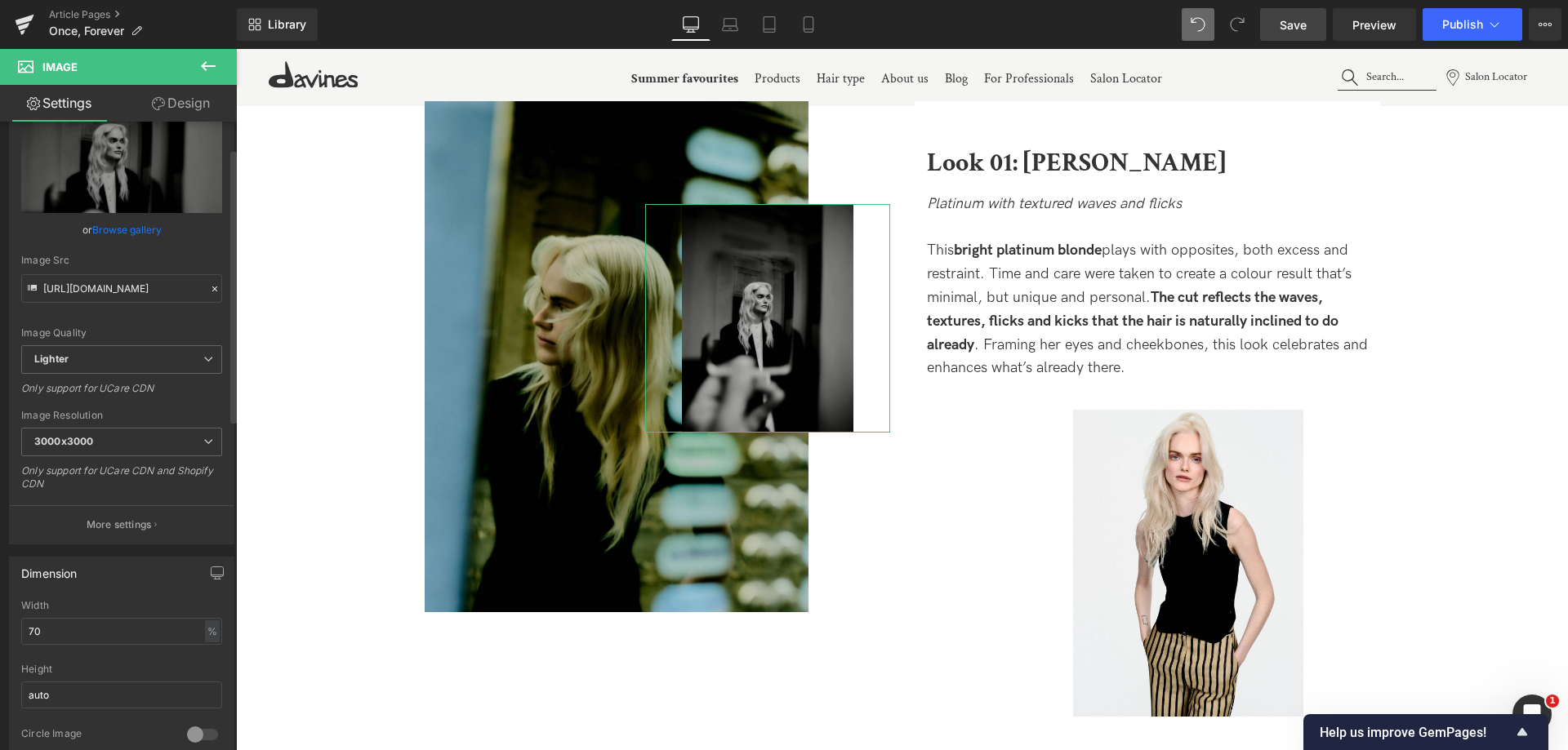
scroll to position [163, 0]
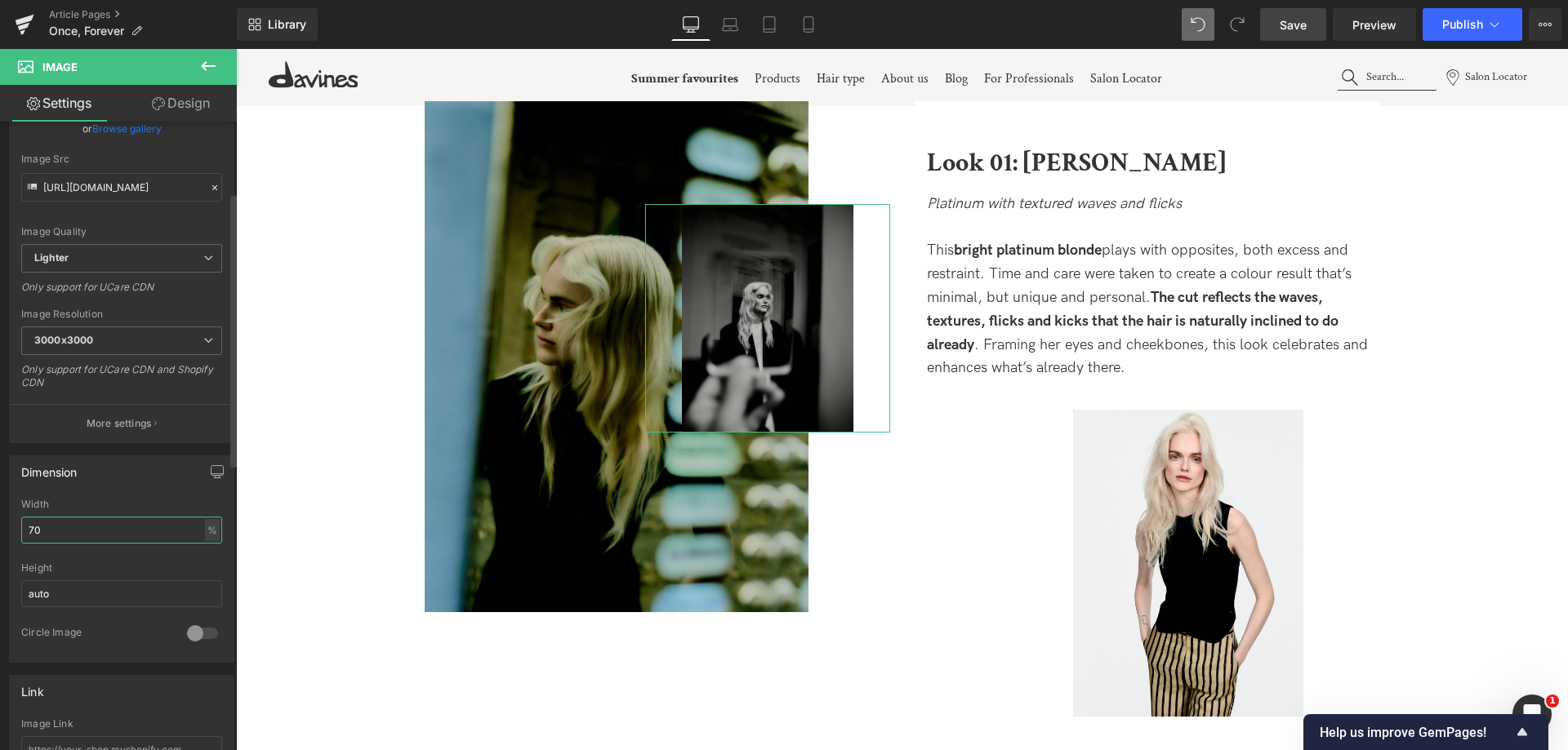
click at [43, 525] on input "70" at bounding box center [121, 530] width 201 height 27
type input "7"
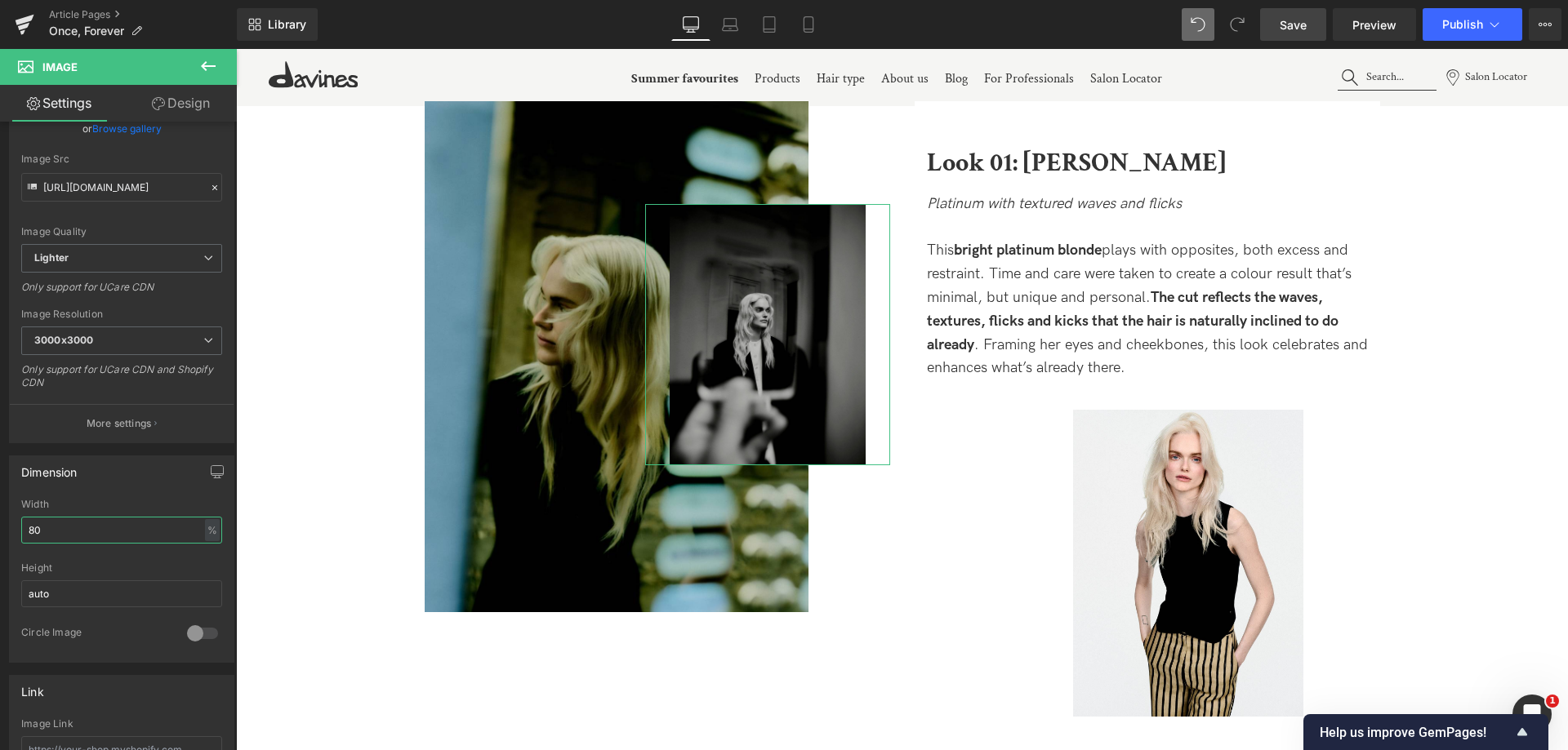
type input "80"
click at [196, 94] on link "Design" at bounding box center [180, 103] width 118 height 37
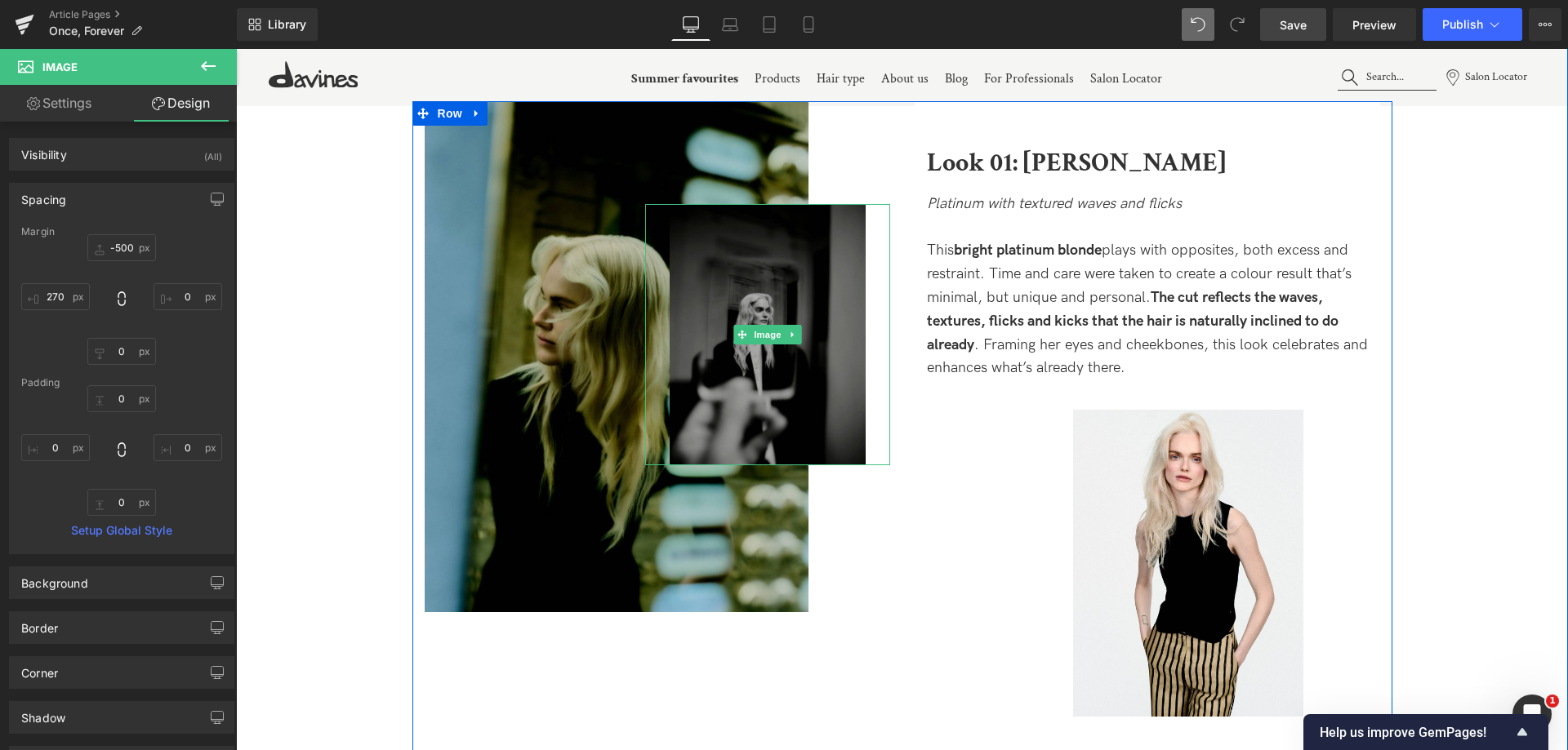
click at [751, 346] on img at bounding box center [767, 334] width 196 height 262
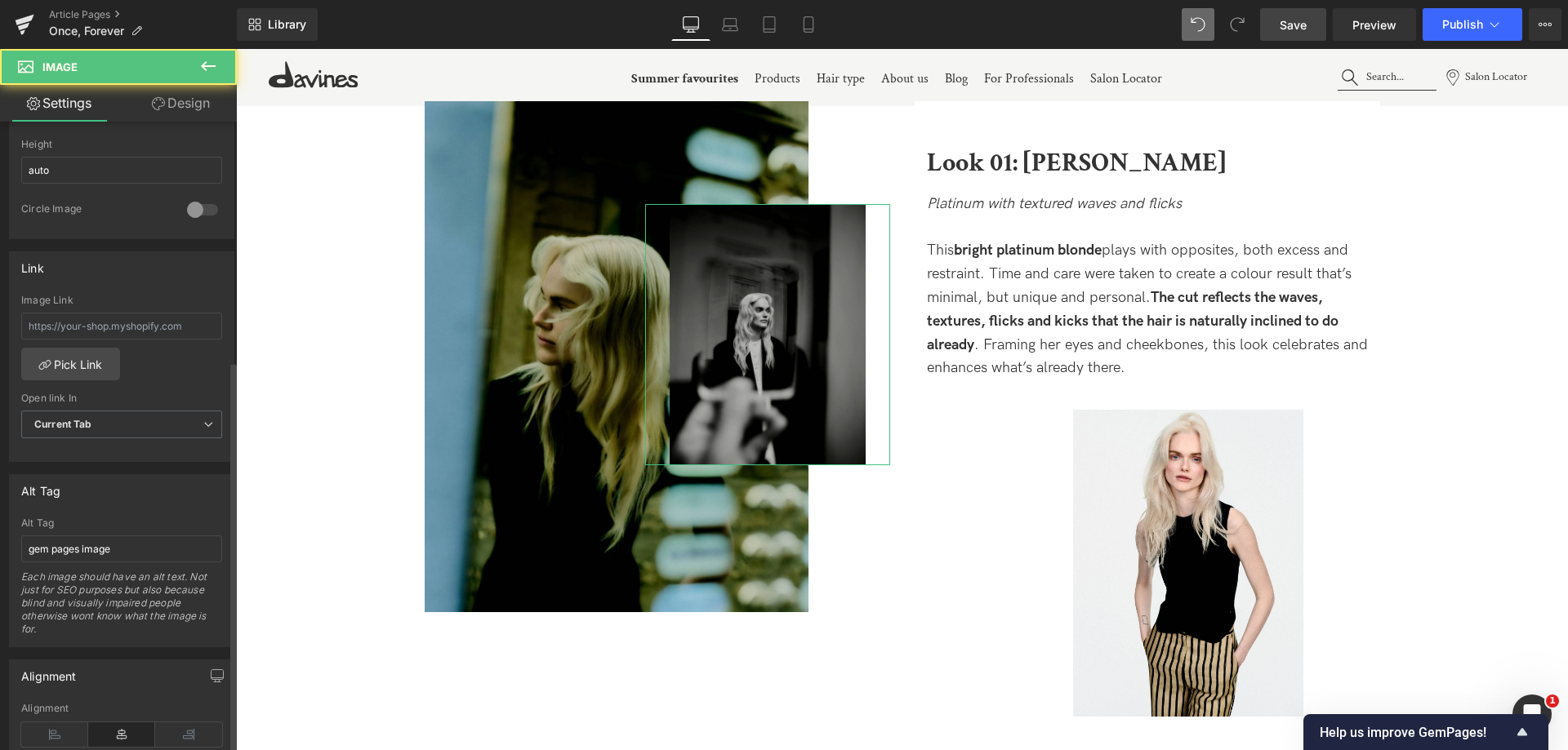
scroll to position [816, 0]
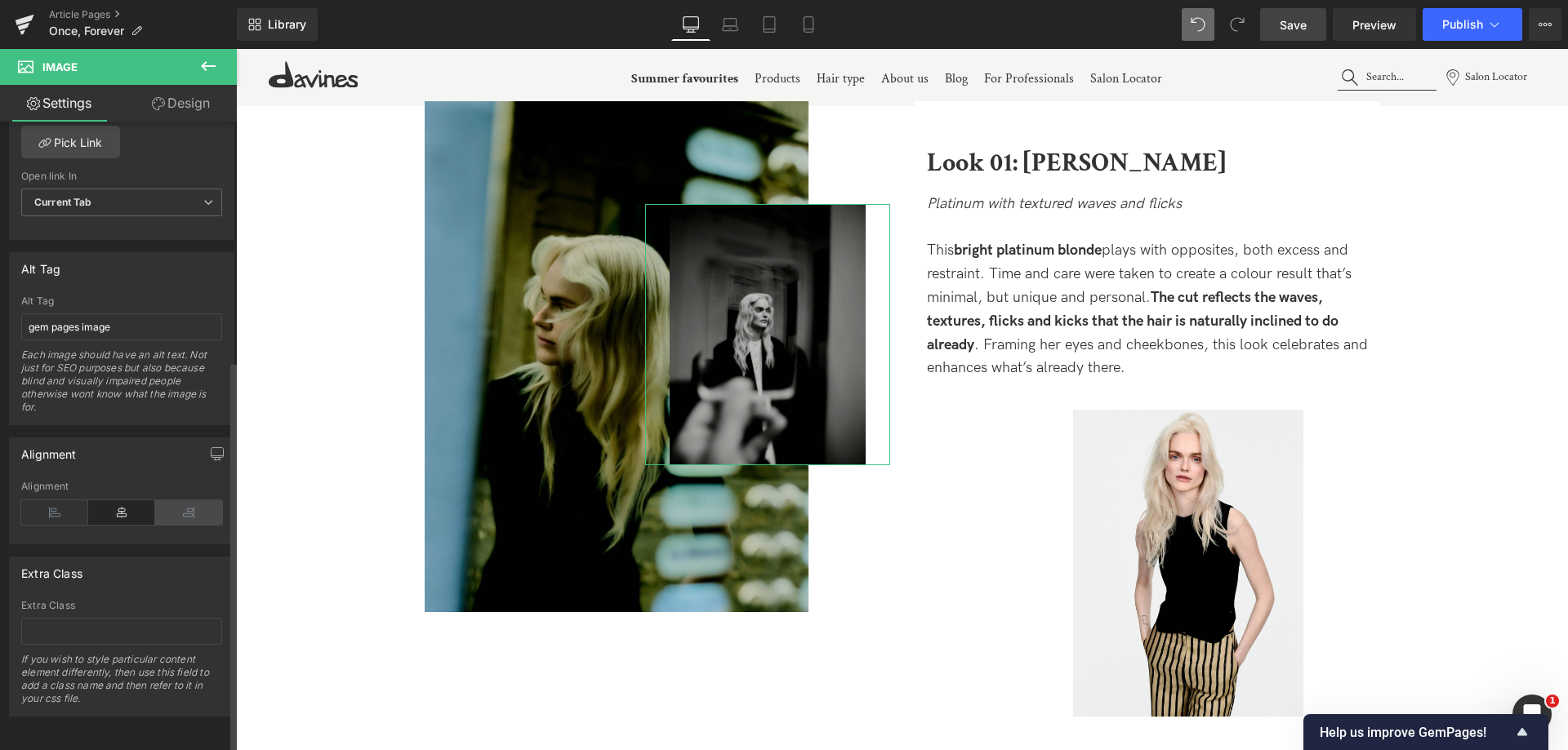
click at [182, 501] on icon at bounding box center [188, 513] width 67 height 25
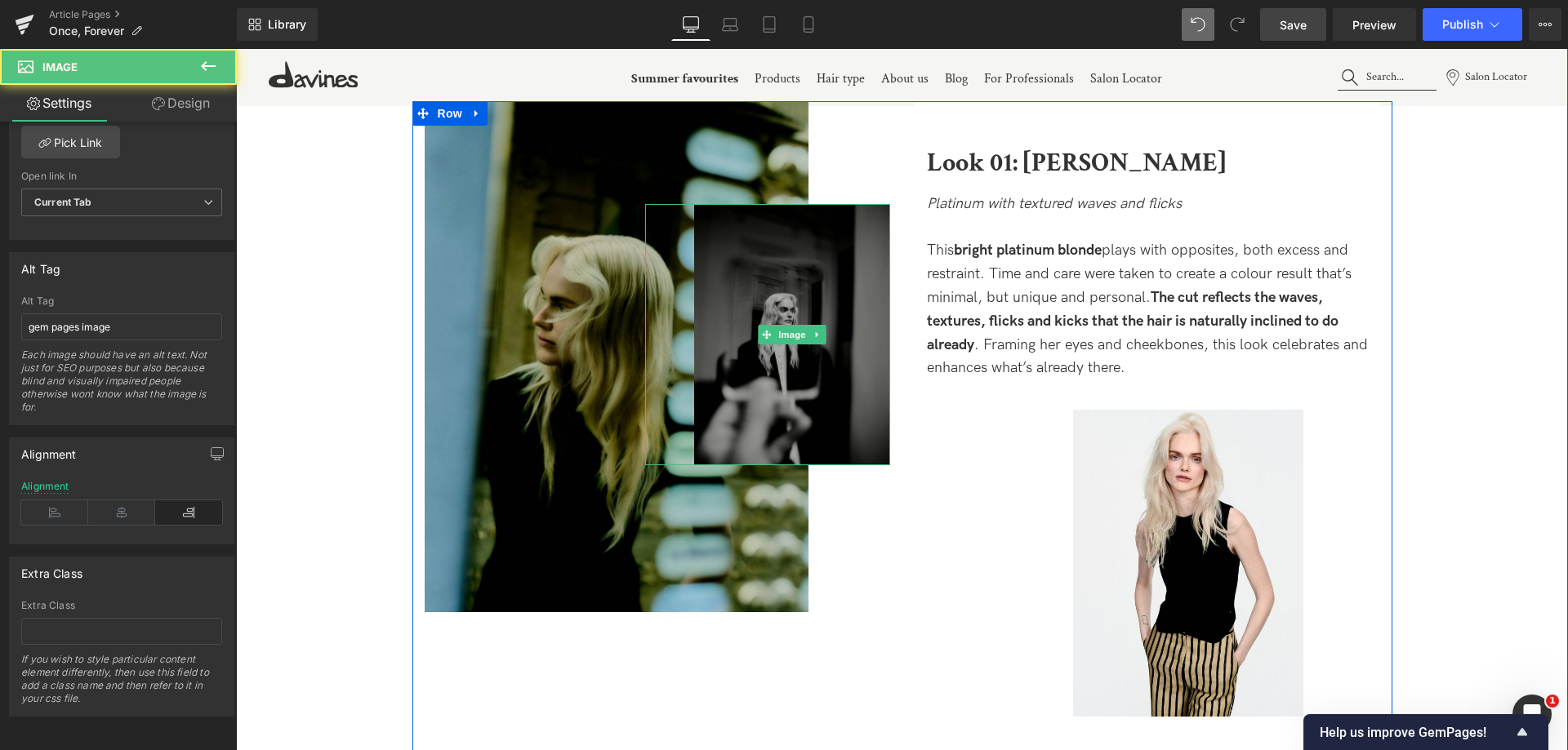
click at [801, 274] on img at bounding box center [791, 334] width 196 height 262
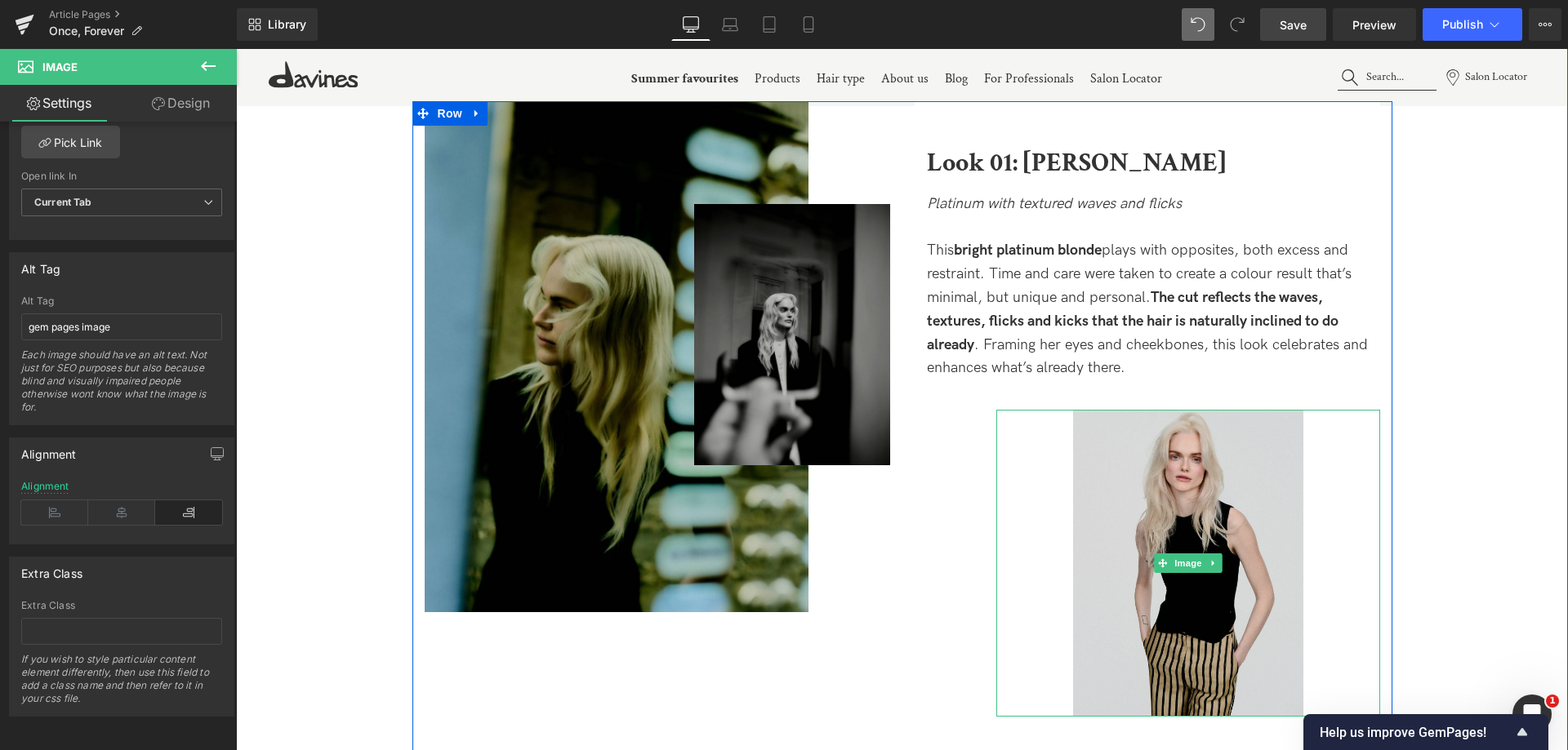
click at [1262, 474] on img at bounding box center [1188, 564] width 230 height 307
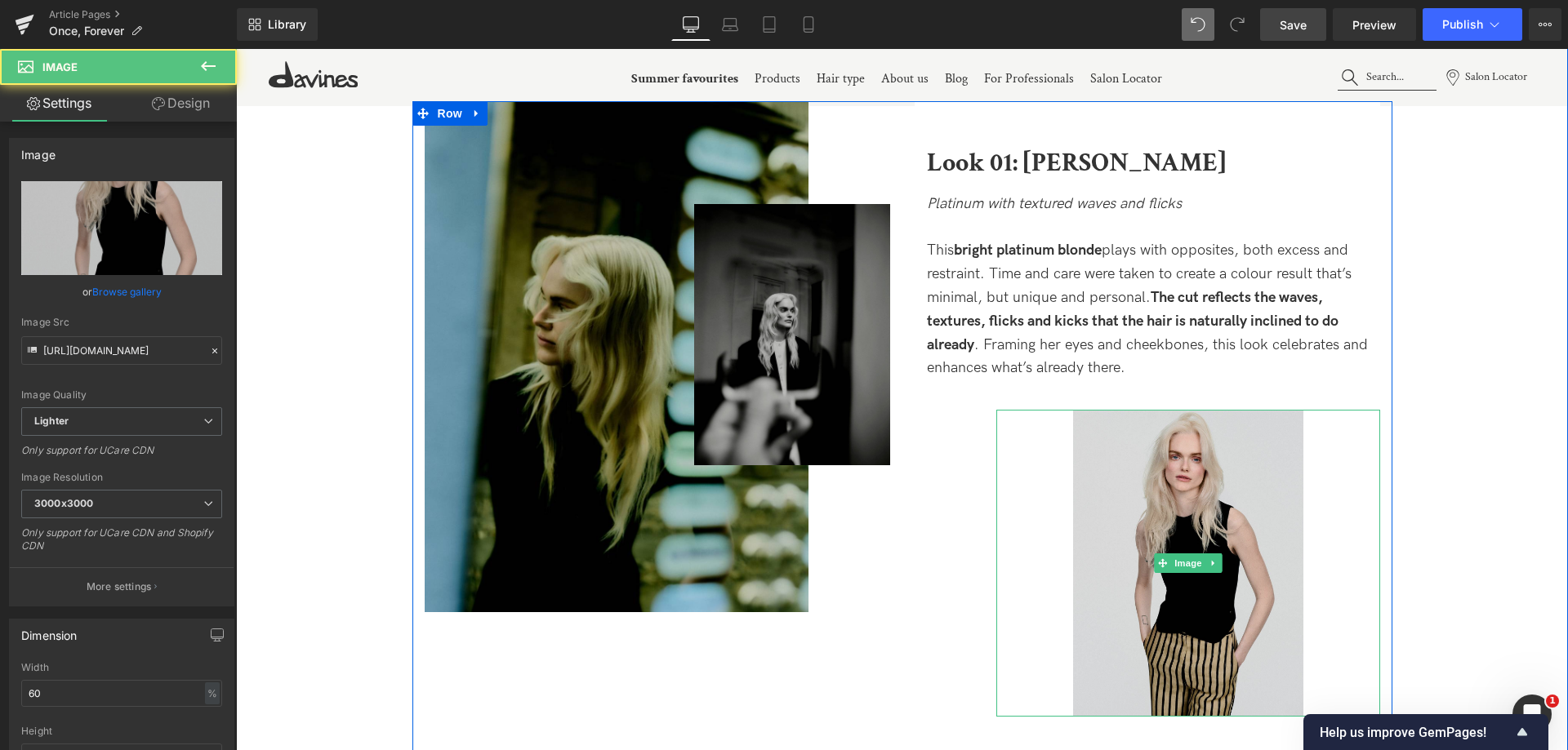
click at [1298, 445] on img at bounding box center [1188, 564] width 230 height 307
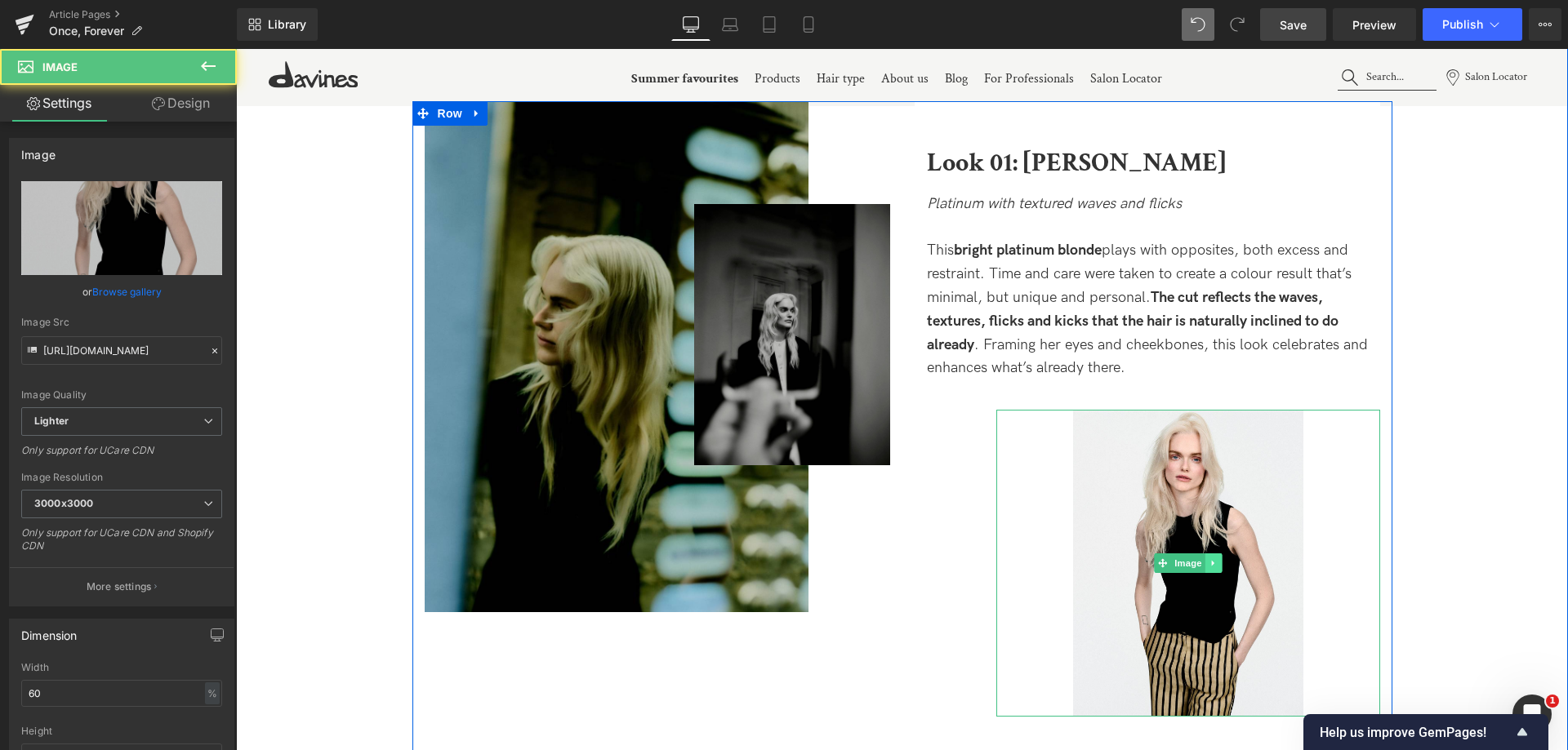
click at [1208, 566] on icon at bounding box center [1212, 564] width 9 height 10
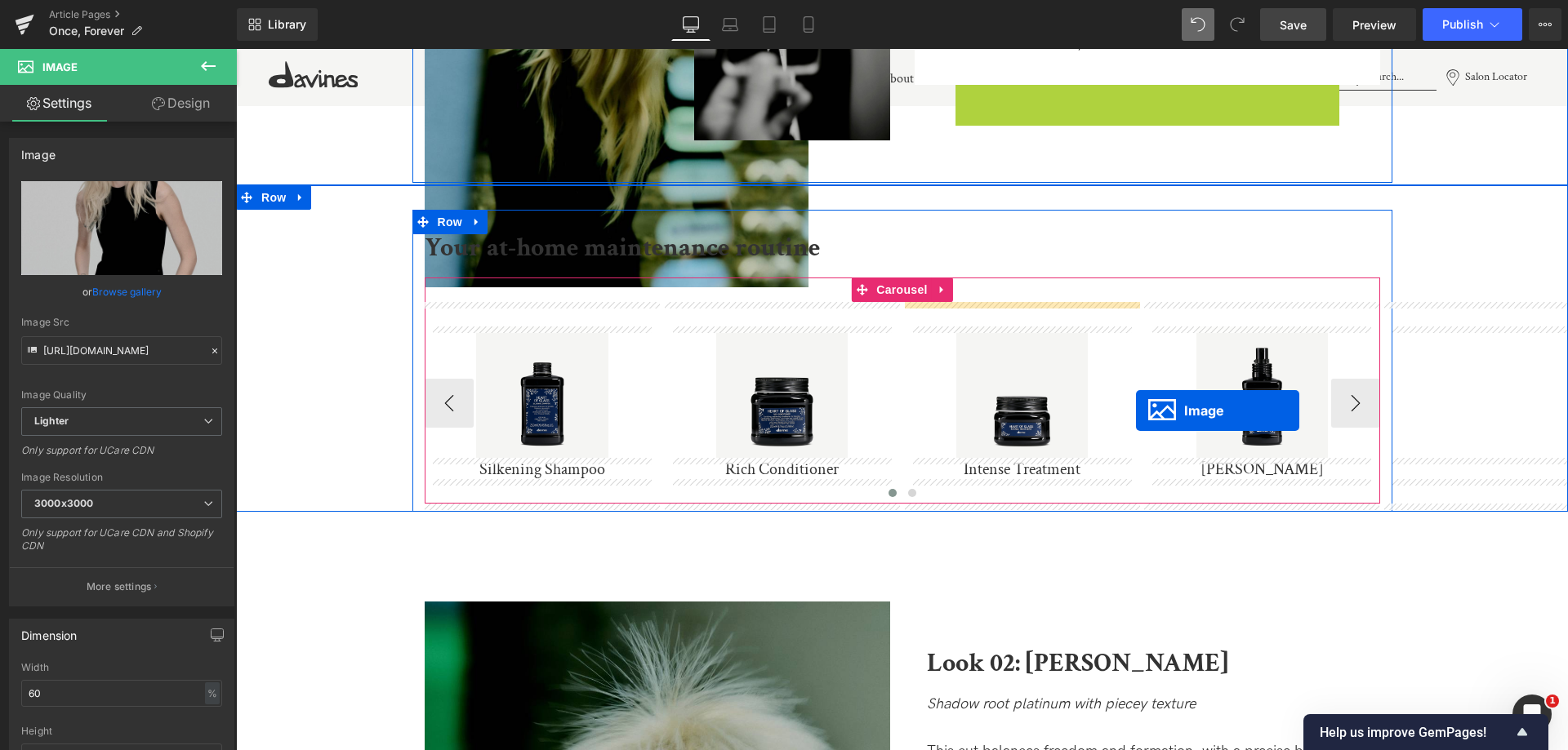
scroll to position [2123, 0]
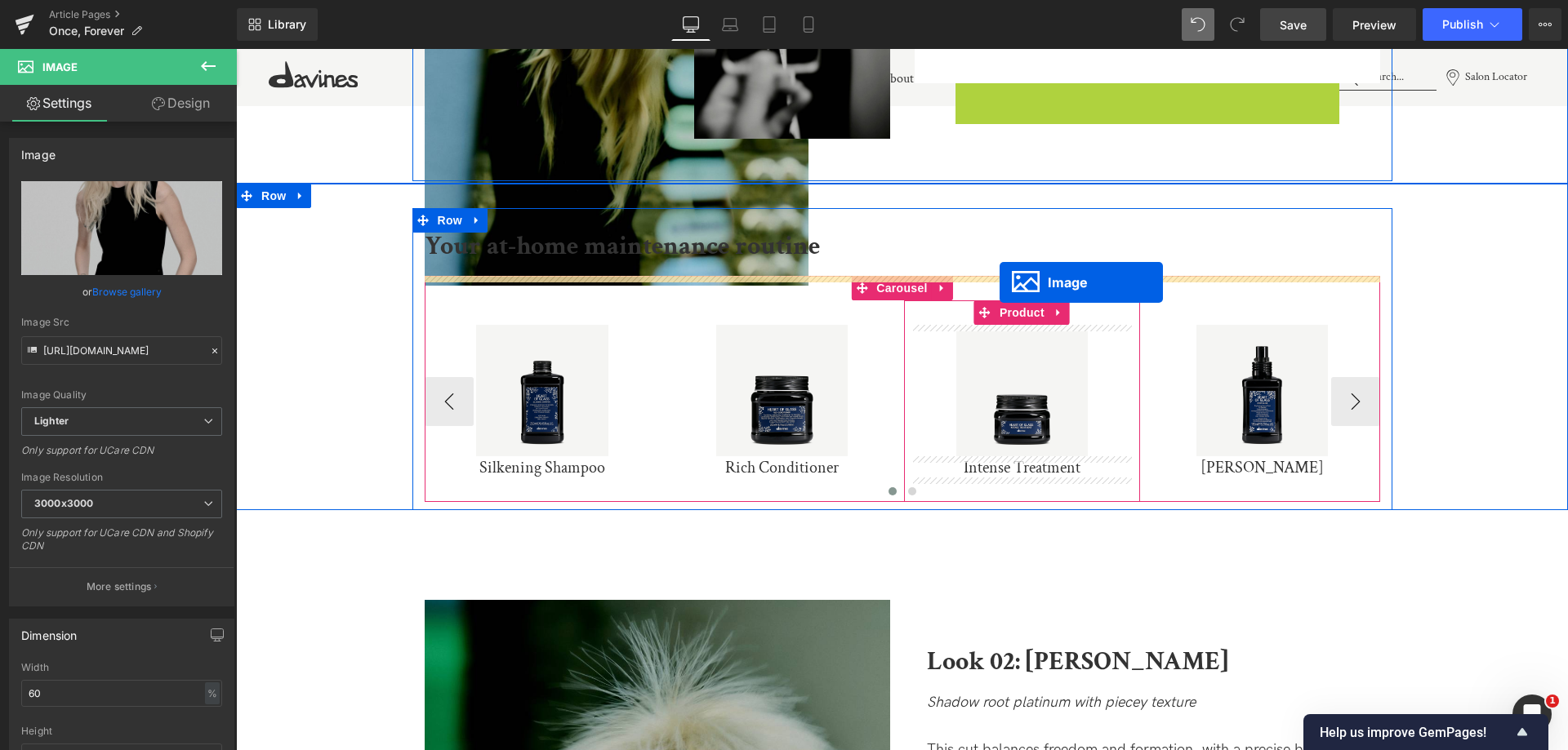
drag, startPoint x: 1130, startPoint y: 562, endPoint x: 999, endPoint y: 282, distance: 309.1
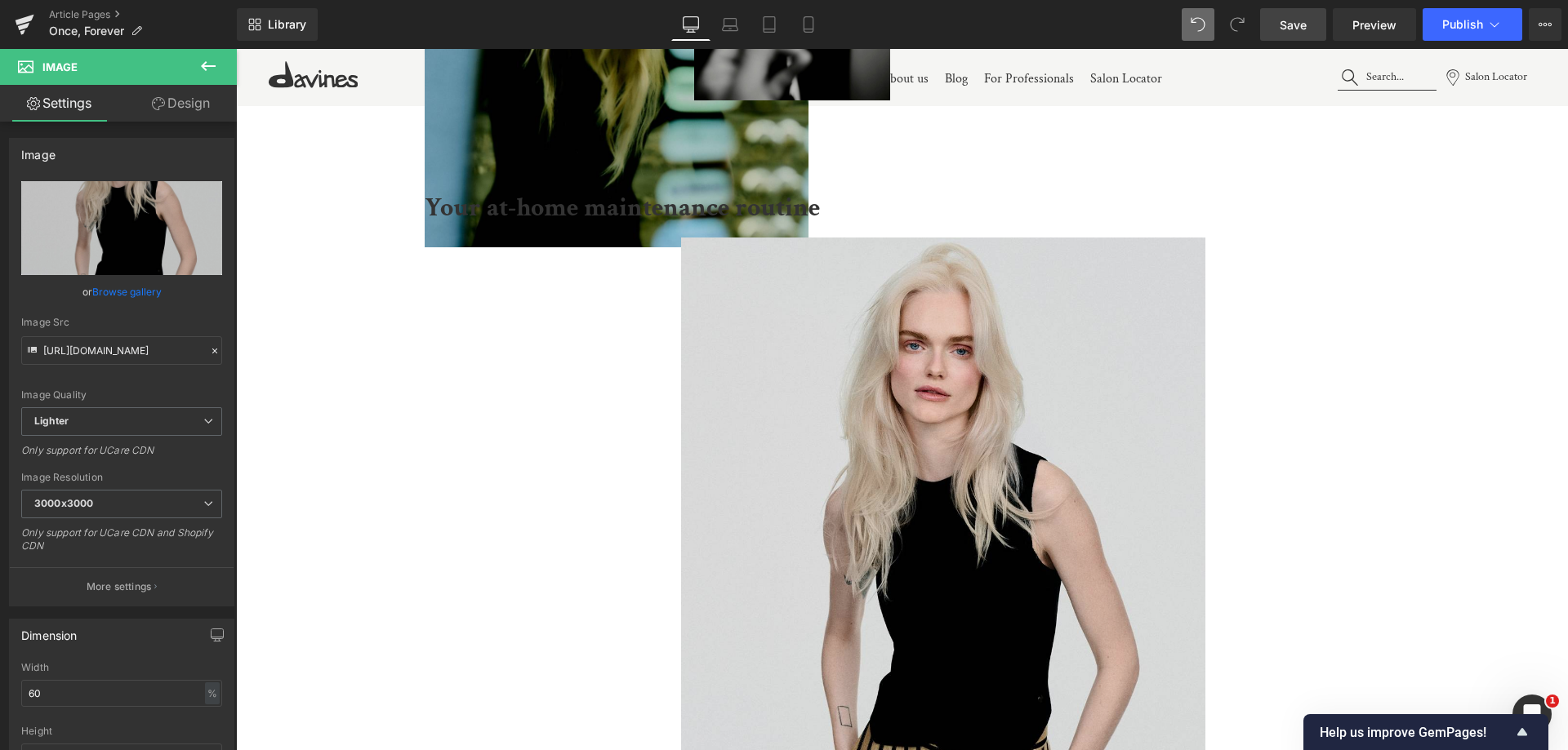
scroll to position [2286, 0]
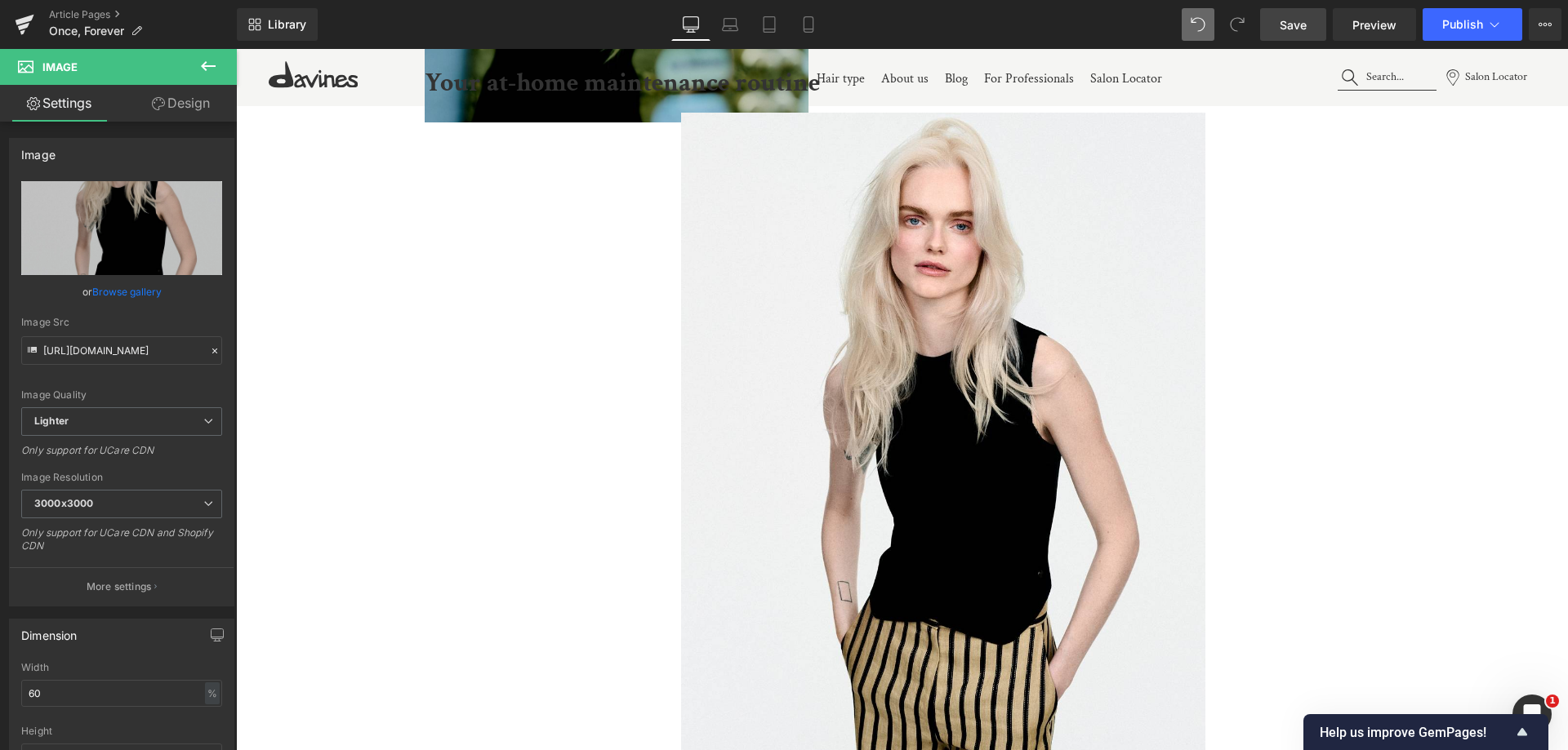
click at [1420, 354] on div "Your at-home maintenance routine Text Block Image Sale Off (P) Image Silkening …" at bounding box center [902, 545] width 1332 height 1001
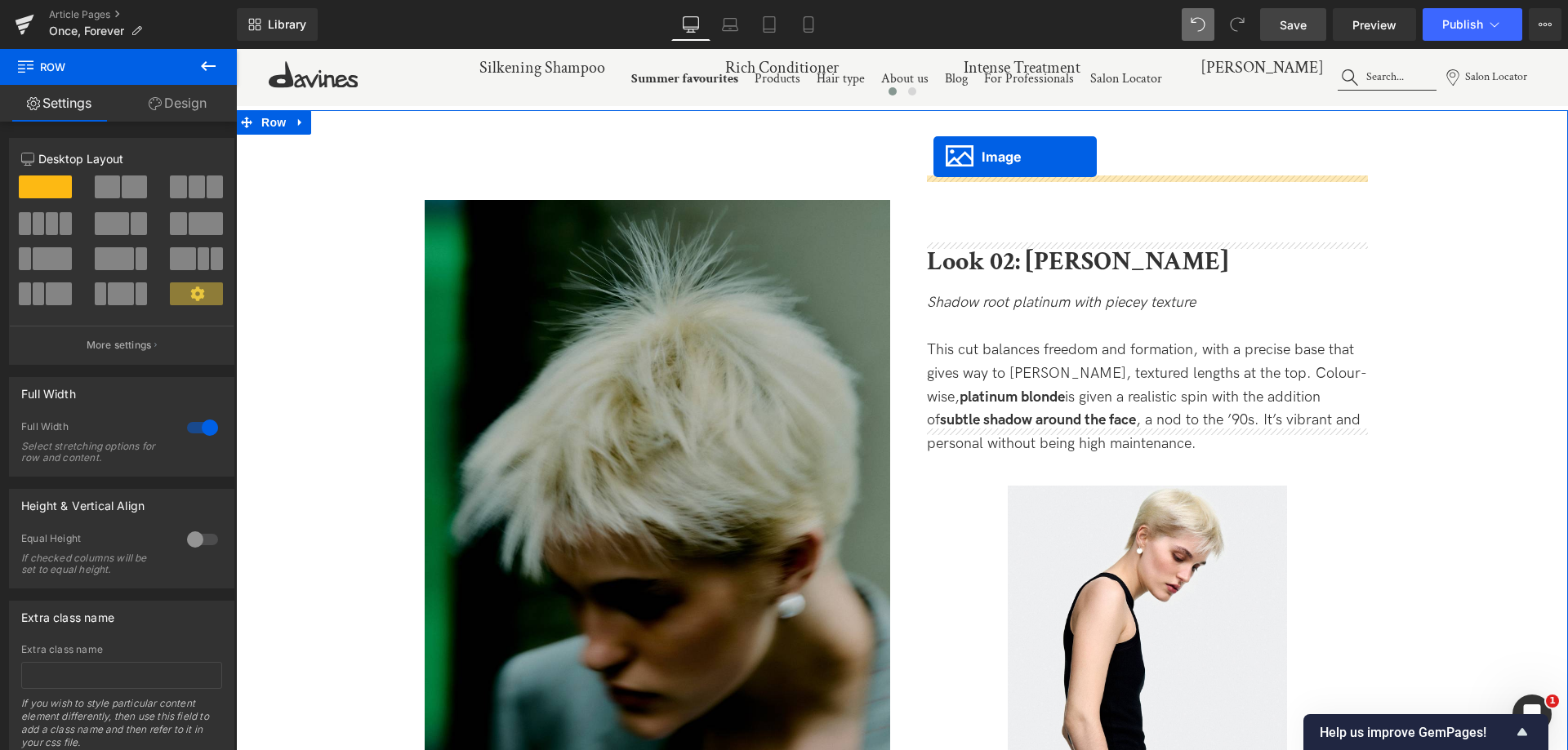
scroll to position [2547, 0]
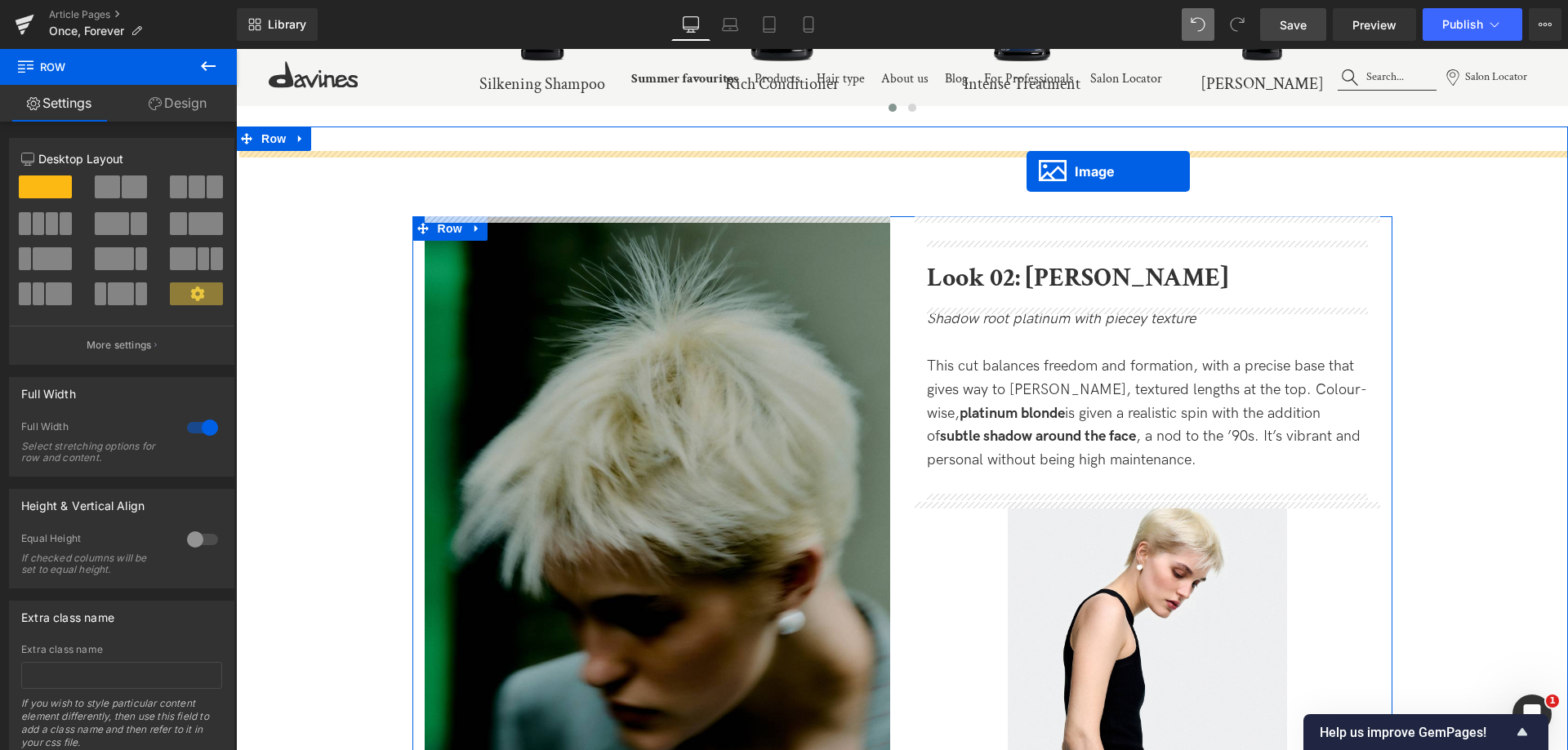
drag, startPoint x: 917, startPoint y: 459, endPoint x: 1027, endPoint y: 172, distance: 307.4
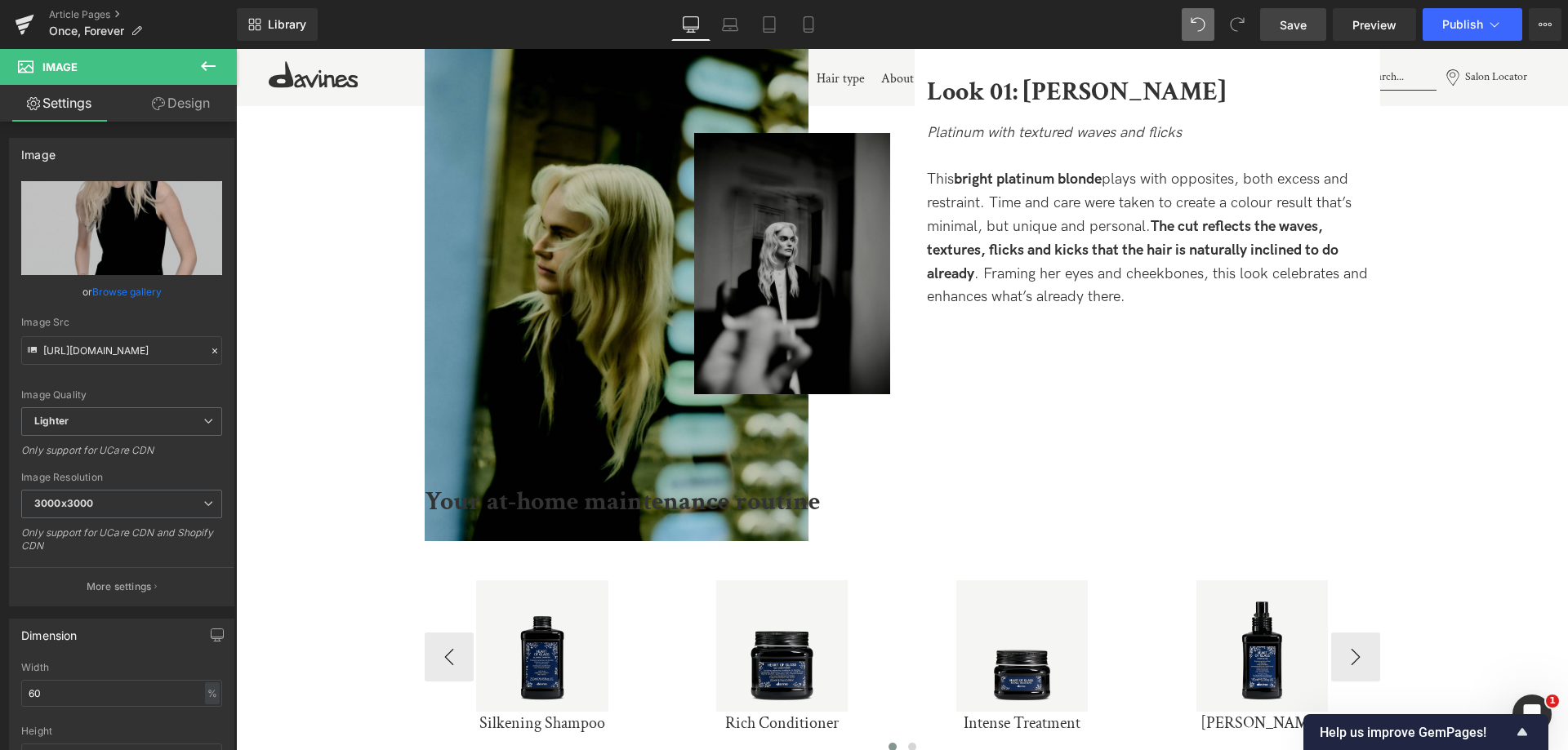
scroll to position [1853, 0]
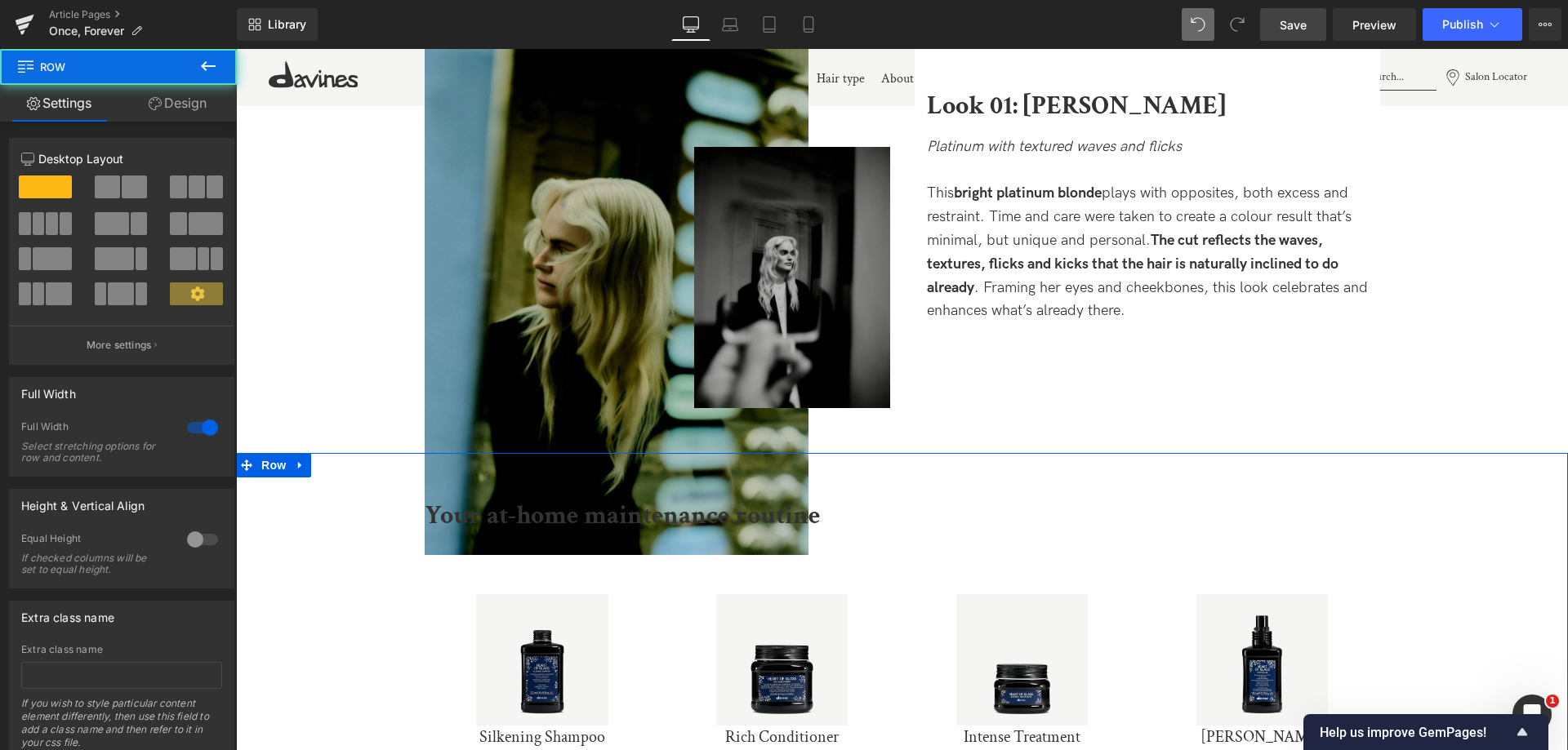
click at [782, 462] on div "Your at-home maintenance routine Text Block Sale Off (P) Image Silkening Shampo…" at bounding box center [902, 616] width 1332 height 327
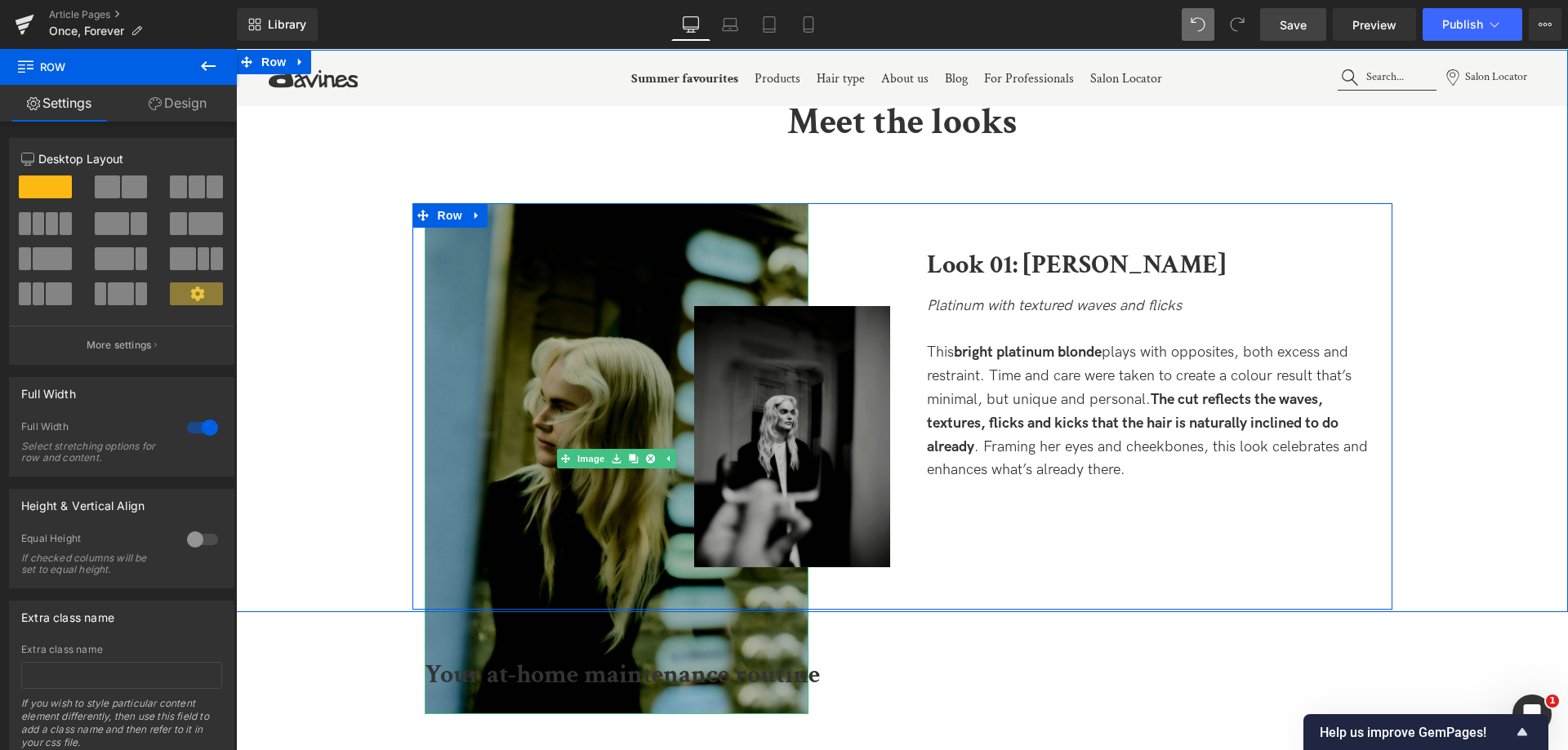
scroll to position [1690, 0]
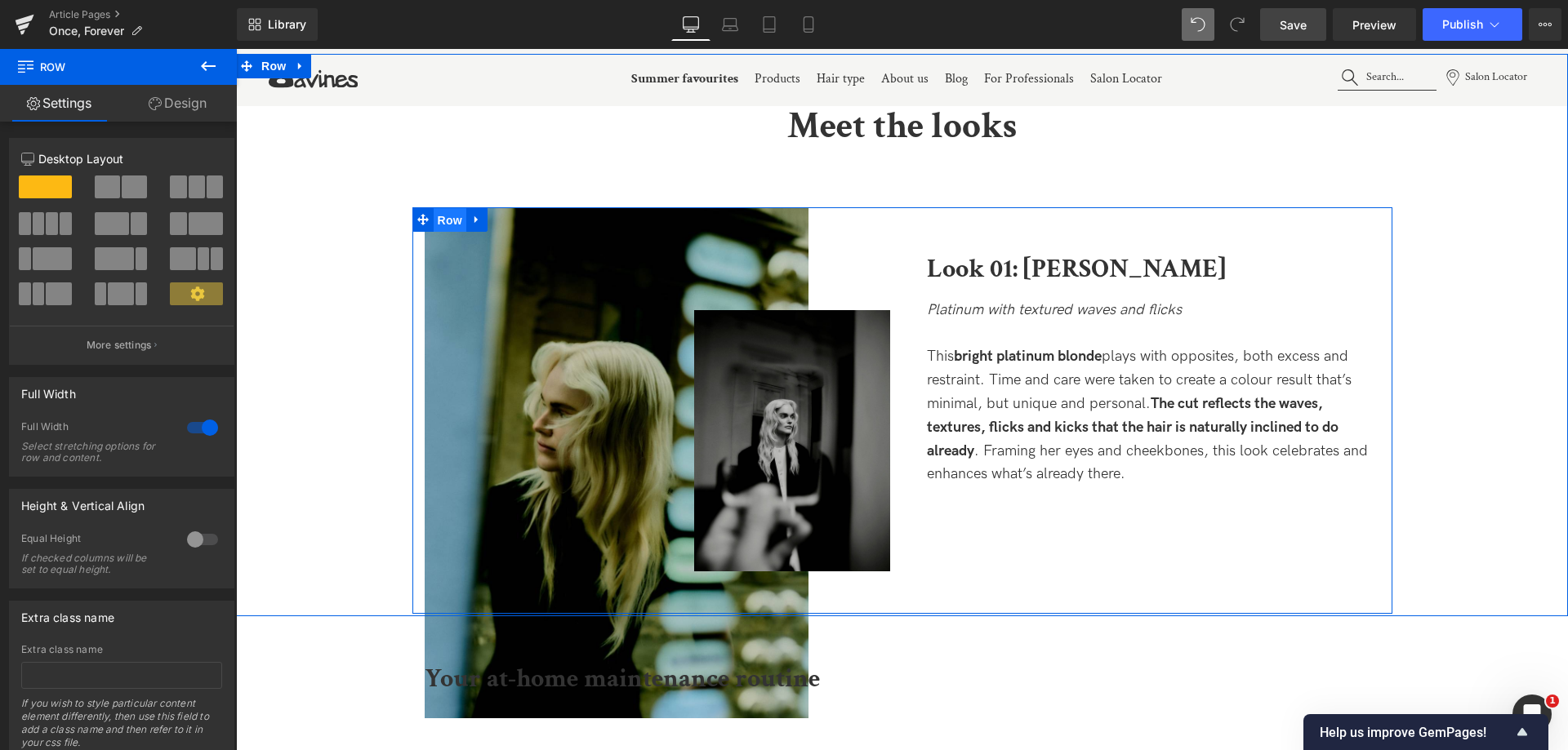
click at [442, 219] on span "Row" at bounding box center [450, 220] width 33 height 25
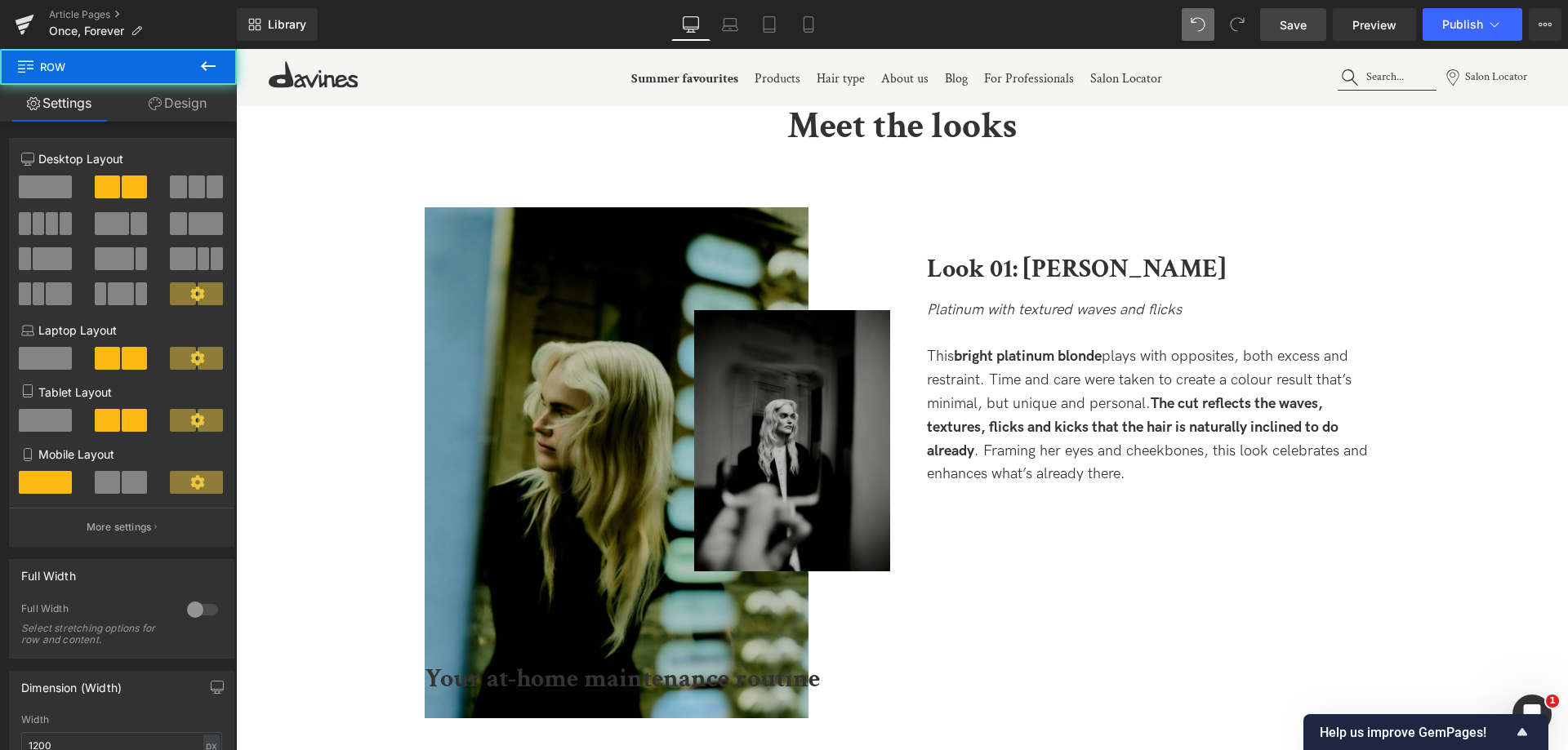
click at [186, 101] on link "Design" at bounding box center [177, 103] width 118 height 37
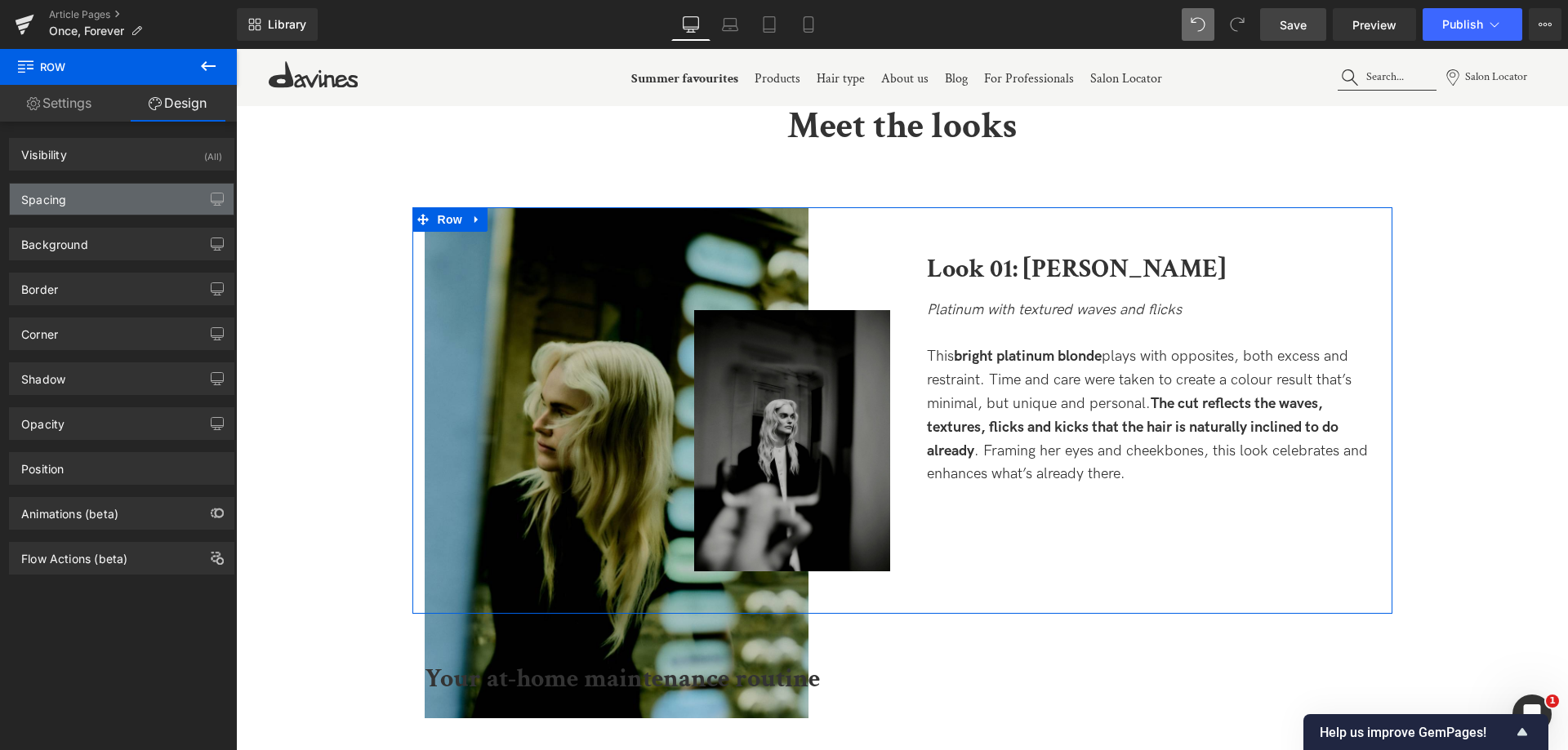
click at [106, 210] on div "Spacing" at bounding box center [121, 200] width 224 height 31
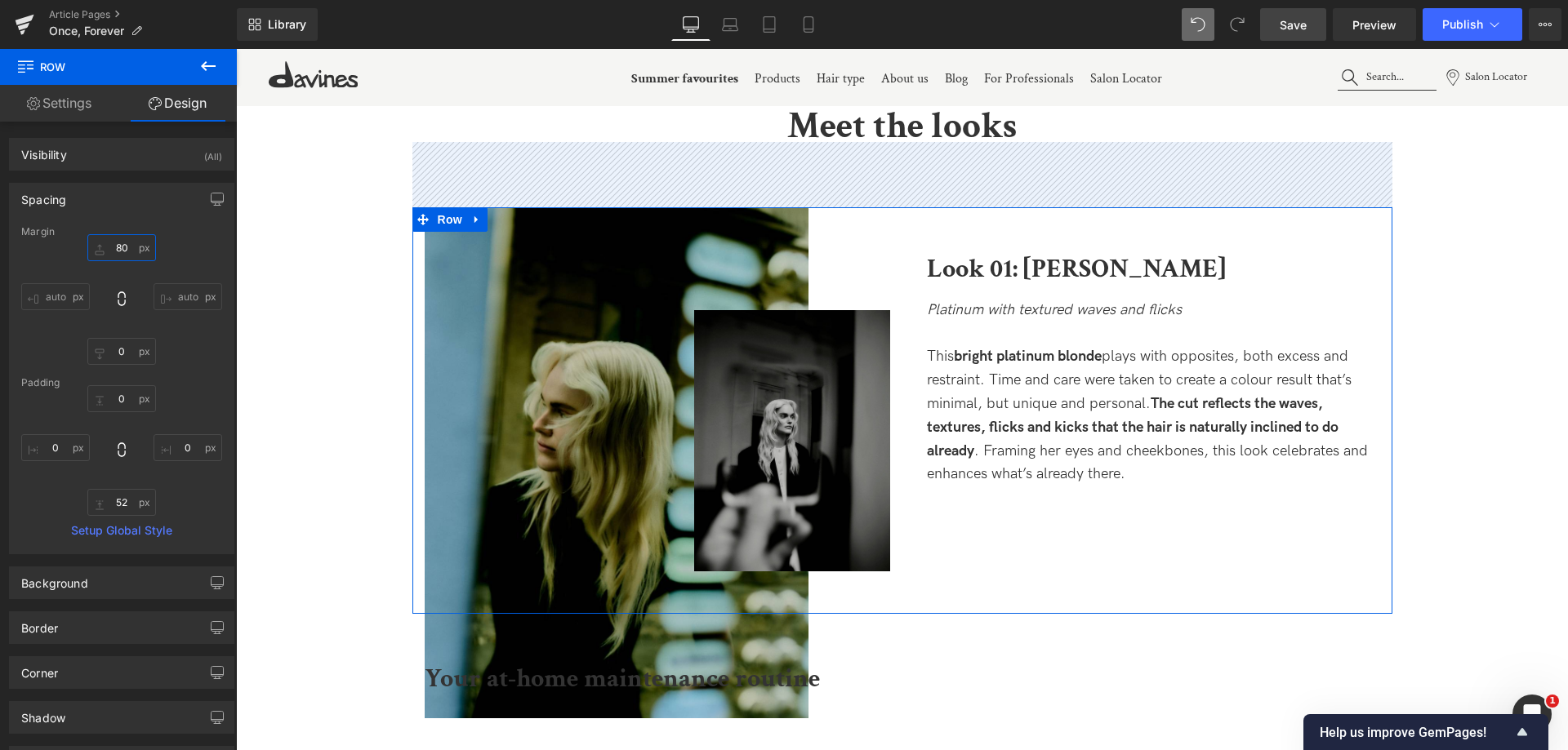
click at [116, 249] on input "text" at bounding box center [121, 248] width 68 height 27
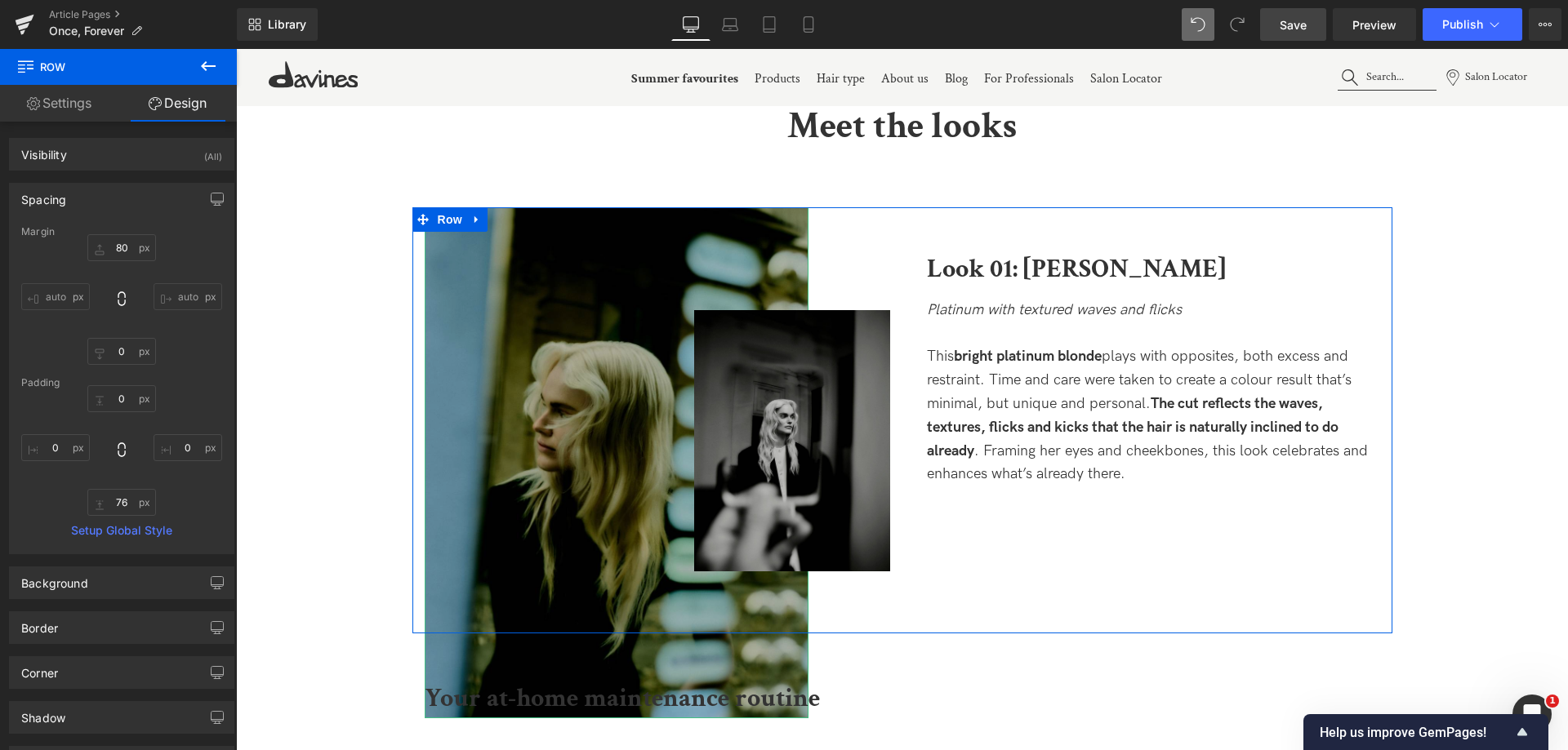
click at [673, 239] on img at bounding box center [616, 463] width 384 height 512
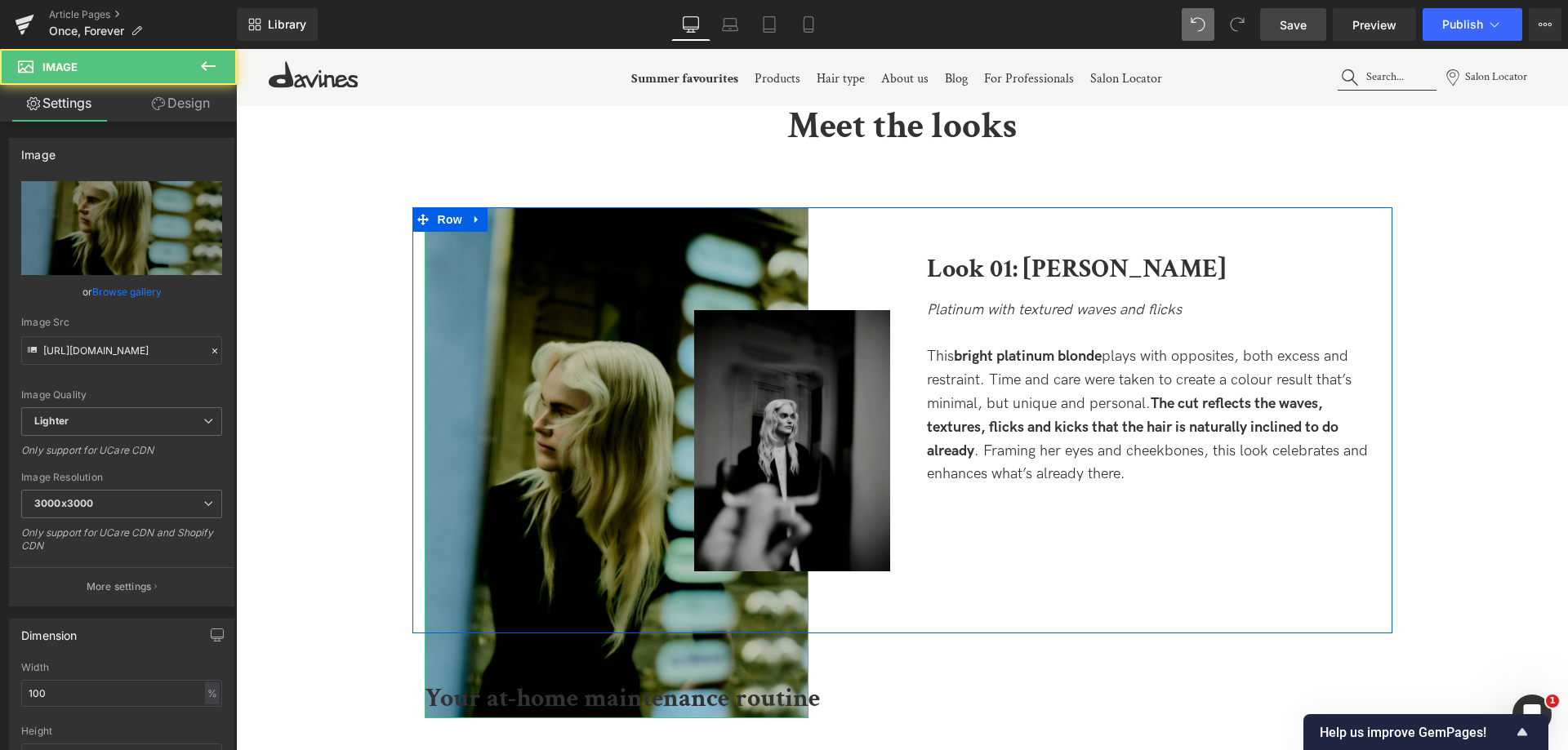
click at [180, 116] on link "Design" at bounding box center [180, 103] width 118 height 37
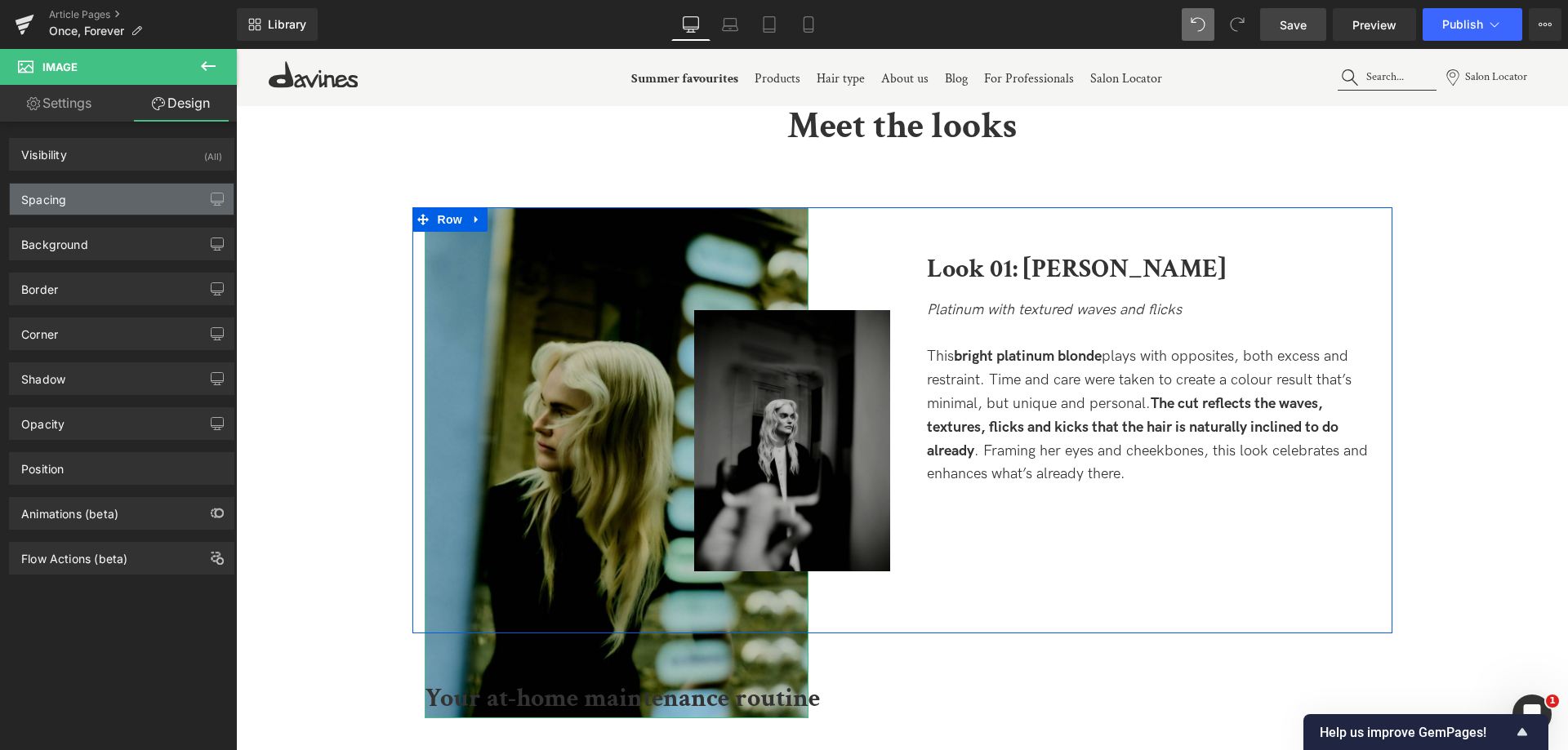
click at [115, 197] on div "Spacing" at bounding box center [121, 200] width 224 height 31
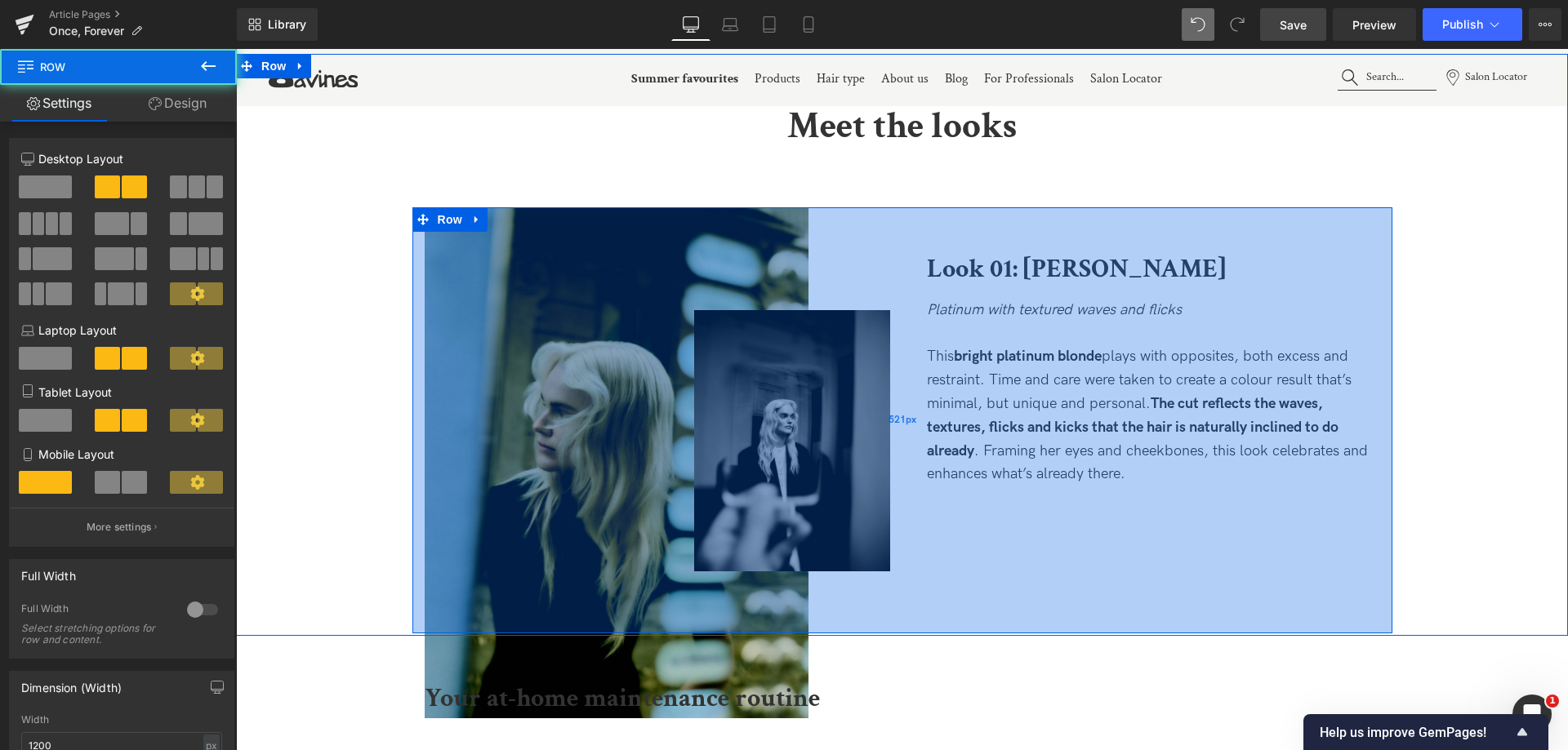
click at [900, 613] on div "521px" at bounding box center [902, 421] width 980 height 426
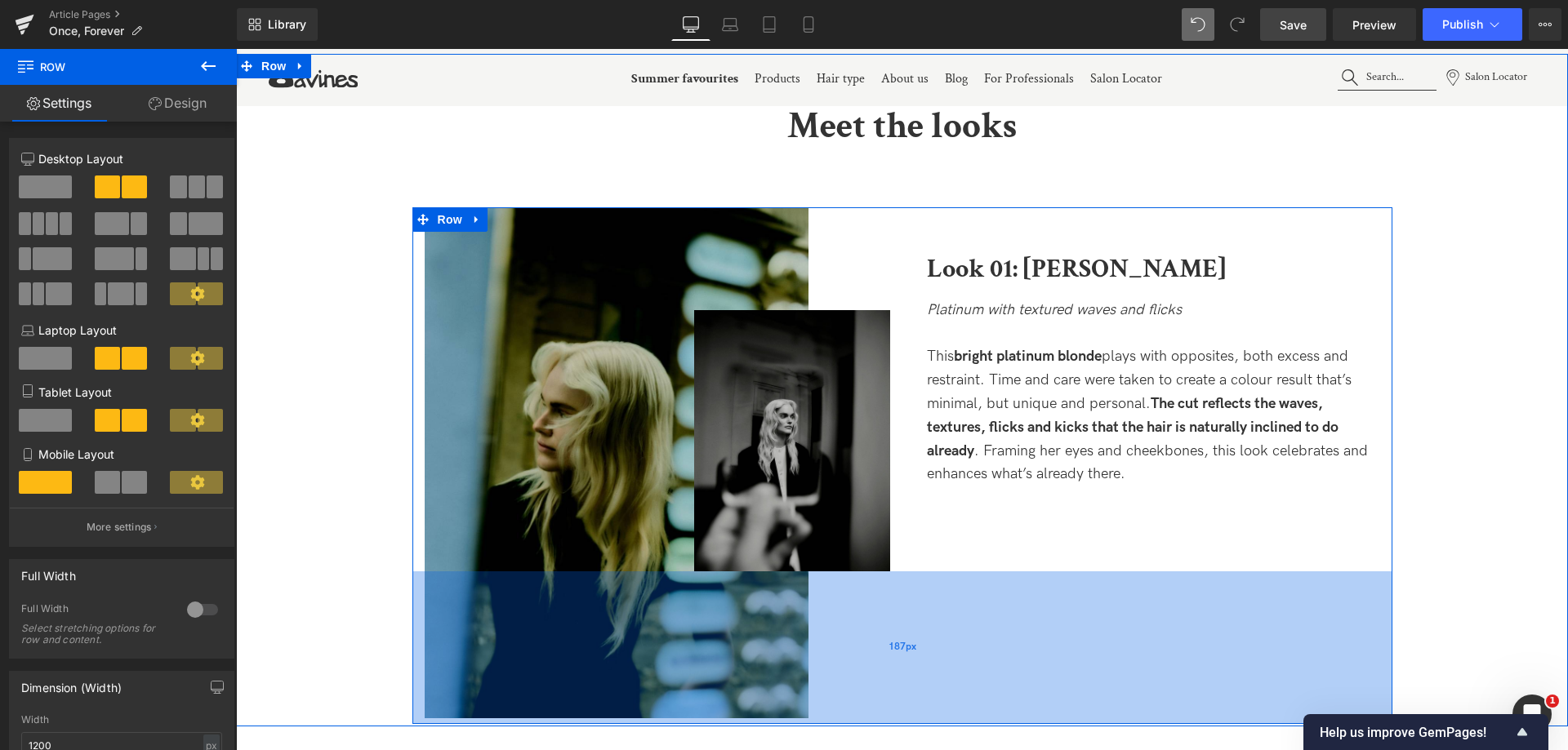
drag, startPoint x: 895, startPoint y: 631, endPoint x: 904, endPoint y: 722, distance: 91.4
click at [904, 722] on div "187px" at bounding box center [902, 648] width 980 height 153
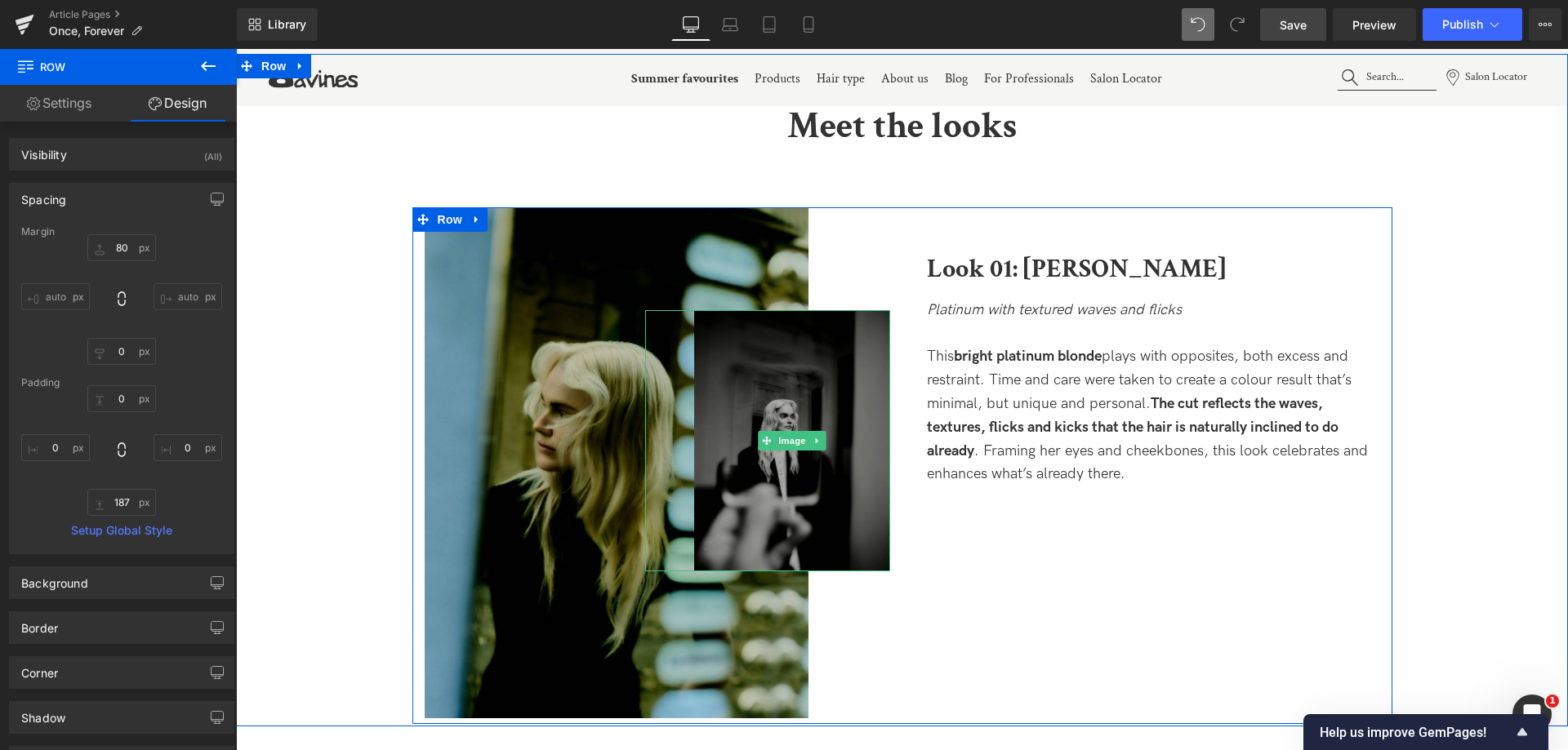
click at [848, 483] on img at bounding box center [791, 441] width 196 height 262
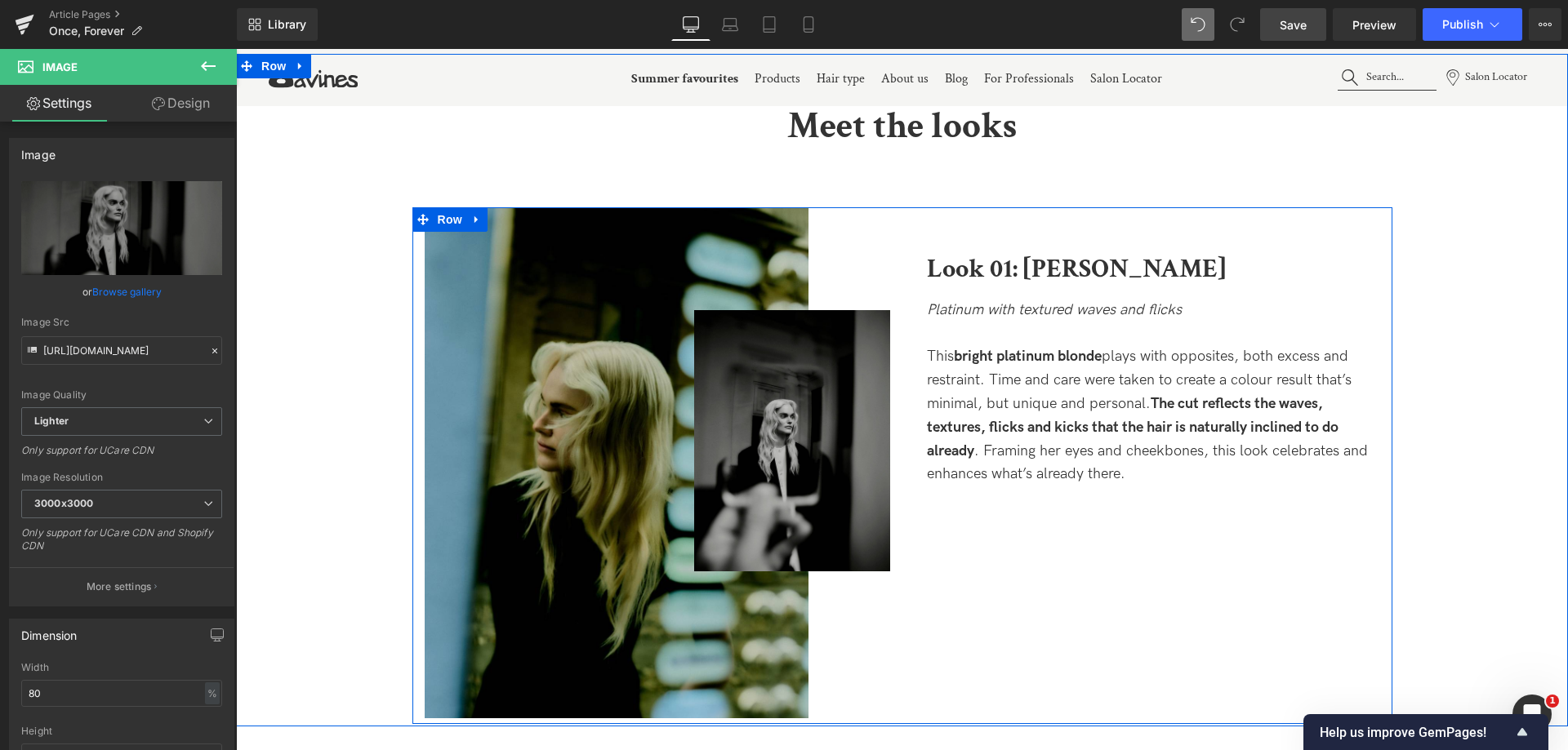
click at [852, 222] on div "Image Image" at bounding box center [658, 389] width 490 height 364
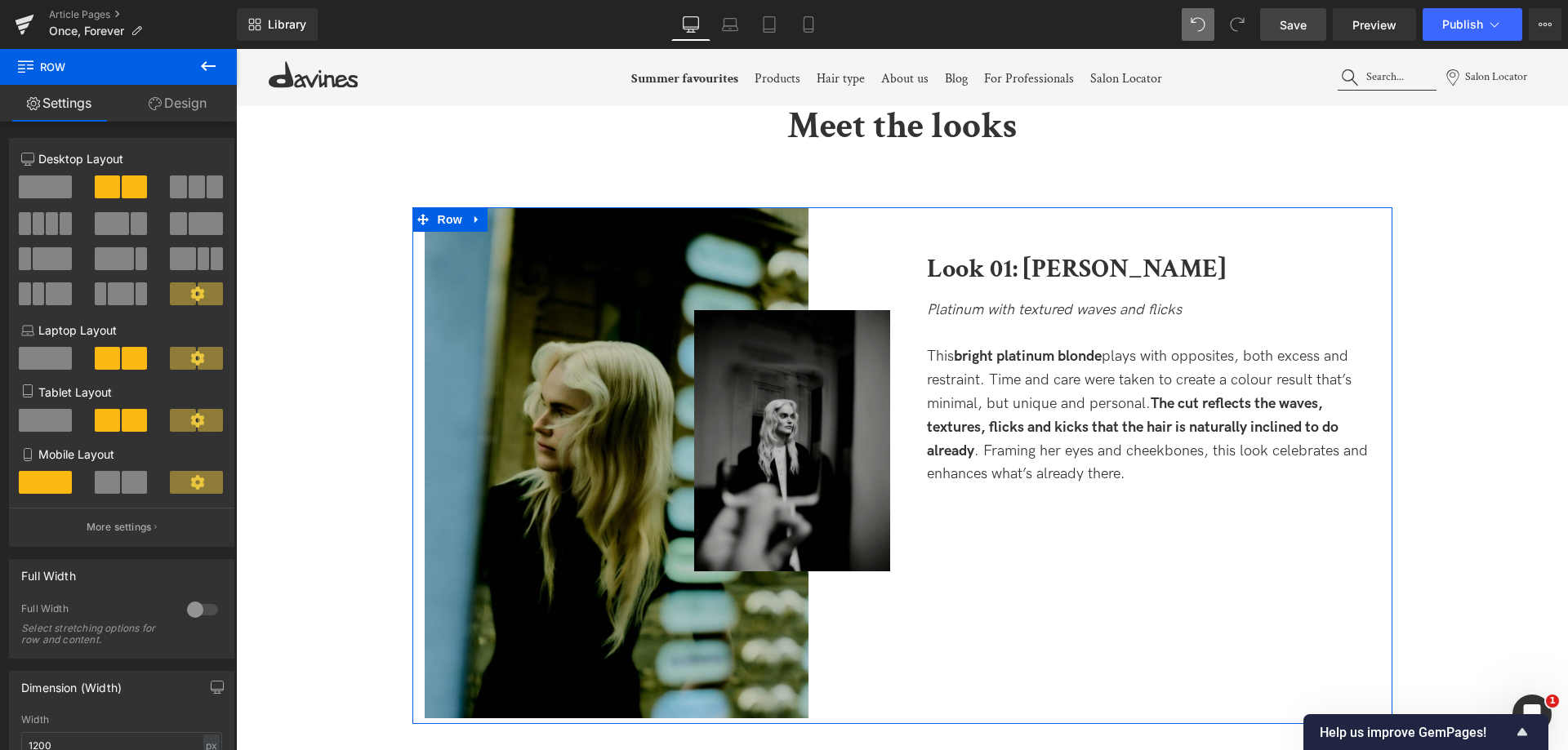
click at [132, 226] on span at bounding box center [139, 224] width 17 height 23
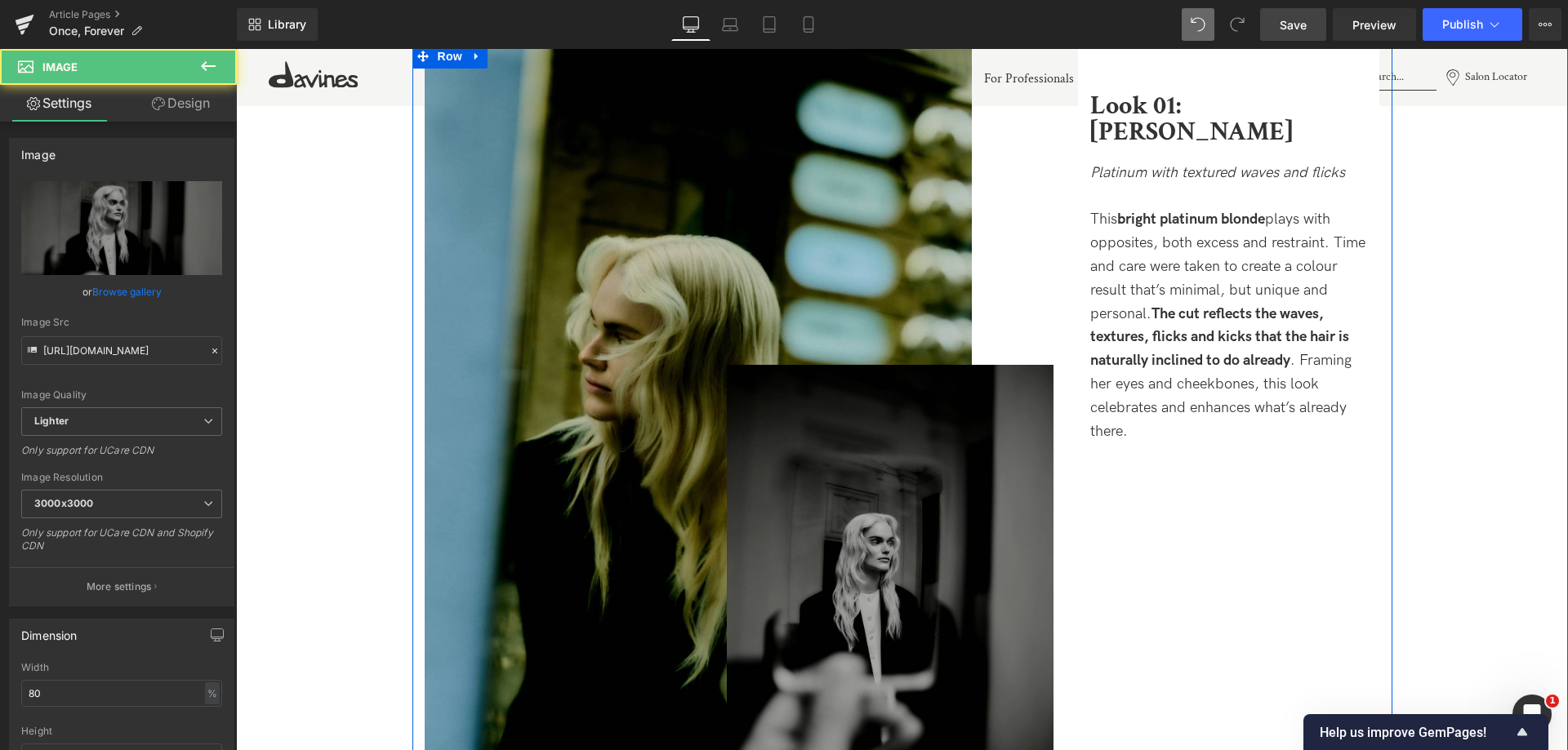
click at [947, 458] on img at bounding box center [890, 582] width 327 height 435
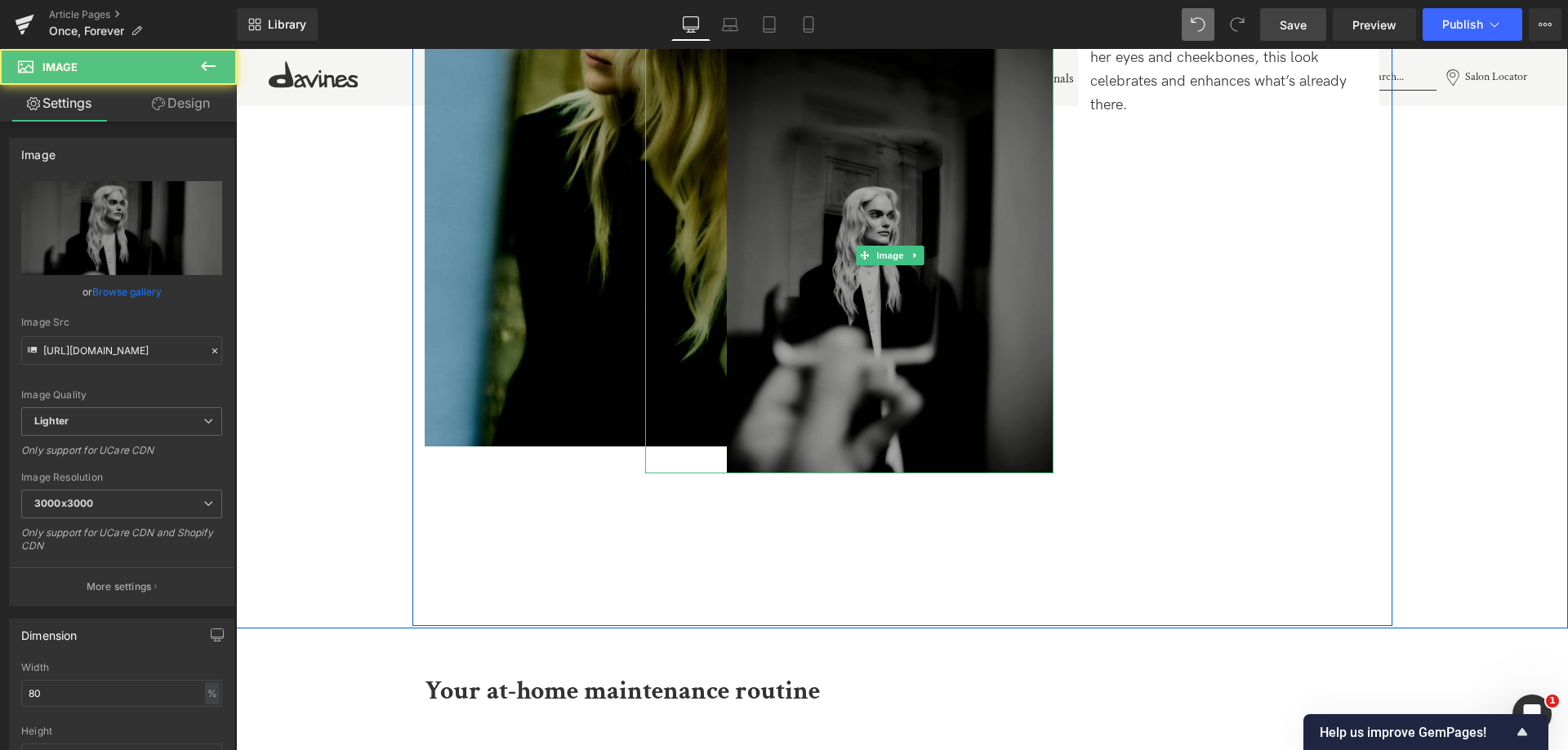
scroll to position [1935, 0]
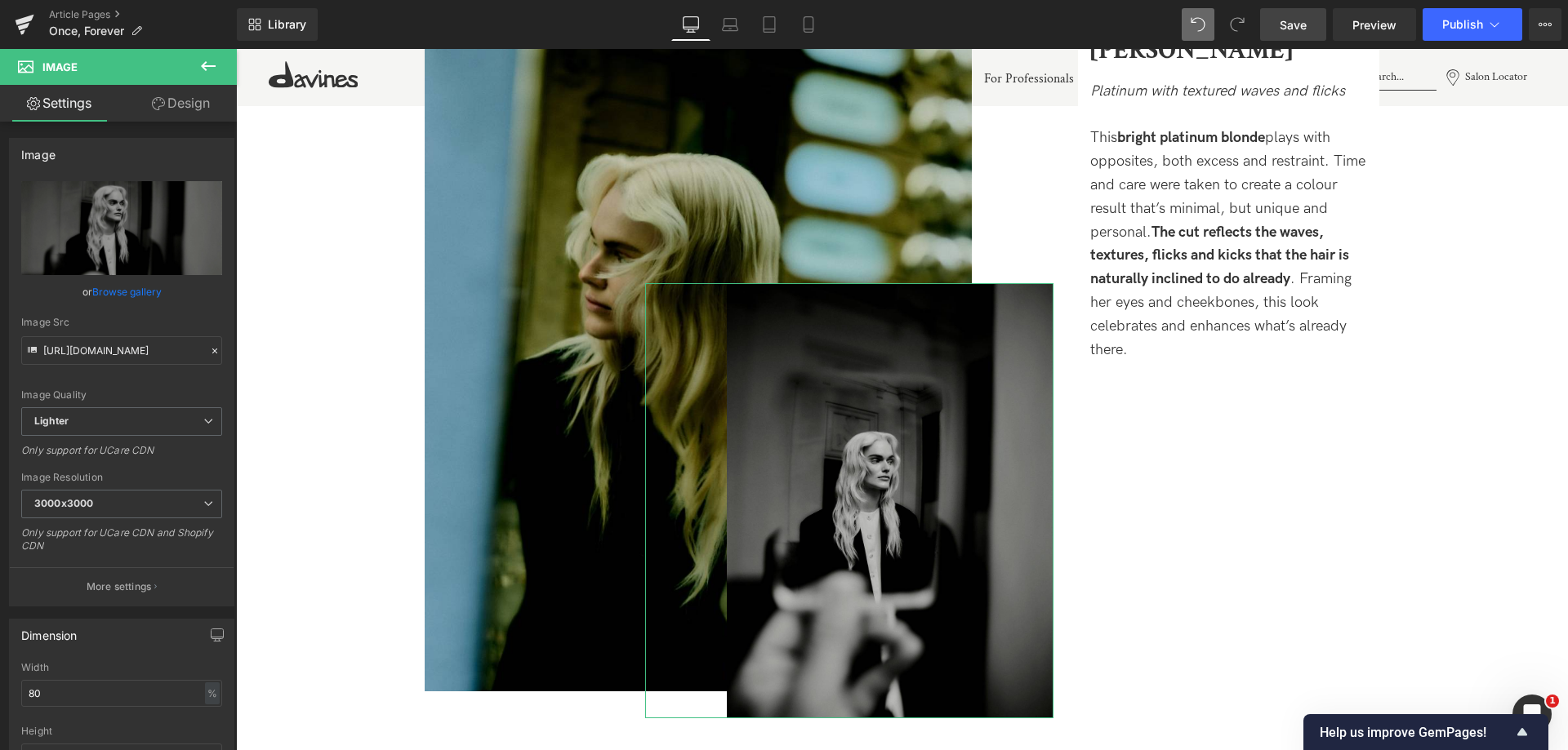
click at [210, 107] on link "Design" at bounding box center [180, 103] width 118 height 37
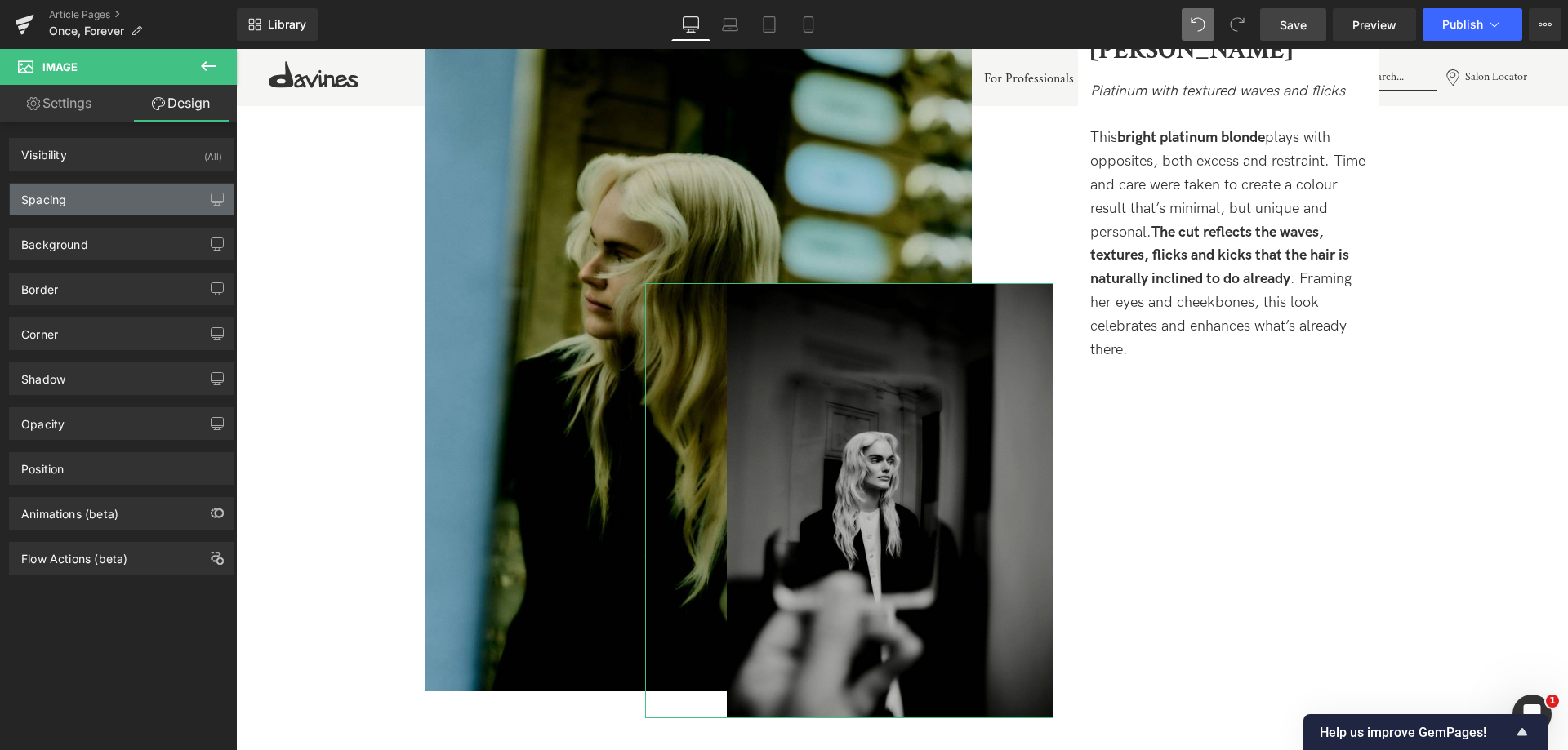
click at [99, 194] on div "Spacing" at bounding box center [121, 200] width 224 height 31
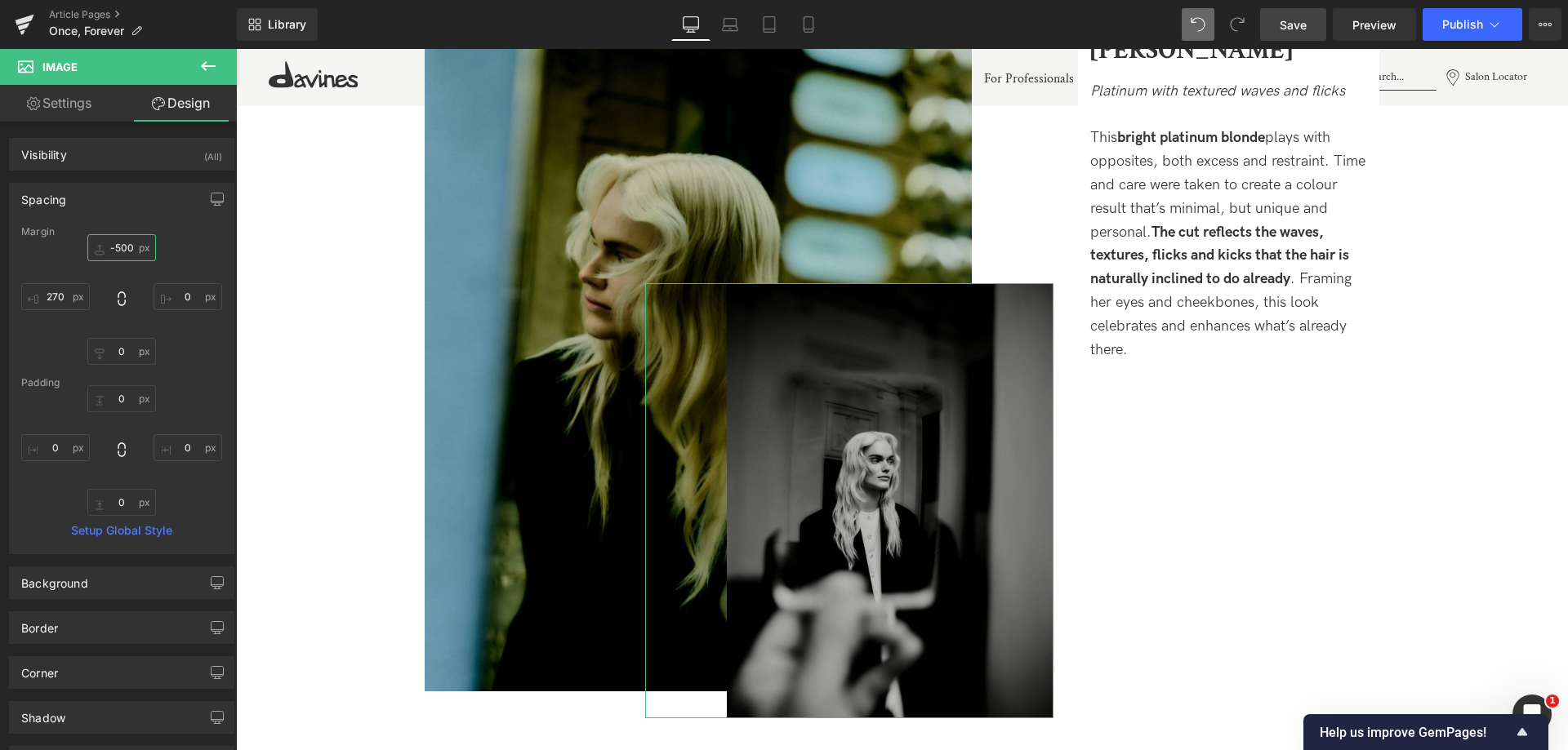
click at [124, 252] on input "-500" at bounding box center [121, 248] width 68 height 27
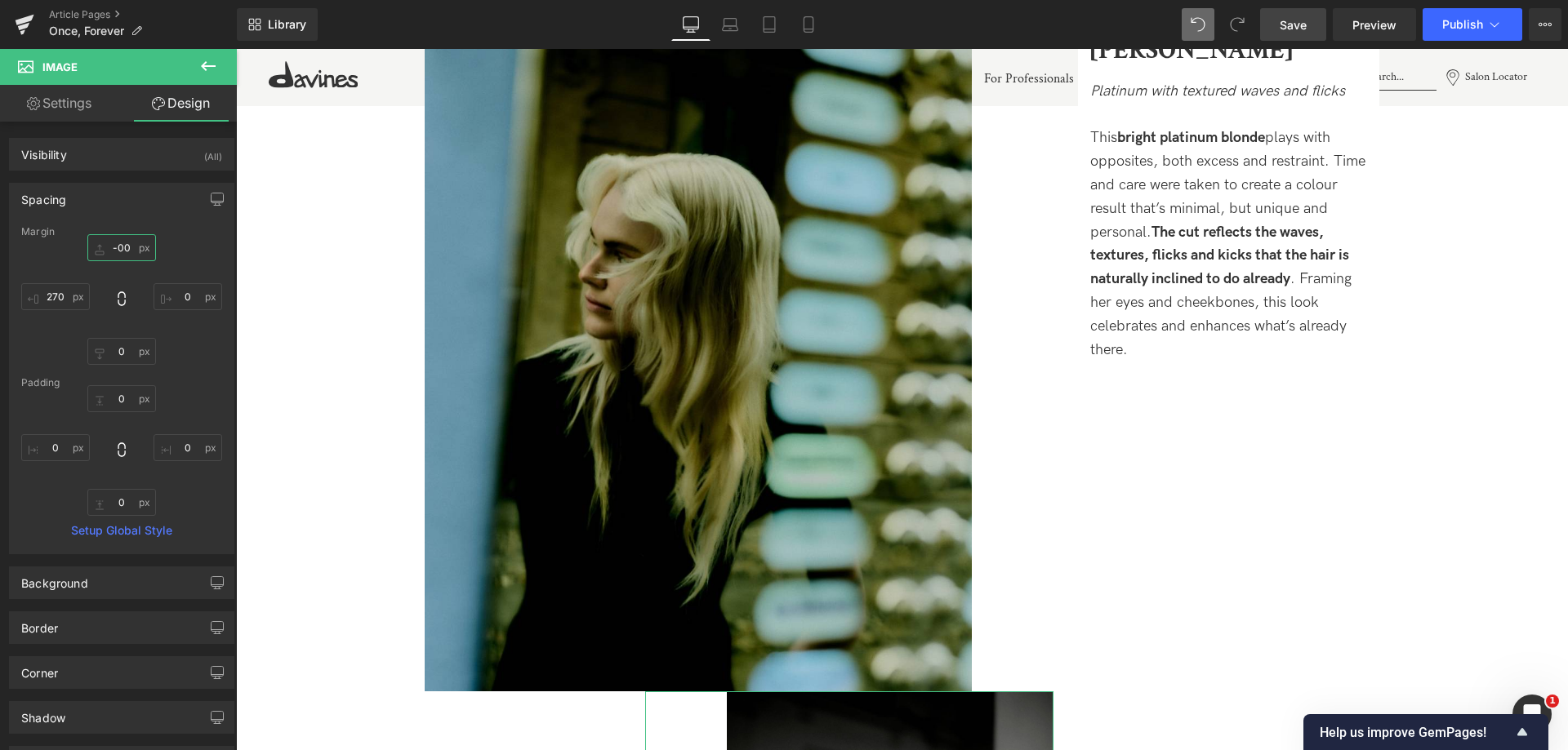
type input "-700"
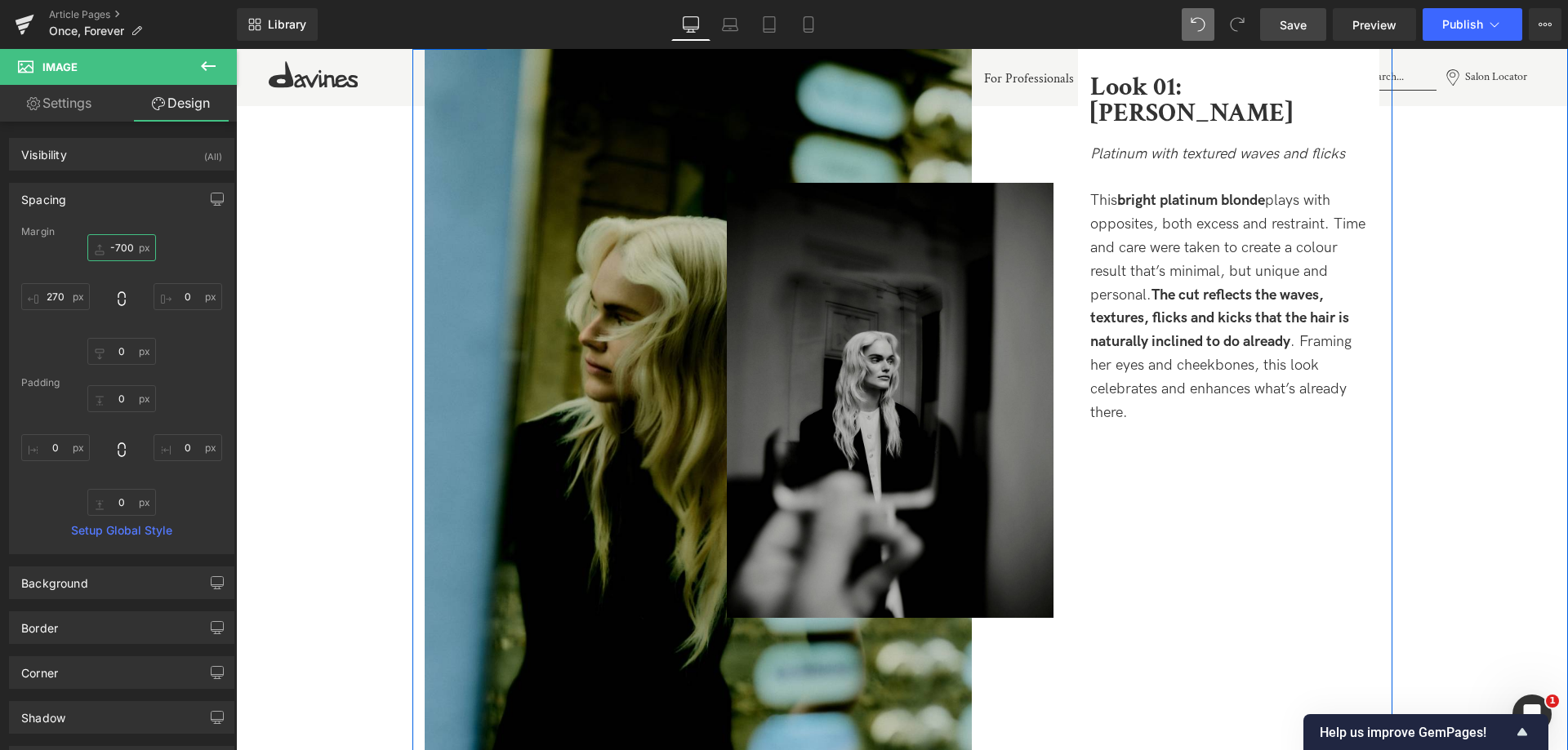
scroll to position [1853, 0]
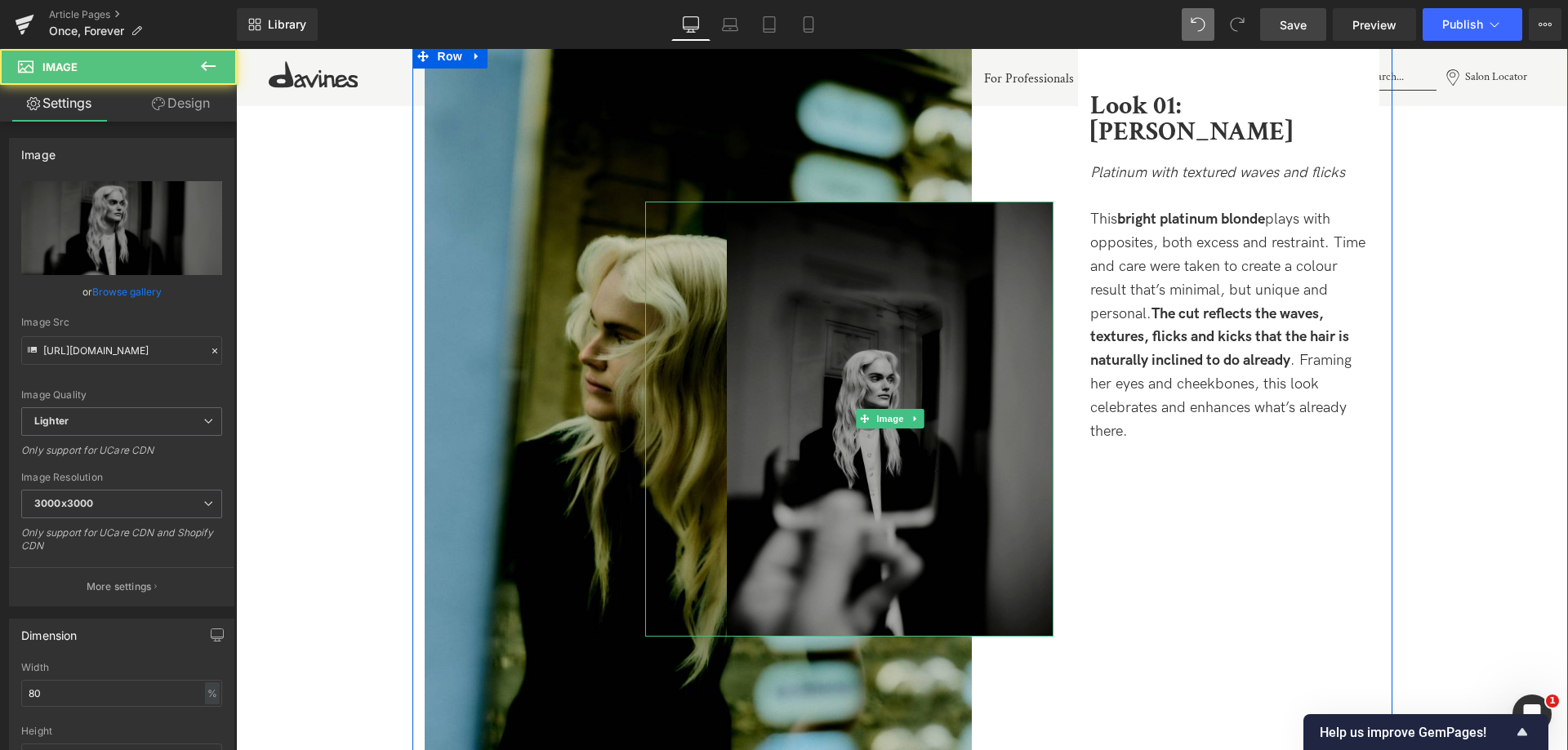
click at [997, 327] on img at bounding box center [890, 418] width 327 height 435
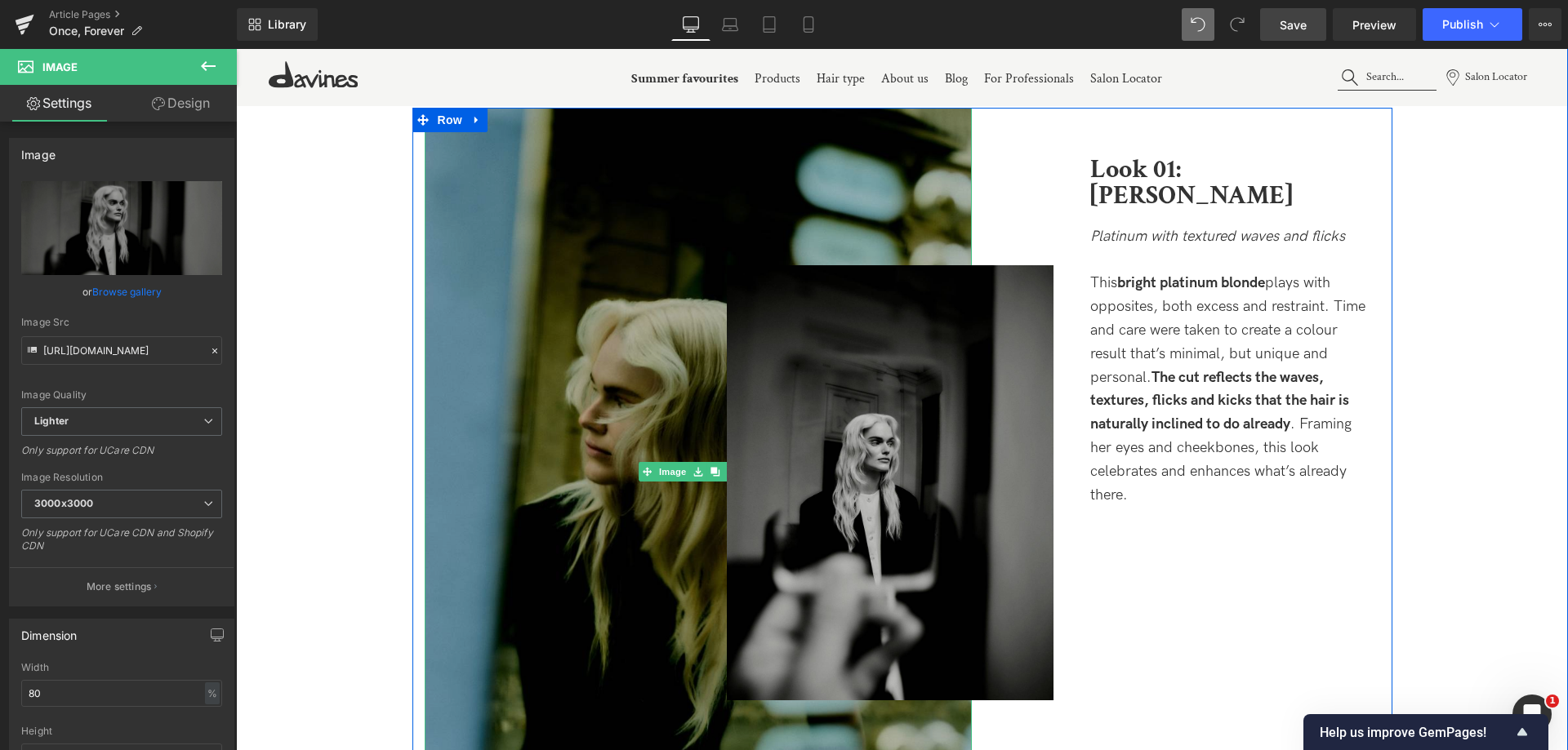
scroll to position [1690, 0]
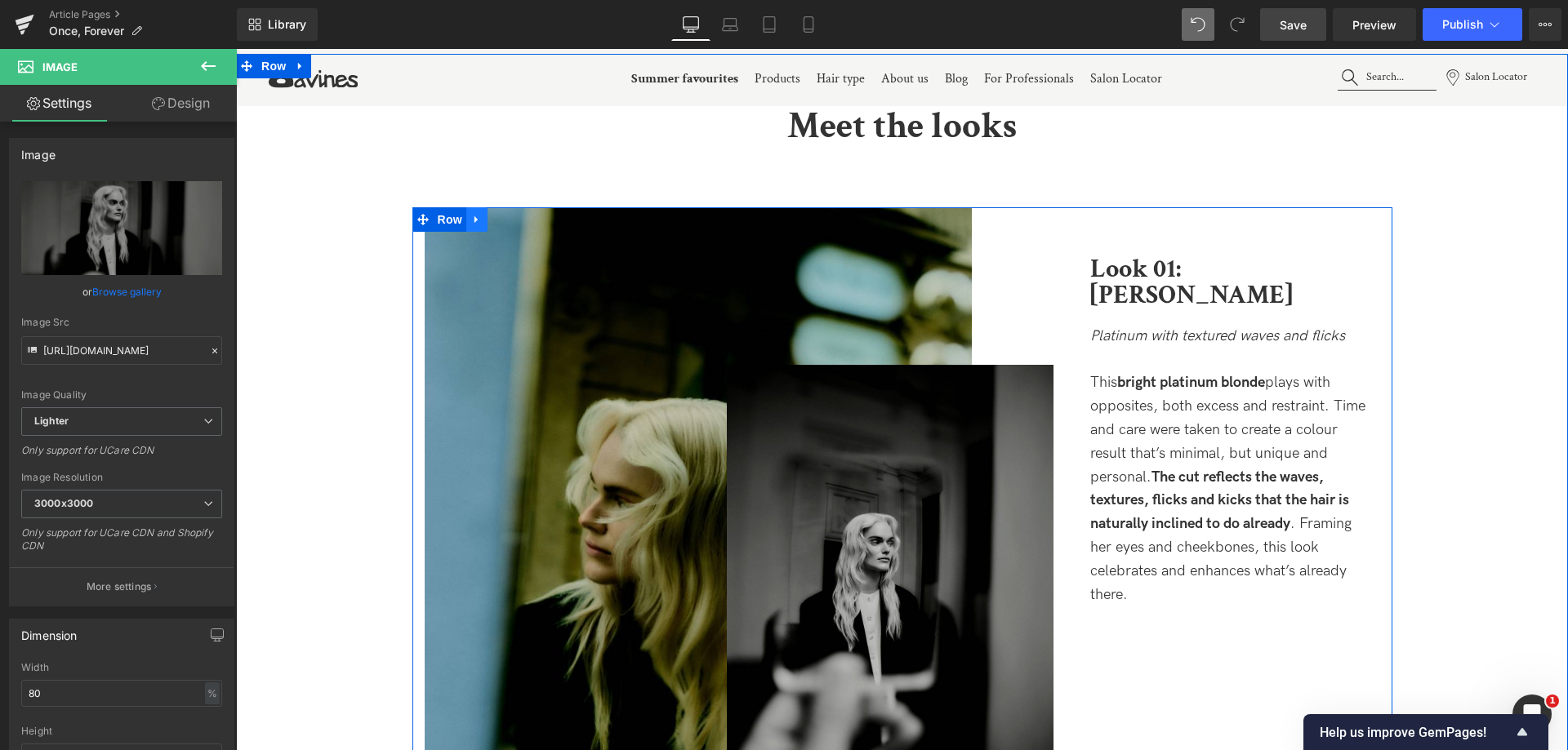
click at [475, 219] on icon at bounding box center [476, 219] width 3 height 7
click at [496, 223] on icon at bounding box center [498, 219] width 12 height 12
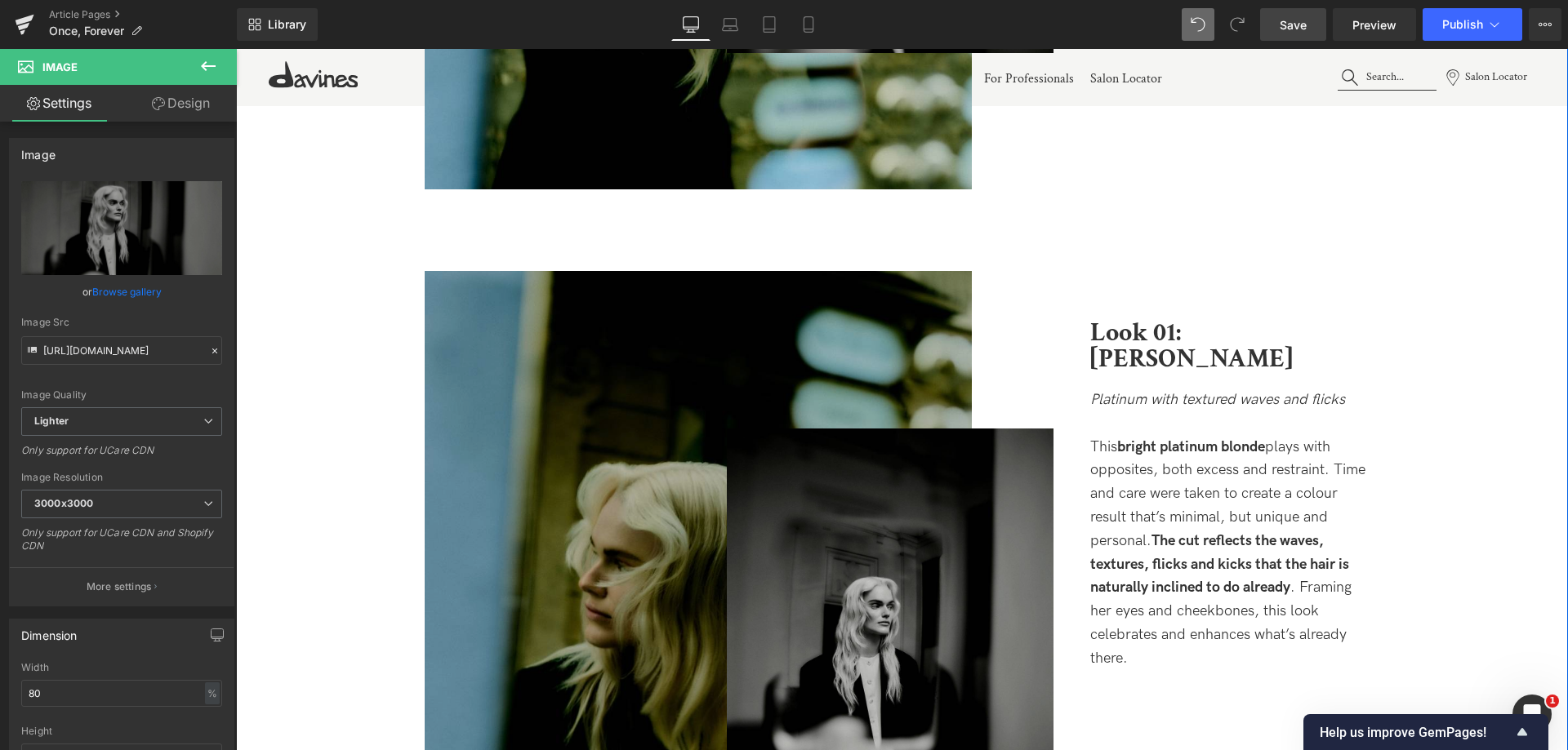
scroll to position [2431, 0]
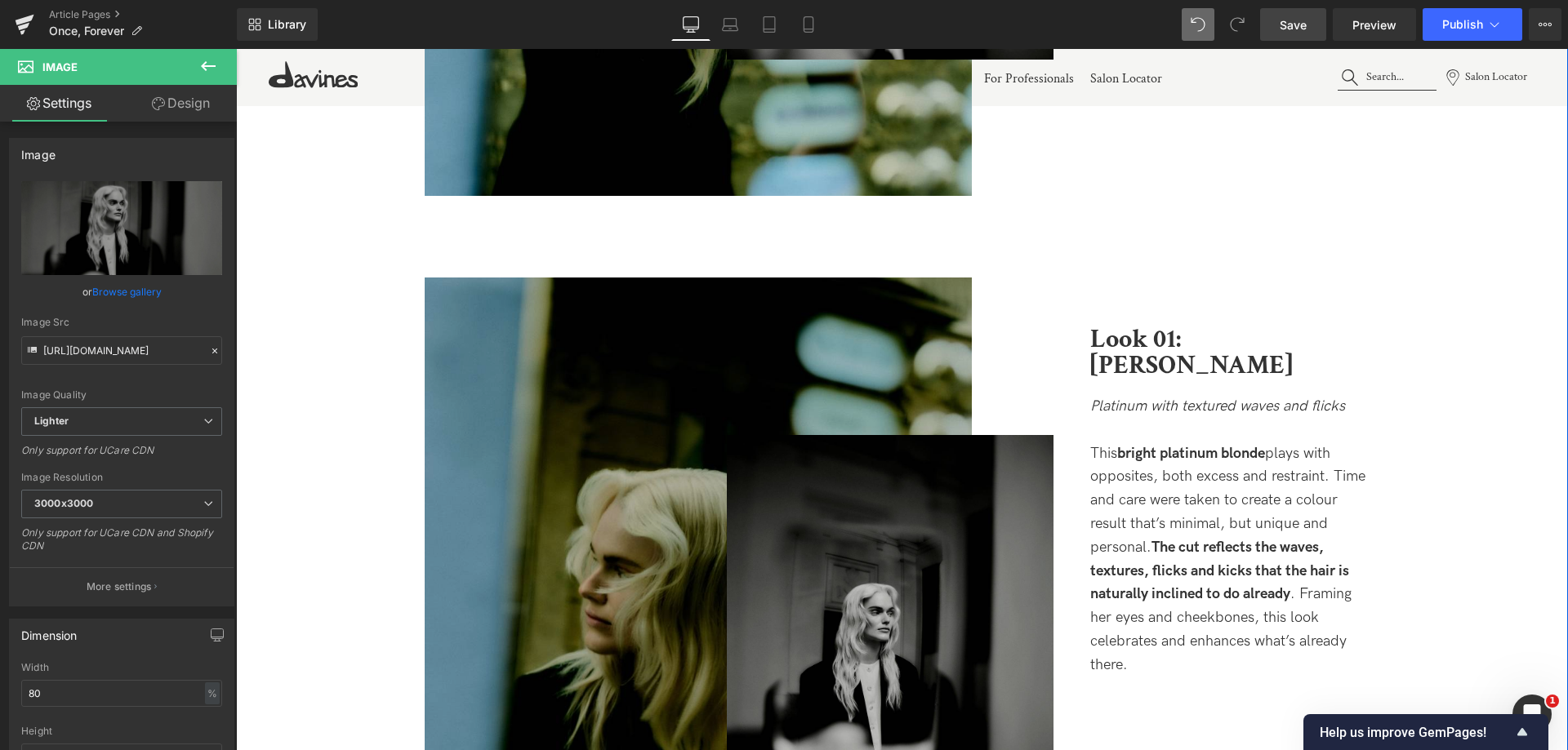
click at [618, 445] on img at bounding box center [698, 642] width 547 height 729
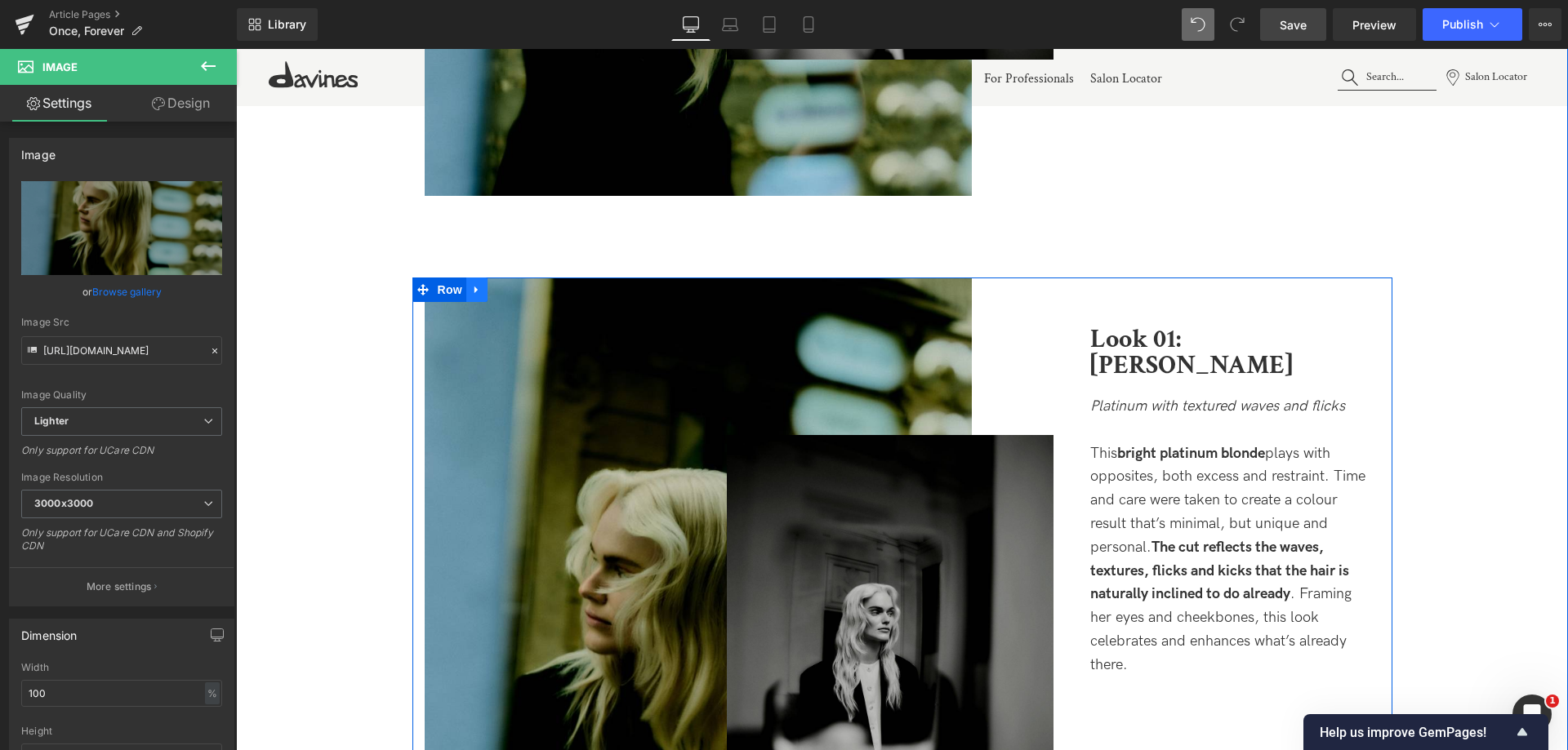
click at [477, 291] on icon at bounding box center [477, 290] width 12 height 12
click at [513, 291] on icon at bounding box center [519, 290] width 12 height 12
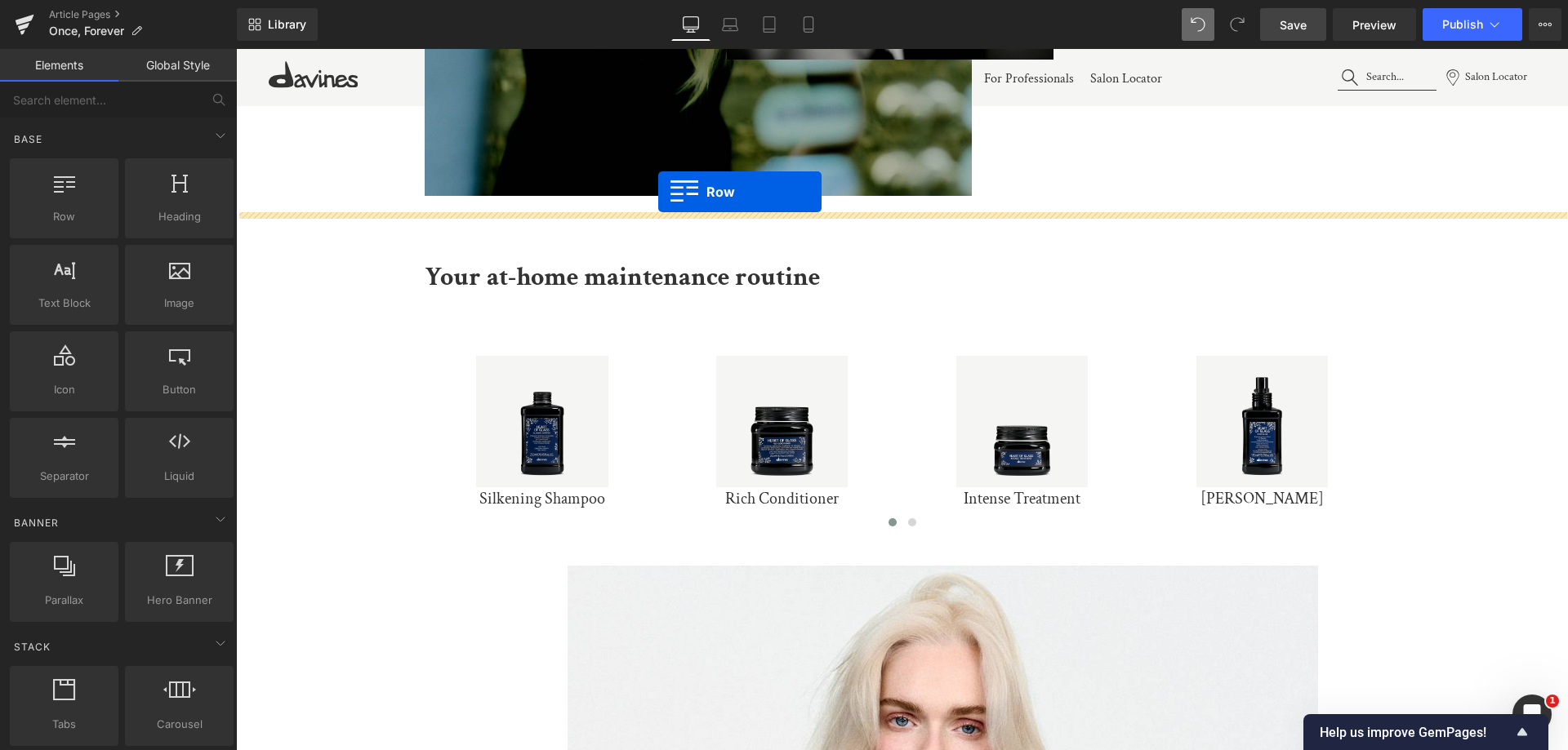
drag, startPoint x: 311, startPoint y: 262, endPoint x: 659, endPoint y: 192, distance: 355.0
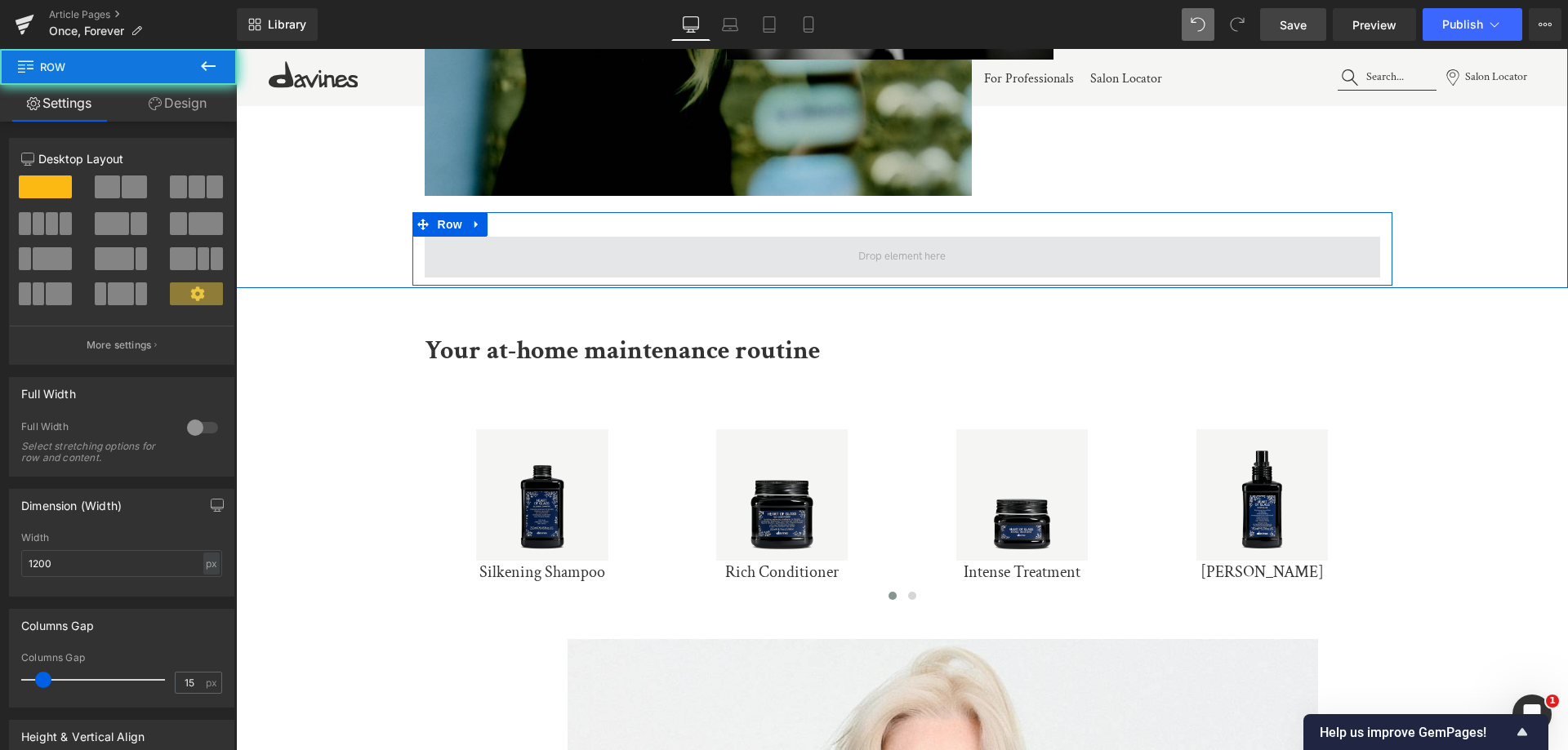
click at [784, 254] on span at bounding box center [903, 257] width 956 height 40
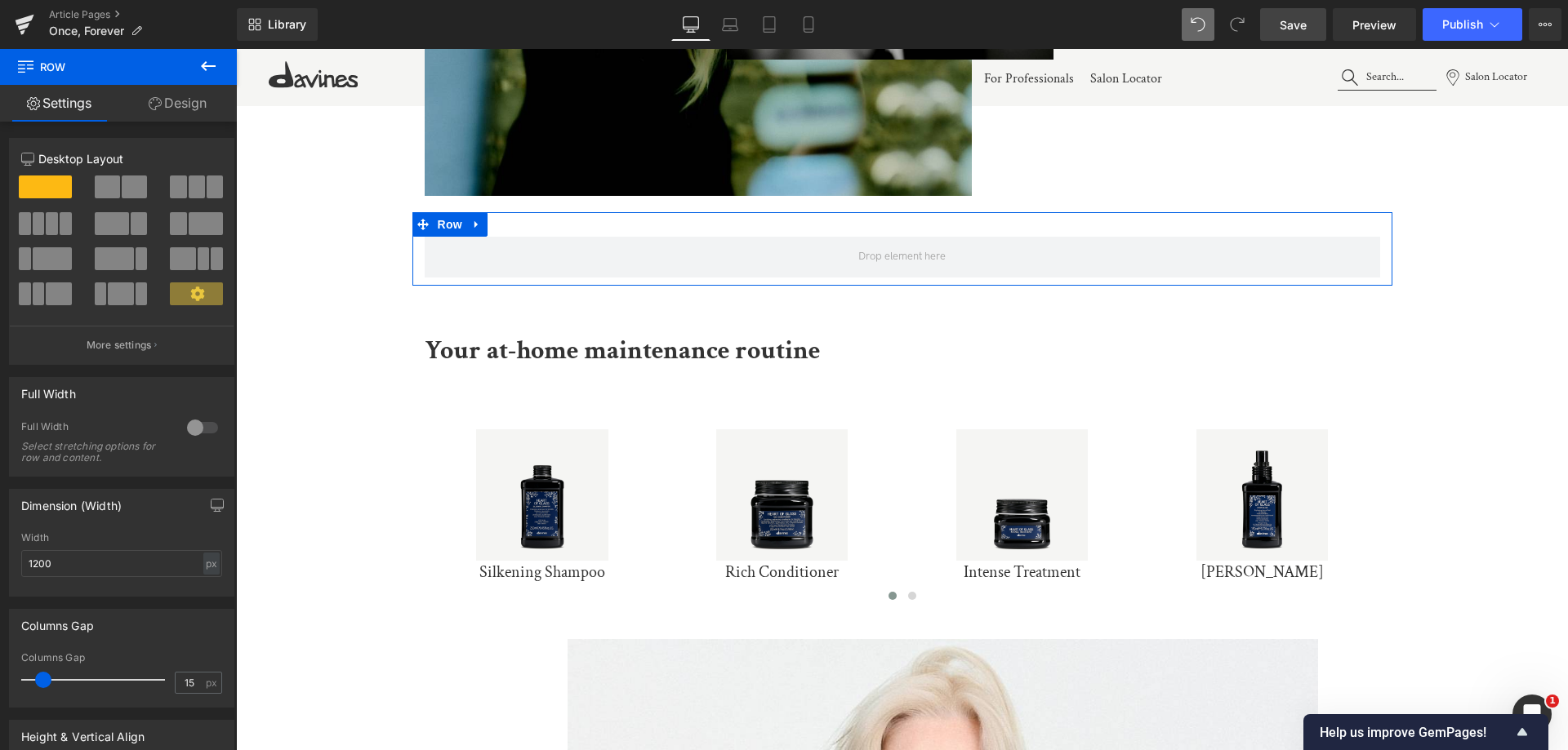
click at [170, 188] on span at bounding box center [178, 187] width 17 height 23
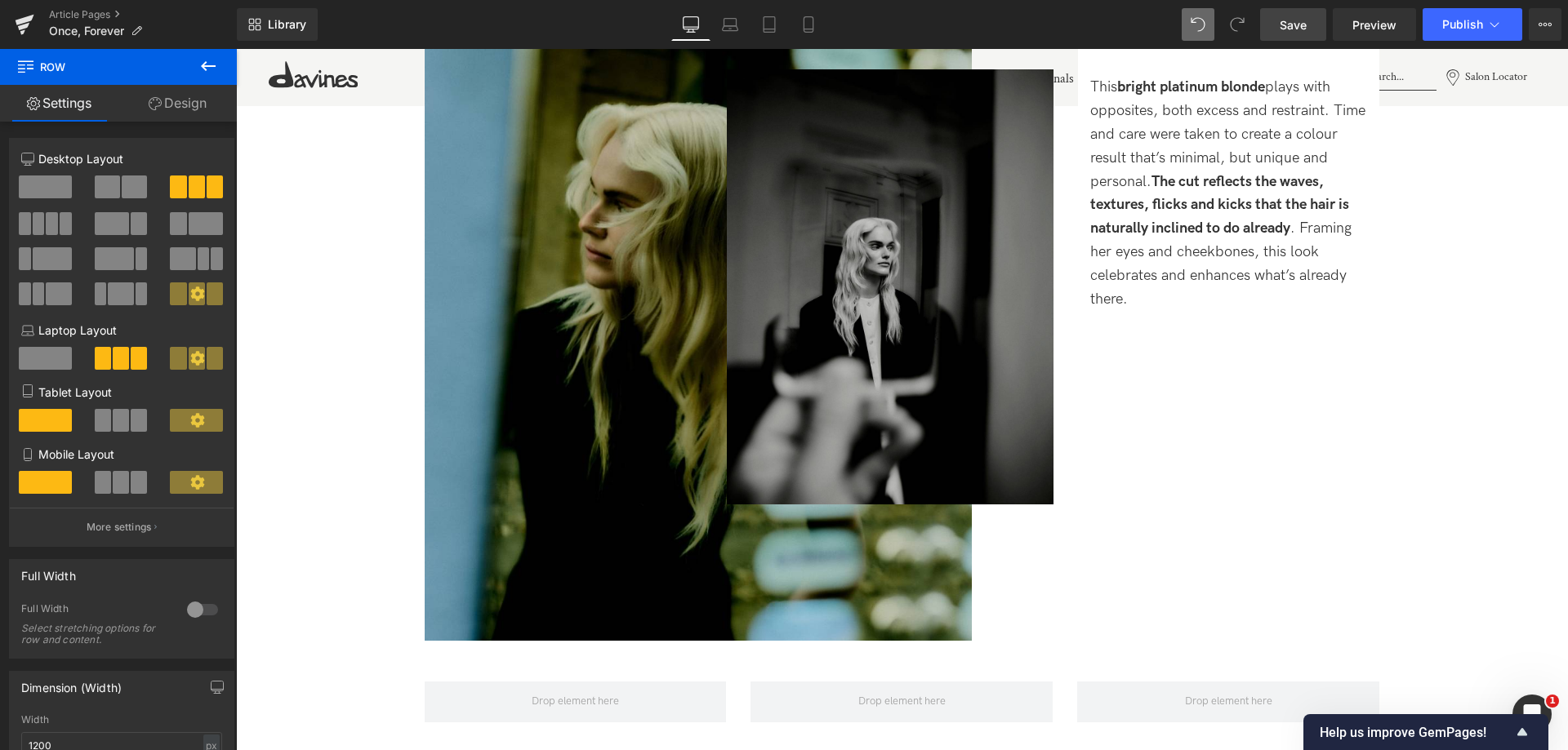
scroll to position [1859, 0]
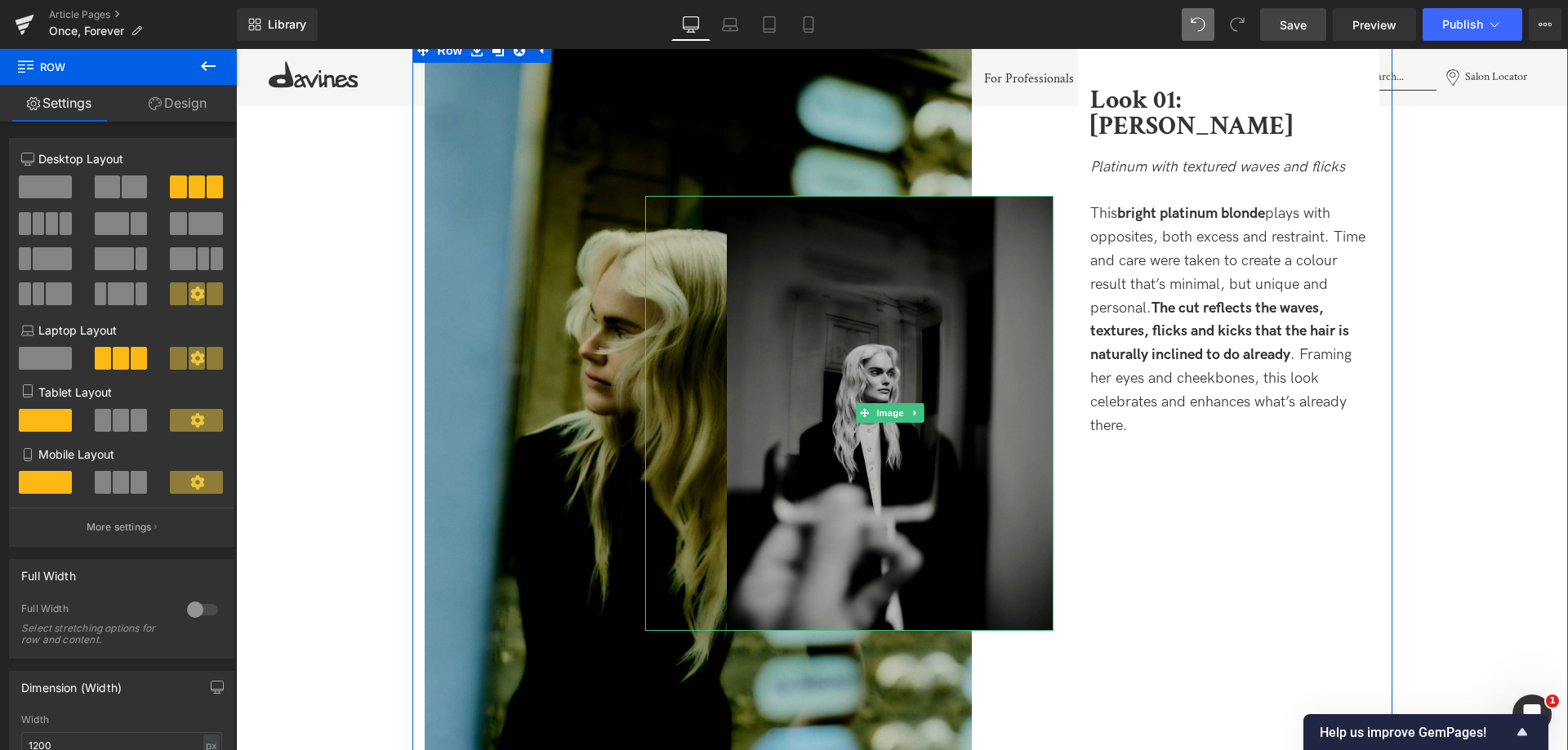
click at [657, 286] on div at bounding box center [849, 413] width 409 height 435
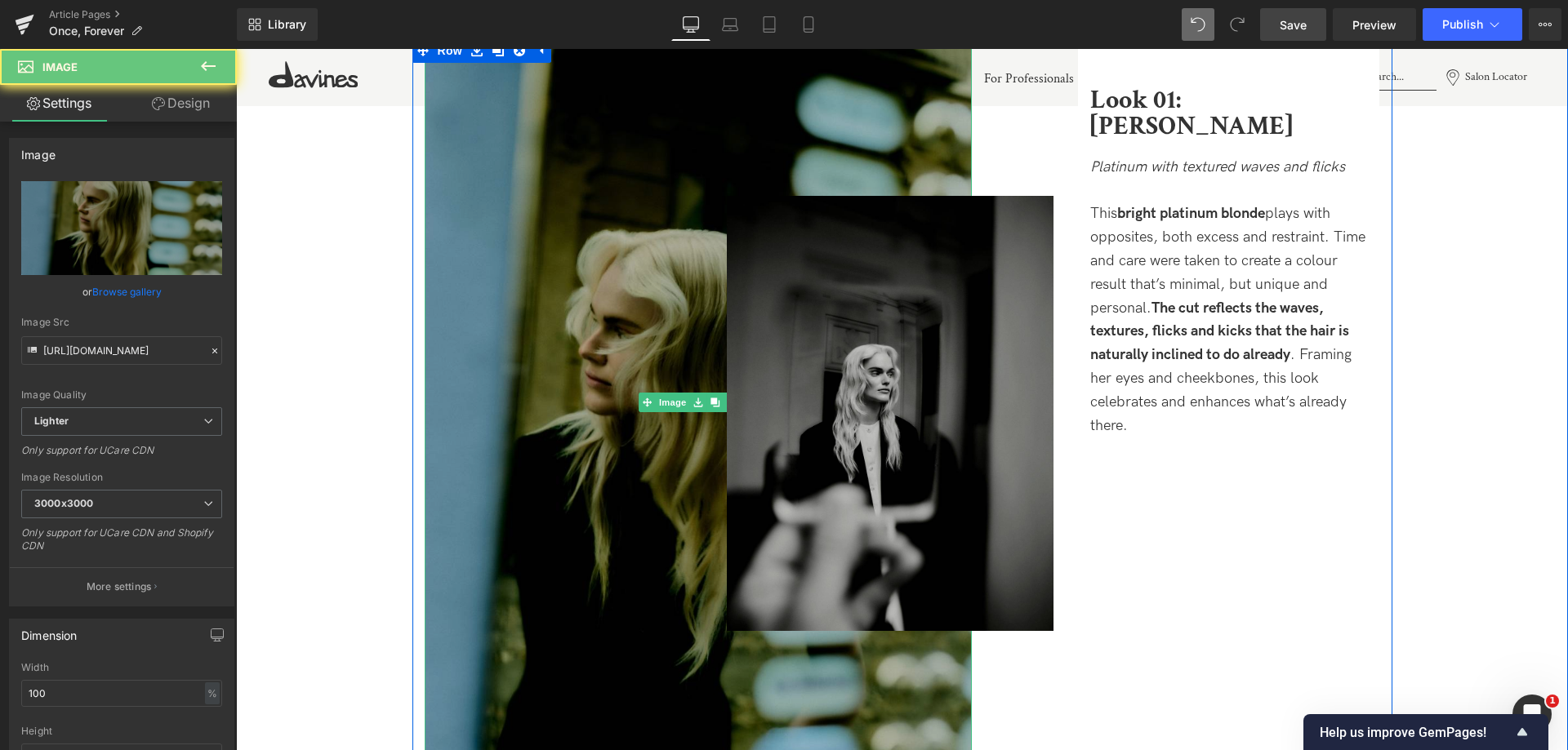
click at [533, 168] on img at bounding box center [698, 403] width 547 height 729
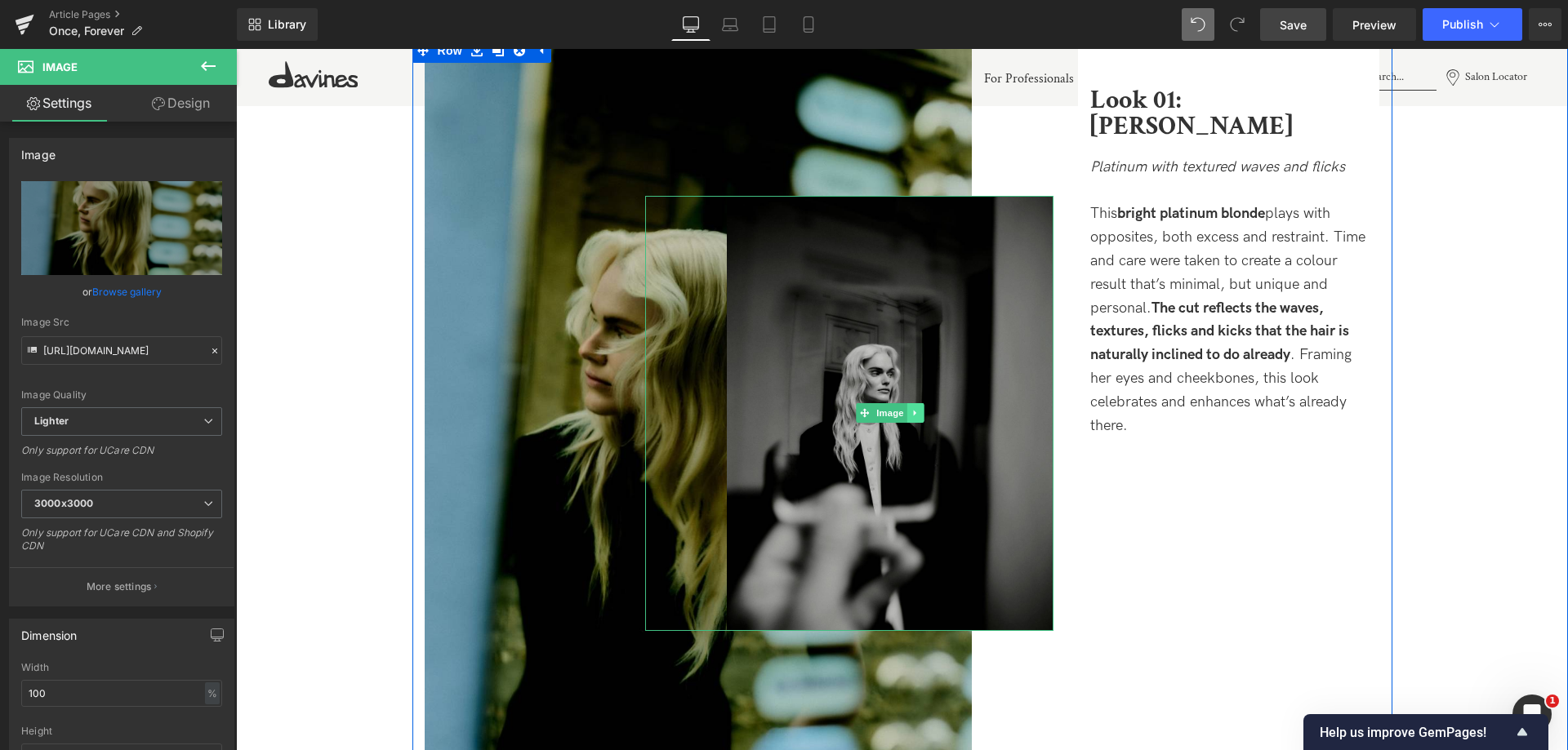
click at [910, 415] on icon at bounding box center [914, 413] width 9 height 10
click at [904, 413] on icon at bounding box center [906, 413] width 9 height 9
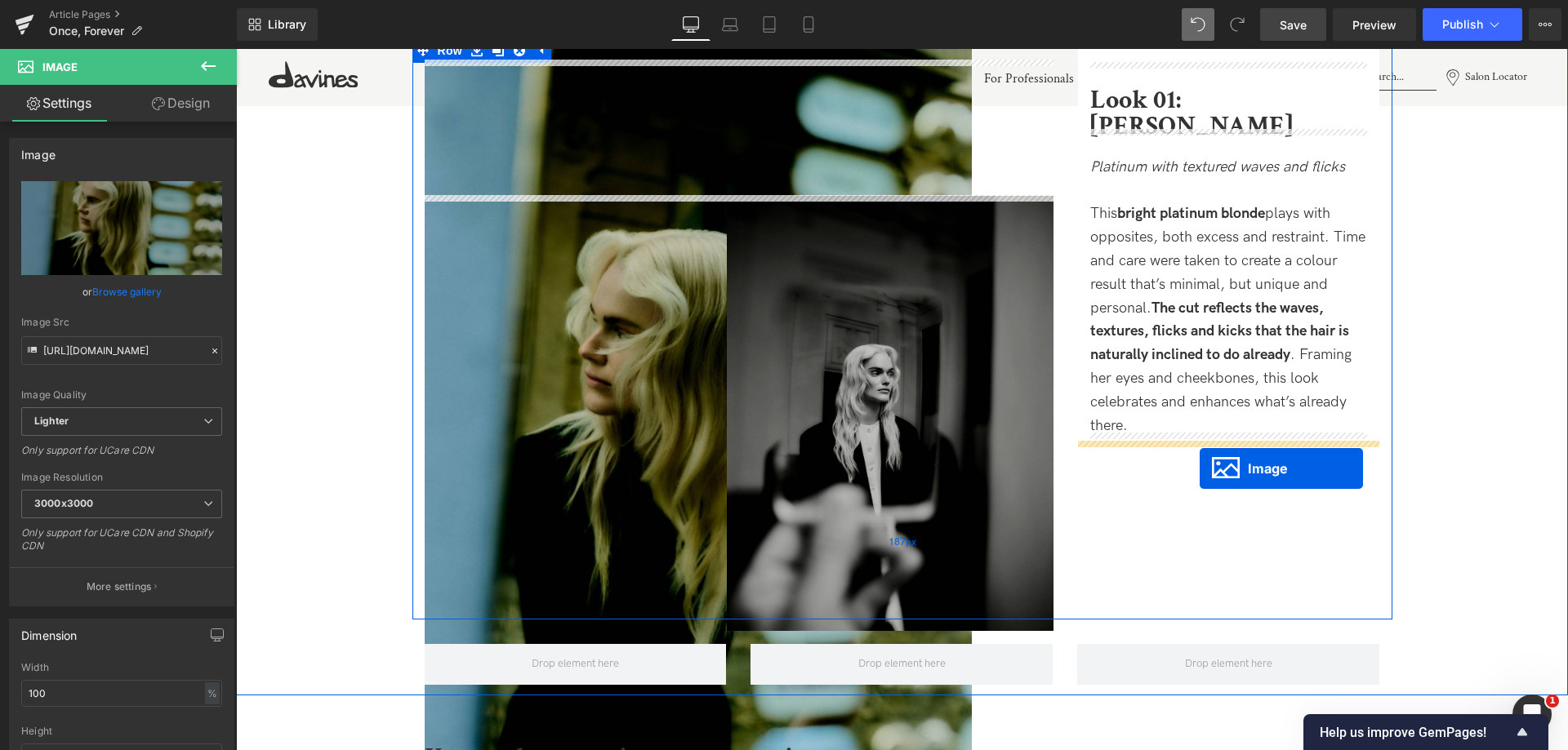
drag, startPoint x: 858, startPoint y: 276, endPoint x: 1200, endPoint y: 469, distance: 392.7
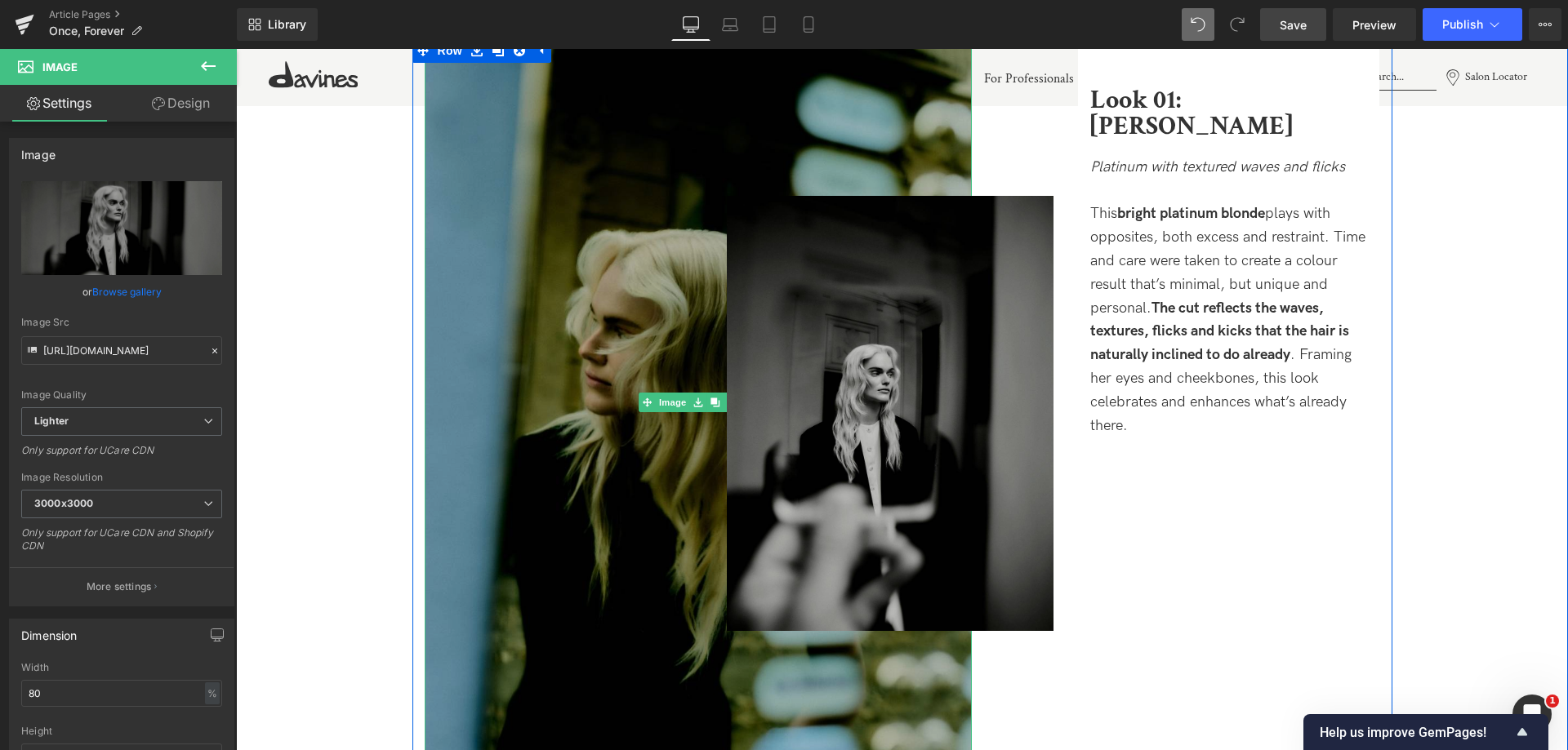
click at [626, 413] on img at bounding box center [698, 403] width 547 height 729
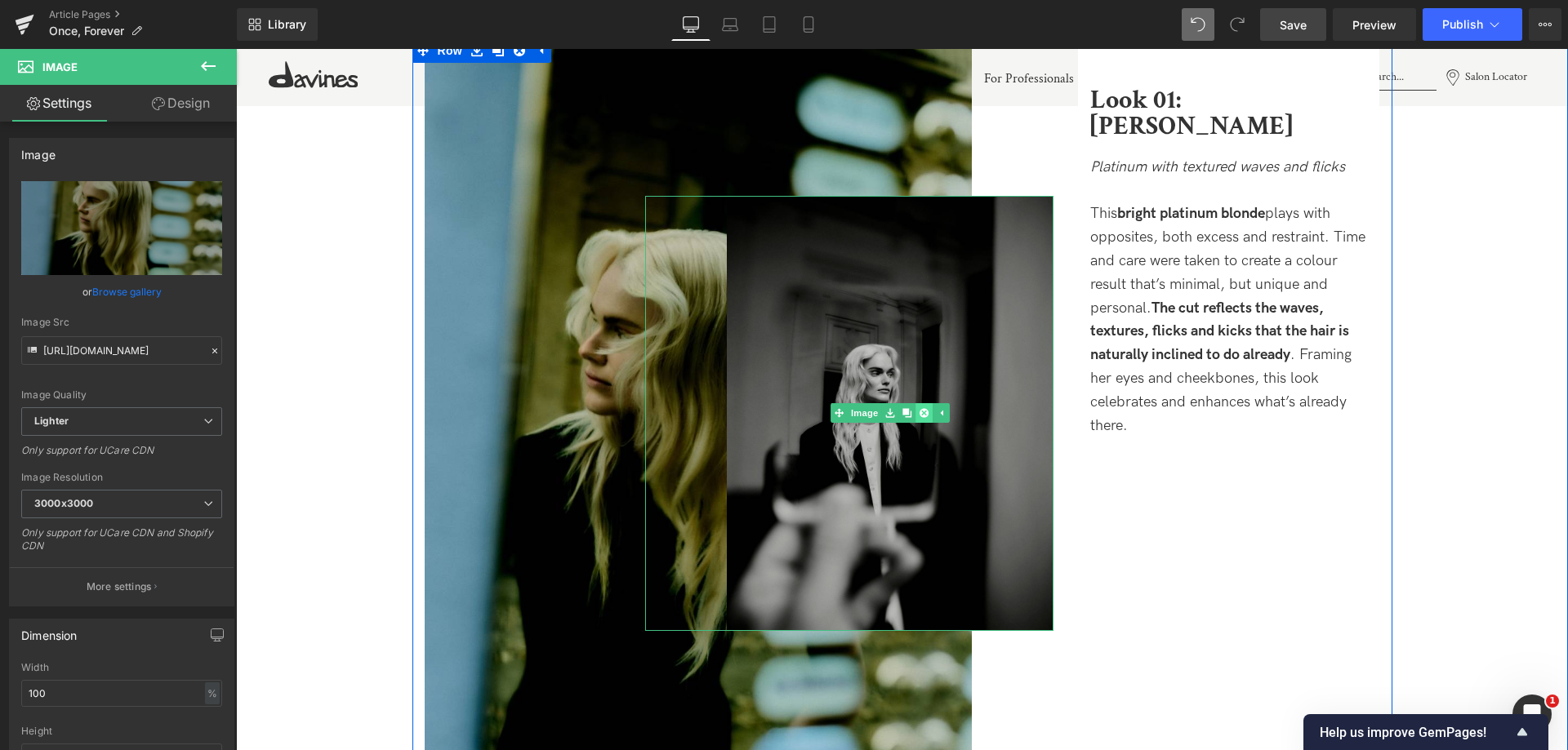
click at [924, 411] on icon at bounding box center [923, 413] width 9 height 9
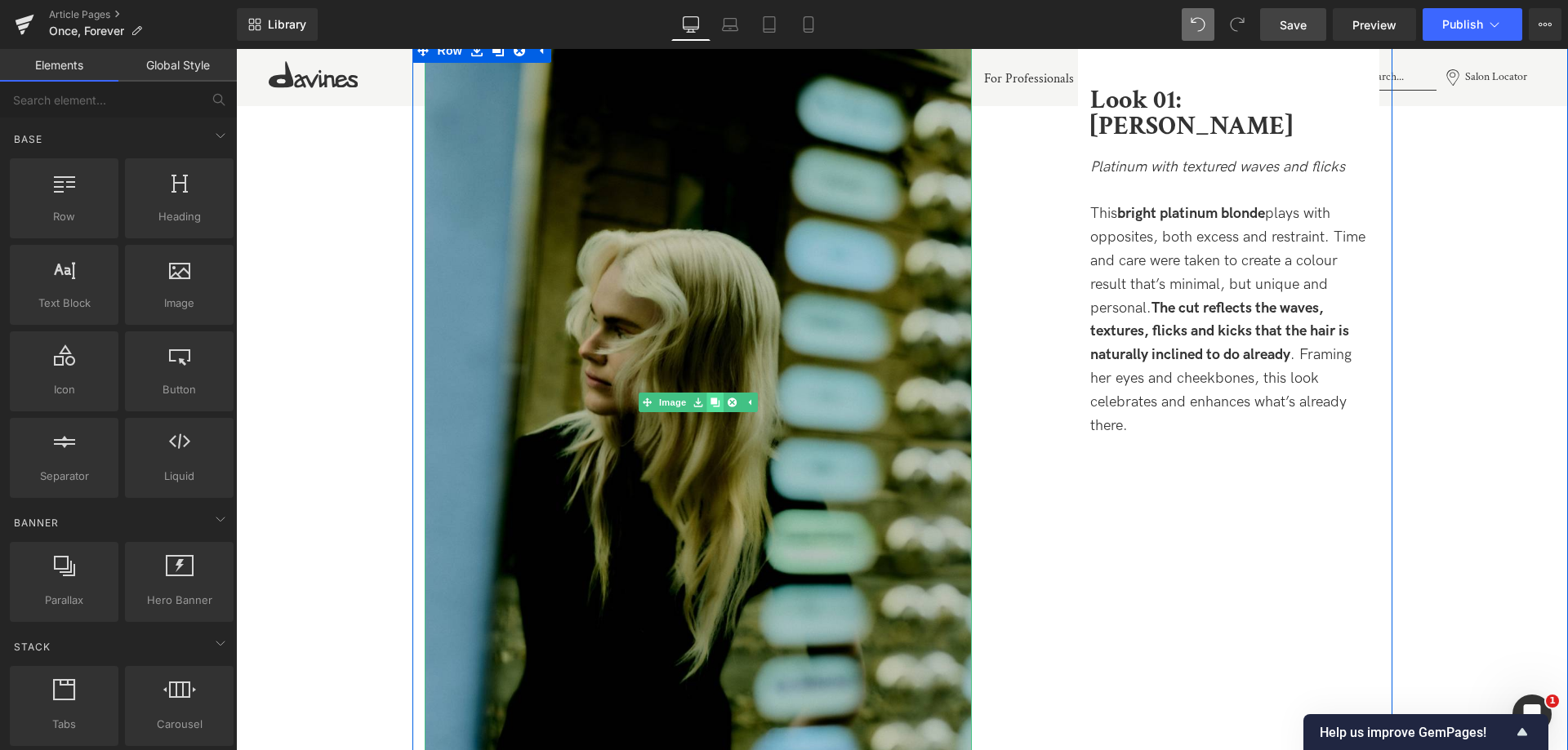
click at [717, 400] on icon at bounding box center [715, 403] width 9 height 10
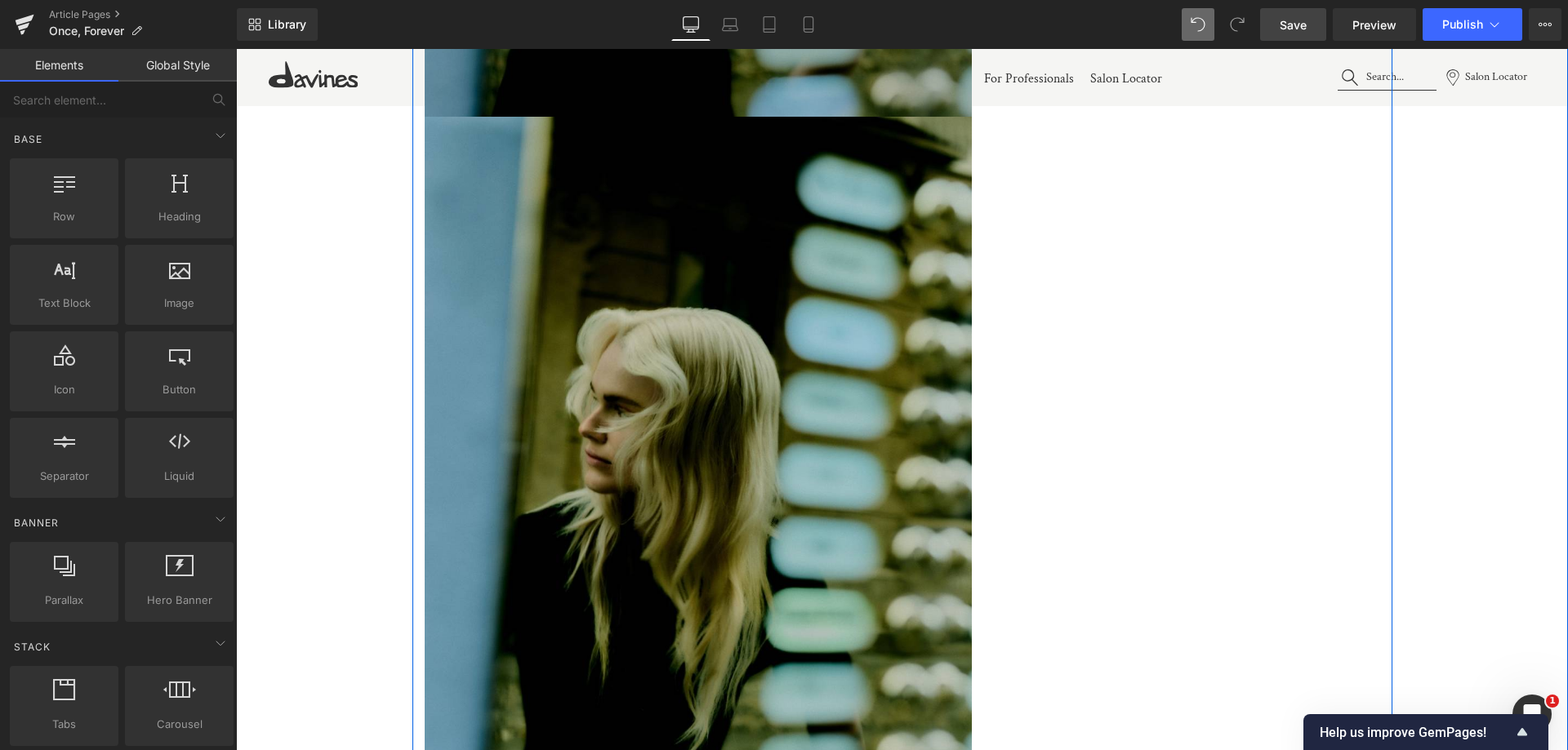
scroll to position [2512, 0]
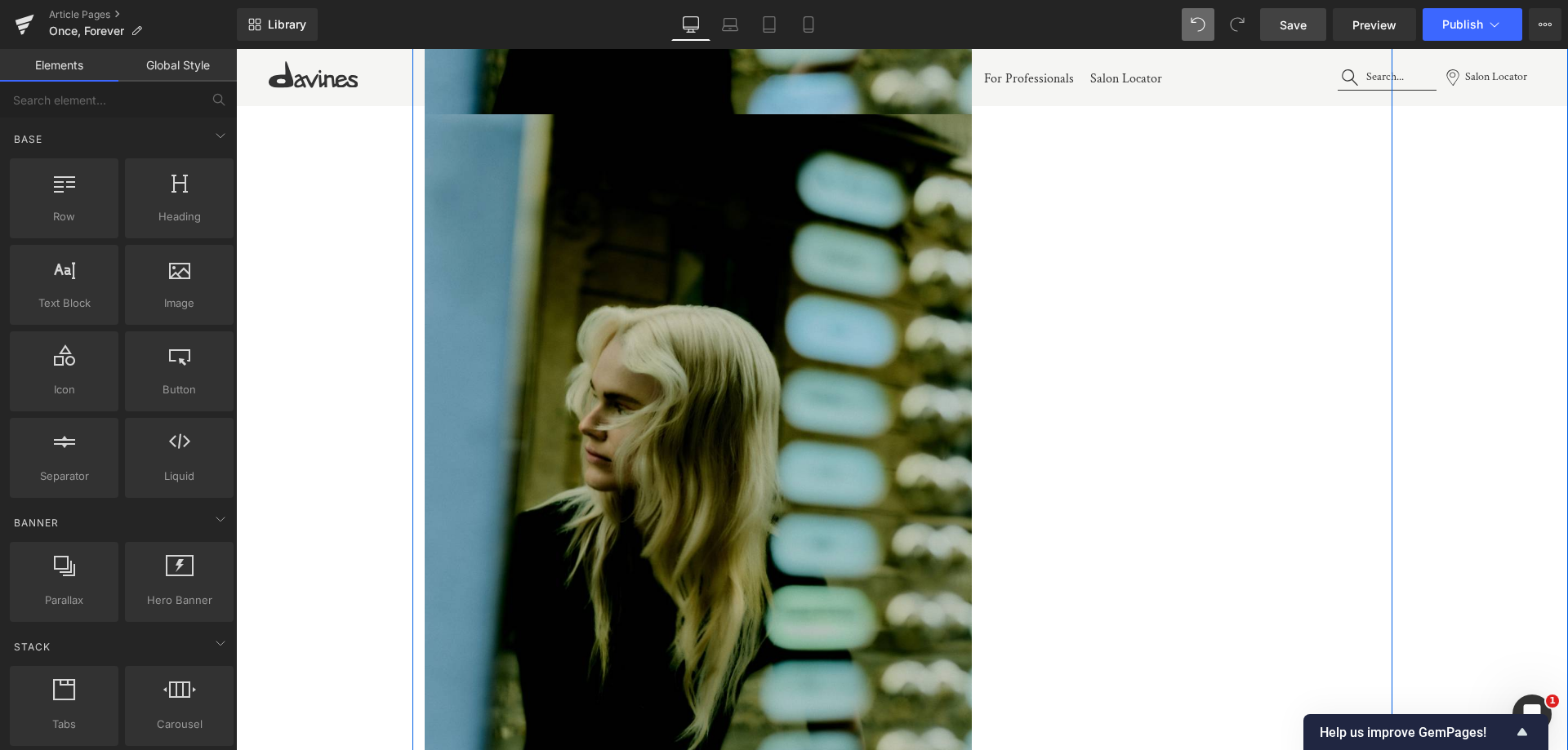
click at [1073, 431] on div "Image Image Look 01: Lilly Text Block Platinum with textured waves and flicks T…" at bounding box center [902, 191] width 980 height 1611
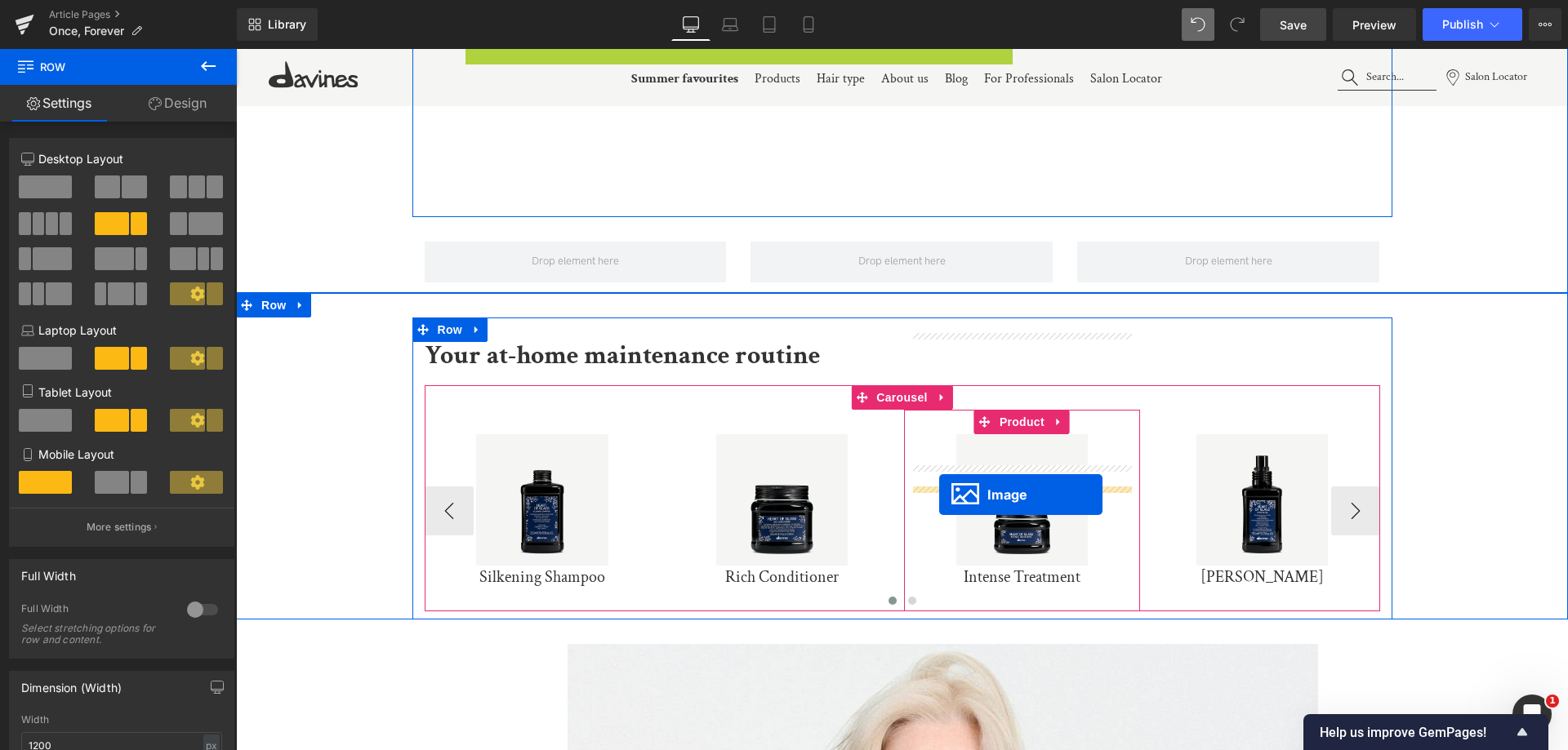
scroll to position [2594, 0]
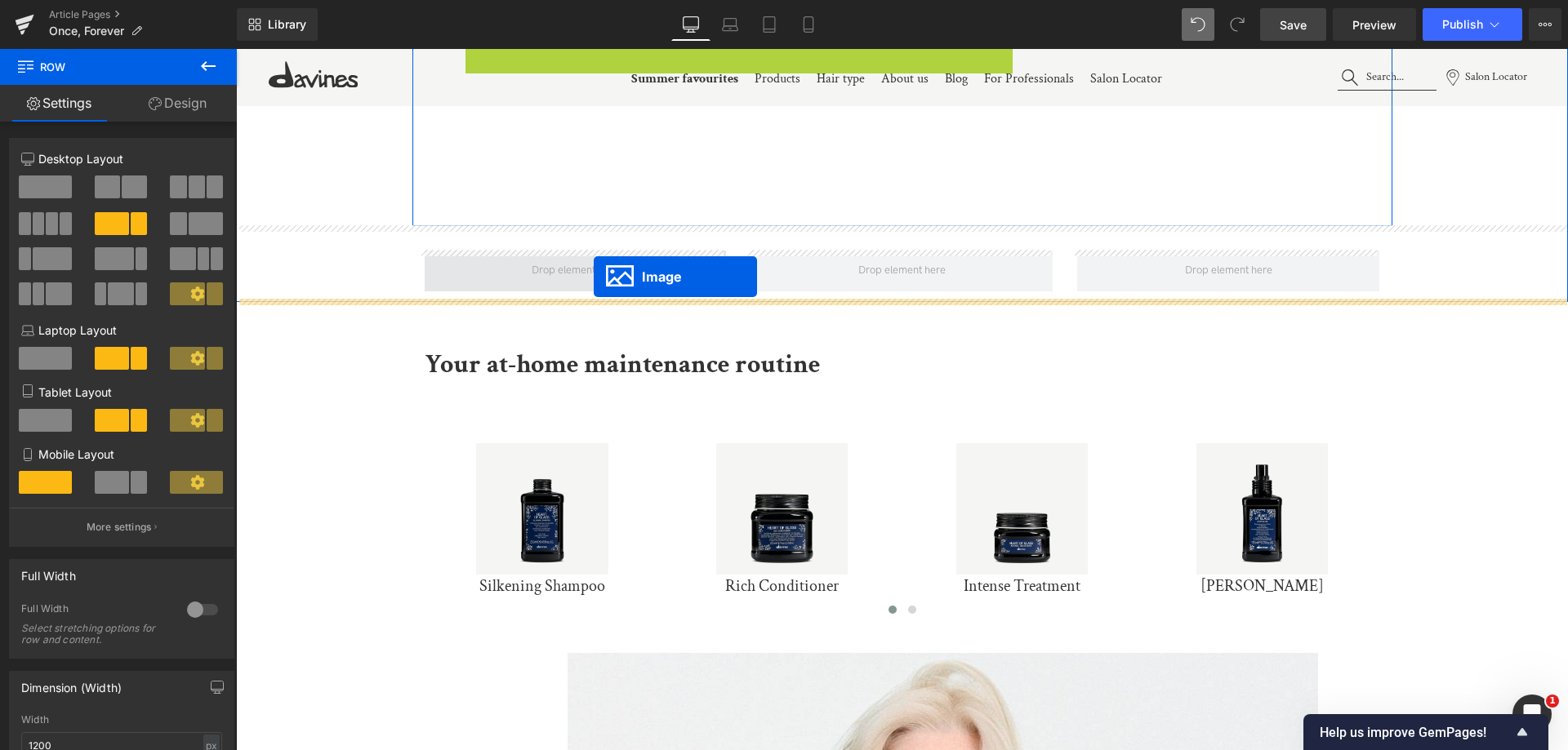
drag, startPoint x: 668, startPoint y: 479, endPoint x: 593, endPoint y: 276, distance: 216.4
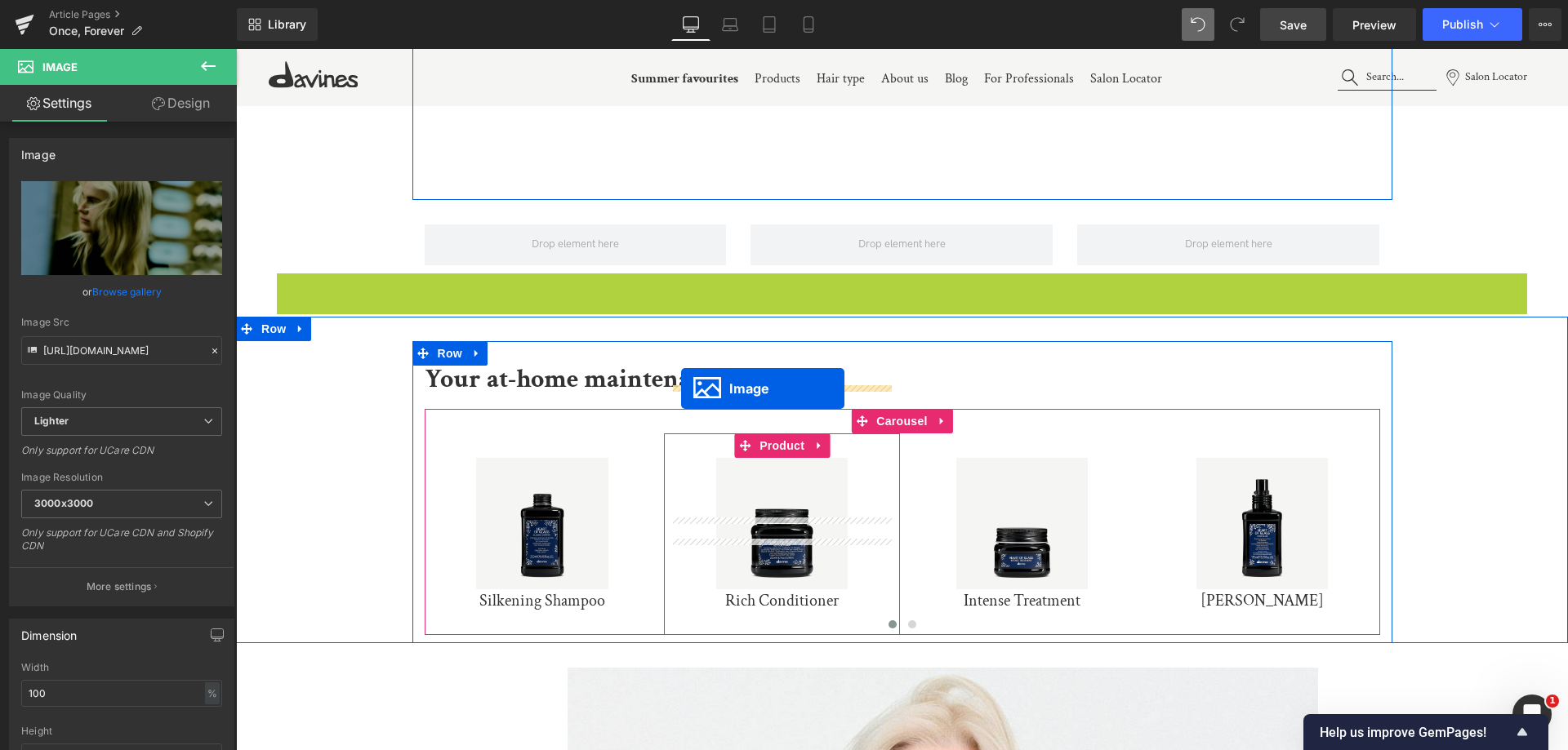
scroll to position [2431, 0]
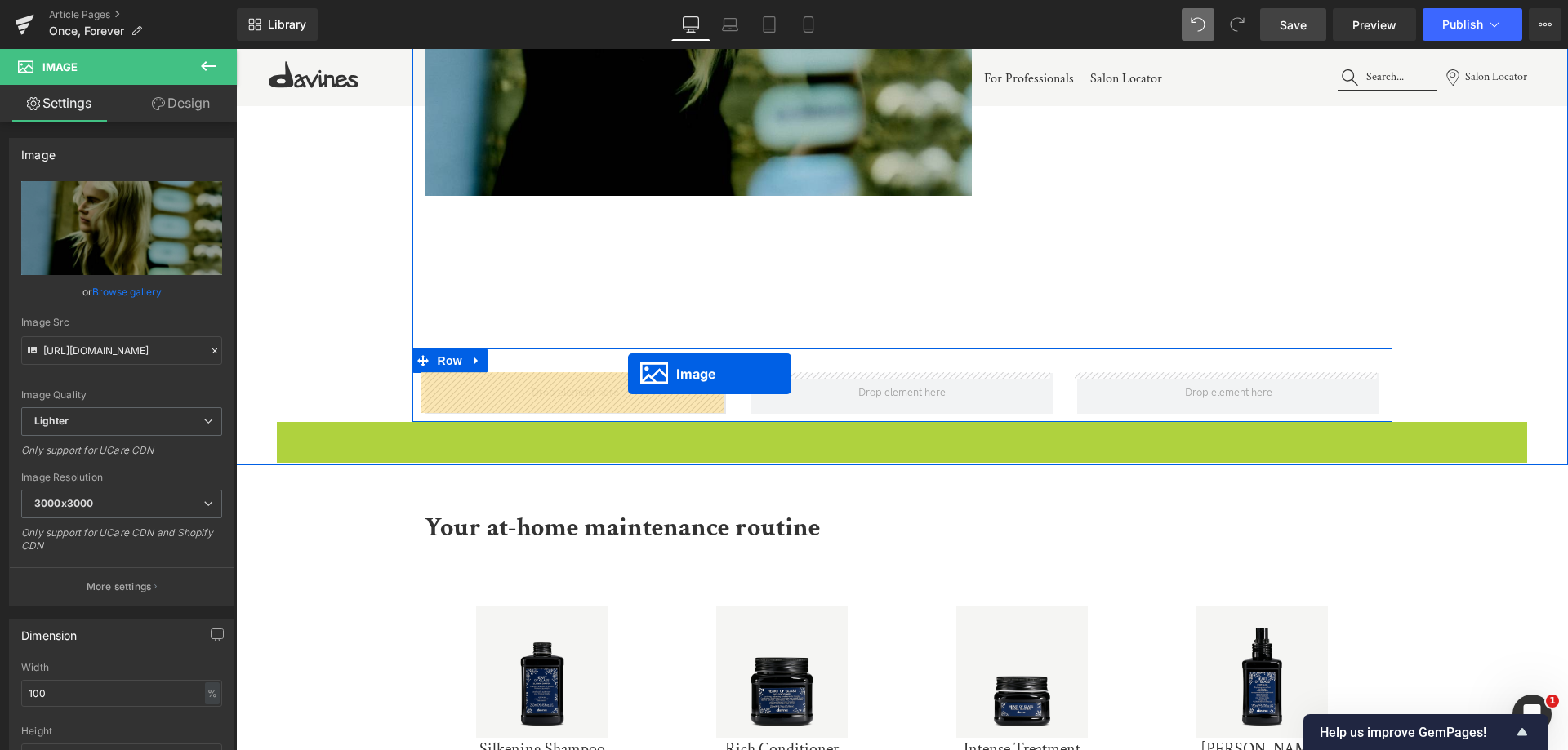
drag, startPoint x: 834, startPoint y: 441, endPoint x: 626, endPoint y: 377, distance: 217.6
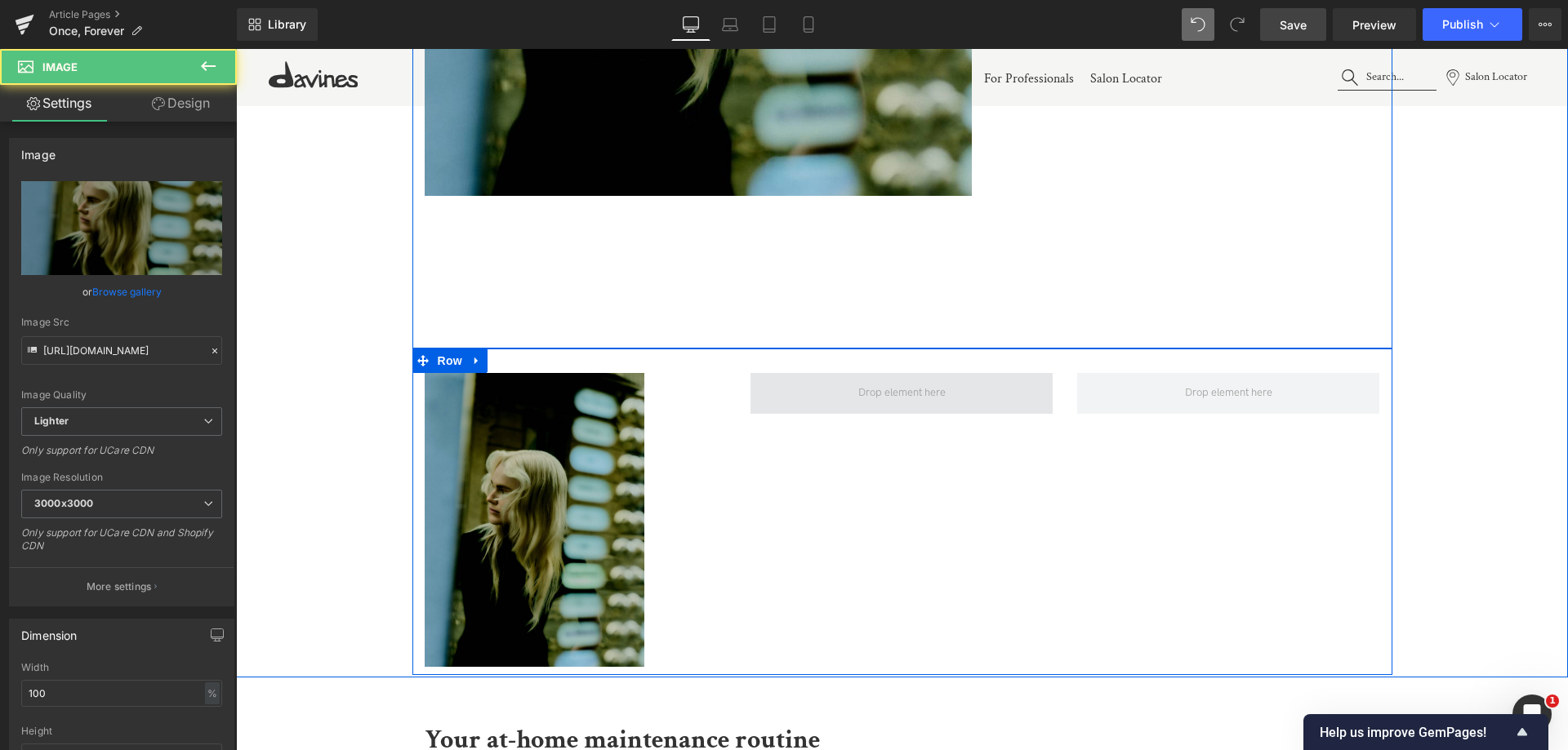
click at [862, 376] on span at bounding box center [901, 393] width 302 height 40
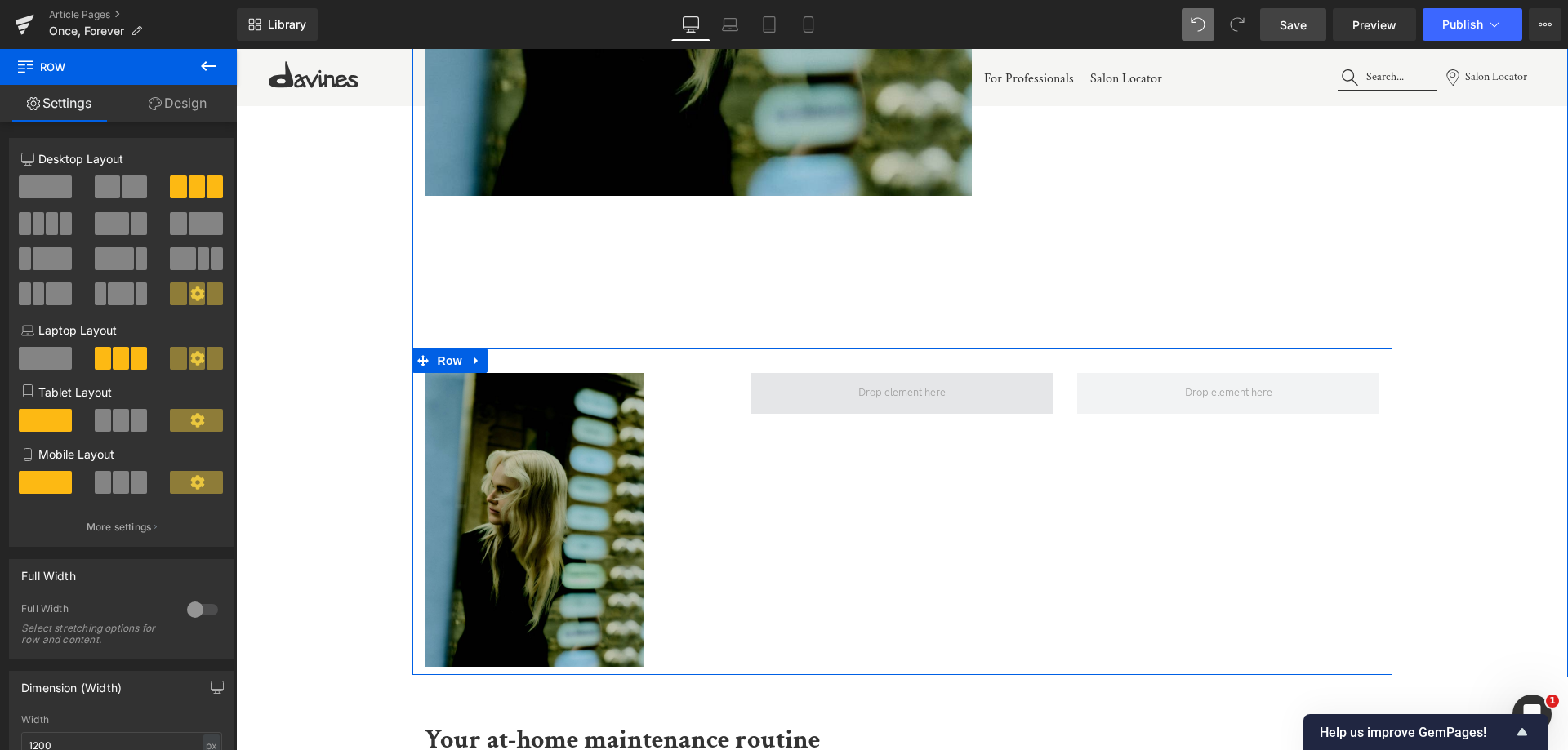
click at [860, 390] on span at bounding box center [902, 394] width 99 height 30
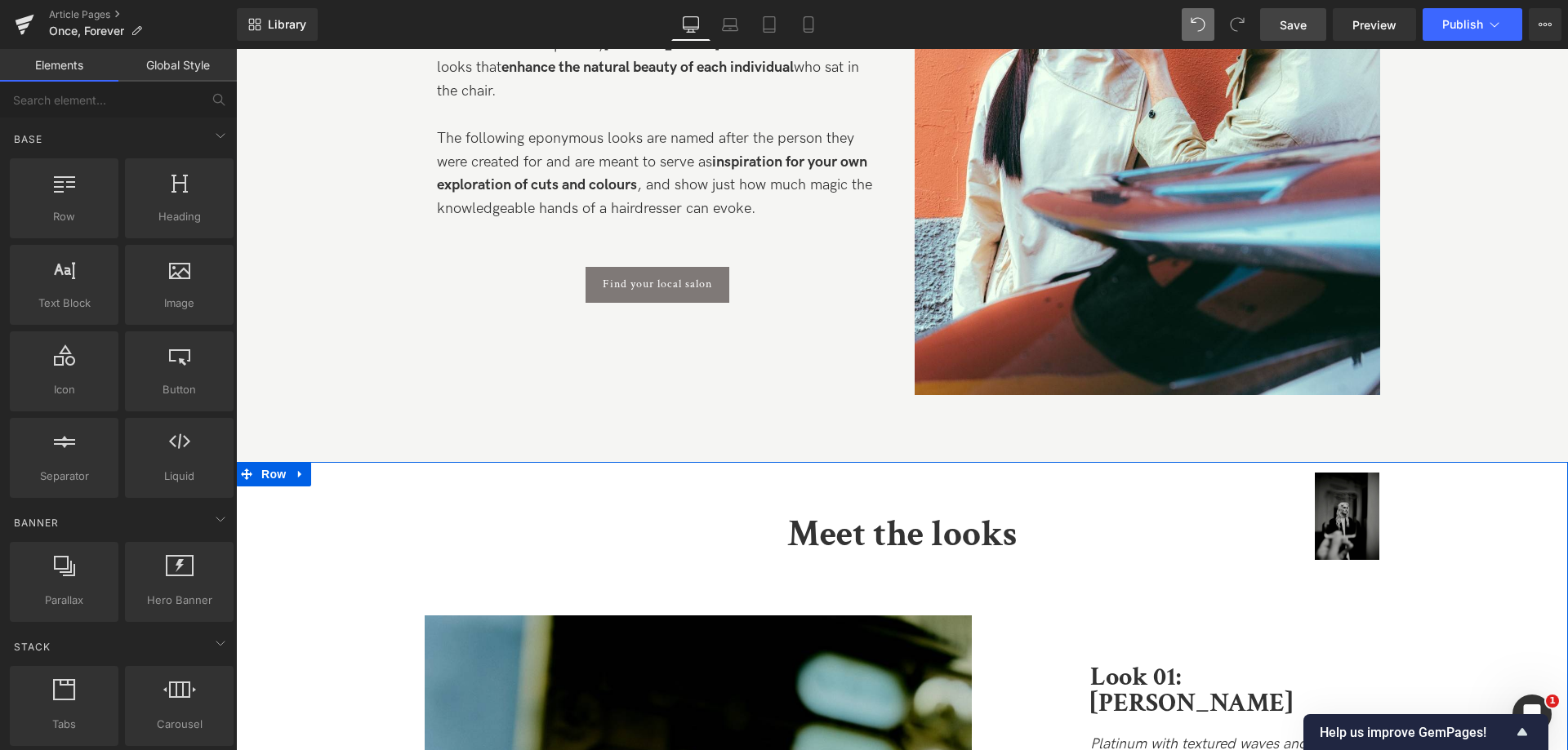
scroll to position [1287, 0]
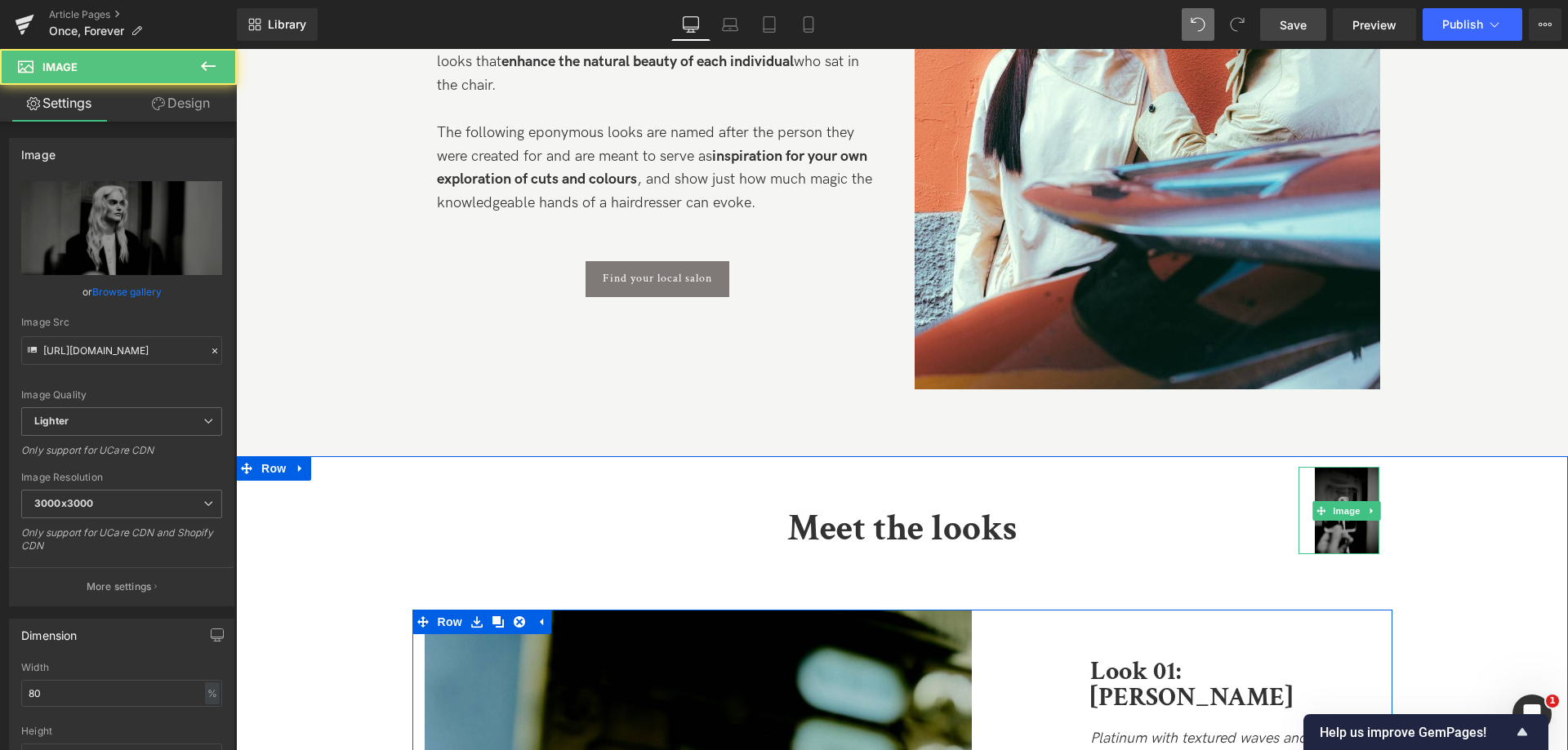
click at [1367, 519] on img at bounding box center [1347, 511] width 65 height 87
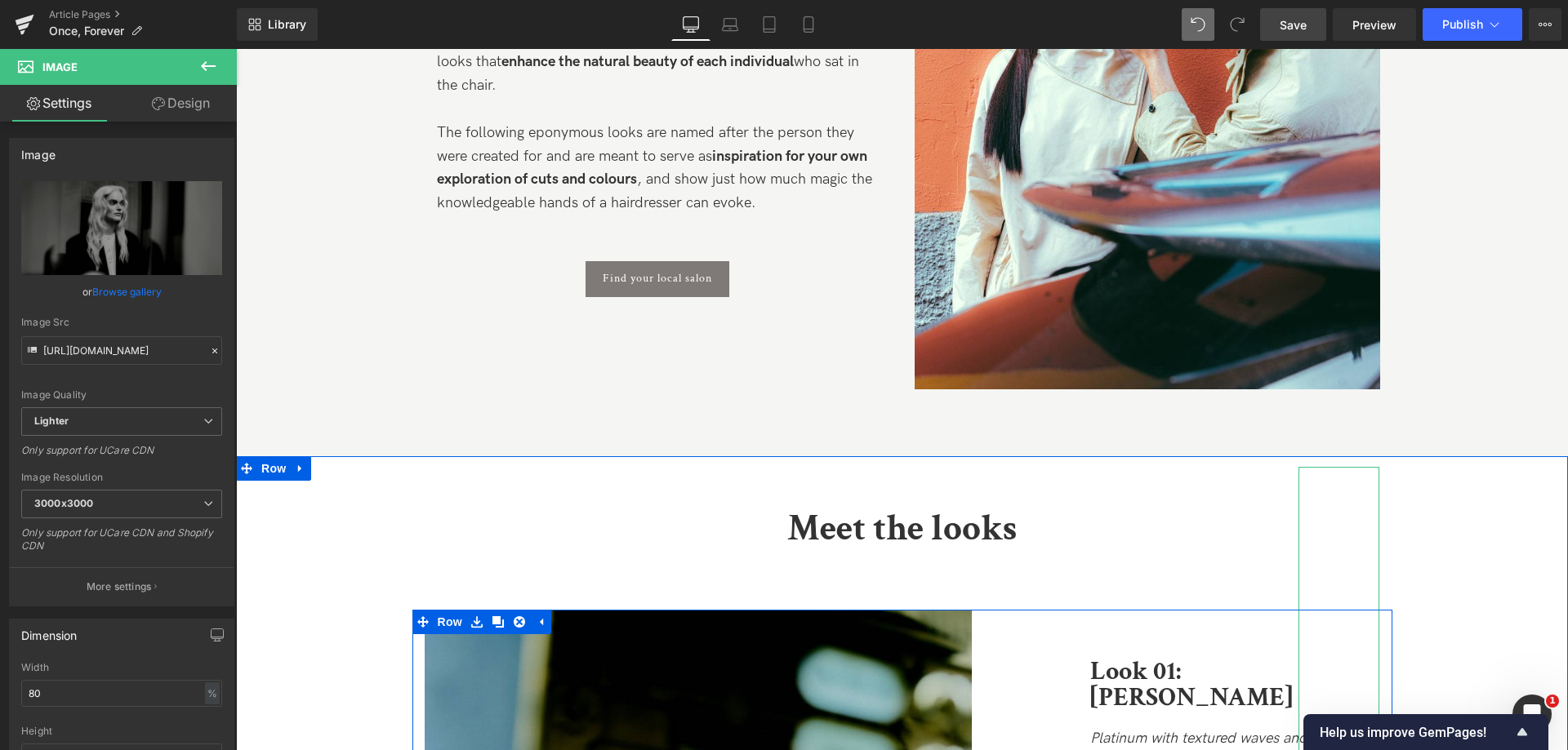
drag, startPoint x: 1314, startPoint y: 527, endPoint x: 1329, endPoint y: 615, distance: 89.3
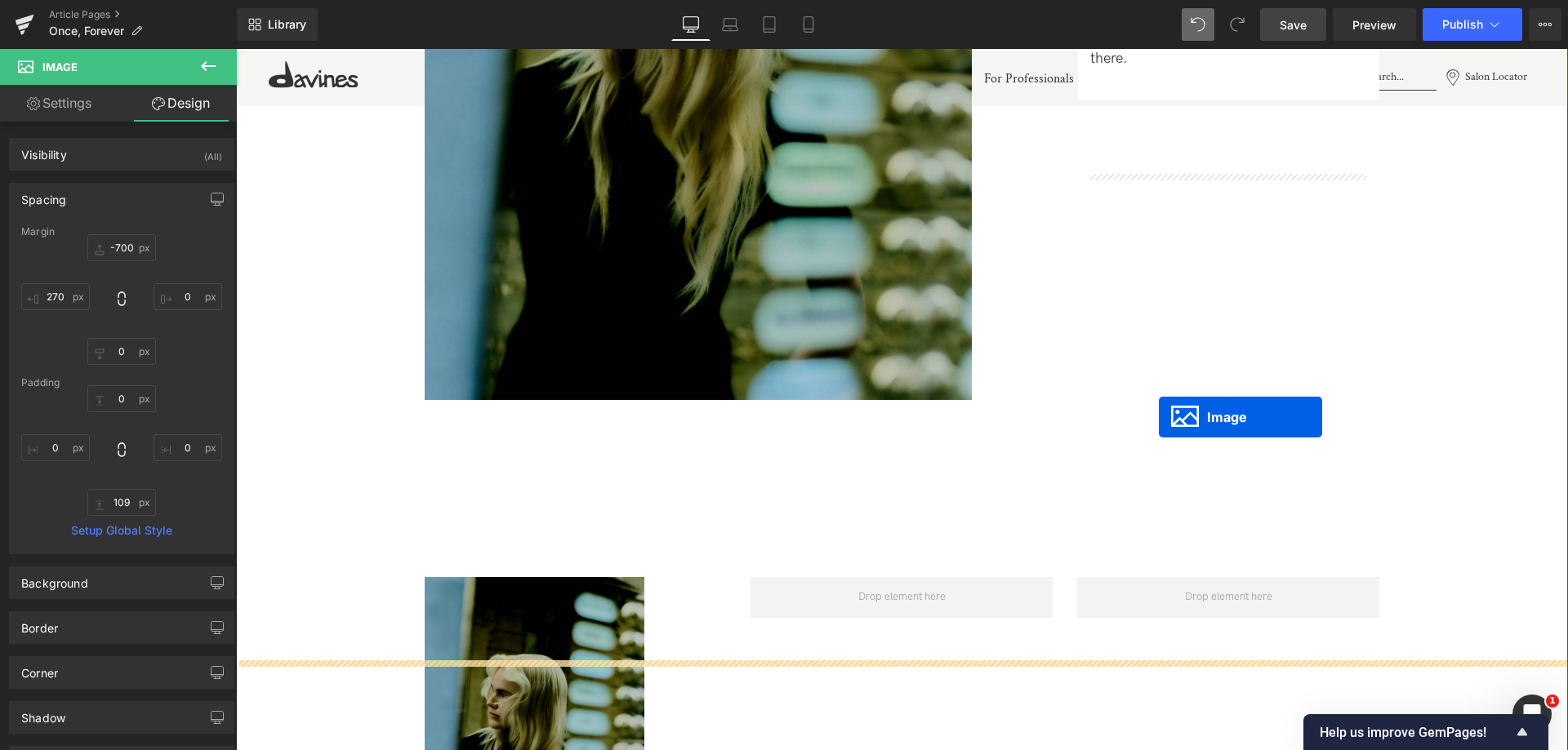
scroll to position [2512, 0]
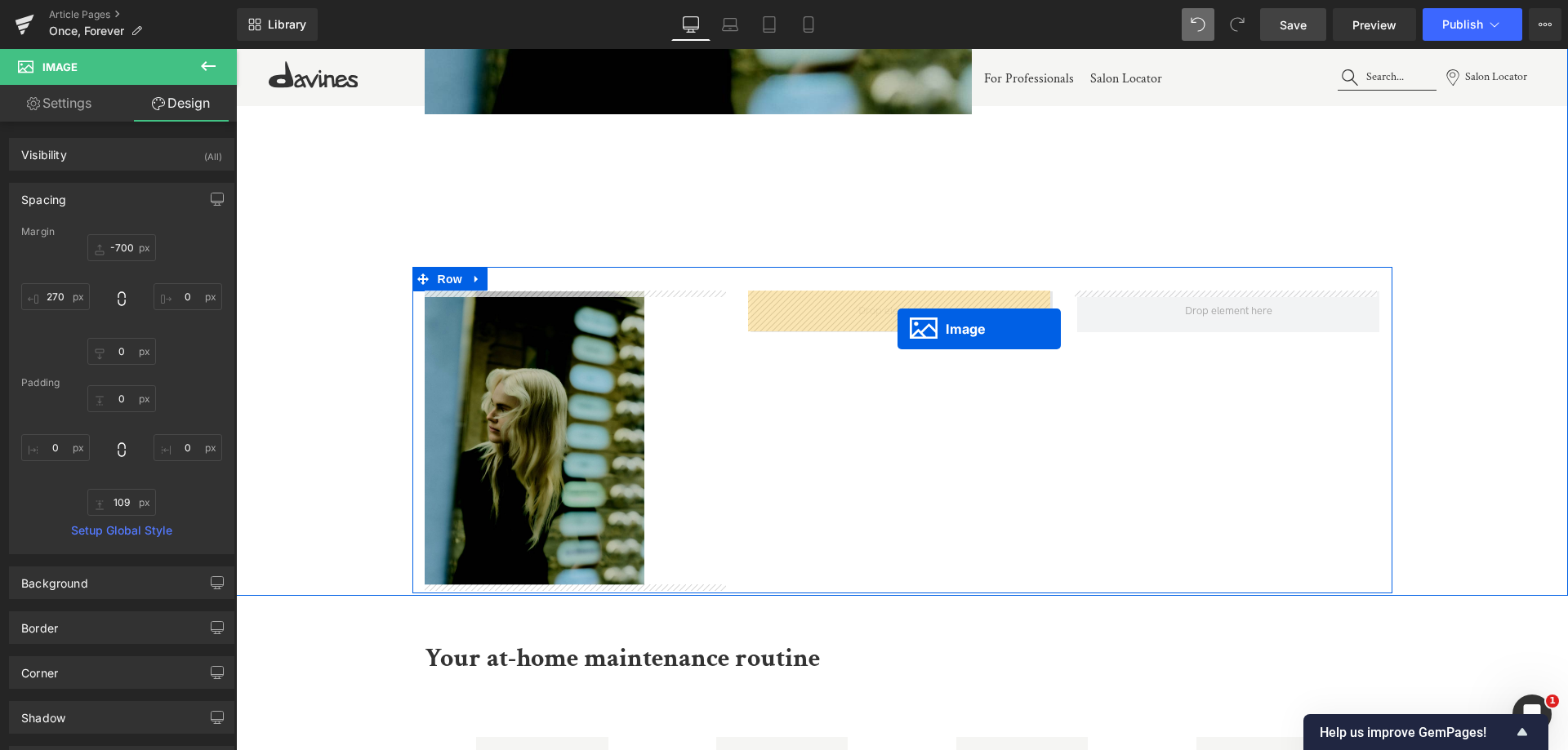
drag, startPoint x: 1320, startPoint y: 534, endPoint x: 897, endPoint y: 329, distance: 470.1
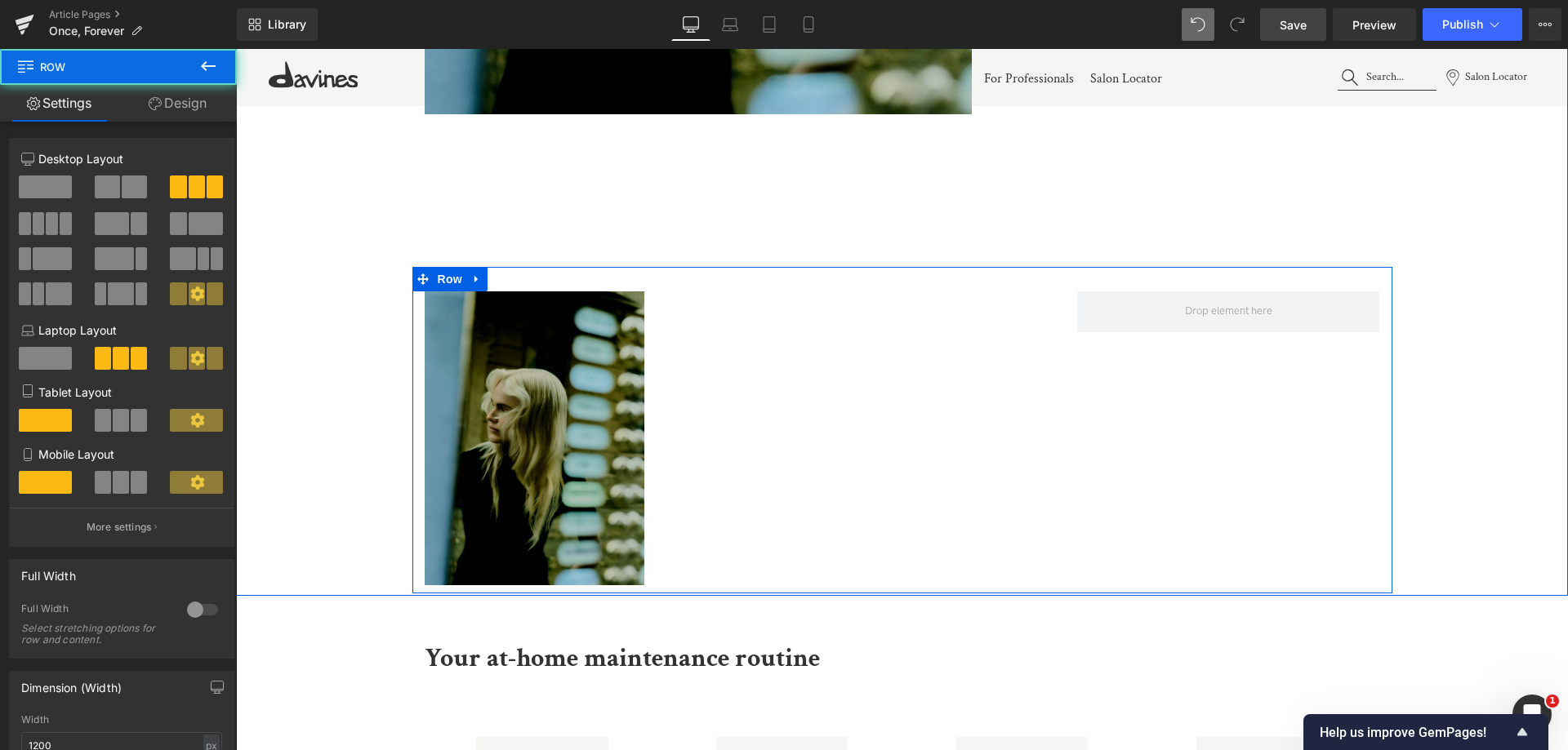
click at [886, 369] on div "Image Image 109px Row" at bounding box center [902, 431] width 980 height 327
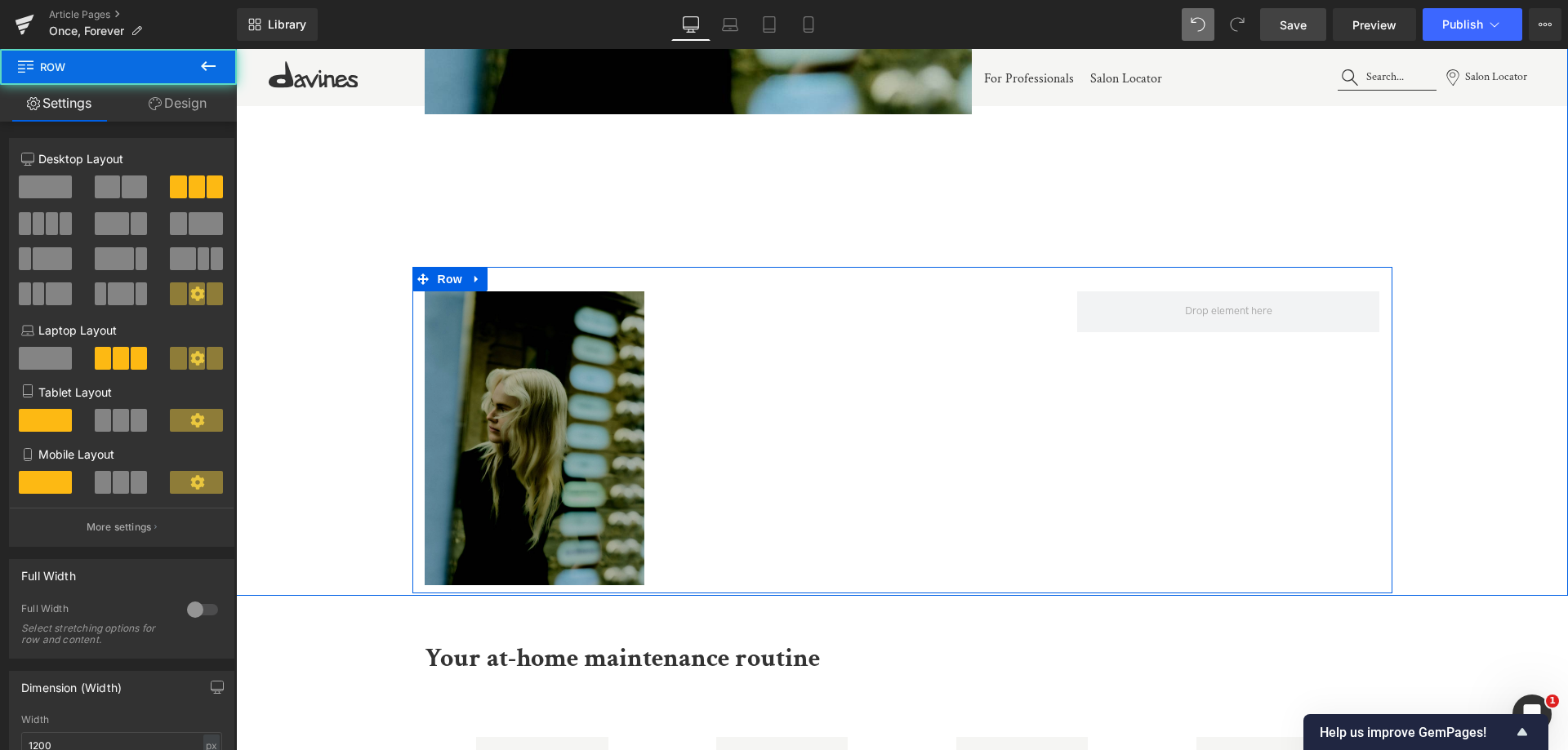
click at [558, 413] on img at bounding box center [535, 438] width 220 height 294
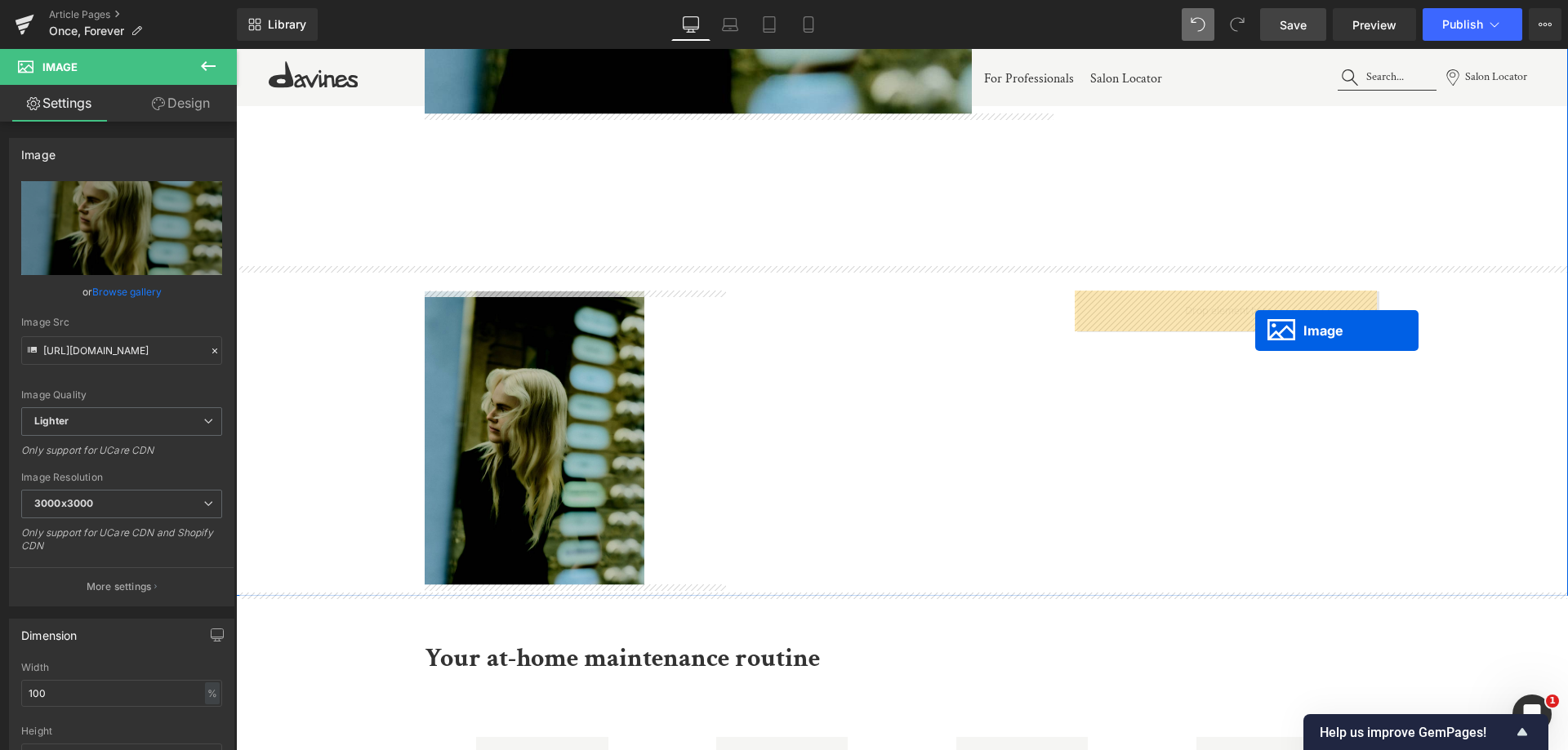
drag, startPoint x: 999, startPoint y: 544, endPoint x: 1255, endPoint y: 331, distance: 333.0
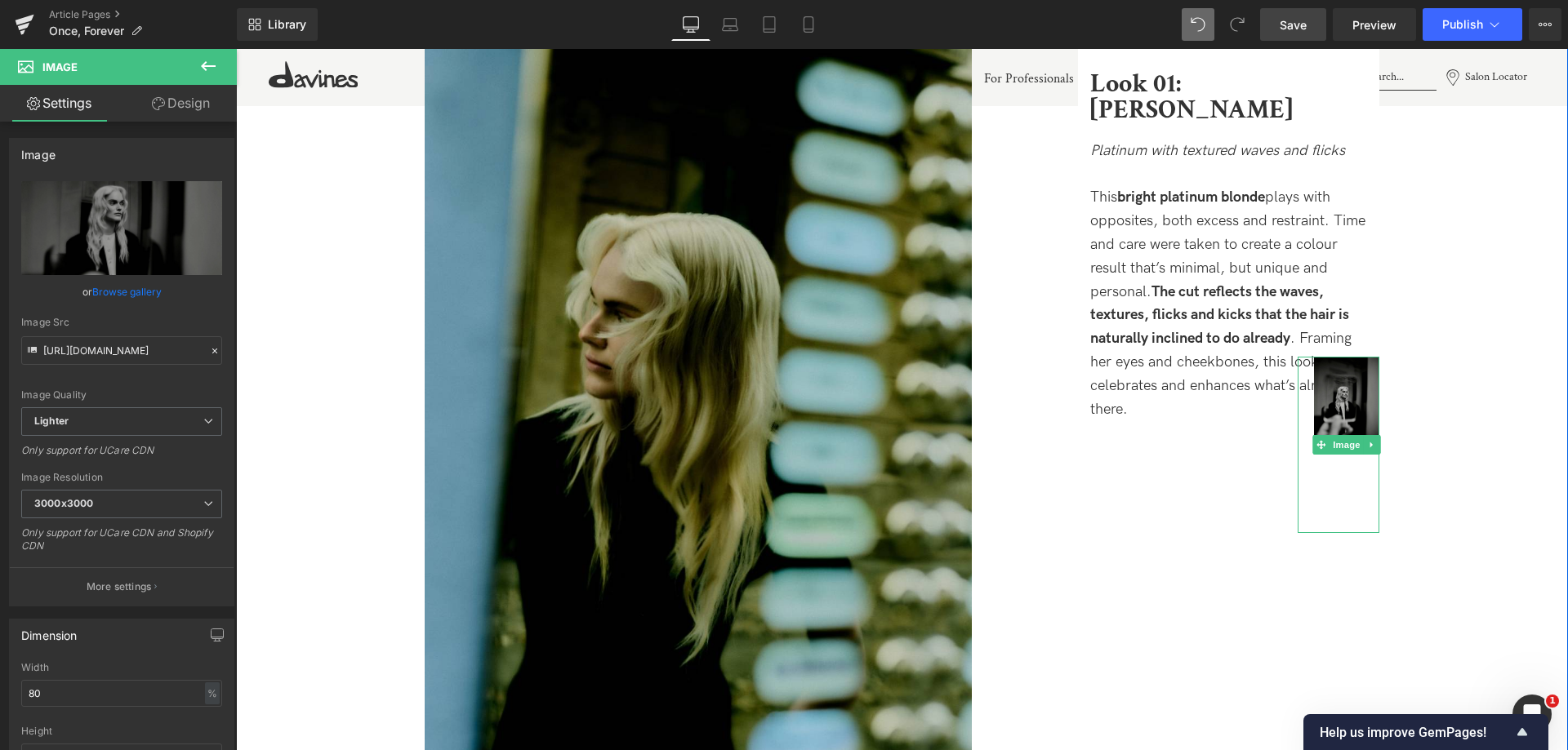
scroll to position [1859, 0]
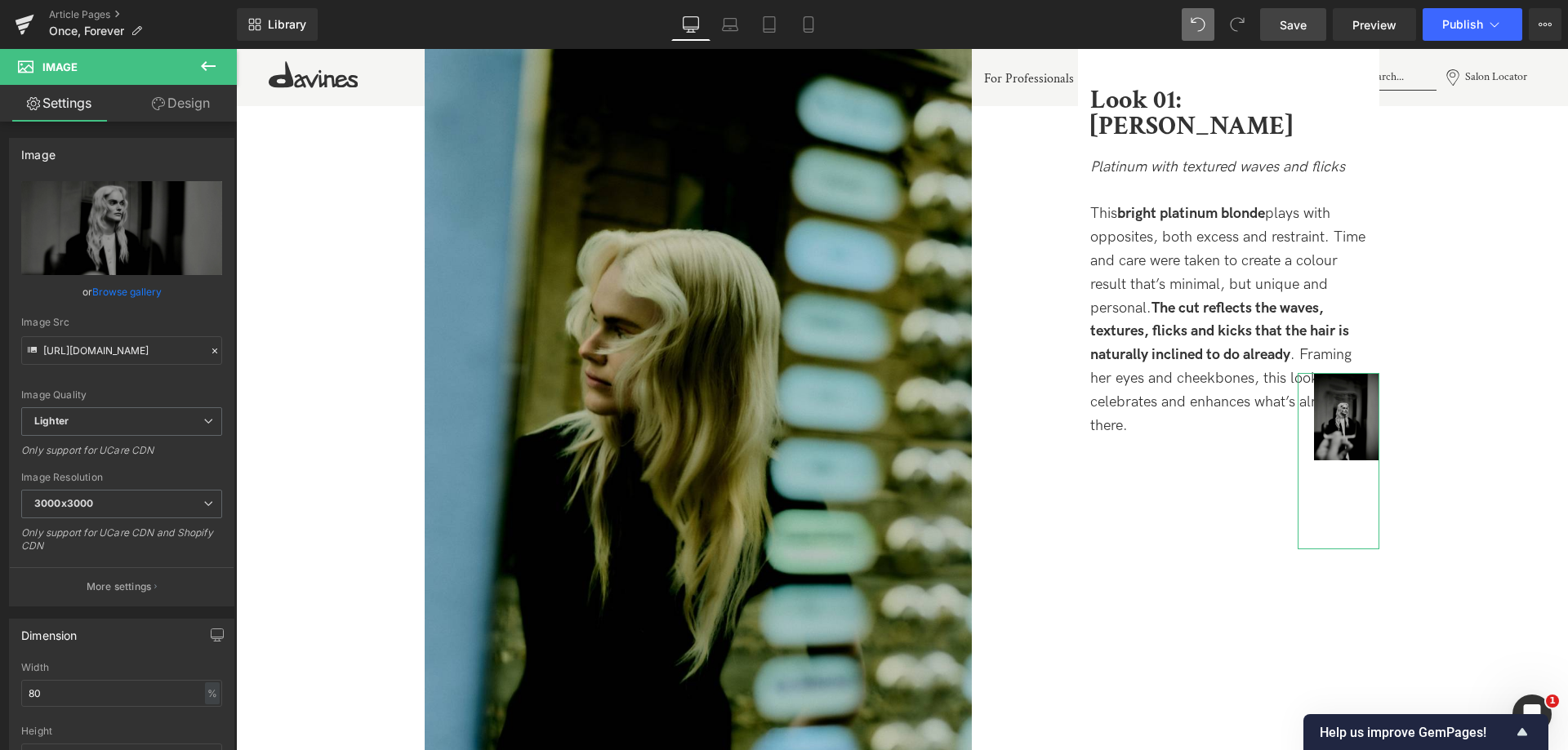
click at [177, 113] on link "Design" at bounding box center [180, 103] width 118 height 37
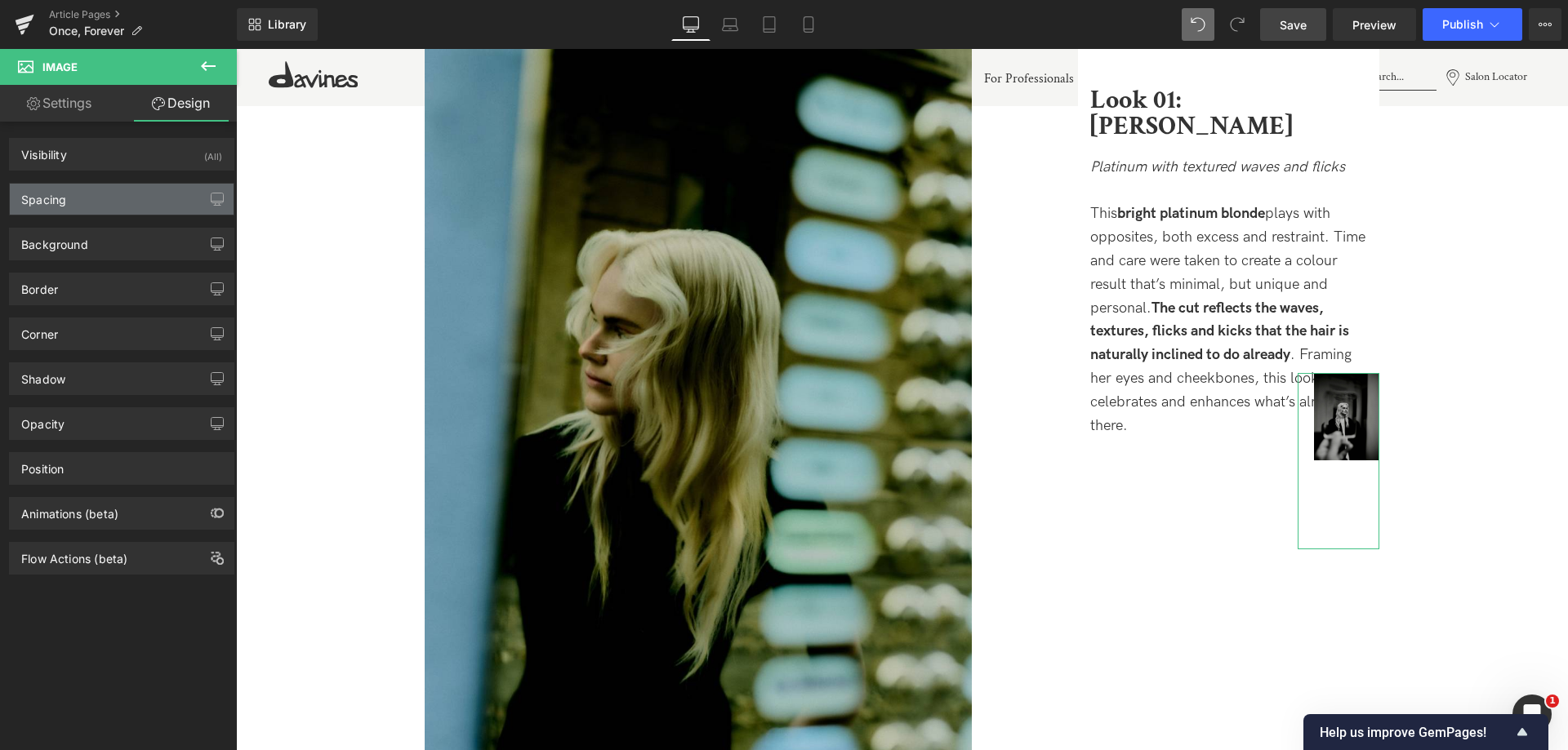
click at [102, 194] on div "Spacing" at bounding box center [121, 200] width 224 height 31
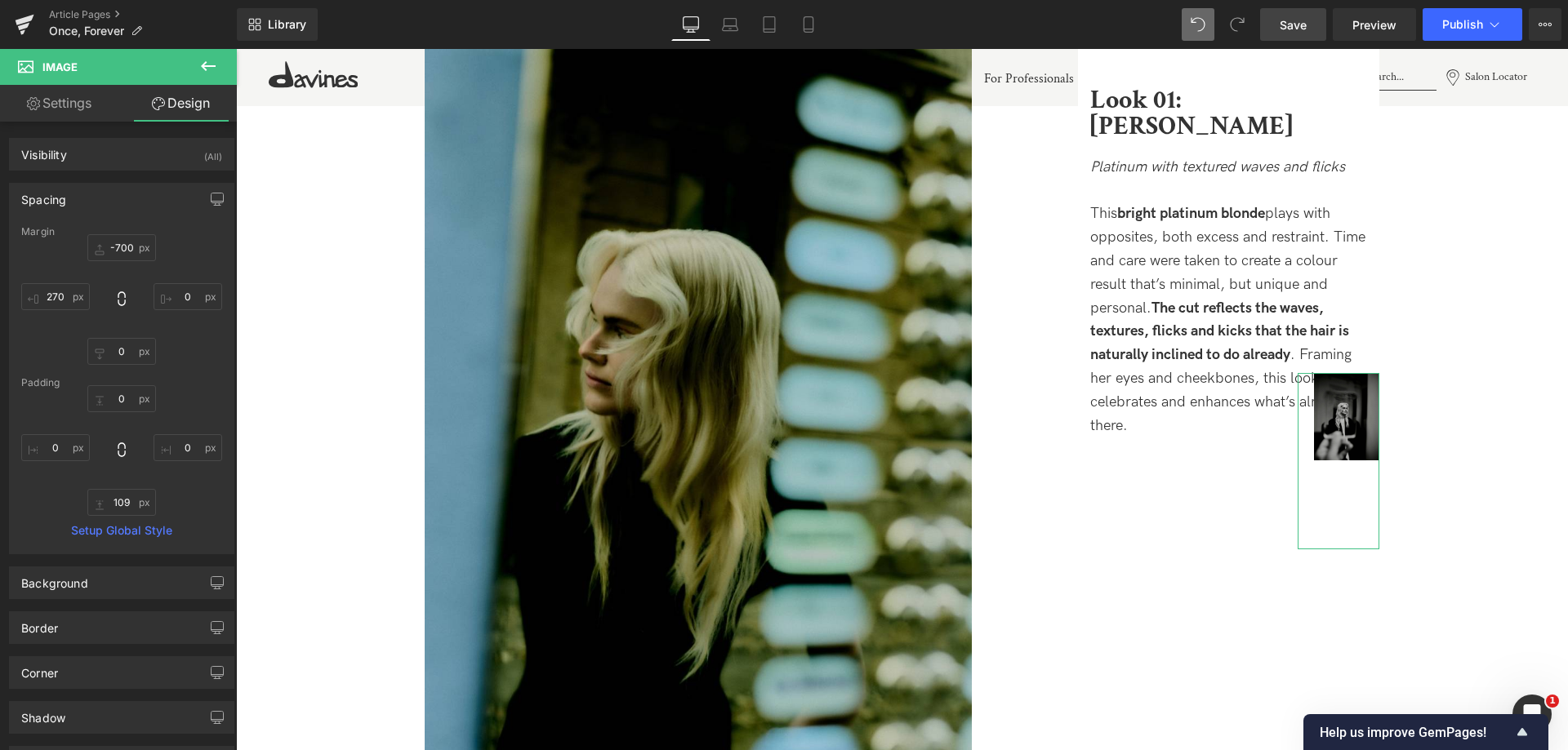
click at [125, 236] on div "Margin" at bounding box center [121, 232] width 201 height 12
click at [127, 248] on input "-700" at bounding box center [121, 248] width 68 height 27
type input "0"
click at [119, 502] on input "109" at bounding box center [121, 502] width 68 height 27
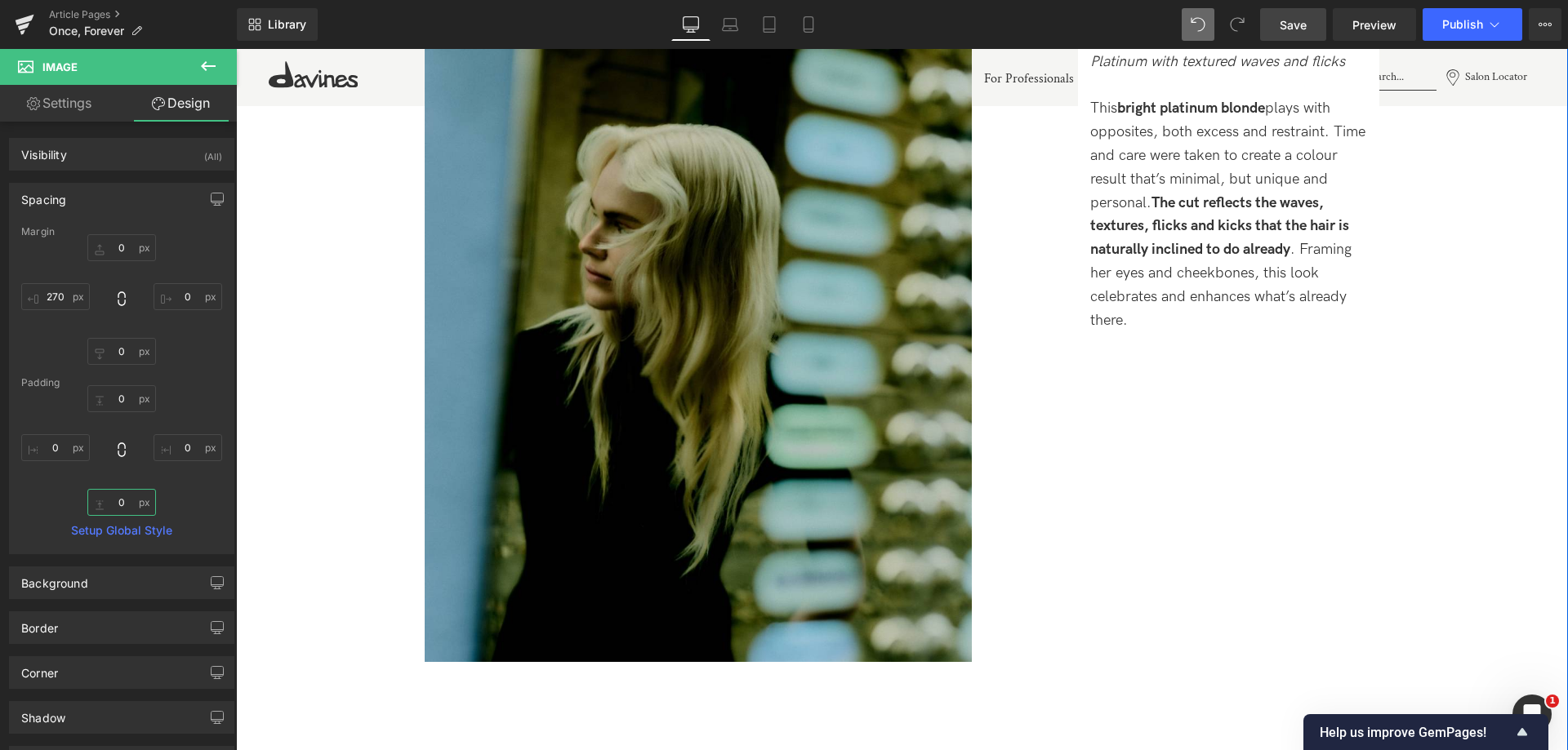
scroll to position [2186, 0]
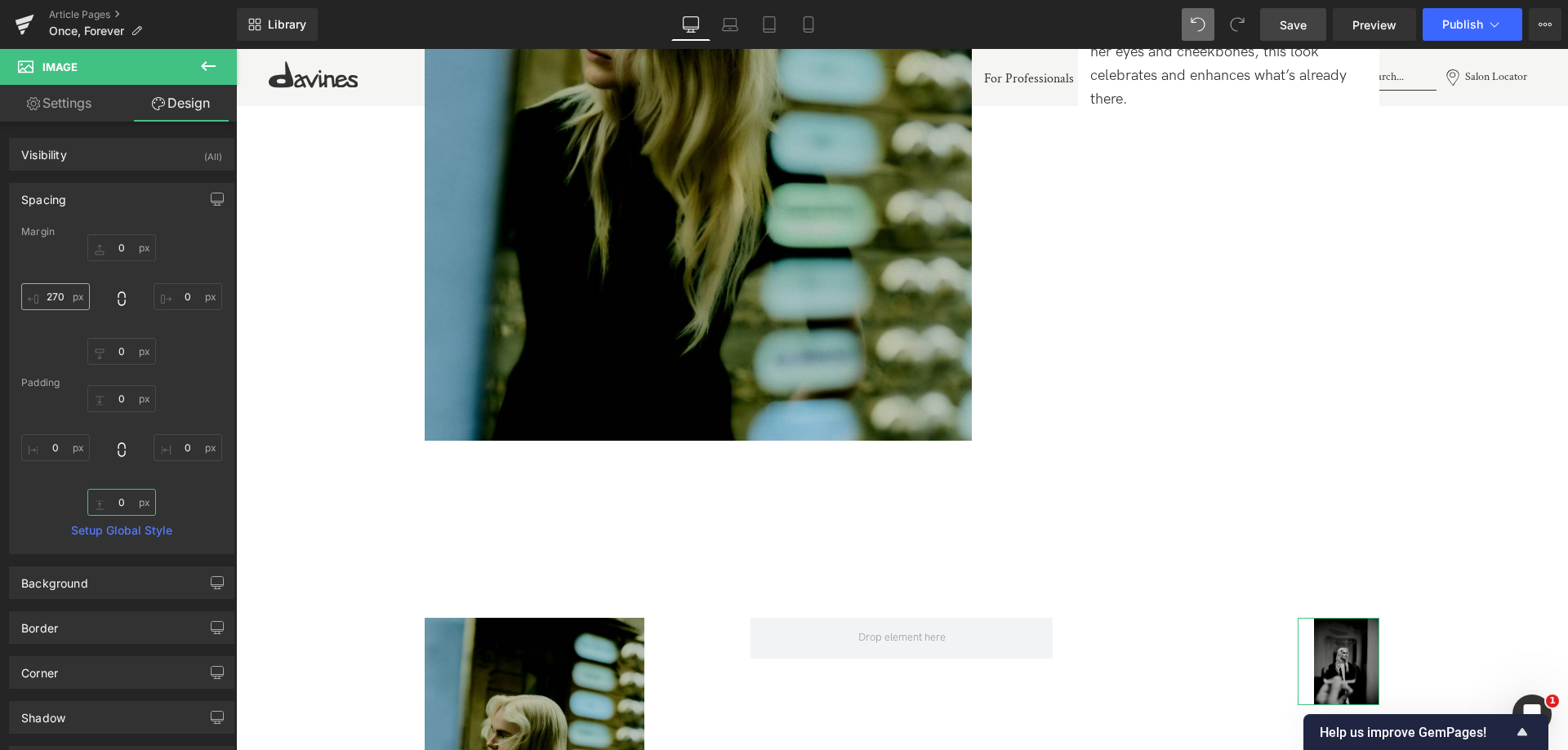
type input "0"
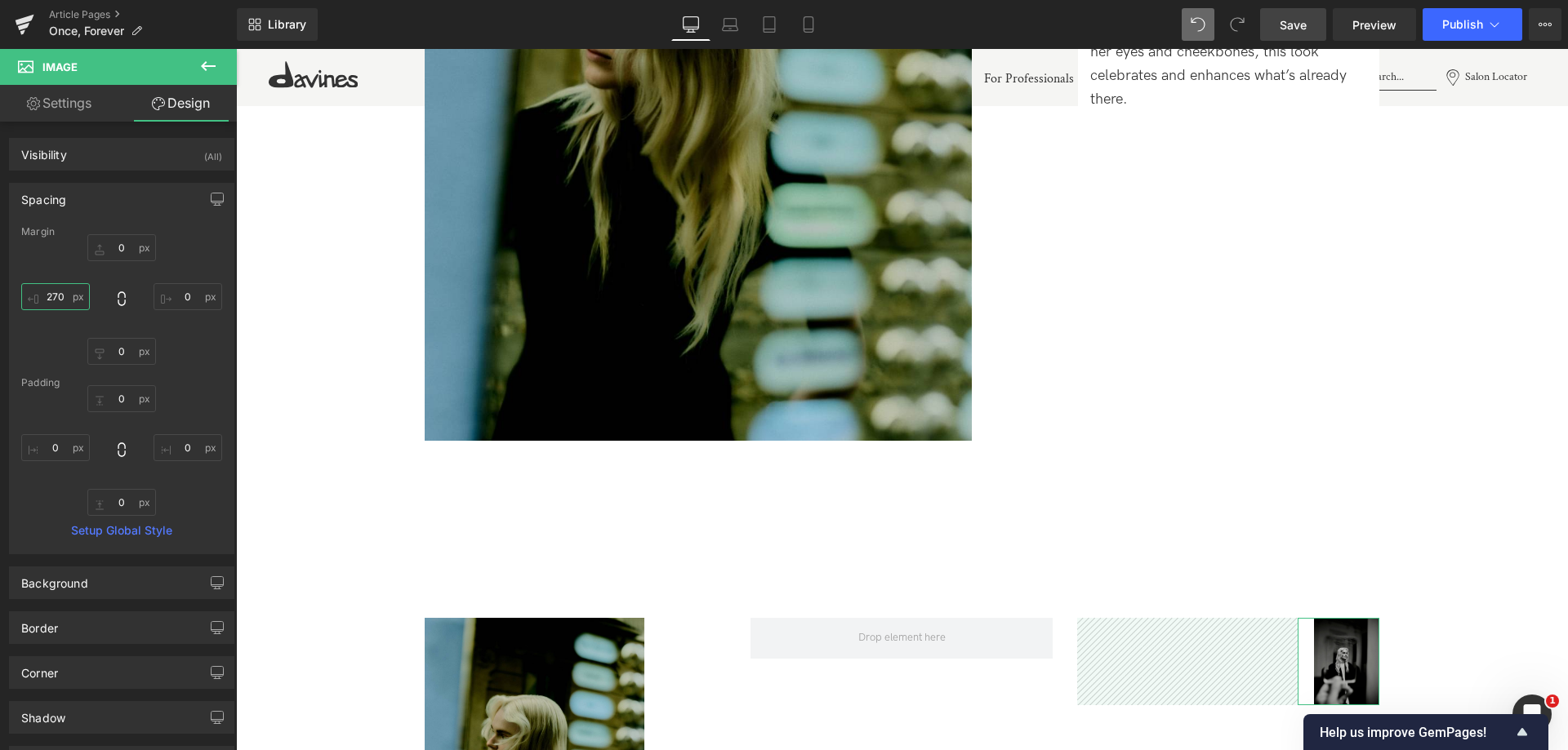
click at [45, 290] on input "270" at bounding box center [55, 296] width 68 height 27
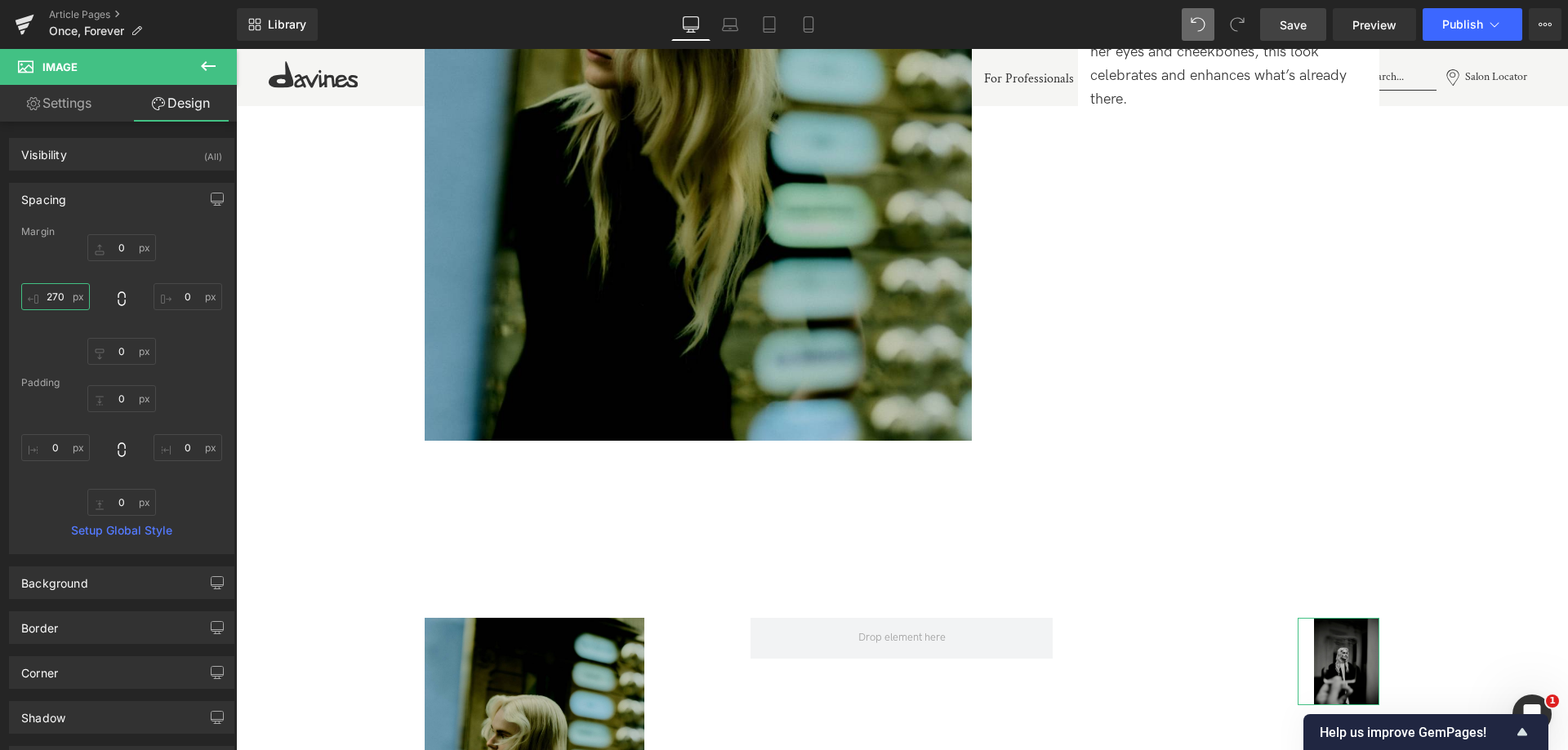
type input "0"
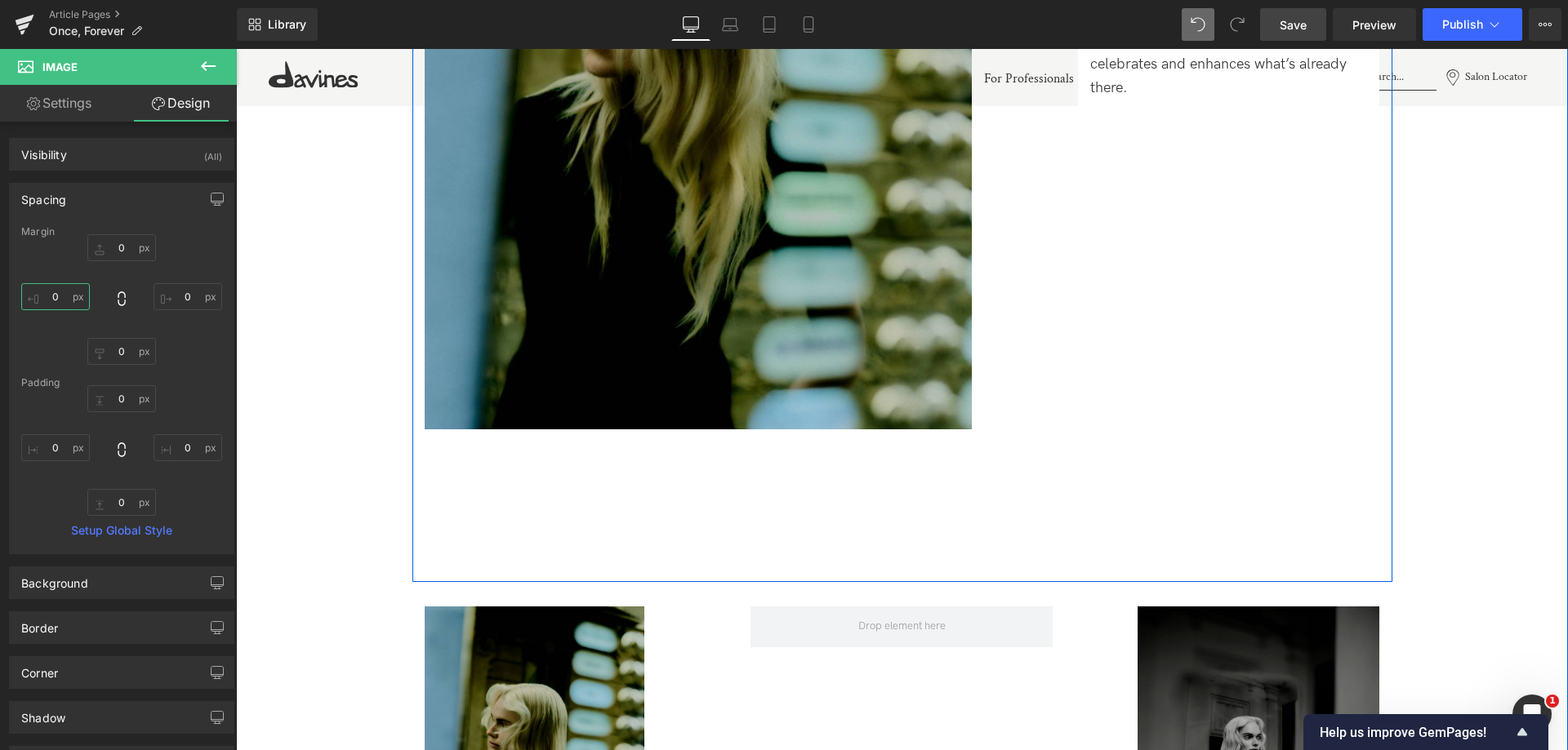
scroll to position [2512, 0]
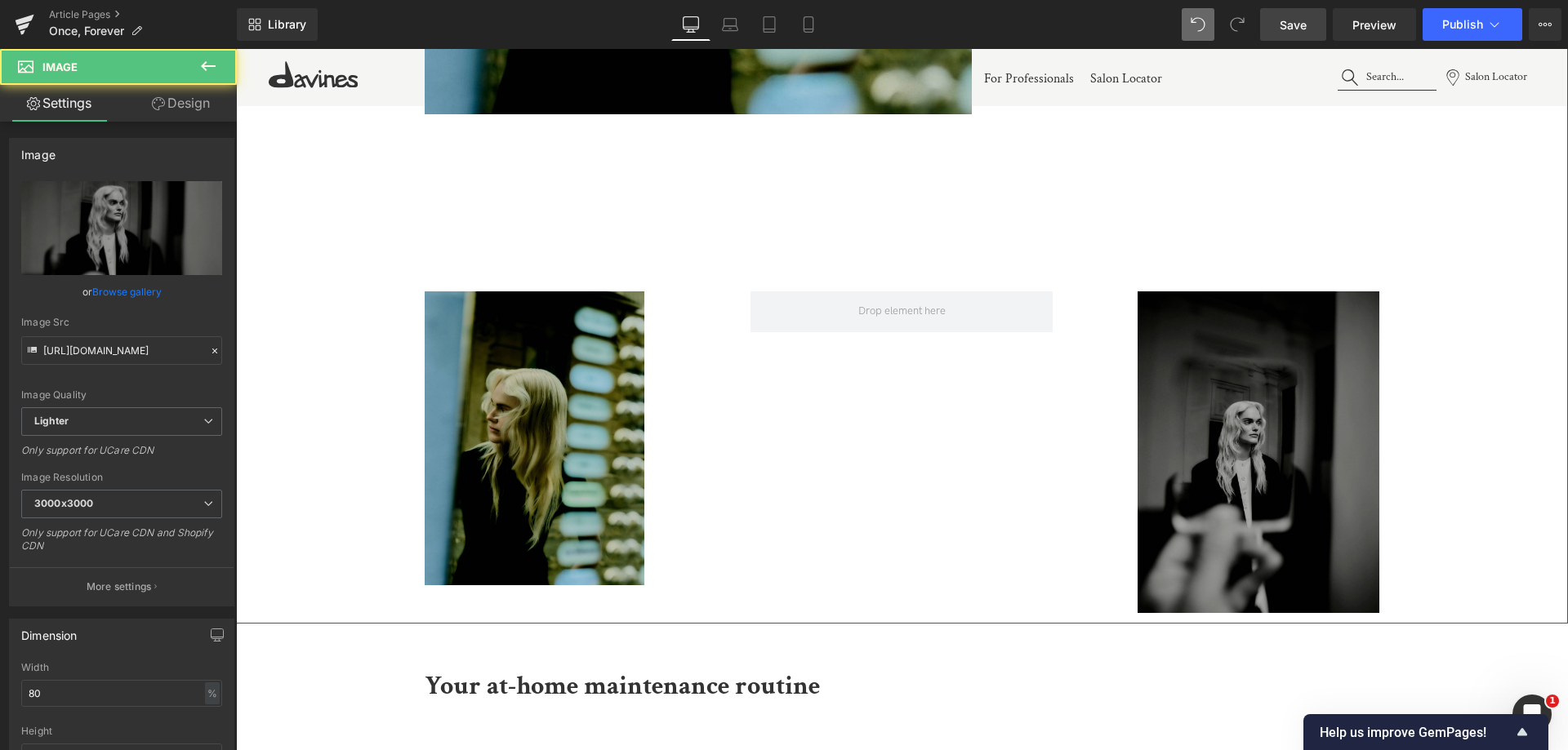
click at [1273, 464] on img at bounding box center [1258, 452] width 242 height 323
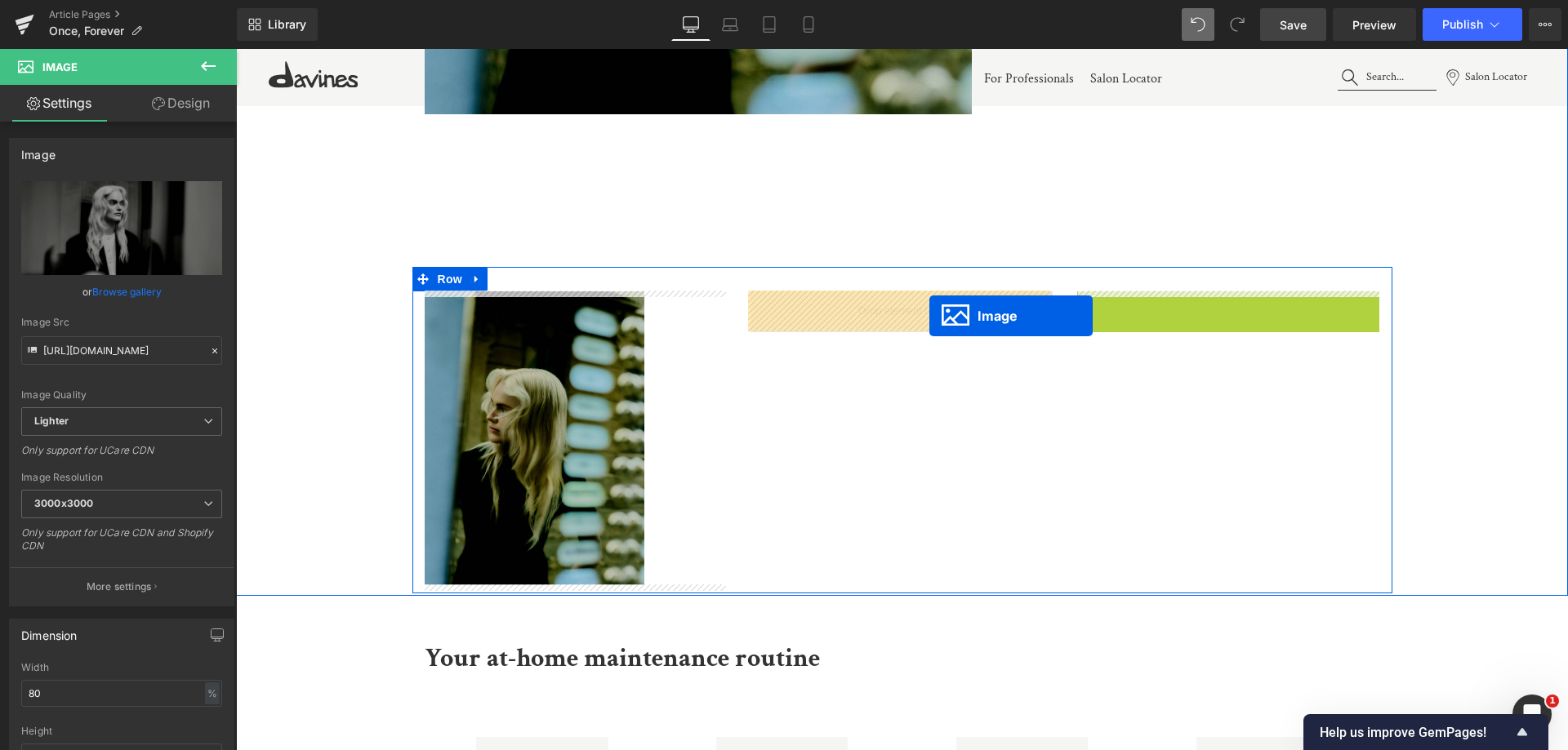
drag, startPoint x: 1214, startPoint y: 445, endPoint x: 929, endPoint y: 316, distance: 312.8
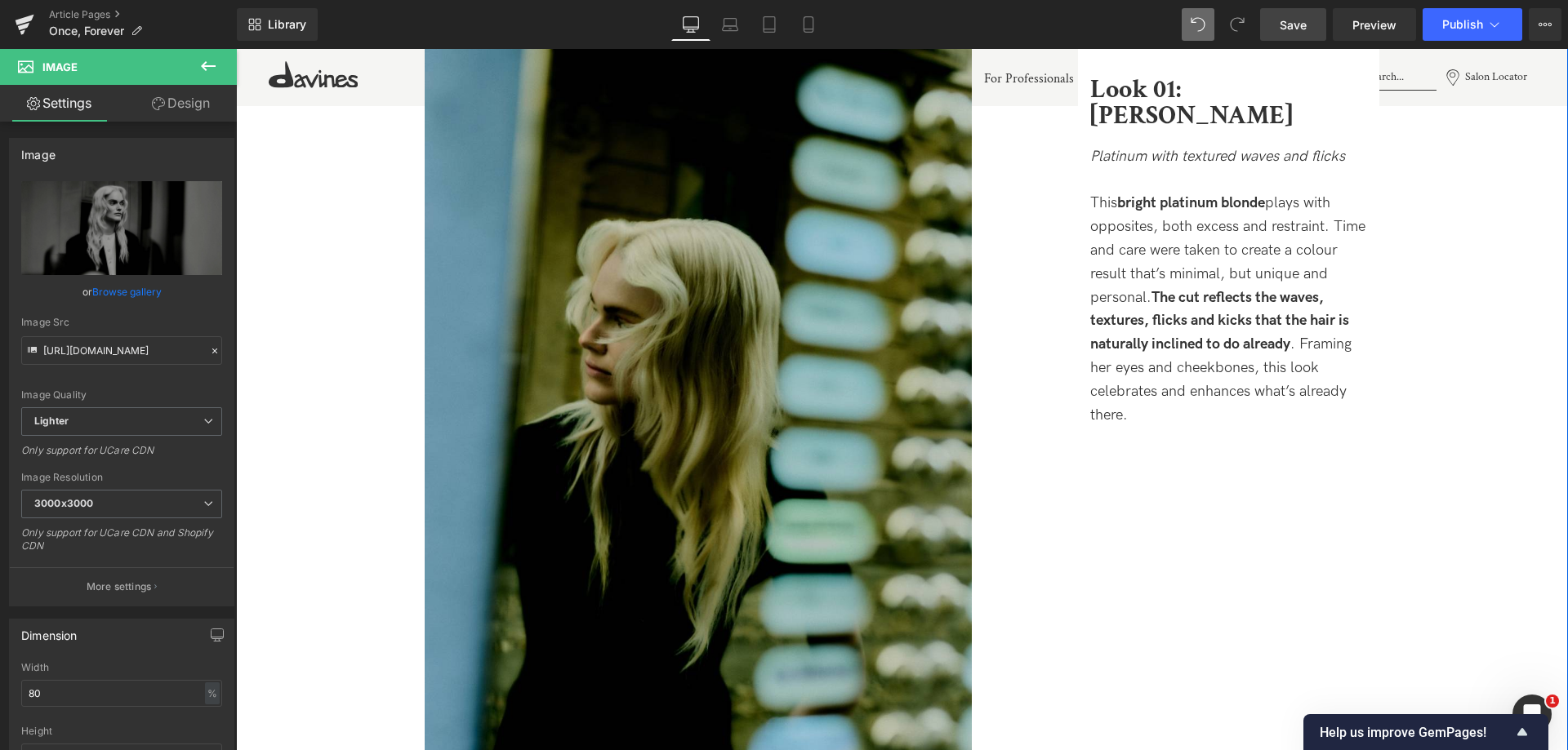
scroll to position [1696, 0]
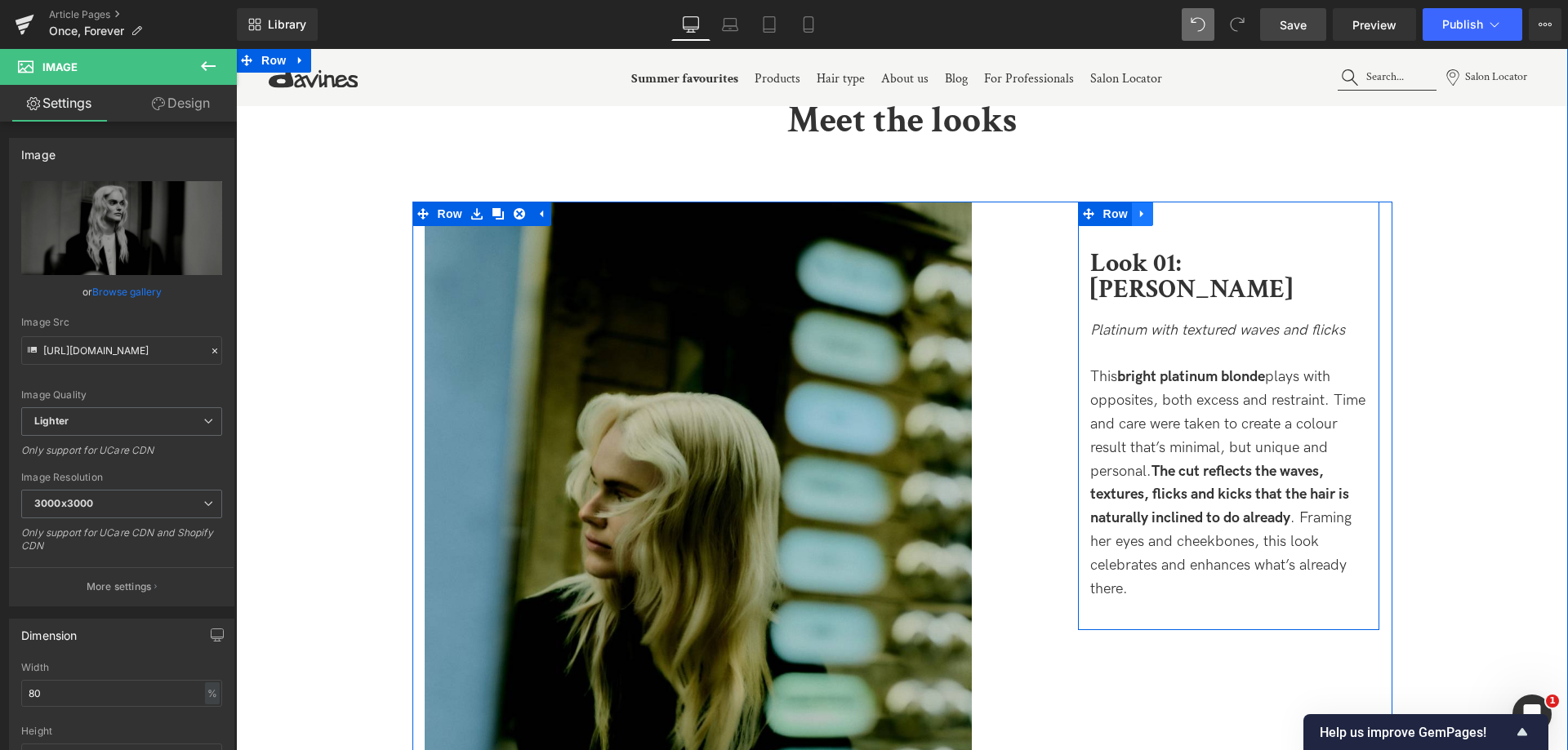
click at [1132, 219] on link at bounding box center [1142, 214] width 21 height 25
click at [1167, 216] on link at bounding box center [1164, 214] width 21 height 25
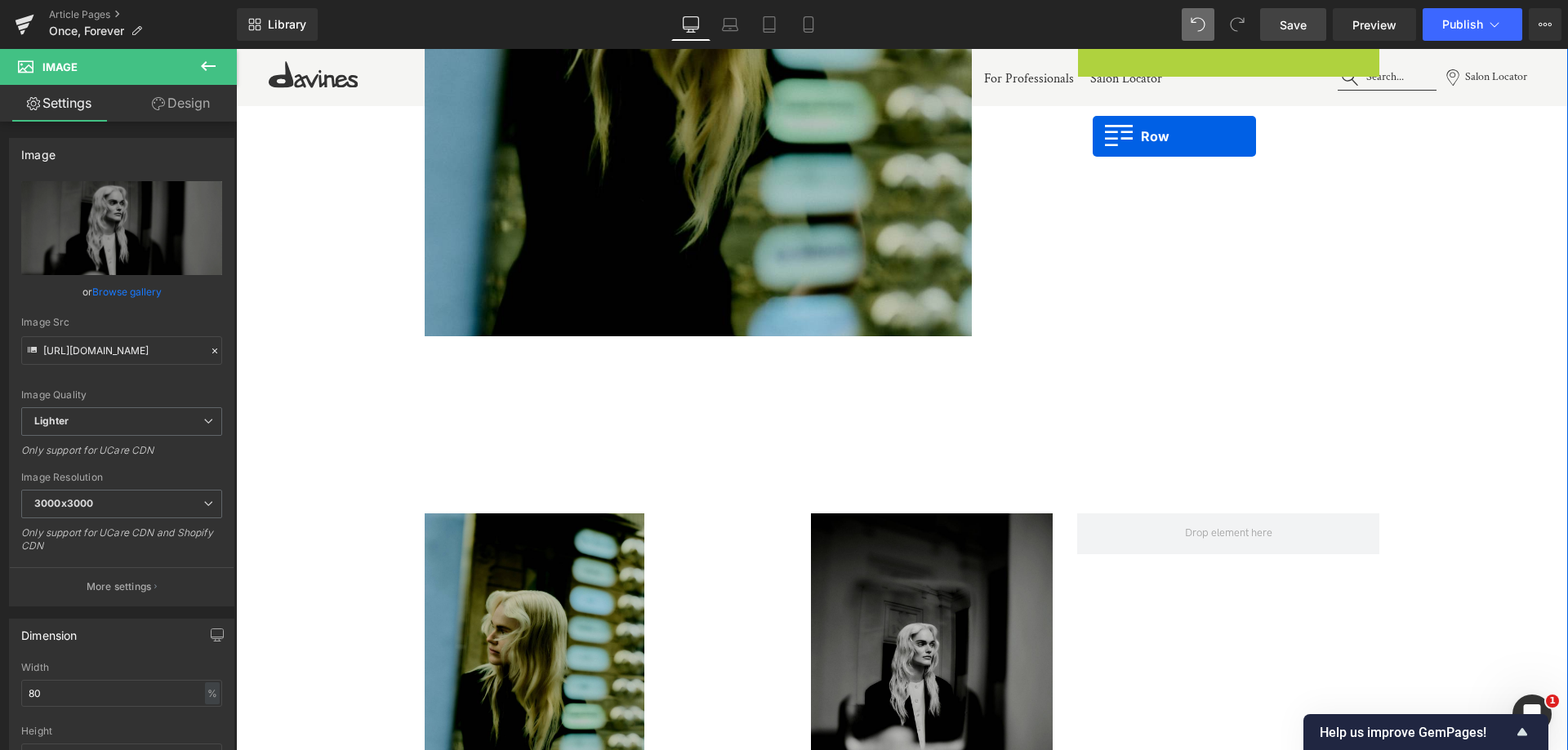
scroll to position [2594, 0]
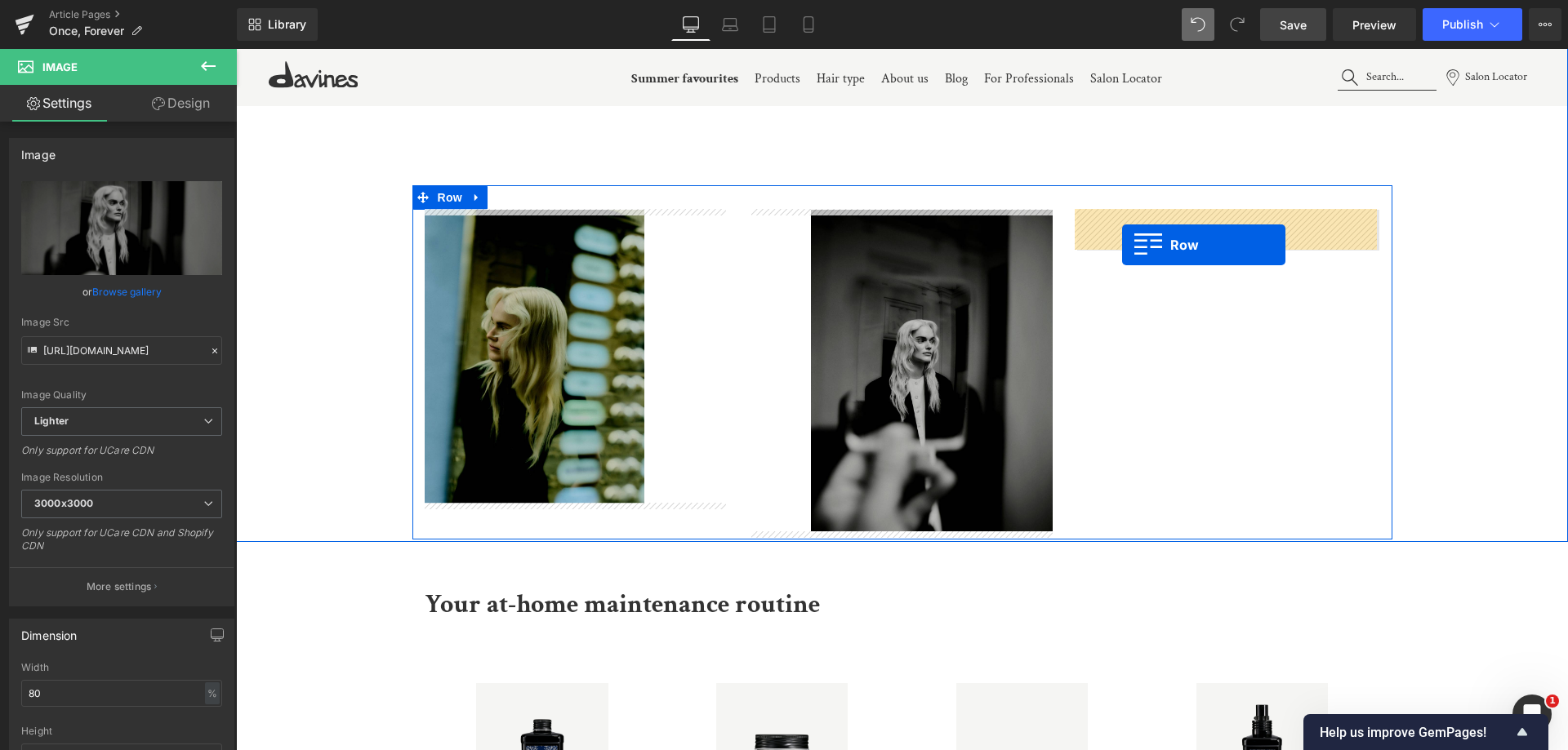
drag, startPoint x: 1089, startPoint y: 136, endPoint x: 1122, endPoint y: 245, distance: 113.9
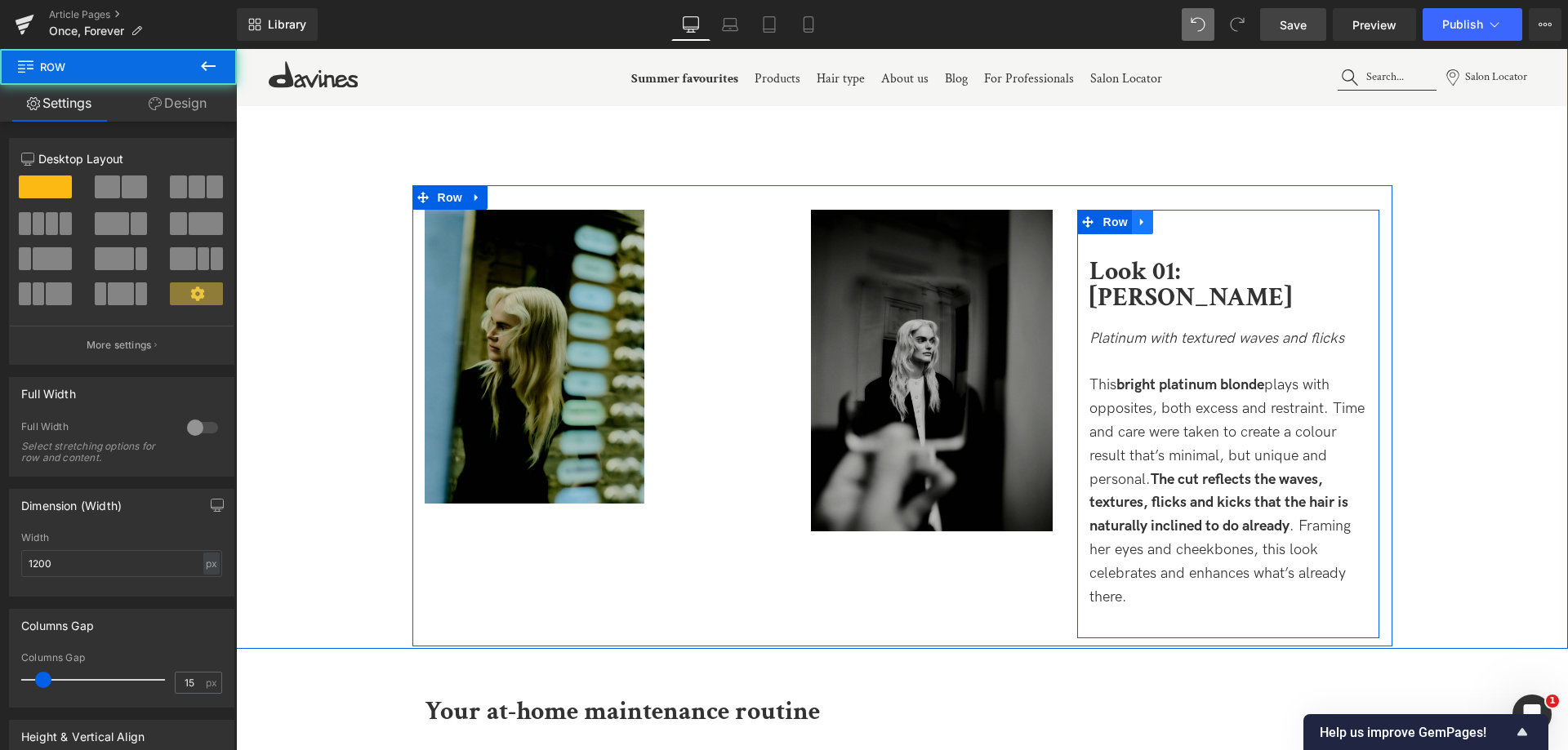
click at [1136, 217] on icon at bounding box center [1142, 221] width 12 height 12
click at [1164, 218] on icon at bounding box center [1164, 221] width 12 height 12
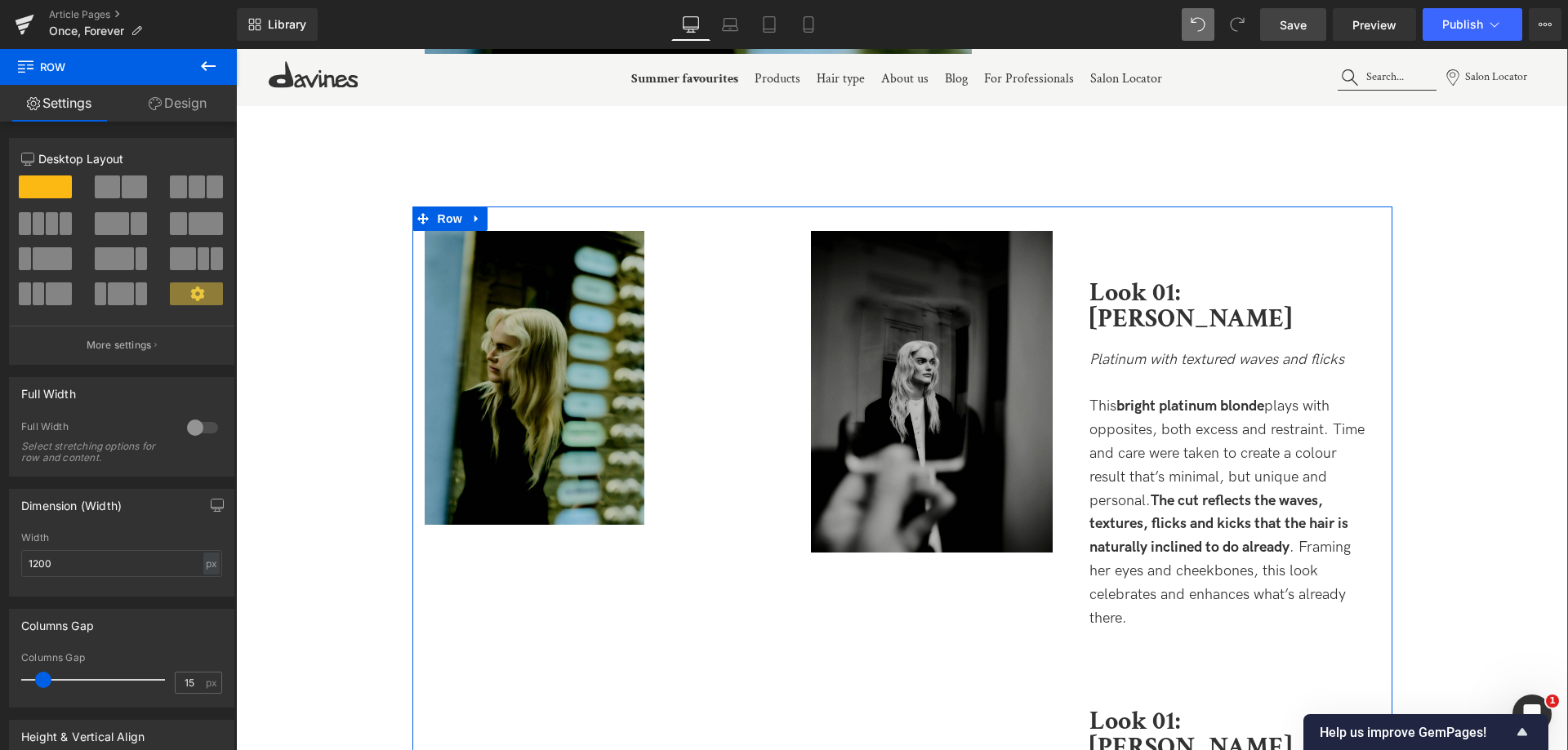
scroll to position [2464, 0]
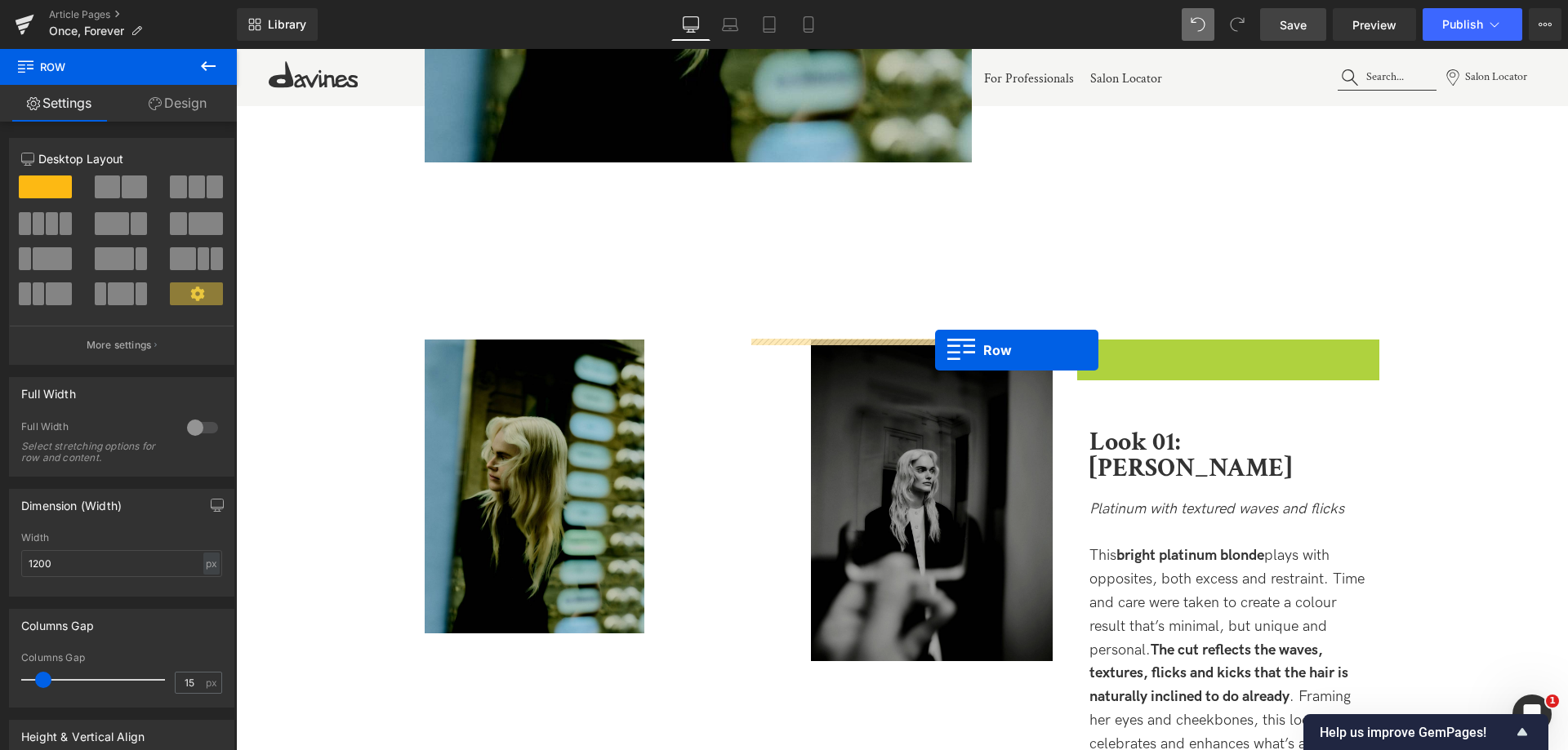
drag, startPoint x: 1091, startPoint y: 349, endPoint x: 935, endPoint y: 350, distance: 156.0
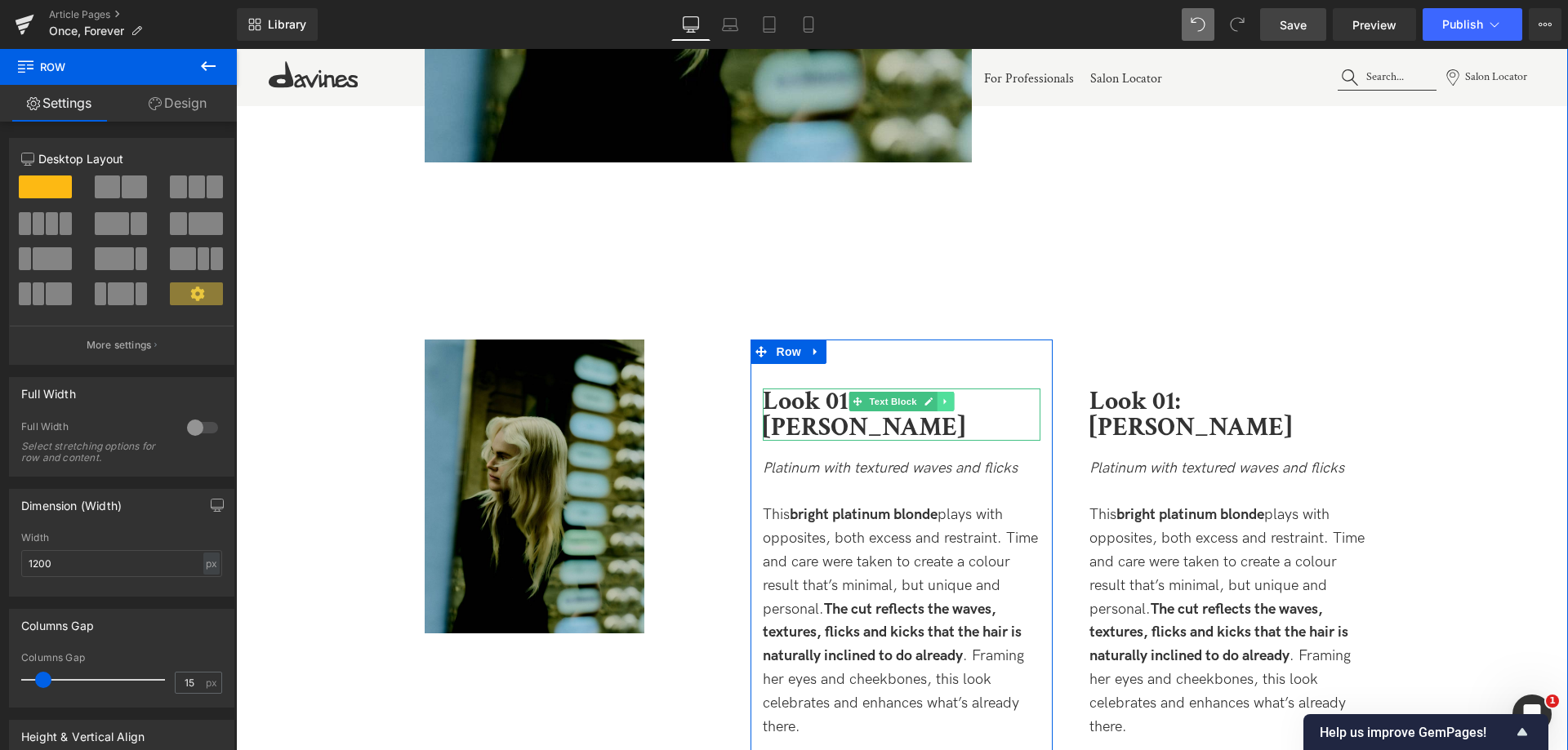
click at [946, 395] on link at bounding box center [946, 402] width 17 height 20
click at [952, 405] on icon at bounding box center [954, 401] width 9 height 9
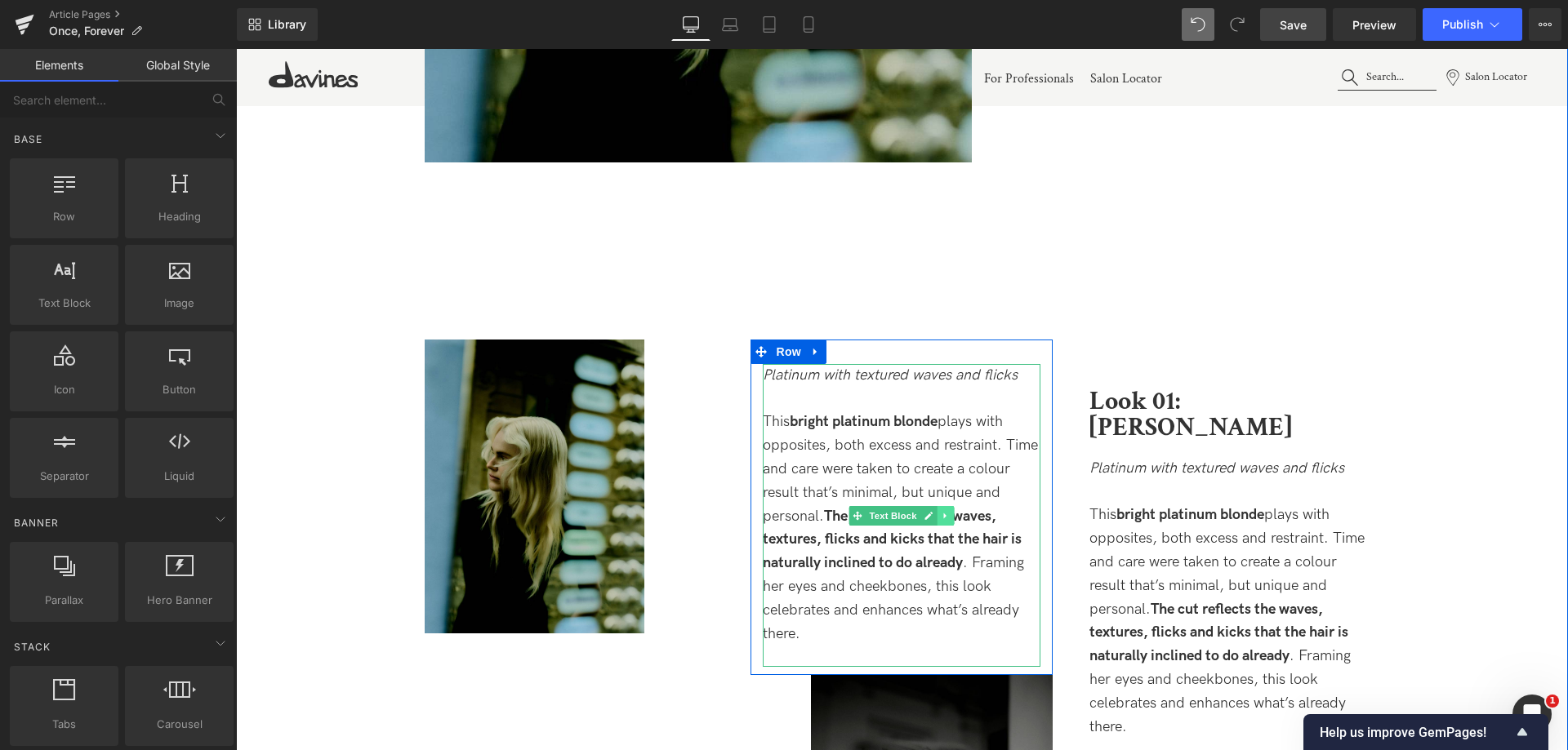
click at [937, 518] on link at bounding box center [946, 516] width 17 height 20
click at [950, 516] on icon at bounding box center [954, 515] width 9 height 9
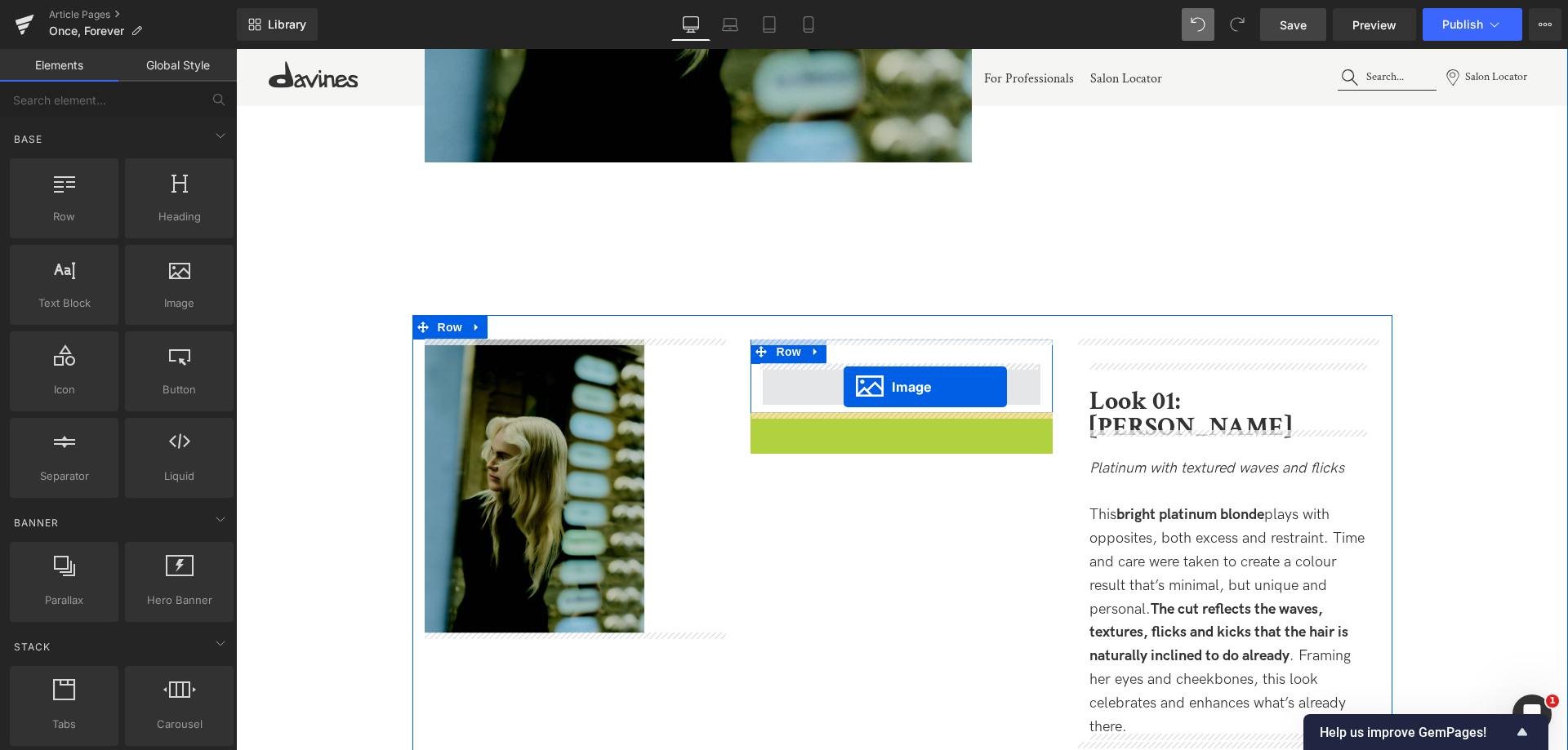
drag, startPoint x: 904, startPoint y: 572, endPoint x: 843, endPoint y: 387, distance: 194.8
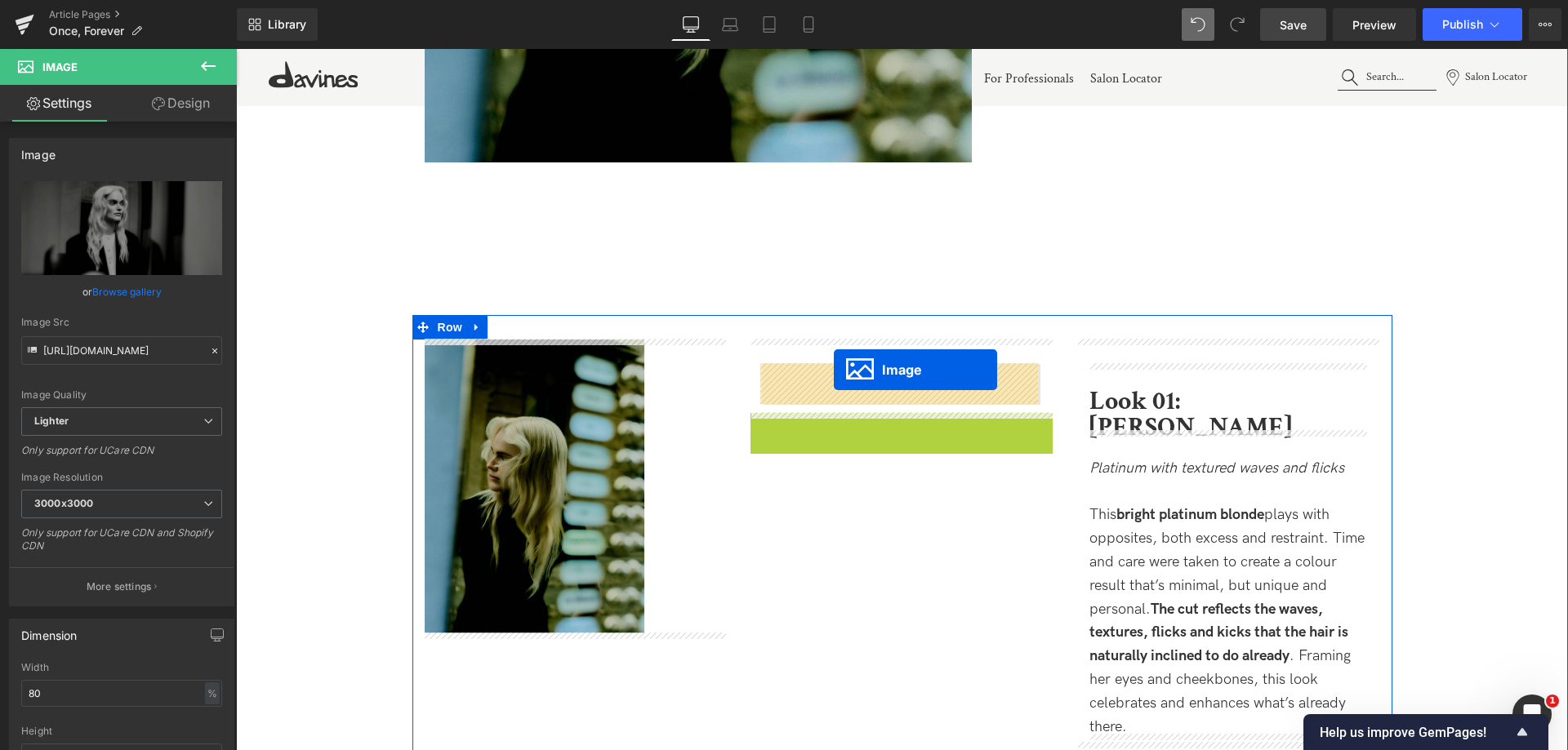
drag, startPoint x: 904, startPoint y: 570, endPoint x: 834, endPoint y: 370, distance: 211.9
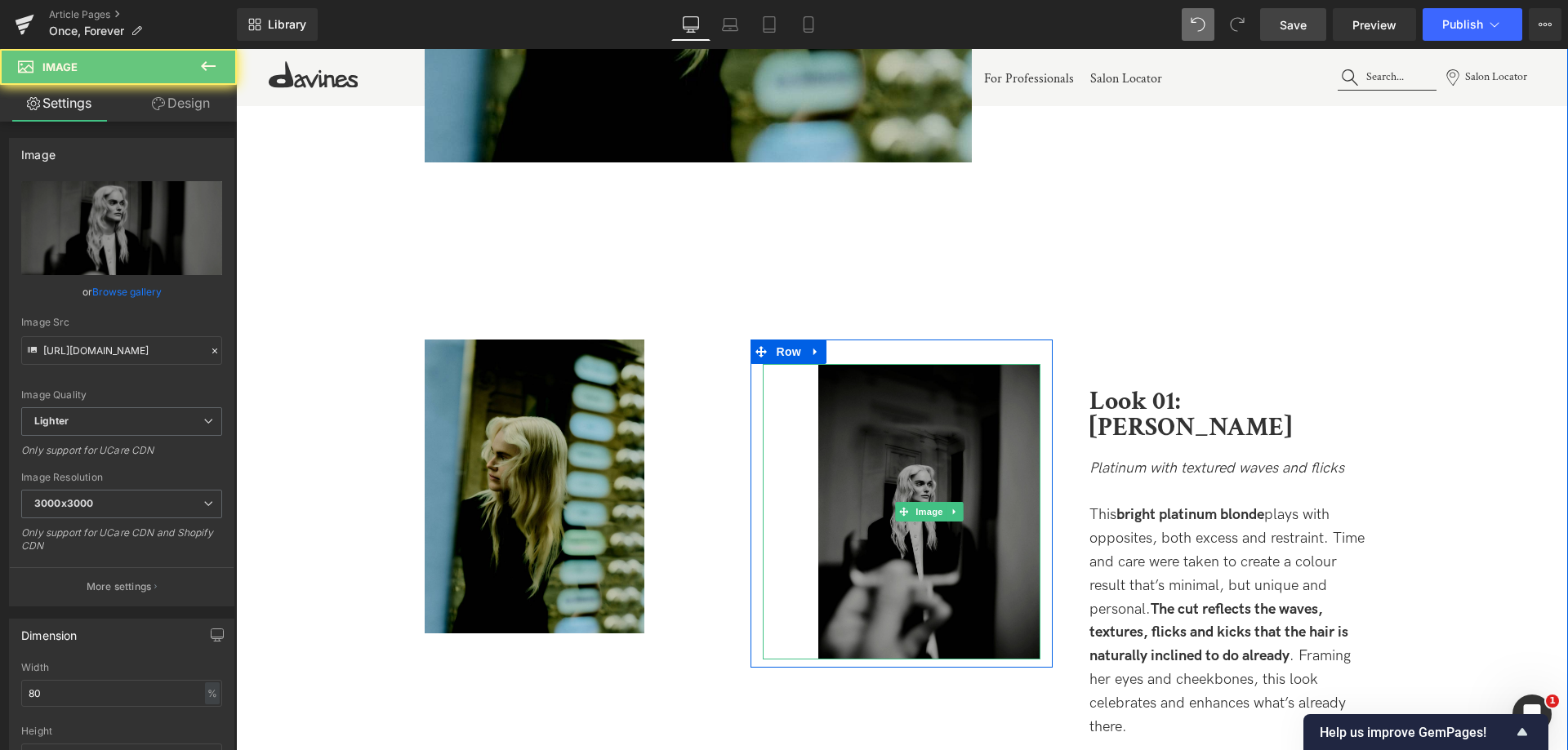
click at [838, 408] on img at bounding box center [928, 512] width 222 height 296
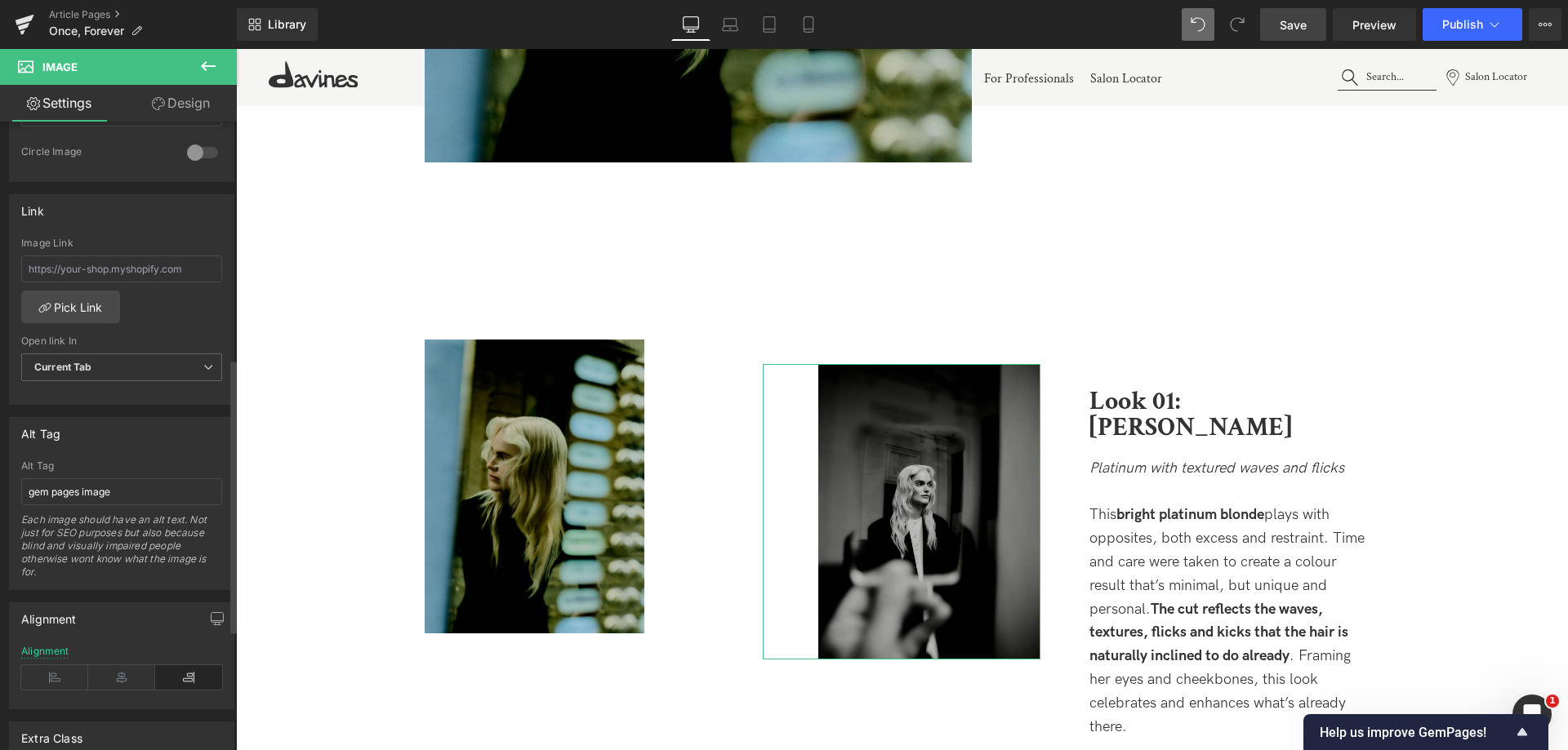
scroll to position [653, 0]
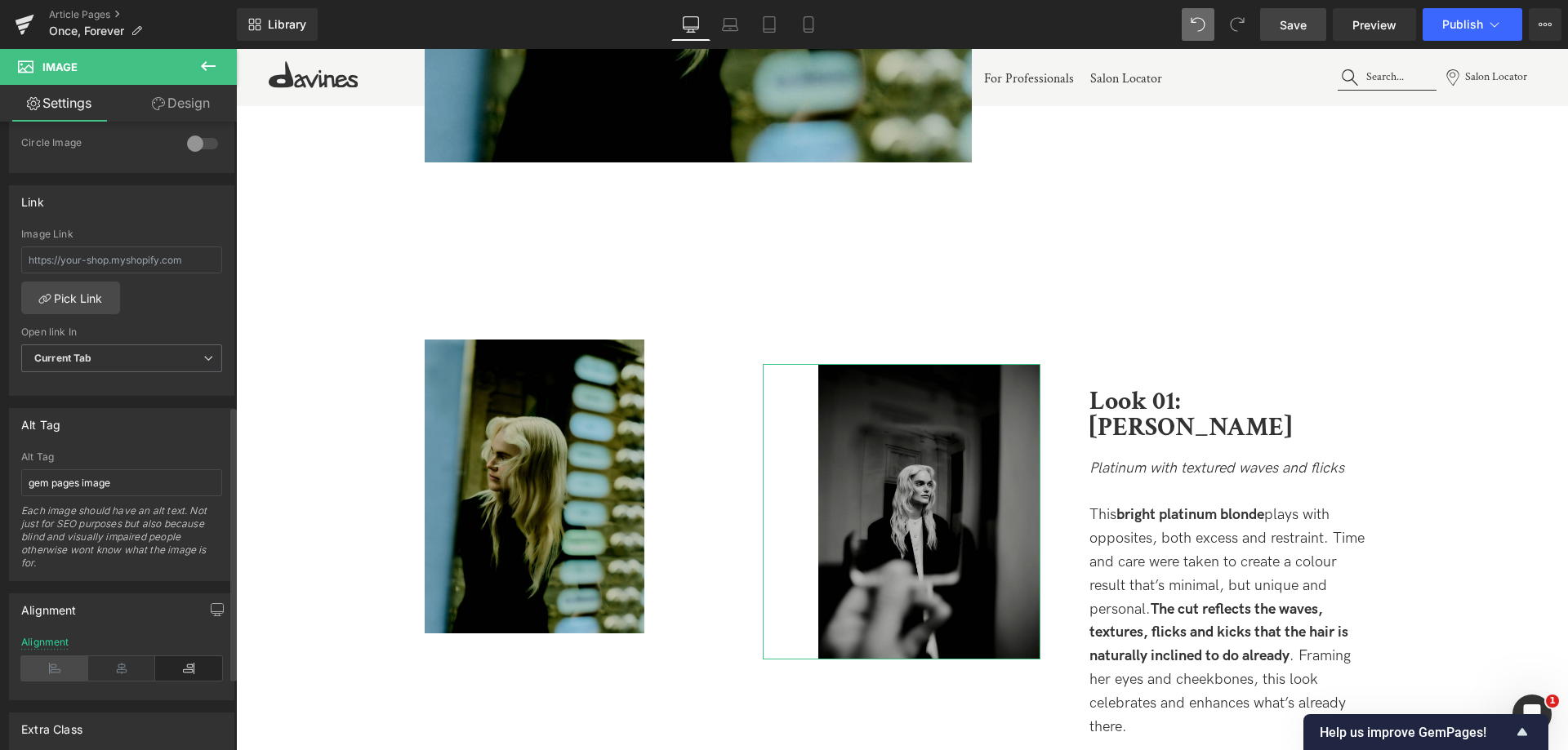
click at [54, 663] on icon at bounding box center [54, 669] width 67 height 25
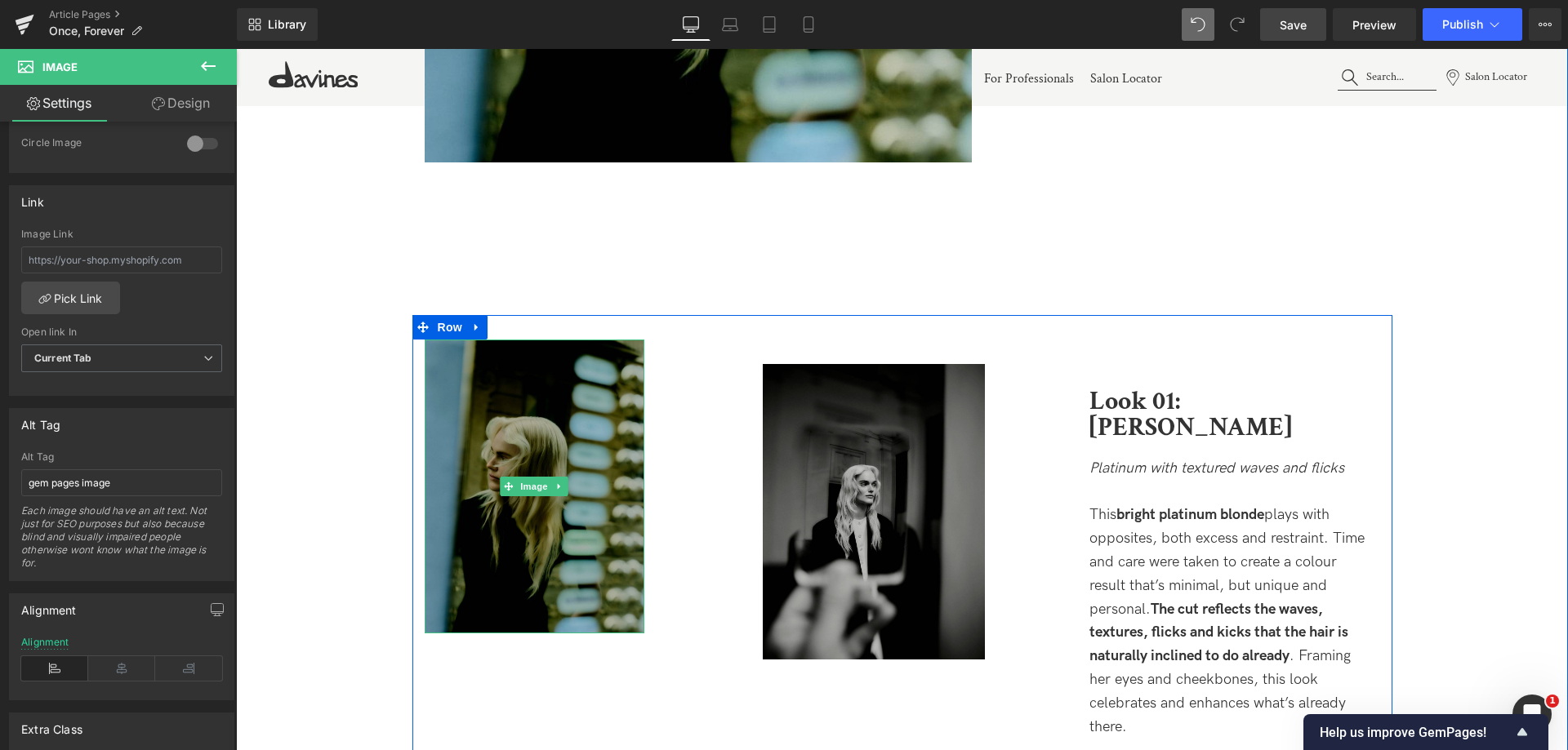
click at [576, 464] on img at bounding box center [535, 487] width 220 height 294
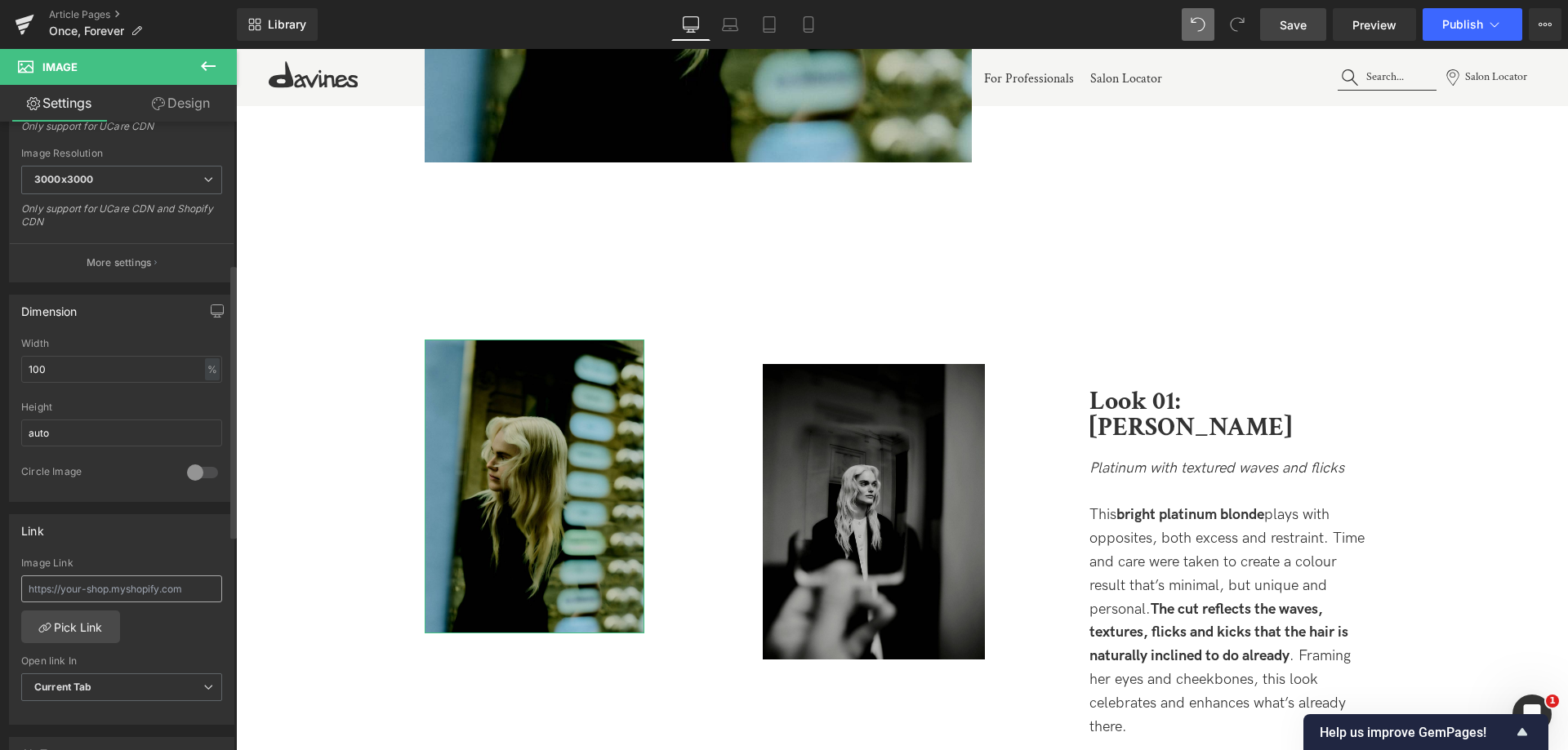
scroll to position [327, 0]
click at [68, 368] on input "100" at bounding box center [121, 366] width 201 height 27
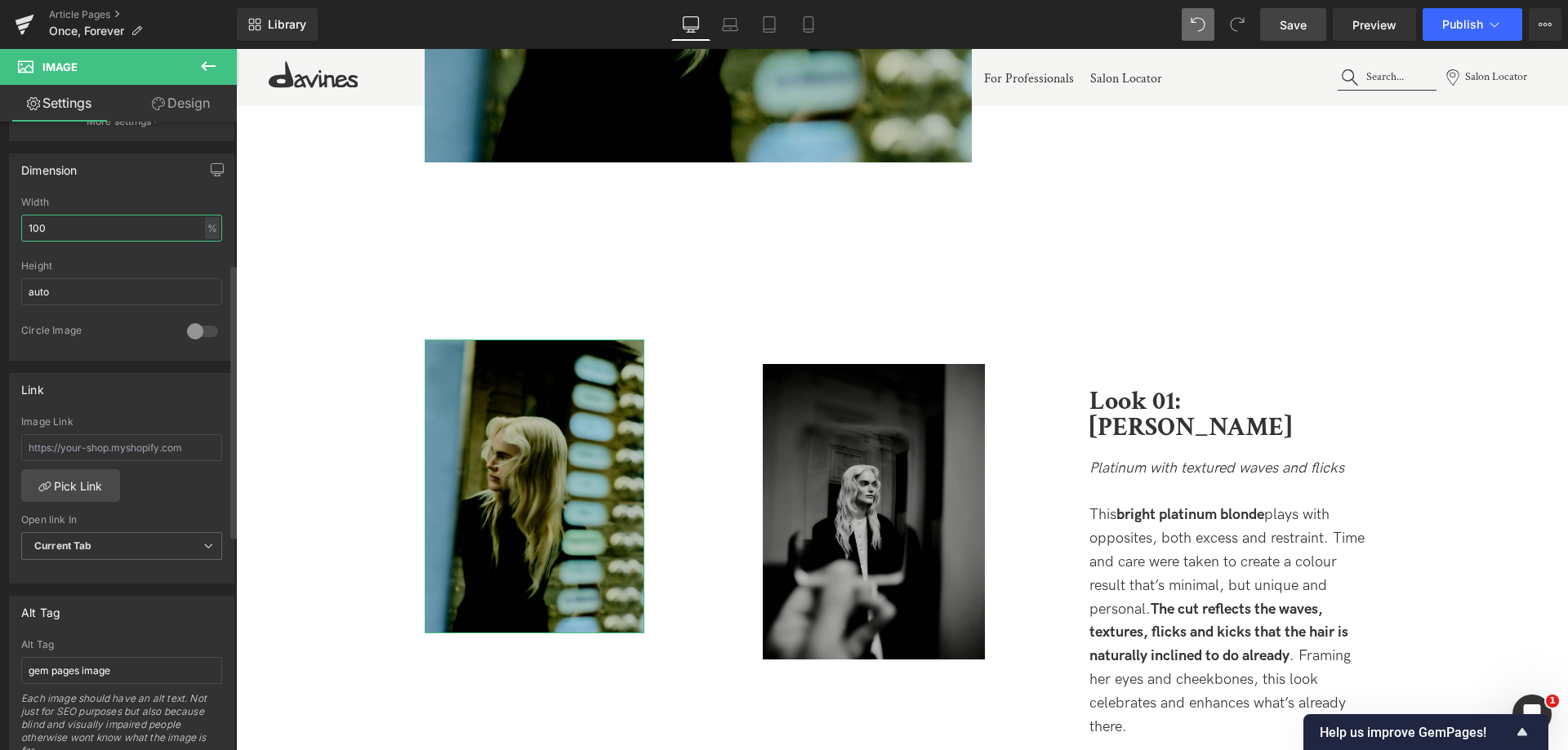
scroll to position [653, 0]
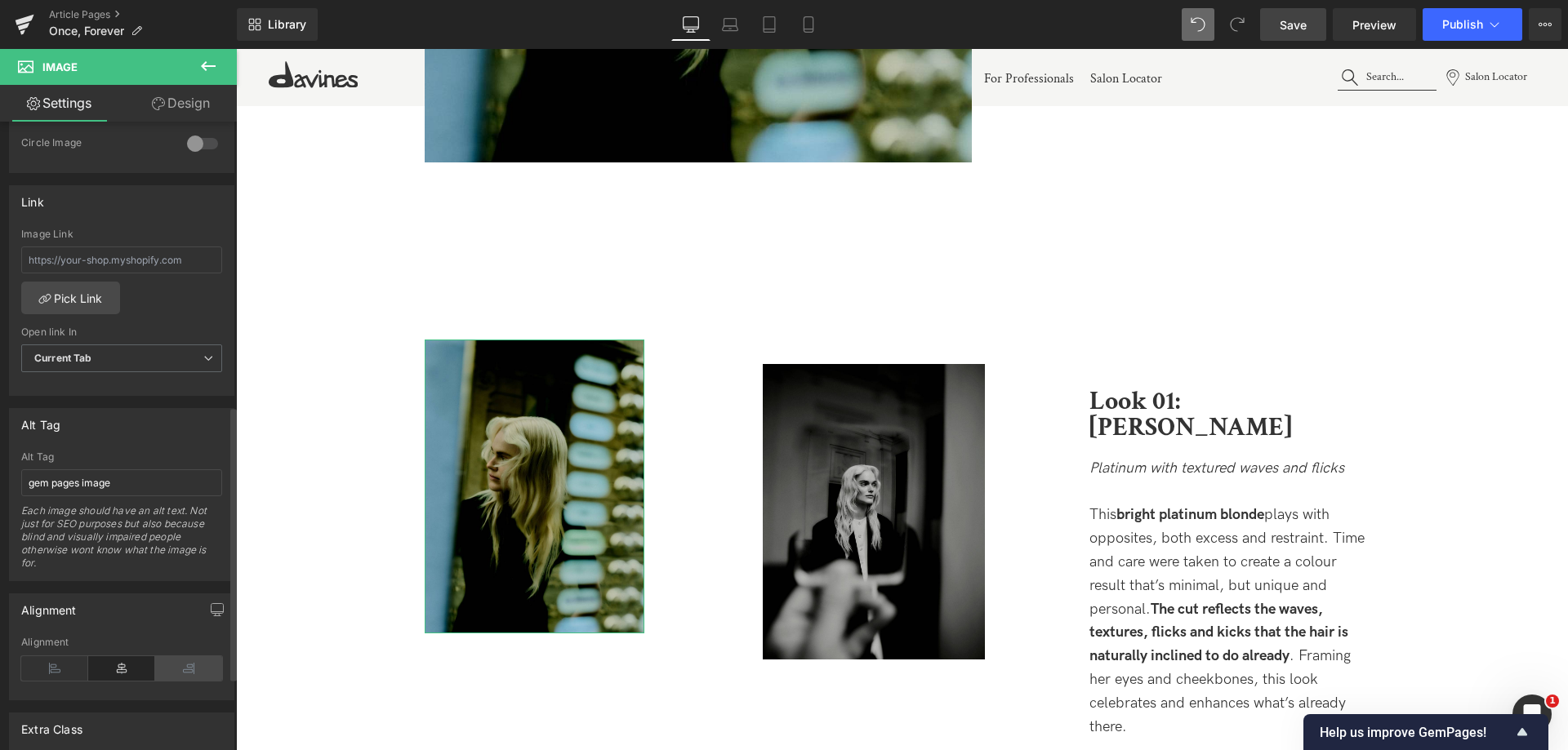
click at [169, 663] on icon at bounding box center [188, 669] width 67 height 25
click at [111, 671] on icon at bounding box center [121, 669] width 67 height 25
click at [34, 660] on icon at bounding box center [54, 669] width 67 height 25
click at [125, 663] on icon at bounding box center [121, 669] width 67 height 25
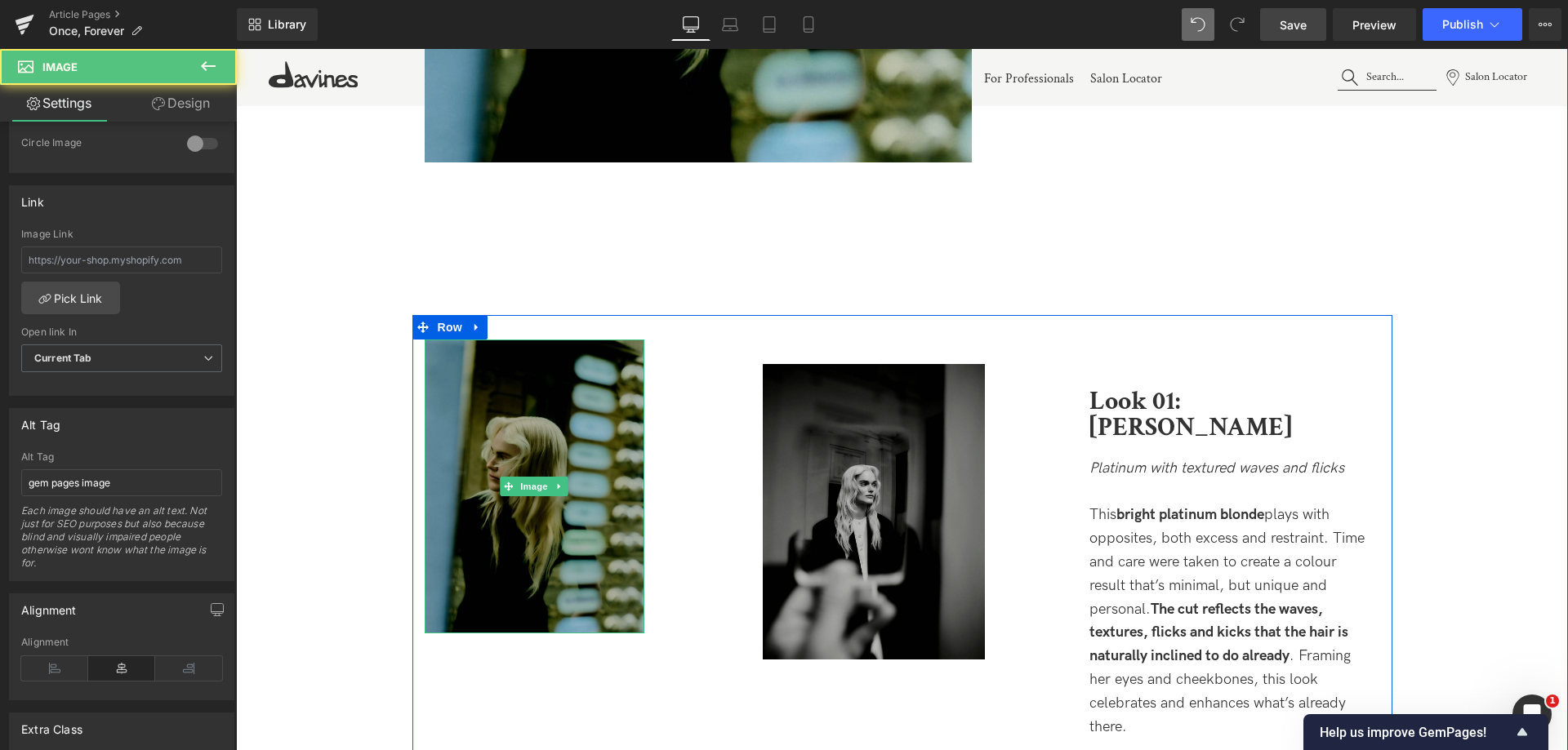
click at [523, 446] on img at bounding box center [535, 487] width 220 height 294
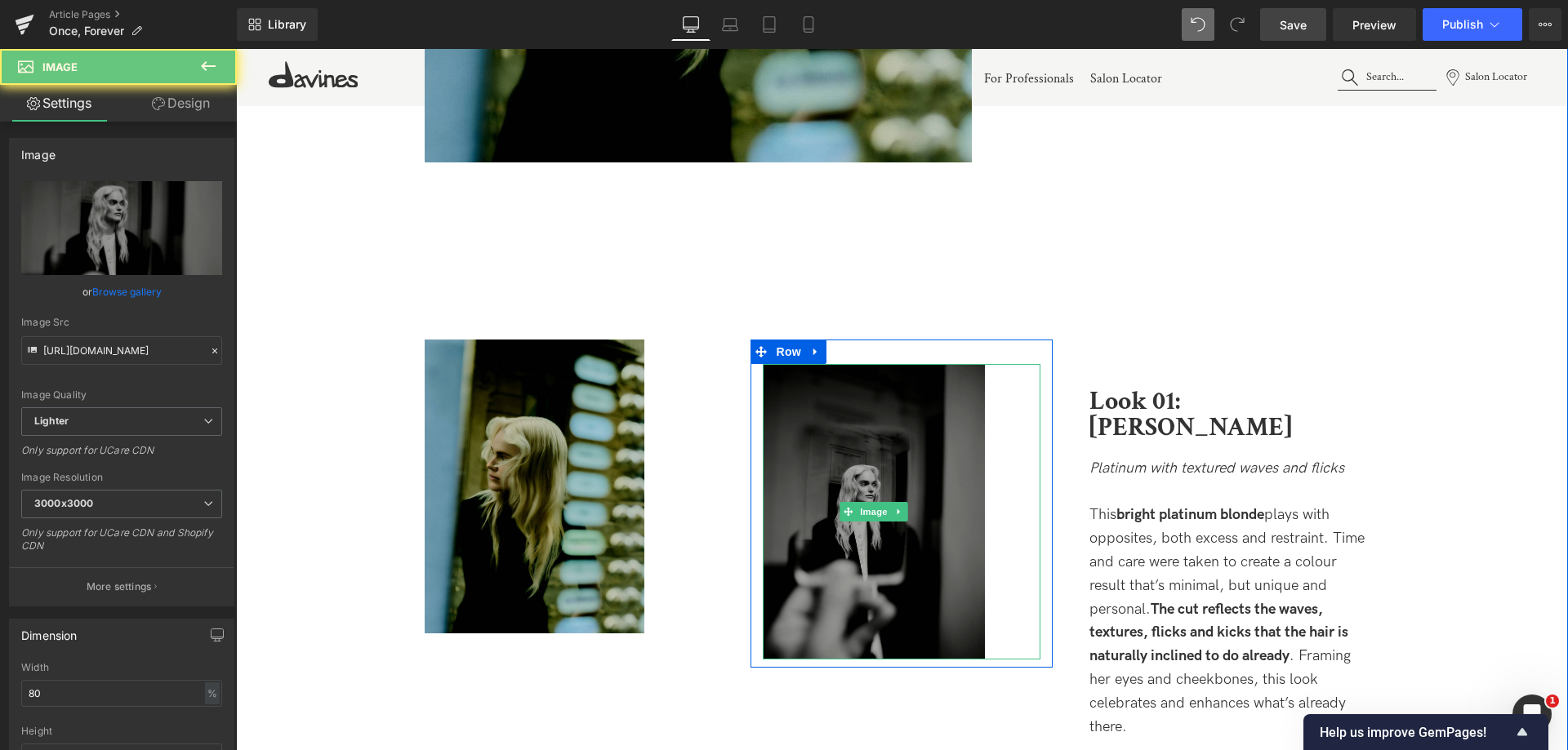
click at [832, 433] on img at bounding box center [873, 512] width 222 height 296
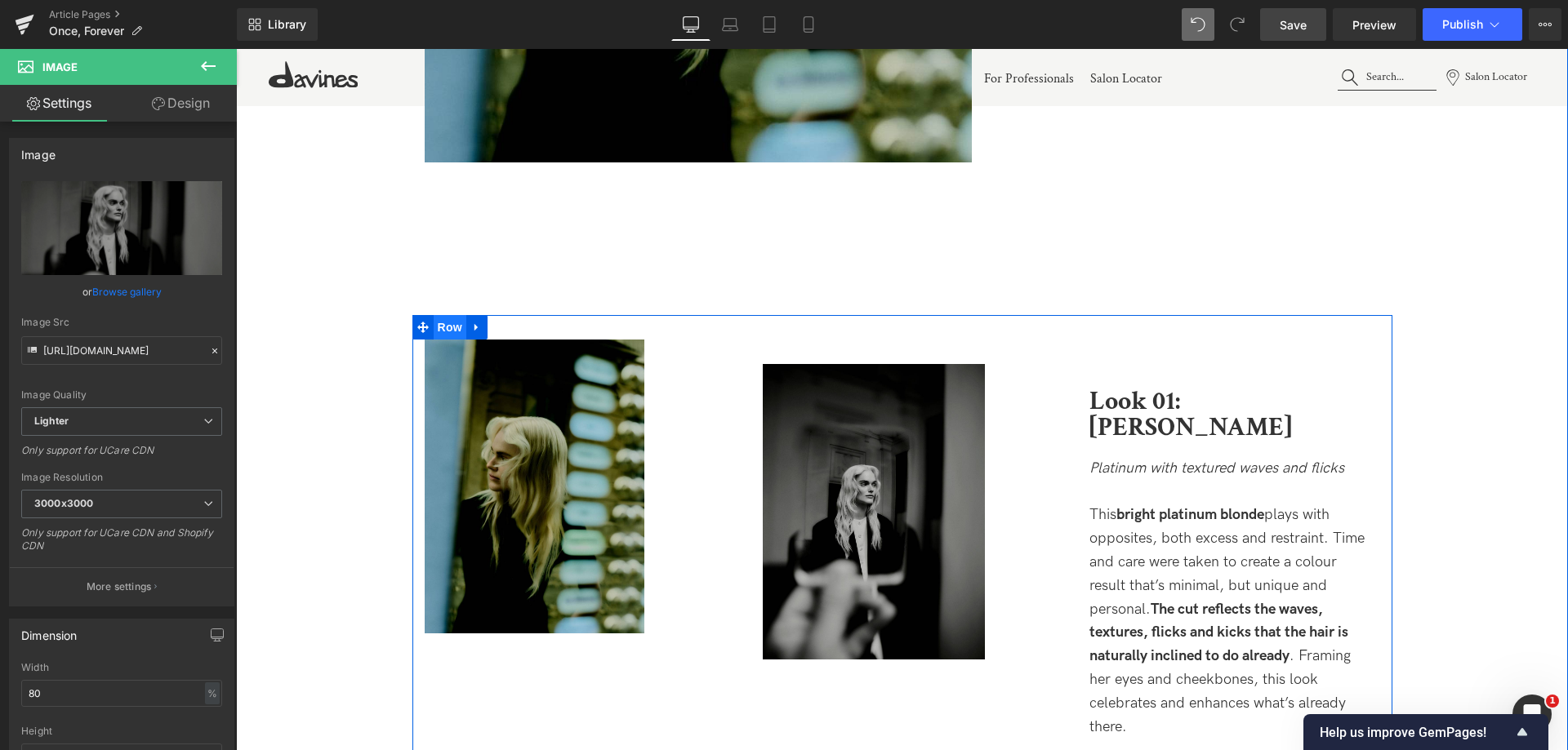
click at [439, 318] on span "Row" at bounding box center [450, 328] width 33 height 25
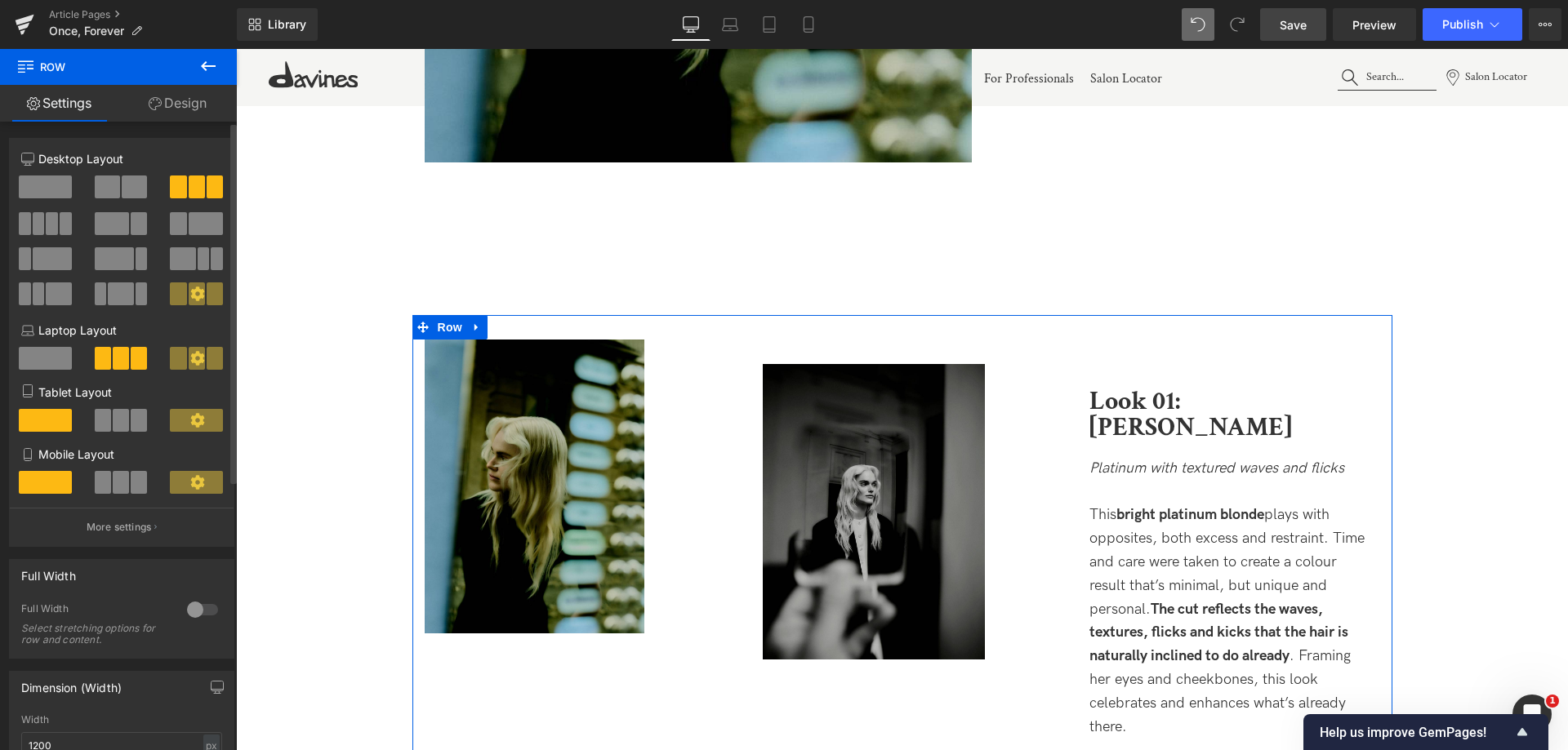
click at [210, 262] on span at bounding box center [216, 259] width 12 height 23
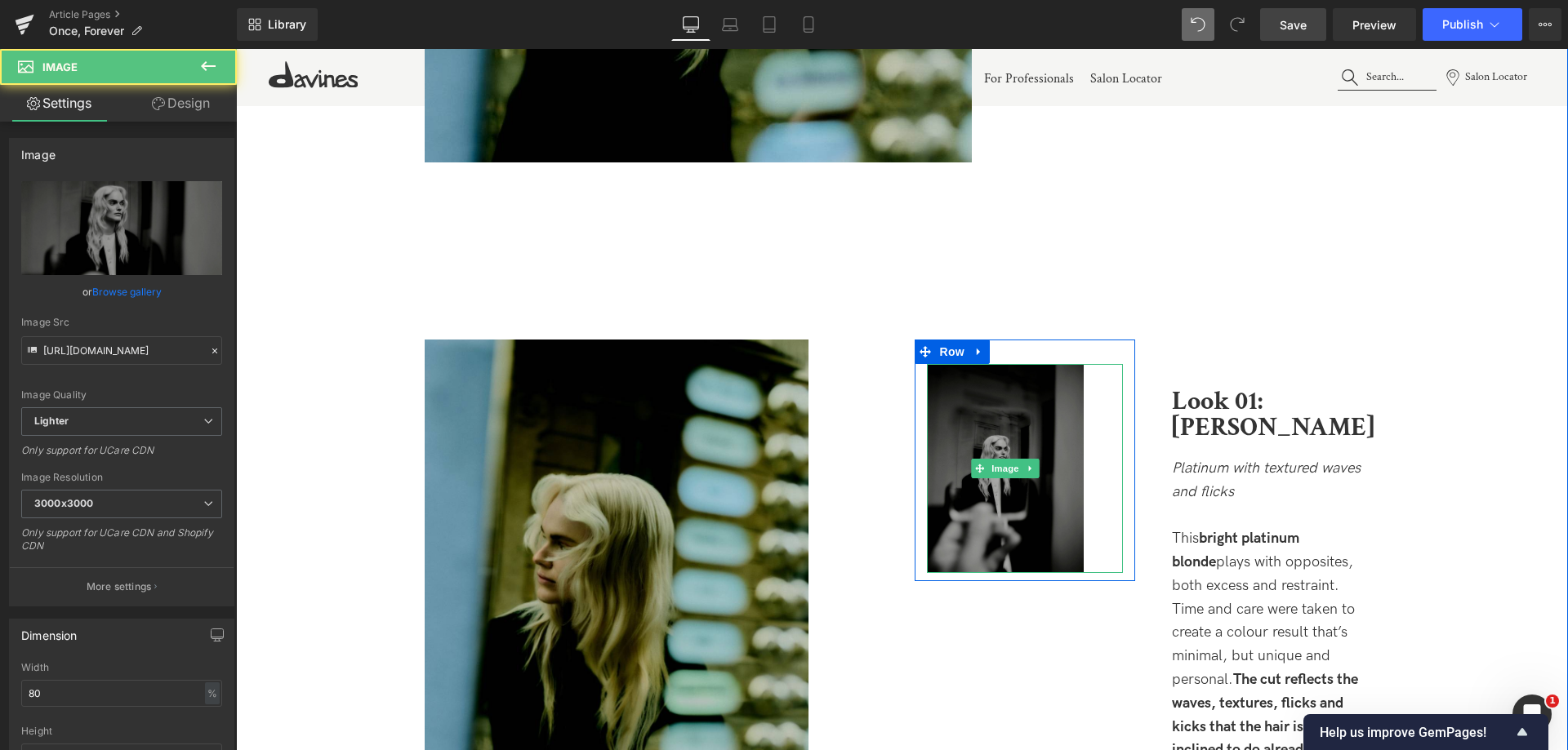
click at [991, 405] on img at bounding box center [1005, 468] width 157 height 209
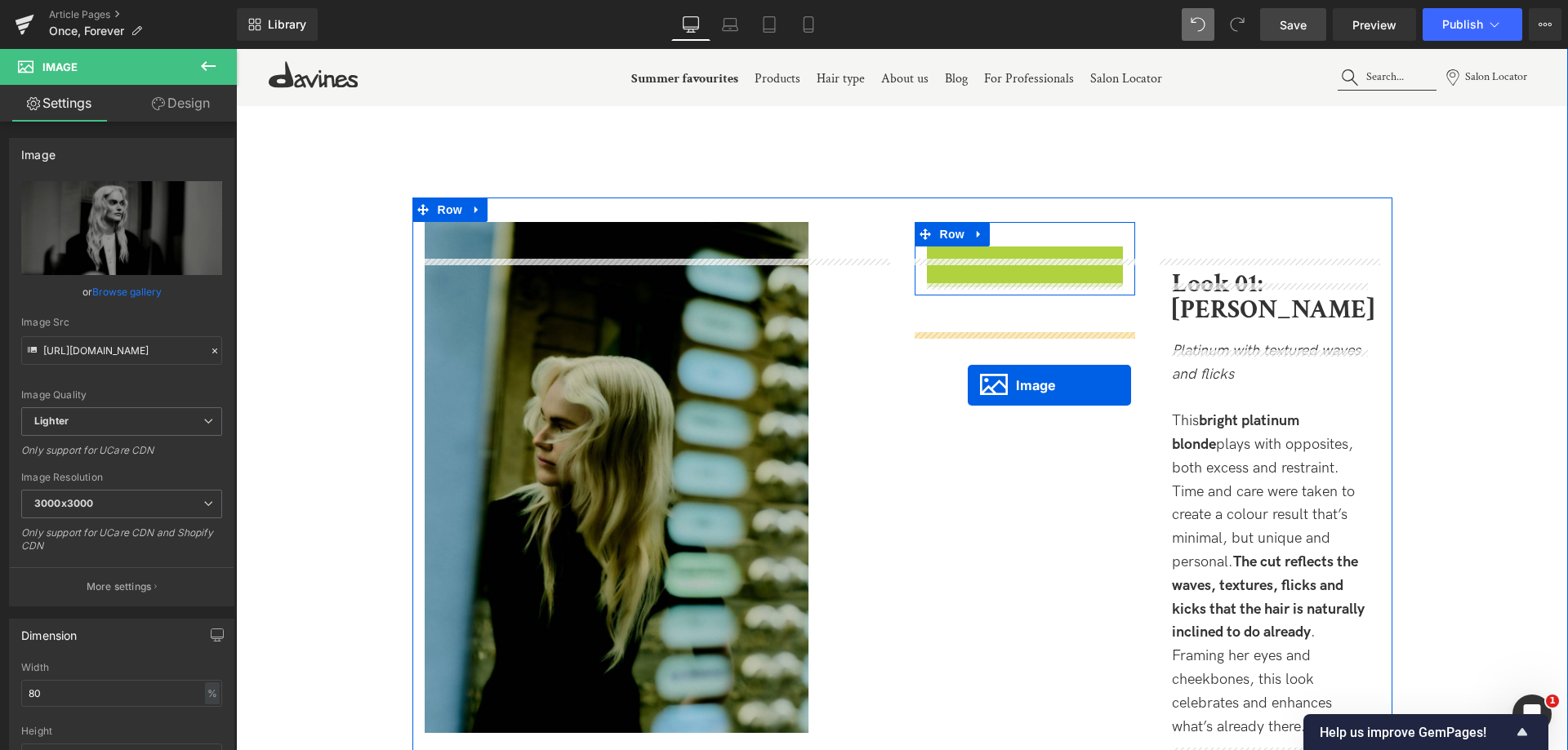
scroll to position [2627, 0]
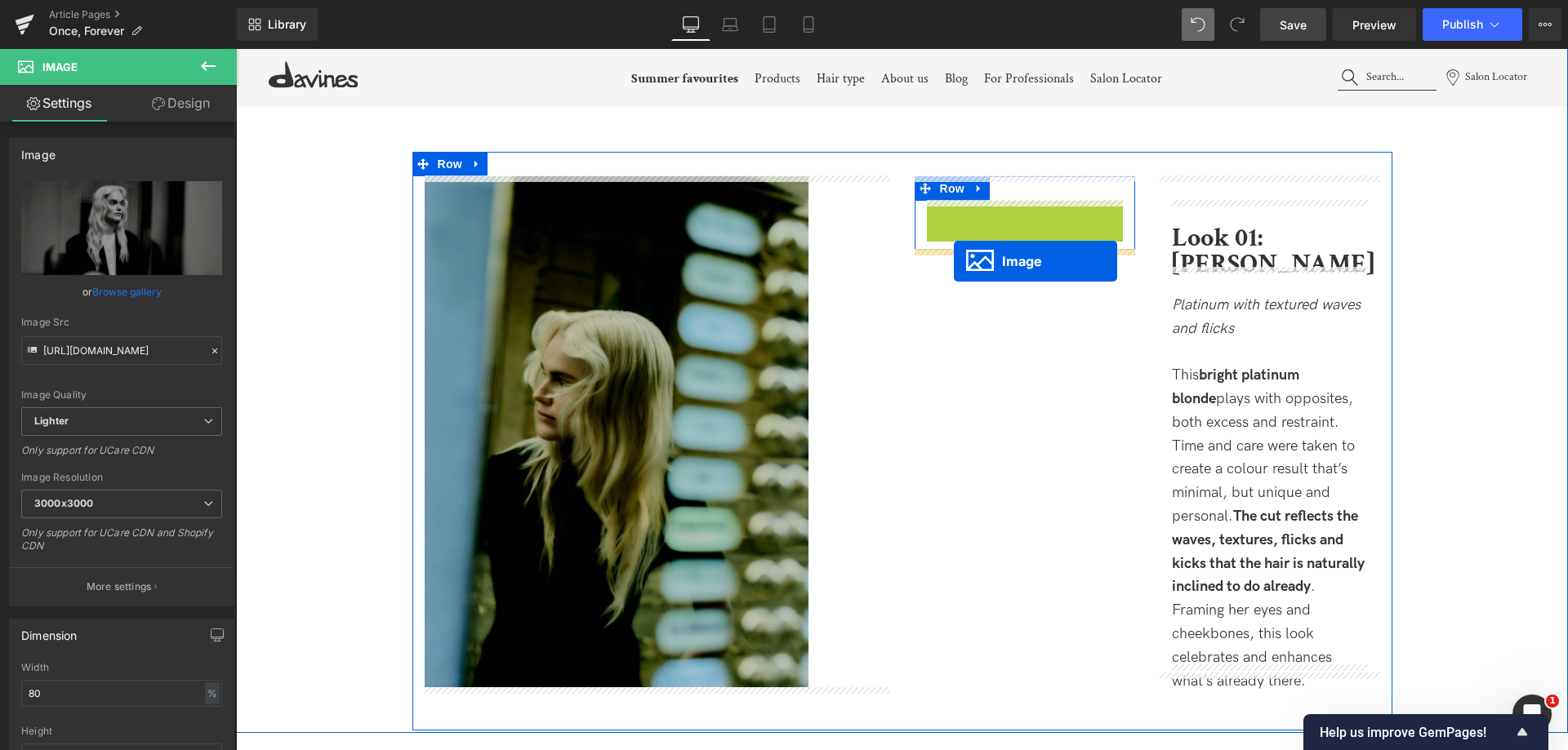
drag, startPoint x: 974, startPoint y: 461, endPoint x: 954, endPoint y: 262, distance: 200.0
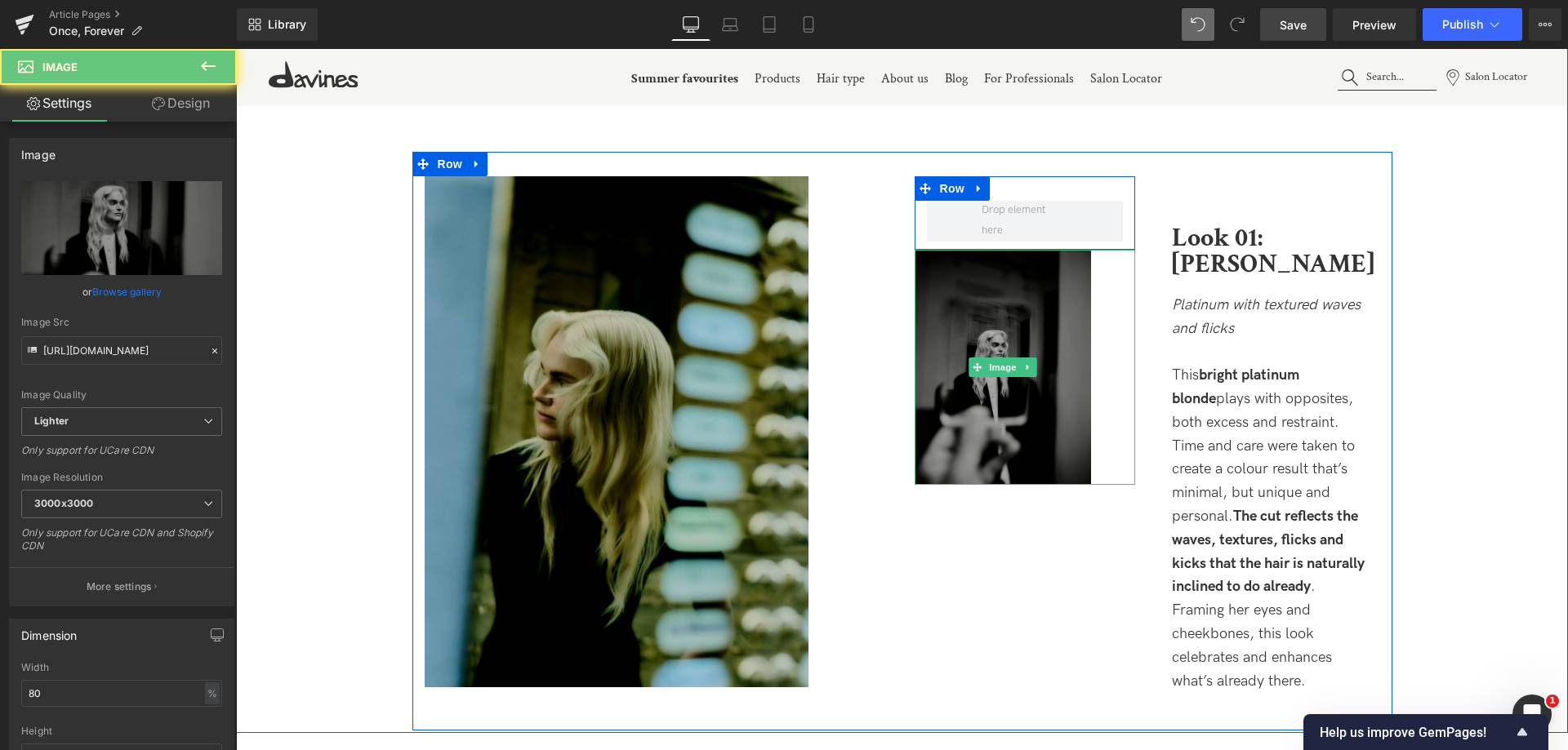
click at [969, 297] on img at bounding box center [1003, 367] width 177 height 235
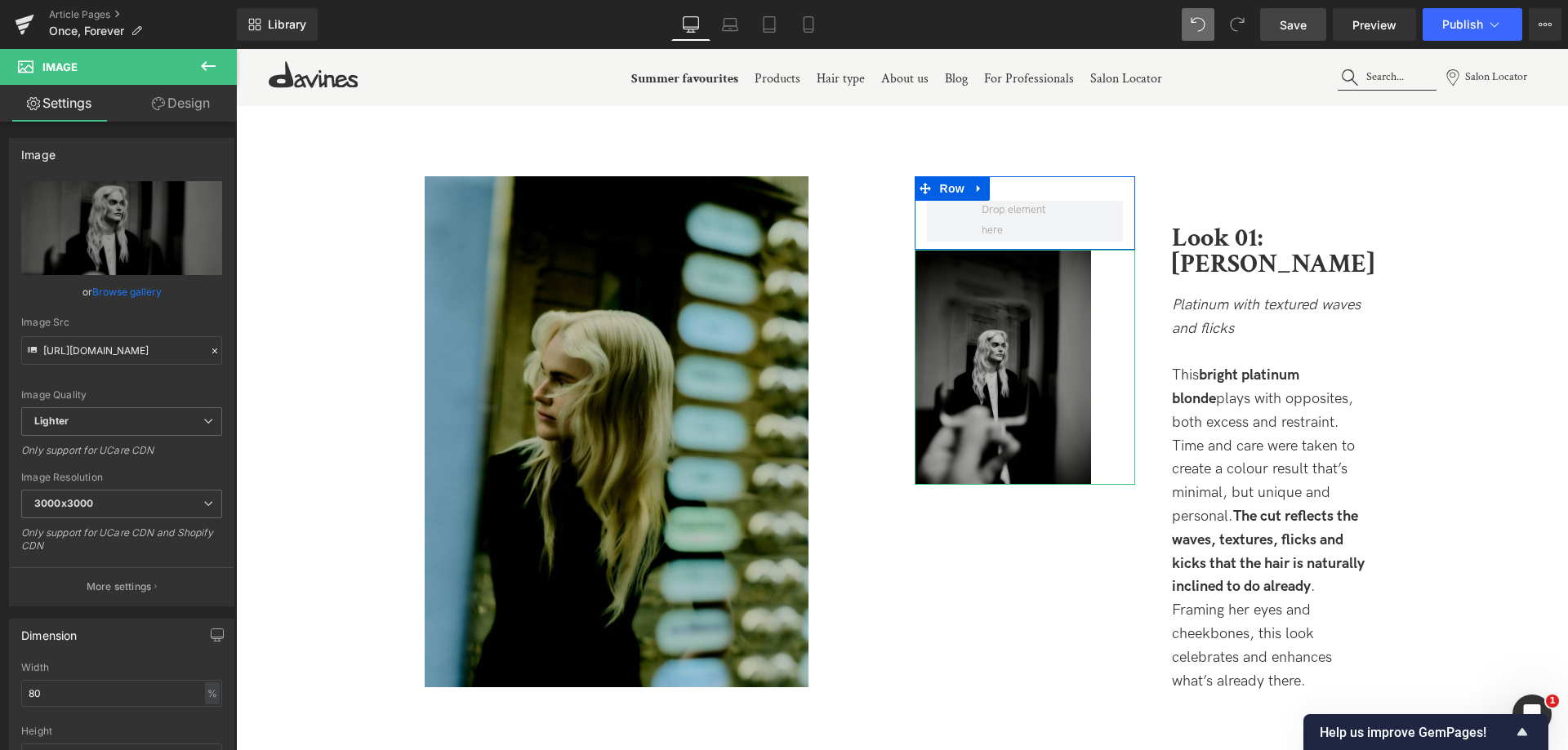
click at [173, 115] on link "Design" at bounding box center [180, 103] width 118 height 37
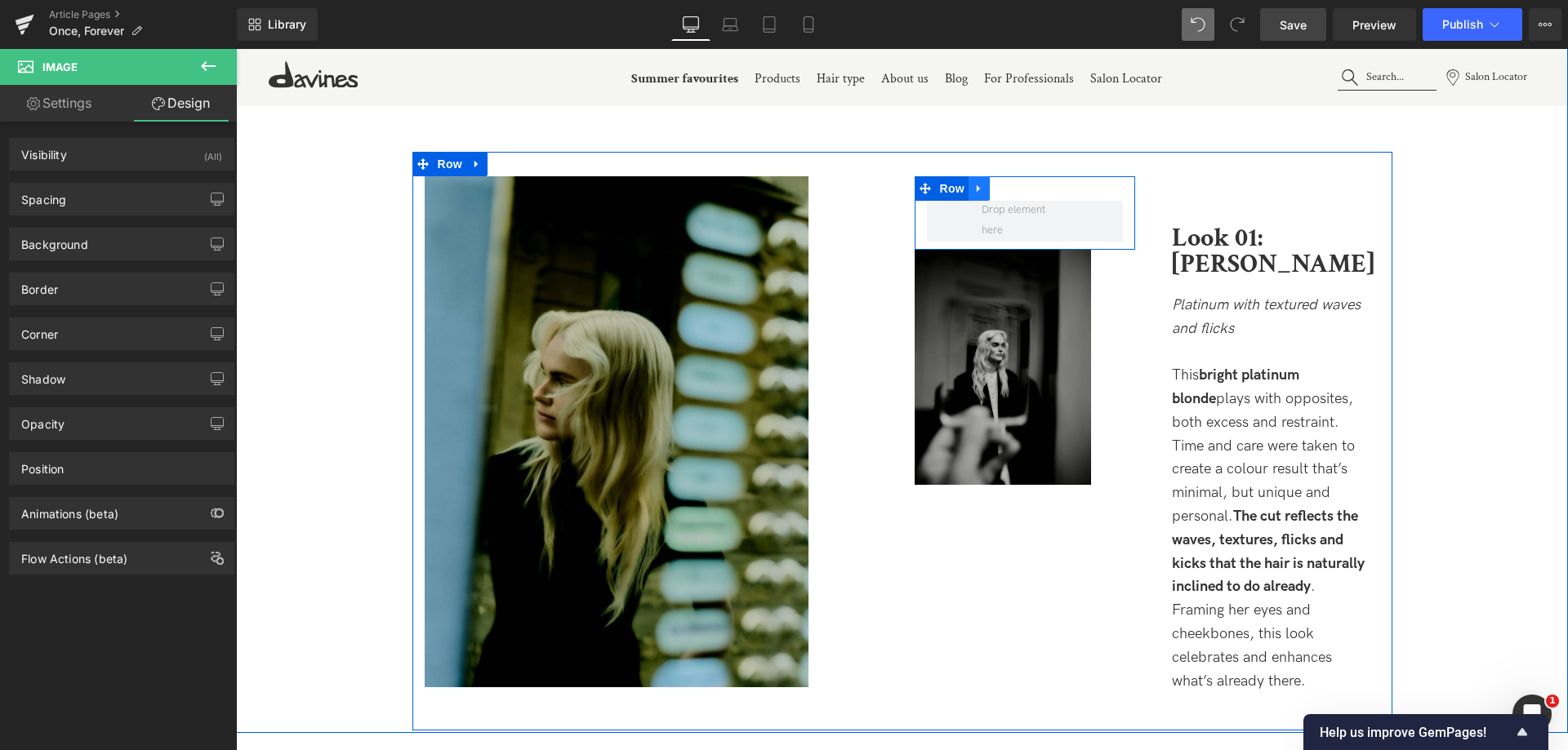
click at [980, 183] on icon at bounding box center [979, 188] width 12 height 12
click at [1016, 191] on icon at bounding box center [1022, 188] width 12 height 12
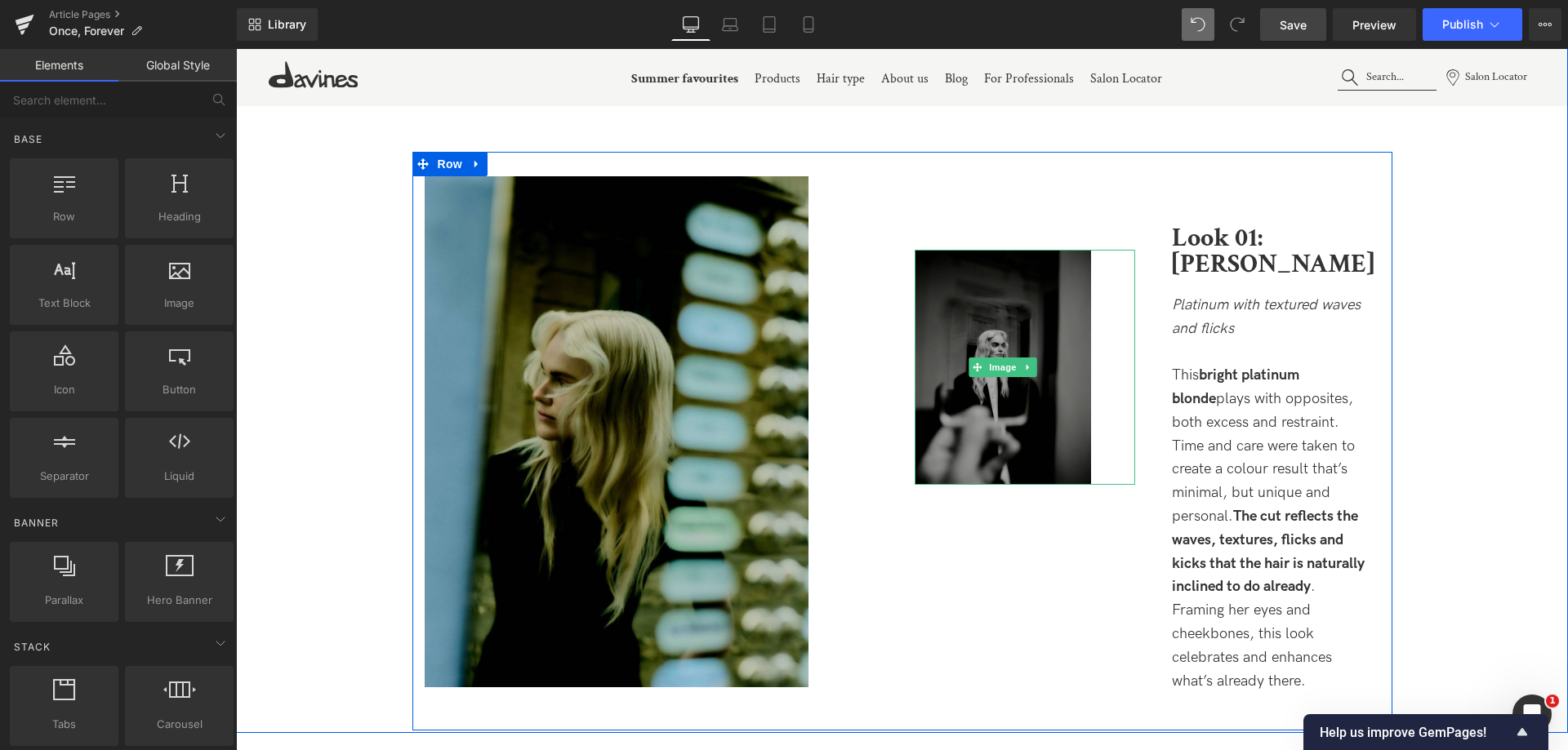
click at [966, 386] on img at bounding box center [1003, 367] width 177 height 235
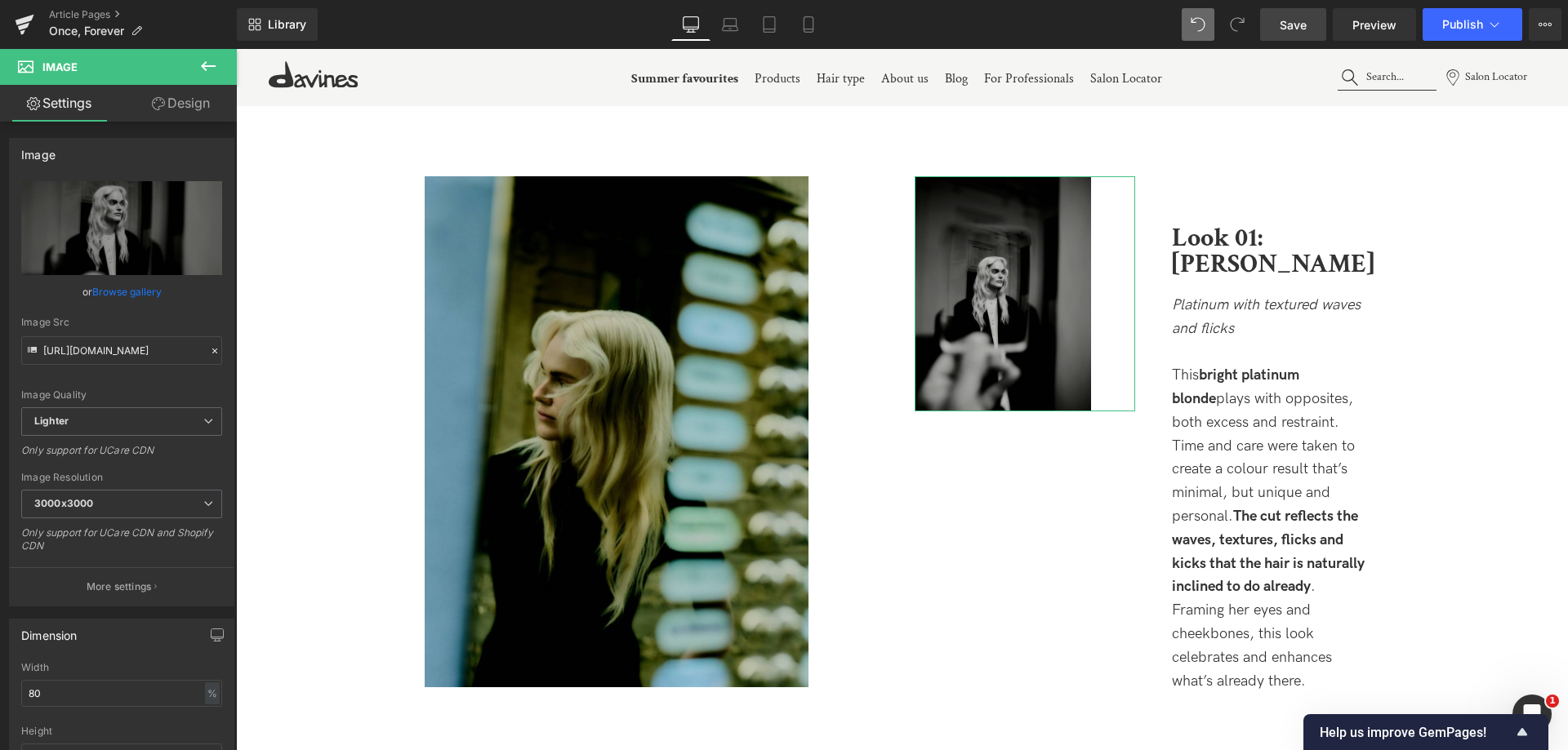
click at [172, 95] on link "Design" at bounding box center [180, 103] width 118 height 37
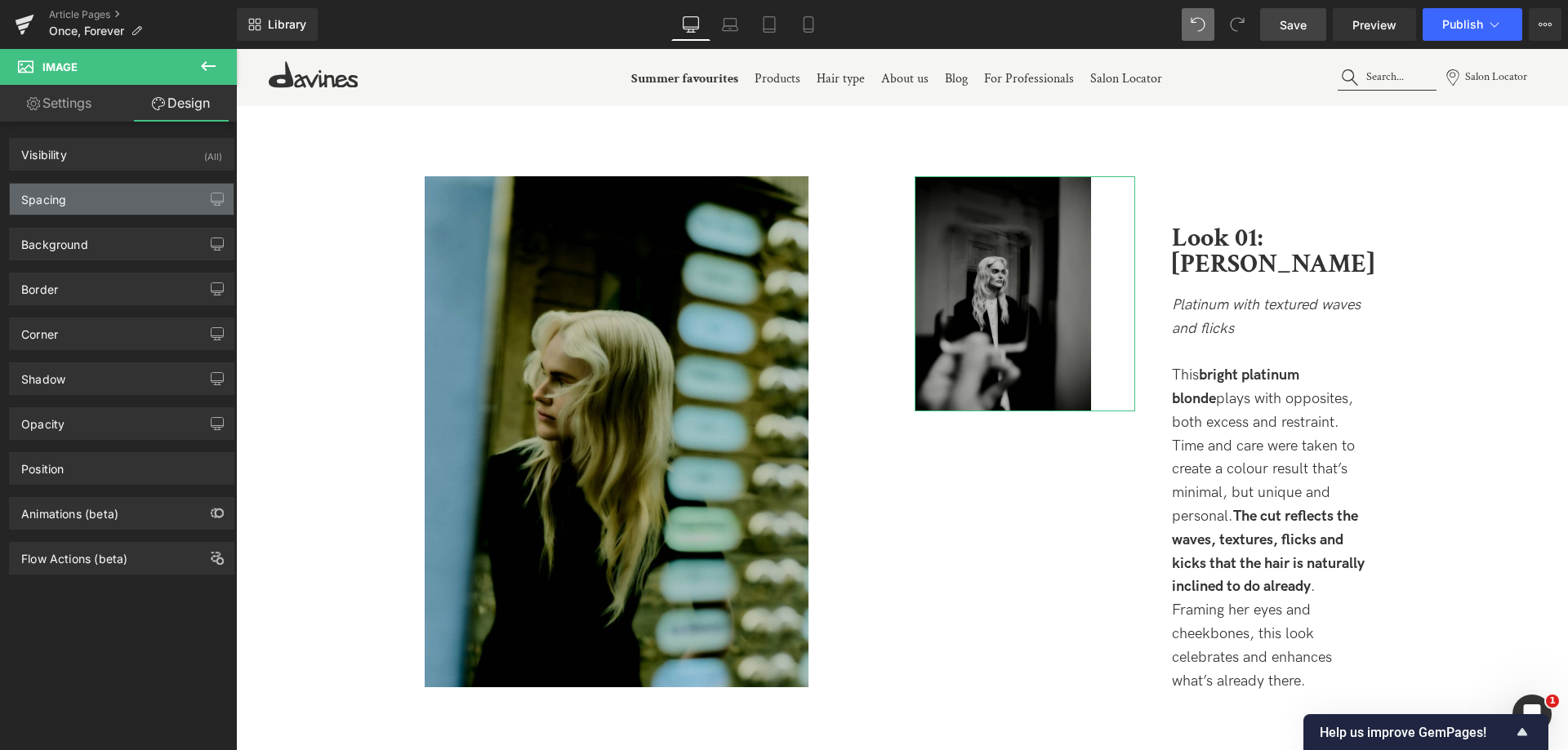
click at [115, 211] on div "Spacing" at bounding box center [121, 200] width 224 height 31
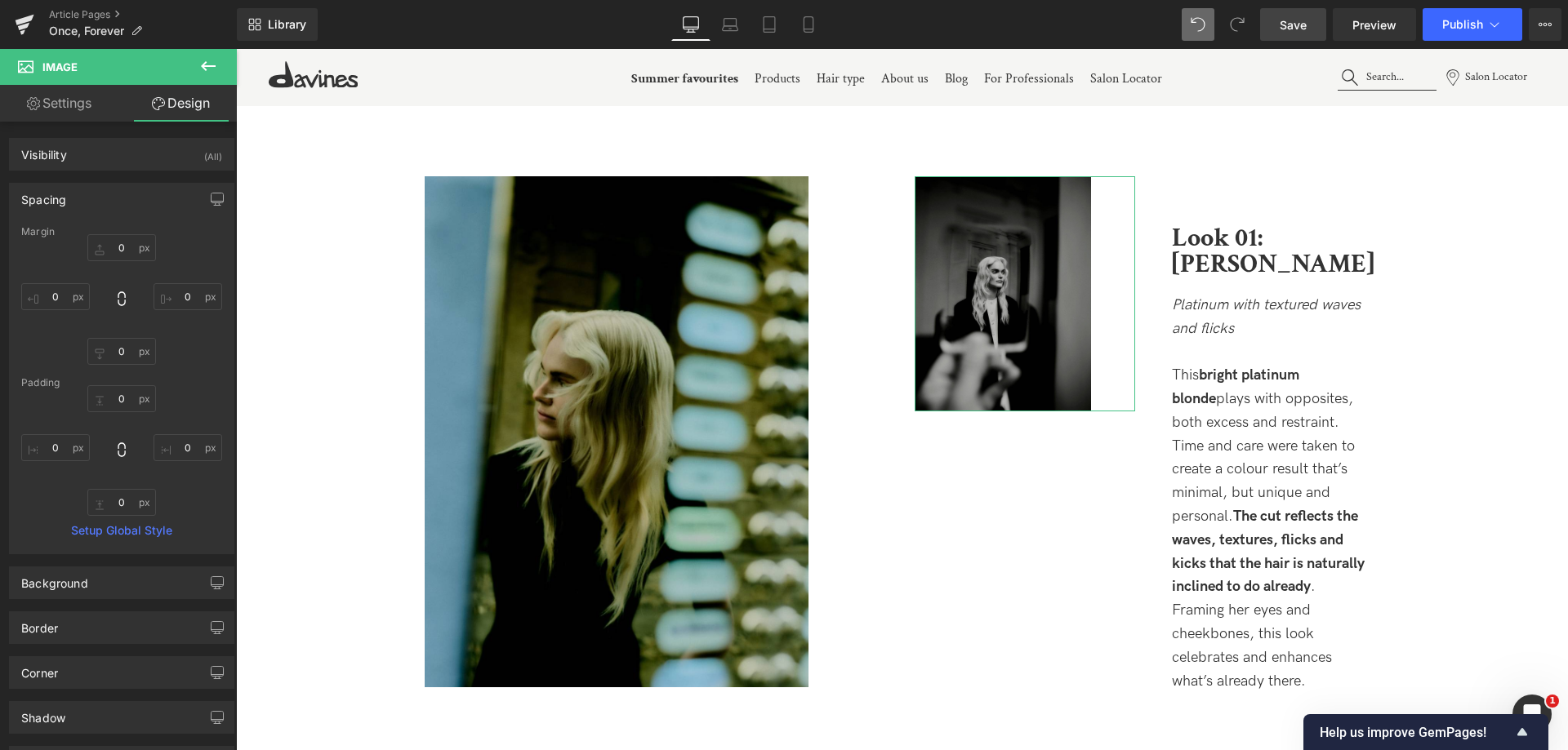
click at [38, 282] on div "0 0 0 0" at bounding box center [121, 300] width 201 height 130
click at [49, 295] on input "0" at bounding box center [55, 296] width 68 height 27
click at [45, 295] on input "0" at bounding box center [55, 296] width 68 height 27
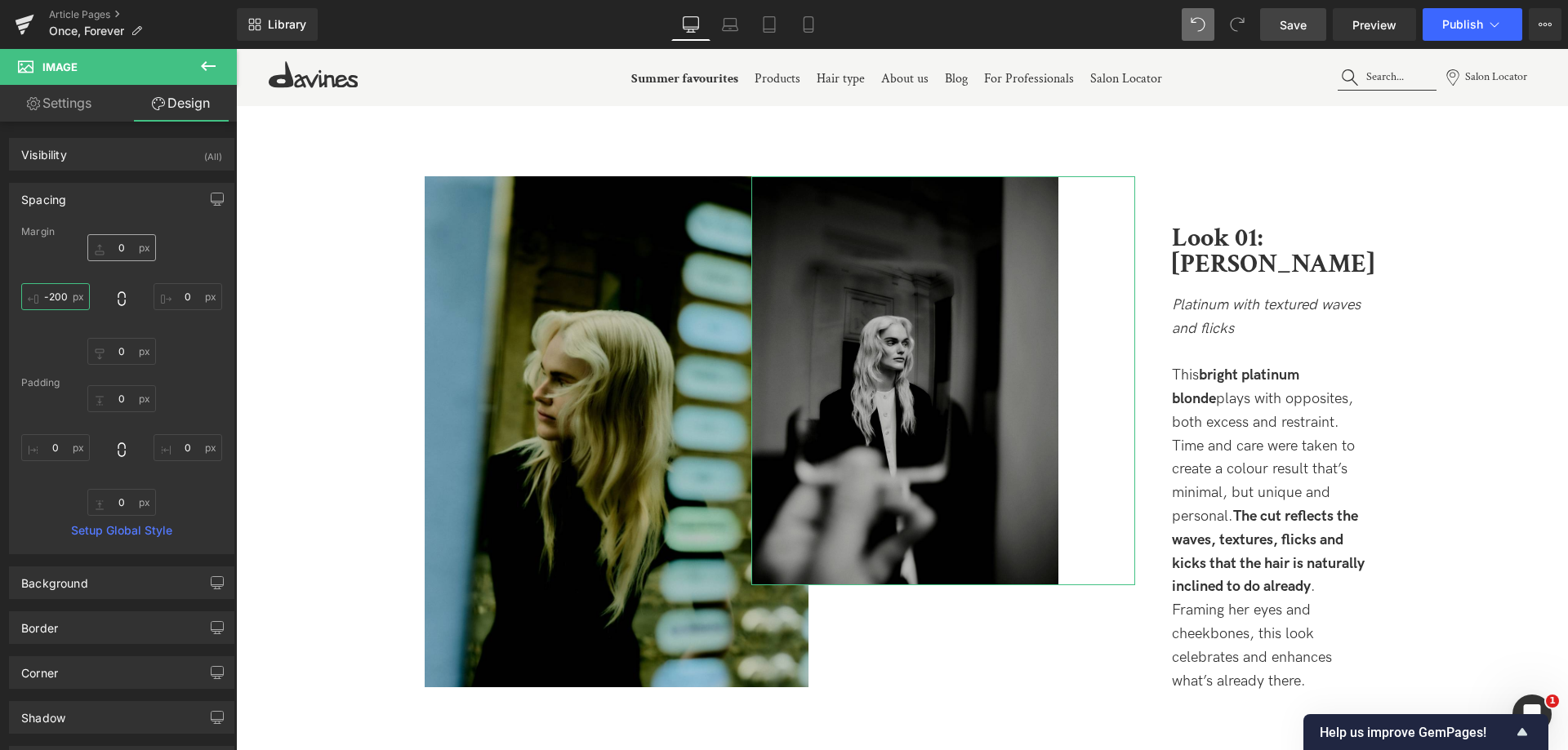
type input "-200"
click at [116, 253] on input "0" at bounding box center [121, 248] width 68 height 27
click at [110, 249] on input "0" at bounding box center [121, 248] width 68 height 27
type input "60"
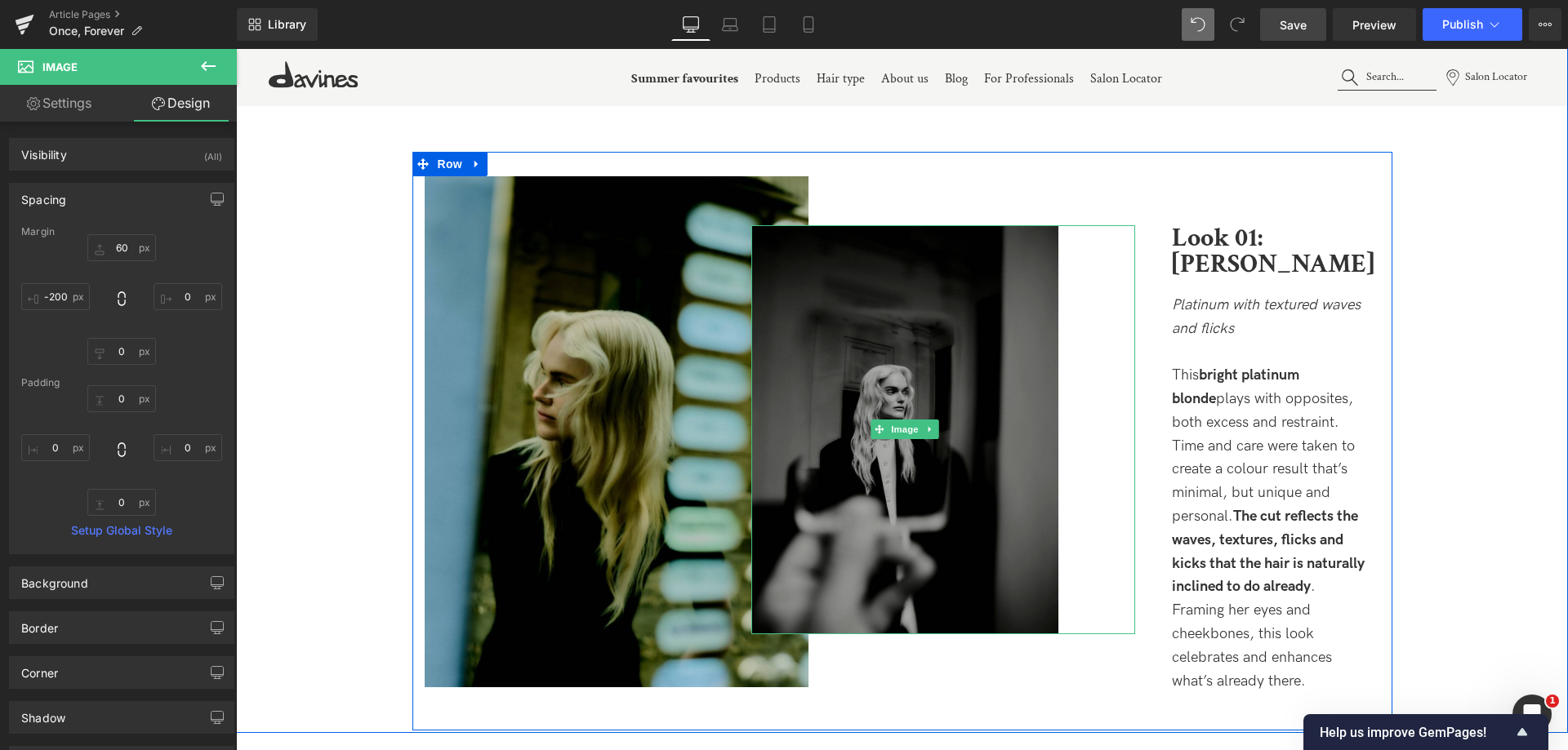
click at [954, 289] on img at bounding box center [904, 430] width 307 height 409
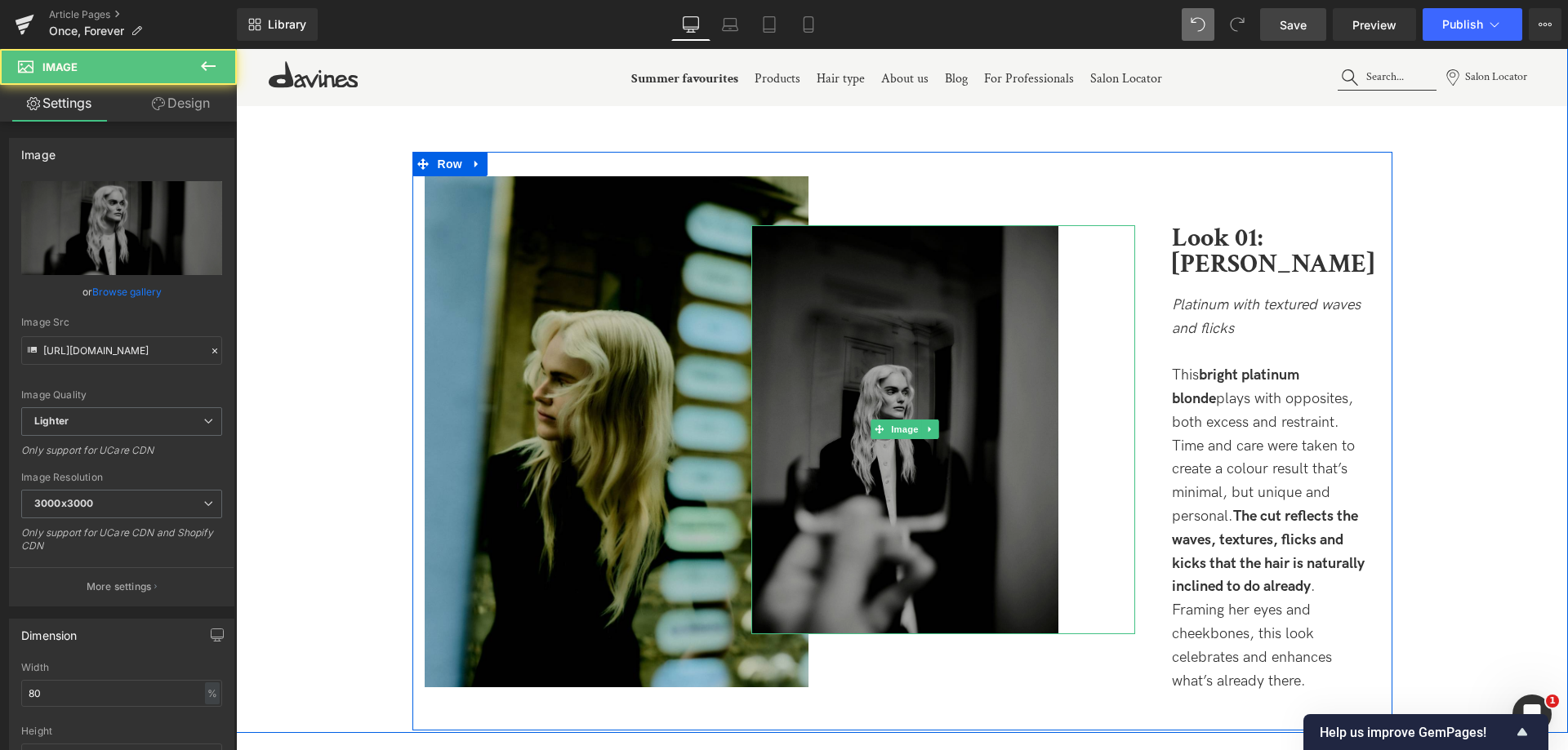
click at [838, 459] on img at bounding box center [904, 430] width 307 height 409
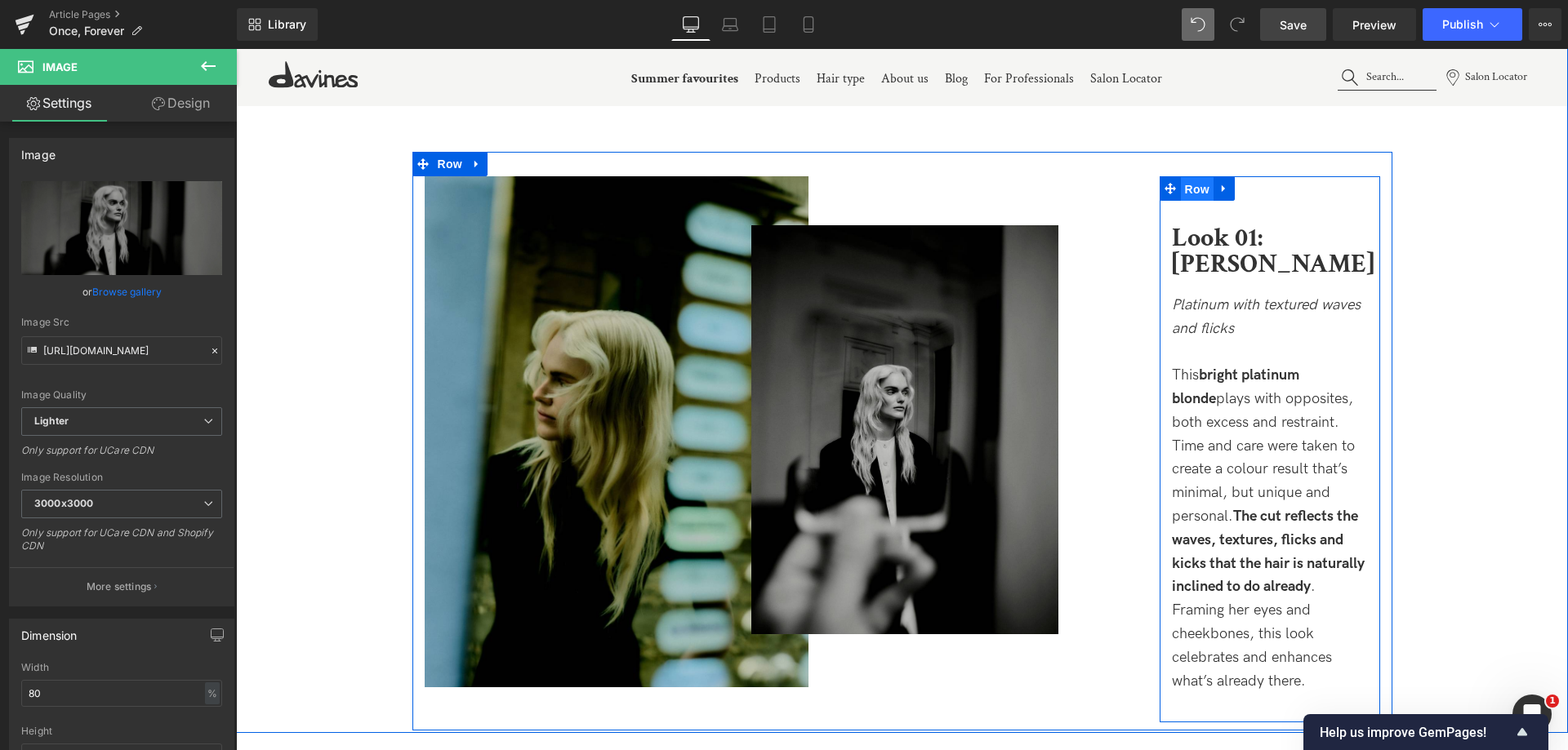
click at [1193, 194] on span "Row" at bounding box center [1197, 190] width 33 height 25
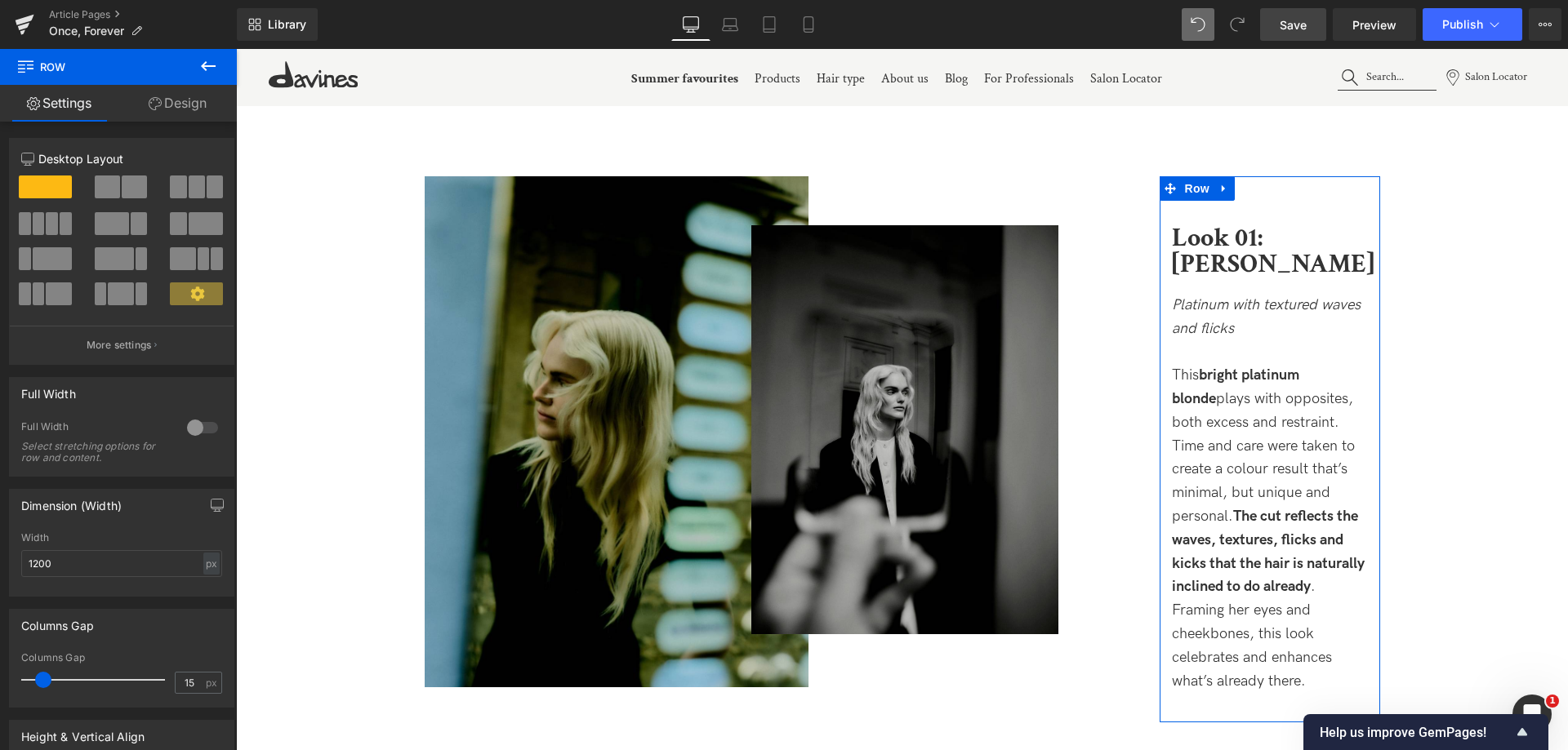
scroll to position [82, 0]
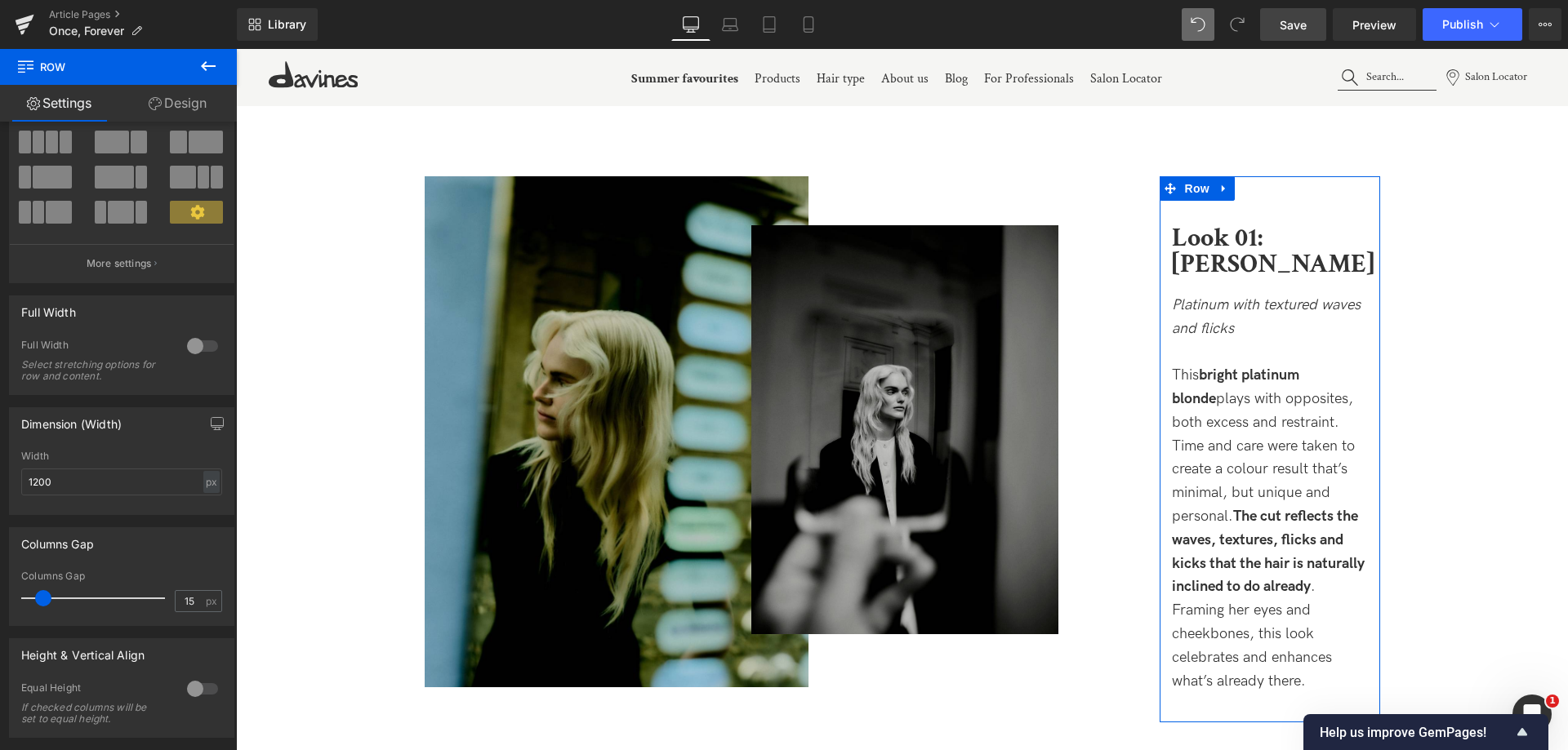
click at [201, 117] on link "Design" at bounding box center [177, 103] width 118 height 37
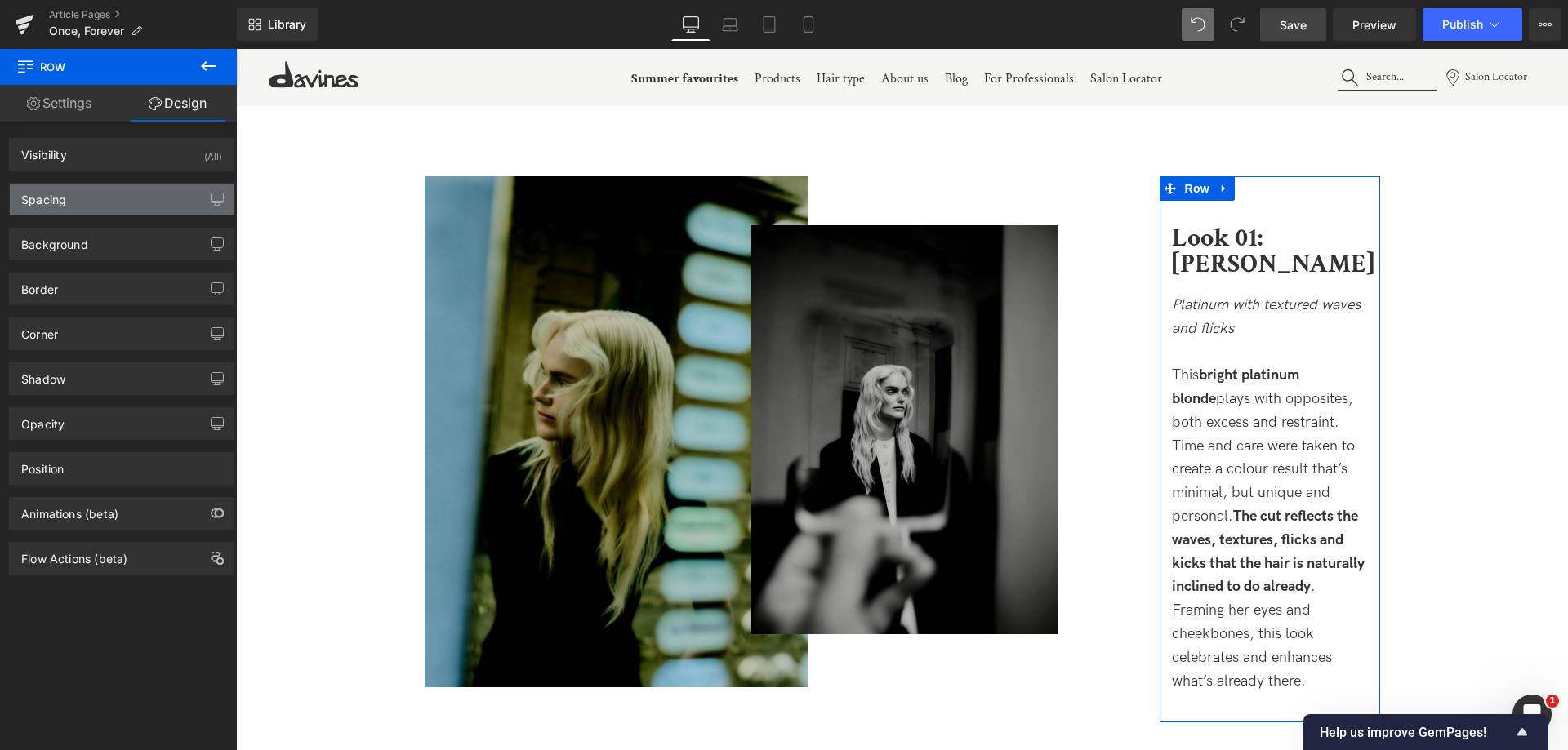
click at [106, 205] on div "Spacing" at bounding box center [121, 200] width 224 height 31
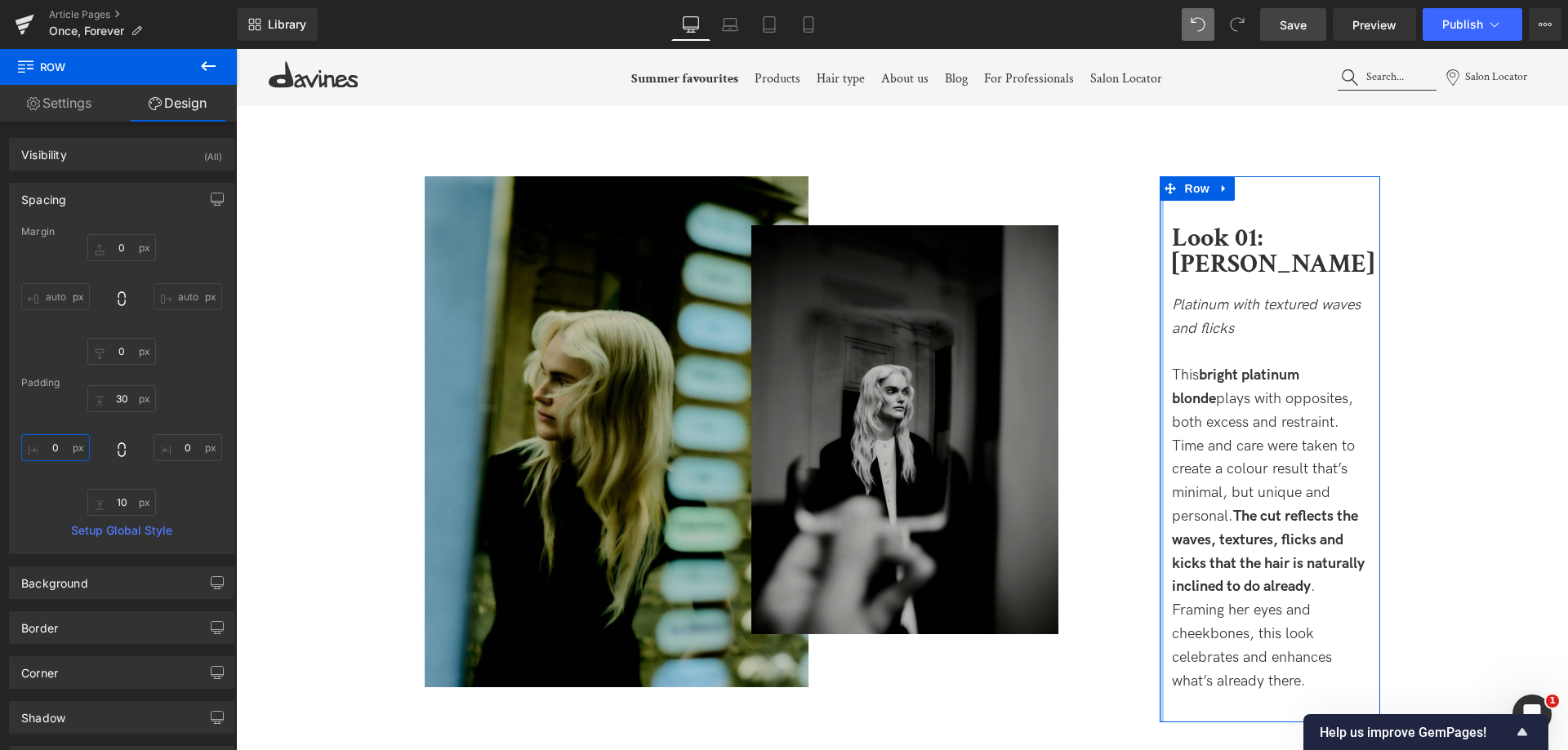
click at [37, 448] on input "0" at bounding box center [55, 447] width 68 height 27
click at [34, 445] on input "0" at bounding box center [55, 447] width 68 height 27
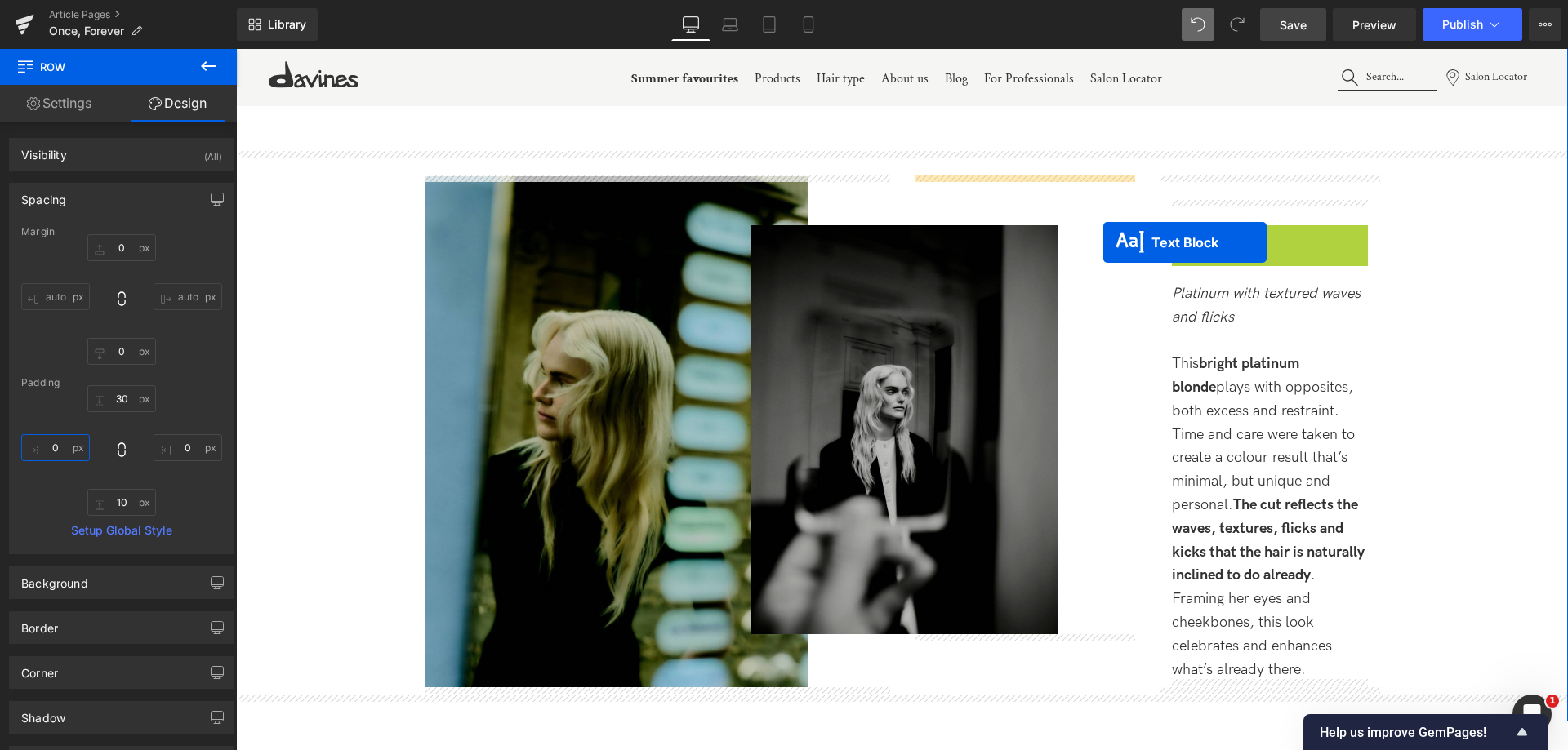
drag, startPoint x: 1225, startPoint y: 240, endPoint x: 1103, endPoint y: 243, distance: 122.0
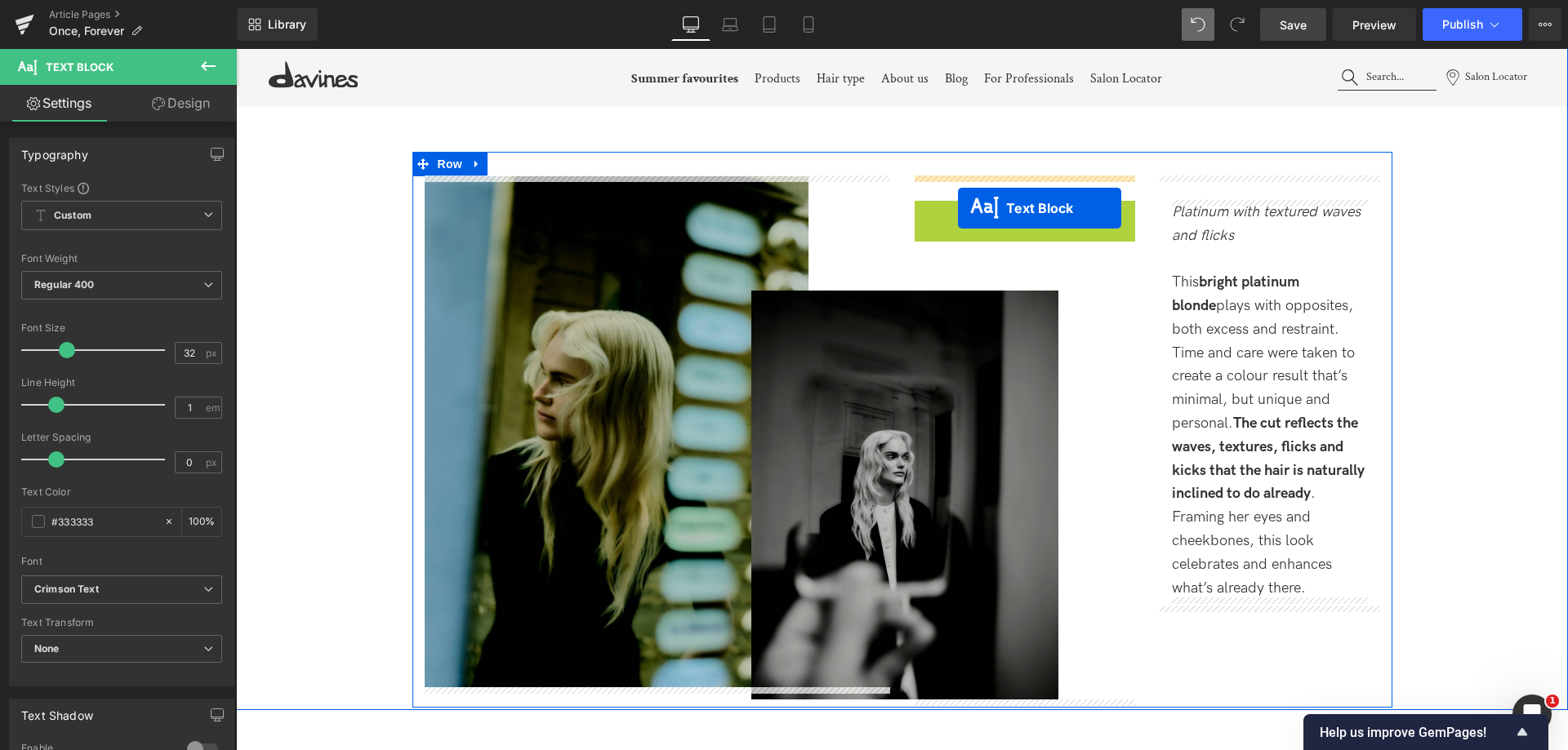
drag, startPoint x: 971, startPoint y: 216, endPoint x: 953, endPoint y: 205, distance: 21.1
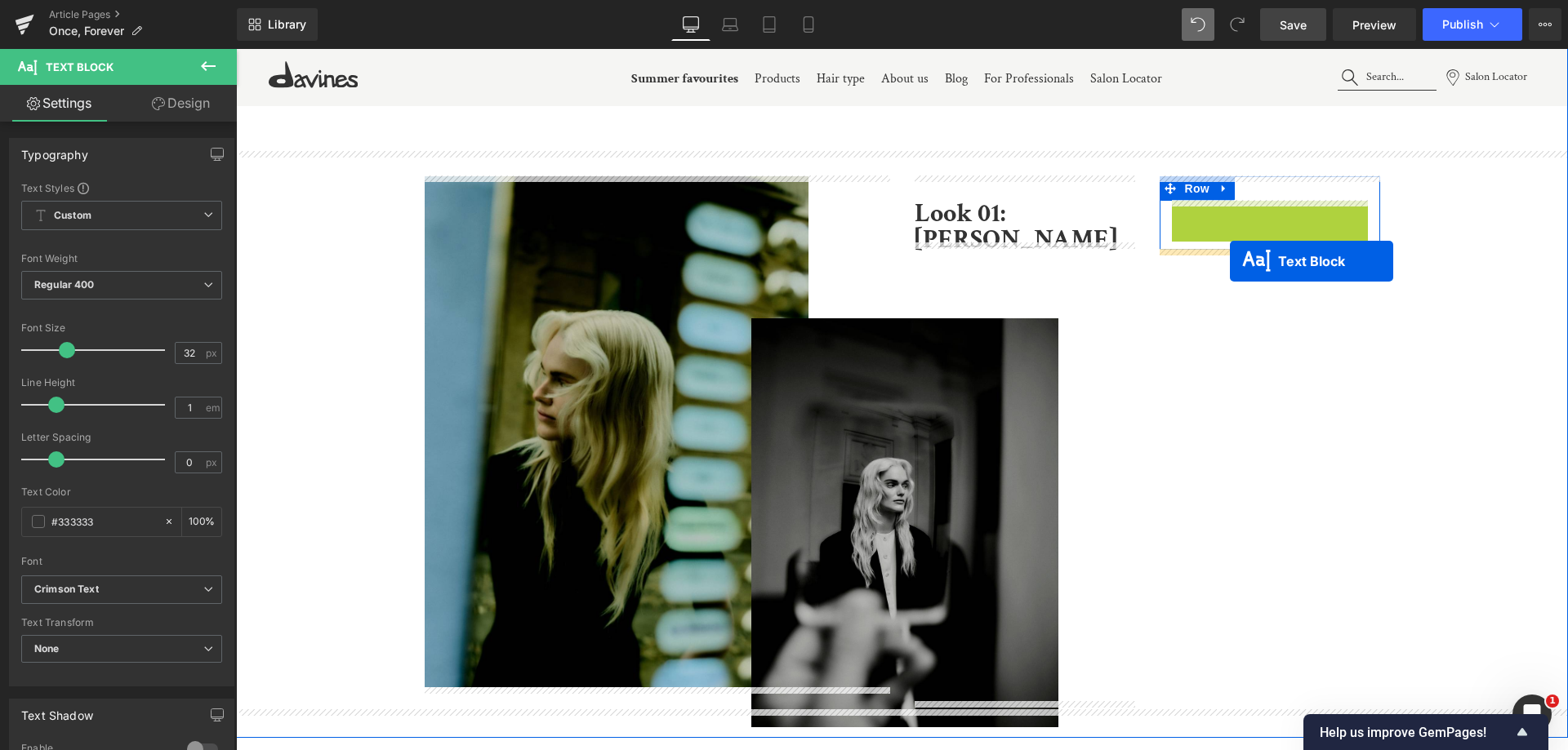
drag, startPoint x: 1223, startPoint y: 396, endPoint x: 1230, endPoint y: 262, distance: 134.2
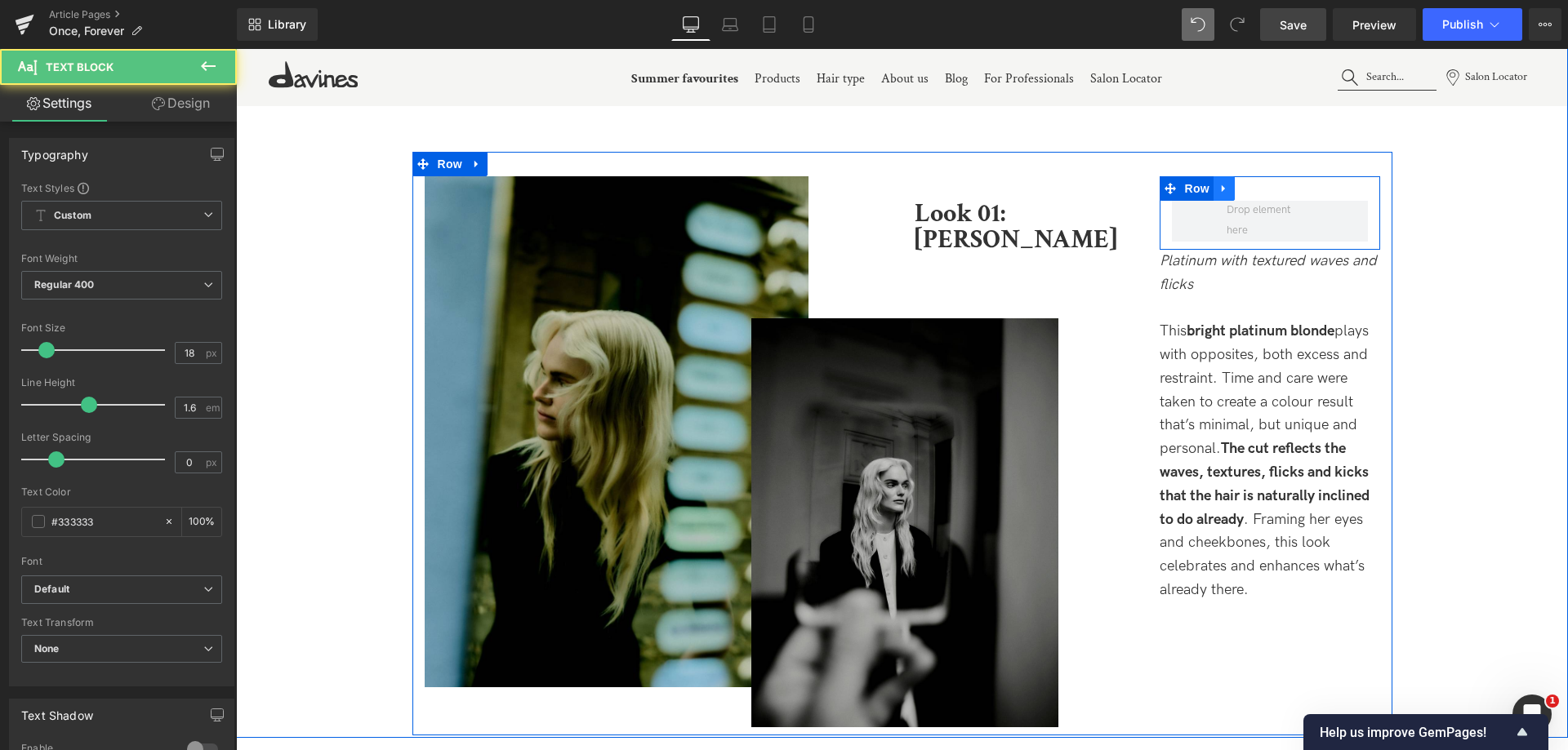
click at [1221, 186] on icon at bounding box center [1223, 189] width 3 height 7
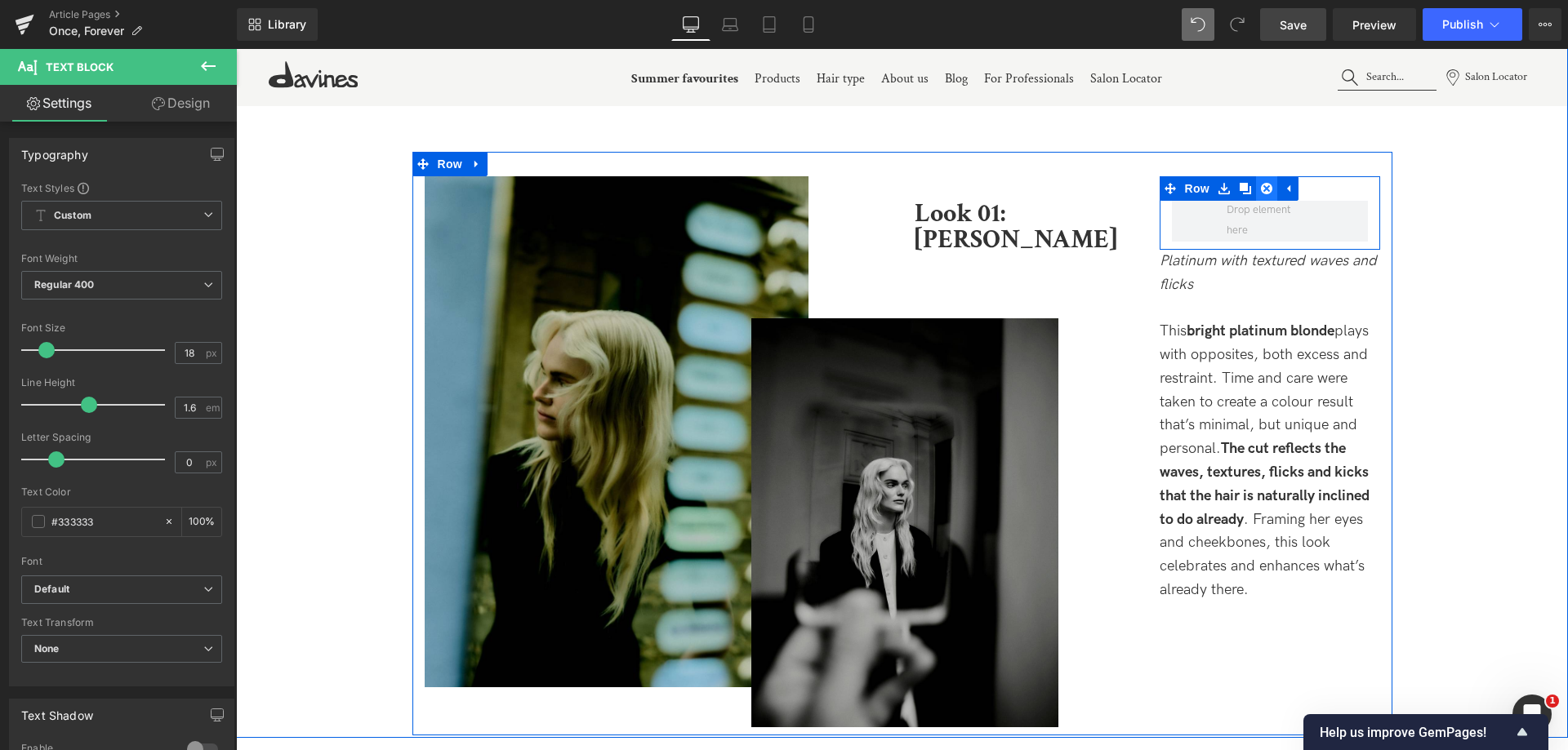
click at [1261, 192] on icon at bounding box center [1267, 188] width 12 height 12
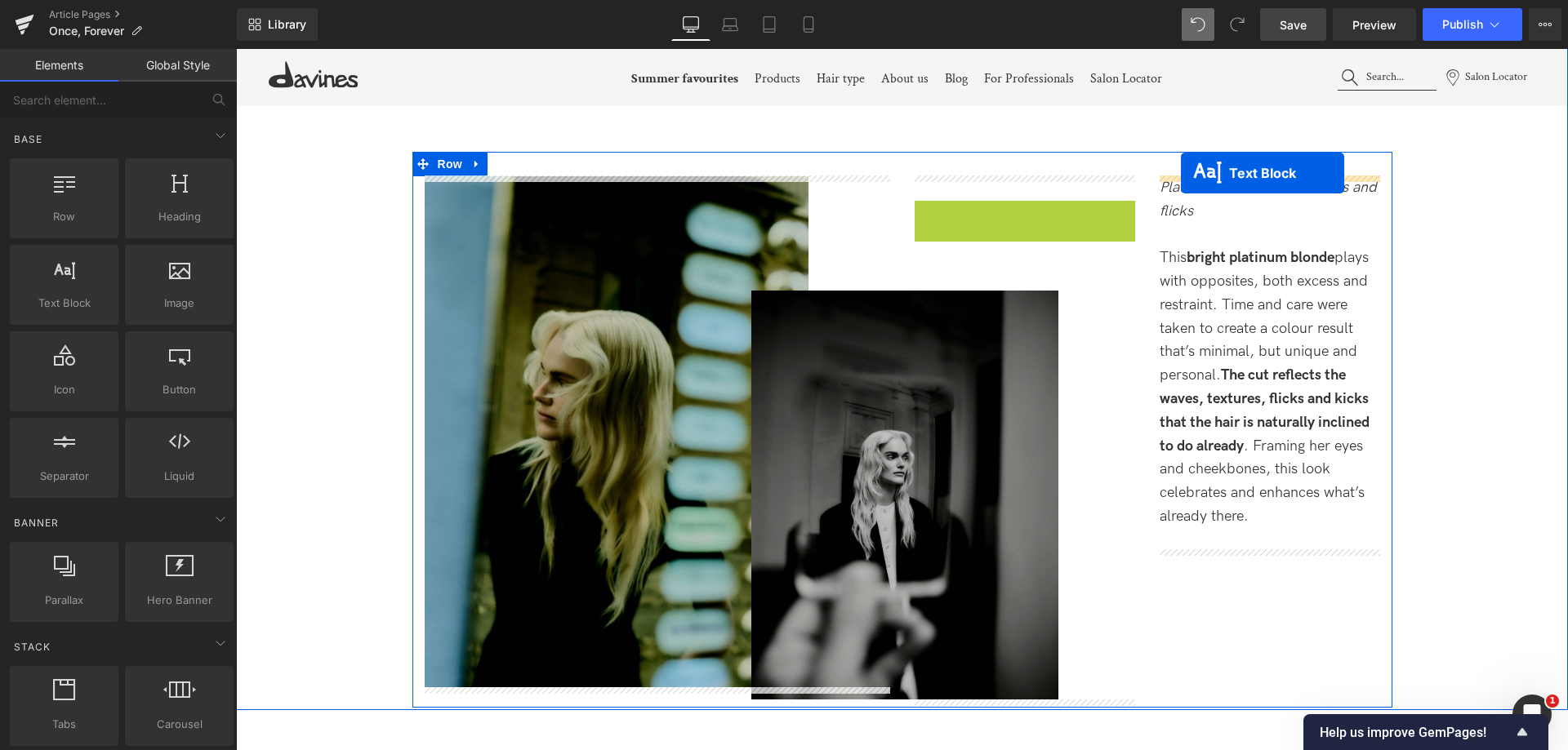
drag, startPoint x: 976, startPoint y: 216, endPoint x: 1181, endPoint y: 173, distance: 209.5
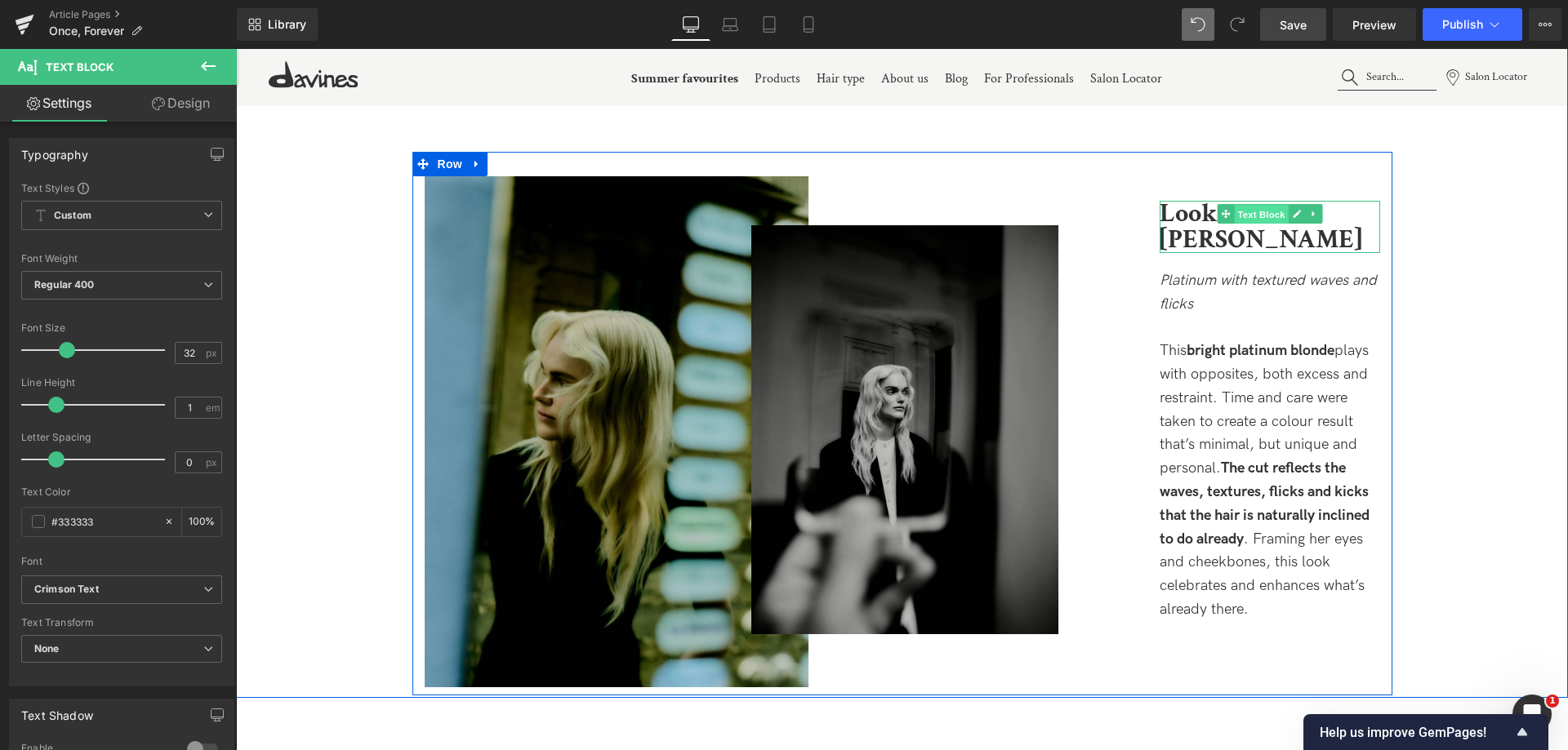
click at [1269, 213] on span "Text Block" at bounding box center [1260, 215] width 54 height 20
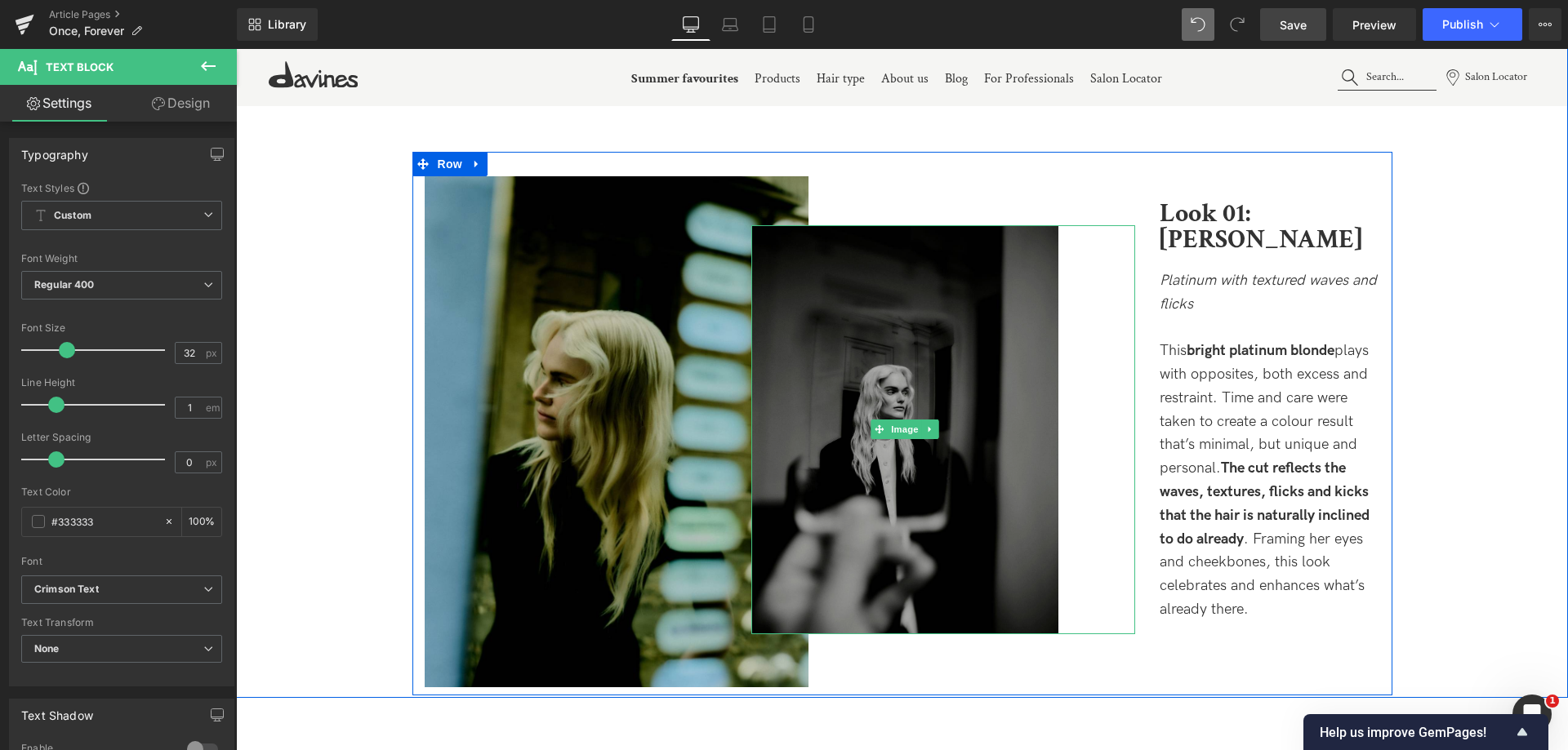
click at [1043, 312] on img at bounding box center [904, 430] width 307 height 409
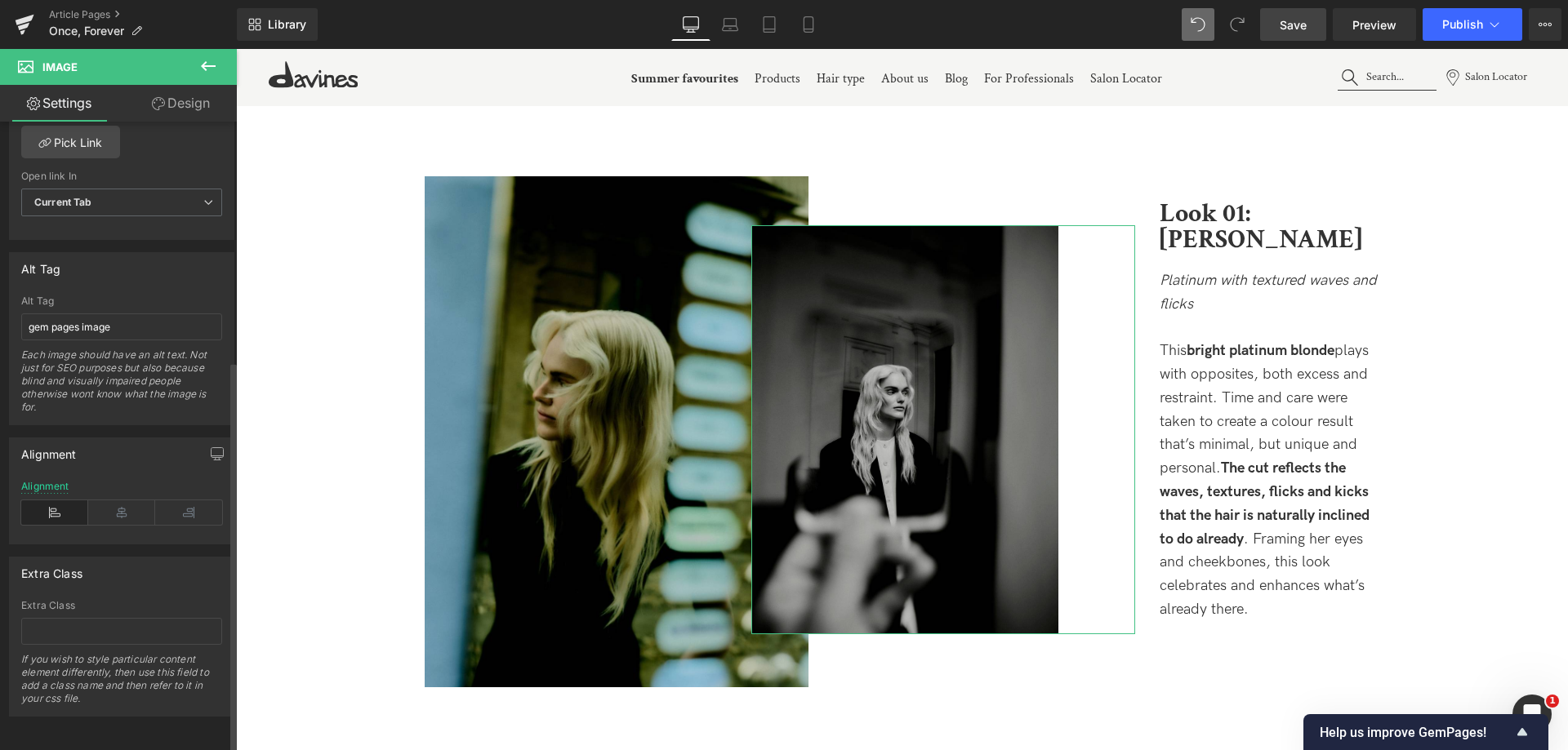
scroll to position [821, 0]
click at [116, 511] on icon at bounding box center [121, 513] width 67 height 25
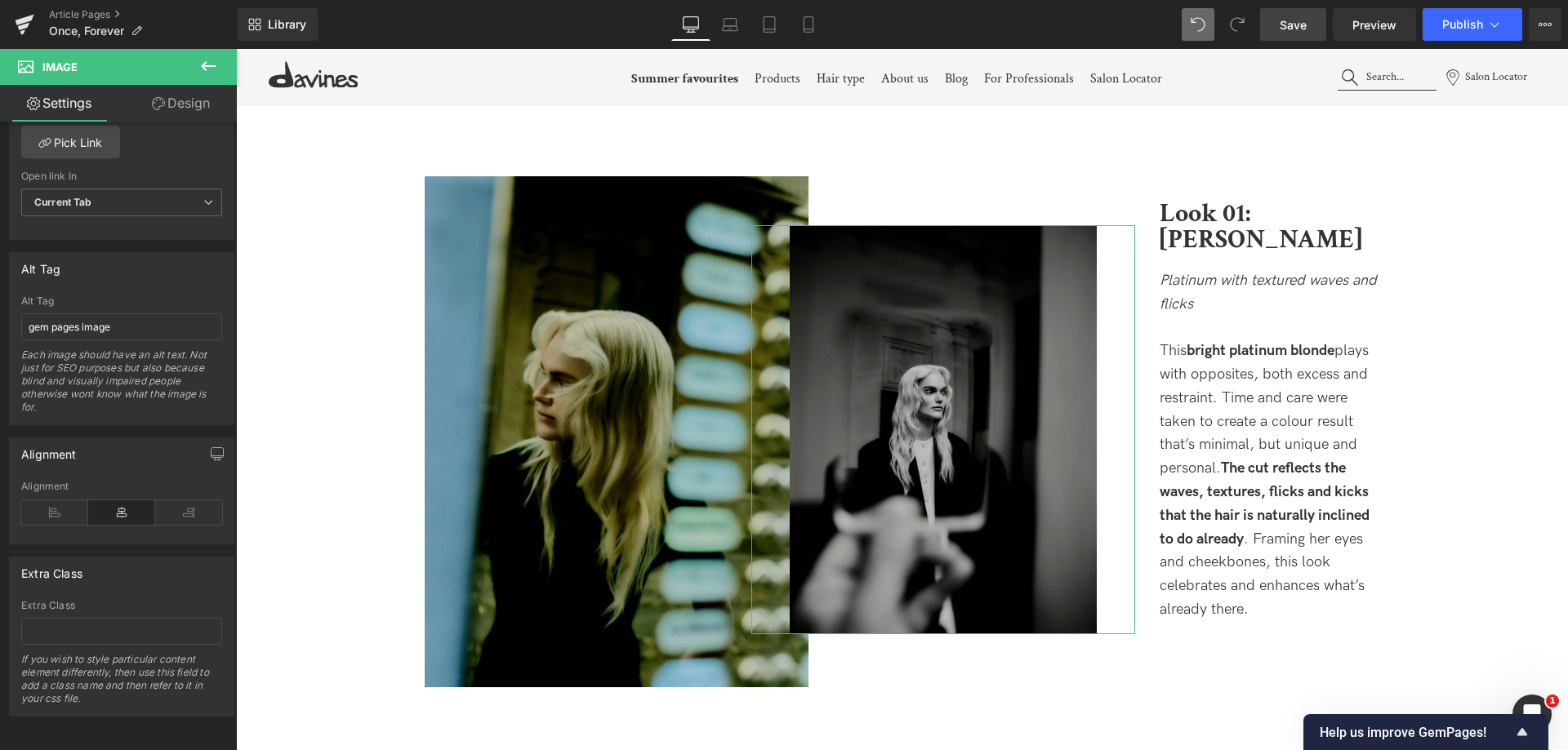
click at [172, 113] on link "Design" at bounding box center [180, 103] width 118 height 37
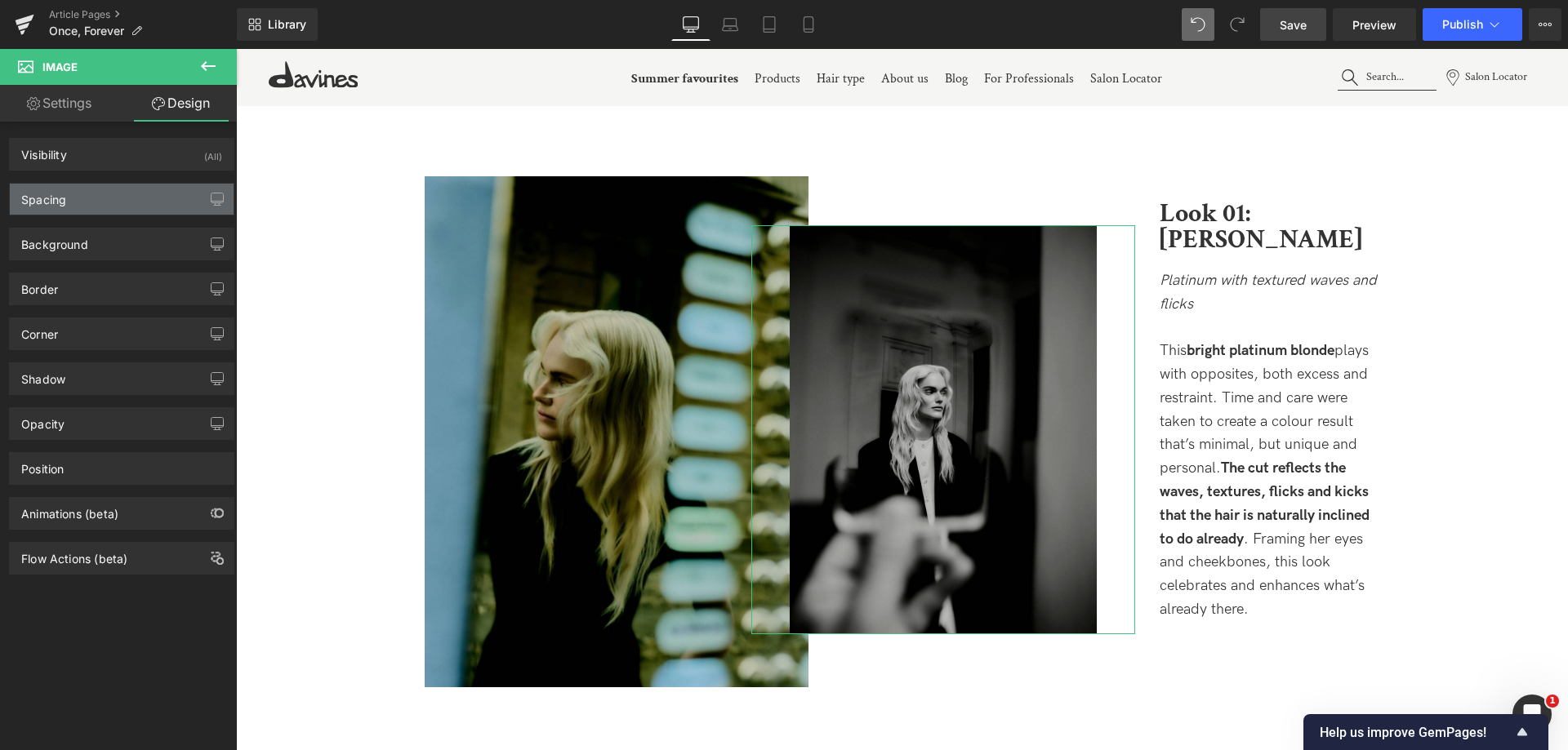
click at [75, 200] on div "Spacing" at bounding box center [121, 200] width 224 height 31
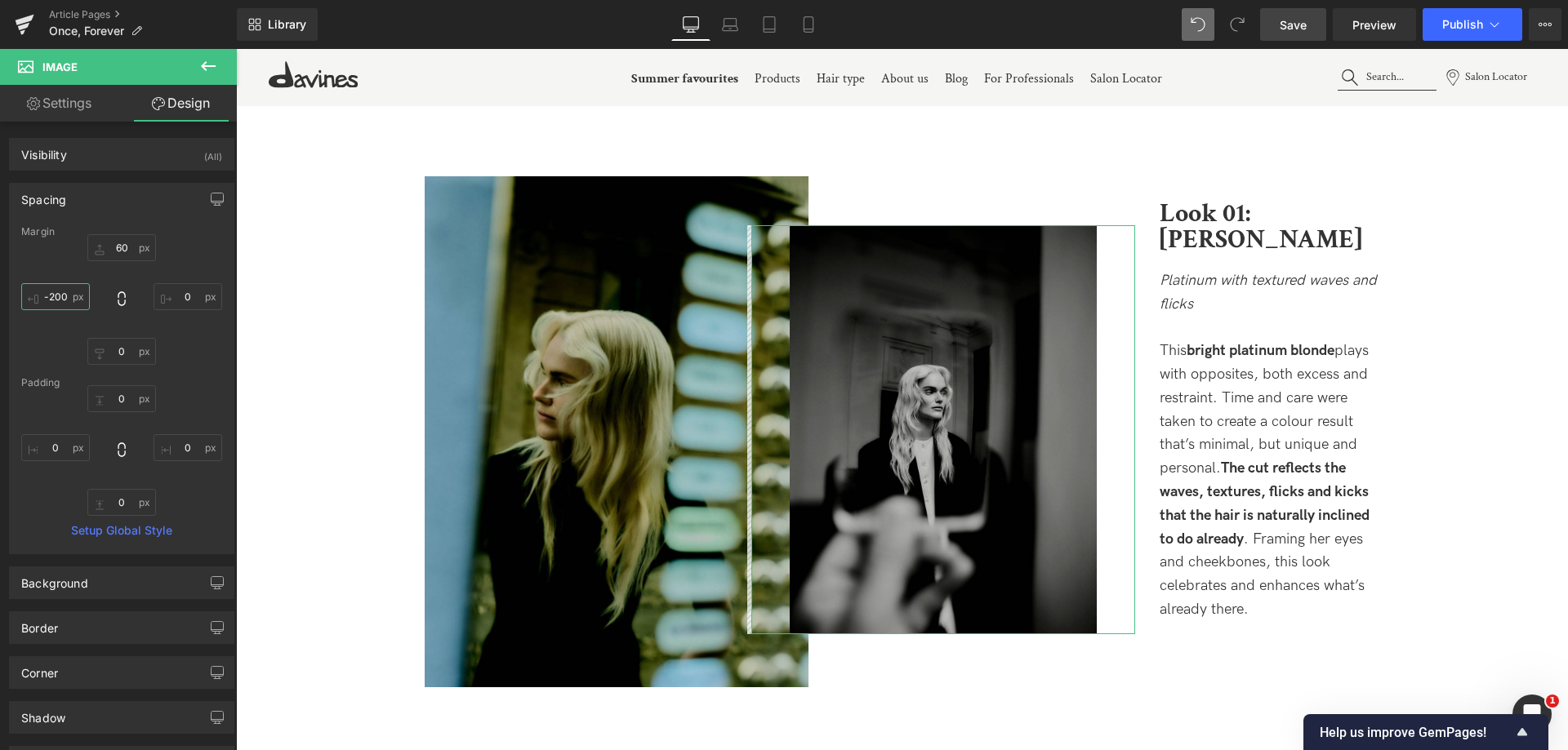
click at [43, 305] on input "-200" at bounding box center [55, 296] width 68 height 27
click at [62, 292] on input "-200" at bounding box center [55, 296] width 68 height 27
type input "-220"
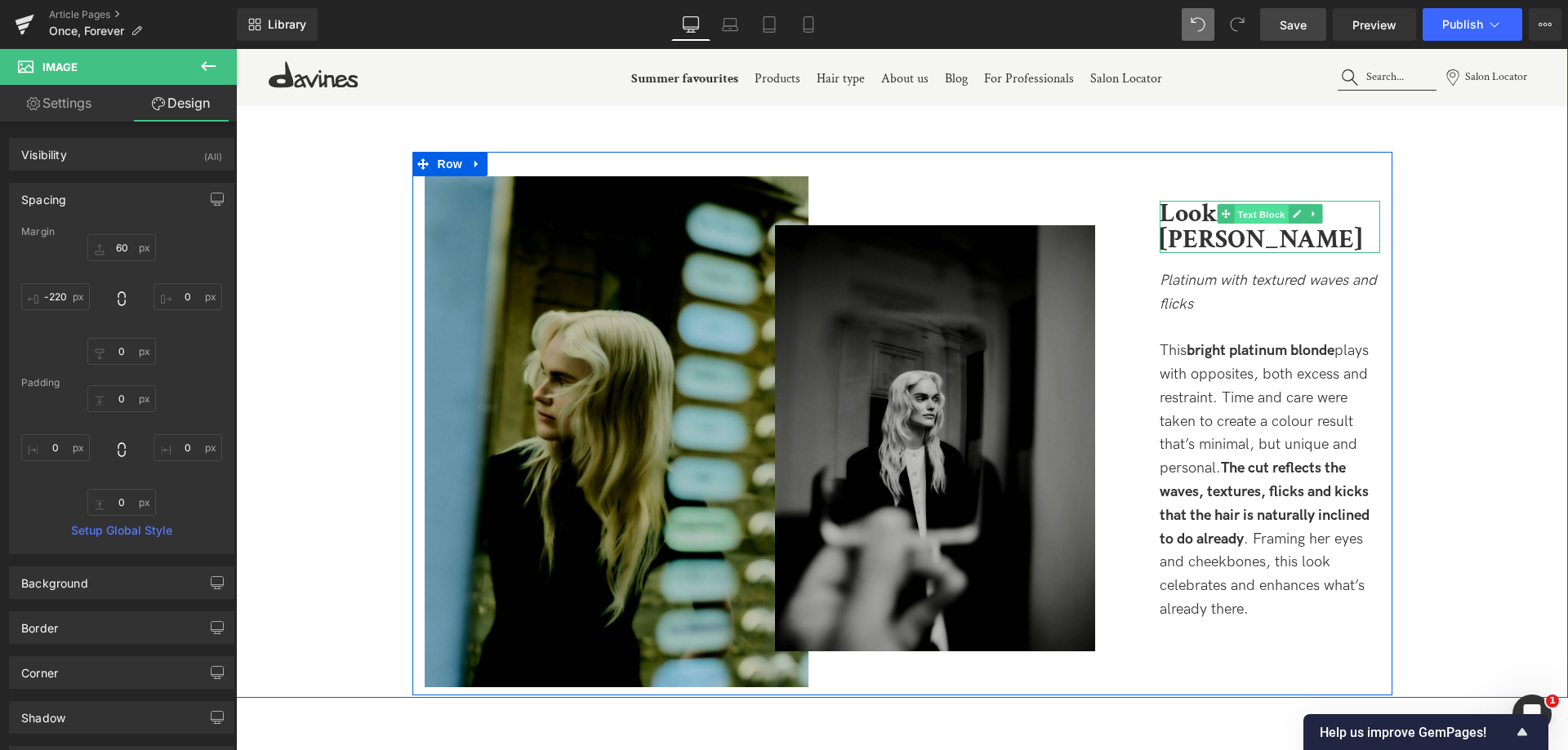
click at [1245, 214] on span "Text Block" at bounding box center [1260, 215] width 54 height 20
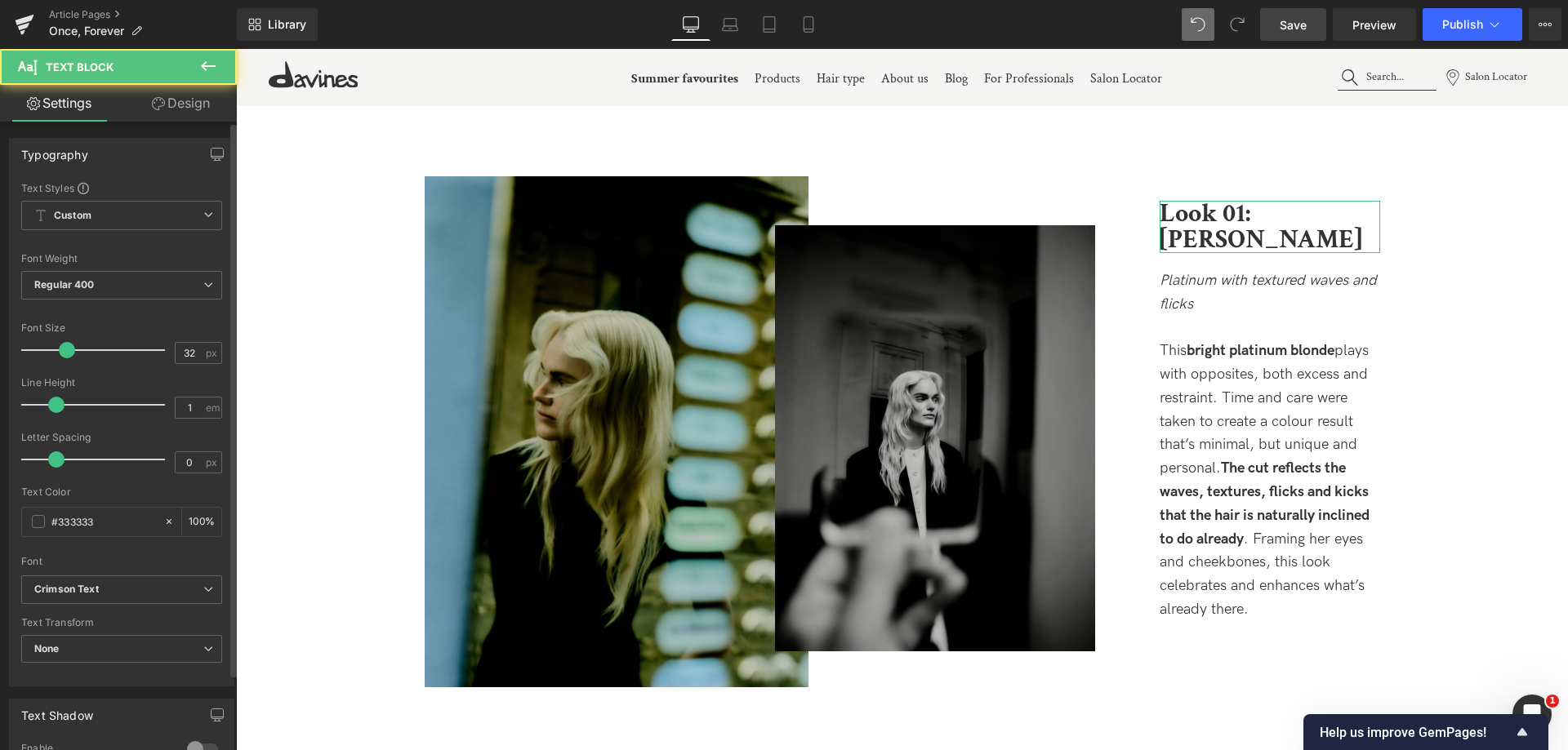
click at [200, 125] on div "Typography Text Styles Custom Custom Setup Global Style Custom Setup Global Sty…" at bounding box center [122, 615] width 244 height 987
click at [199, 111] on link "Design" at bounding box center [180, 103] width 118 height 37
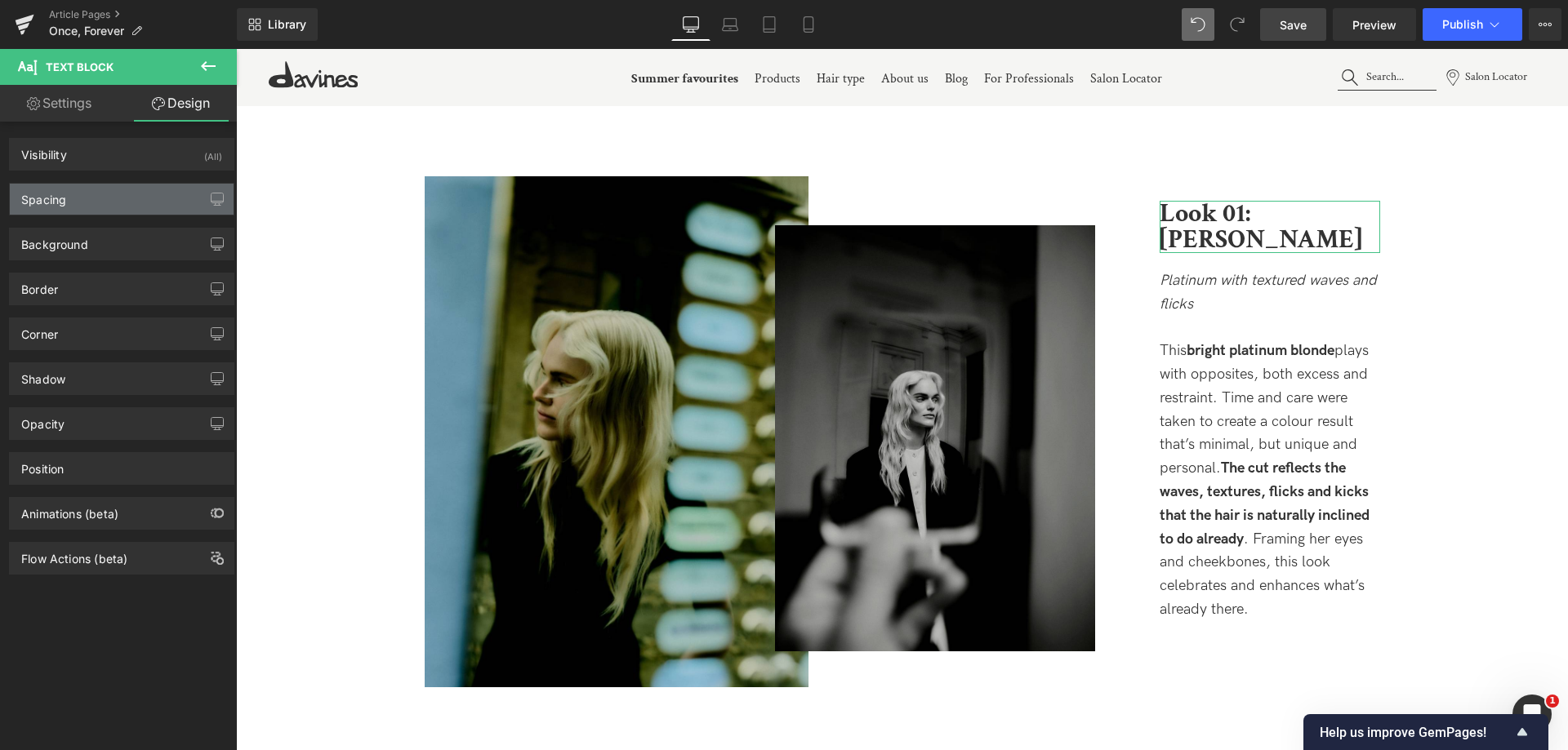
click at [82, 203] on div "Spacing" at bounding box center [121, 200] width 224 height 31
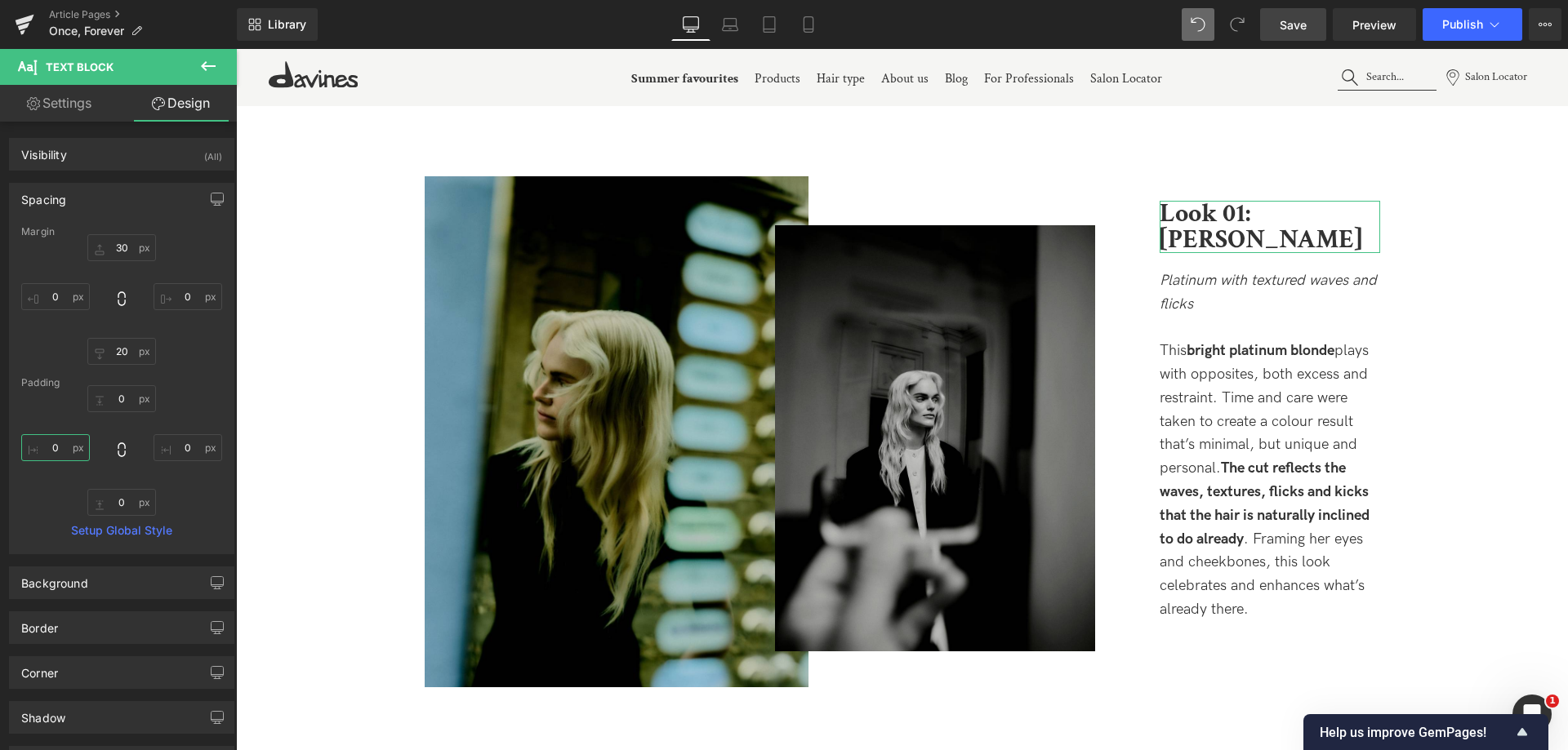
click at [40, 457] on input "0" at bounding box center [55, 447] width 68 height 27
click at [182, 452] on input "0" at bounding box center [187, 447] width 68 height 27
click at [163, 445] on input "0" at bounding box center [187, 447] width 68 height 27
type input "0"
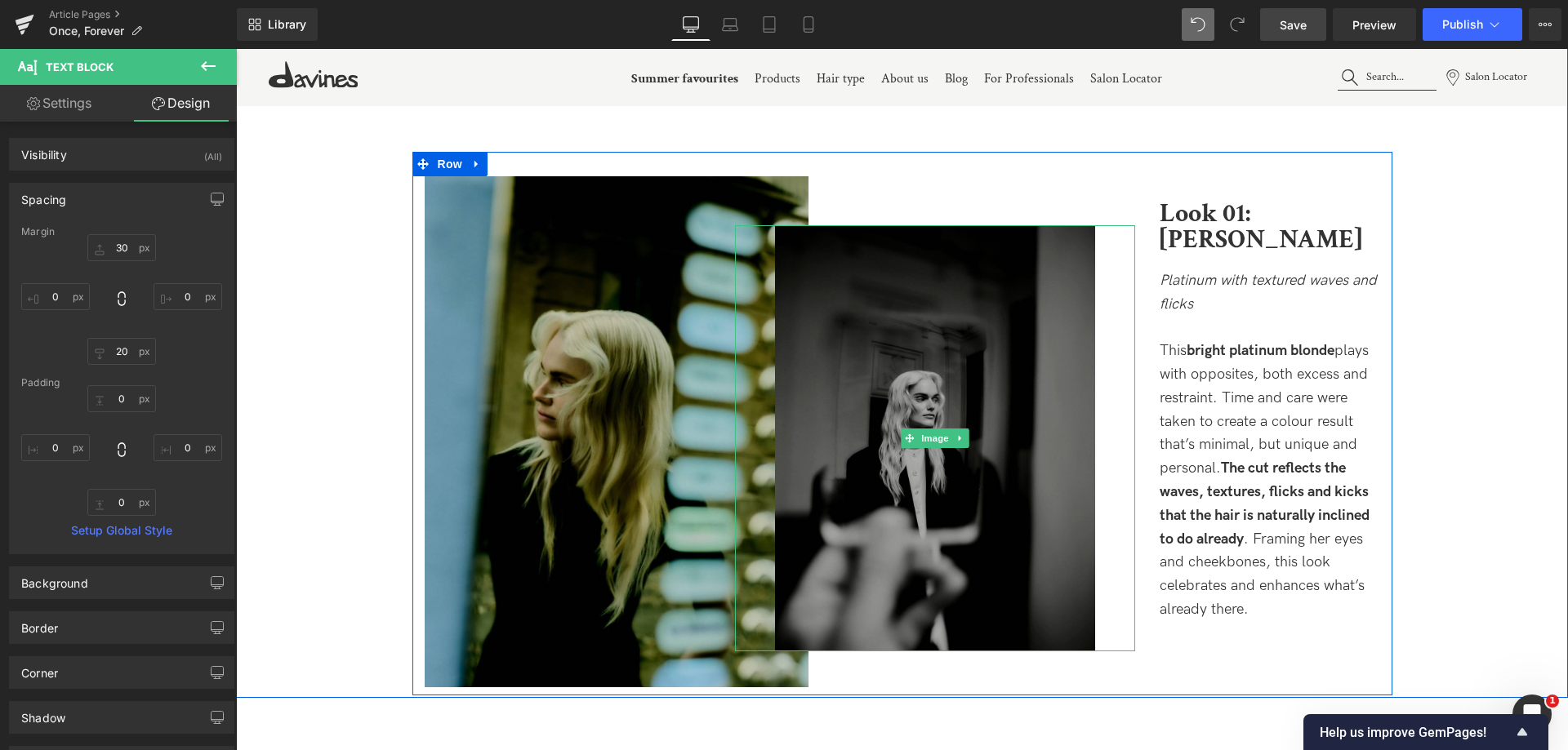
click at [999, 290] on img at bounding box center [935, 438] width 320 height 427
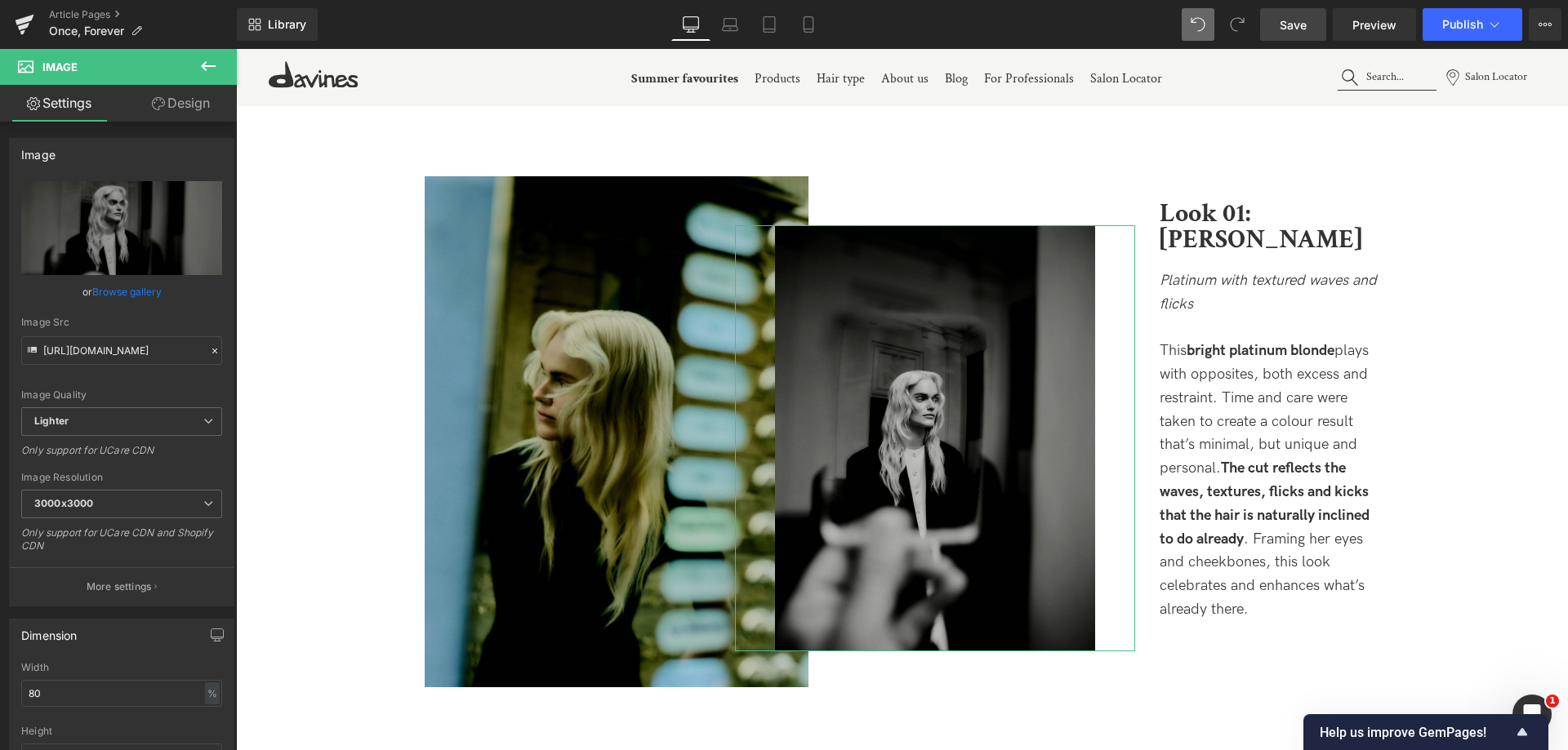
click at [178, 105] on link "Design" at bounding box center [180, 103] width 118 height 37
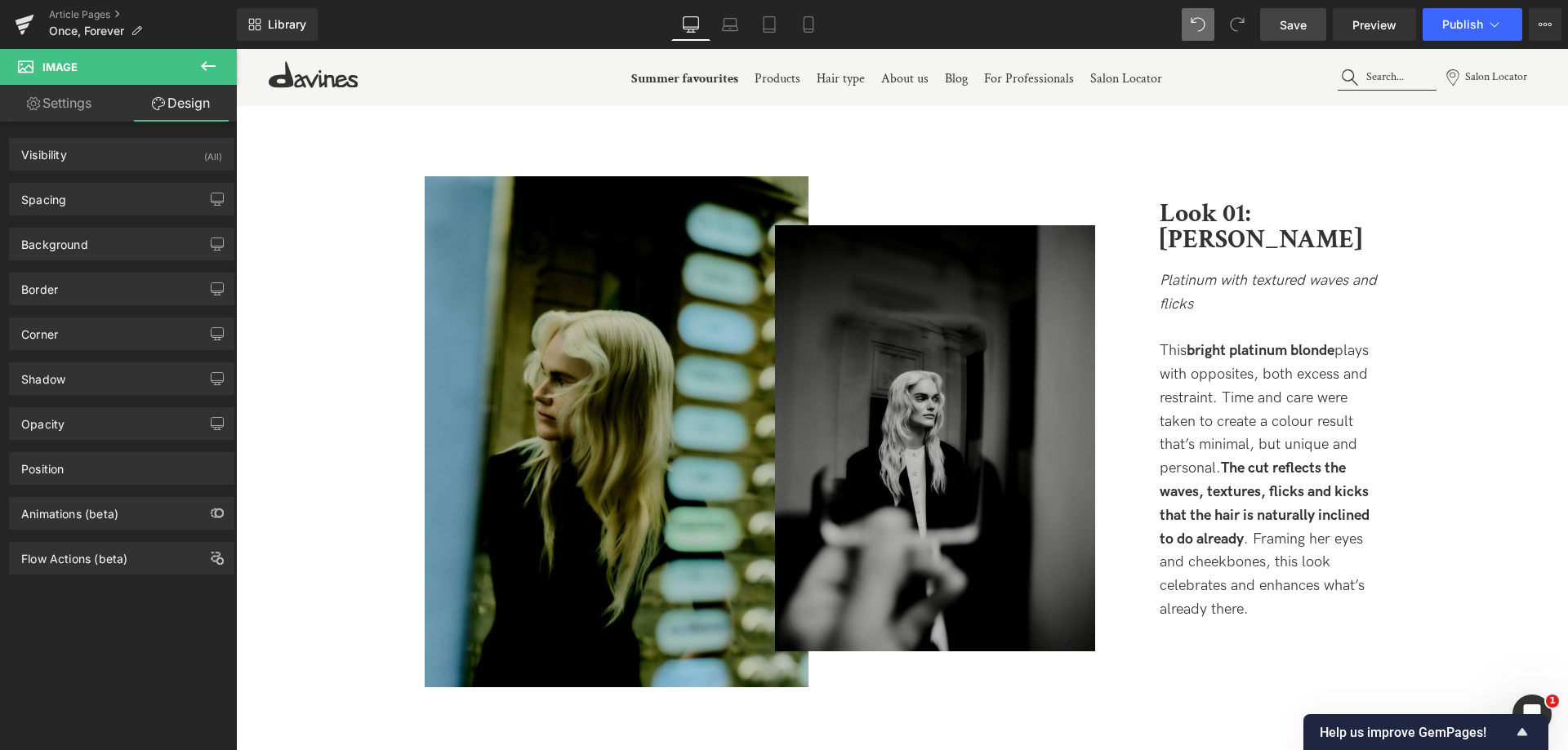
click at [207, 54] on button at bounding box center [208, 67] width 57 height 36
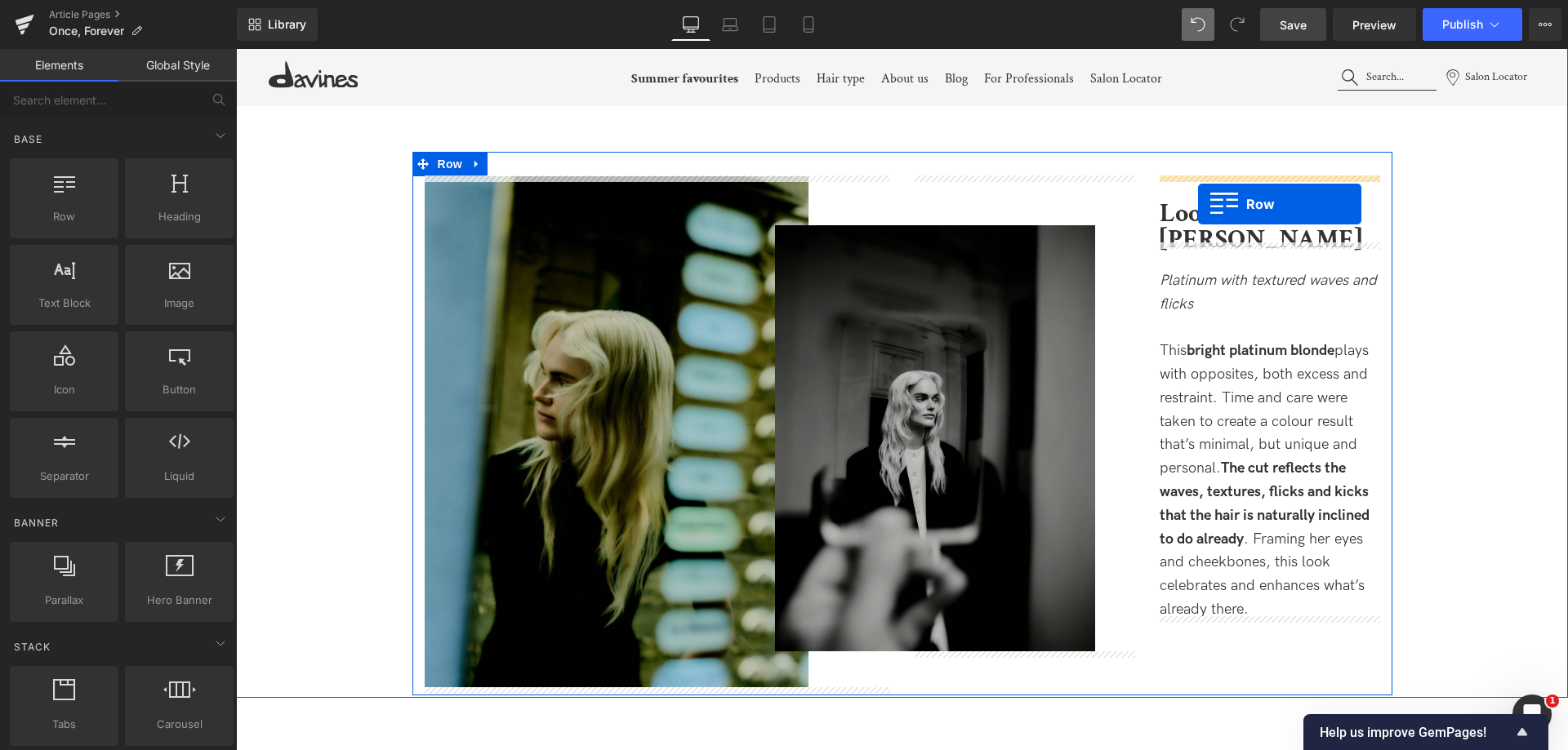
drag, startPoint x: 302, startPoint y: 266, endPoint x: 1198, endPoint y: 204, distance: 898.1
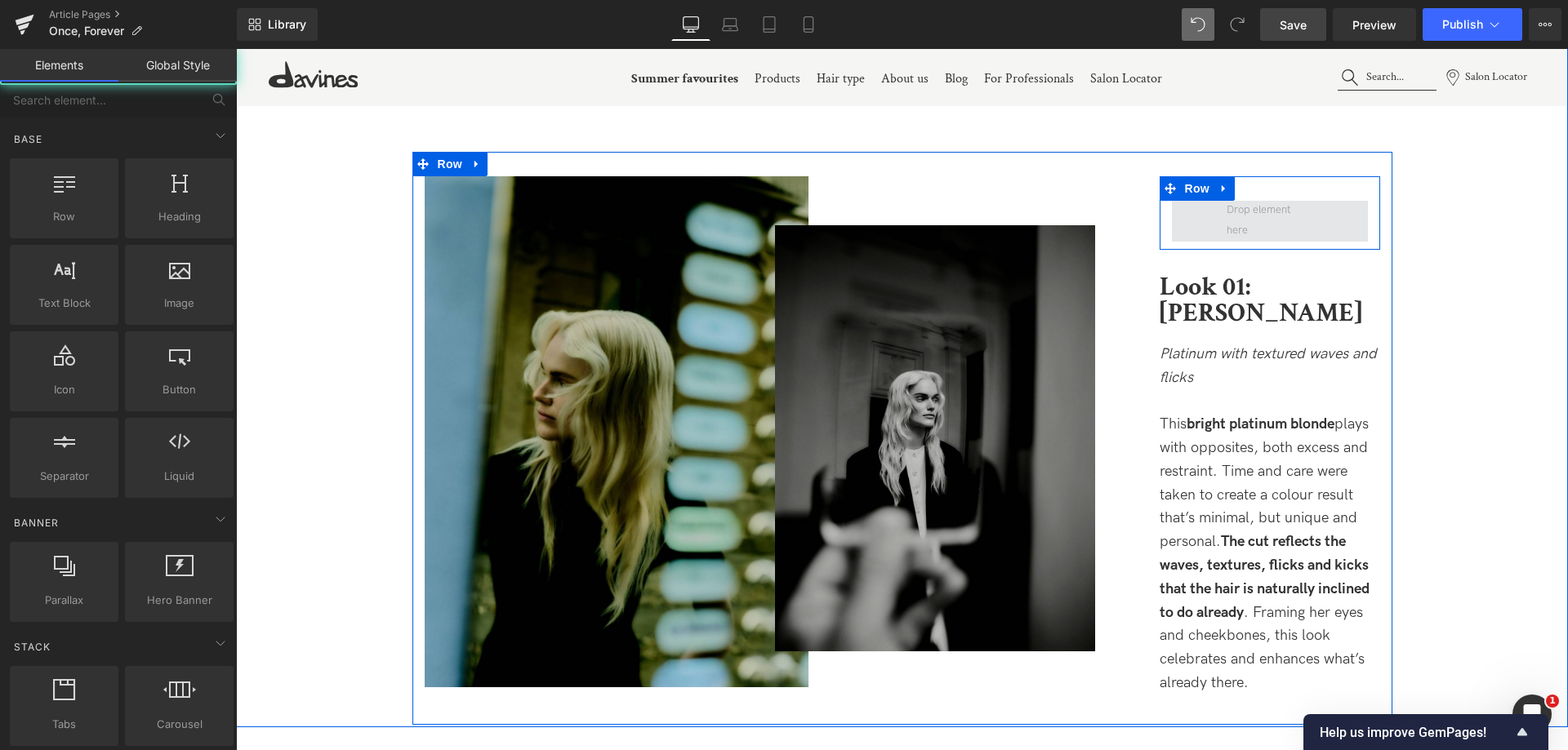
click at [1282, 219] on span at bounding box center [1269, 220] width 98 height 50
click at [1301, 224] on span at bounding box center [1269, 220] width 98 height 50
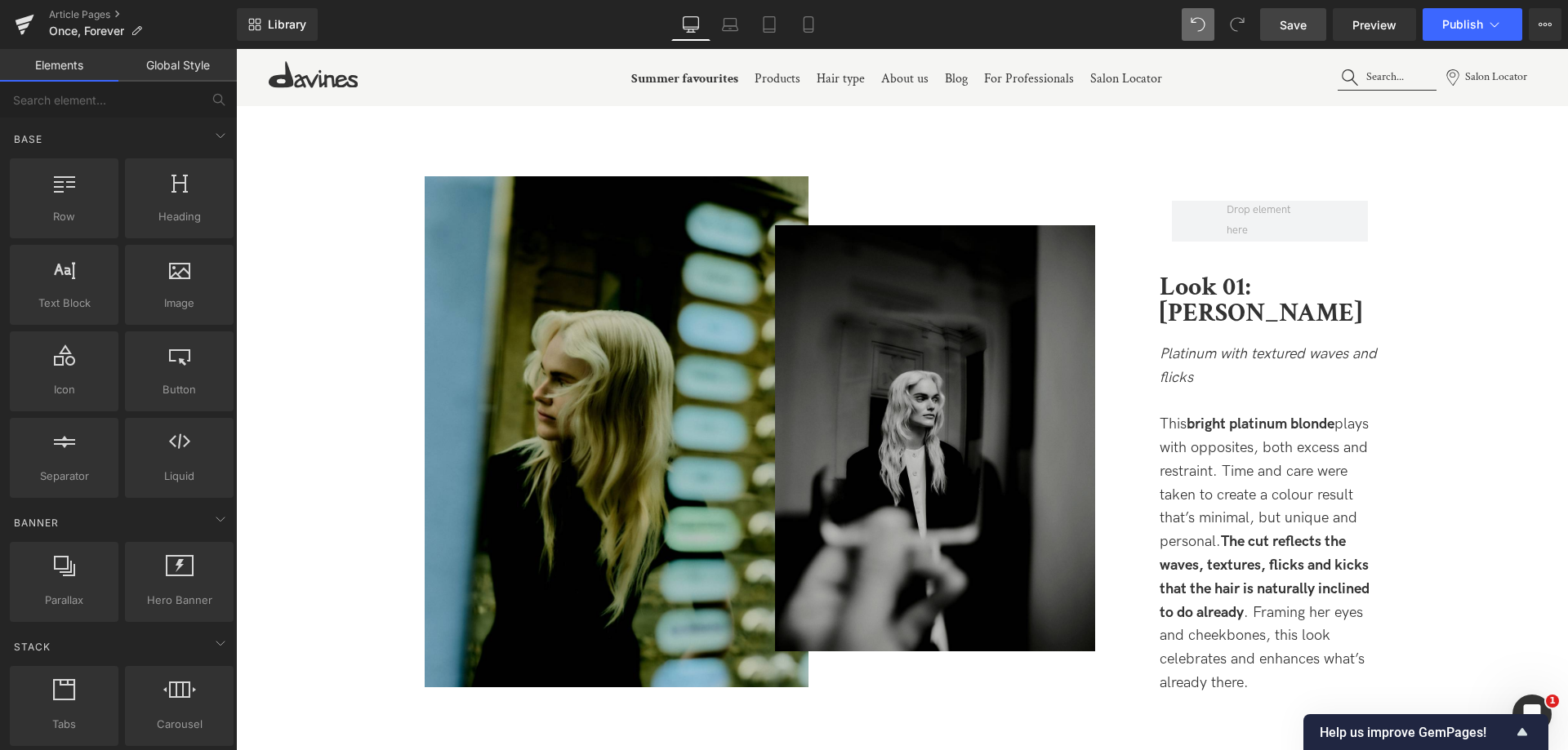
click at [152, 64] on link "Global Style" at bounding box center [177, 65] width 118 height 33
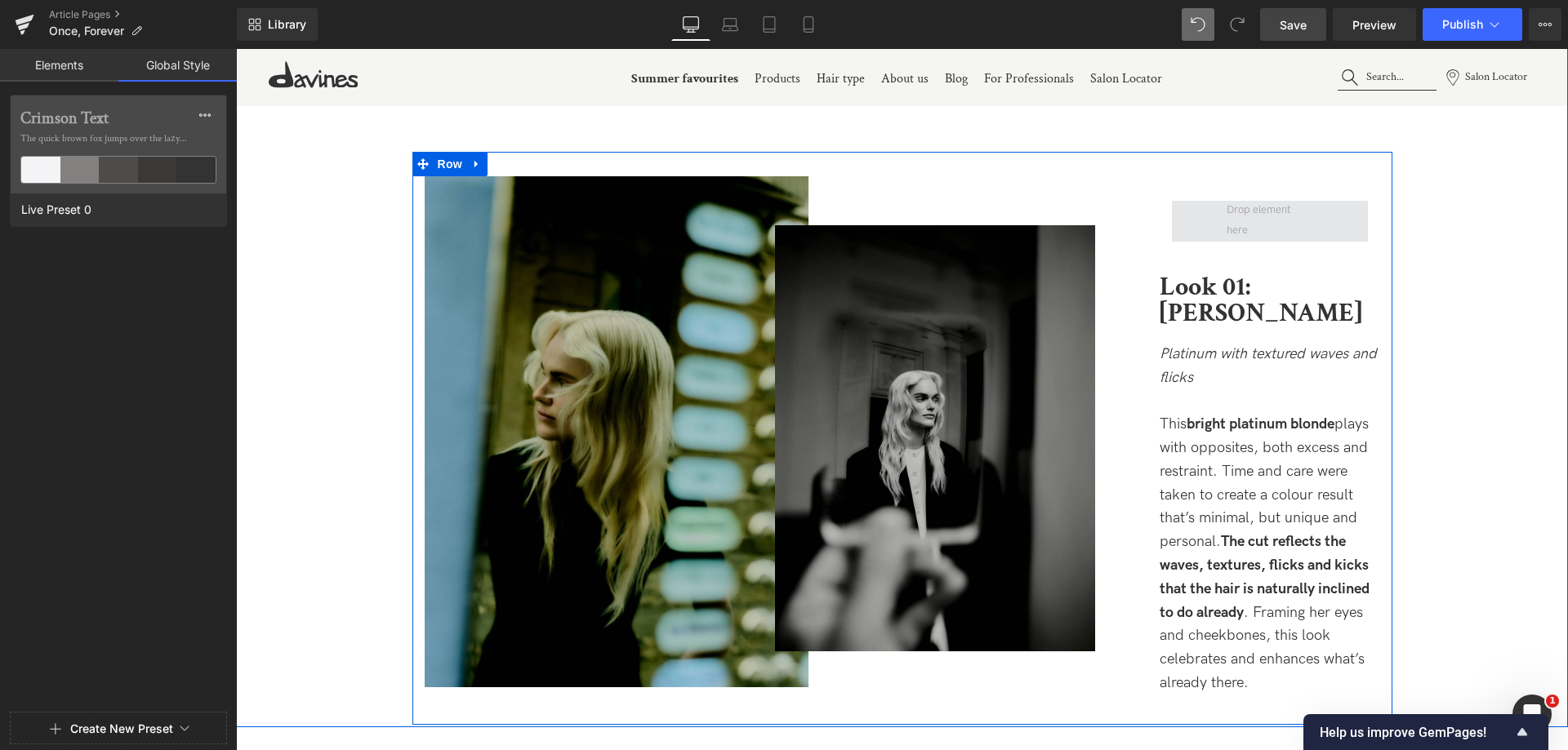
click at [1244, 203] on span at bounding box center [1269, 220] width 98 height 50
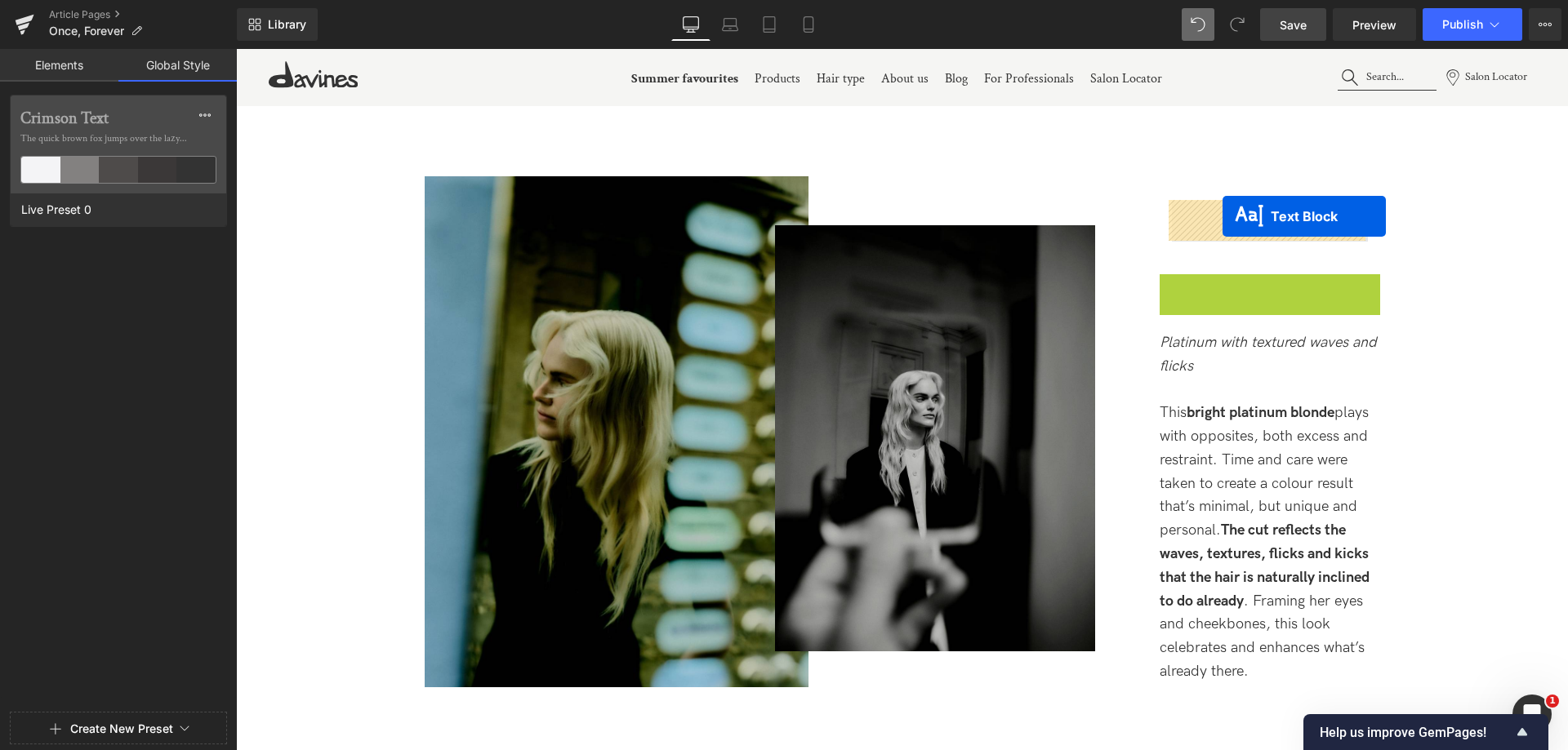
drag, startPoint x: 1229, startPoint y: 290, endPoint x: 1222, endPoint y: 216, distance: 74.3
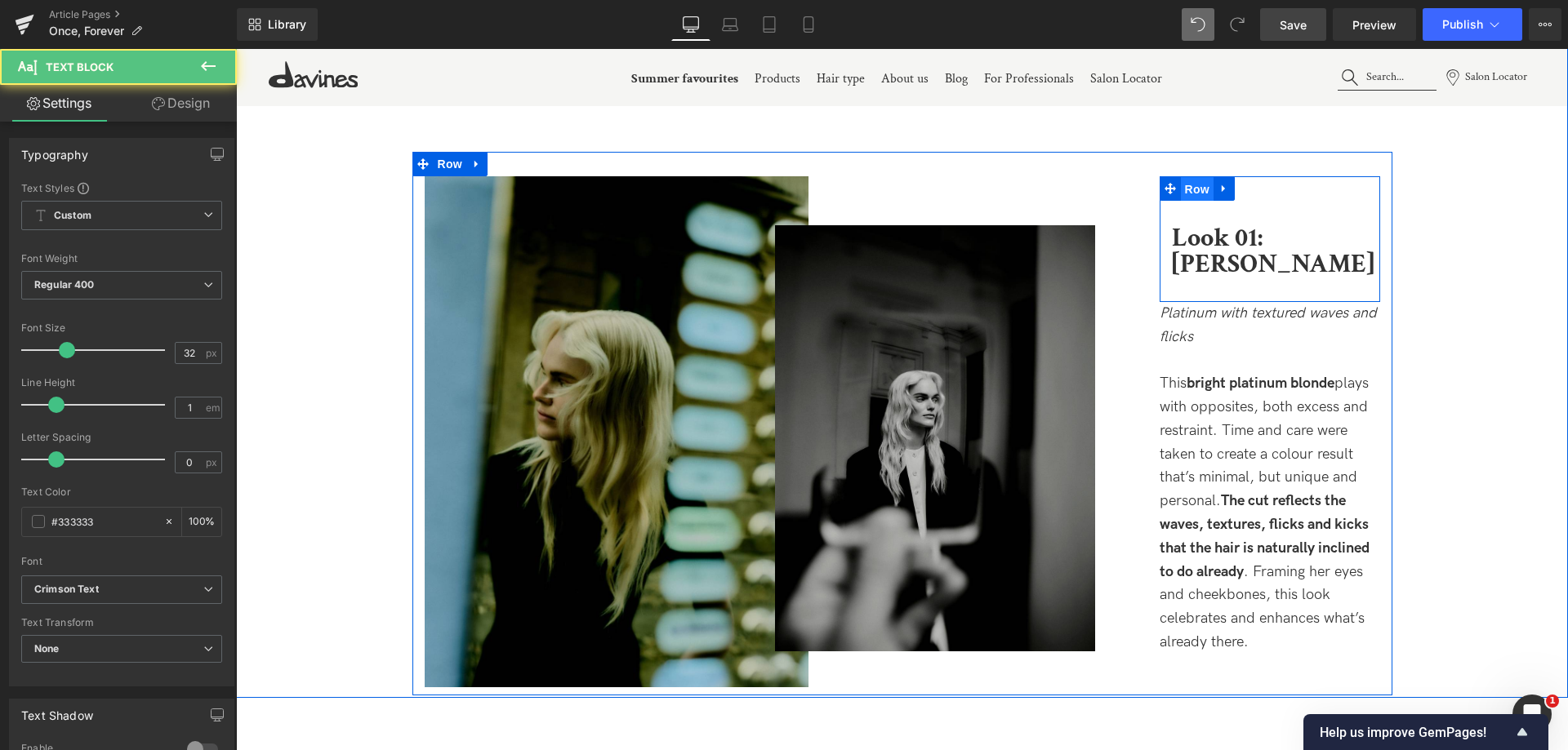
click at [1187, 195] on span "Row" at bounding box center [1197, 190] width 33 height 25
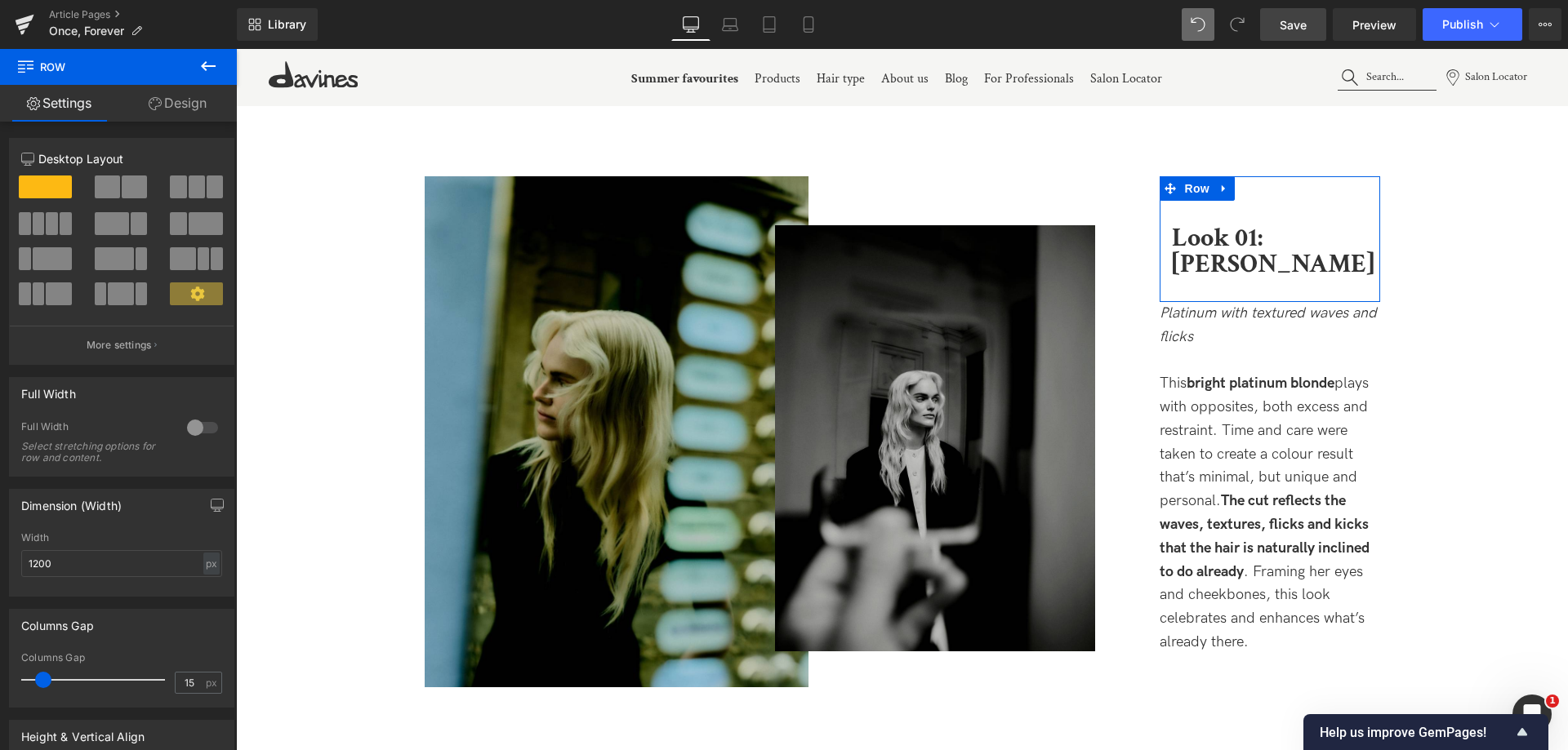
click at [189, 110] on link "Design" at bounding box center [177, 103] width 118 height 37
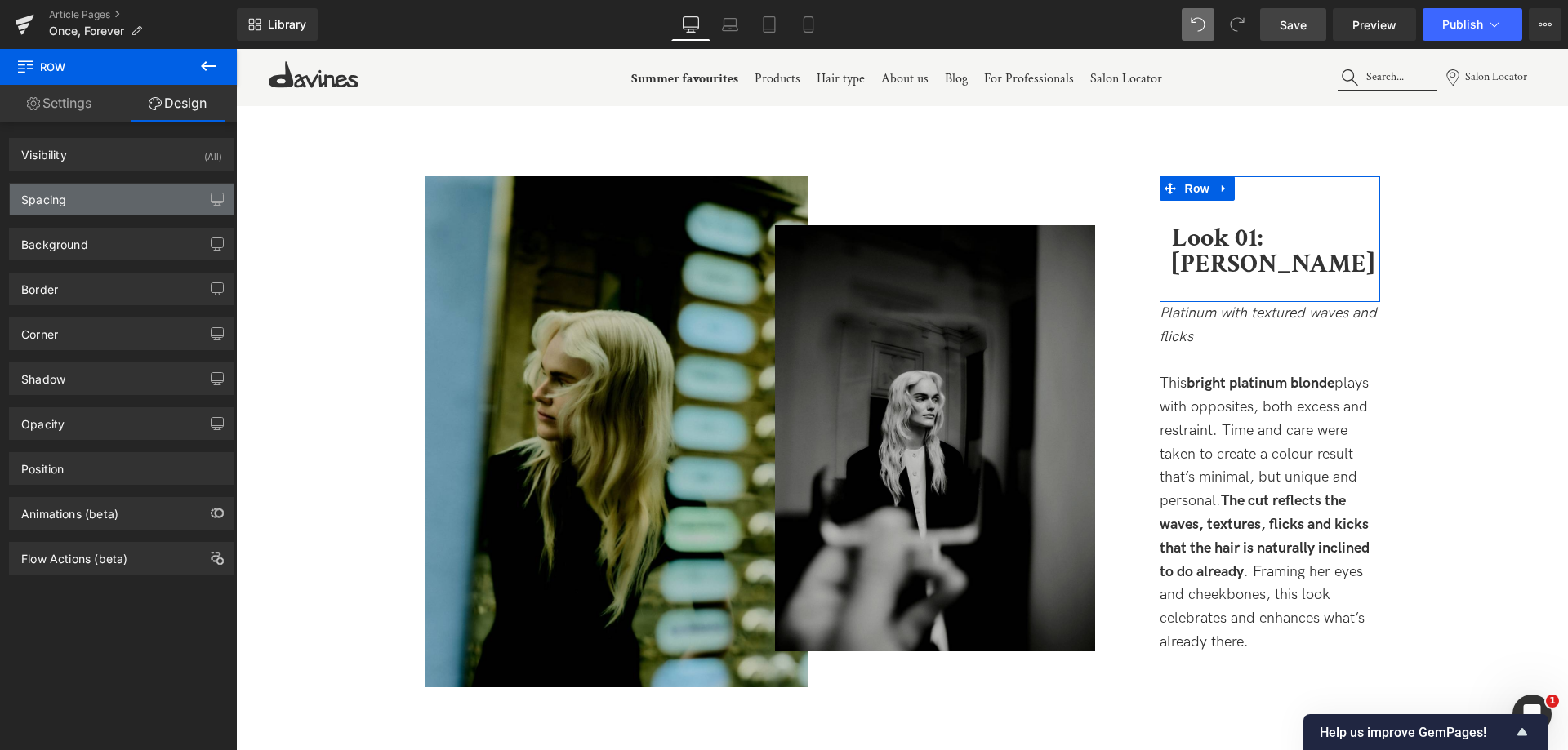
click at [90, 197] on div "Spacing" at bounding box center [121, 200] width 224 height 31
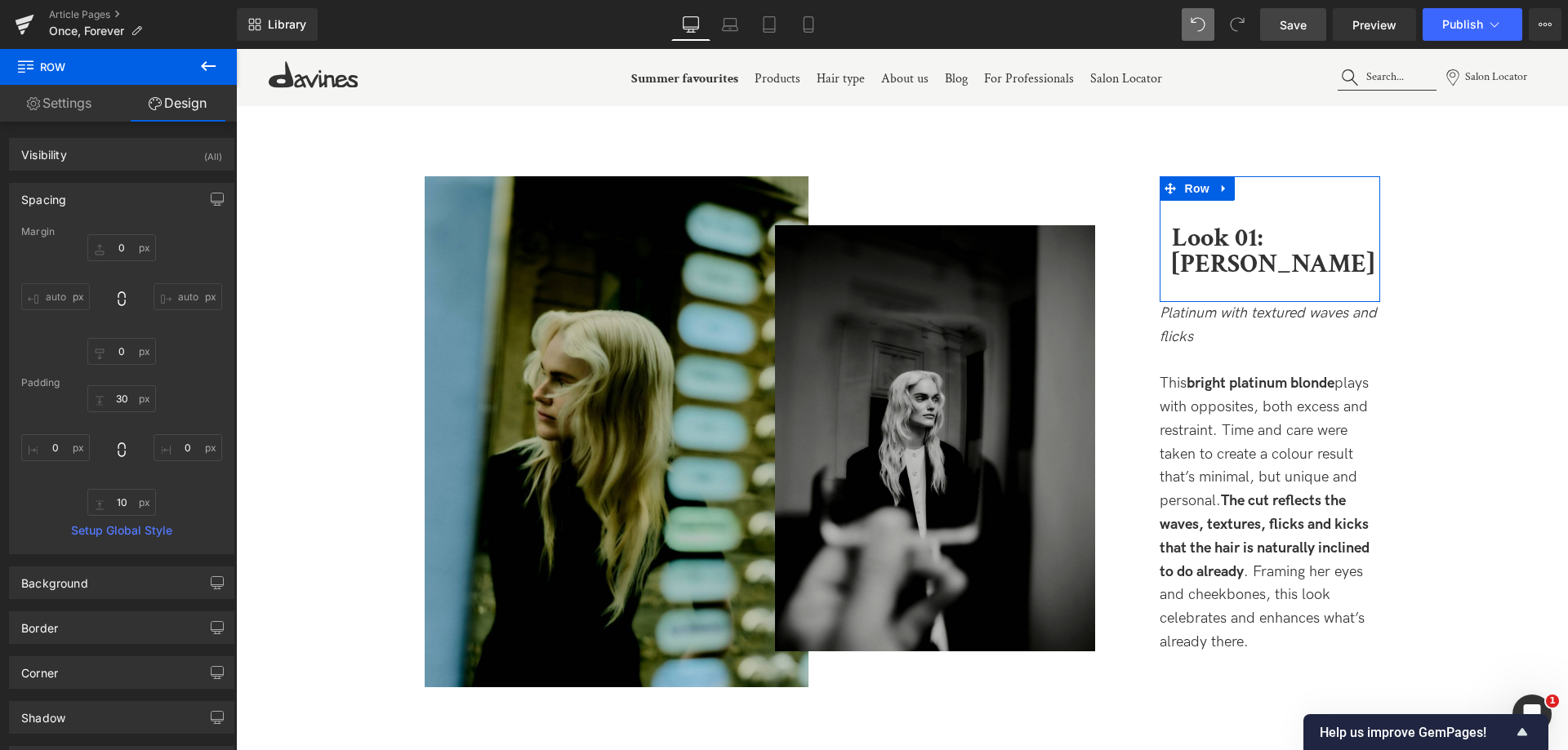
click at [39, 292] on input "auto" at bounding box center [55, 296] width 68 height 27
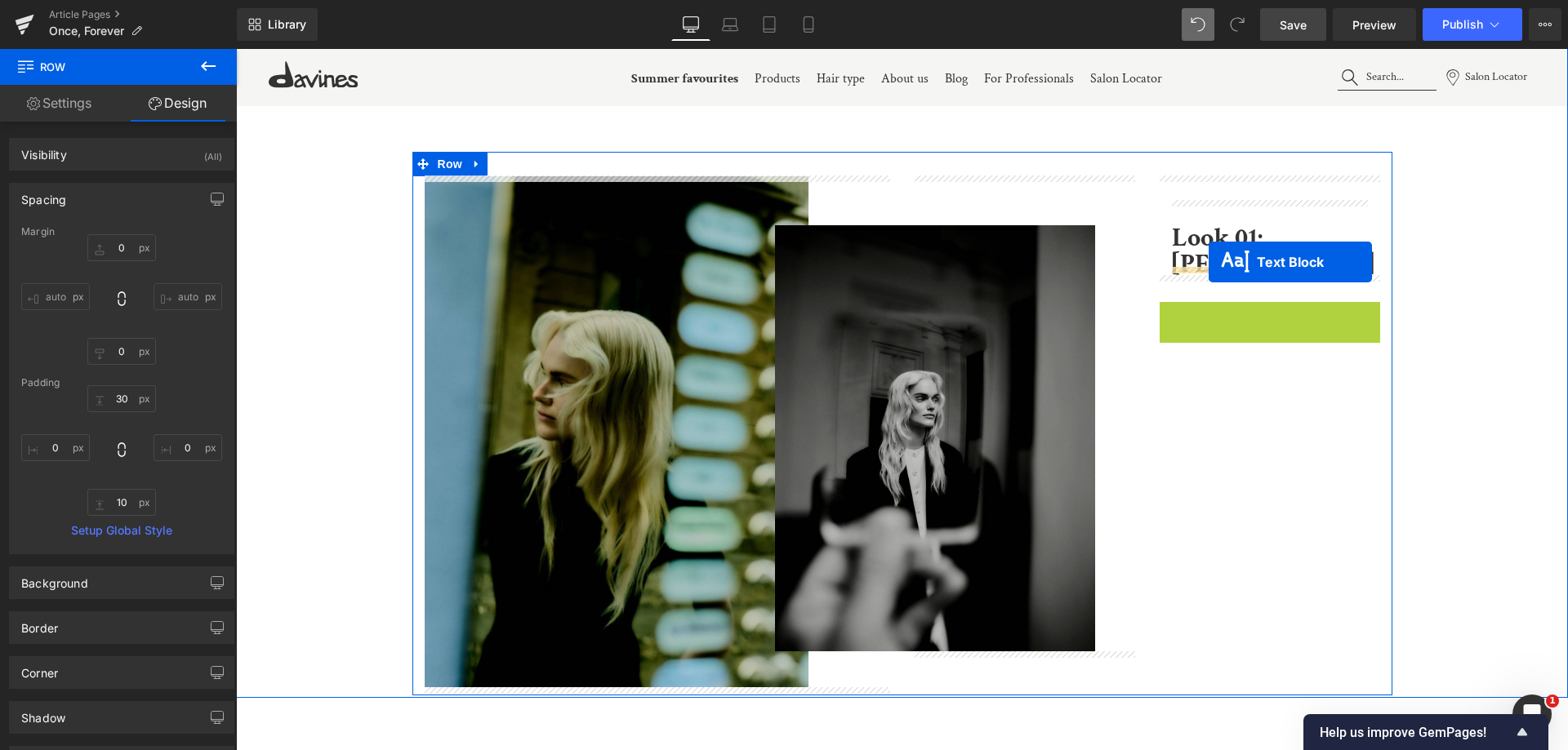
drag, startPoint x: 1224, startPoint y: 465, endPoint x: 1208, endPoint y: 262, distance: 203.6
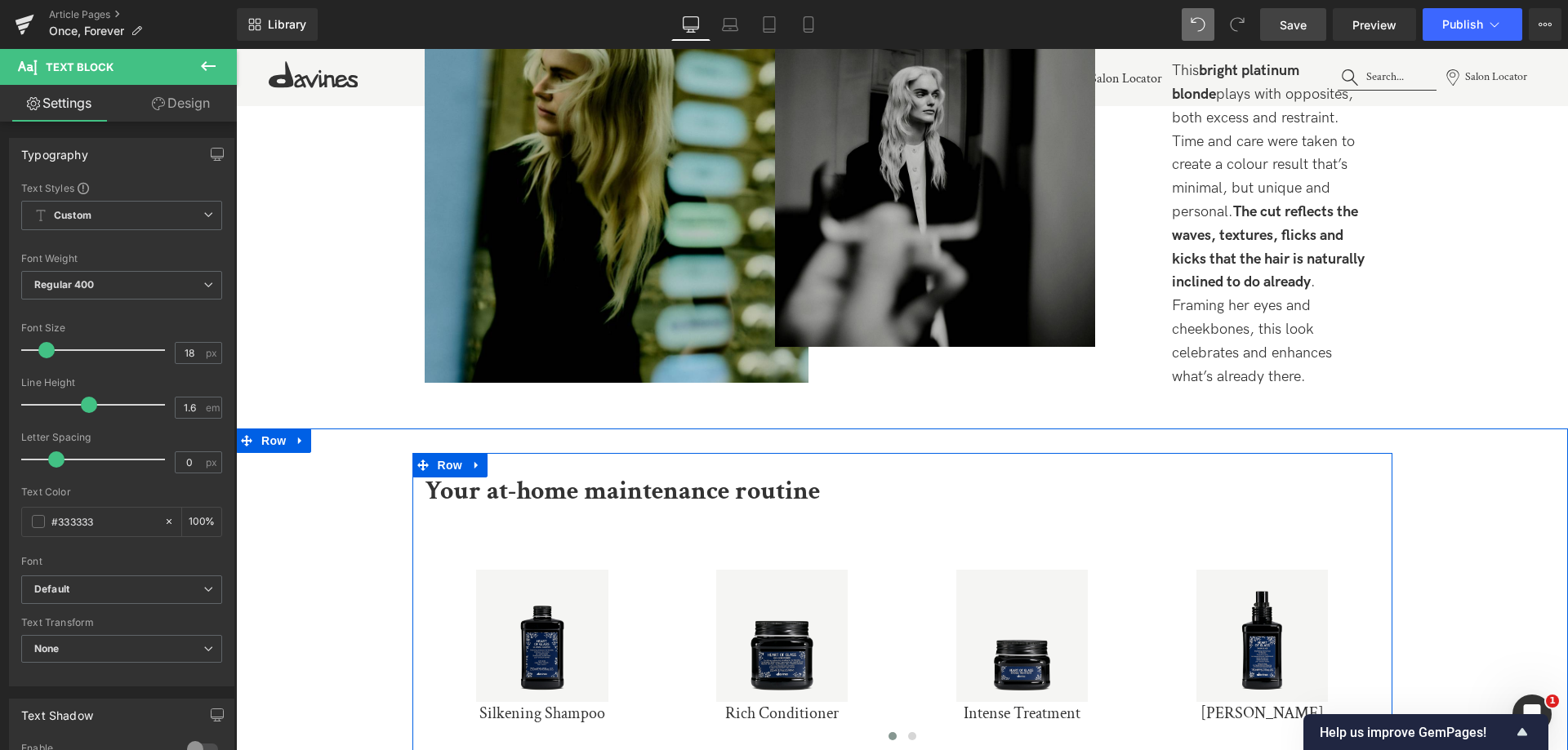
scroll to position [2709, 0]
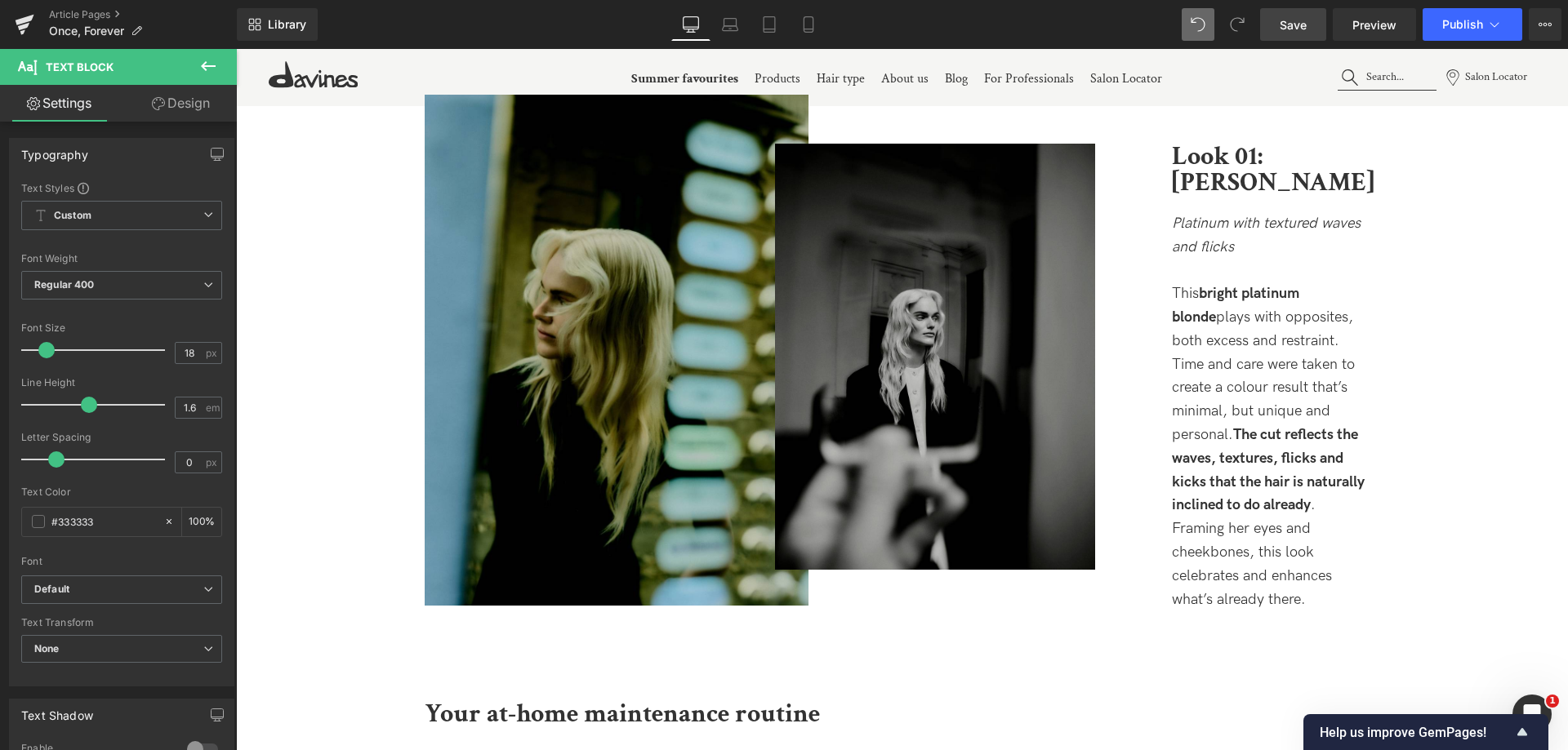
click at [1305, 34] on link "Save" at bounding box center [1293, 25] width 66 height 33
click at [1368, 32] on span "Preview" at bounding box center [1374, 25] width 44 height 17
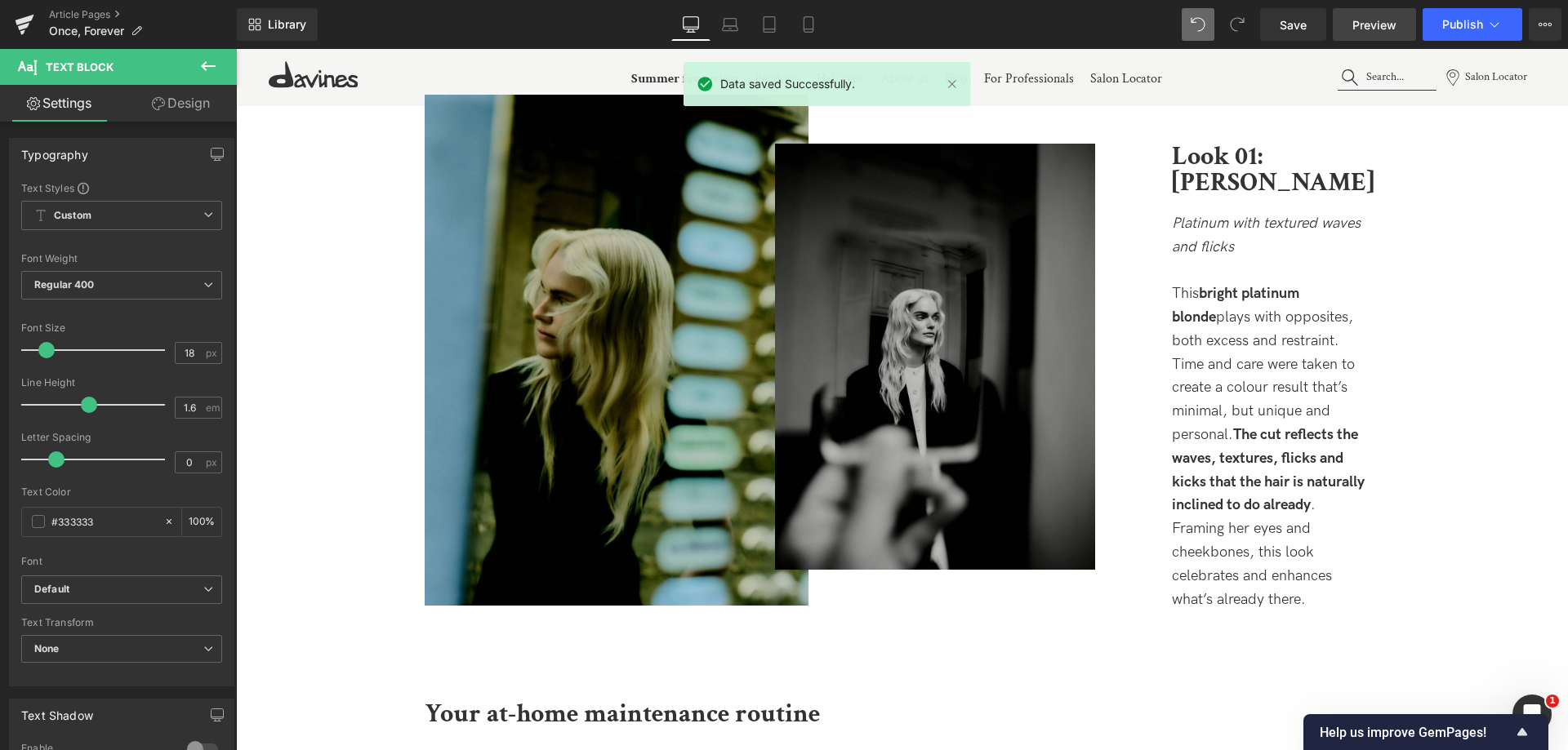
click at [1339, 23] on link "Preview" at bounding box center [1374, 25] width 83 height 33
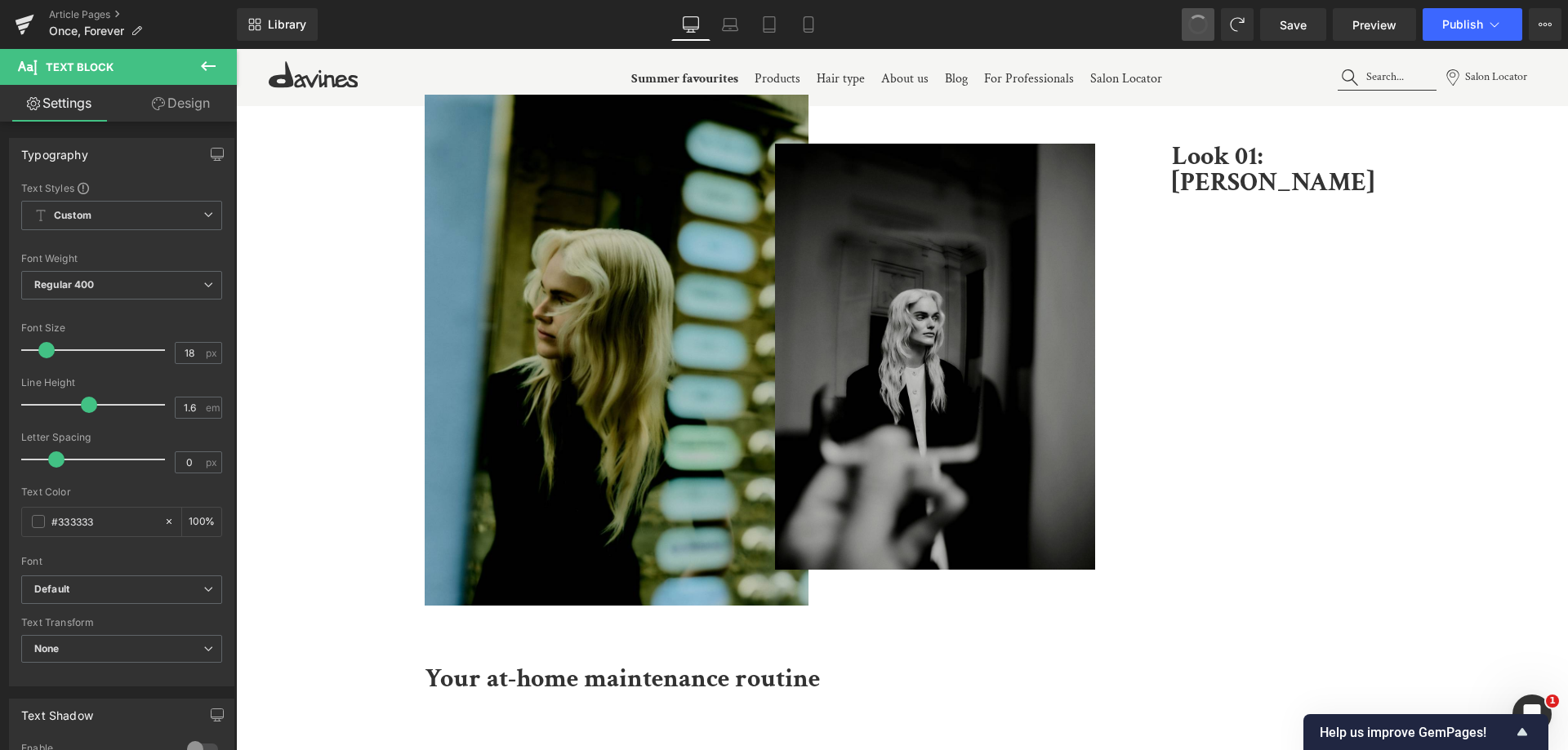
click at [1199, 35] on span at bounding box center [1198, 25] width 23 height 23
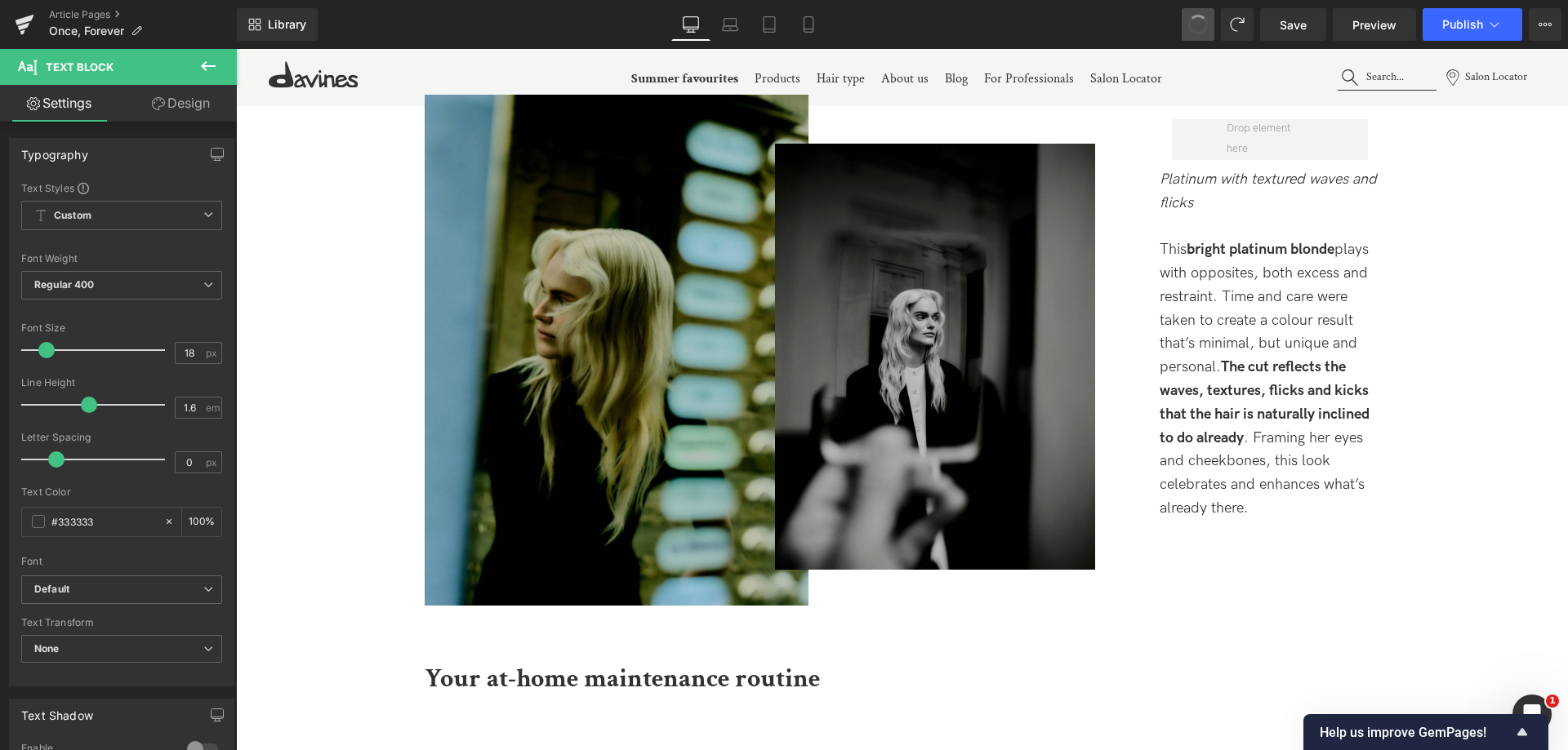
click at [1199, 35] on span at bounding box center [1198, 25] width 21 height 21
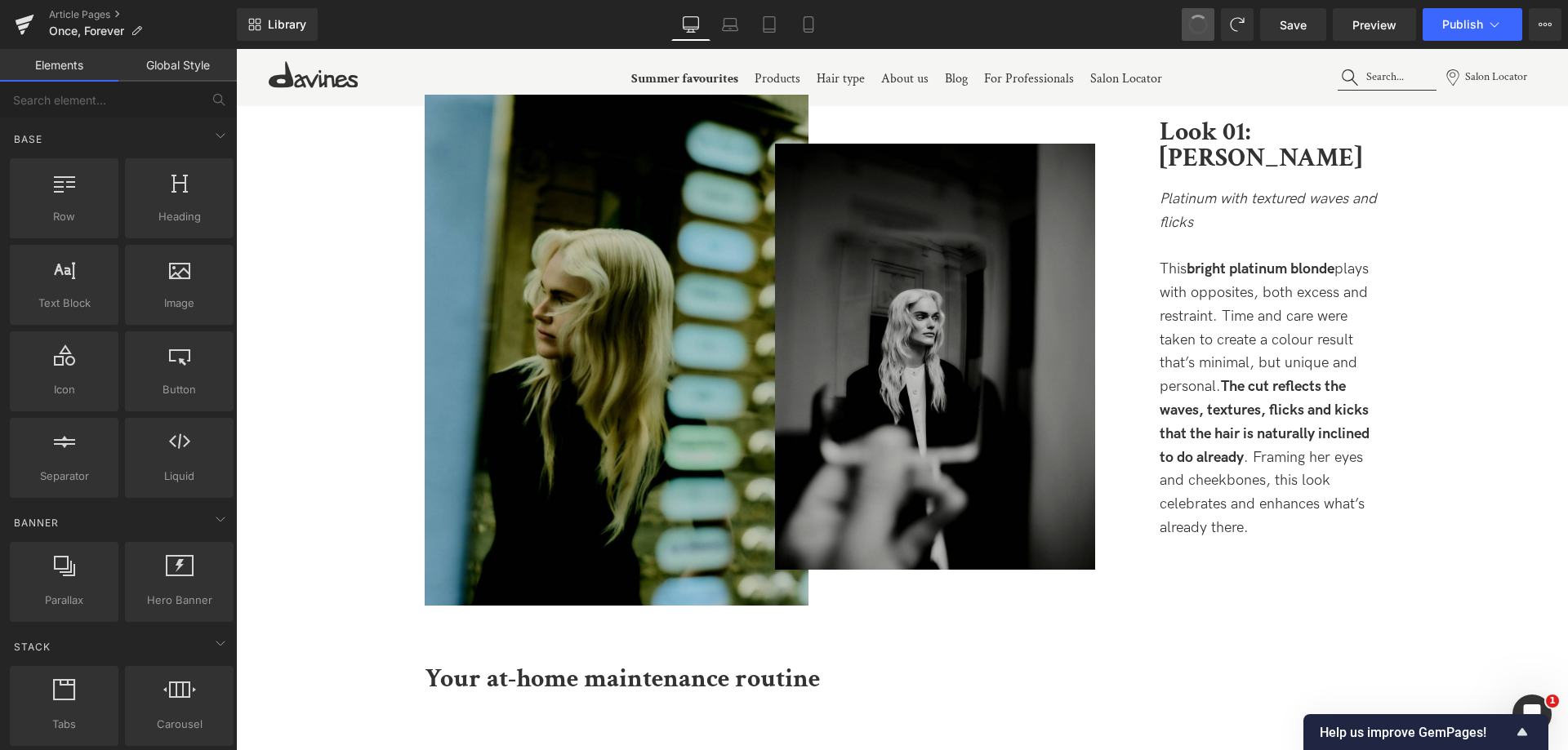
click at [1199, 35] on span at bounding box center [1198, 25] width 21 height 21
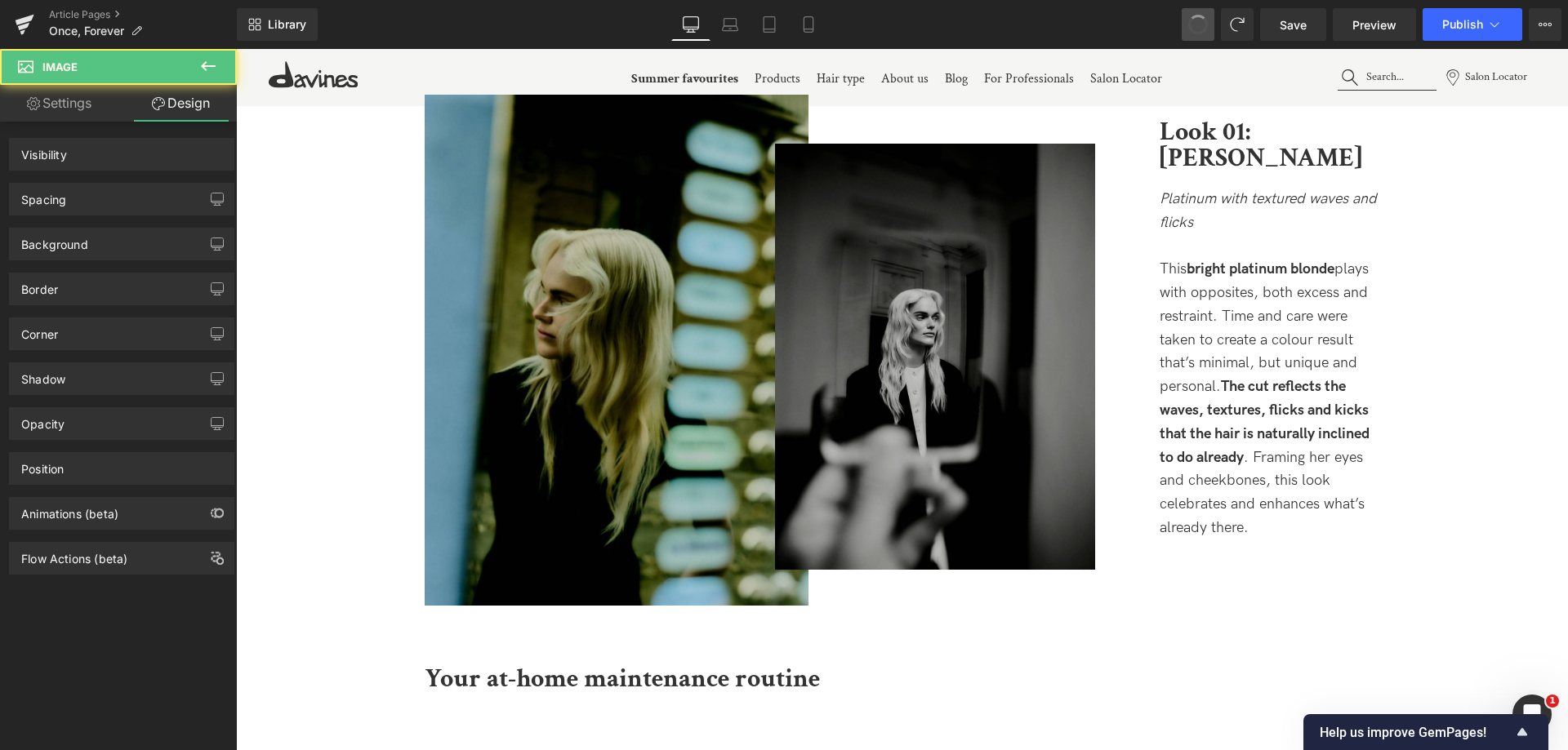
click at [1199, 35] on span at bounding box center [1198, 25] width 21 height 21
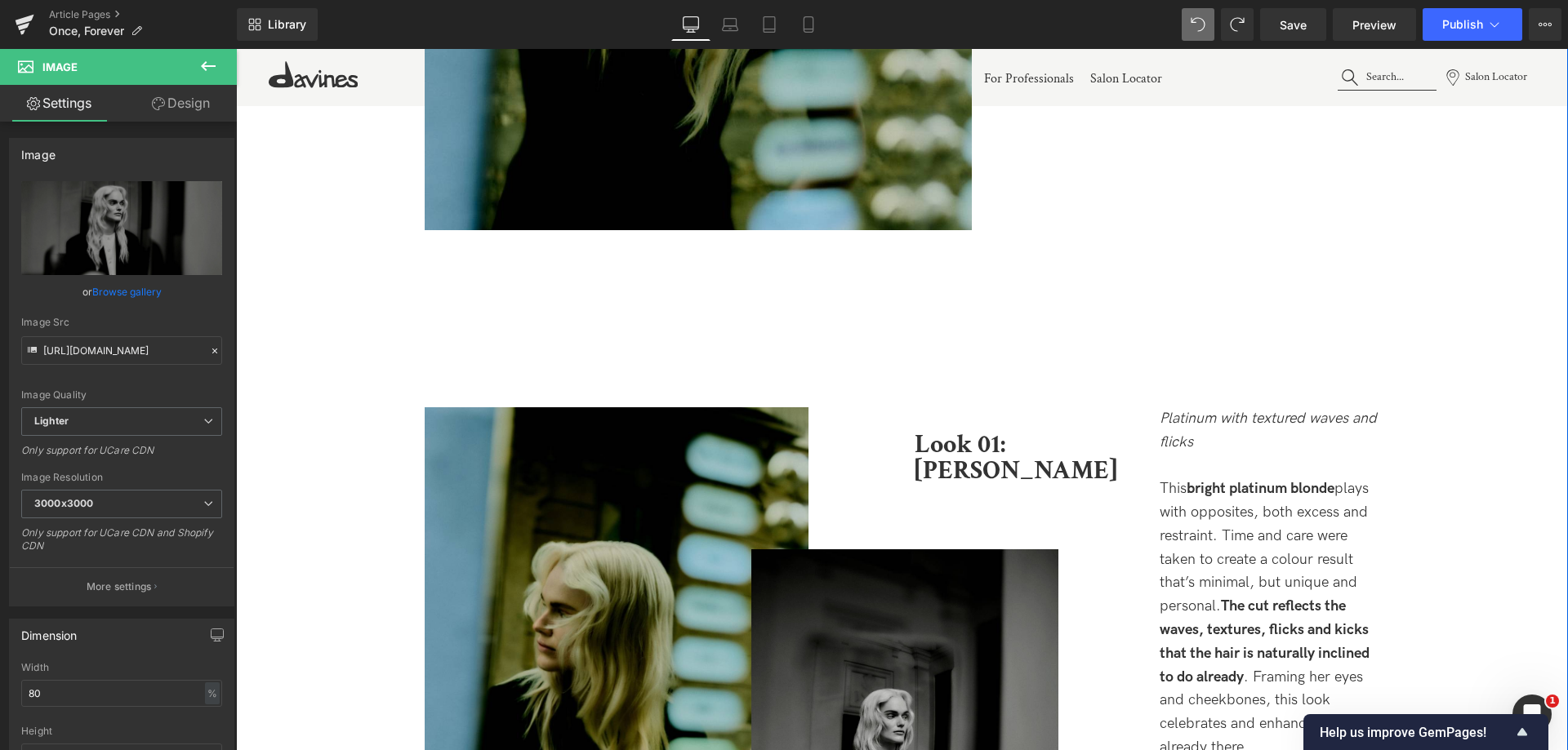
scroll to position [2382, 0]
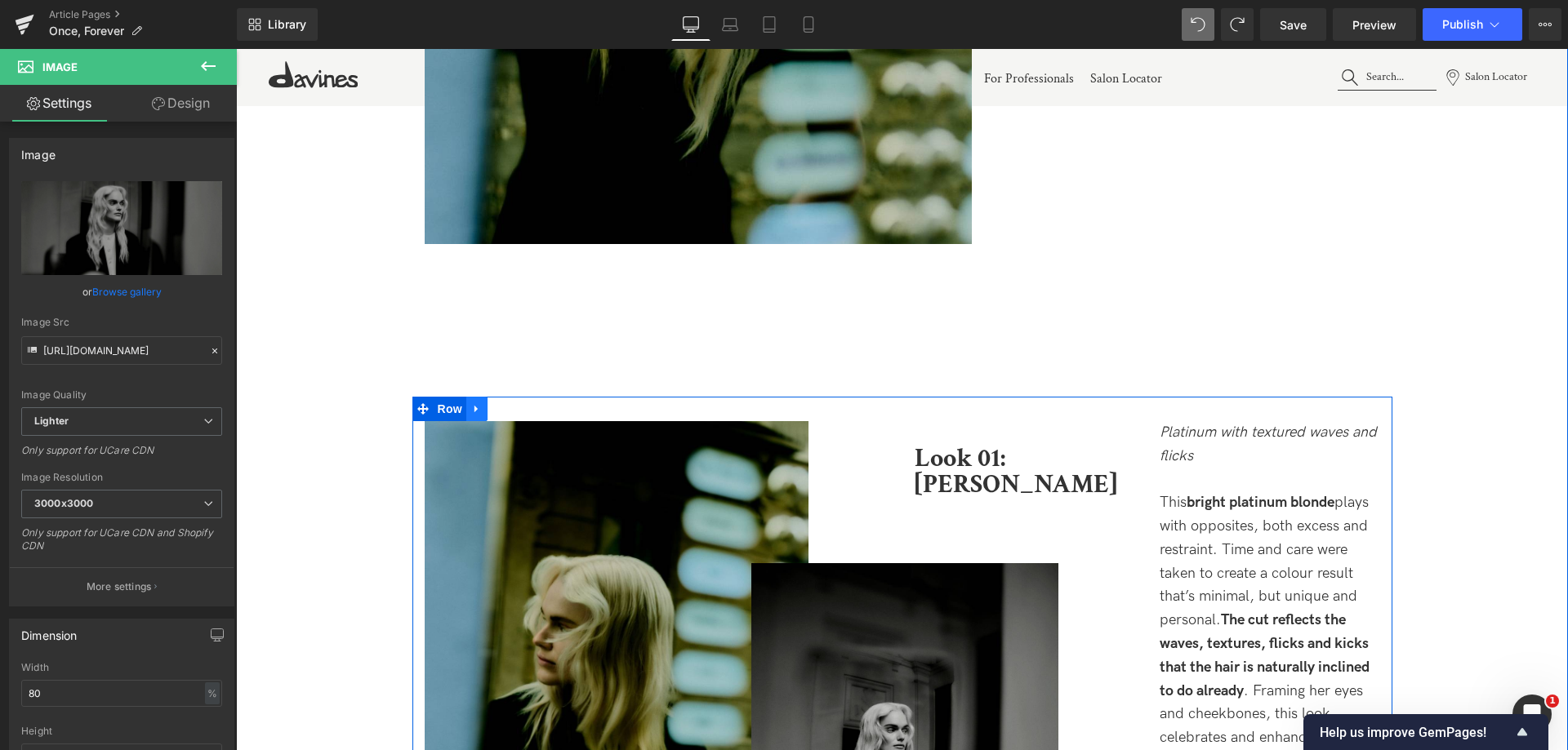
click at [481, 409] on link at bounding box center [477, 409] width 21 height 25
click at [517, 413] on icon at bounding box center [519, 409] width 12 height 12
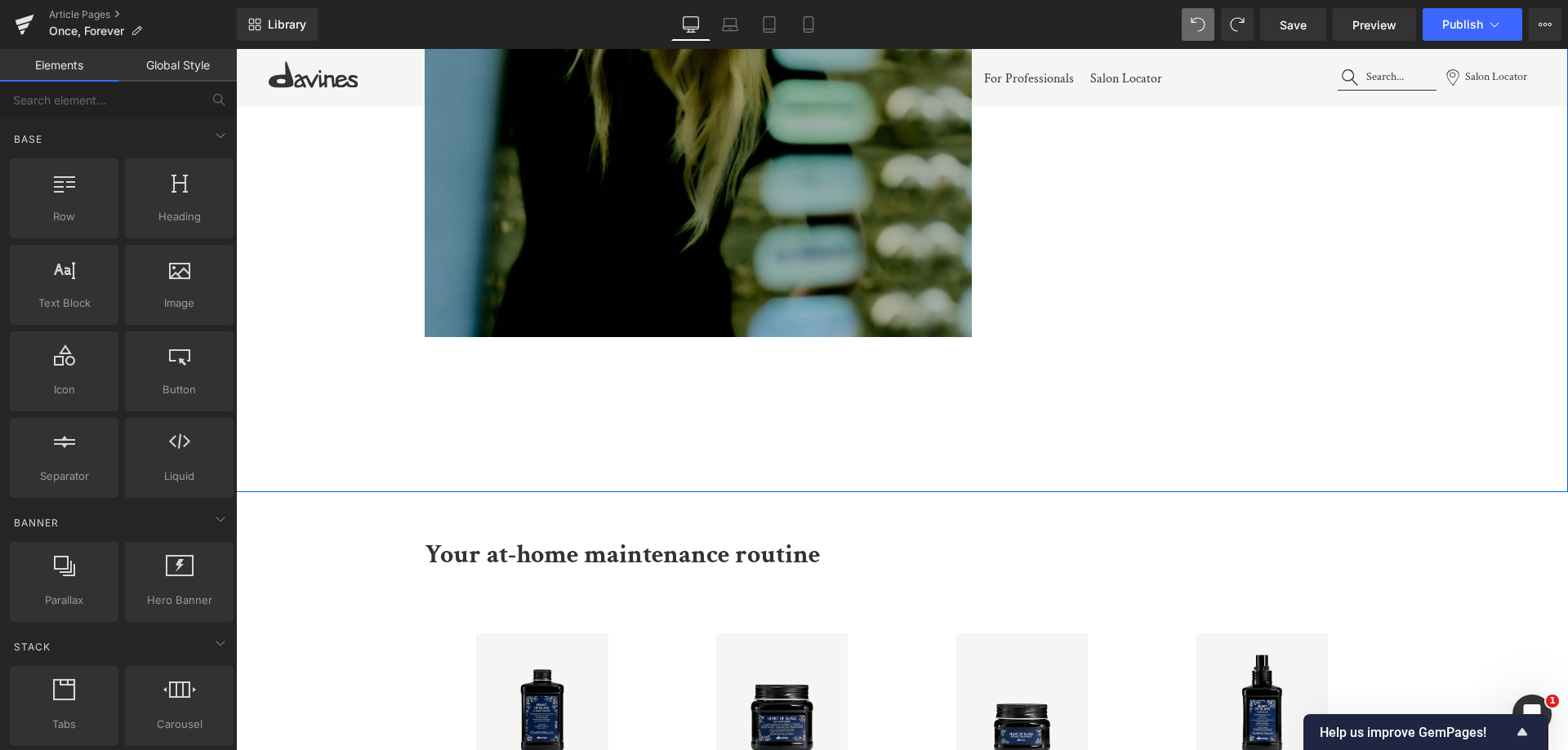
scroll to position [2137, 0]
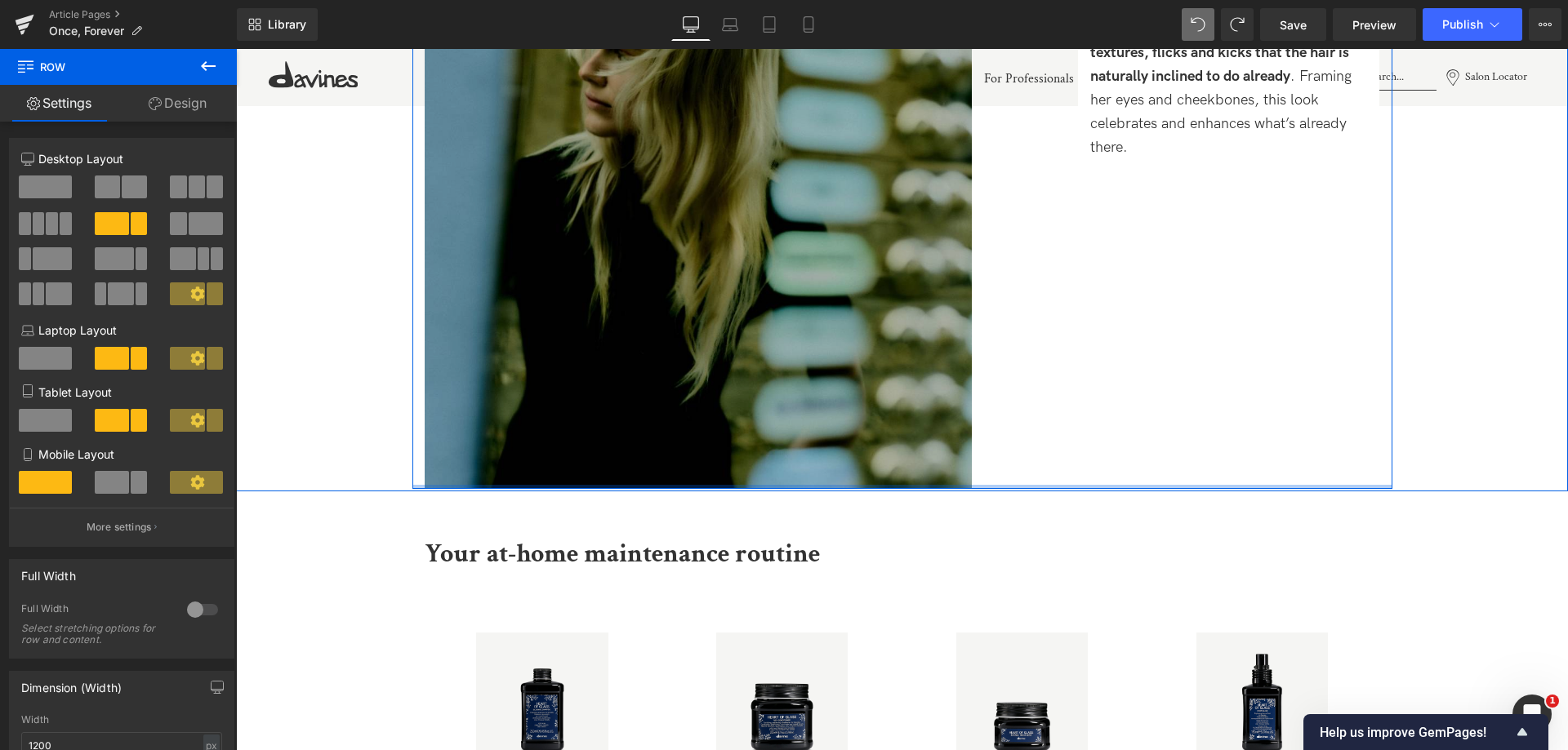
drag, startPoint x: 764, startPoint y: 638, endPoint x: 767, endPoint y: 474, distance: 164.0
click at [767, 474] on div "Image Look 01: Lilly Text Block Platinum with textured waves and flicks This br…" at bounding box center [902, 125] width 980 height 729
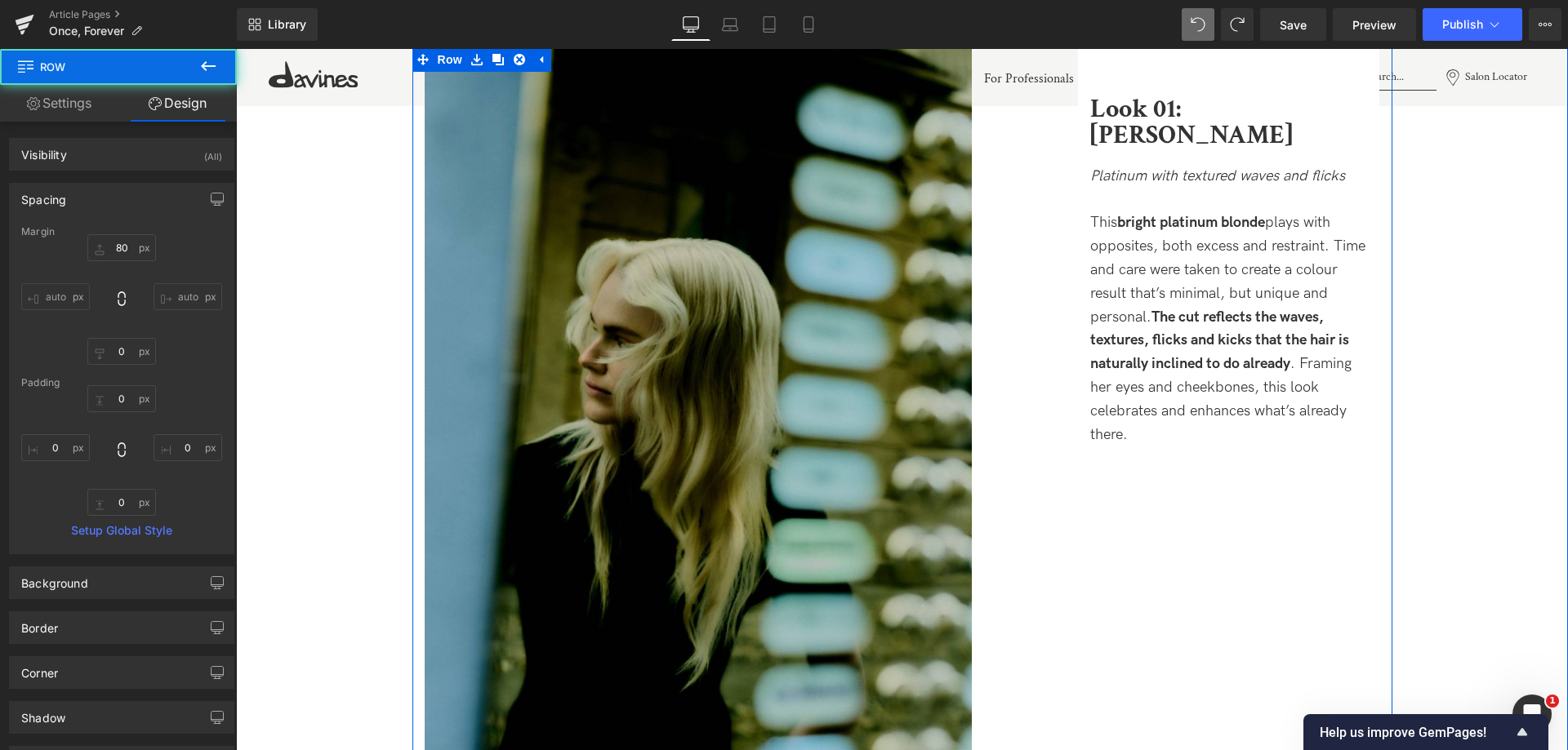
scroll to position [1811, 0]
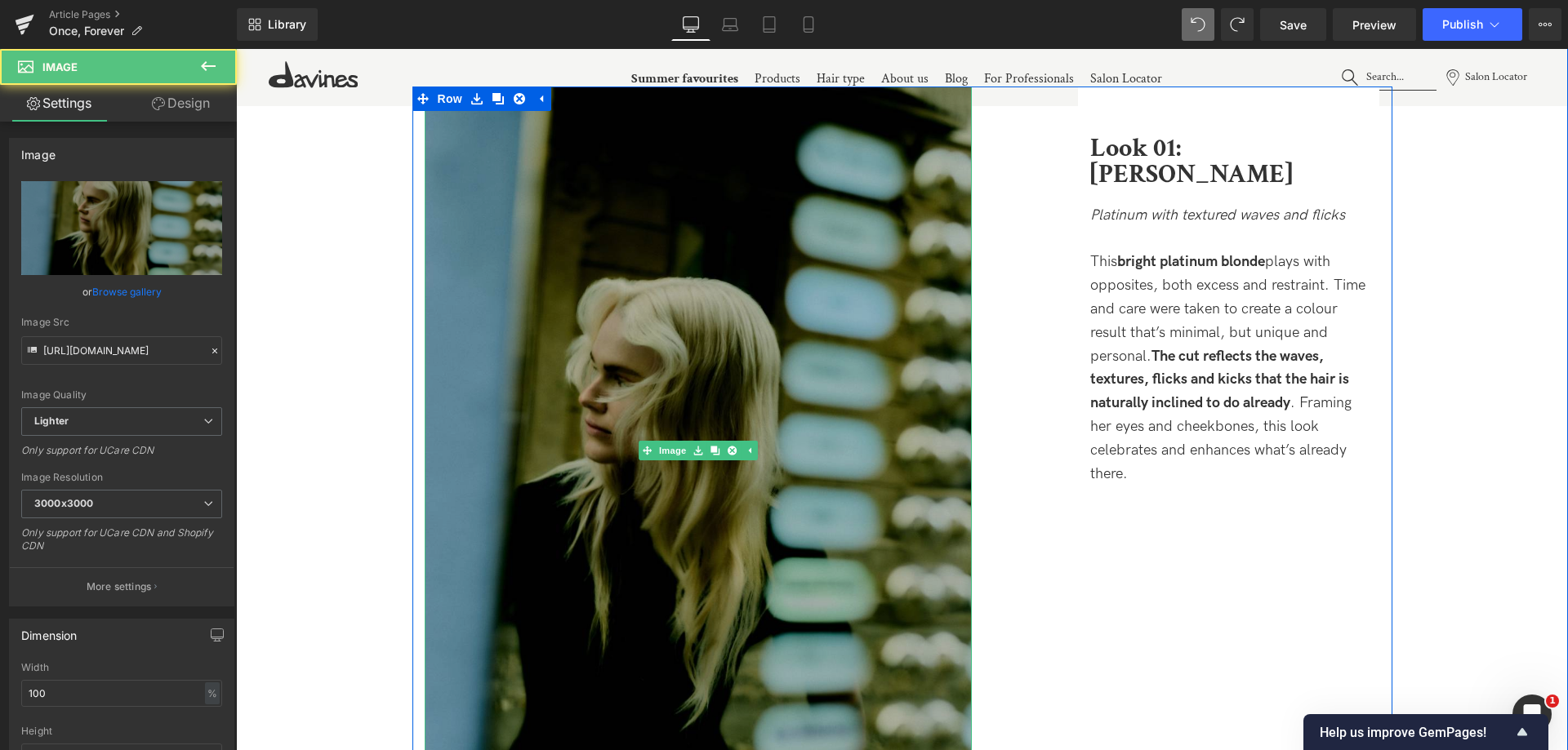
click at [811, 205] on img at bounding box center [698, 451] width 547 height 729
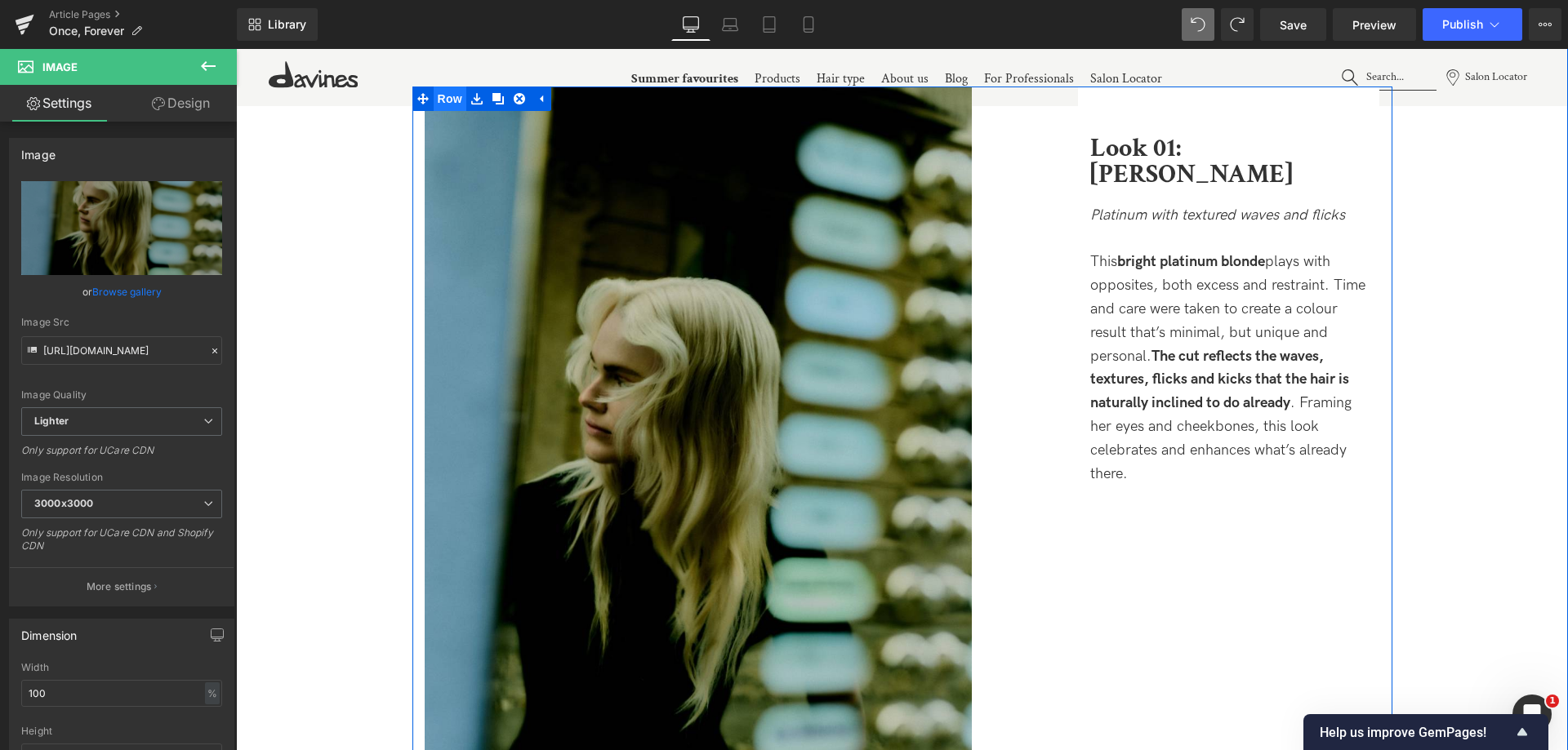
click at [451, 95] on span "Row" at bounding box center [450, 99] width 33 height 25
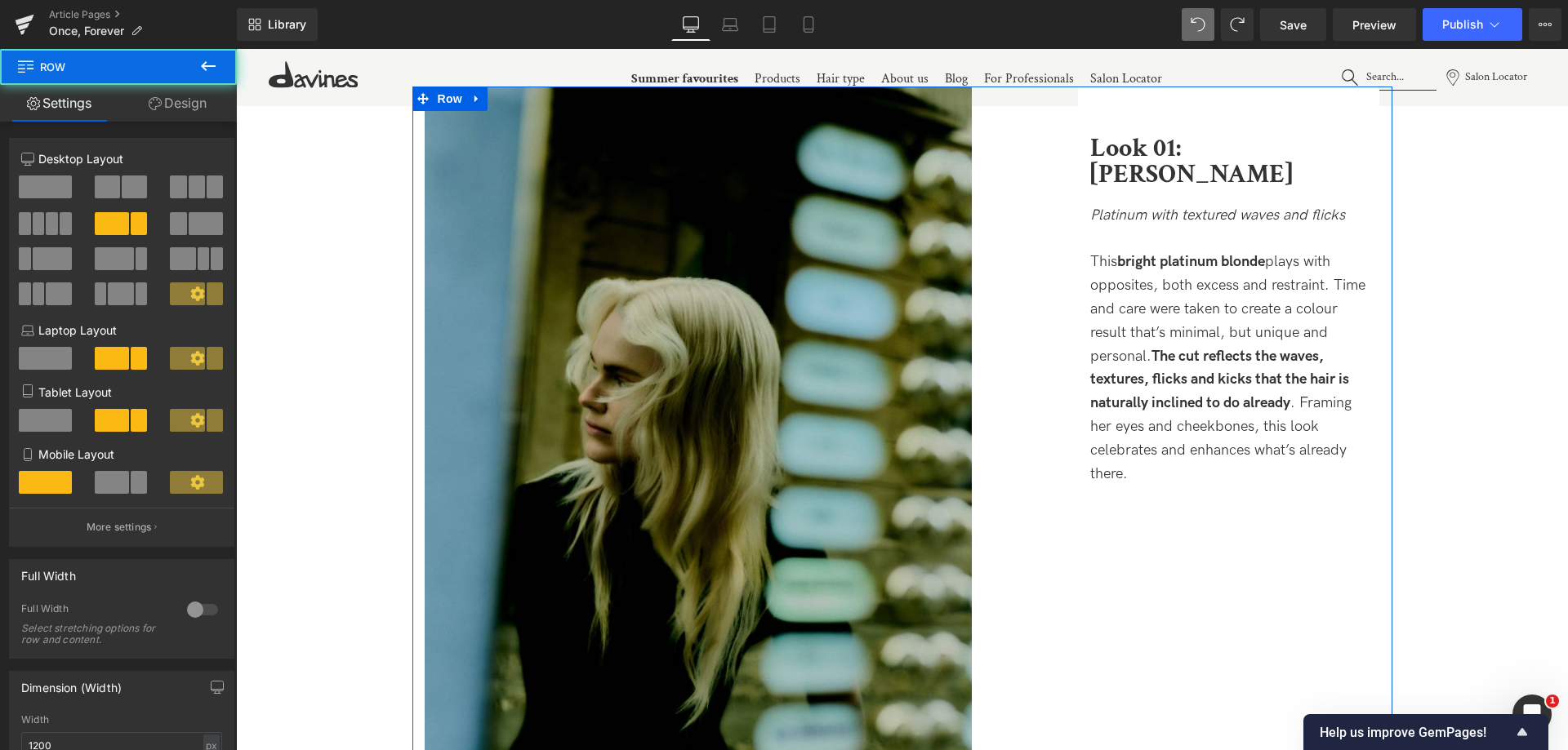
click at [194, 120] on link "Design" at bounding box center [177, 103] width 118 height 37
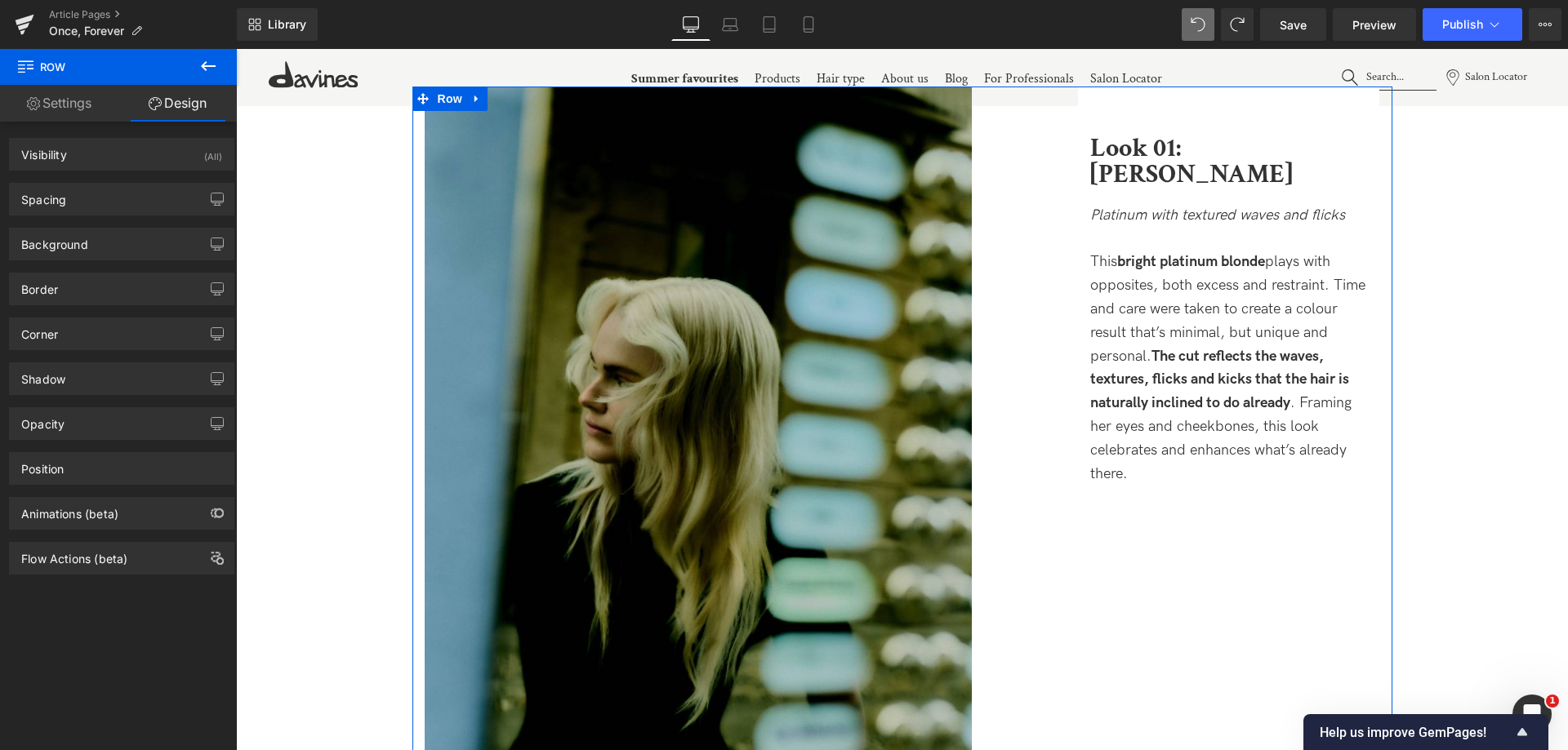
click at [78, 109] on link "Settings" at bounding box center [59, 103] width 118 height 37
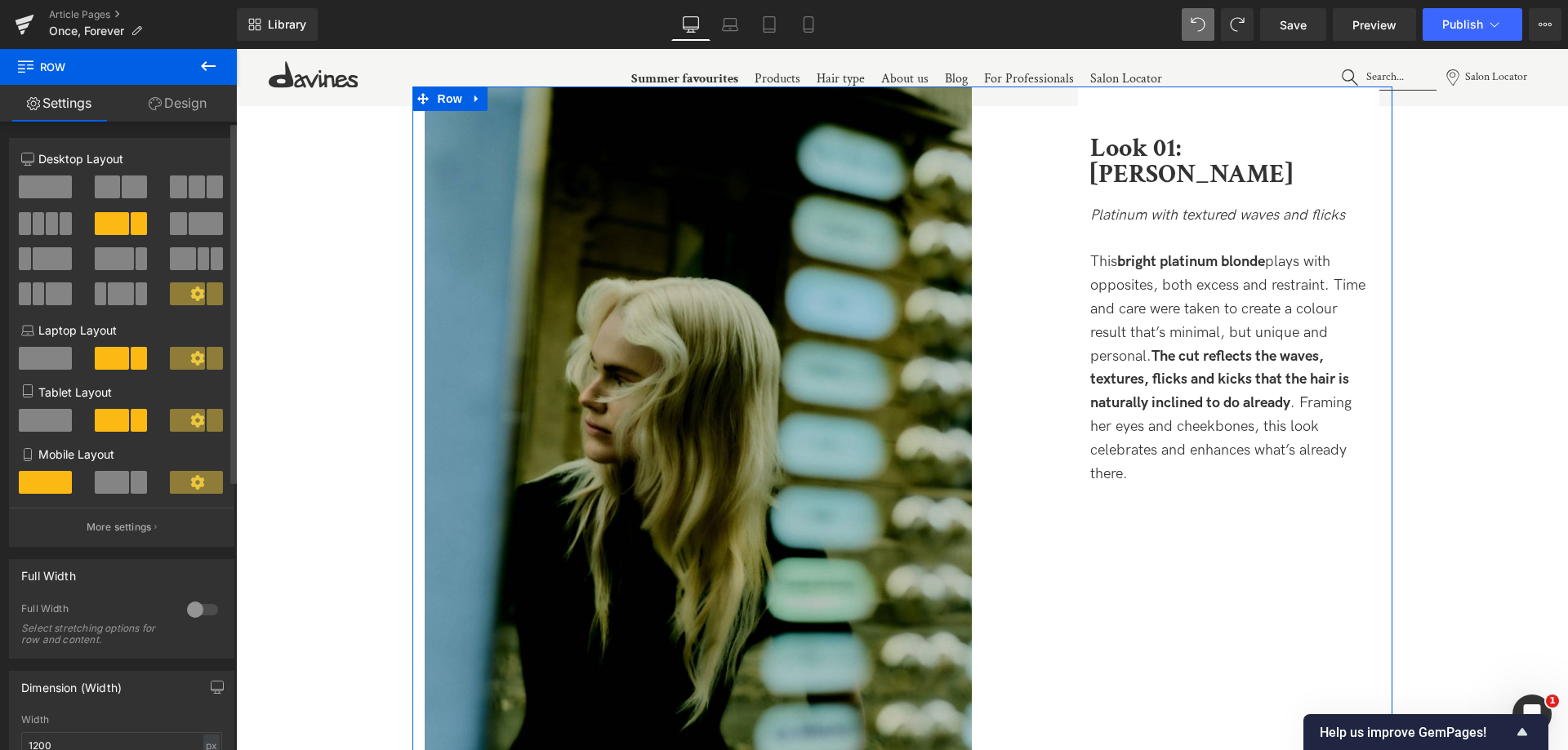
click at [128, 191] on span at bounding box center [134, 187] width 26 height 23
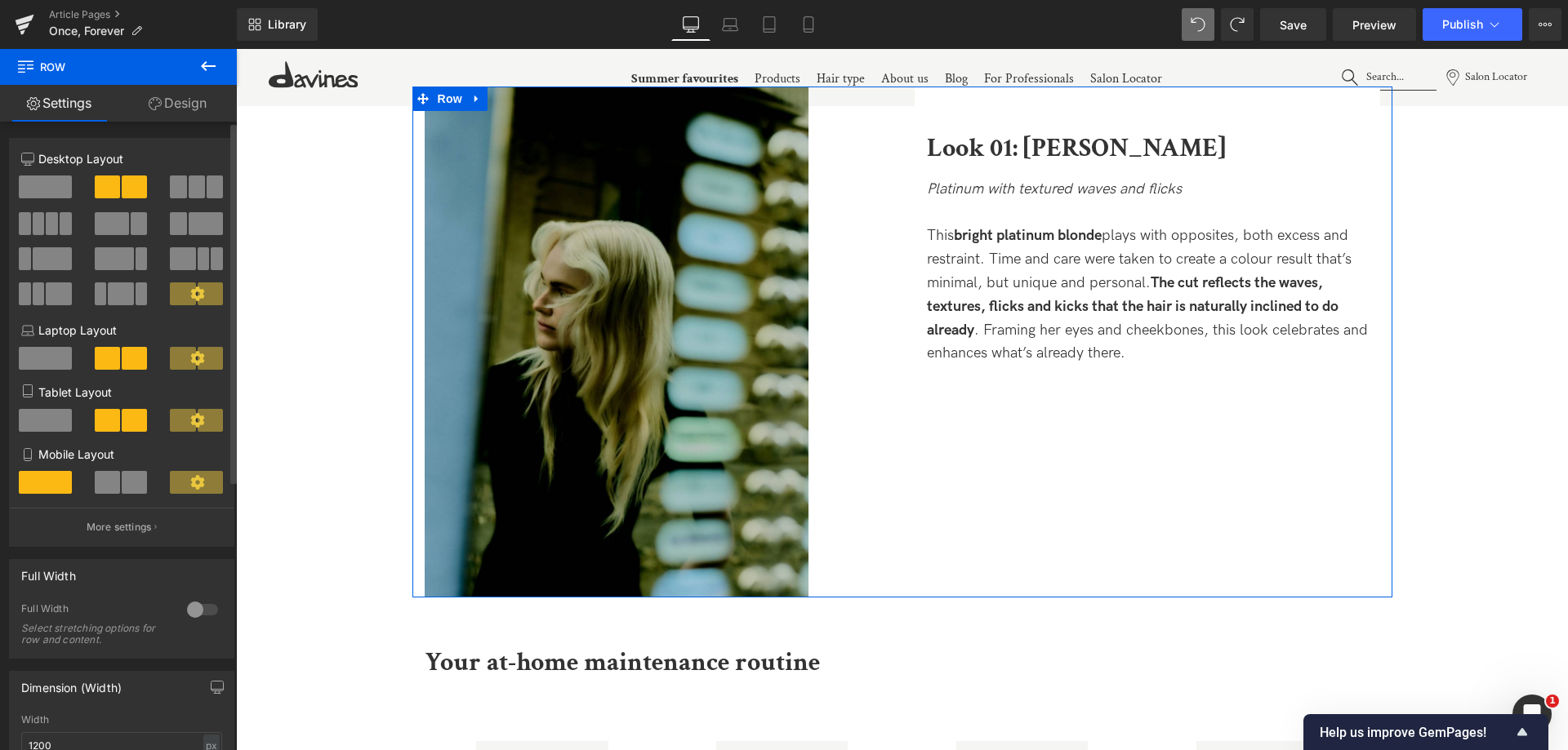
click at [120, 216] on span at bounding box center [112, 224] width 35 height 23
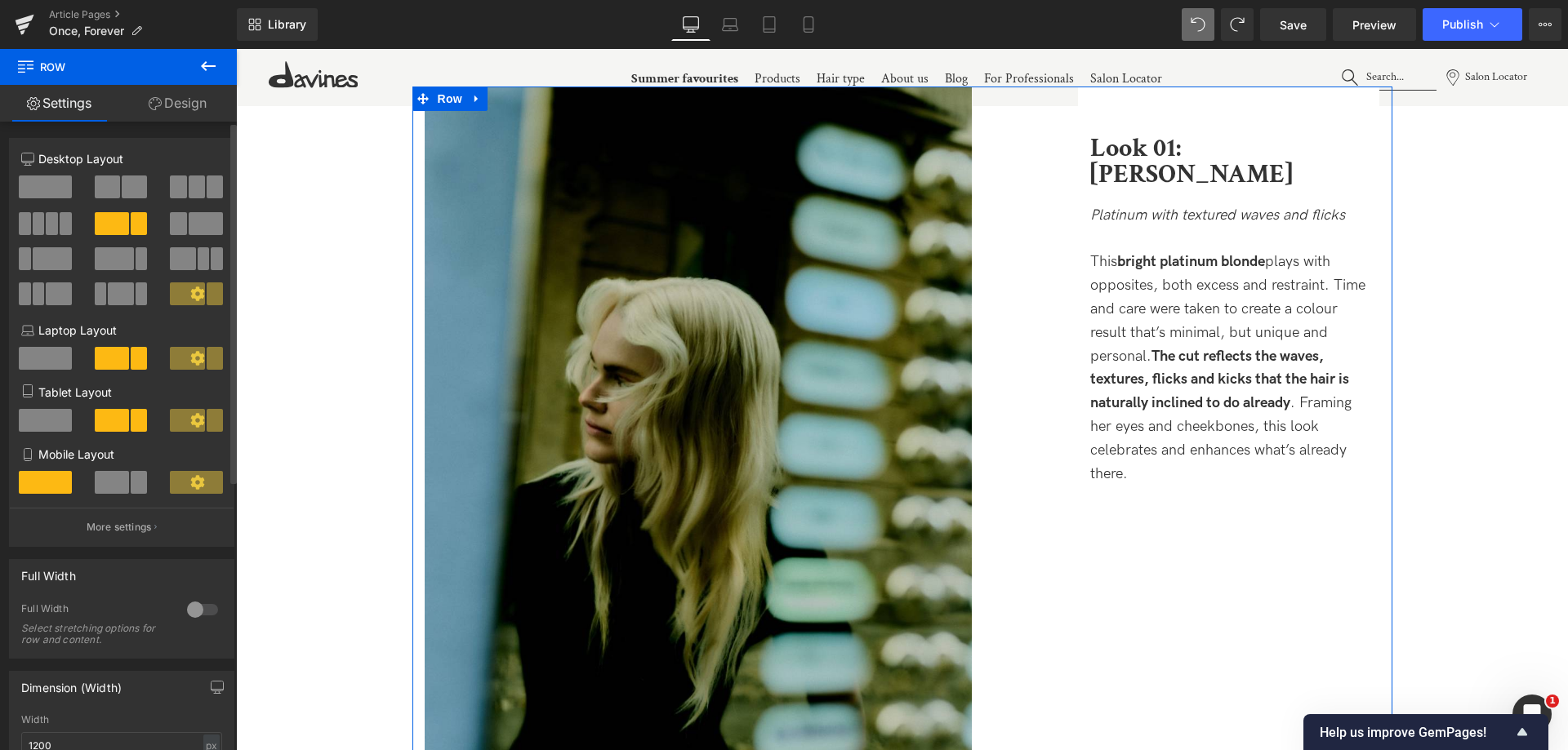
click at [116, 194] on span at bounding box center [107, 187] width 26 height 23
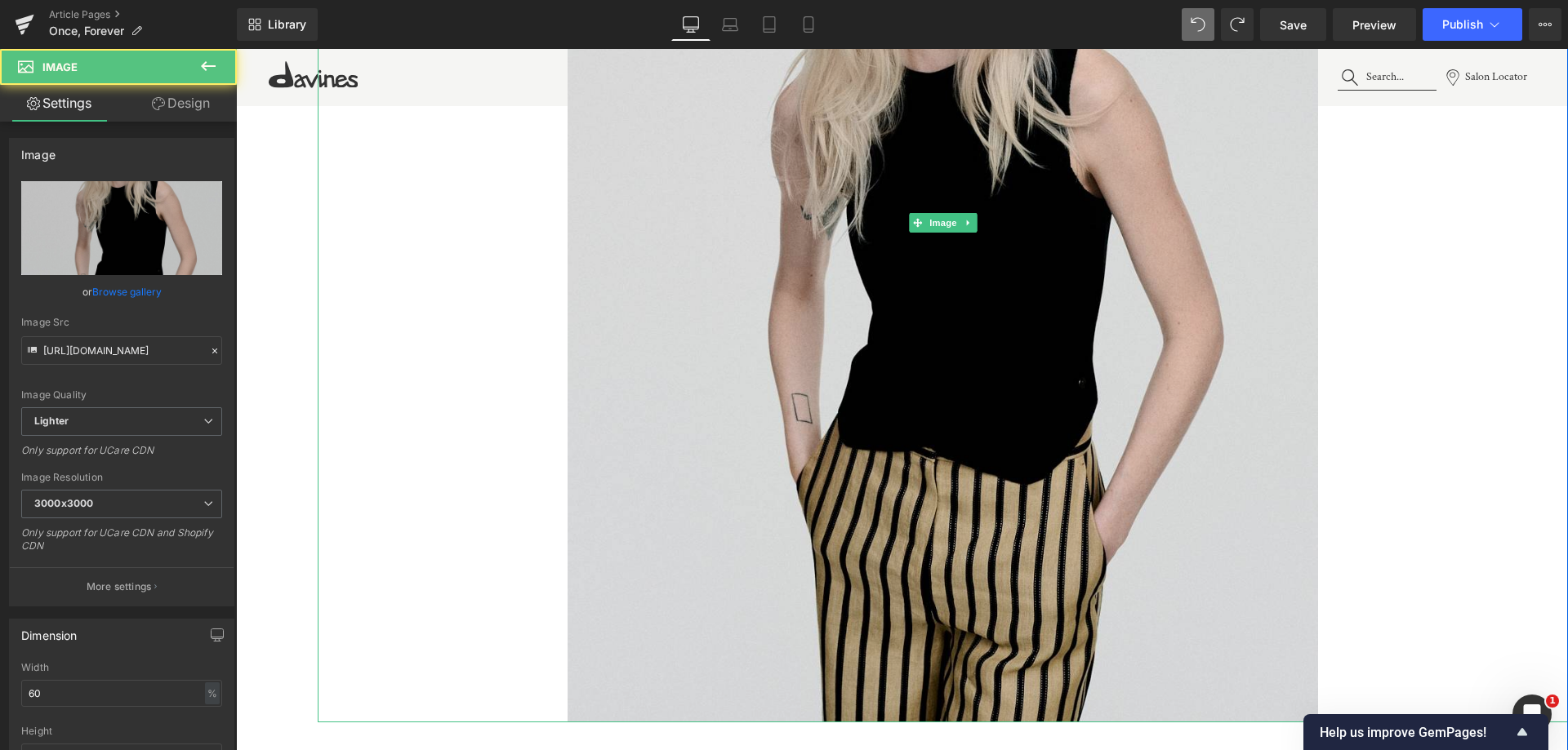
click at [1159, 499] on img at bounding box center [942, 224] width 750 height 1000
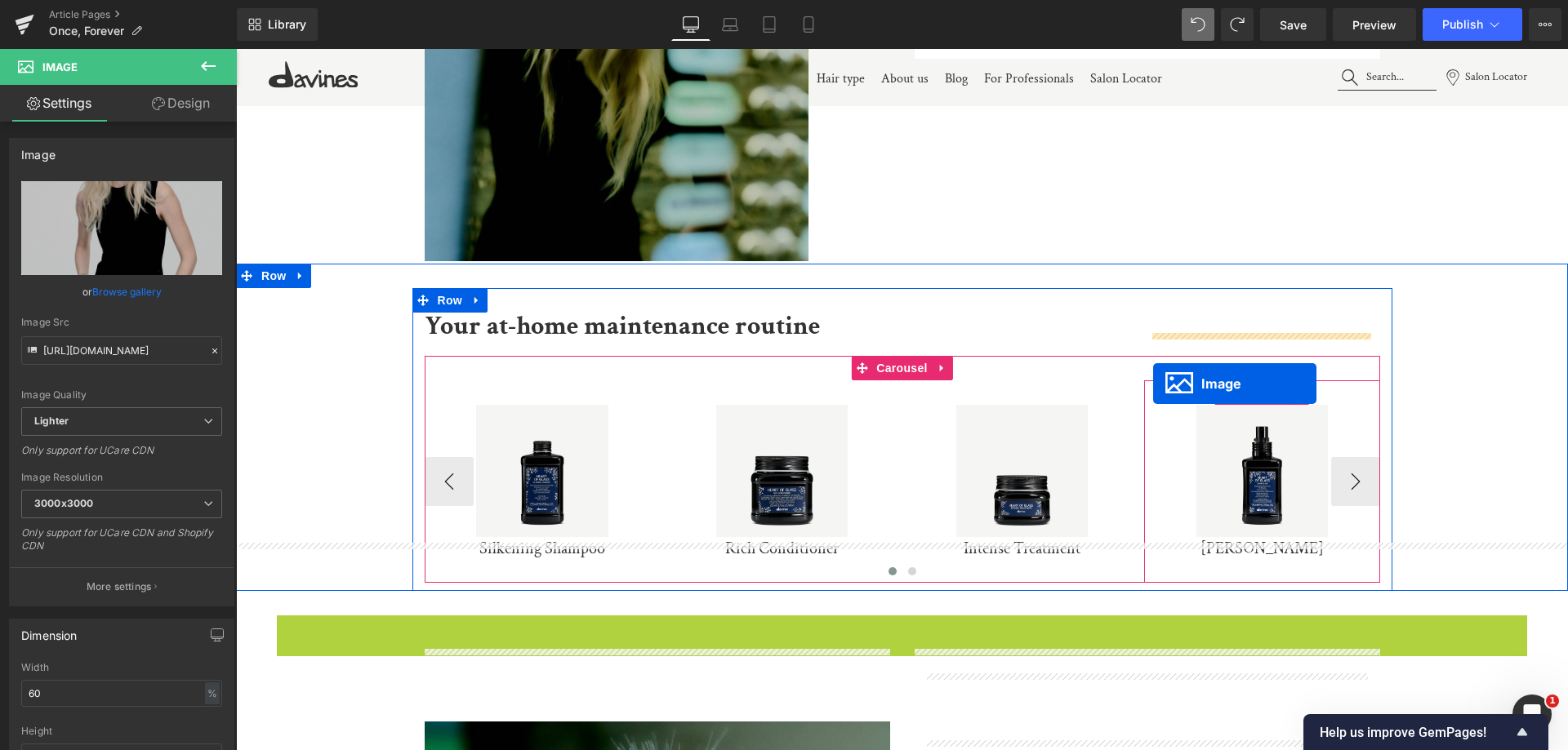
scroll to position [1974, 0]
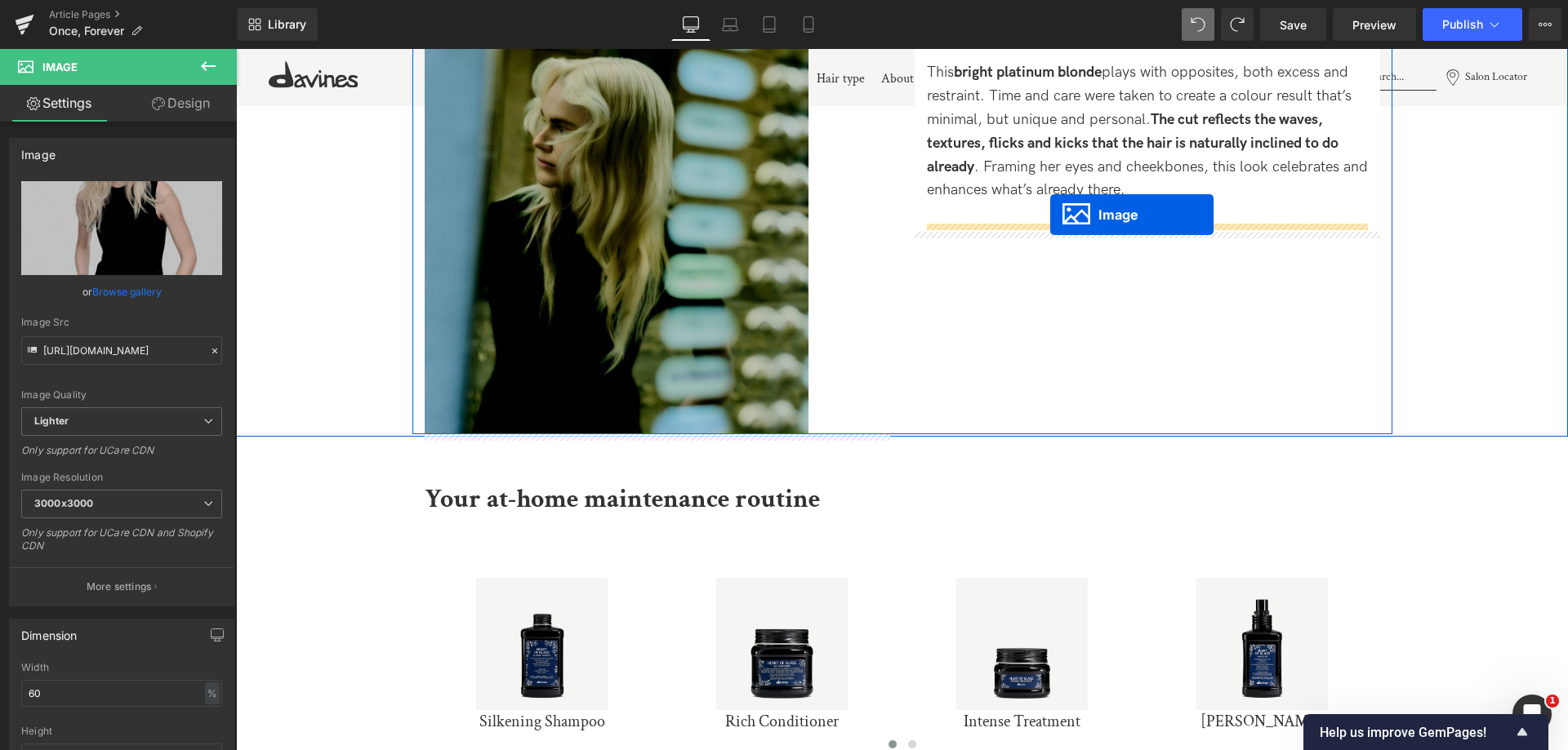
drag, startPoint x: 923, startPoint y: 224, endPoint x: 1050, endPoint y: 215, distance: 127.3
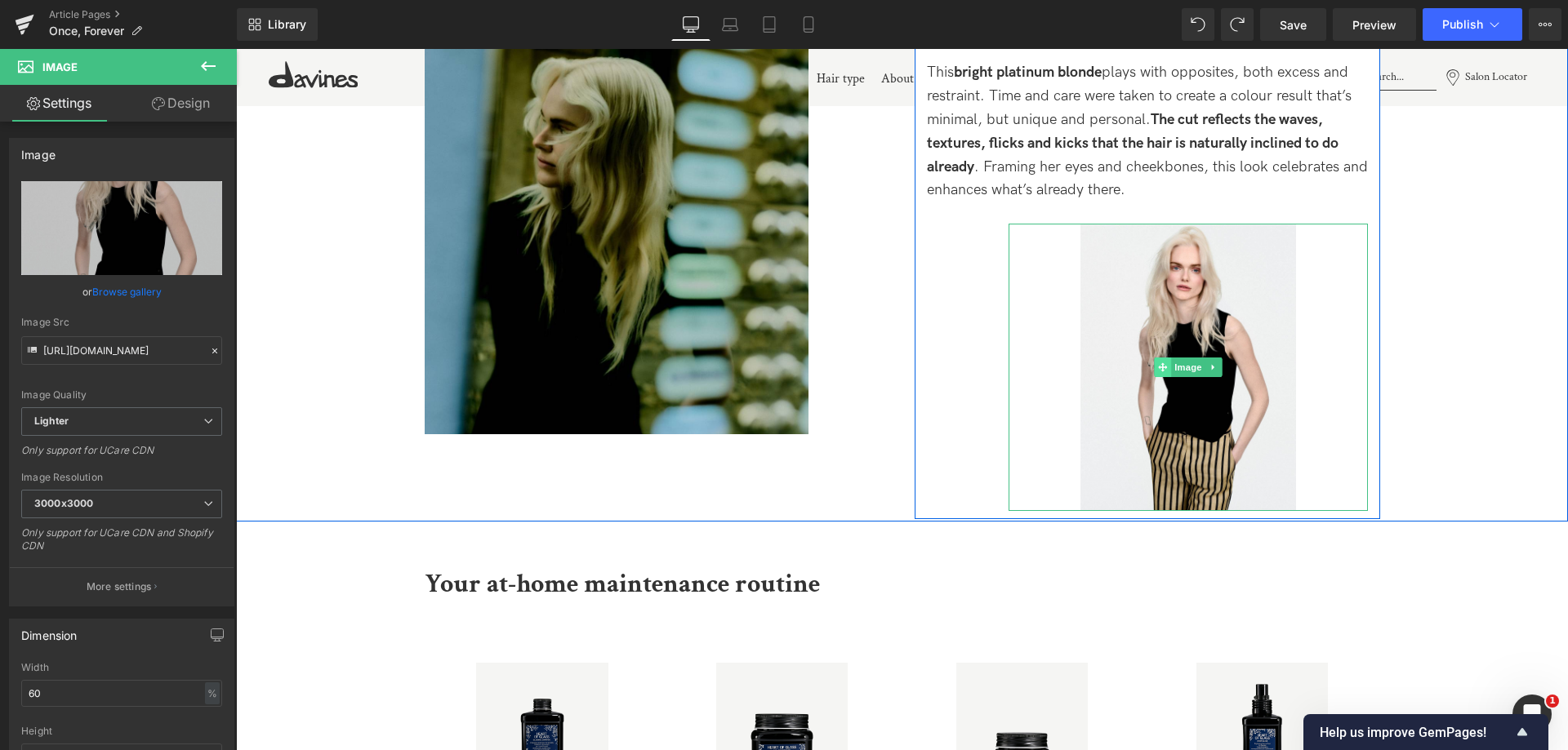
scroll to position [1974, 0]
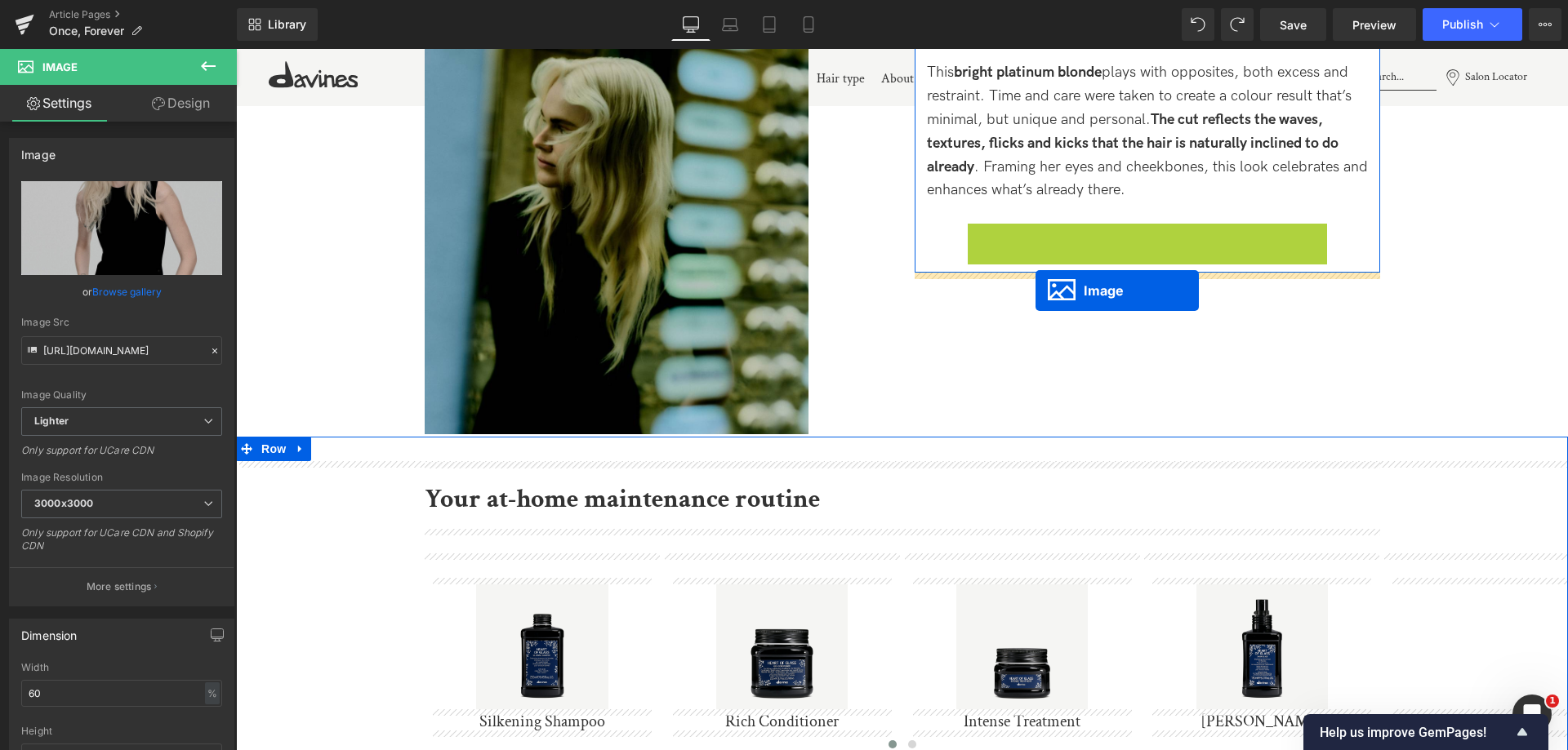
drag, startPoint x: 1157, startPoint y: 366, endPoint x: 1036, endPoint y: 289, distance: 143.4
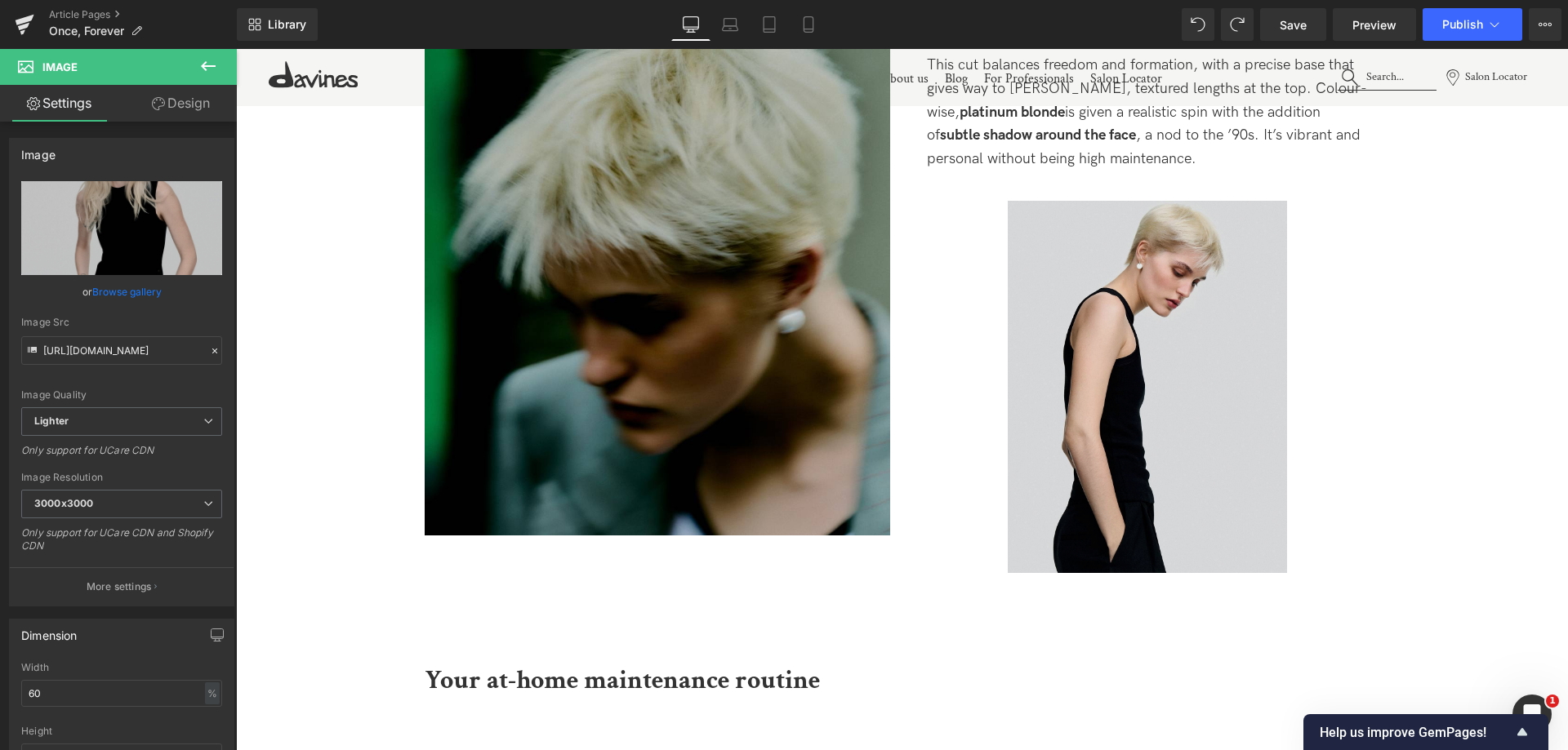
scroll to position [3199, 0]
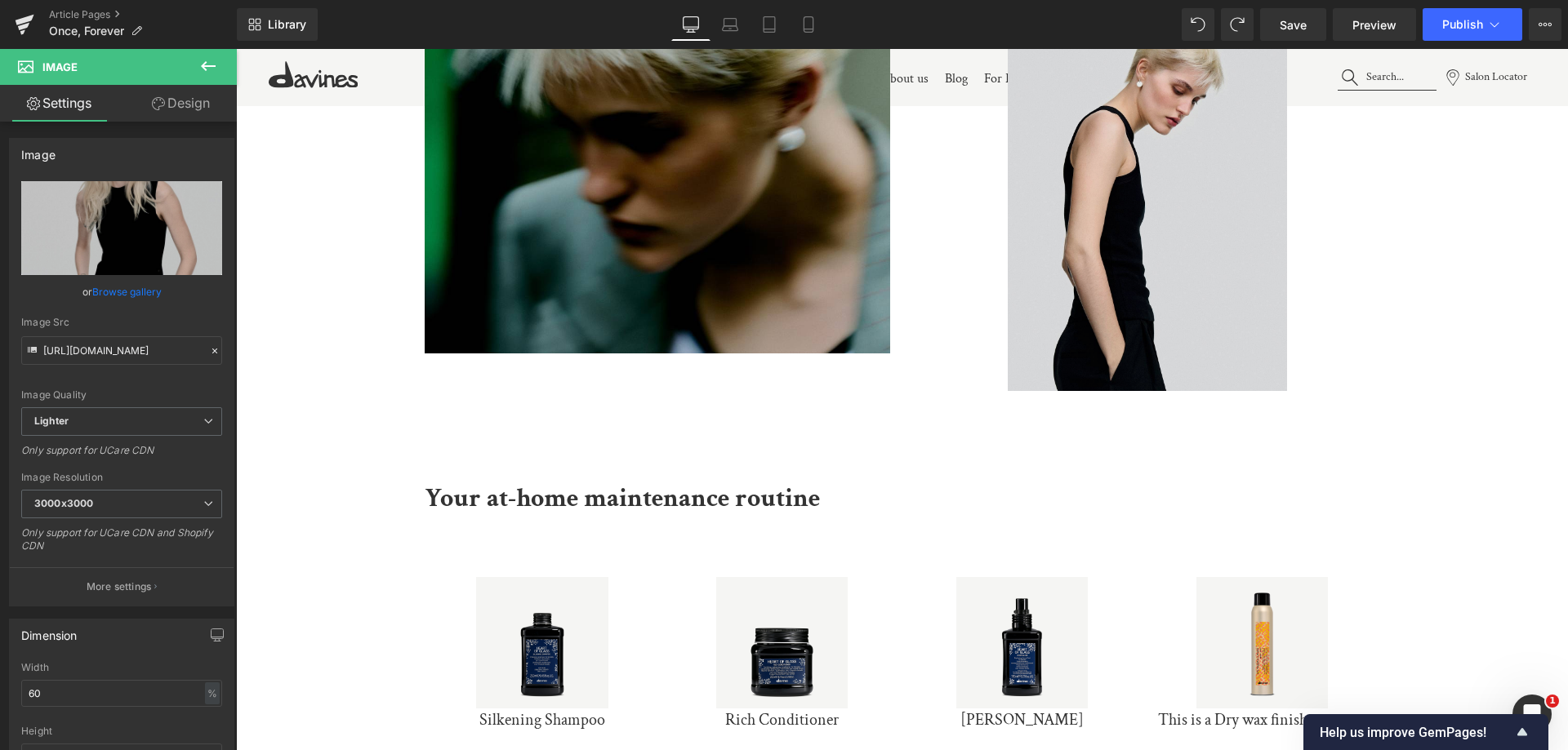
click at [1118, 247] on img at bounding box center [1147, 205] width 279 height 372
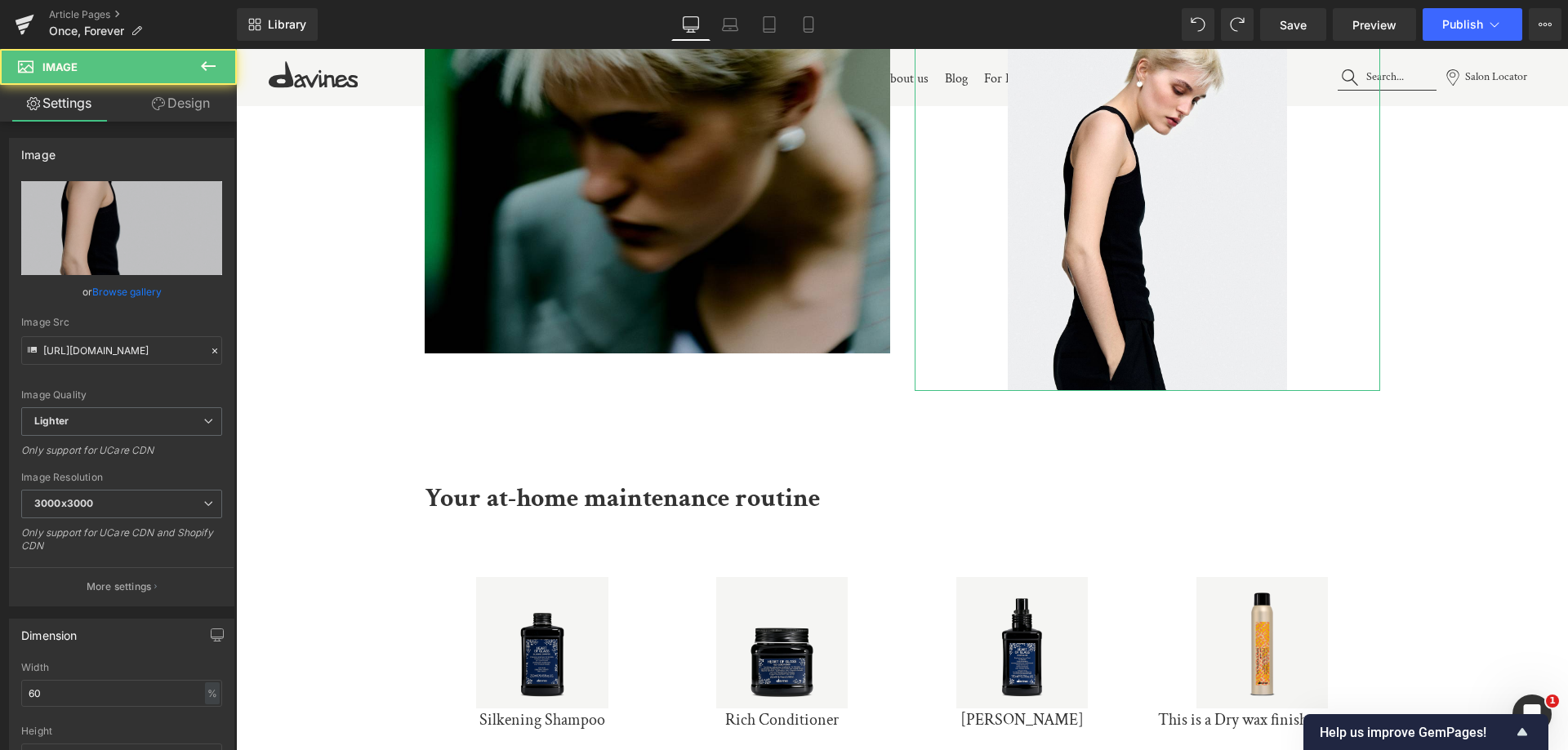
click at [194, 111] on link "Design" at bounding box center [180, 103] width 118 height 37
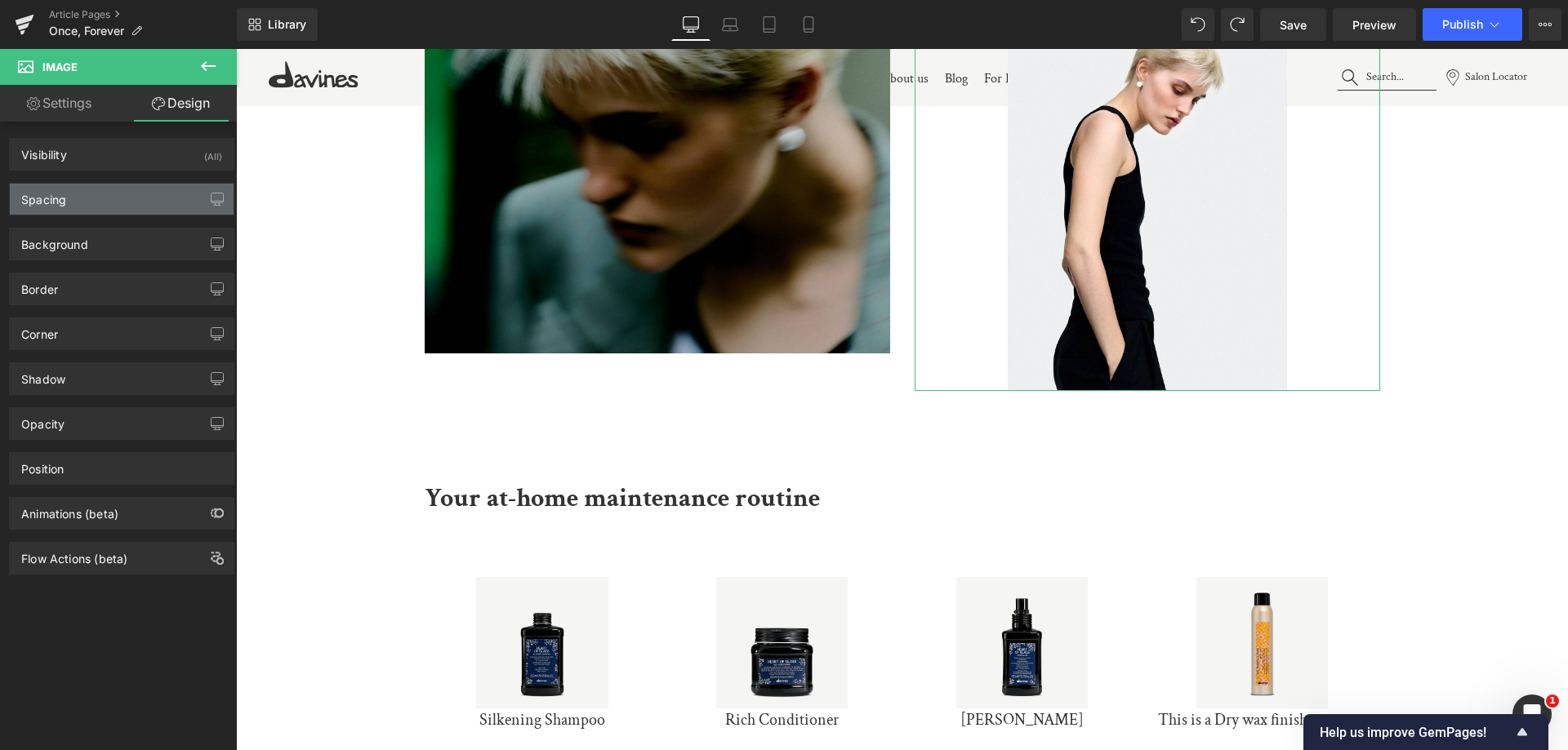
click at [48, 187] on div "Spacing" at bounding box center [44, 196] width 45 height 23
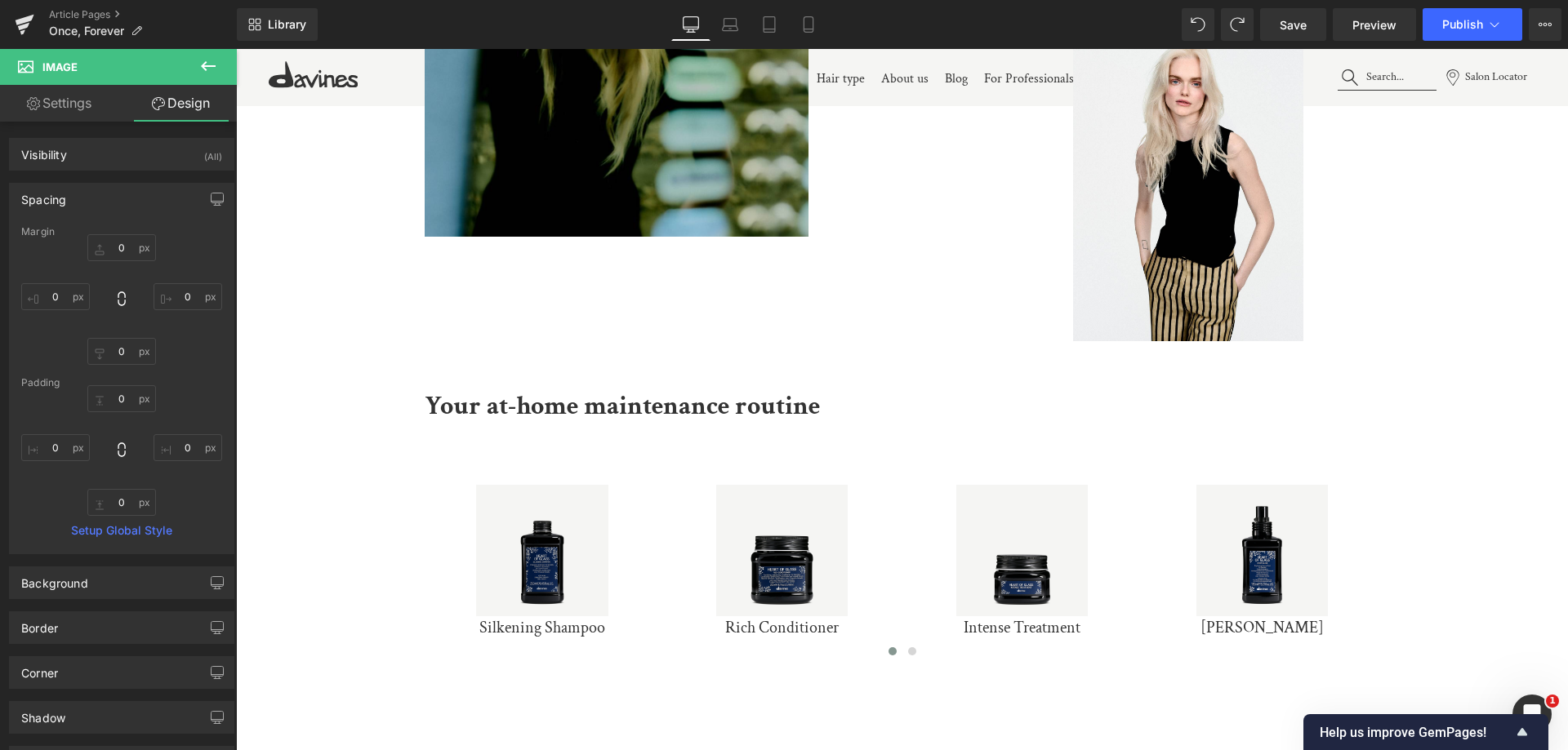
scroll to position [1974, 0]
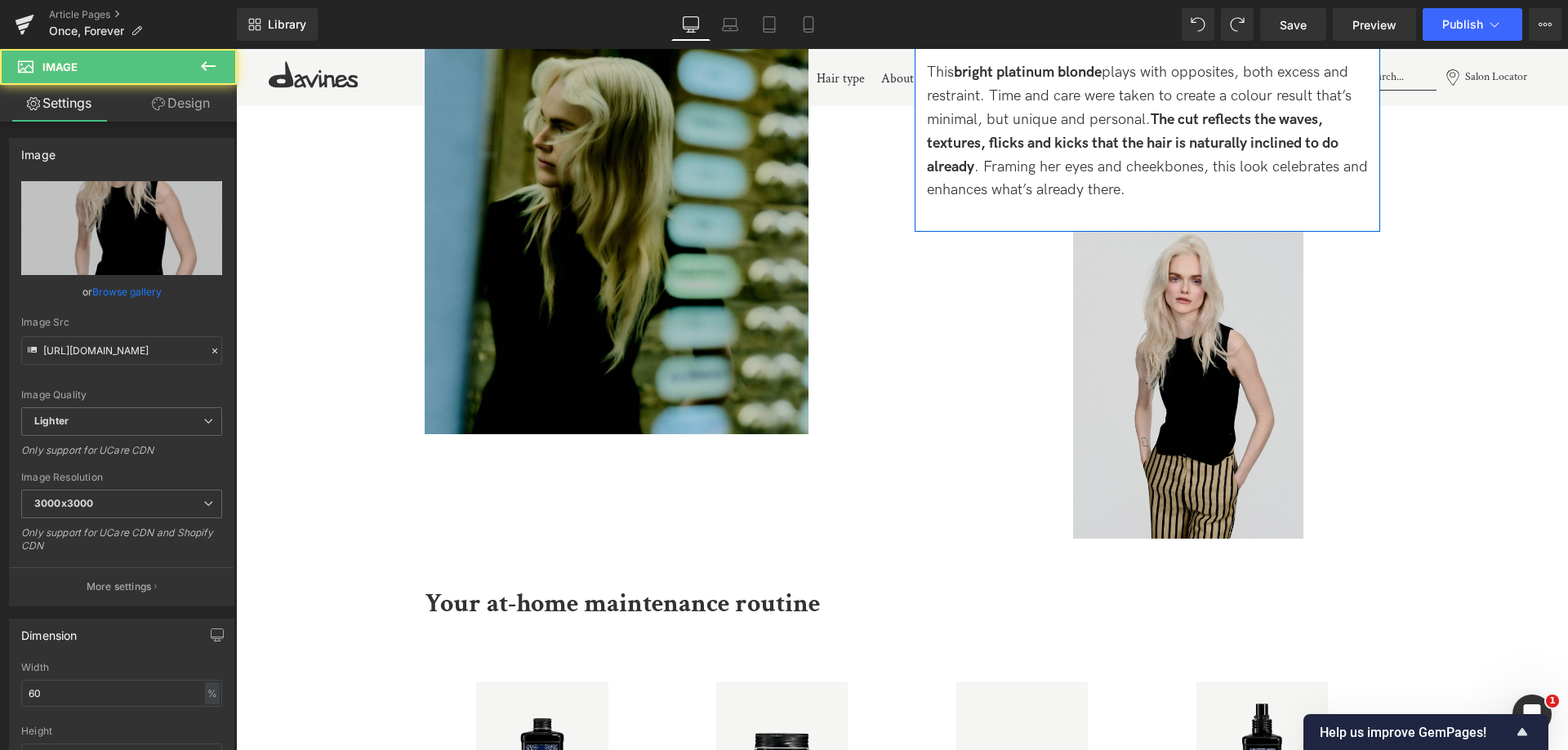
click at [1169, 434] on img at bounding box center [1188, 385] width 230 height 307
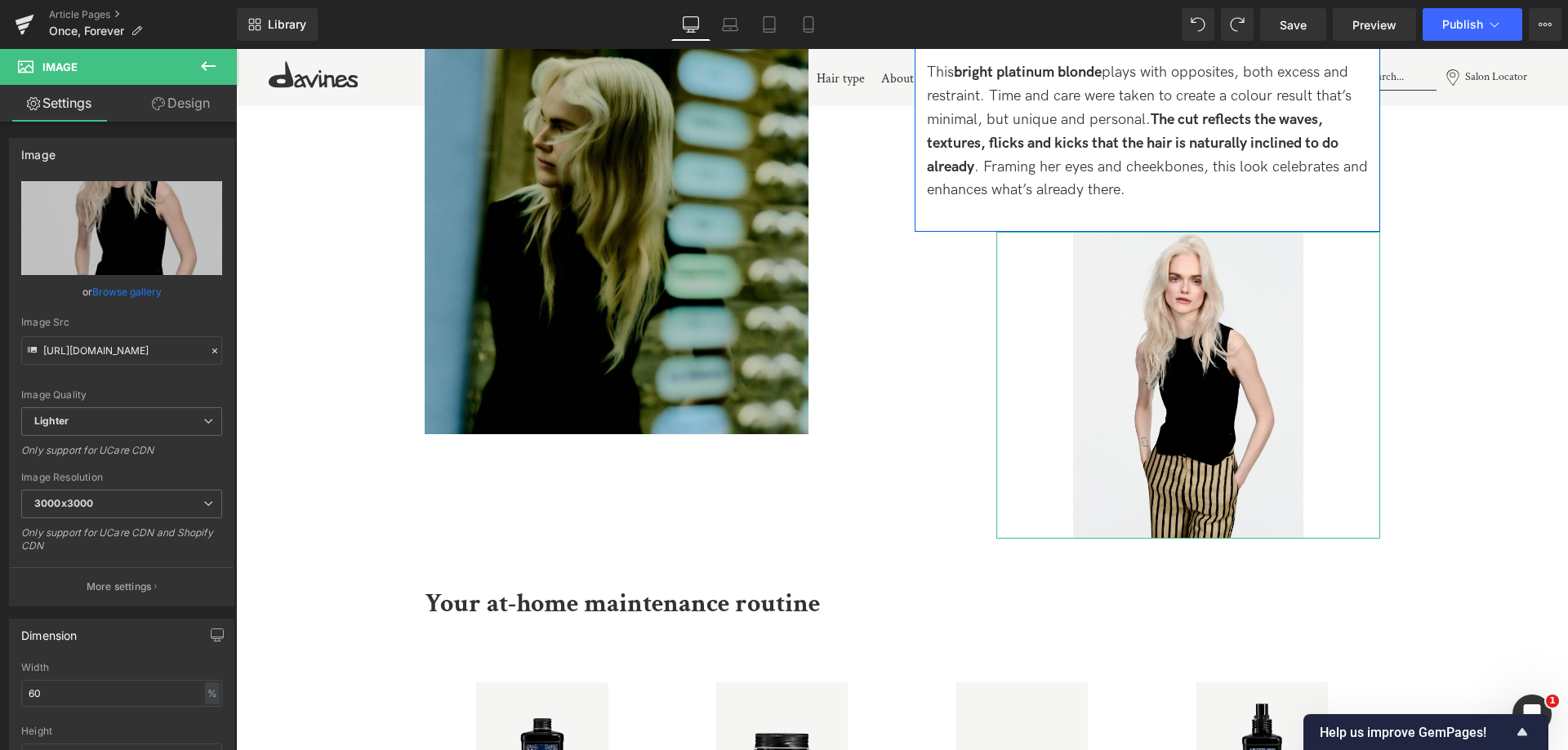
drag, startPoint x: 199, startPoint y: 99, endPoint x: 131, endPoint y: 182, distance: 107.3
click at [200, 98] on link "Design" at bounding box center [180, 103] width 118 height 37
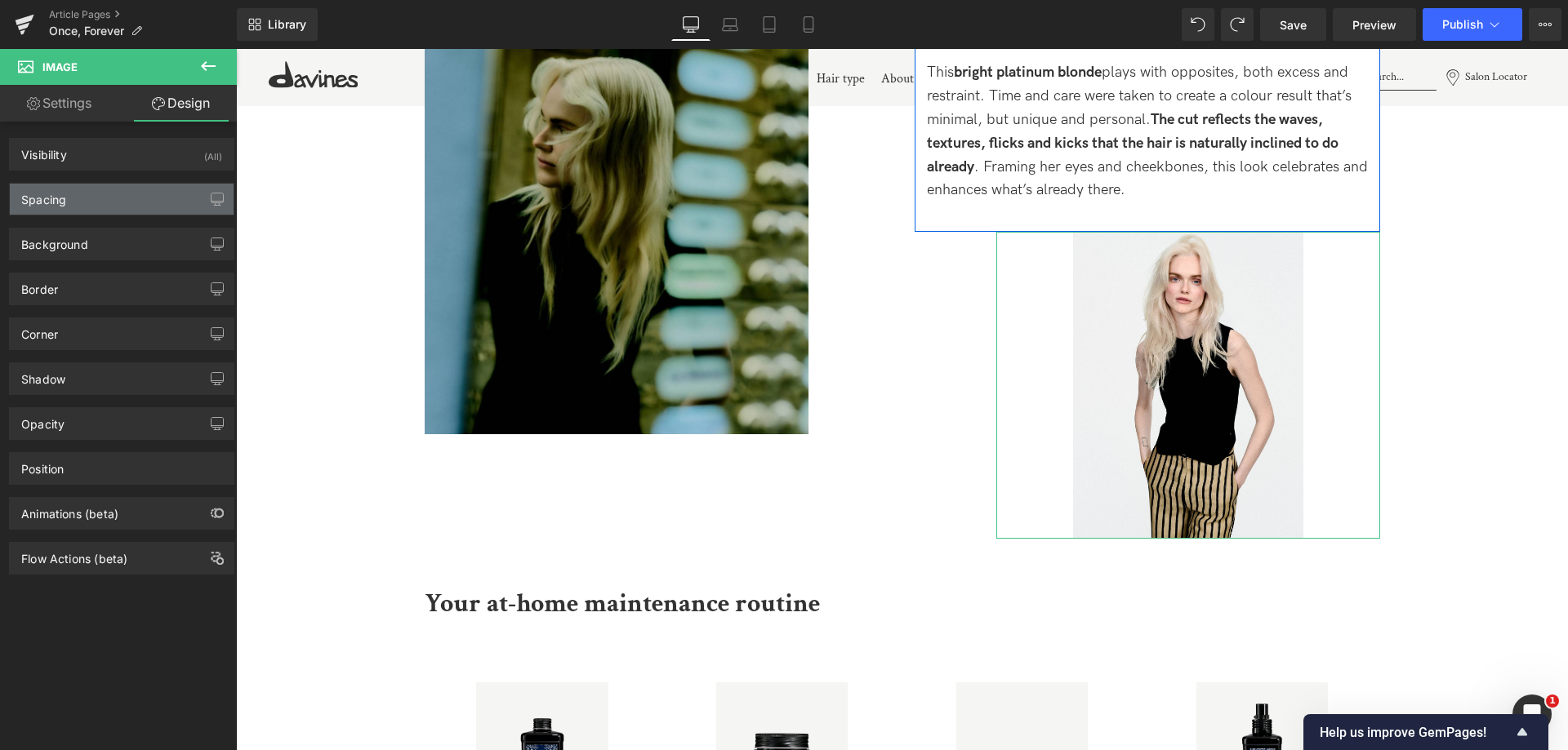
click at [116, 196] on div "Spacing" at bounding box center [121, 200] width 224 height 31
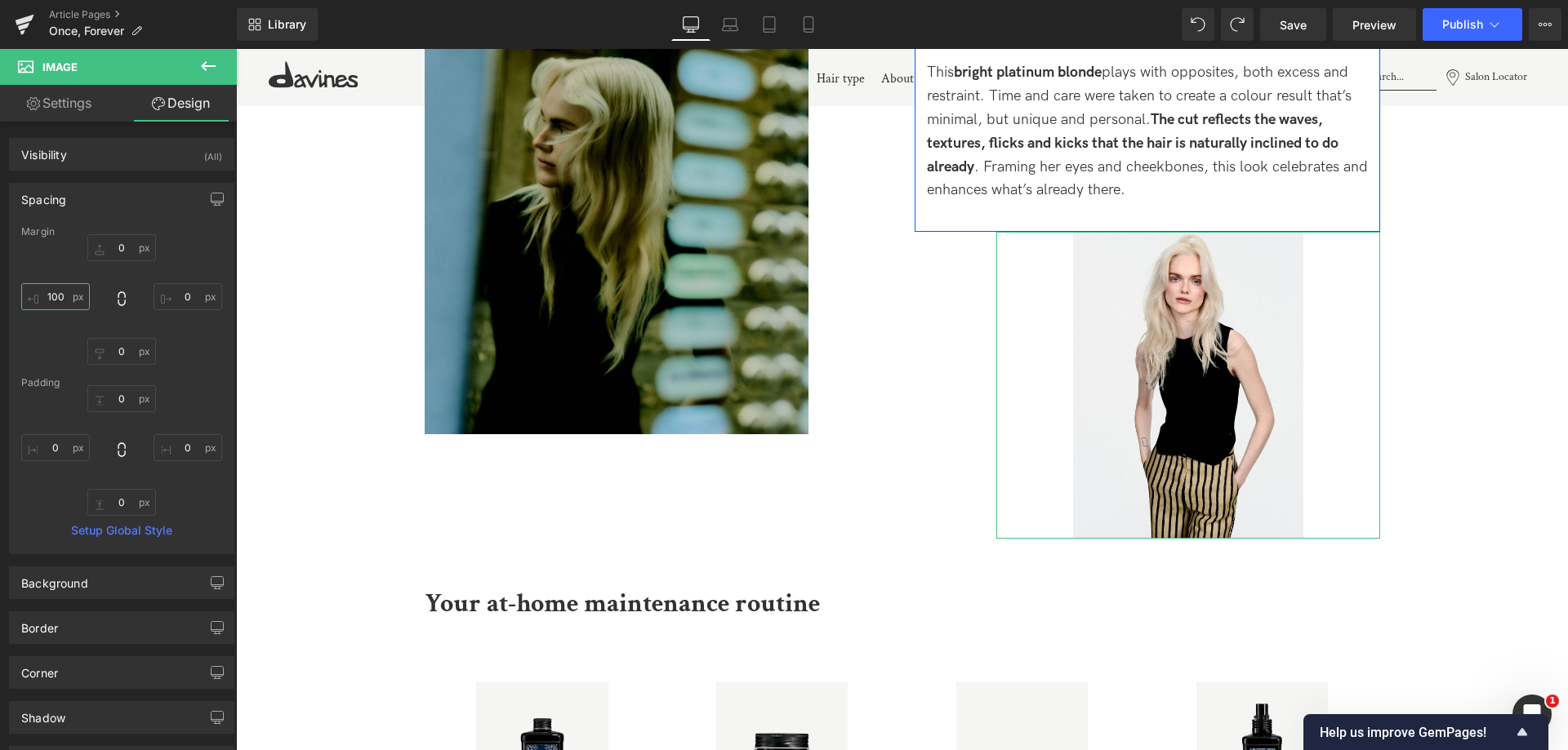
click at [59, 300] on input "100" at bounding box center [55, 296] width 68 height 27
type input "0"
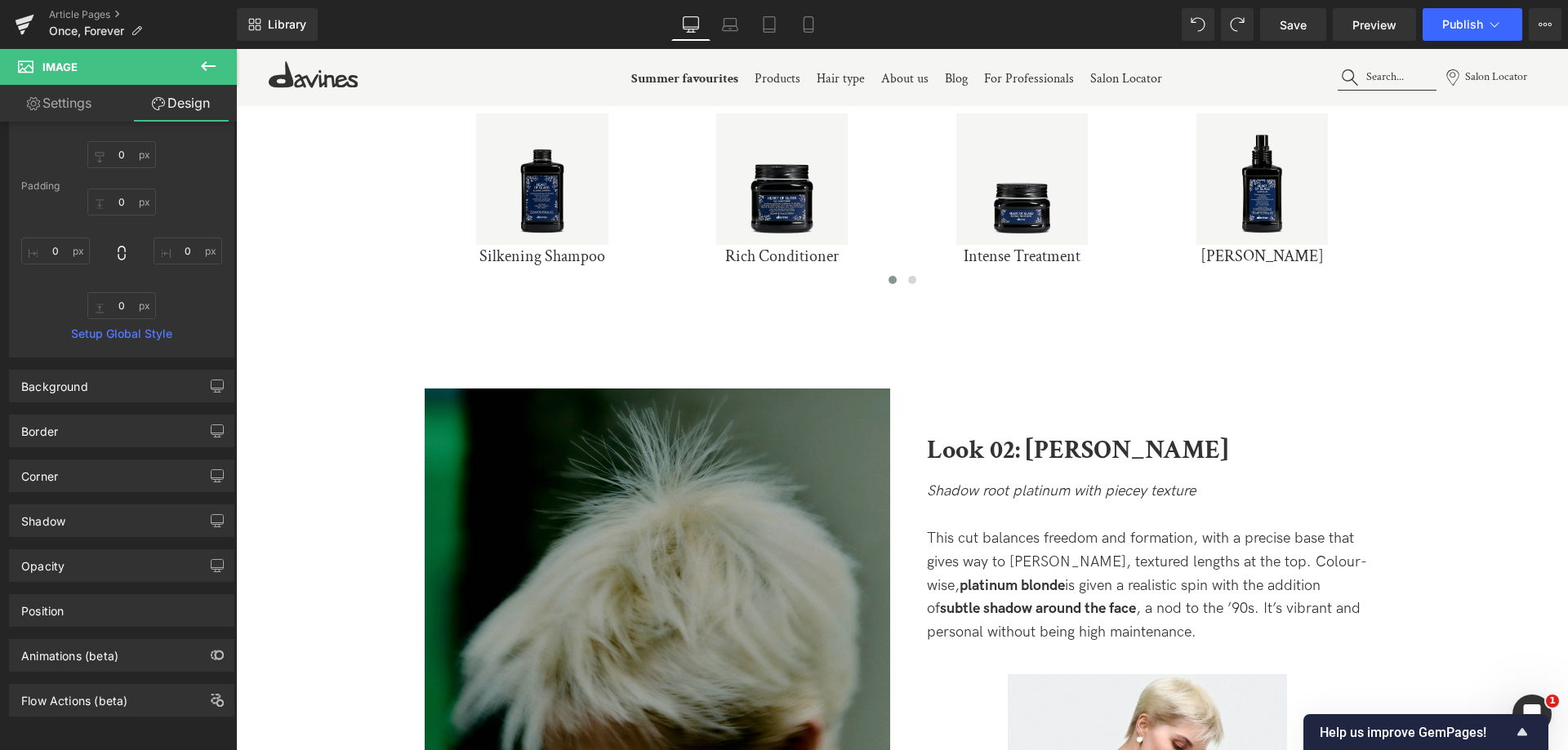
scroll to position [2872, 0]
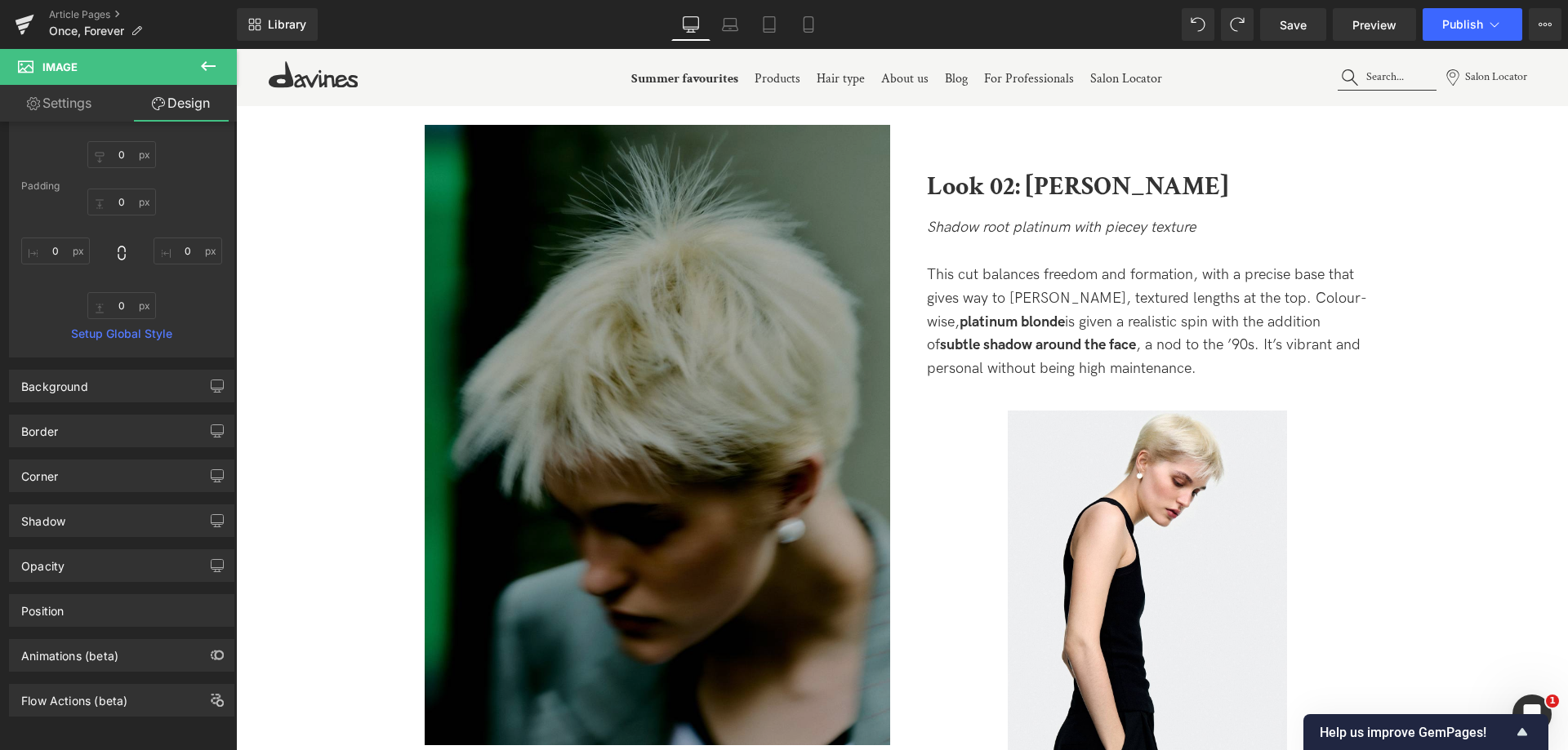
click at [689, 468] on img at bounding box center [658, 435] width 465 height 620
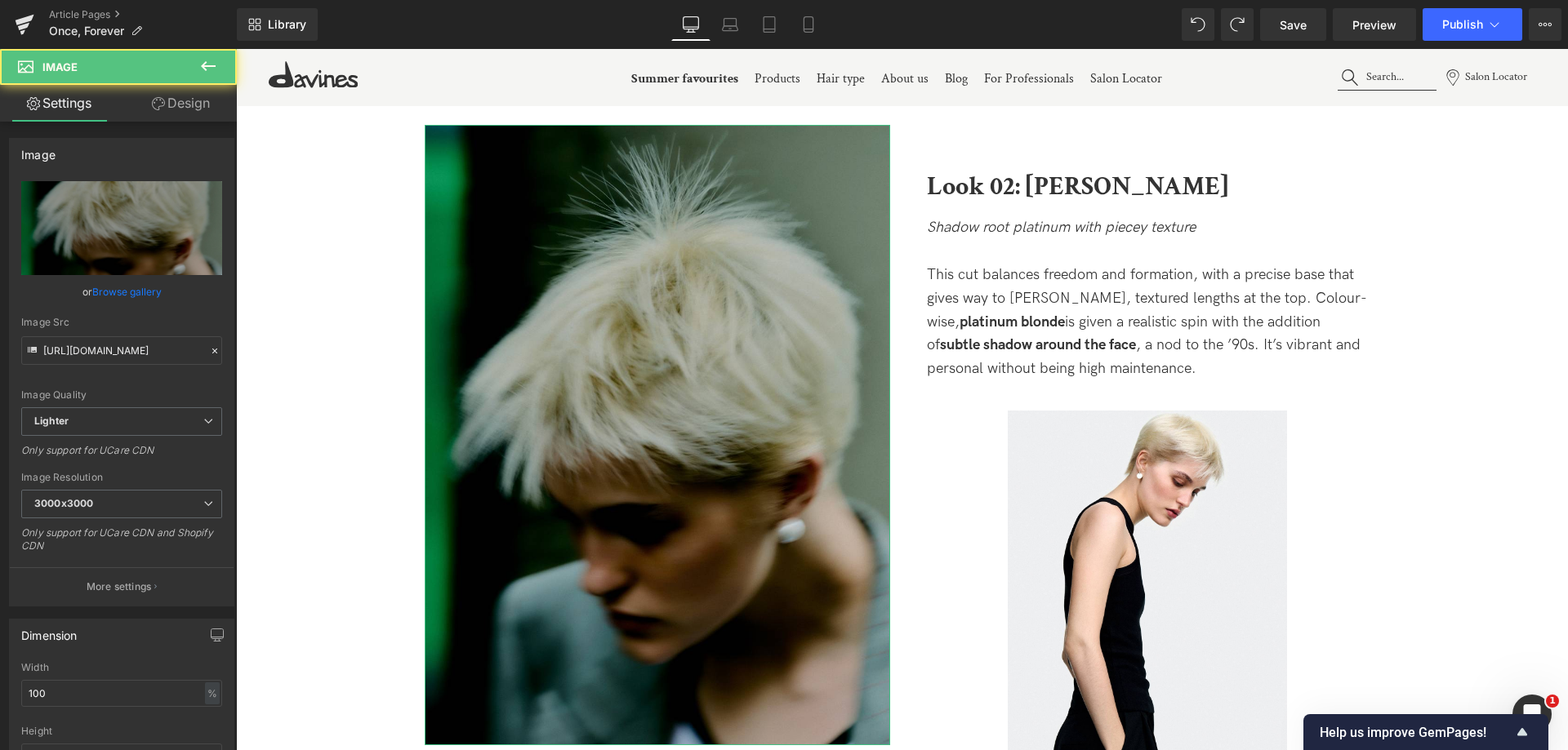
click at [198, 116] on link "Design" at bounding box center [180, 103] width 118 height 37
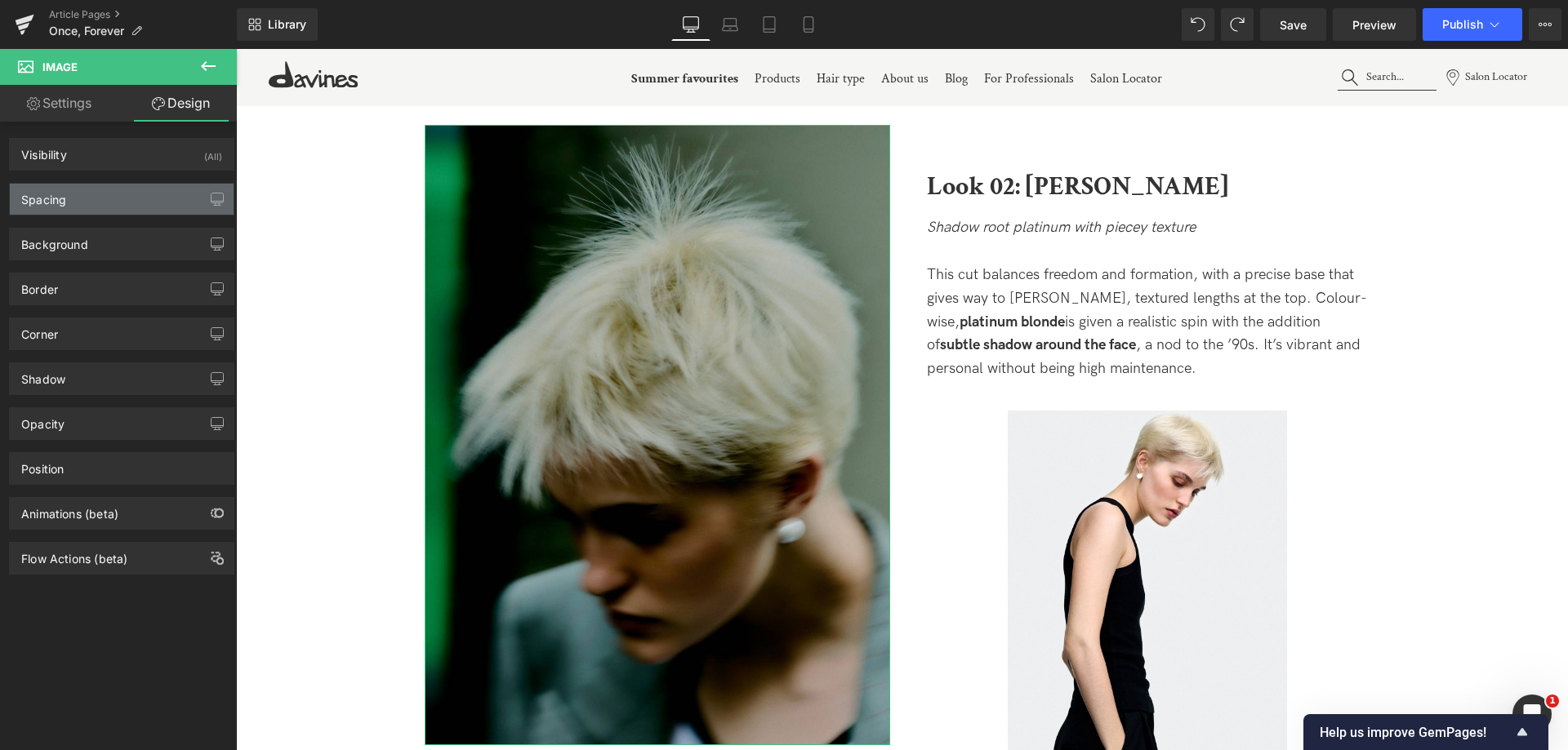
click at [160, 196] on div "Spacing" at bounding box center [121, 200] width 224 height 31
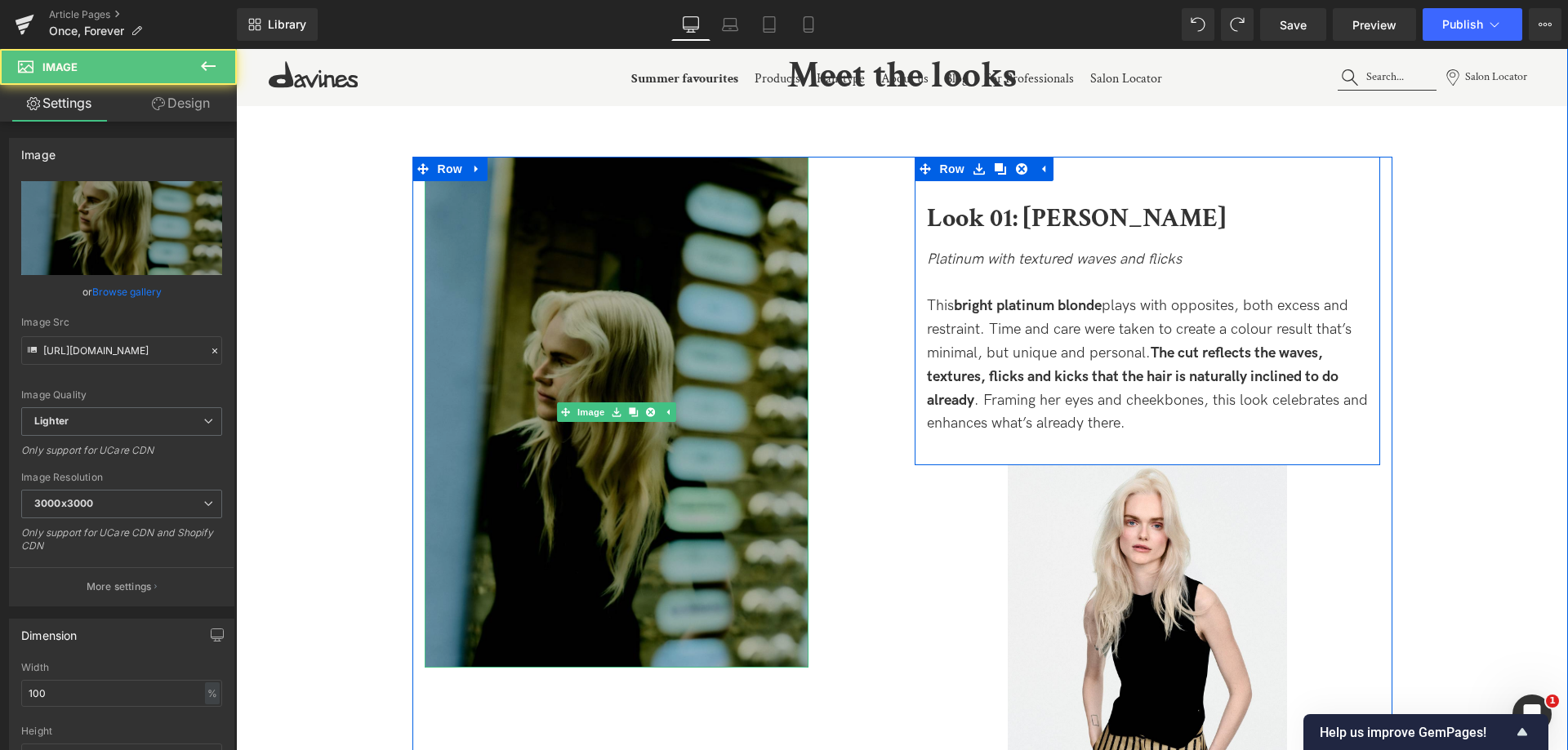
scroll to position [1729, 0]
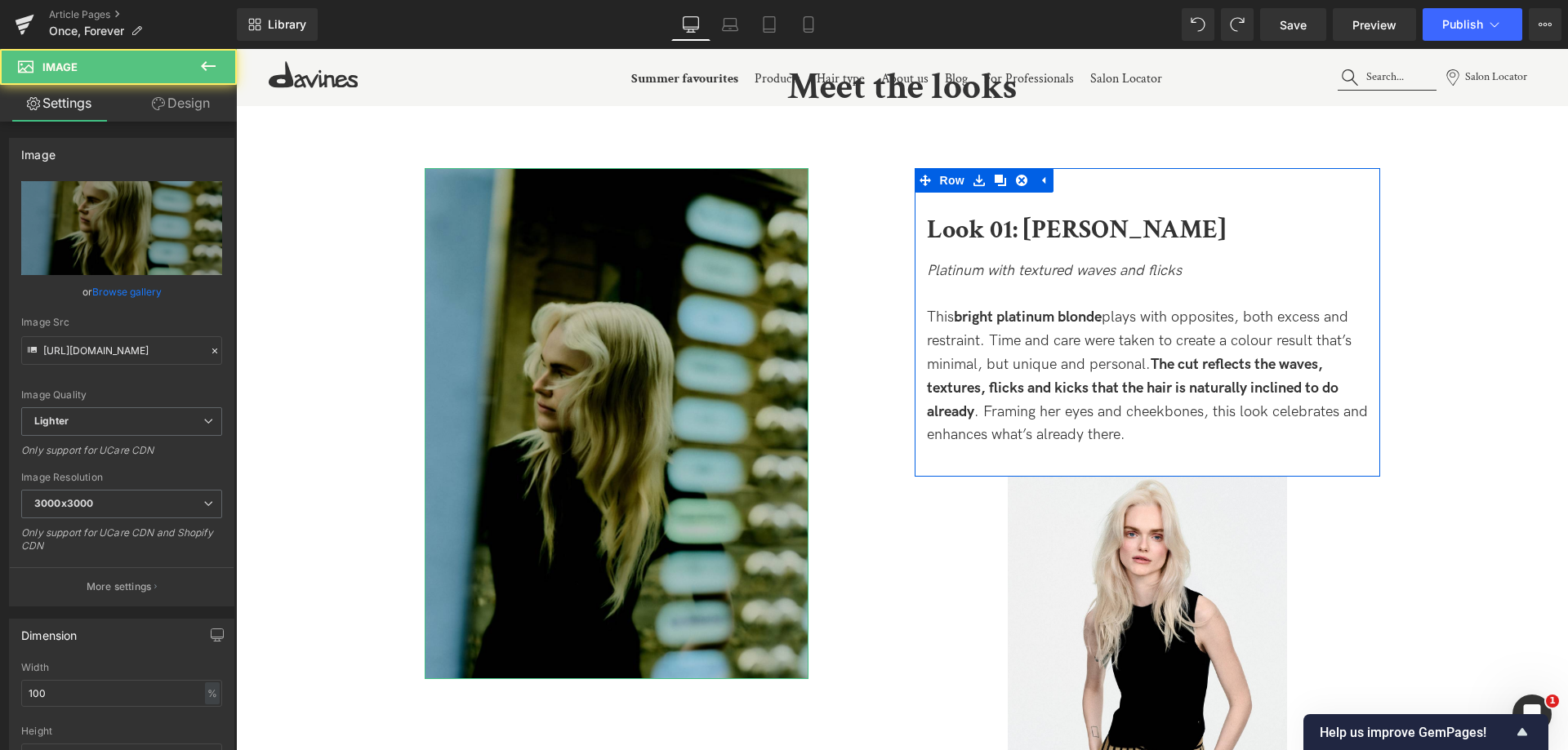
click at [184, 97] on link "Design" at bounding box center [180, 103] width 118 height 37
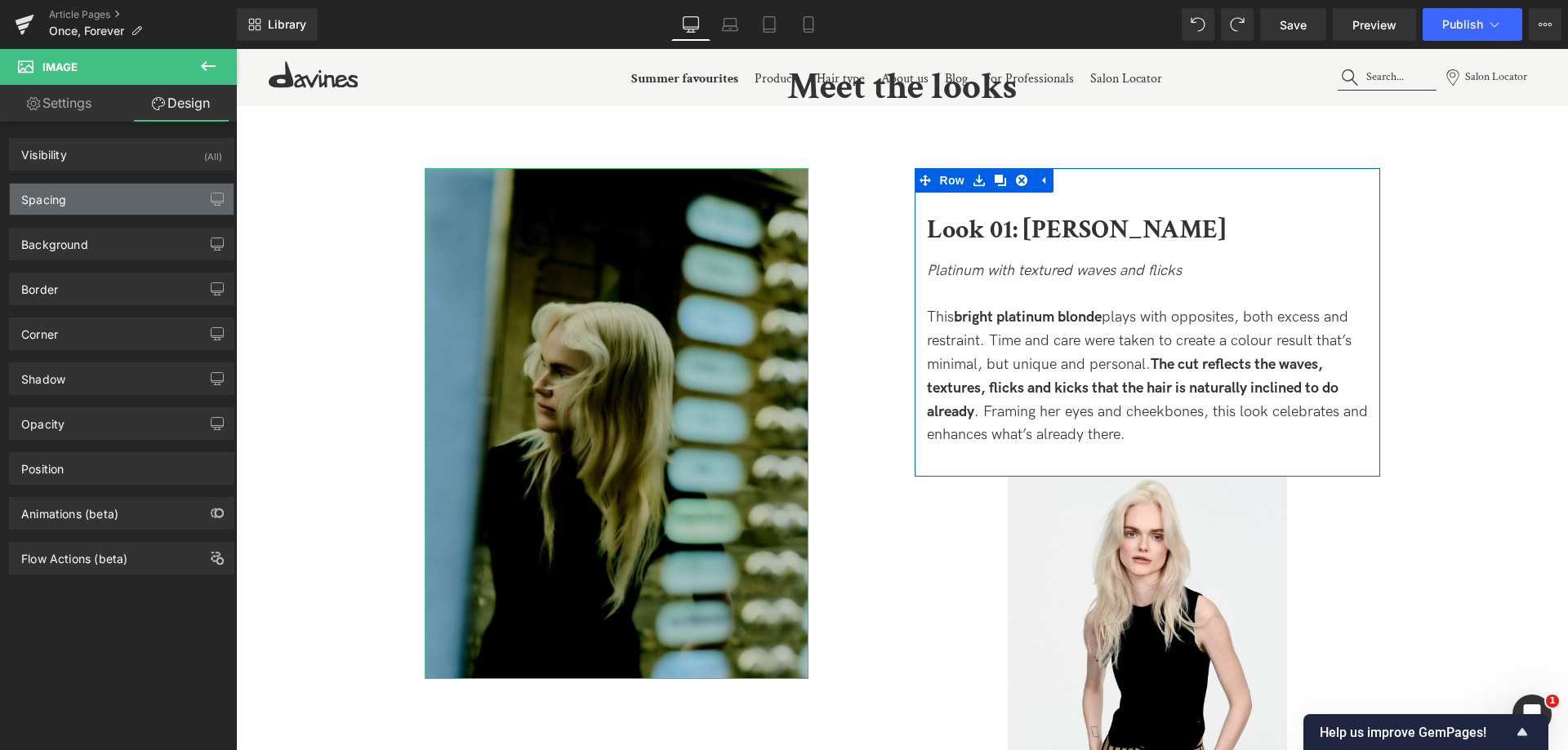
click at [102, 196] on div "Spacing" at bounding box center [121, 200] width 224 height 31
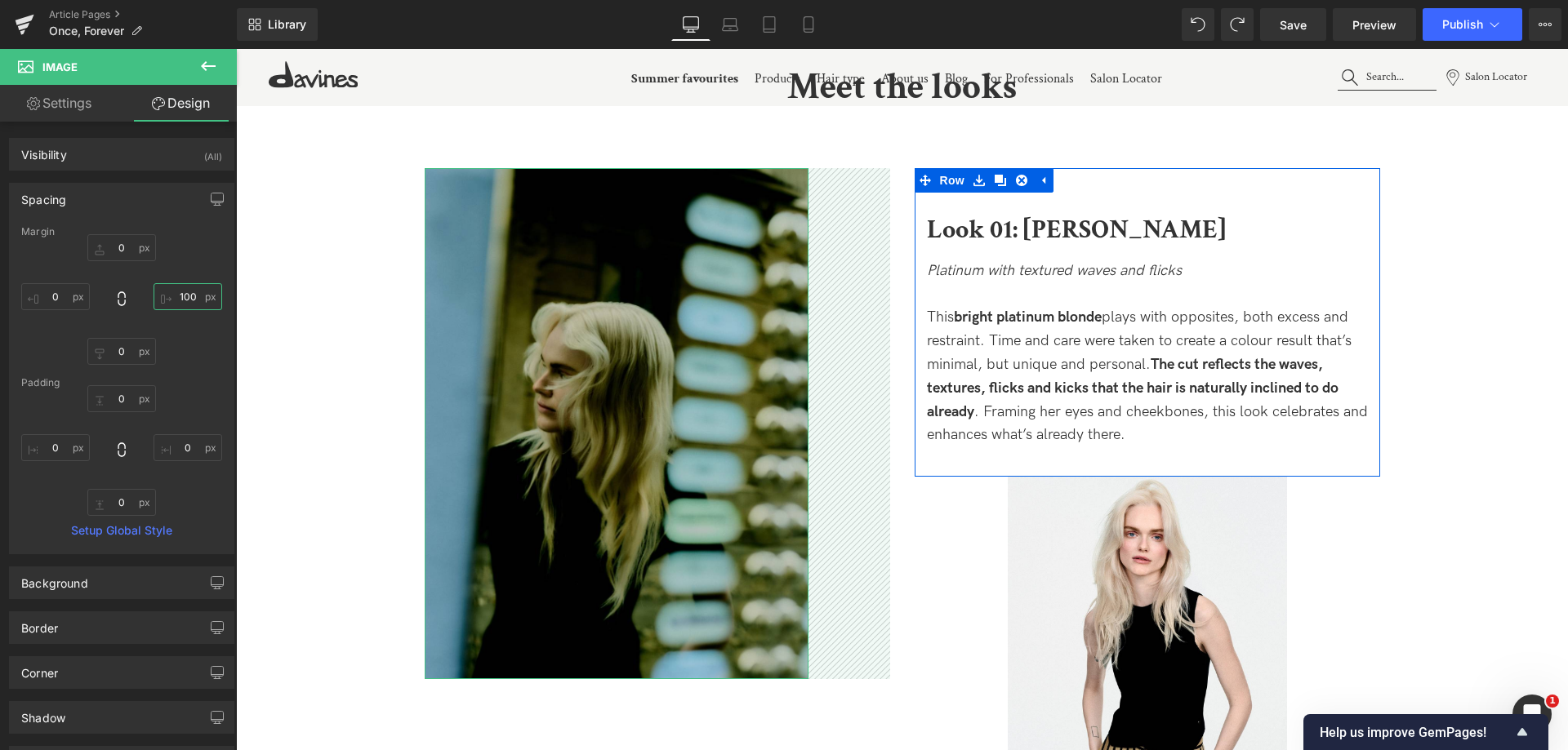
click at [191, 304] on input "100" at bounding box center [187, 296] width 68 height 27
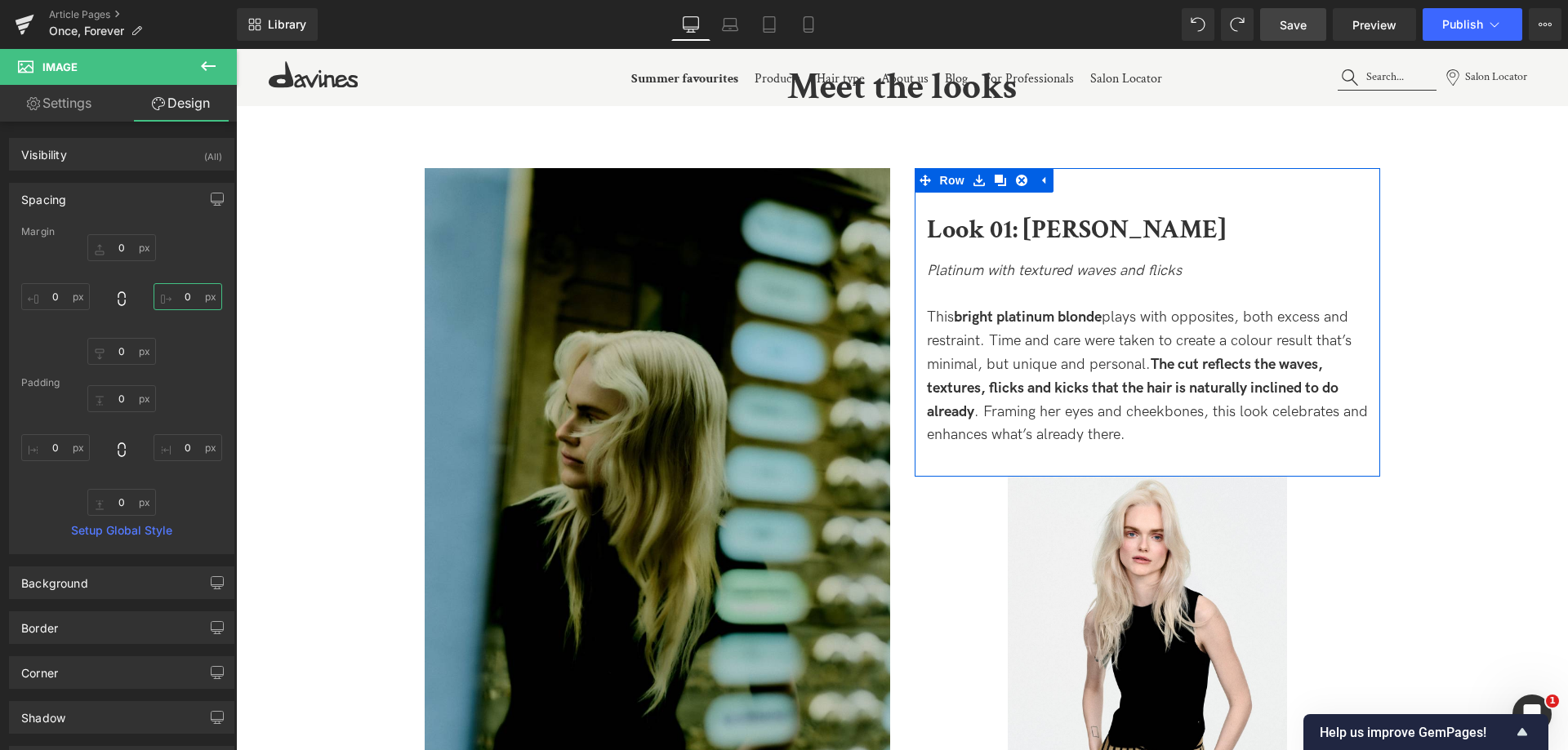
type input "0"
click at [1289, 20] on span "Save" at bounding box center [1292, 25] width 27 height 17
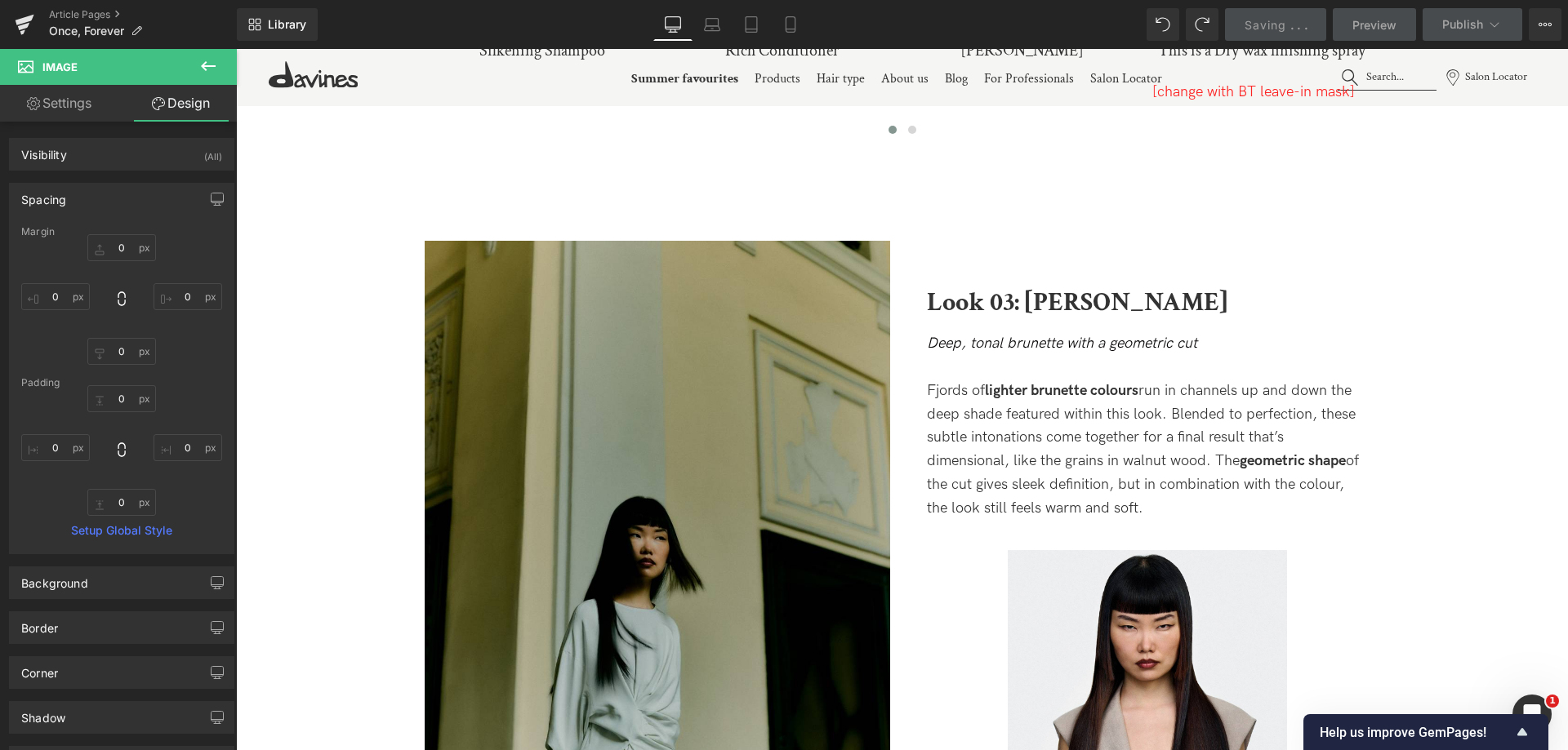
scroll to position [4342, 0]
